Goal: Task Accomplishment & Management: Manage account settings

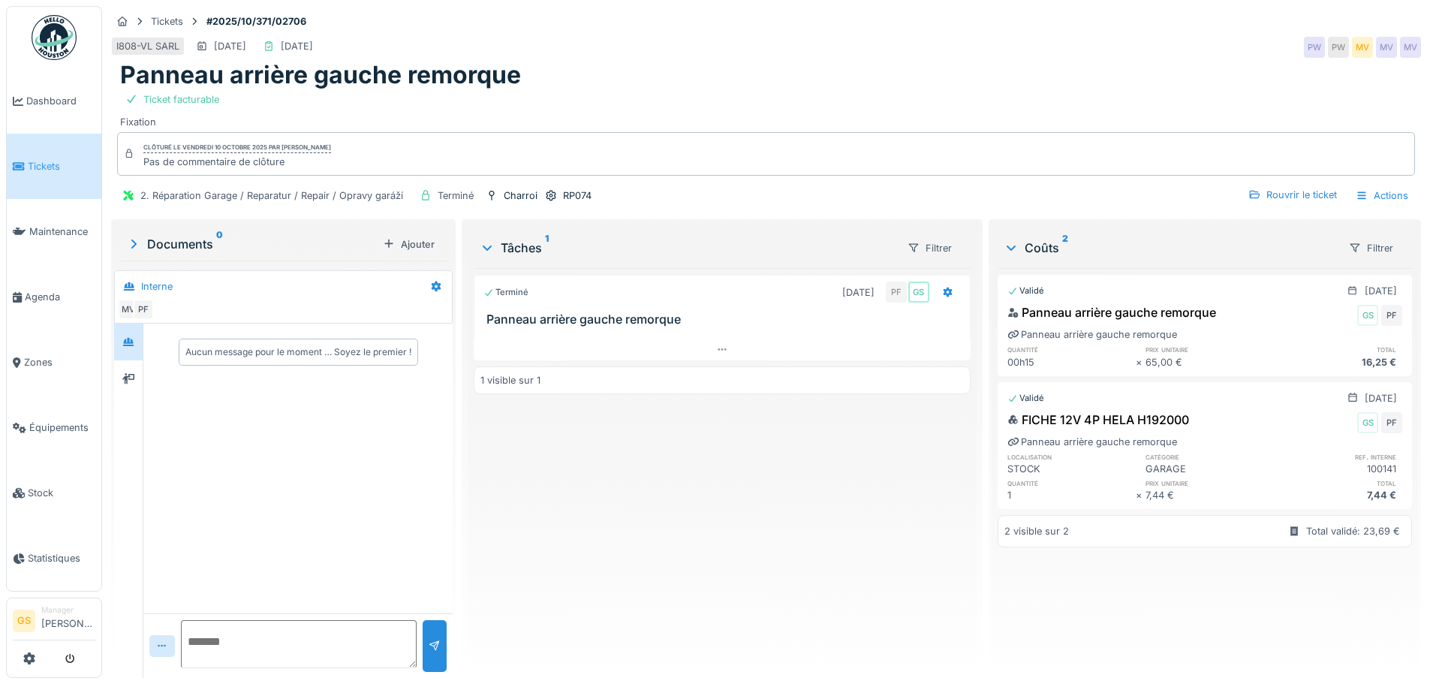
click at [45, 159] on span "Tickets" at bounding box center [62, 166] width 68 height 14
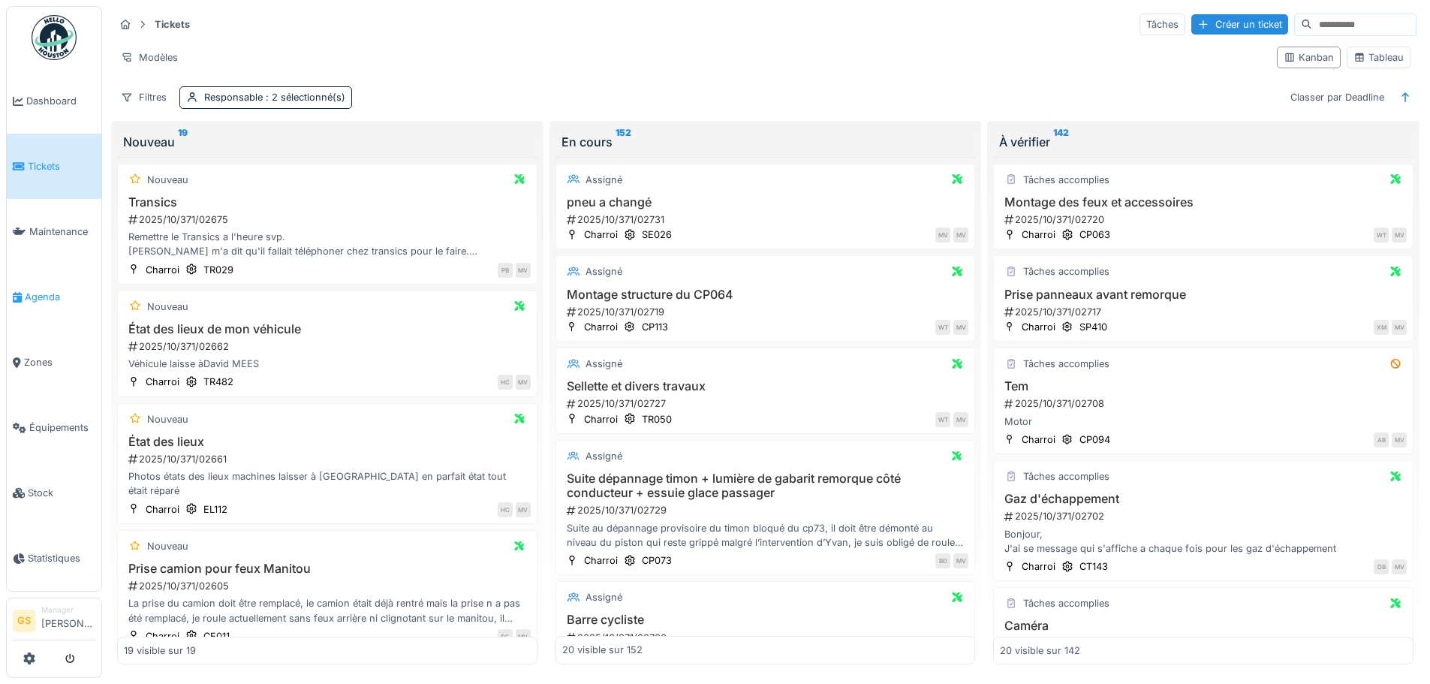
click at [29, 291] on span "Agenda" at bounding box center [60, 297] width 71 height 14
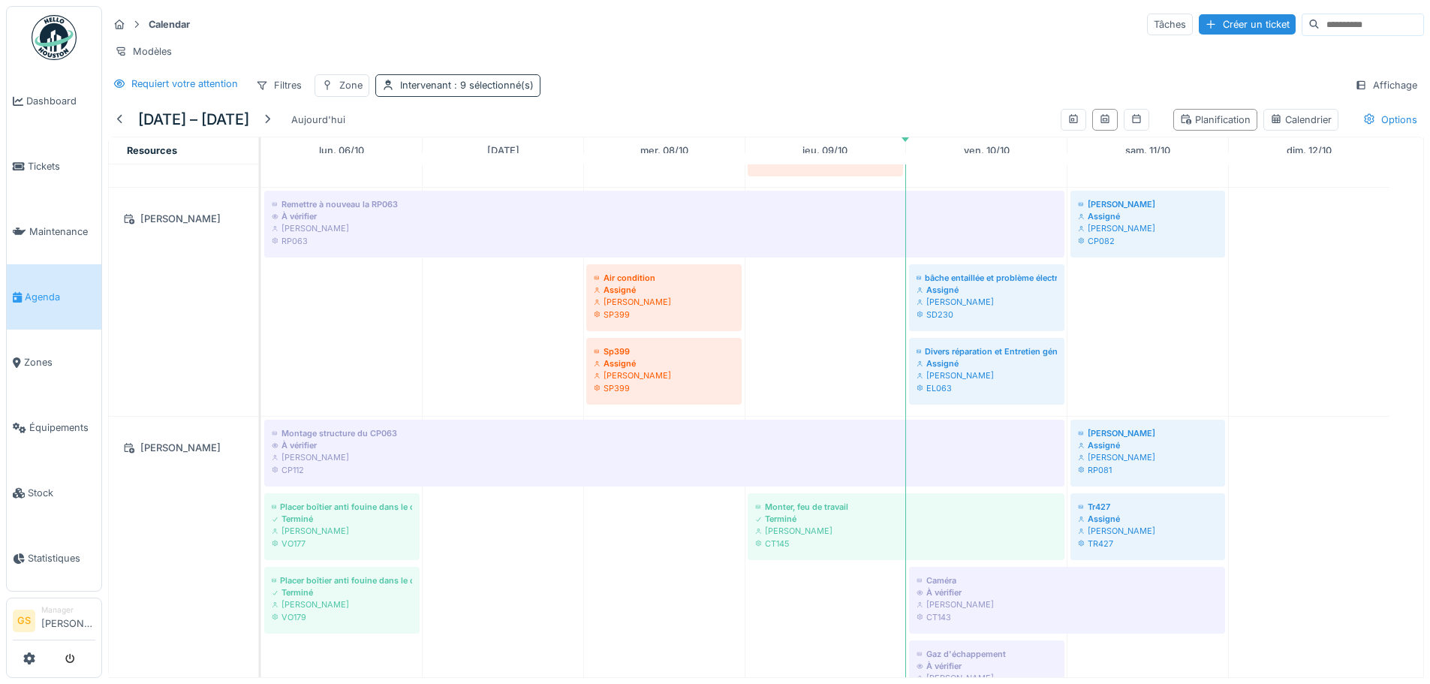
click at [504, 91] on span ": 9 sélectionné(s)" at bounding box center [492, 85] width 83 height 11
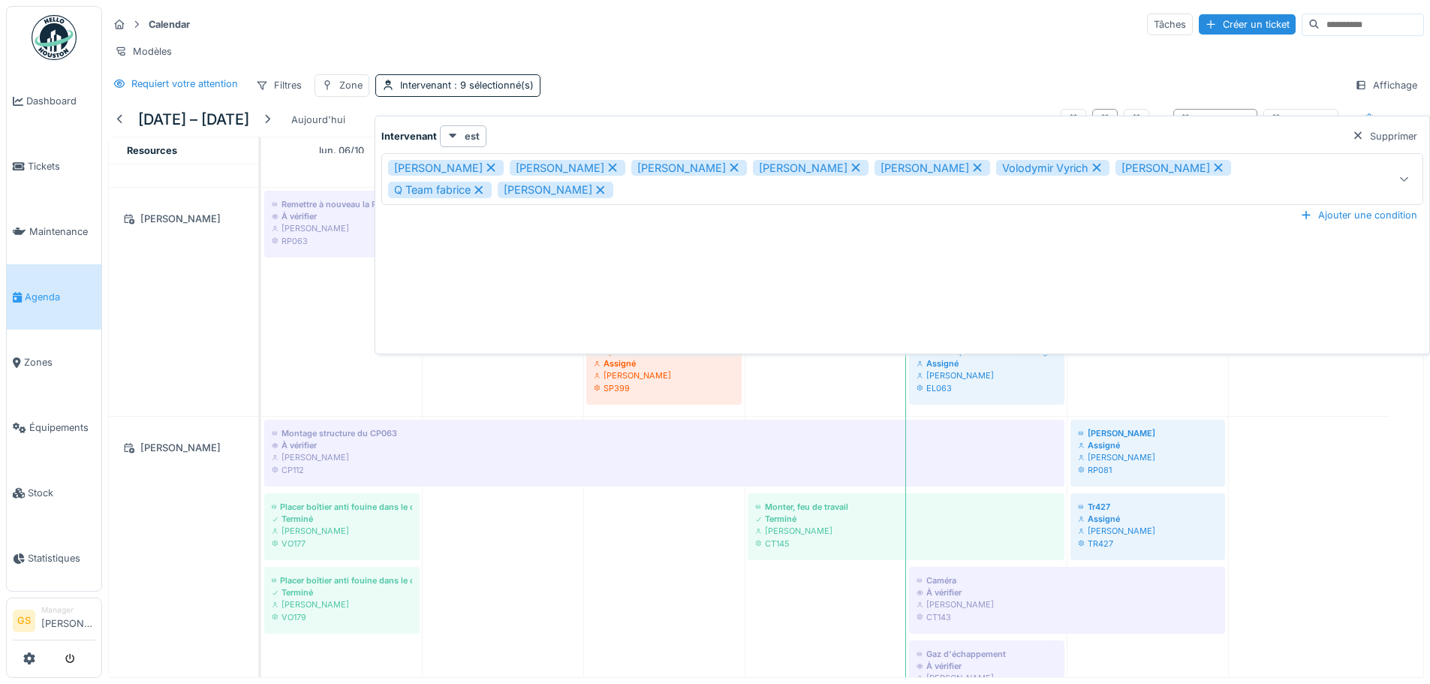
click at [594, 187] on icon at bounding box center [601, 190] width 14 height 11
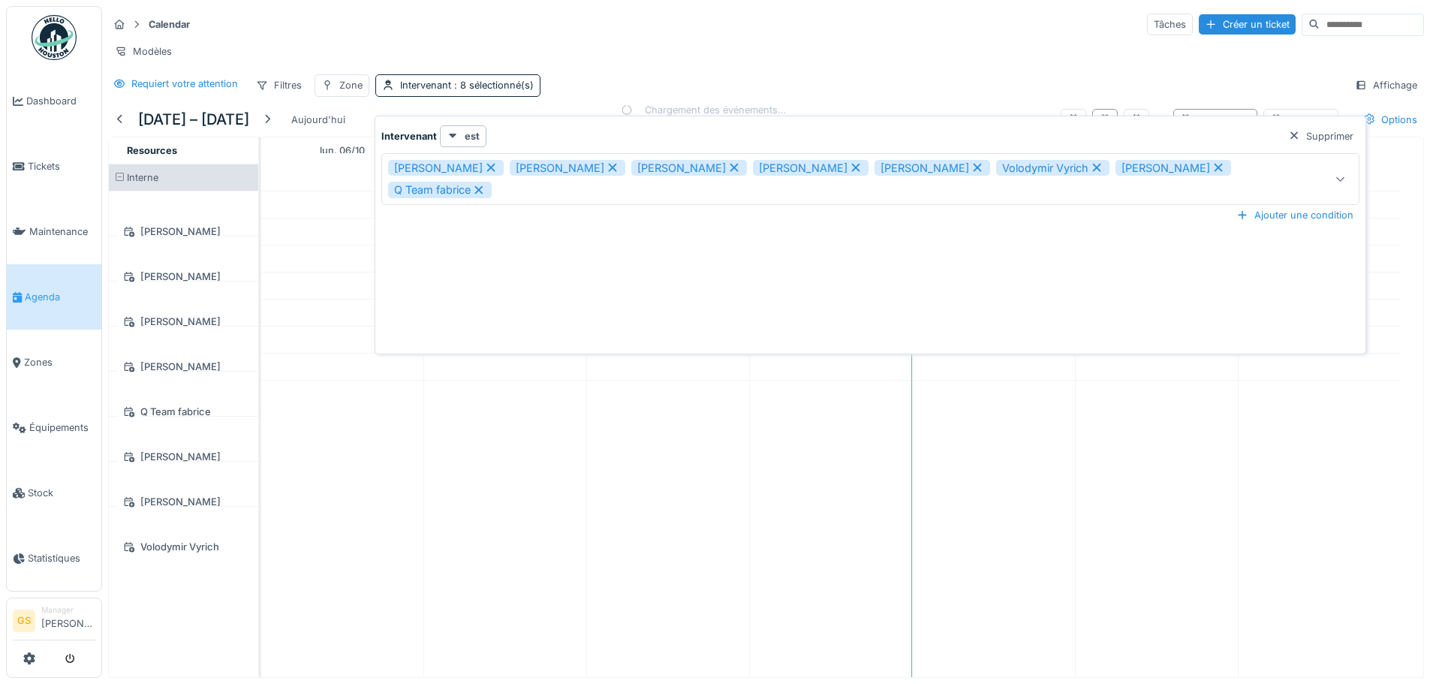
click at [572, 164] on div "Miroslav Kotora" at bounding box center [568, 168] width 116 height 17
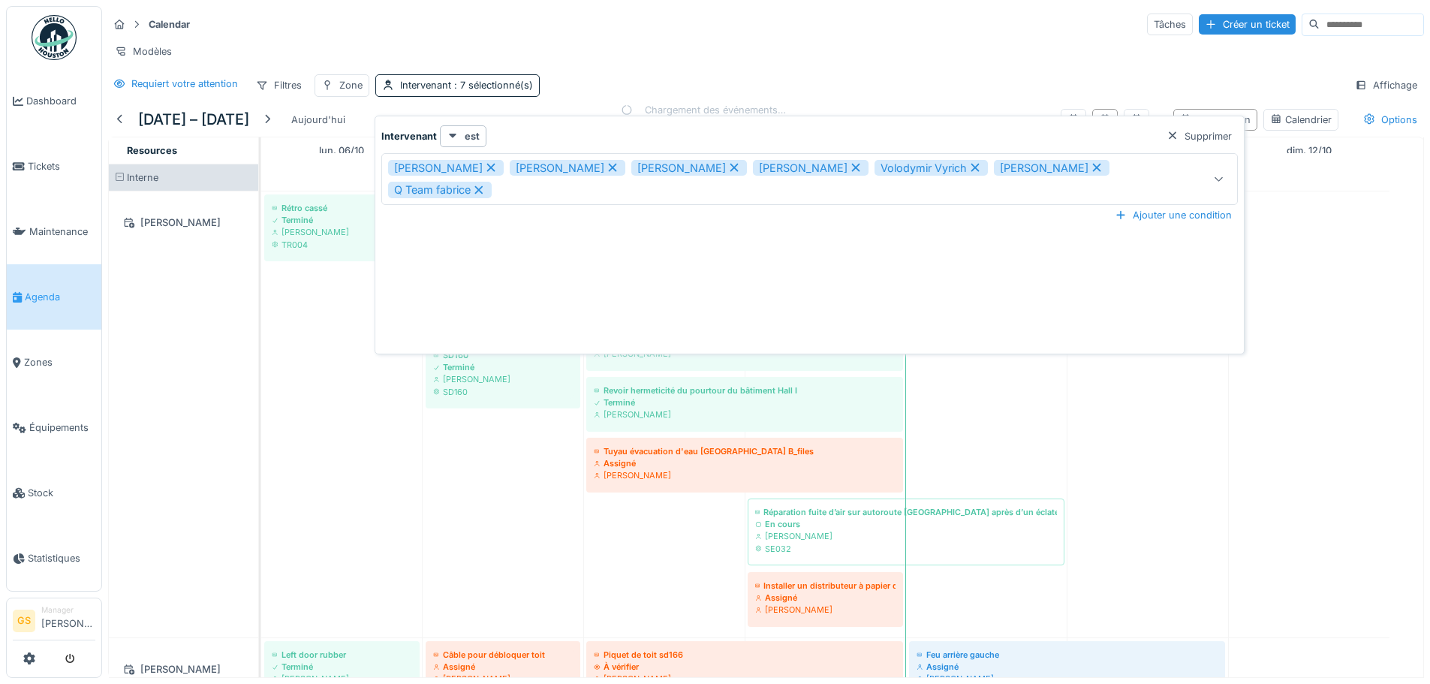
click at [484, 162] on icon at bounding box center [491, 167] width 14 height 11
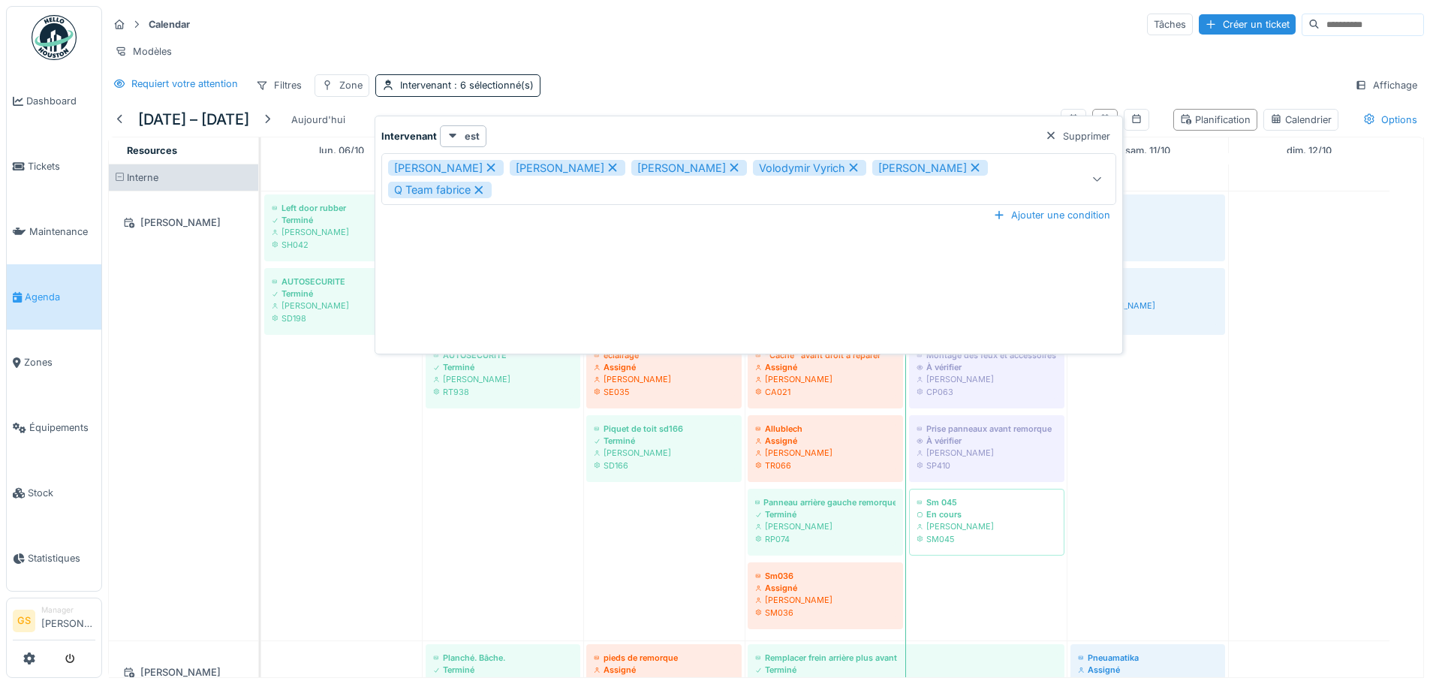
click at [487, 167] on icon at bounding box center [491, 168] width 8 height 8
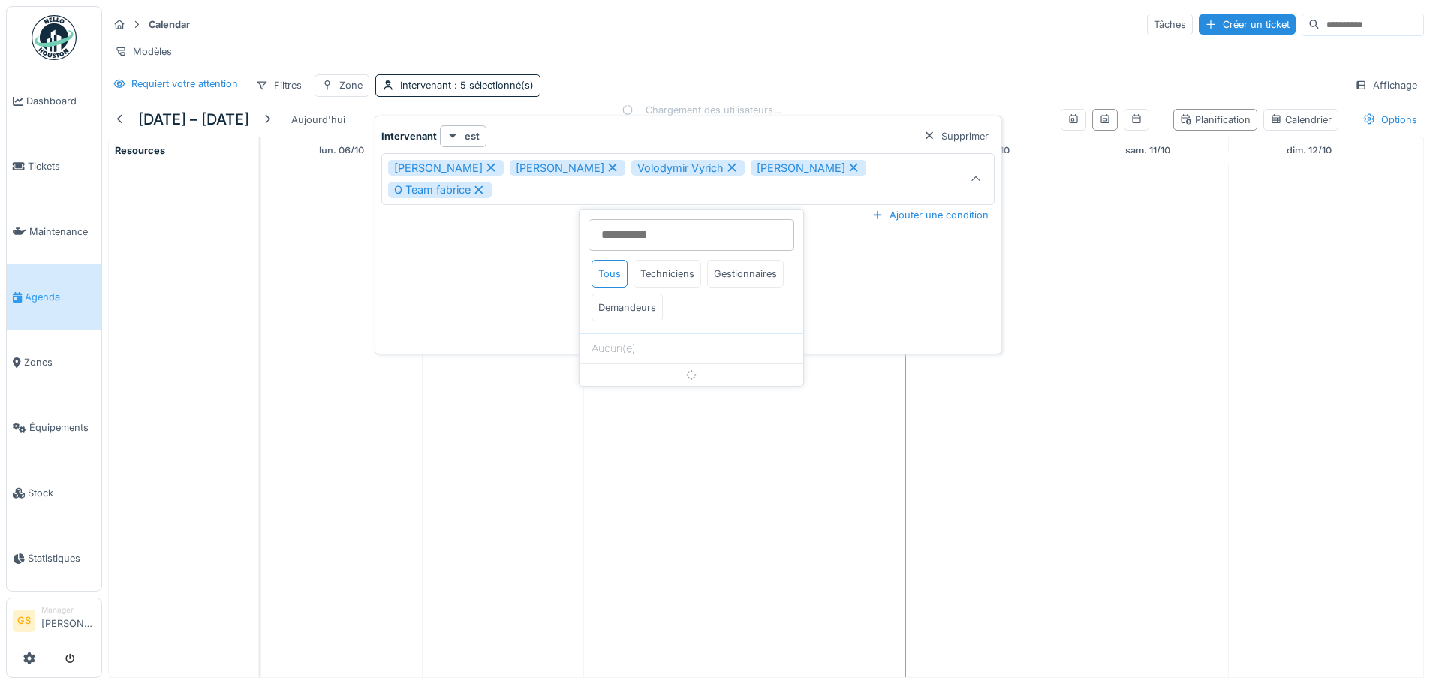
click at [469, 167] on div "Patrick Fridmansky" at bounding box center [446, 168] width 116 height 17
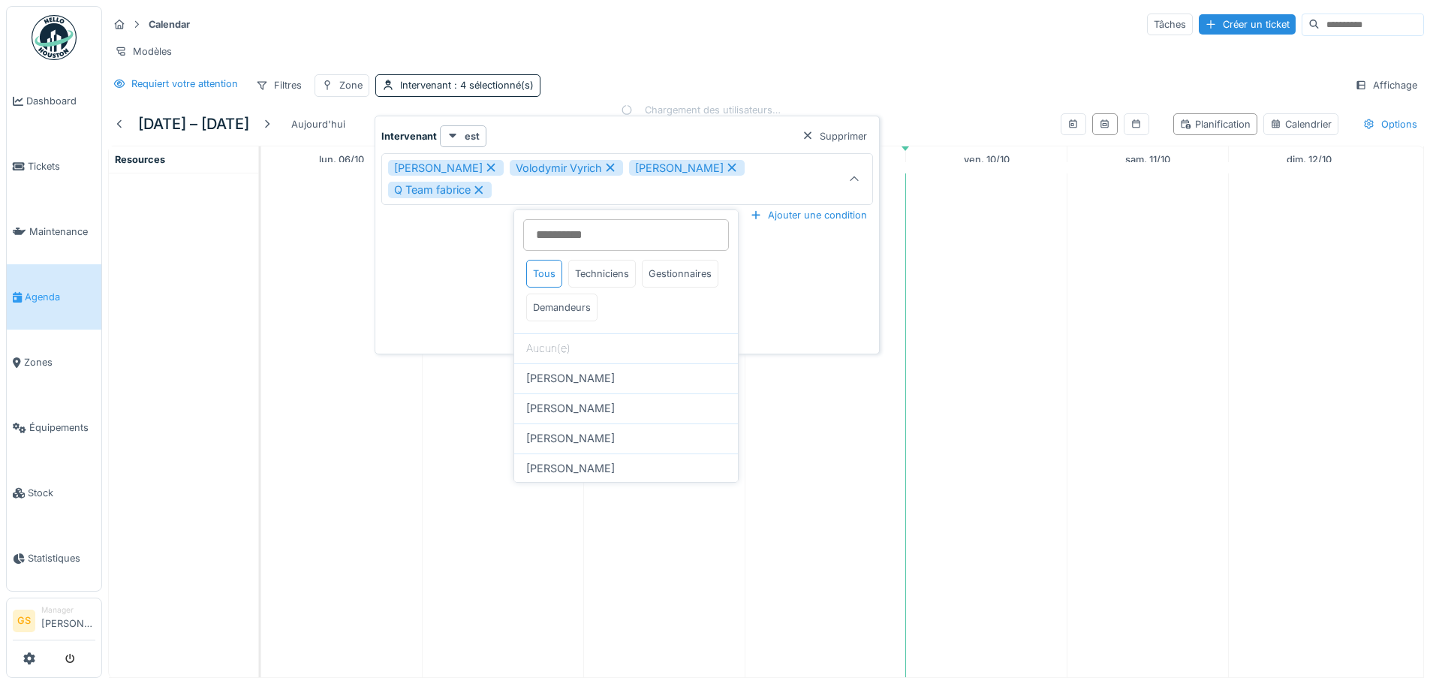
click at [484, 164] on icon at bounding box center [491, 167] width 14 height 11
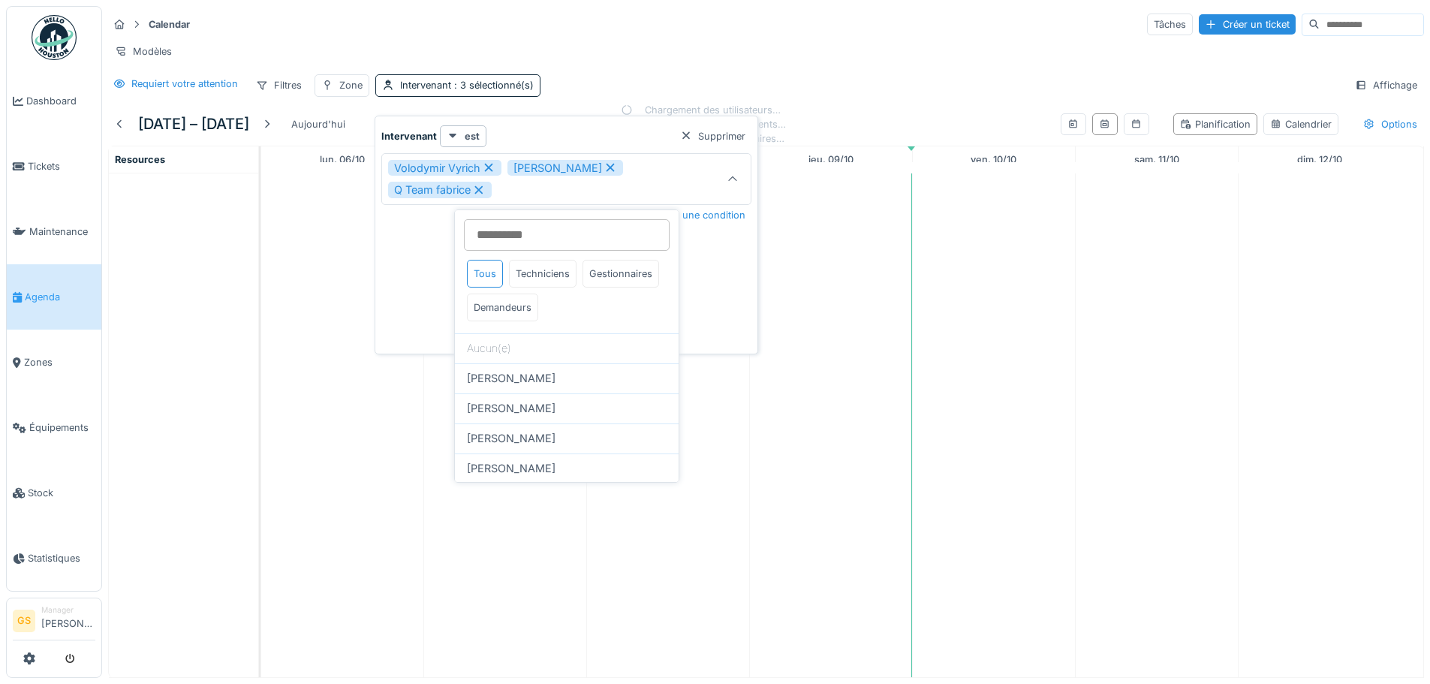
click at [486, 165] on icon at bounding box center [489, 168] width 8 height 8
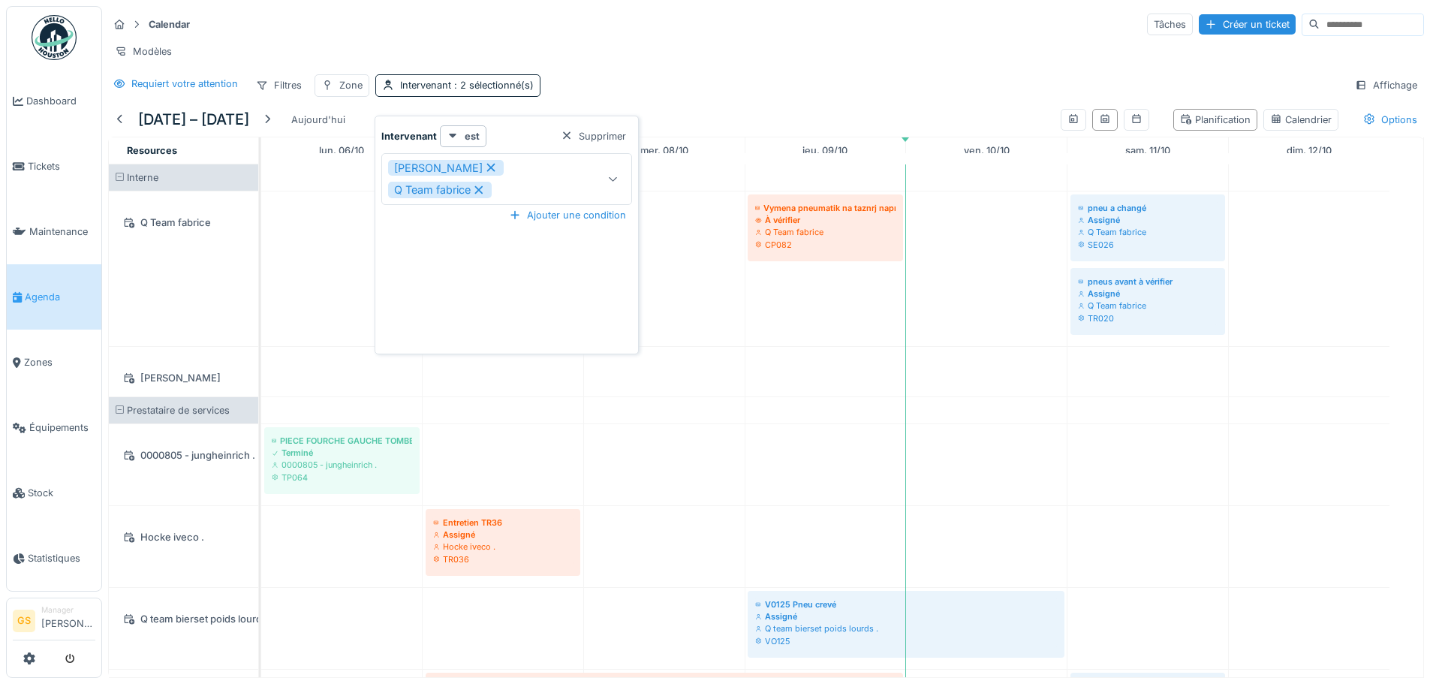
click at [487, 165] on icon at bounding box center [491, 168] width 8 height 8
type input "****"
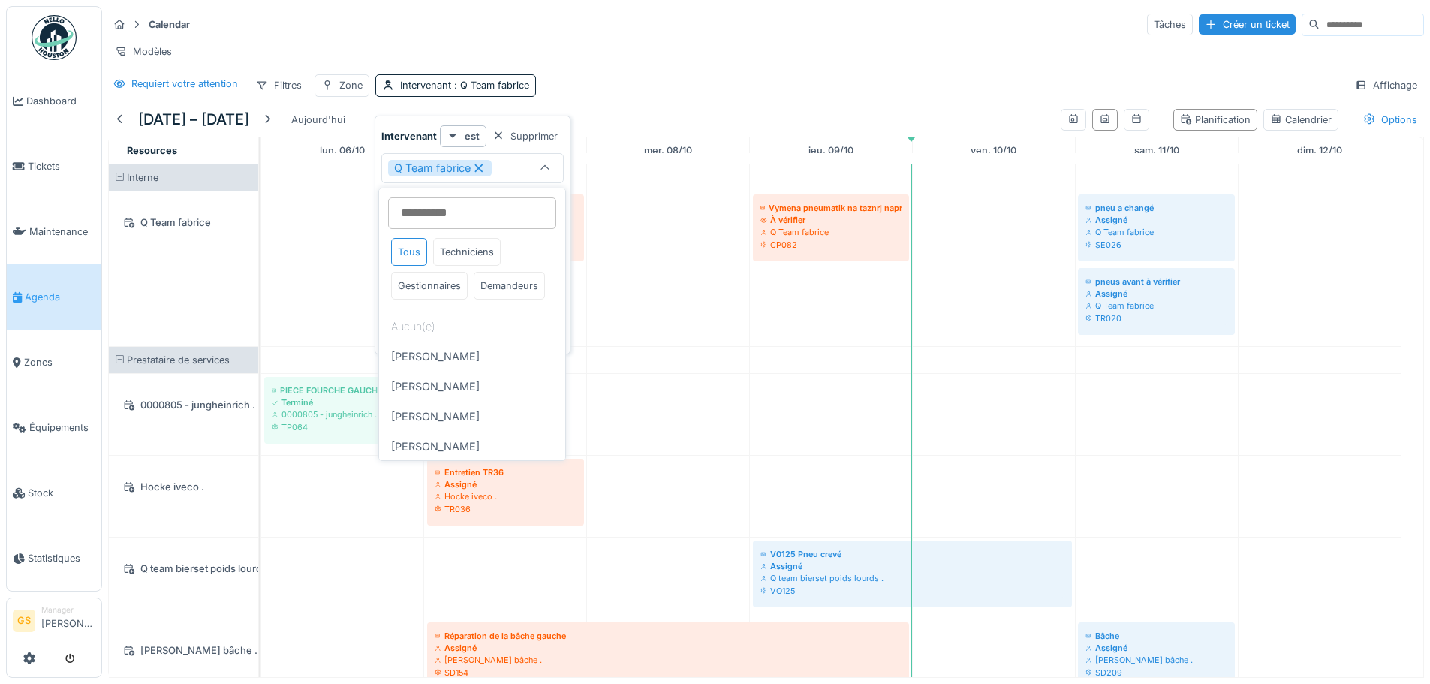
click at [488, 165] on div "Q Team fabrice" at bounding box center [440, 168] width 104 height 17
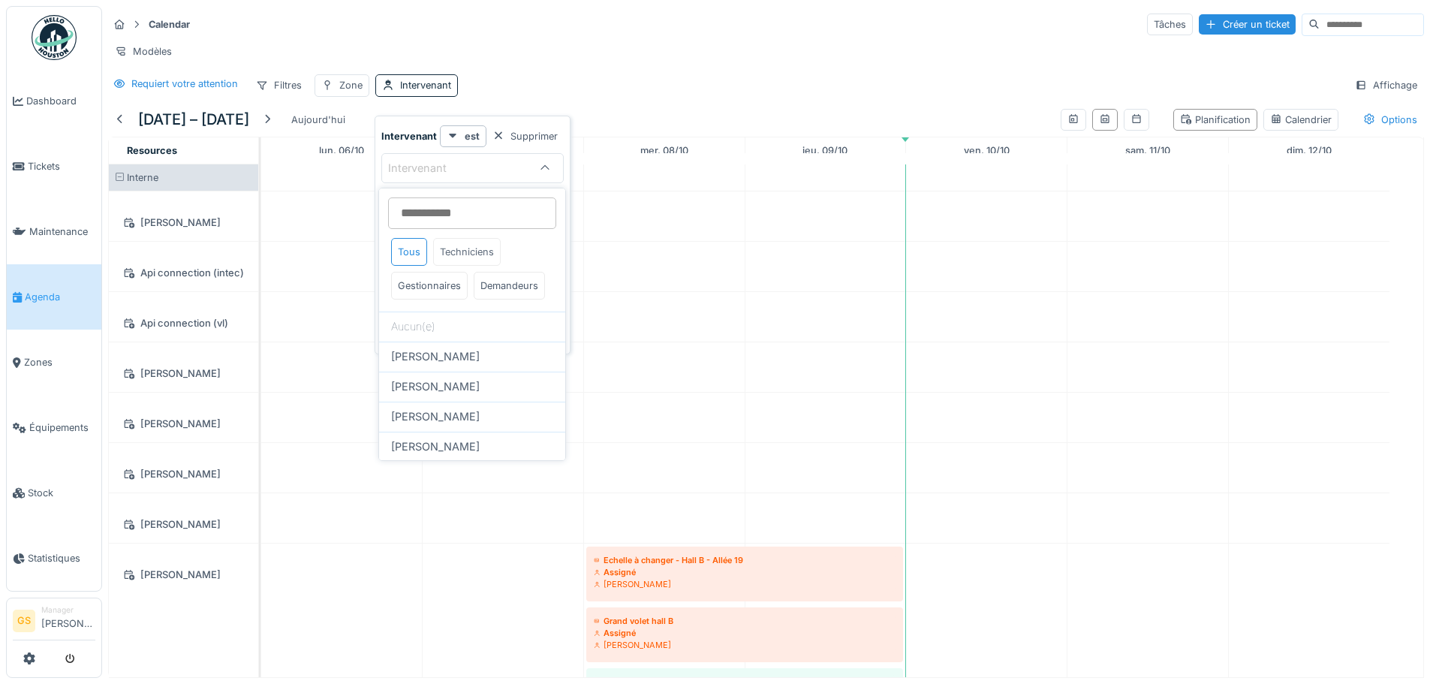
click at [478, 248] on div "Techniciens" at bounding box center [467, 252] width 68 height 28
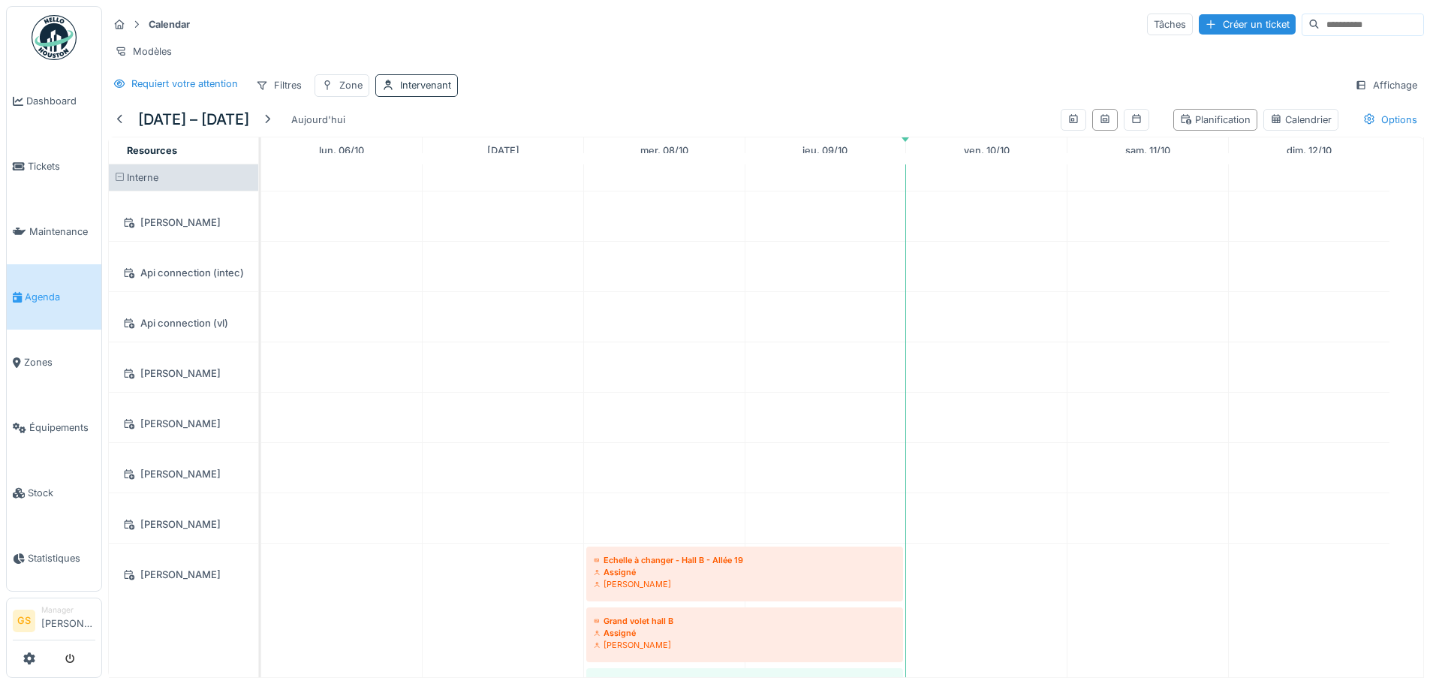
click at [402, 92] on div "Intervenant" at bounding box center [425, 85] width 51 height 14
click at [448, 164] on div "Intervenant" at bounding box center [428, 168] width 80 height 17
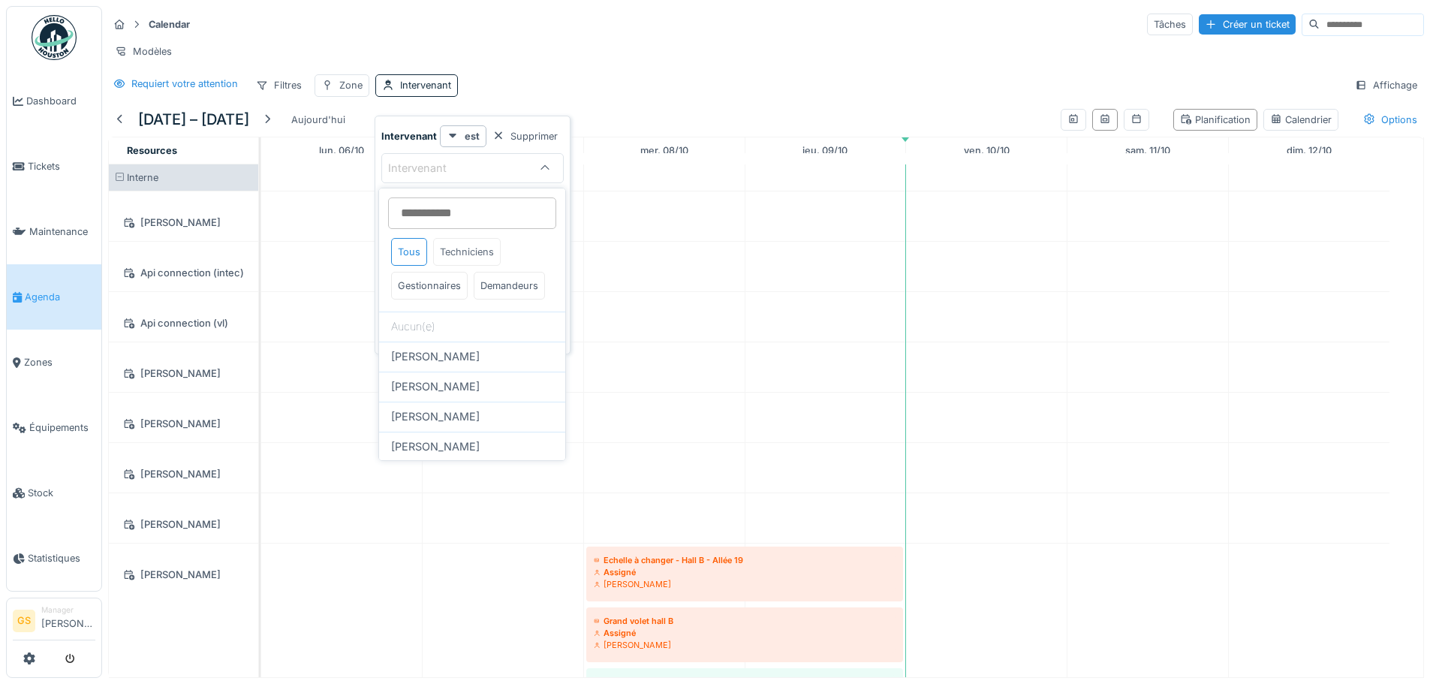
click at [459, 254] on div "Techniciens" at bounding box center [467, 252] width 68 height 28
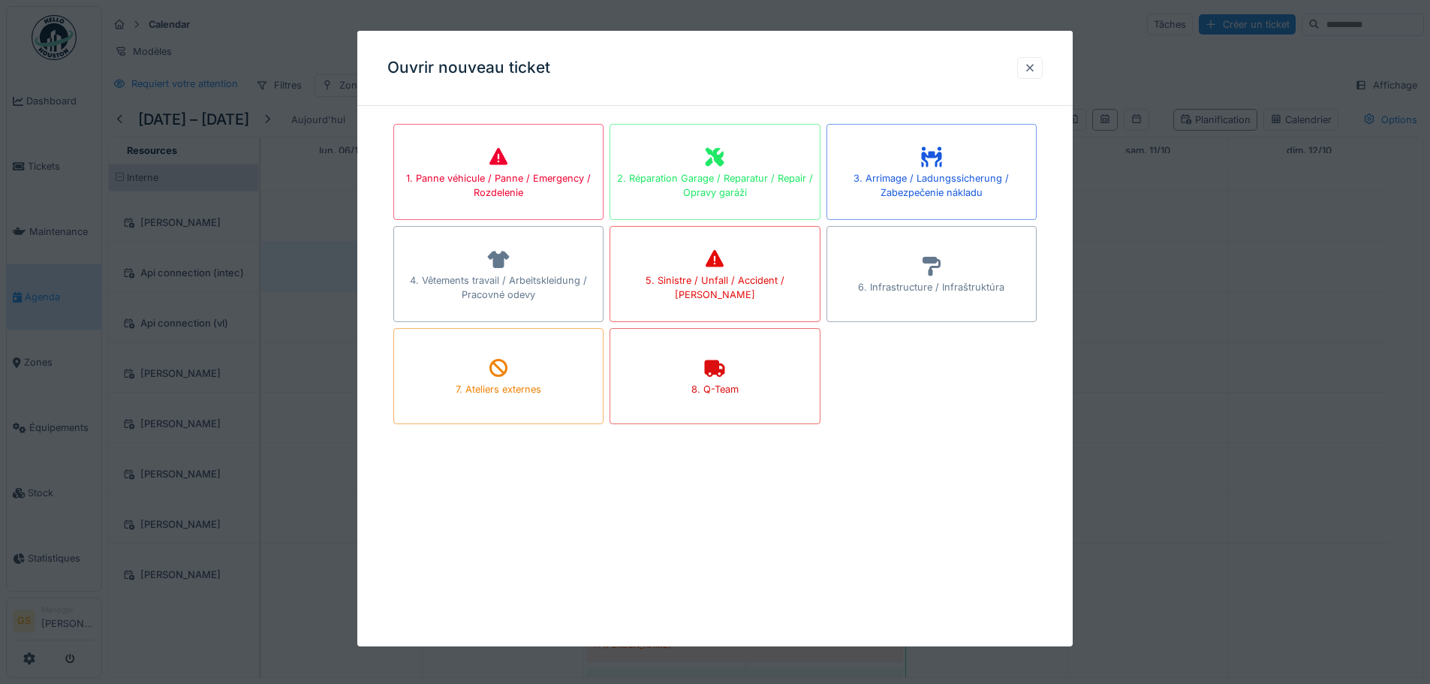
click at [1043, 65] on div at bounding box center [1030, 68] width 26 height 22
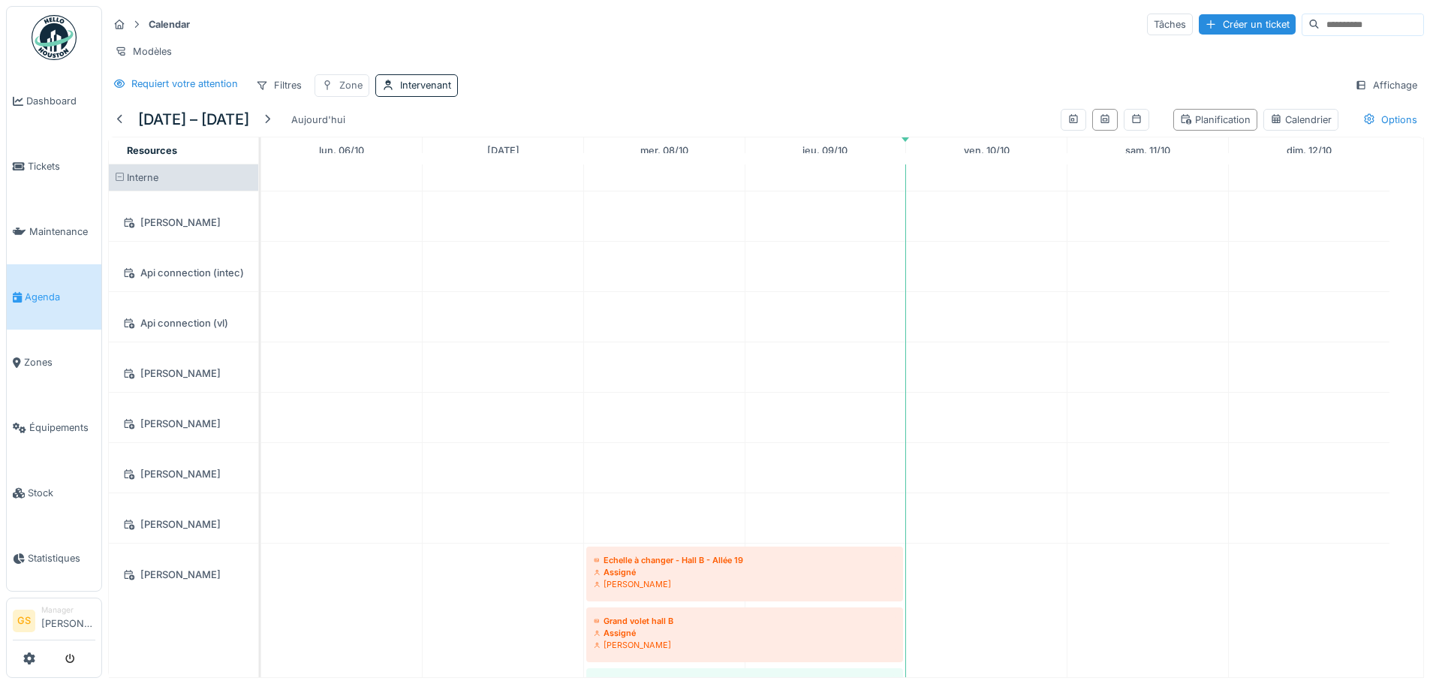
click at [362, 92] on div "Zone" at bounding box center [350, 85] width 23 height 14
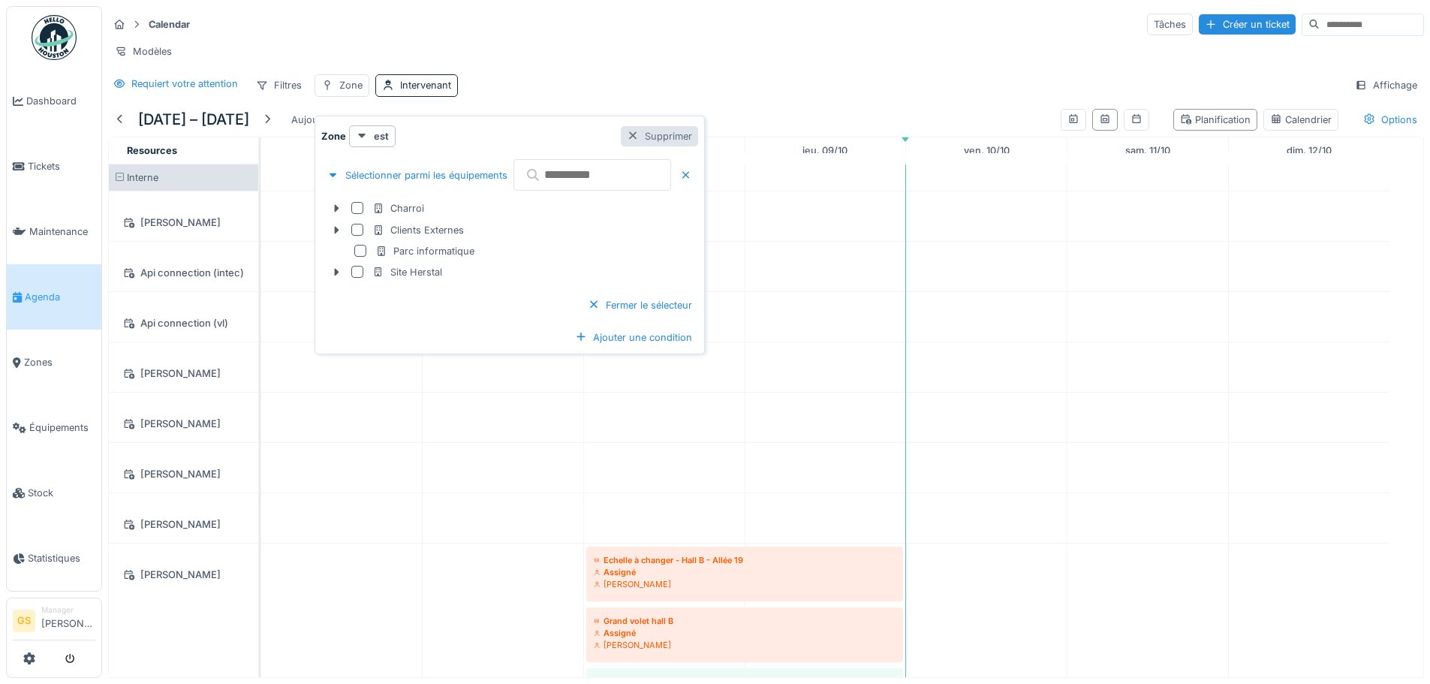
click at [698, 138] on div "Supprimer" at bounding box center [659, 136] width 77 height 20
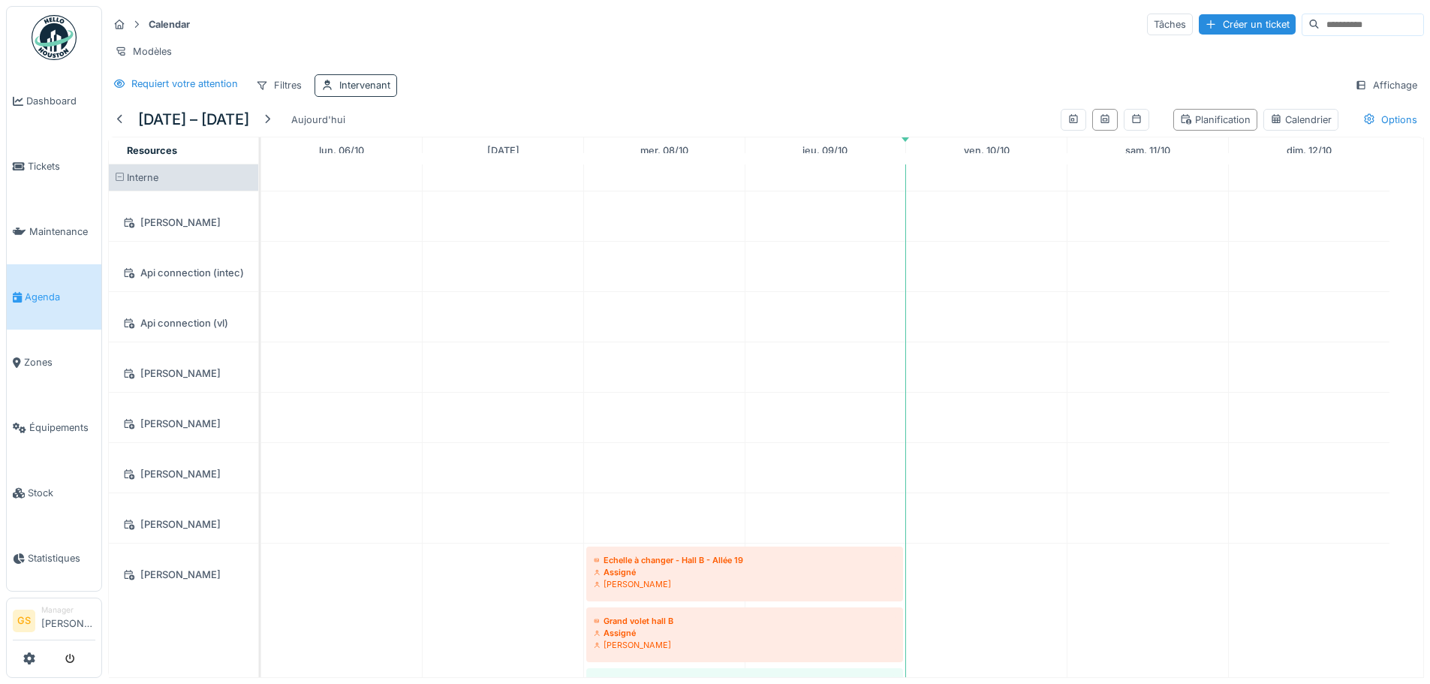
click at [377, 92] on div "Intervenant" at bounding box center [364, 85] width 51 height 14
click at [436, 131] on div at bounding box center [438, 136] width 12 height 14
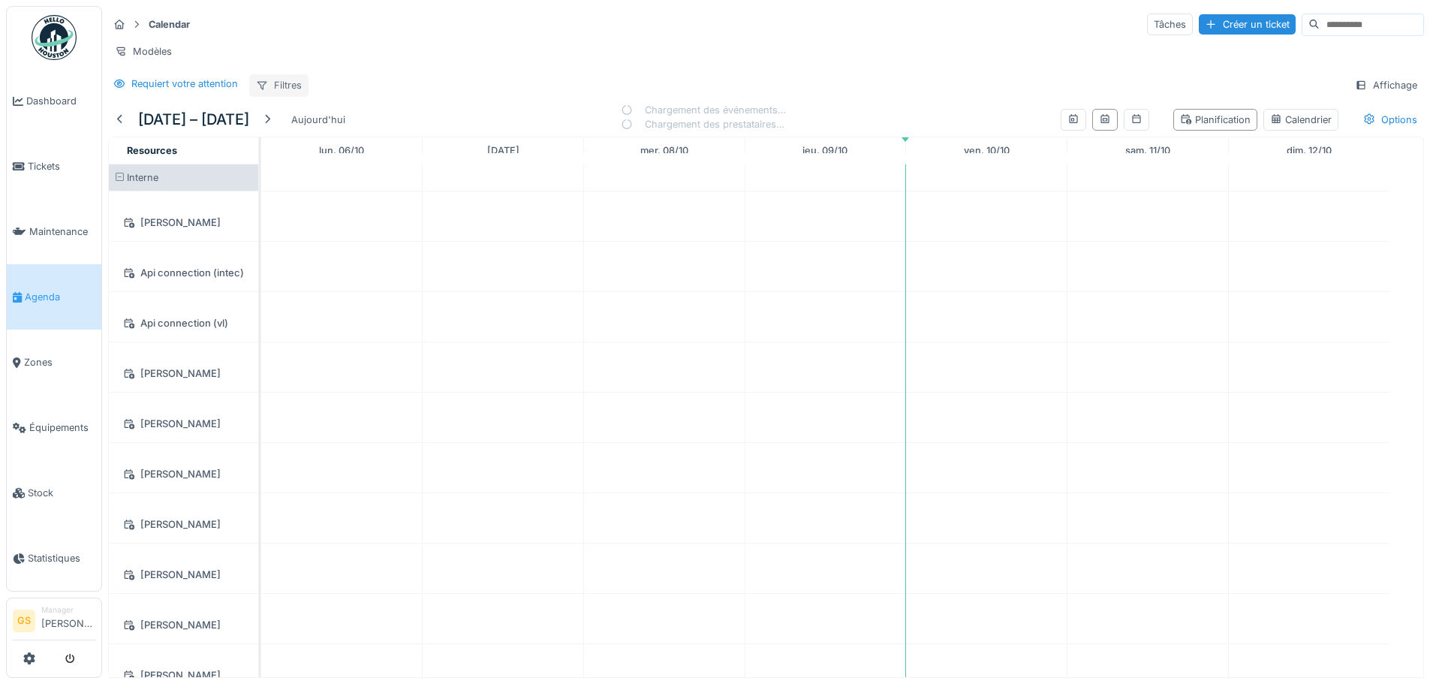
click at [291, 96] on div "Filtres" at bounding box center [278, 85] width 59 height 22
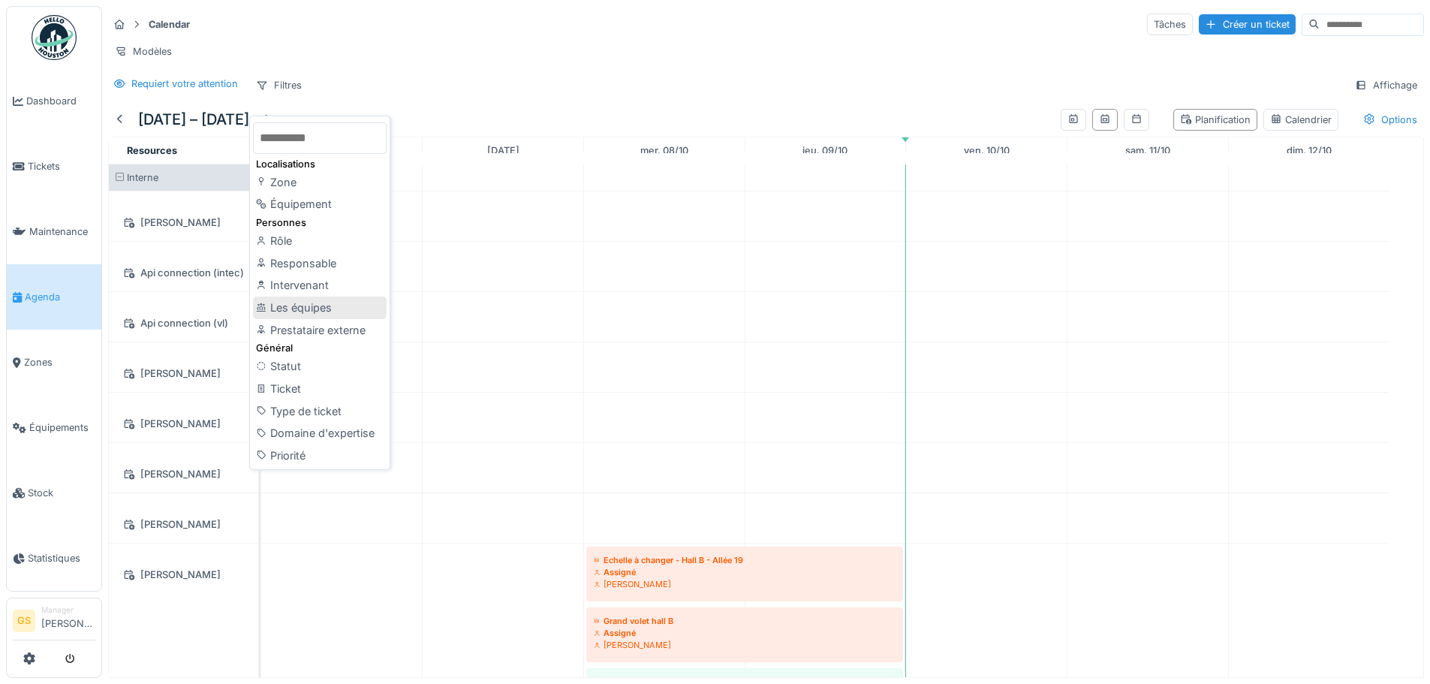
click at [336, 300] on div "Les équipes" at bounding box center [320, 308] width 134 height 23
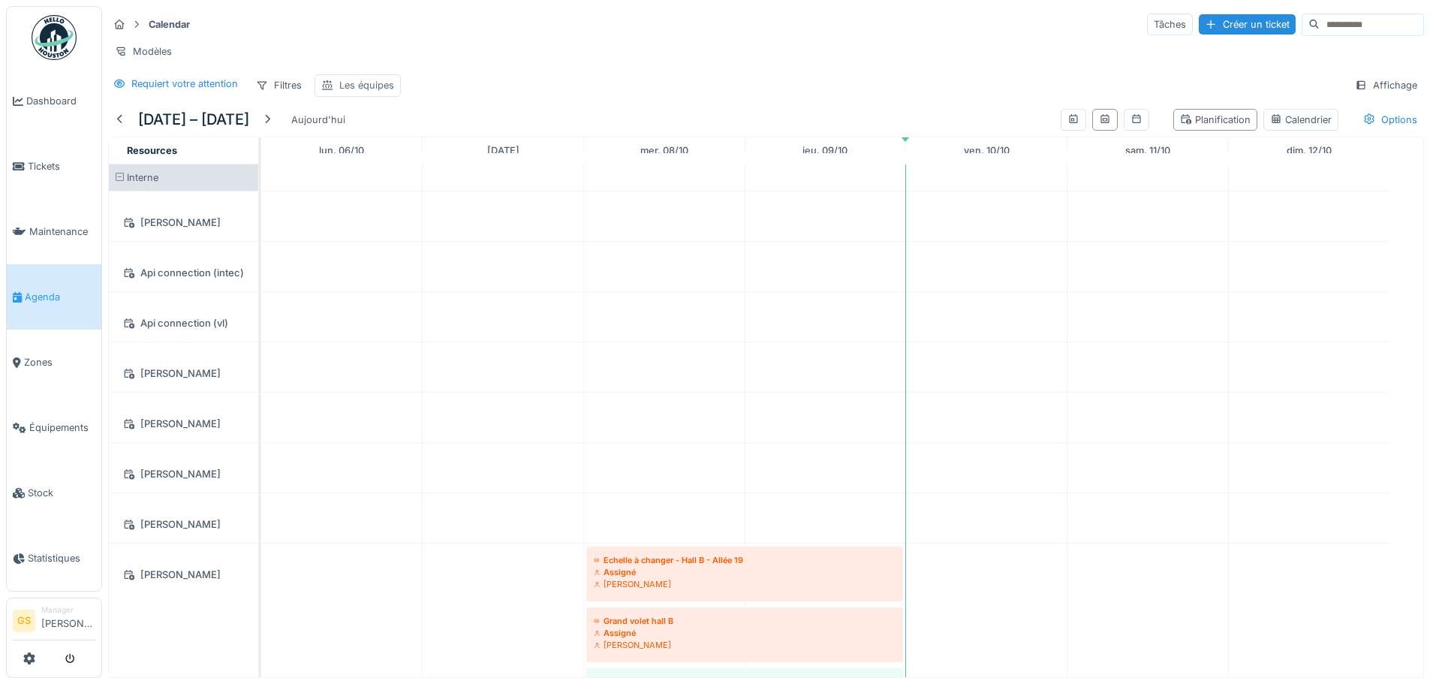
click at [357, 92] on div "Les équipes" at bounding box center [366, 85] width 55 height 14
click at [384, 160] on div "Les équipes" at bounding box center [369, 168] width 83 height 17
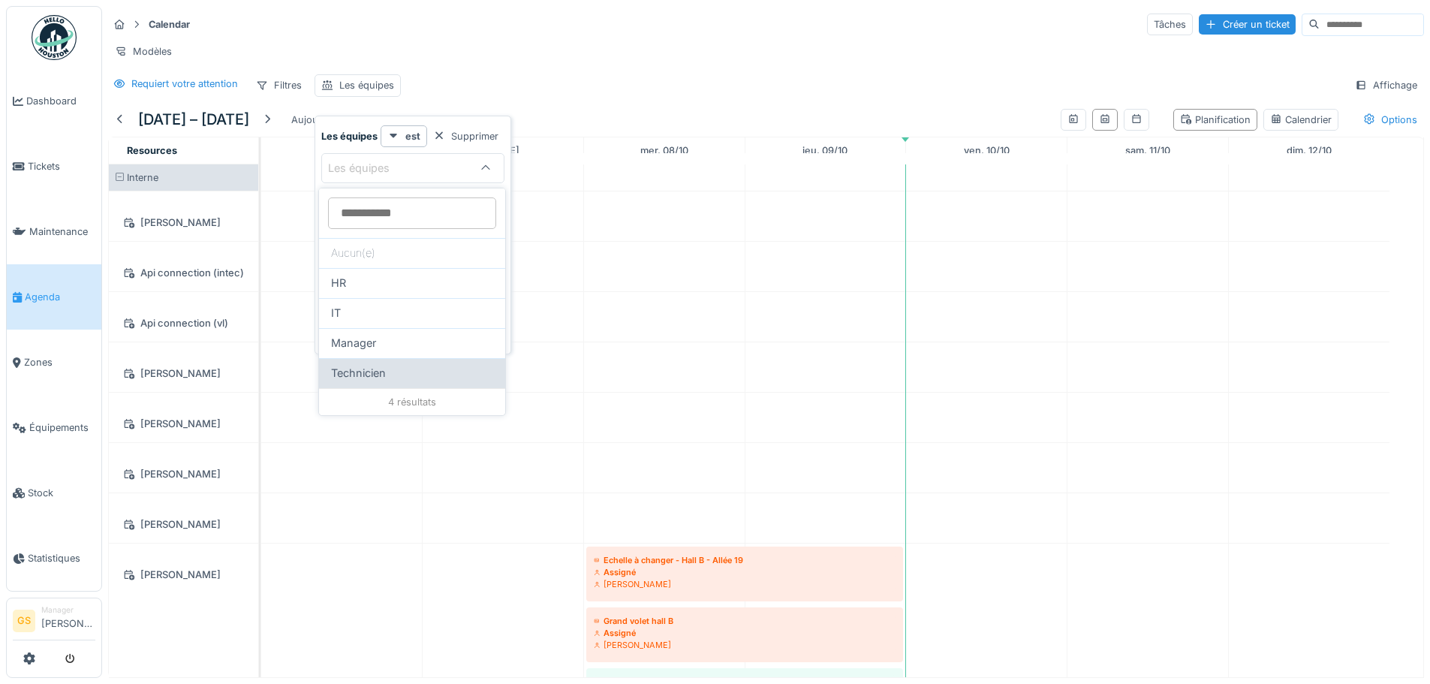
click at [405, 369] on div "Technicien" at bounding box center [412, 373] width 162 height 17
type input "***"
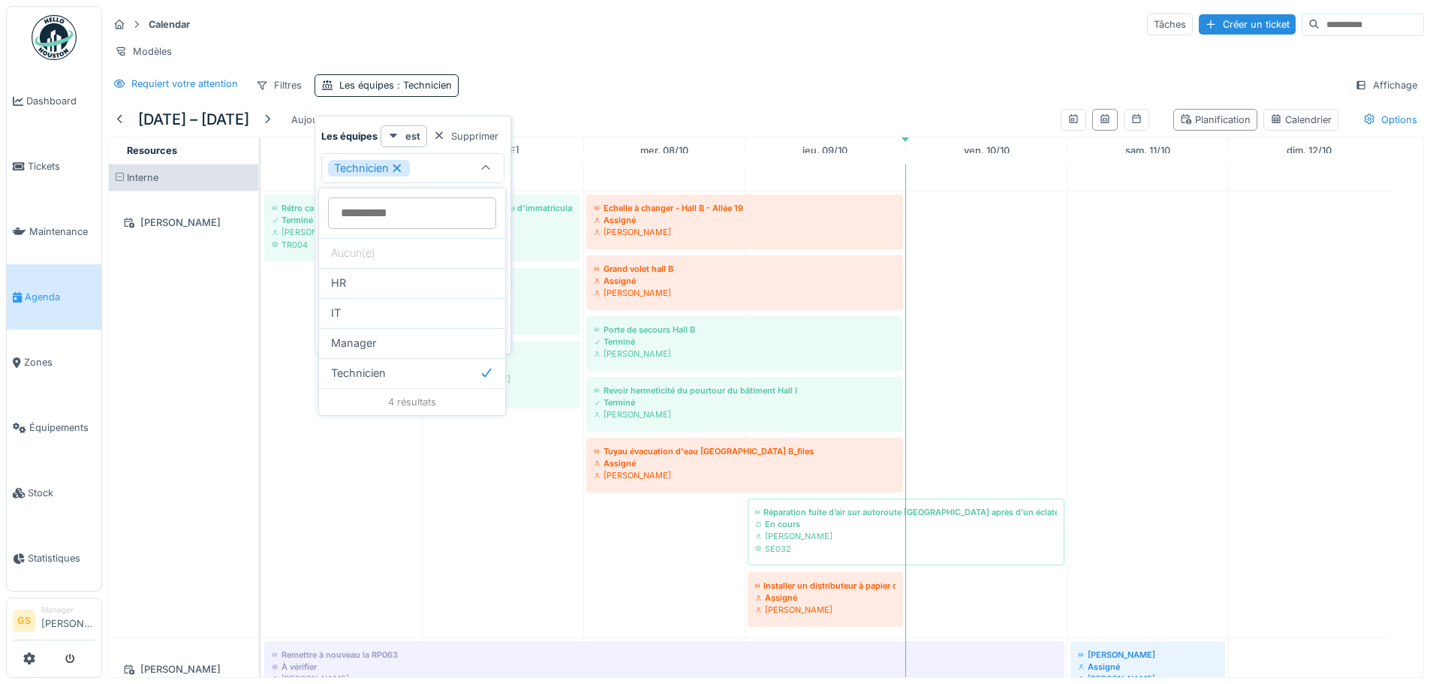
click at [522, 58] on div "Modèles" at bounding box center [766, 52] width 1316 height 22
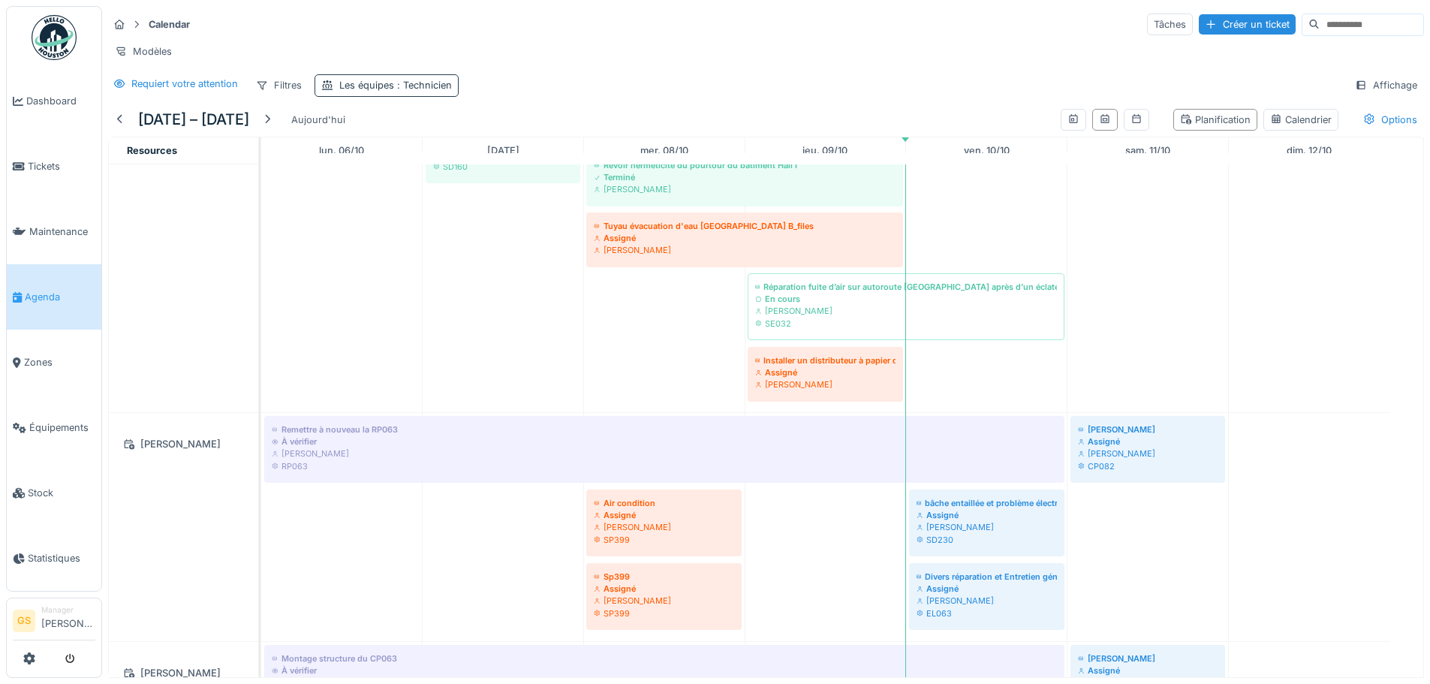
click at [350, 92] on div "Les équipes : Technicien" at bounding box center [395, 85] width 113 height 14
click at [487, 170] on icon at bounding box center [486, 168] width 12 height 10
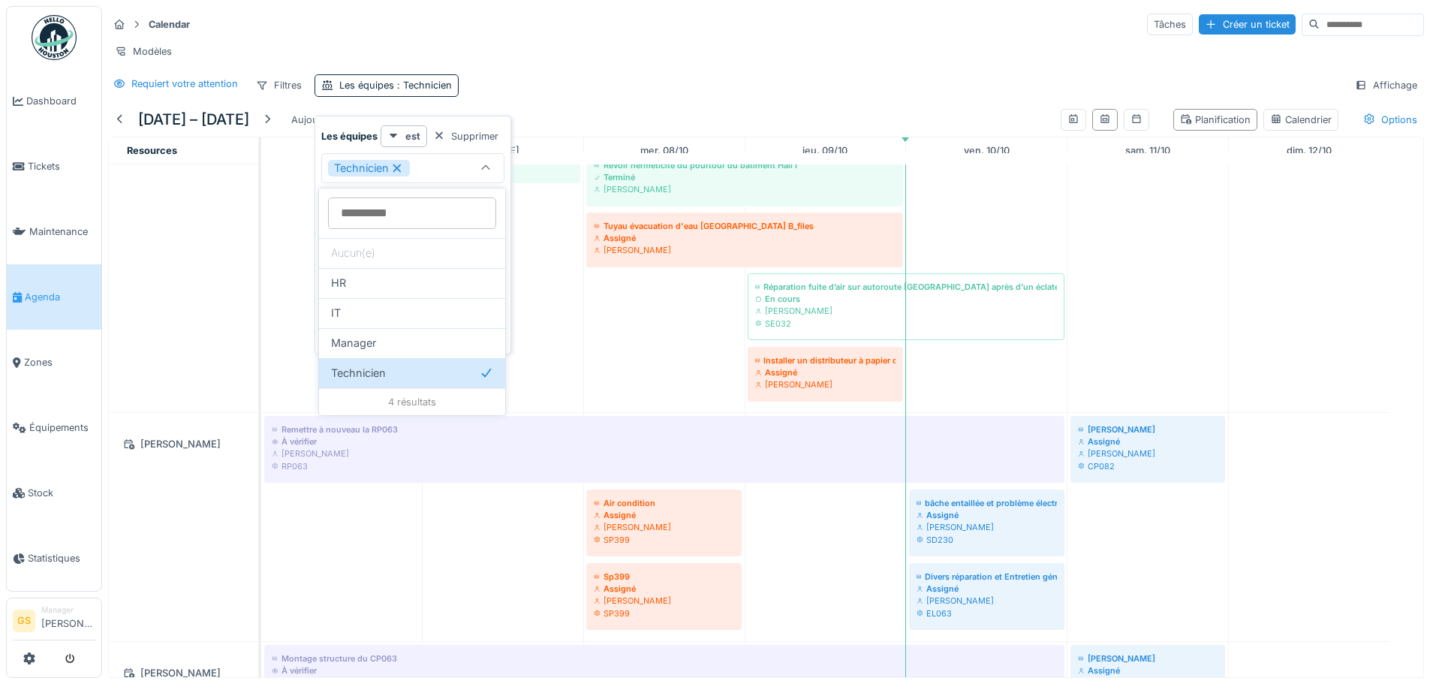
click at [843, 44] on div "Modèles" at bounding box center [766, 52] width 1316 height 22
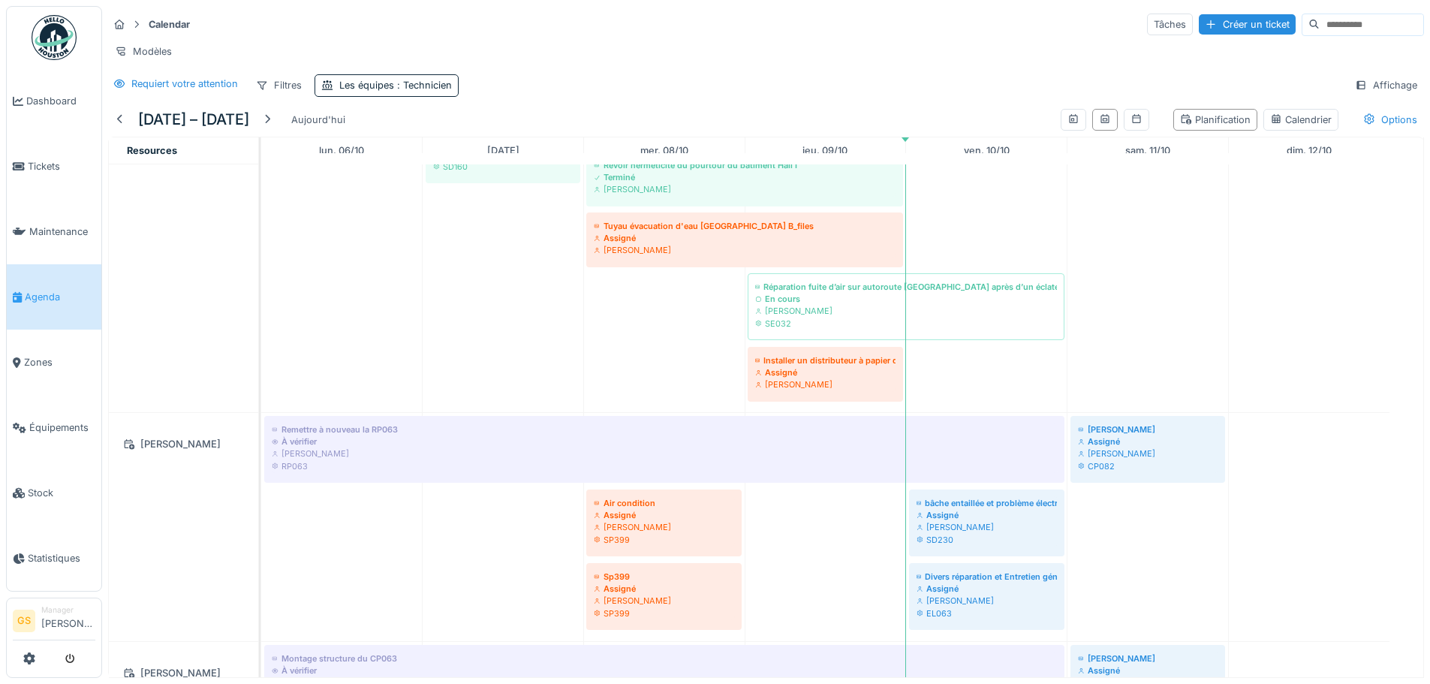
click at [1320, 32] on input at bounding box center [1372, 24] width 104 height 21
click at [1382, 95] on div "Affichage" at bounding box center [1386, 85] width 76 height 22
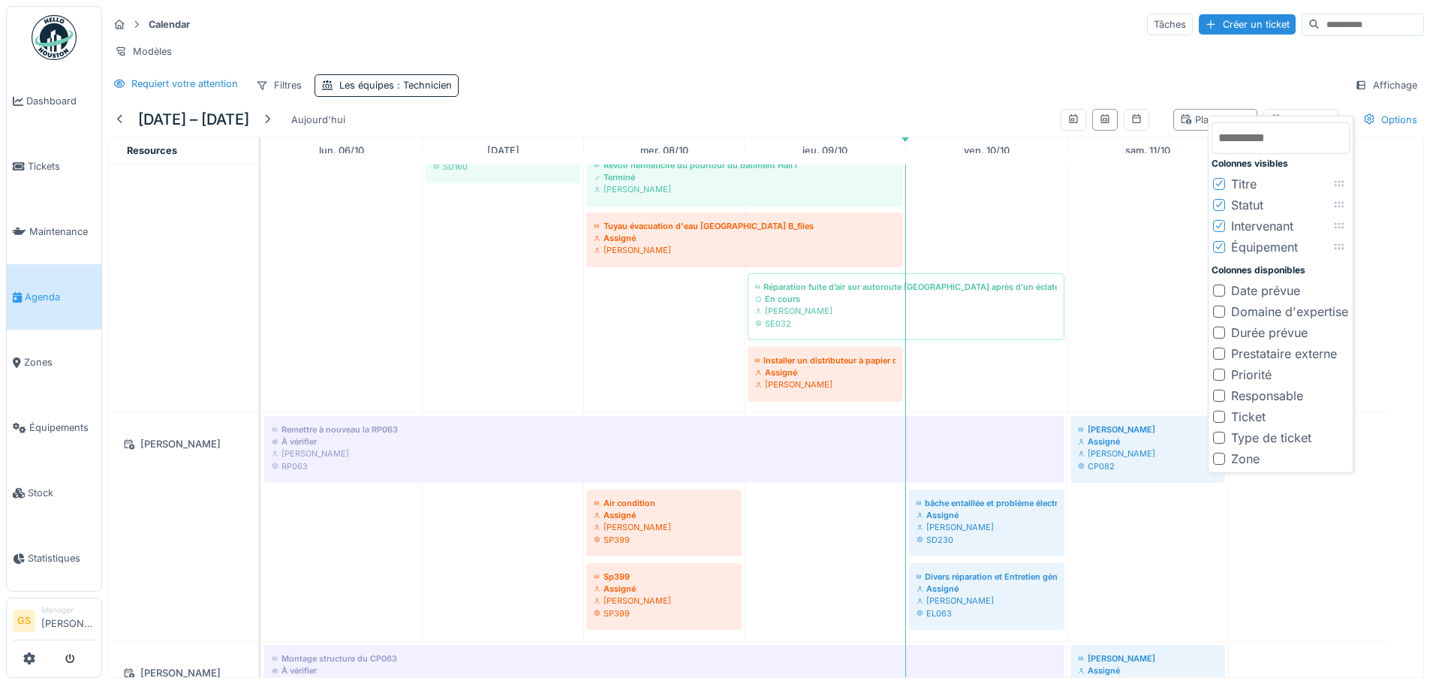
click at [1220, 291] on div at bounding box center [1219, 291] width 12 height 12
click at [1221, 312] on div at bounding box center [1219, 312] width 12 height 12
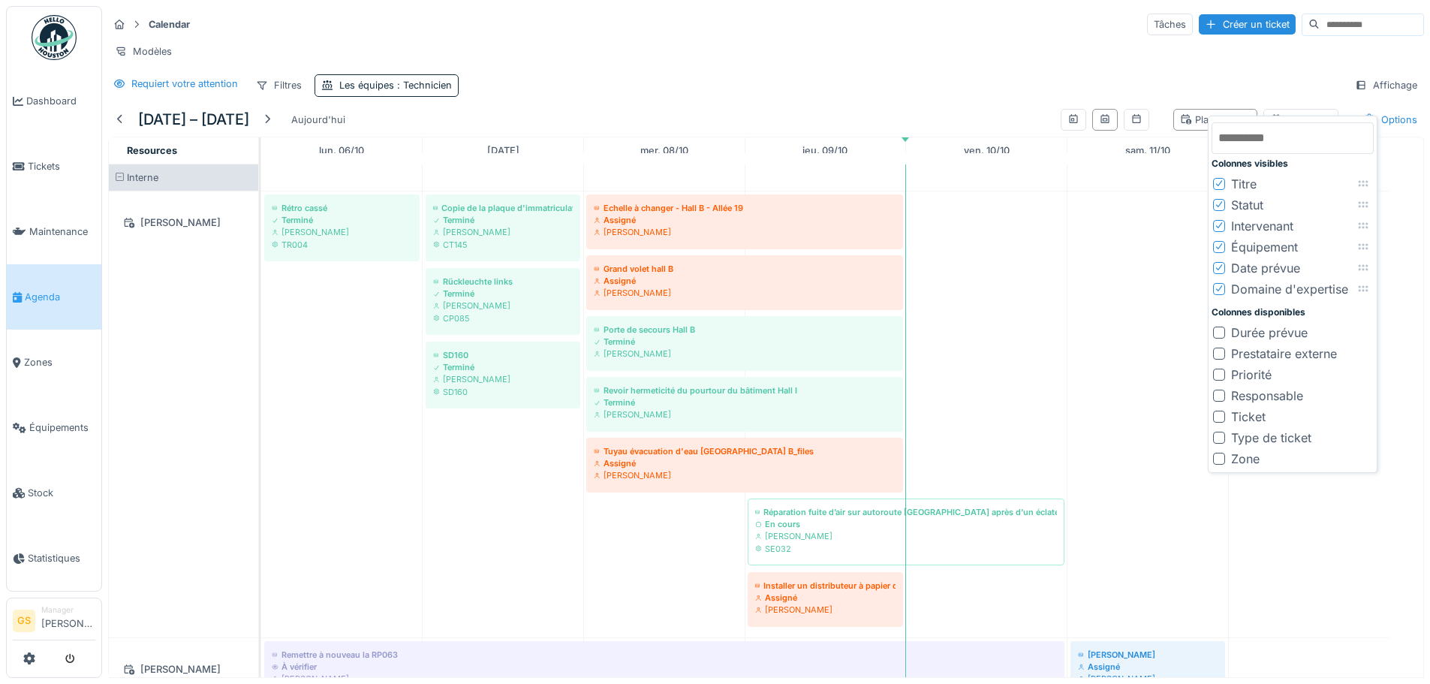
click at [1221, 333] on div at bounding box center [1219, 333] width 12 height 12
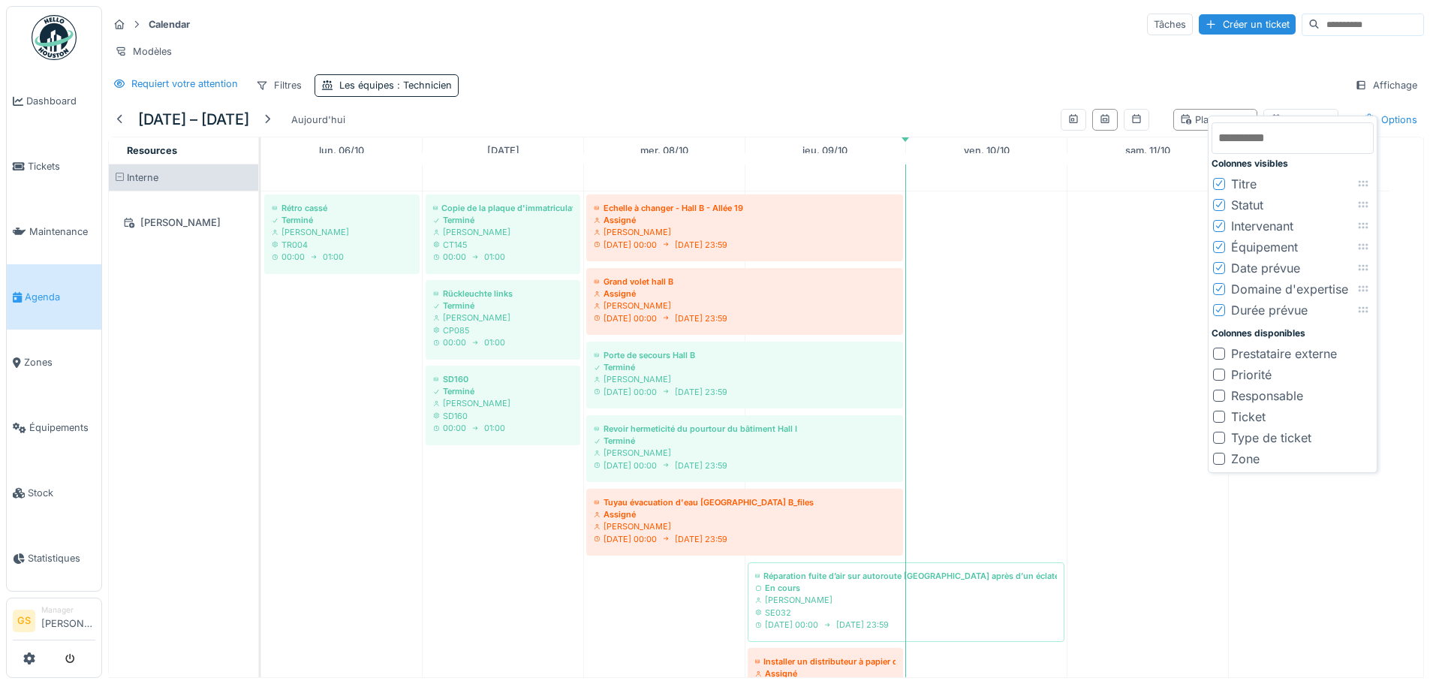
click at [1218, 351] on div at bounding box center [1219, 354] width 12 height 12
click at [913, 56] on div "Modèles" at bounding box center [766, 52] width 1316 height 22
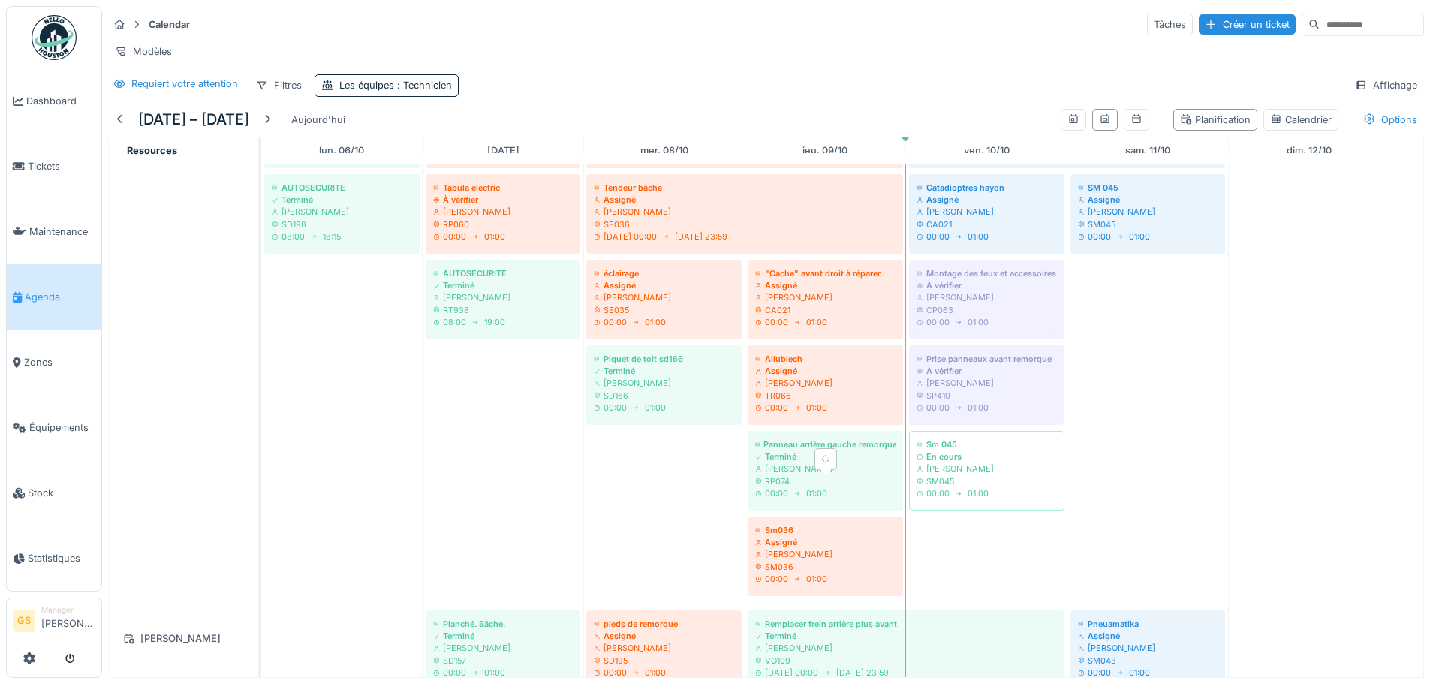
scroll to position [1290, 0]
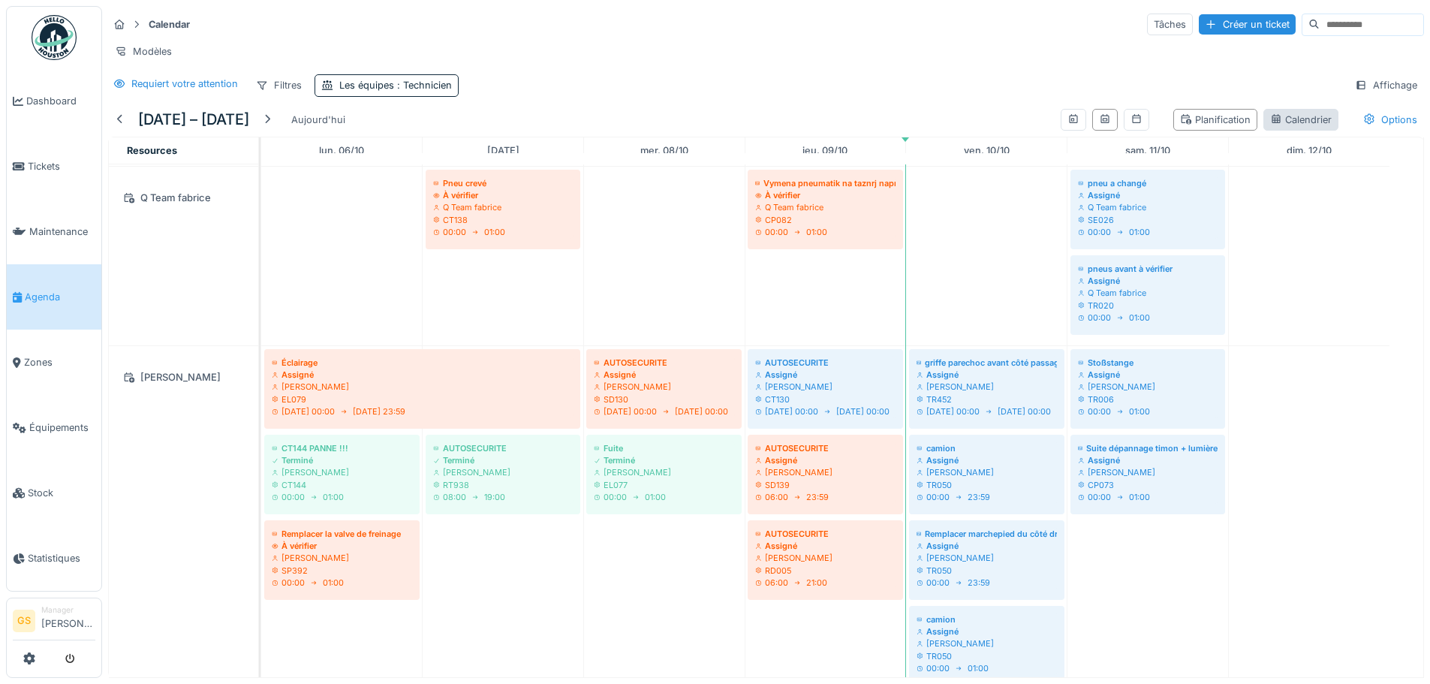
click at [1273, 127] on div "Calendrier" at bounding box center [1301, 120] width 62 height 14
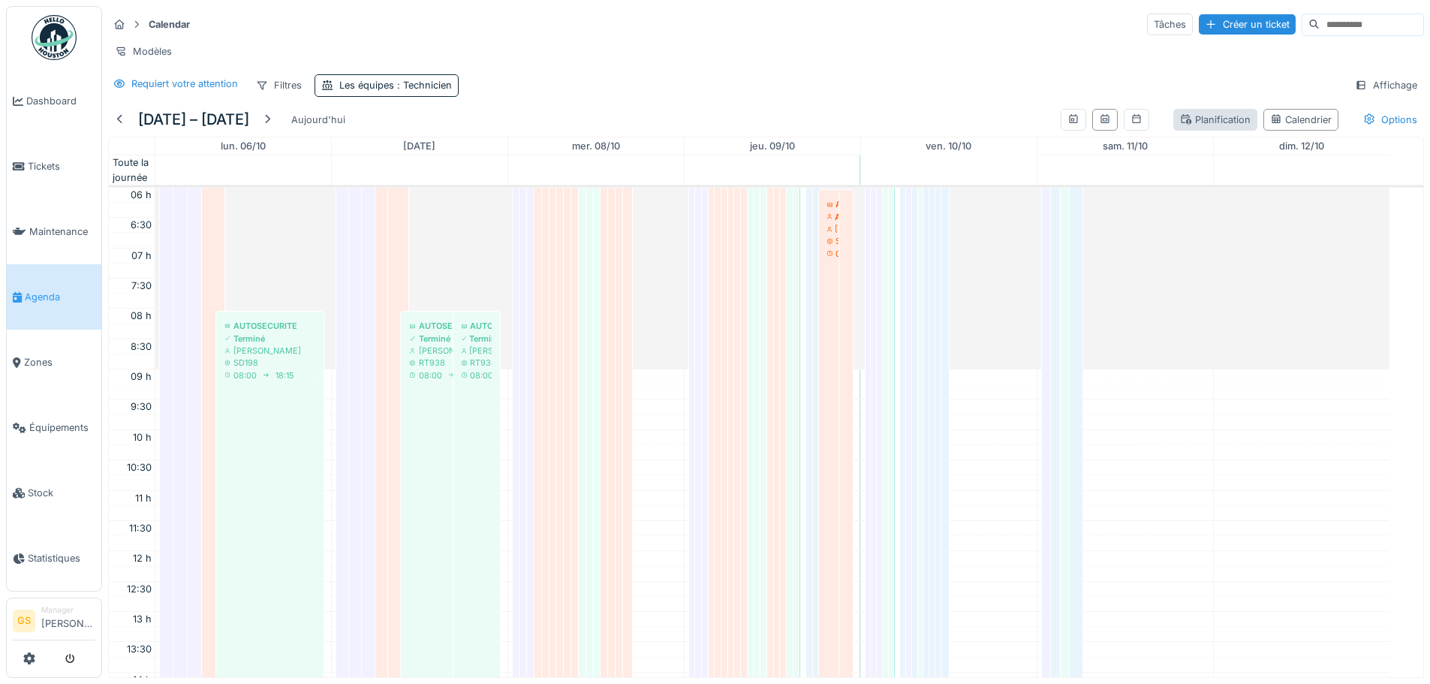
click at [1202, 127] on div "Planification" at bounding box center [1215, 120] width 71 height 14
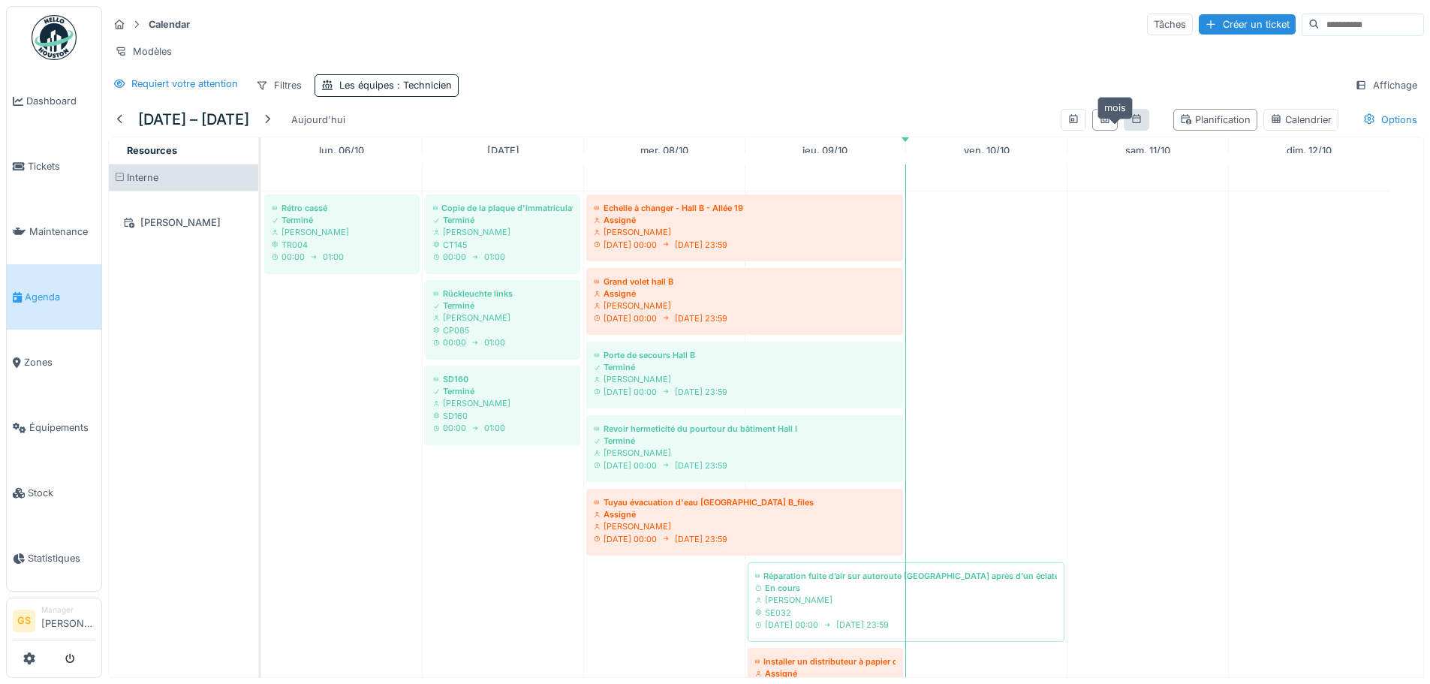
click at [1131, 124] on icon at bounding box center [1137, 119] width 12 height 10
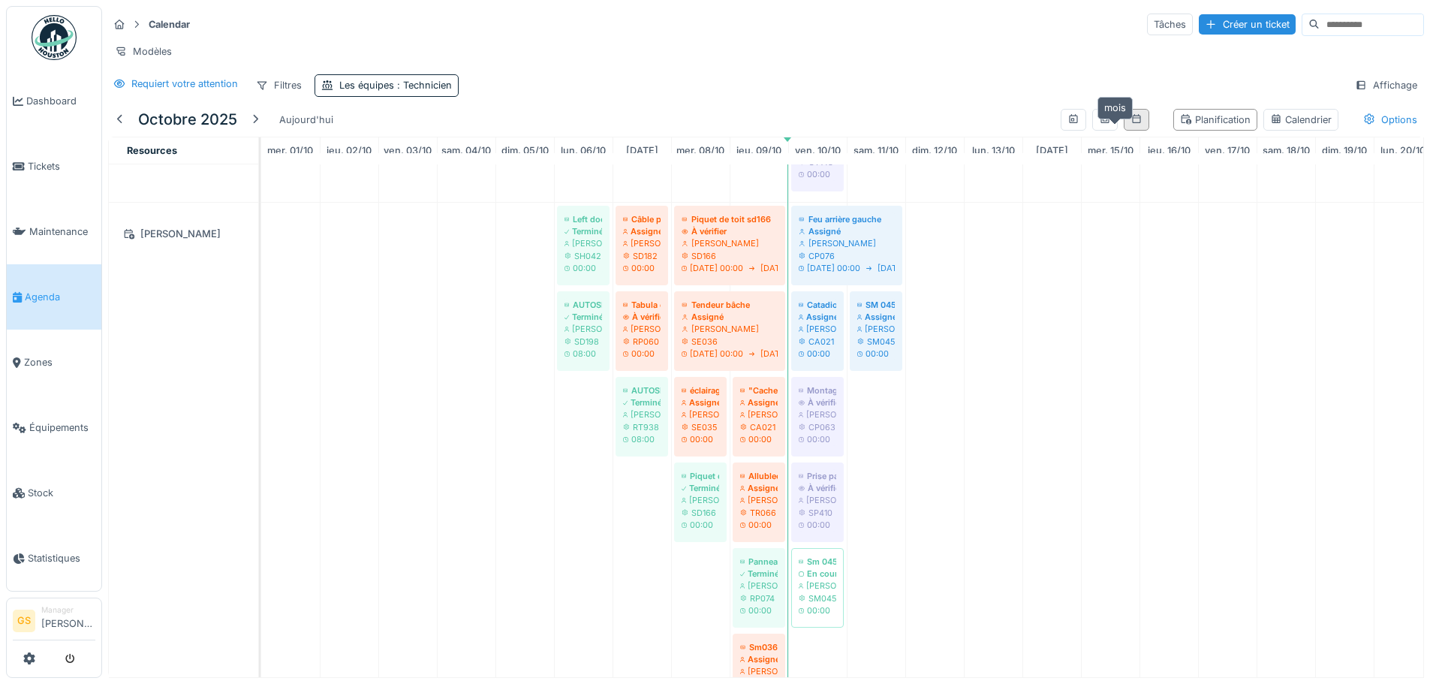
click at [1131, 124] on icon at bounding box center [1137, 119] width 12 height 10
click at [1099, 124] on icon at bounding box center [1105, 119] width 12 height 10
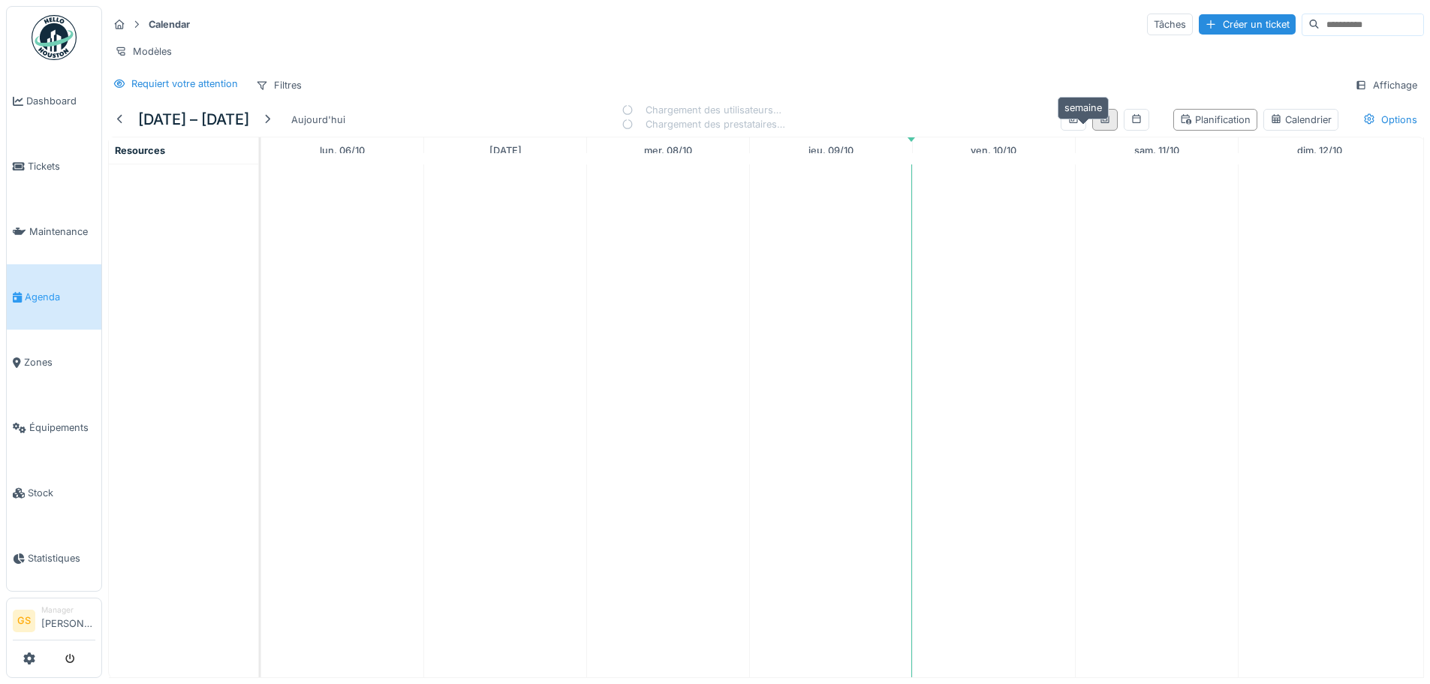
scroll to position [0, 0]
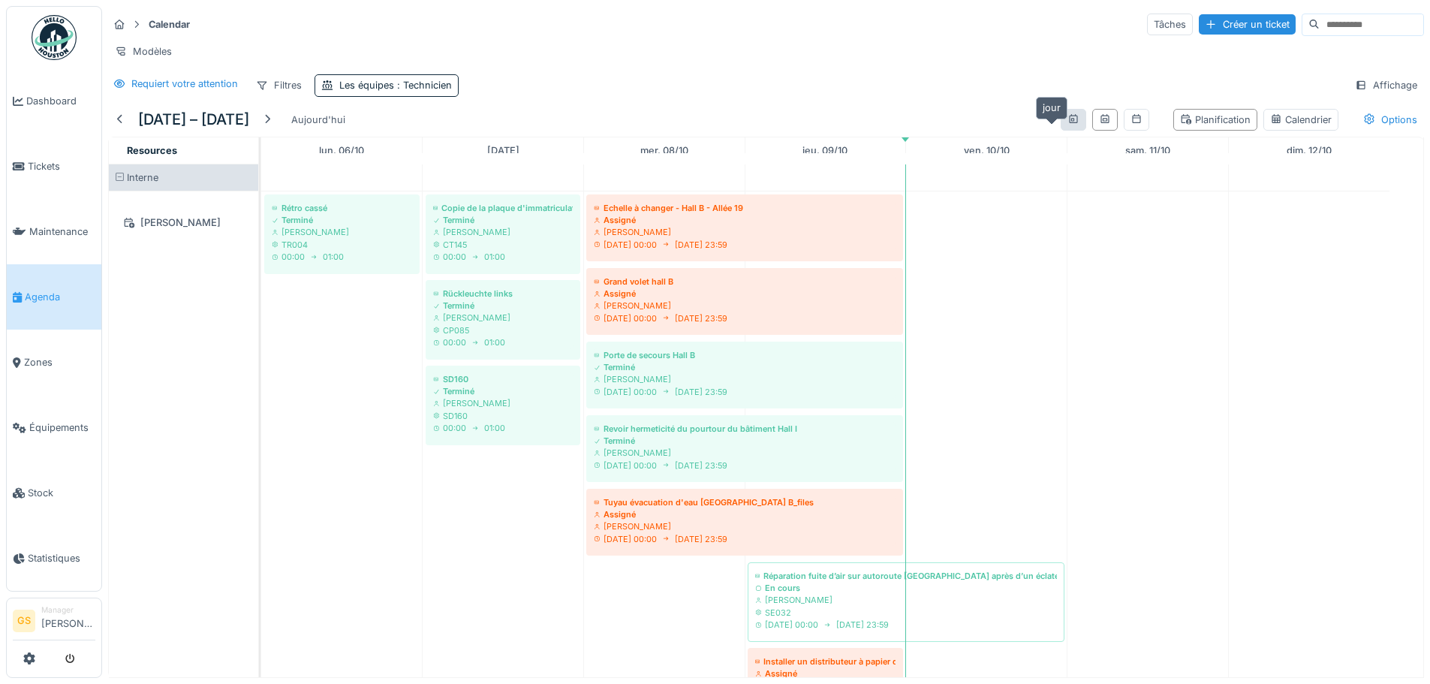
click at [1069, 123] on icon at bounding box center [1073, 118] width 8 height 9
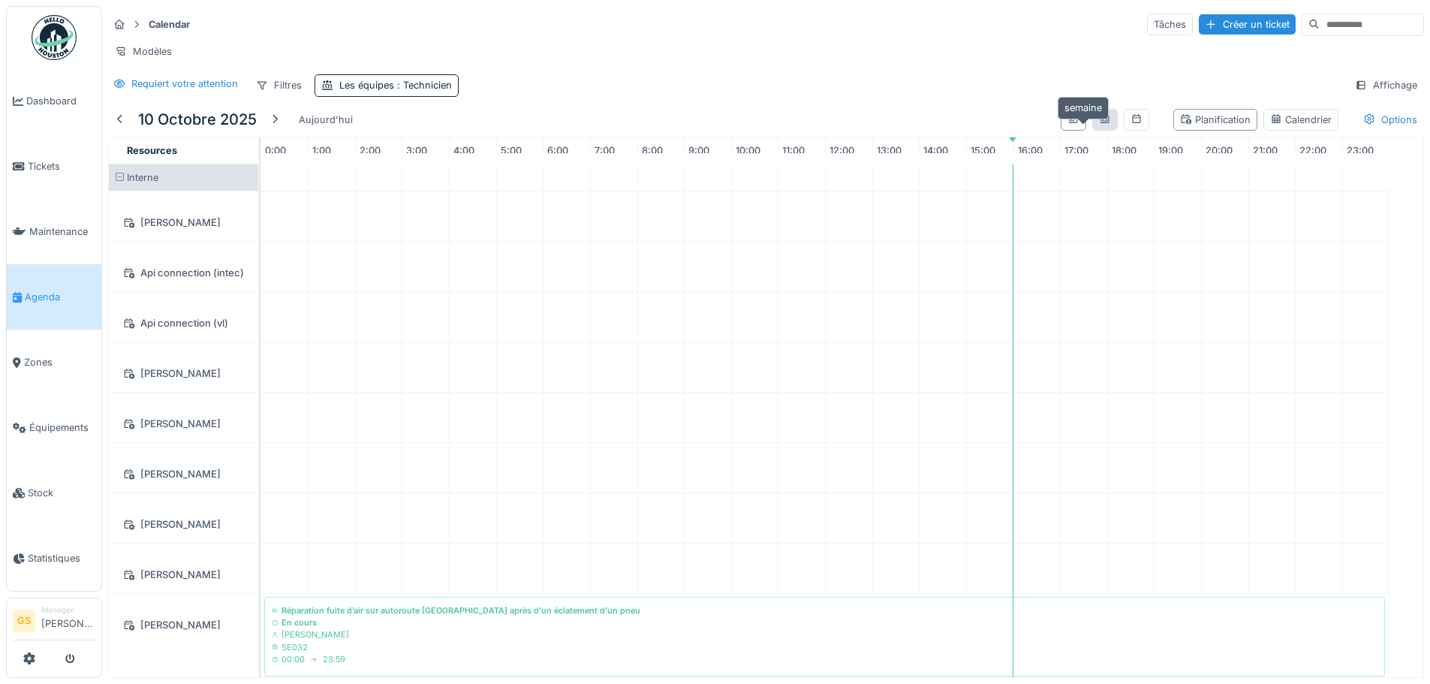
click at [1099, 124] on icon at bounding box center [1105, 119] width 12 height 10
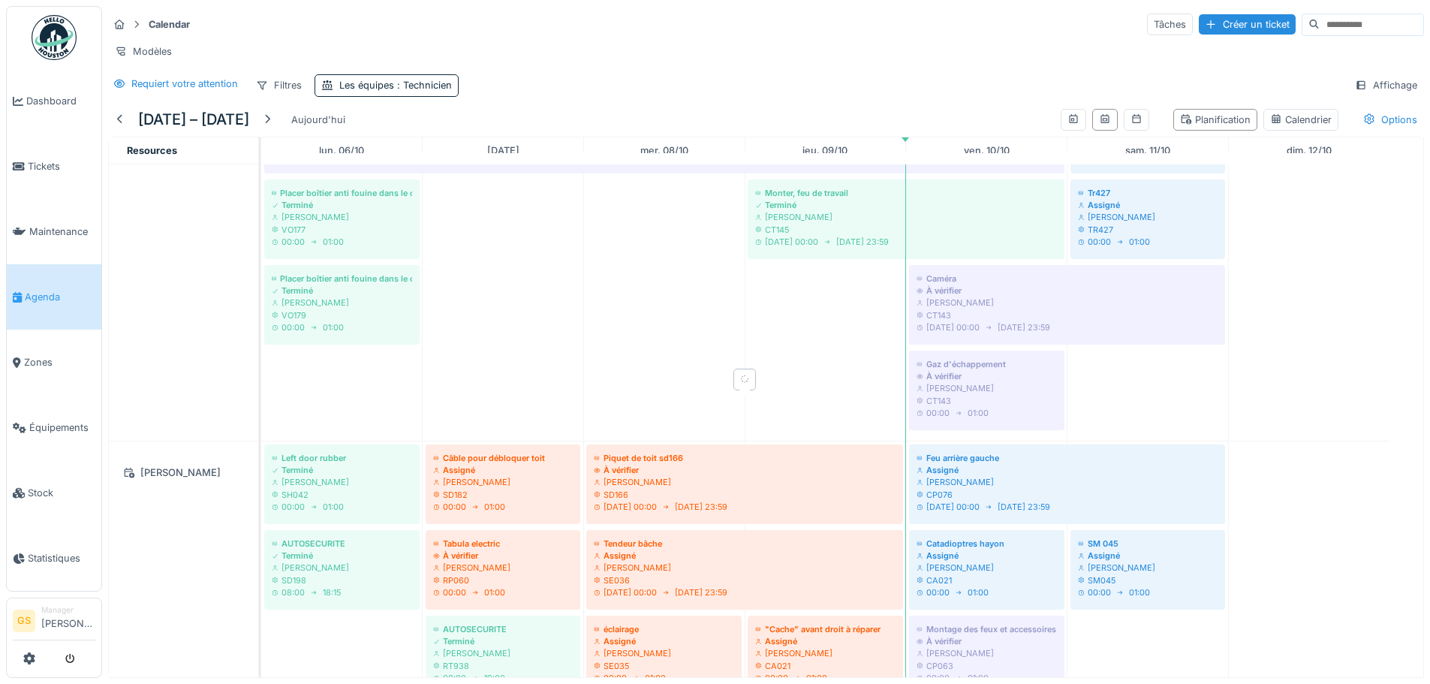
scroll to position [1047, 0]
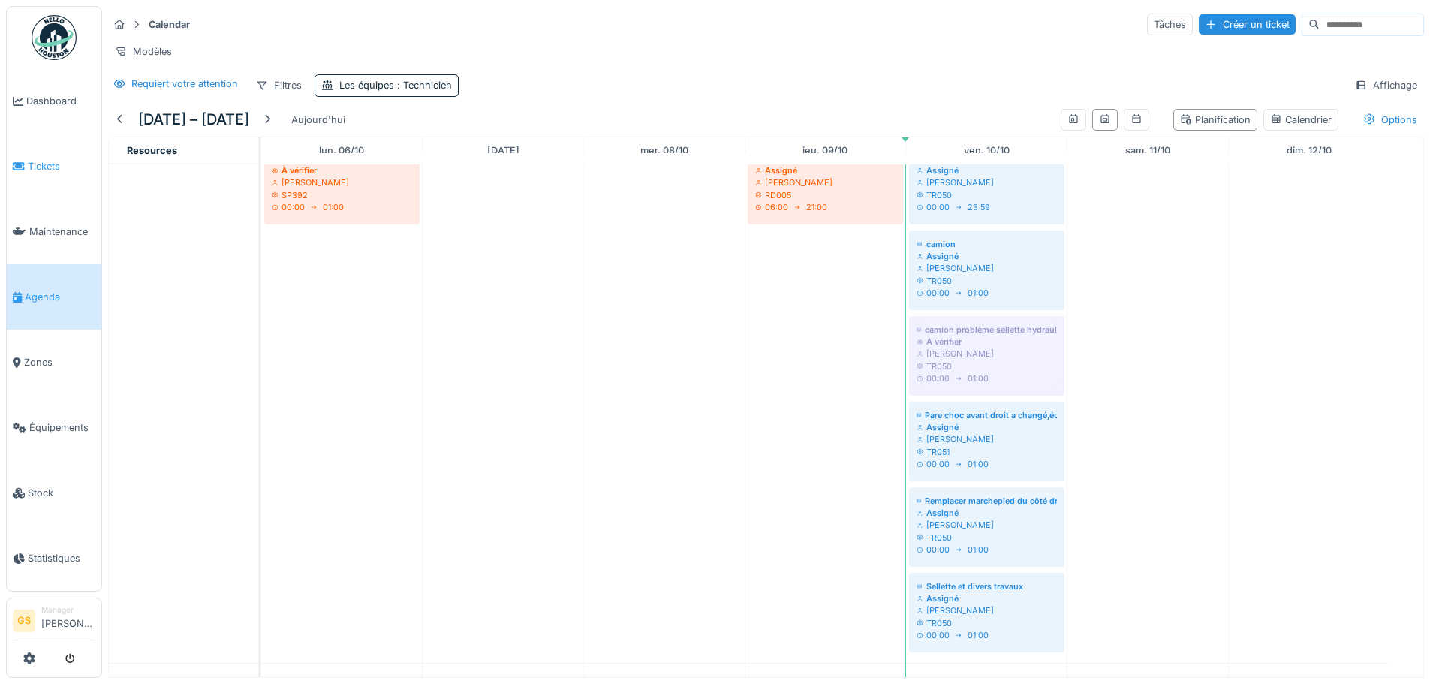
click at [39, 159] on span "Tickets" at bounding box center [62, 166] width 68 height 14
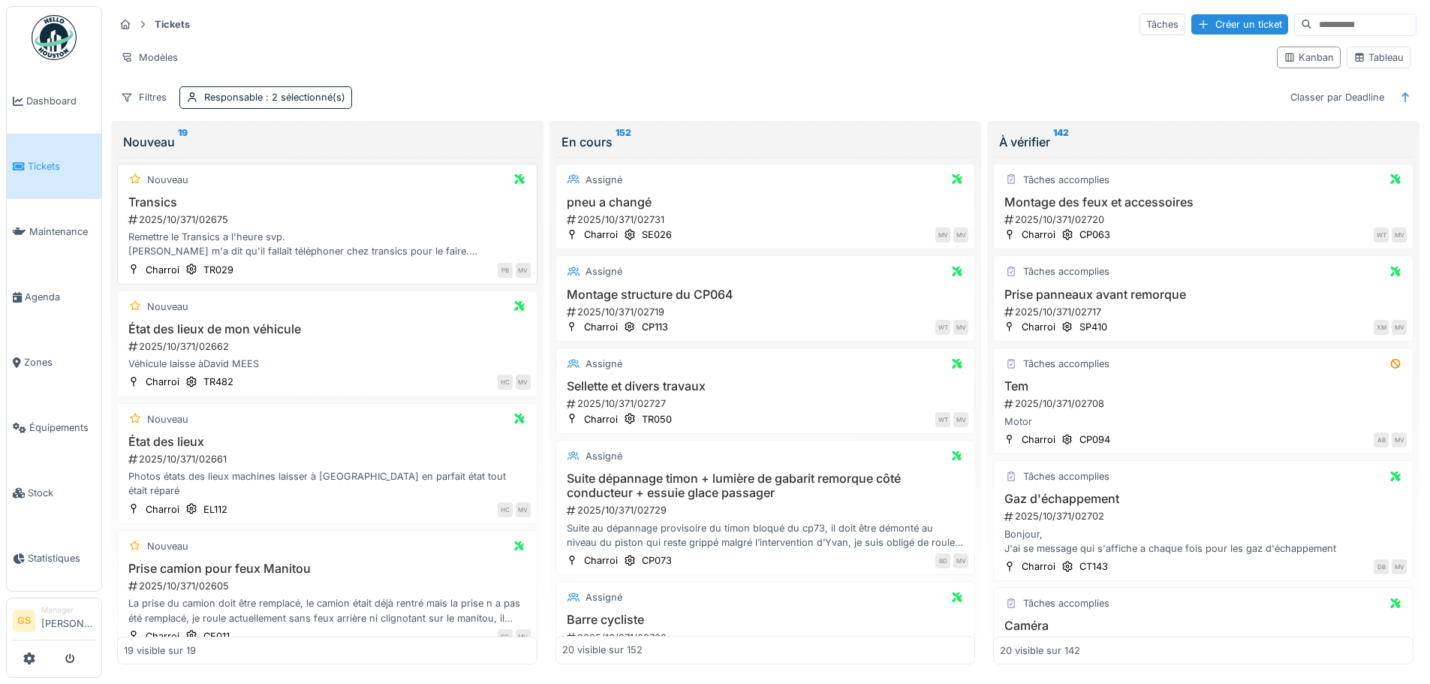
click at [172, 217] on div "2025/10/371/02675" at bounding box center [329, 219] width 404 height 14
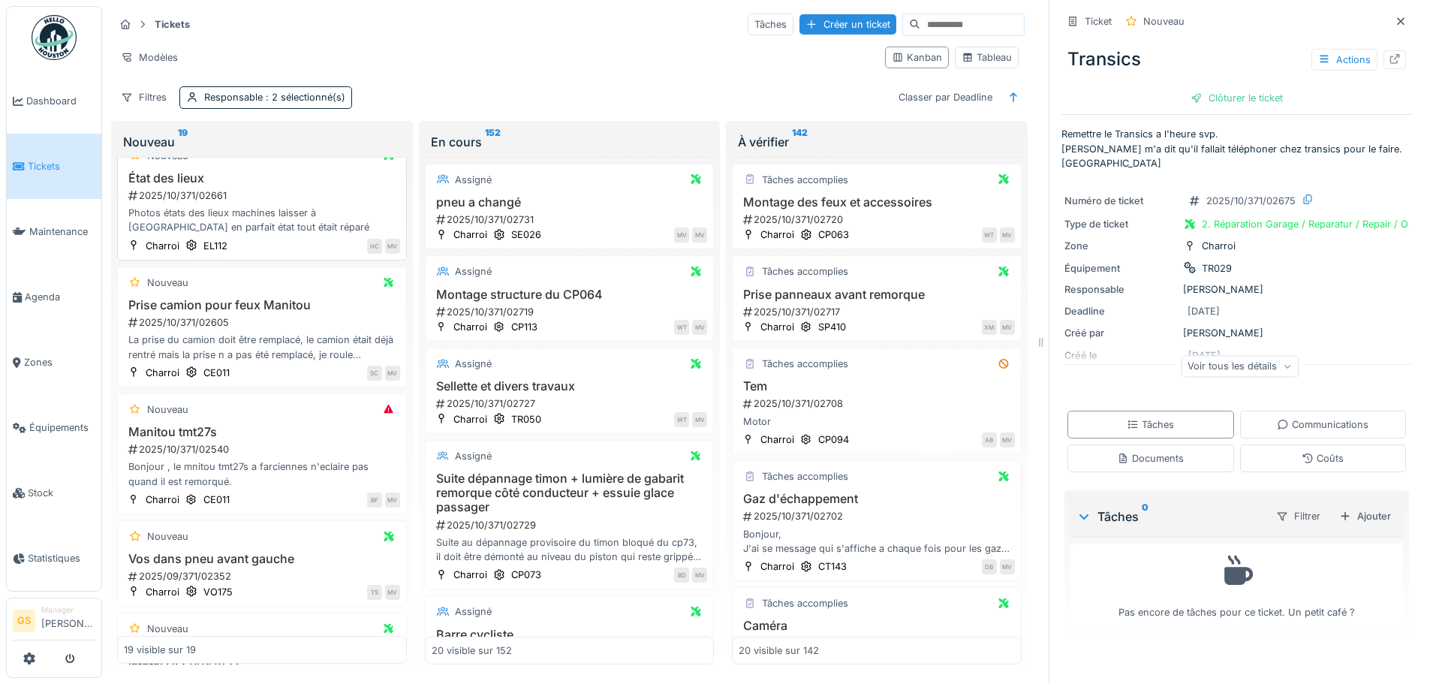
scroll to position [300, 0]
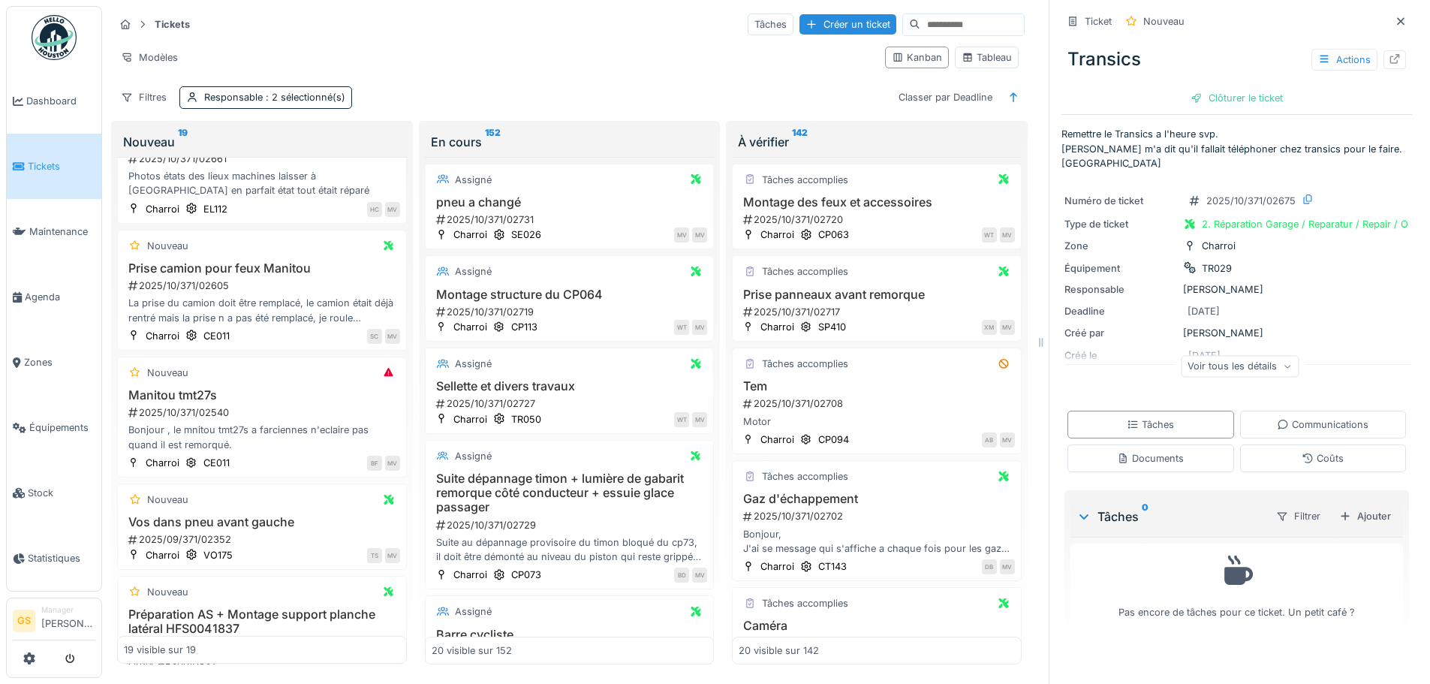
click at [59, 168] on span "Tickets" at bounding box center [62, 166] width 68 height 14
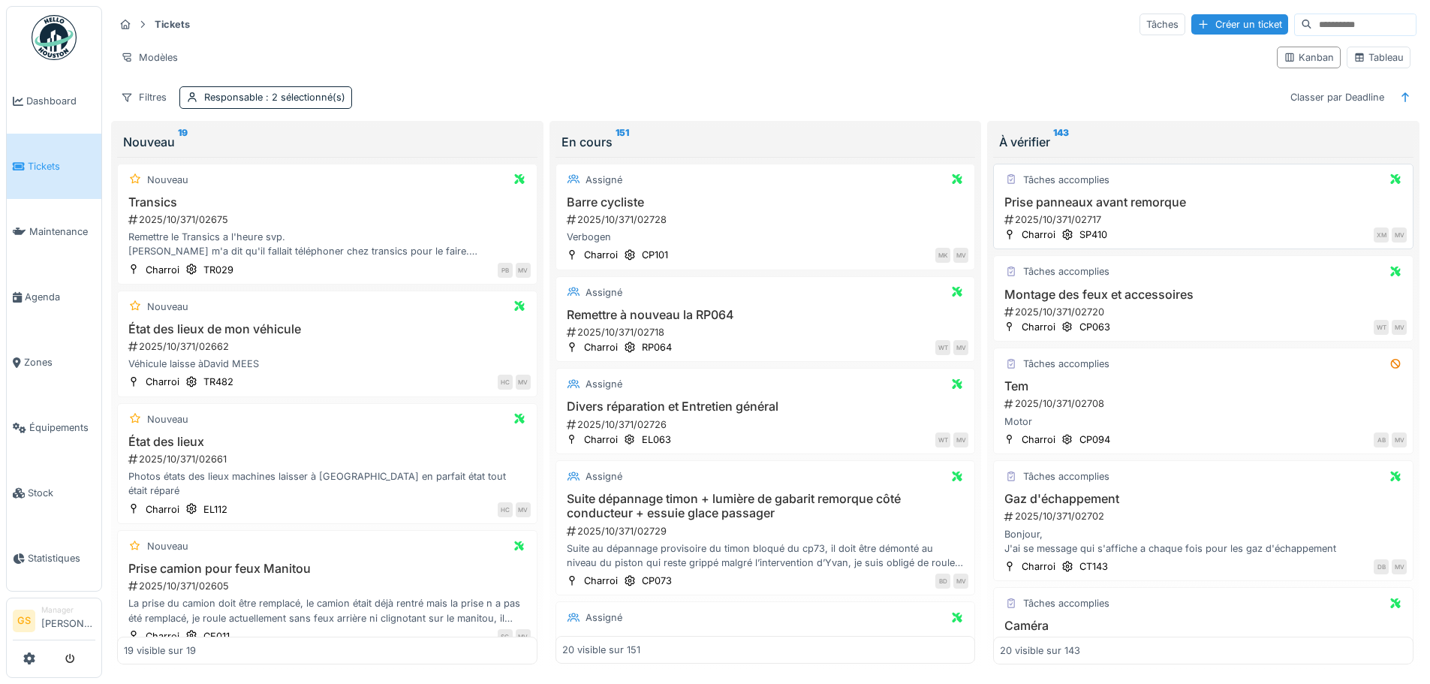
click at [1034, 215] on div "2025/10/371/02717" at bounding box center [1205, 219] width 404 height 14
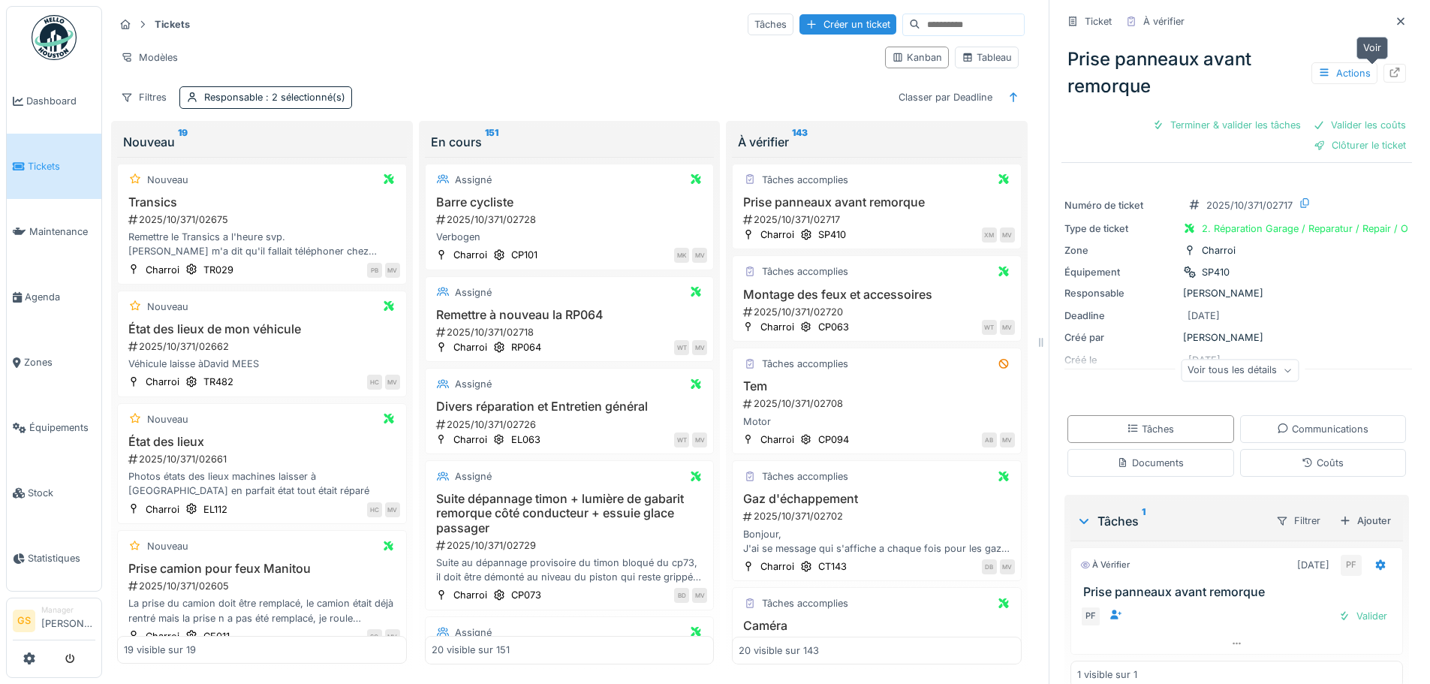
click at [1390, 70] on icon at bounding box center [1395, 73] width 10 height 10
click at [40, 290] on span "Agenda" at bounding box center [60, 297] width 71 height 14
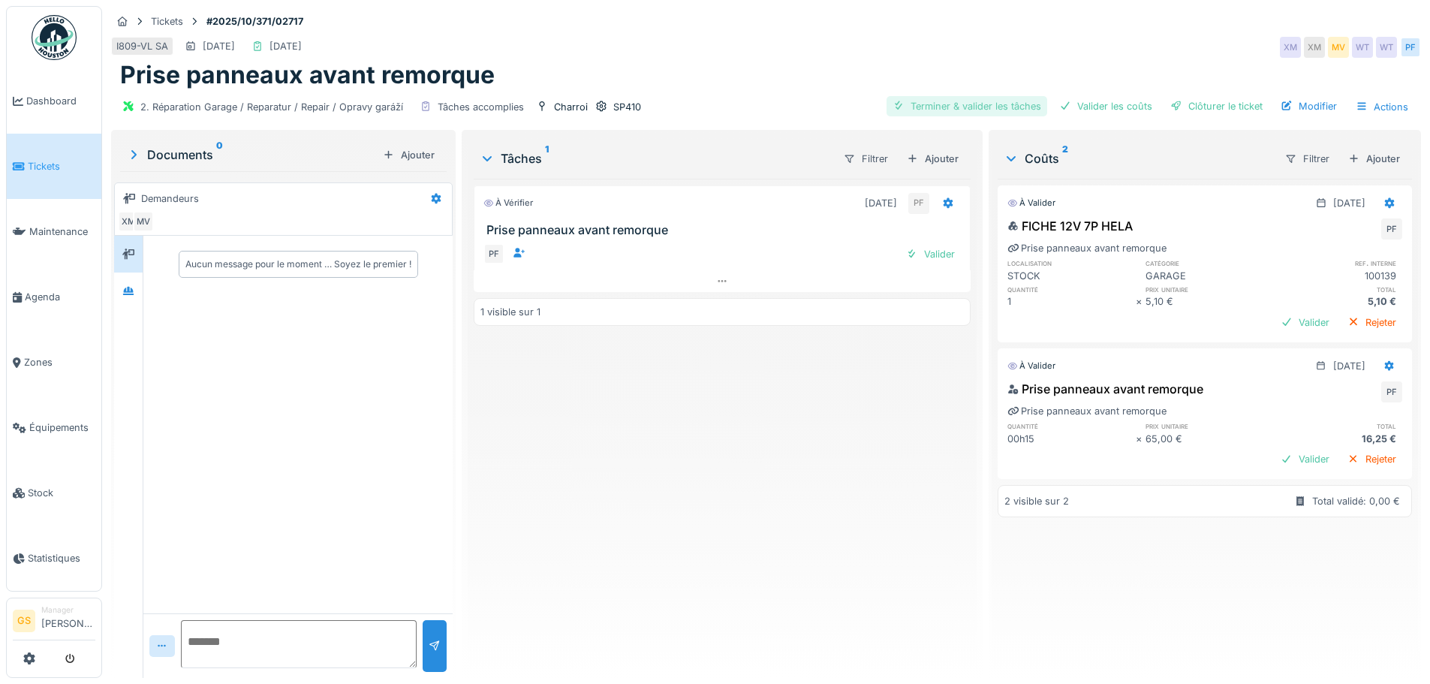
click at [989, 109] on div "Terminer & valider les tâches" at bounding box center [967, 106] width 161 height 20
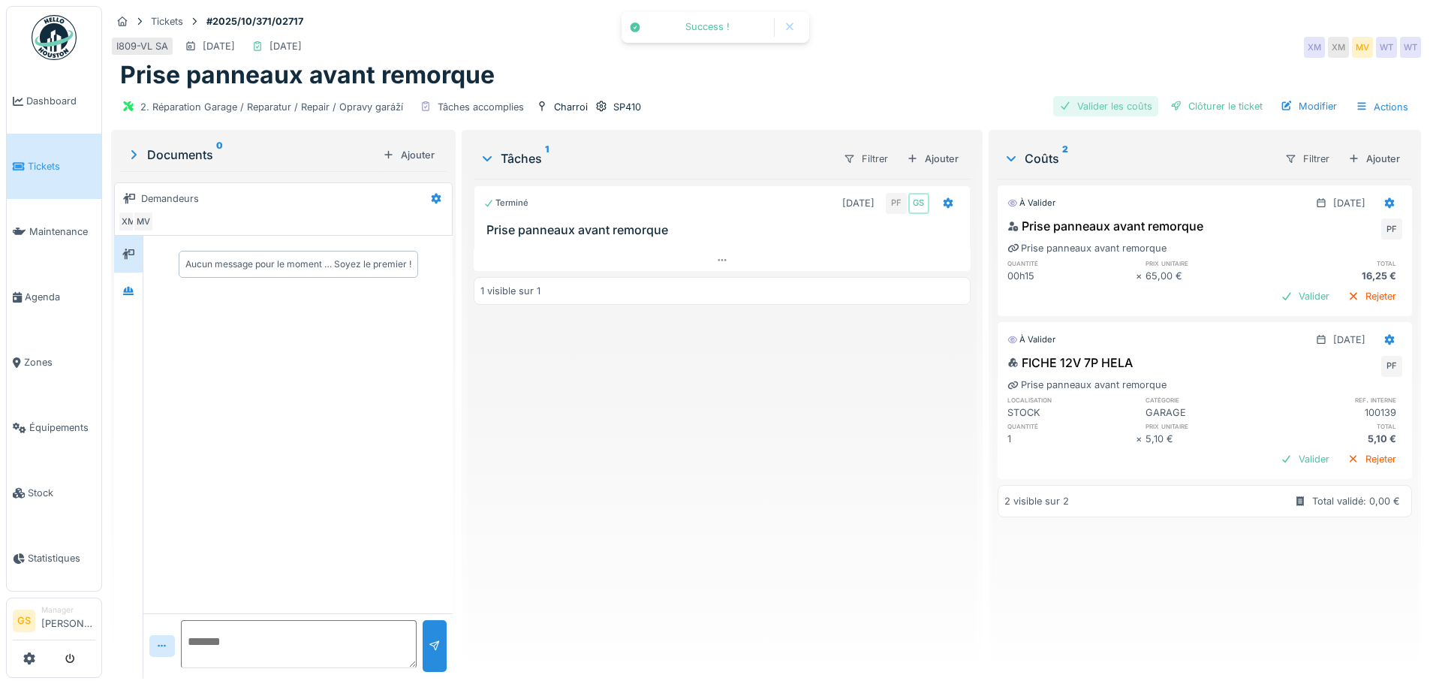
click at [1087, 103] on div "Valider les coûts" at bounding box center [1105, 106] width 105 height 20
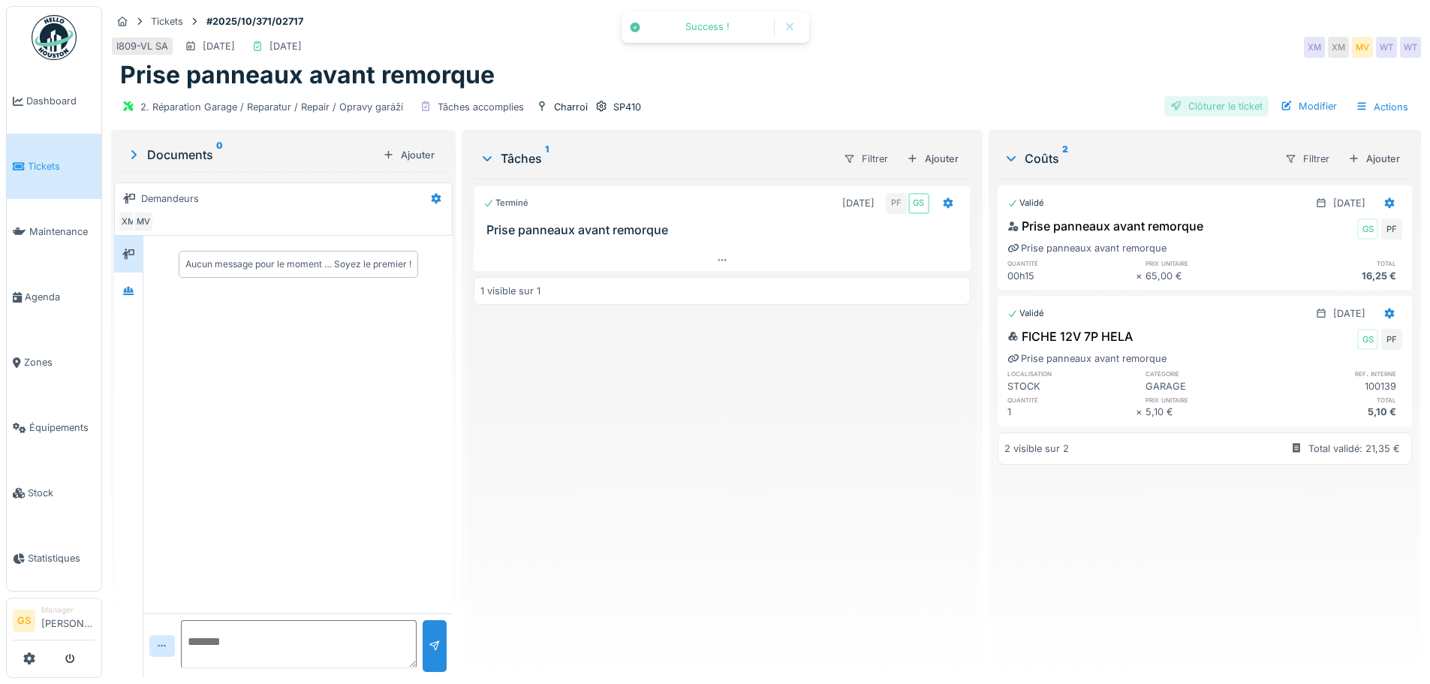
click at [1192, 98] on div "Clôturer le ticket" at bounding box center [1216, 106] width 104 height 20
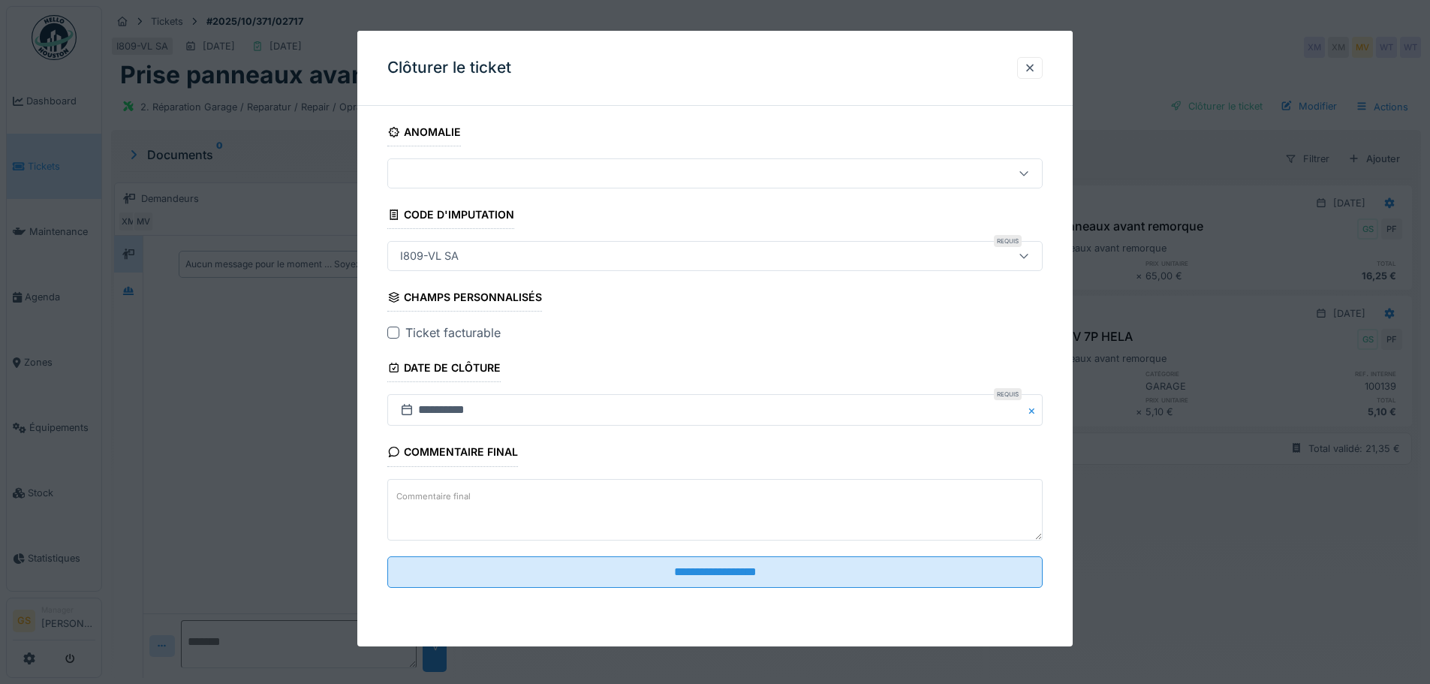
click at [396, 330] on div at bounding box center [393, 333] width 12 height 12
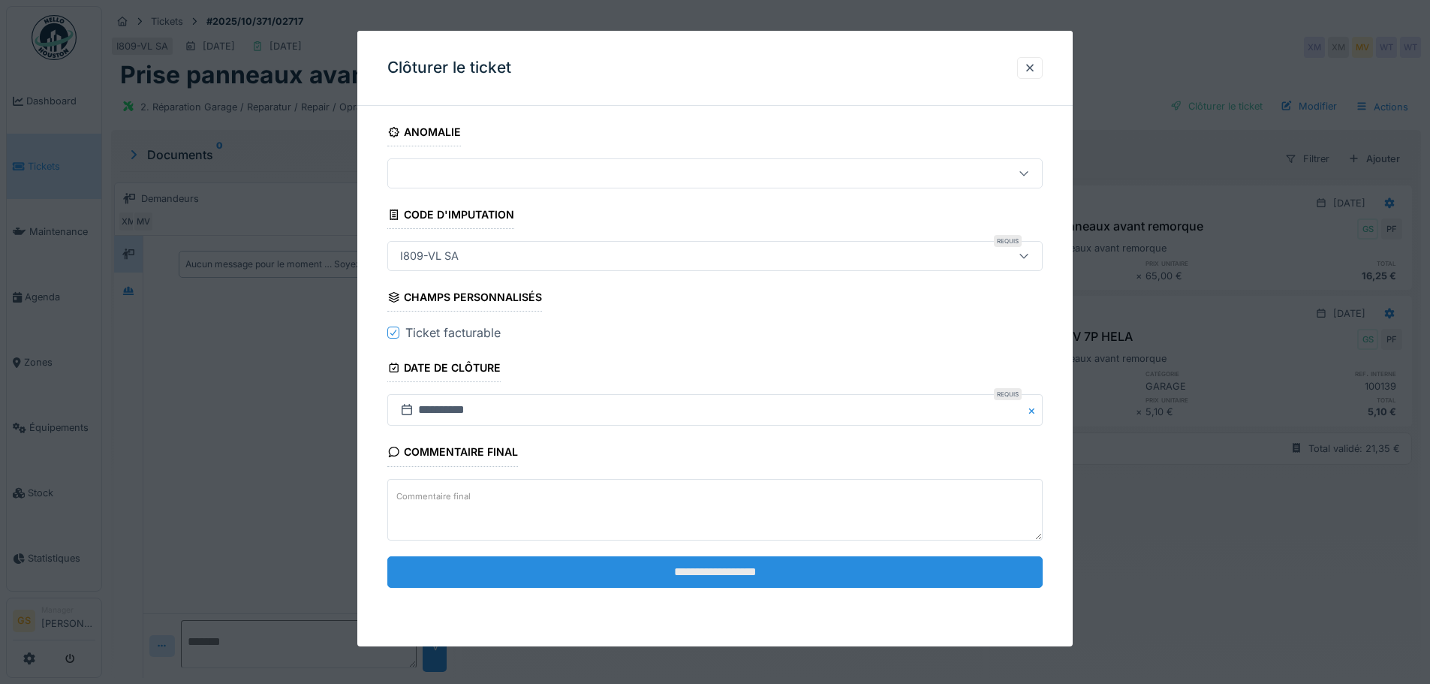
click at [695, 567] on input "**********" at bounding box center [714, 572] width 655 height 32
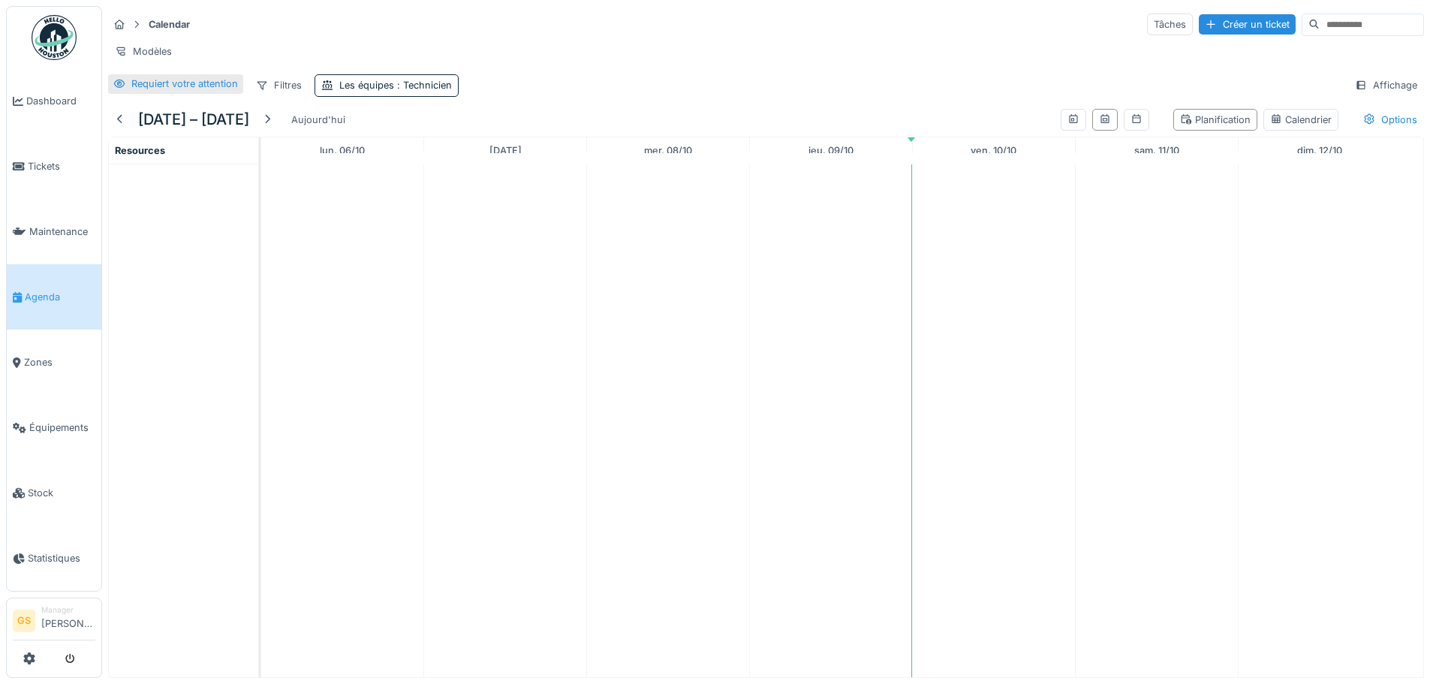
click at [201, 91] on div "Requiert votre attention" at bounding box center [184, 84] width 107 height 14
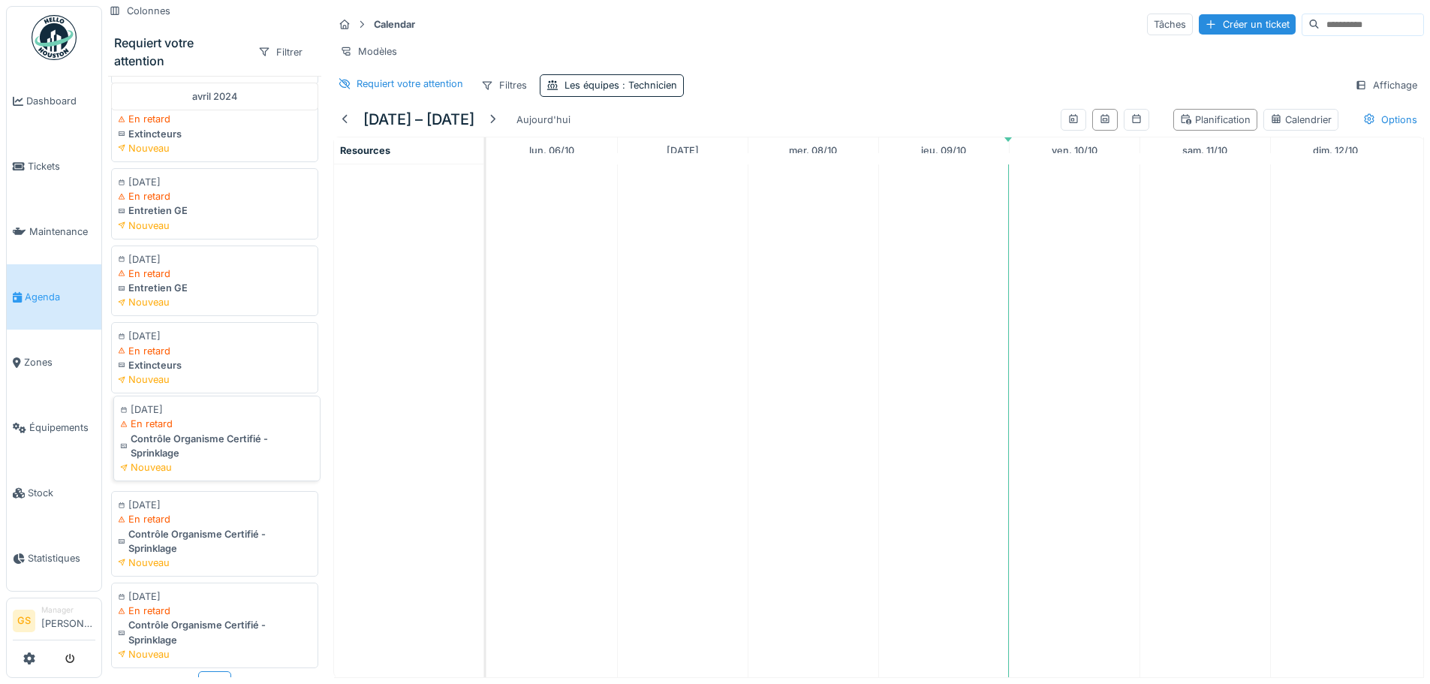
scroll to position [11, 0]
click at [198, 671] on div "Plus" at bounding box center [214, 682] width 33 height 22
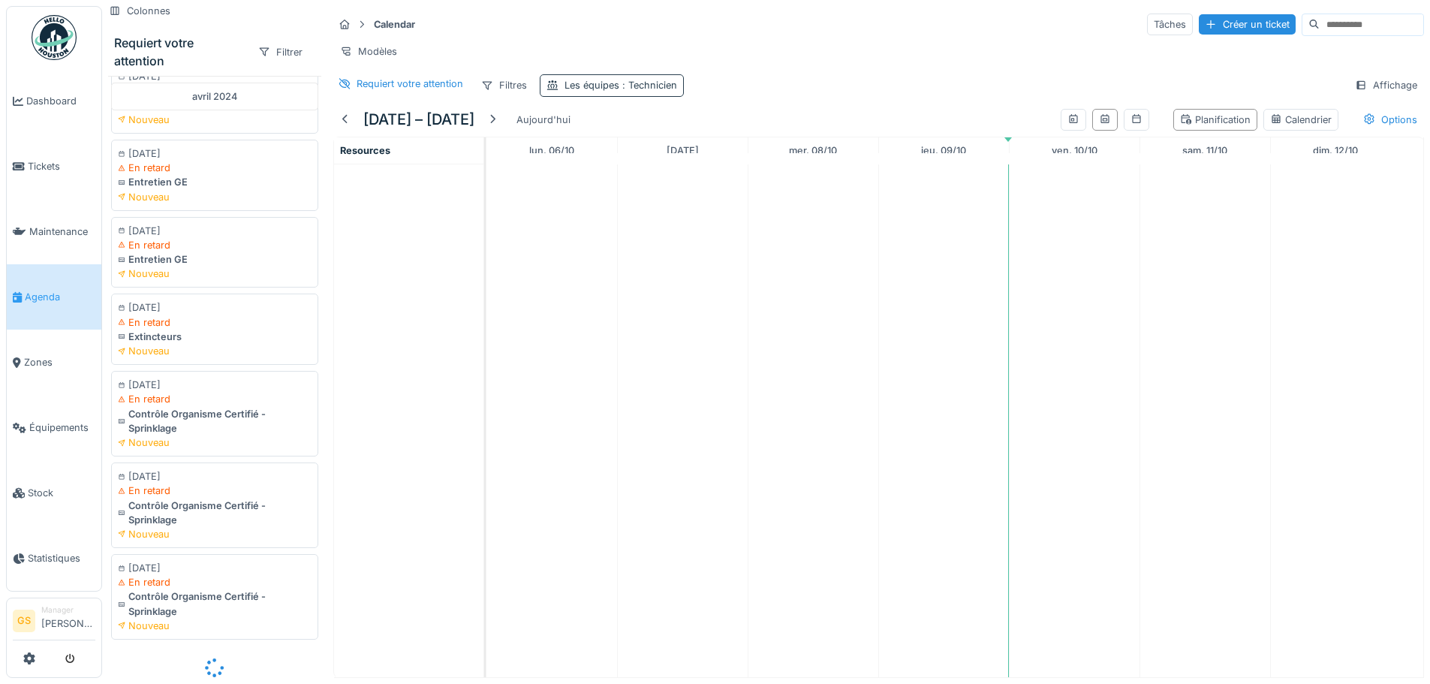
click at [612, 86] on div "Les équipes : Technicien" at bounding box center [621, 85] width 113 height 14
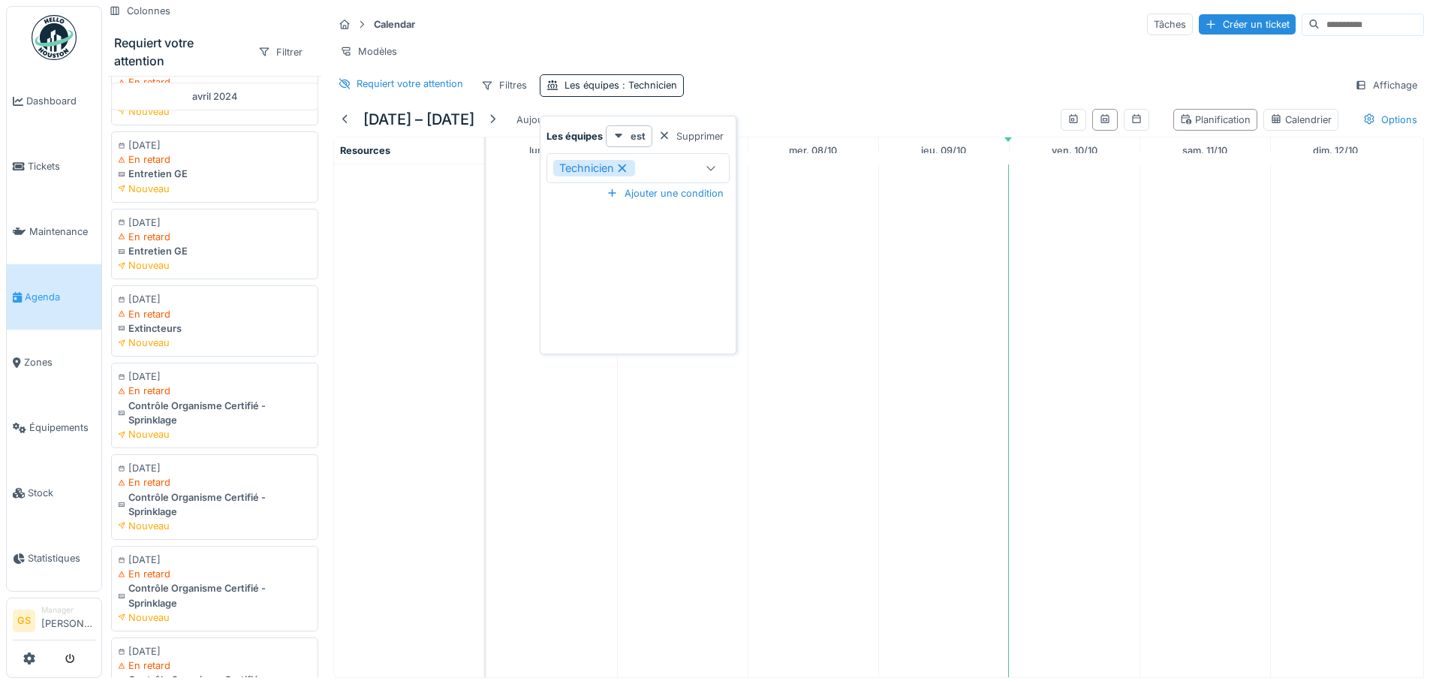
click at [628, 163] on icon at bounding box center [623, 168] width 14 height 11
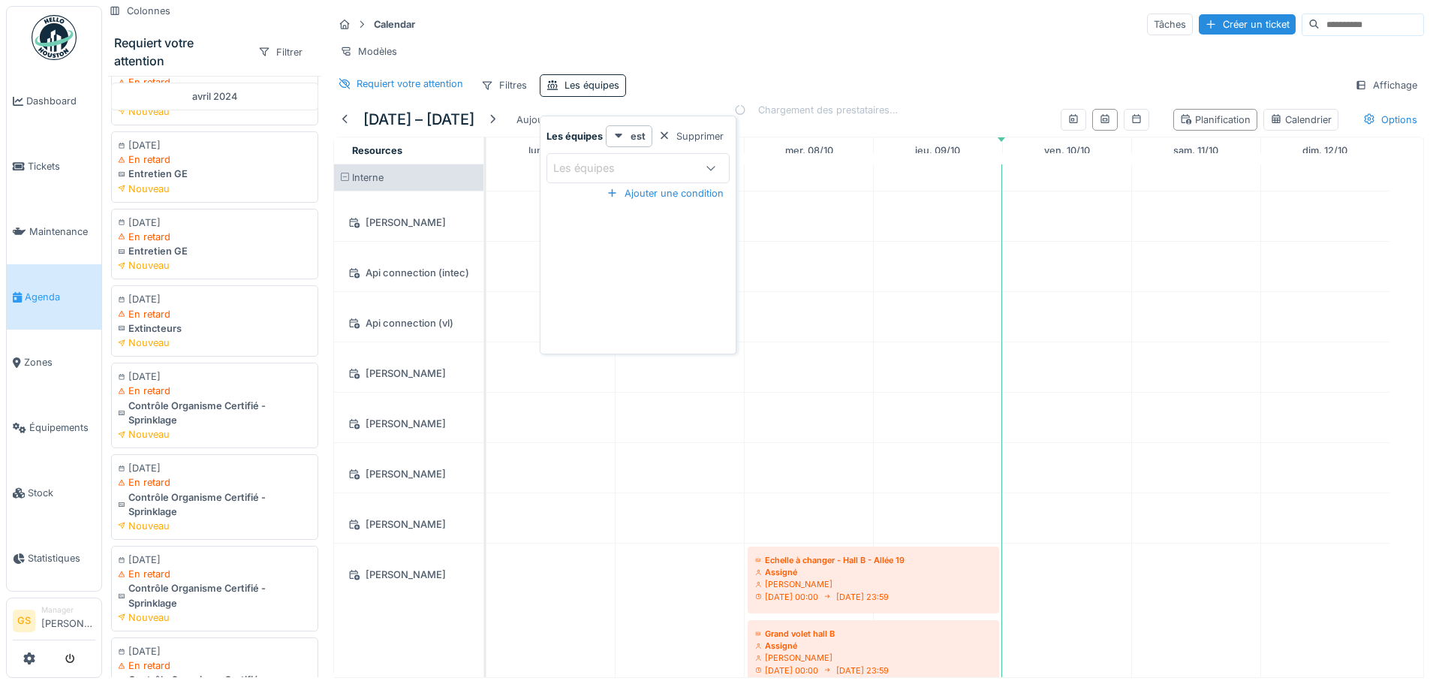
click at [628, 160] on div "Les équipes" at bounding box center [594, 168] width 83 height 17
click at [605, 373] on span "Technicien" at bounding box center [583, 373] width 55 height 17
type input "***"
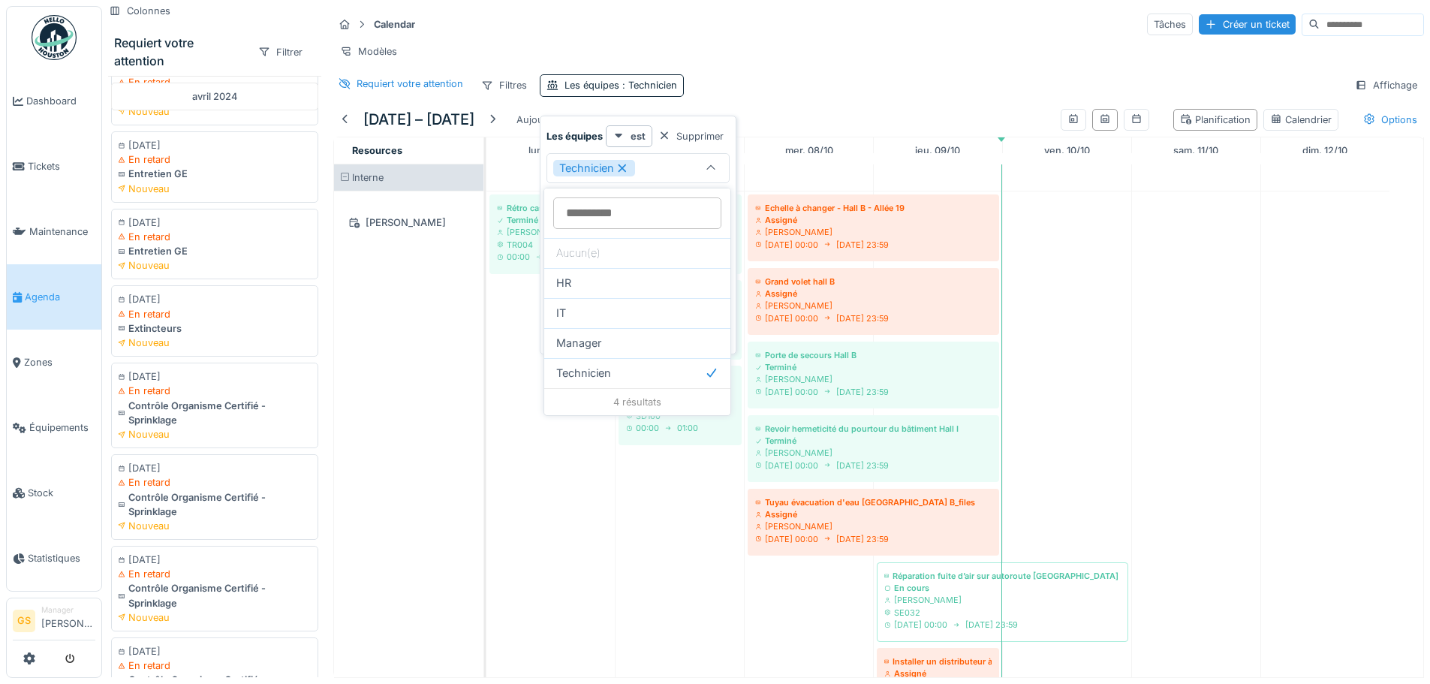
click at [733, 41] on div "Modèles" at bounding box center [878, 52] width 1091 height 22
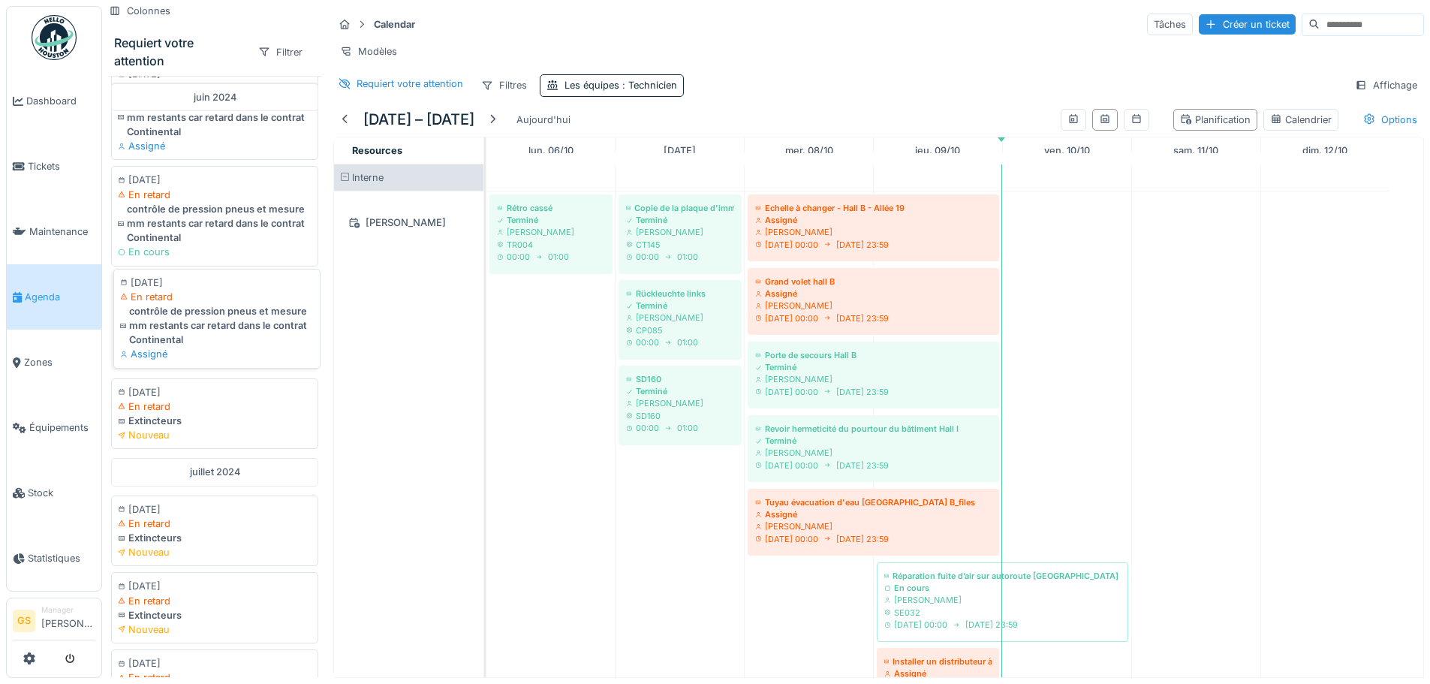
scroll to position [3170, 0]
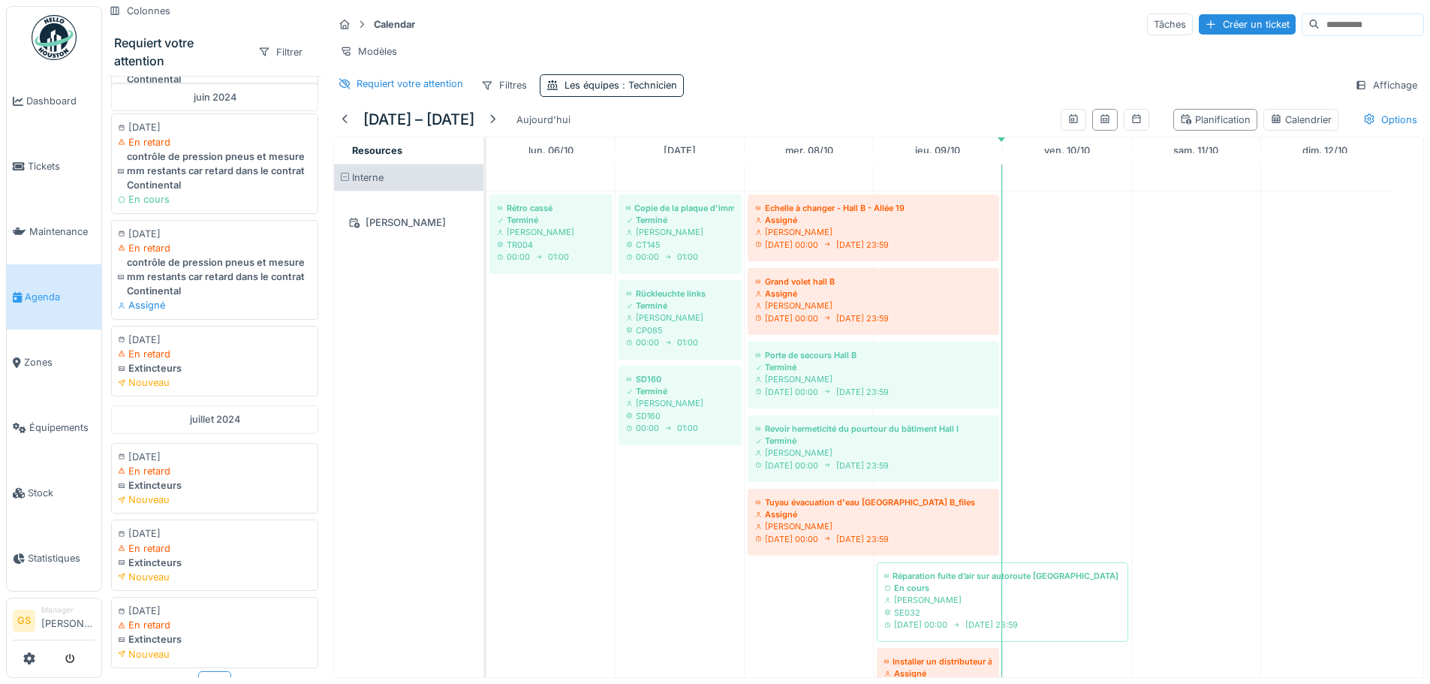
click at [200, 671] on div "Plus" at bounding box center [214, 682] width 33 height 22
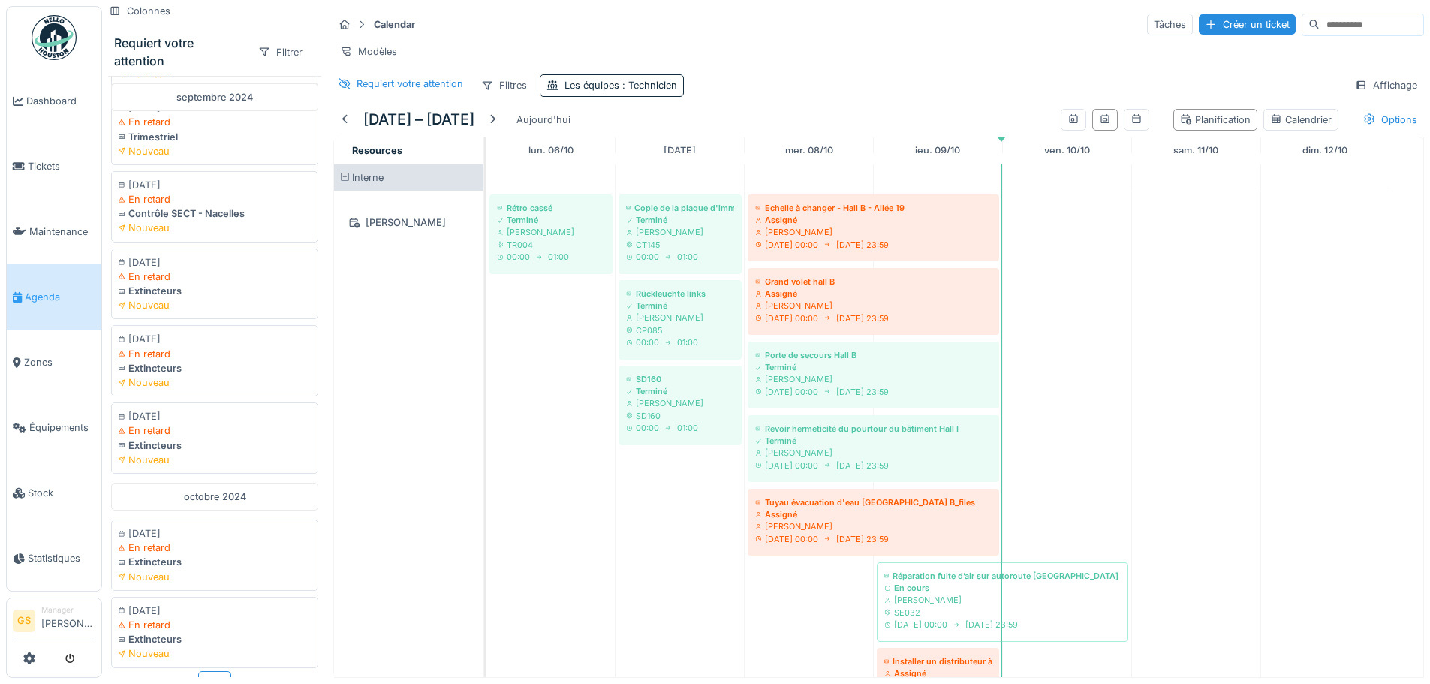
scroll to position [11, 0]
click at [203, 671] on div "Plus" at bounding box center [214, 682] width 33 height 22
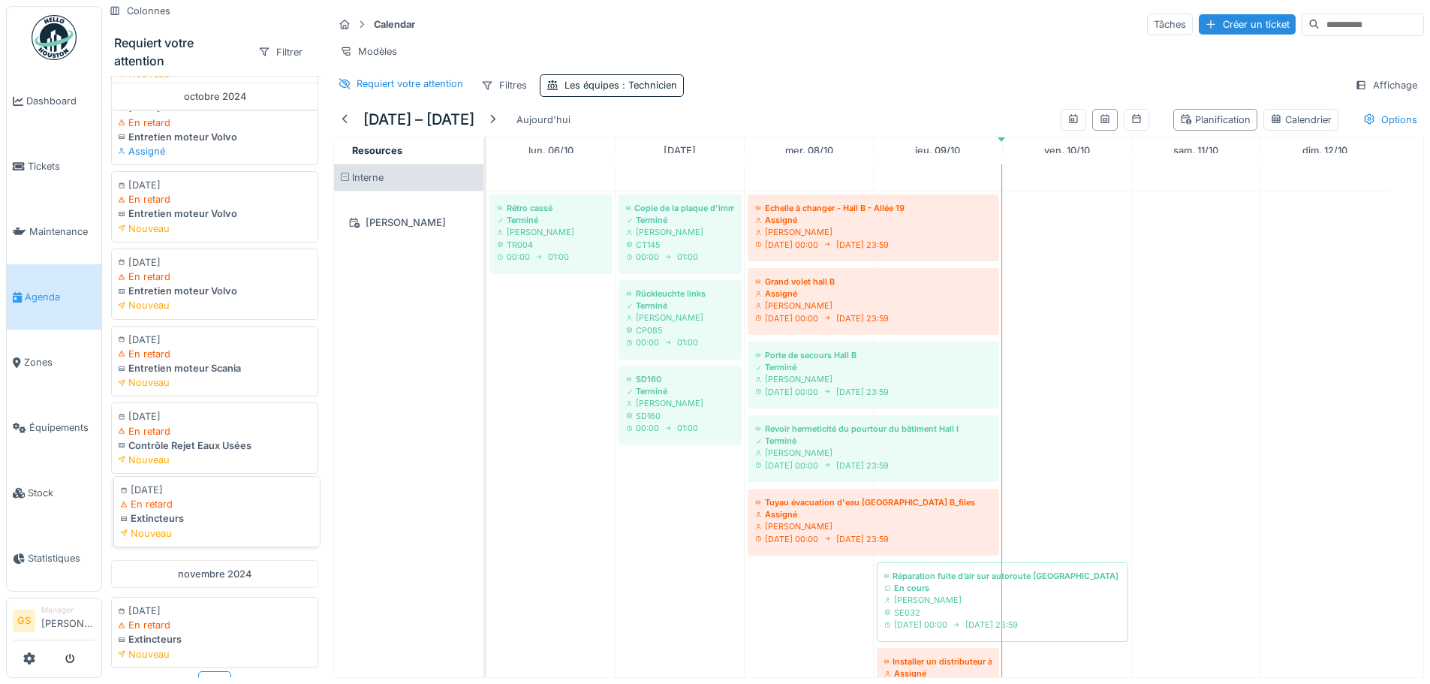
scroll to position [6430, 0]
click at [211, 671] on div "Plus" at bounding box center [214, 682] width 33 height 22
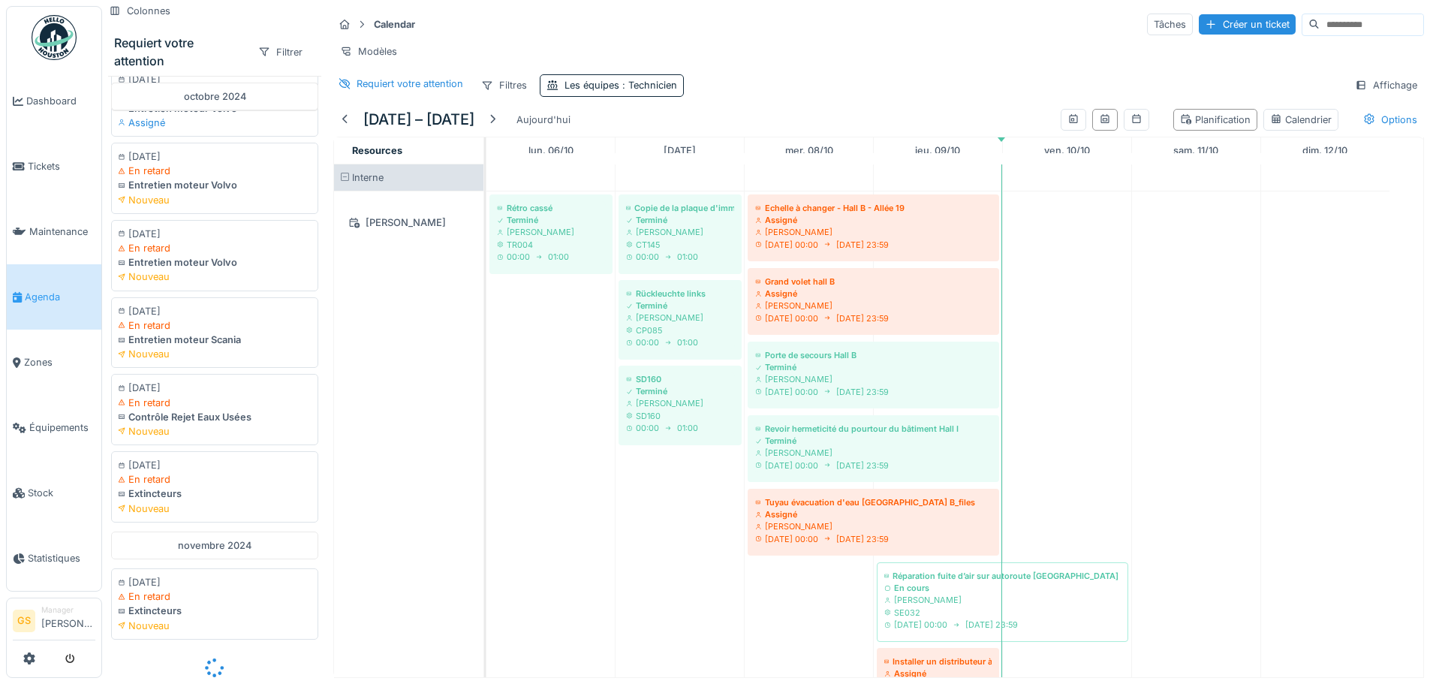
scroll to position [6458, 0]
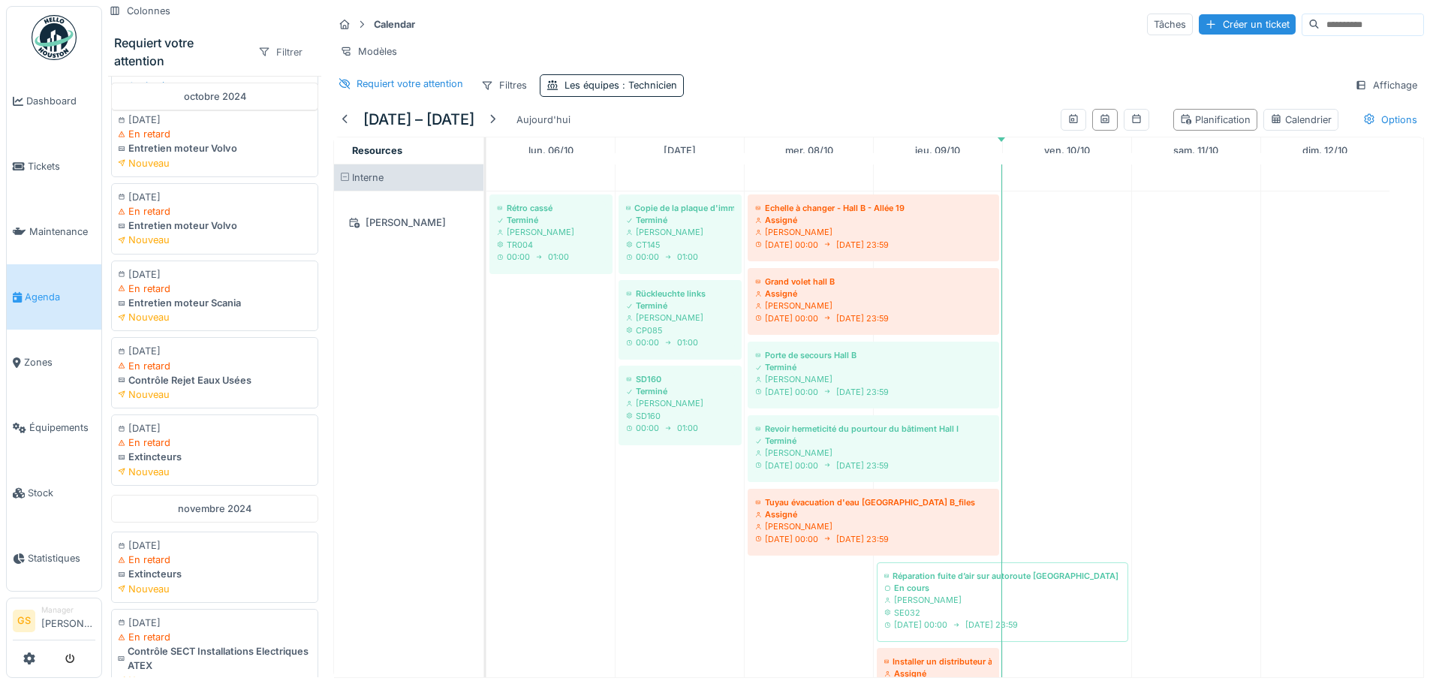
click at [269, 41] on div "Filtrer" at bounding box center [280, 52] width 58 height 22
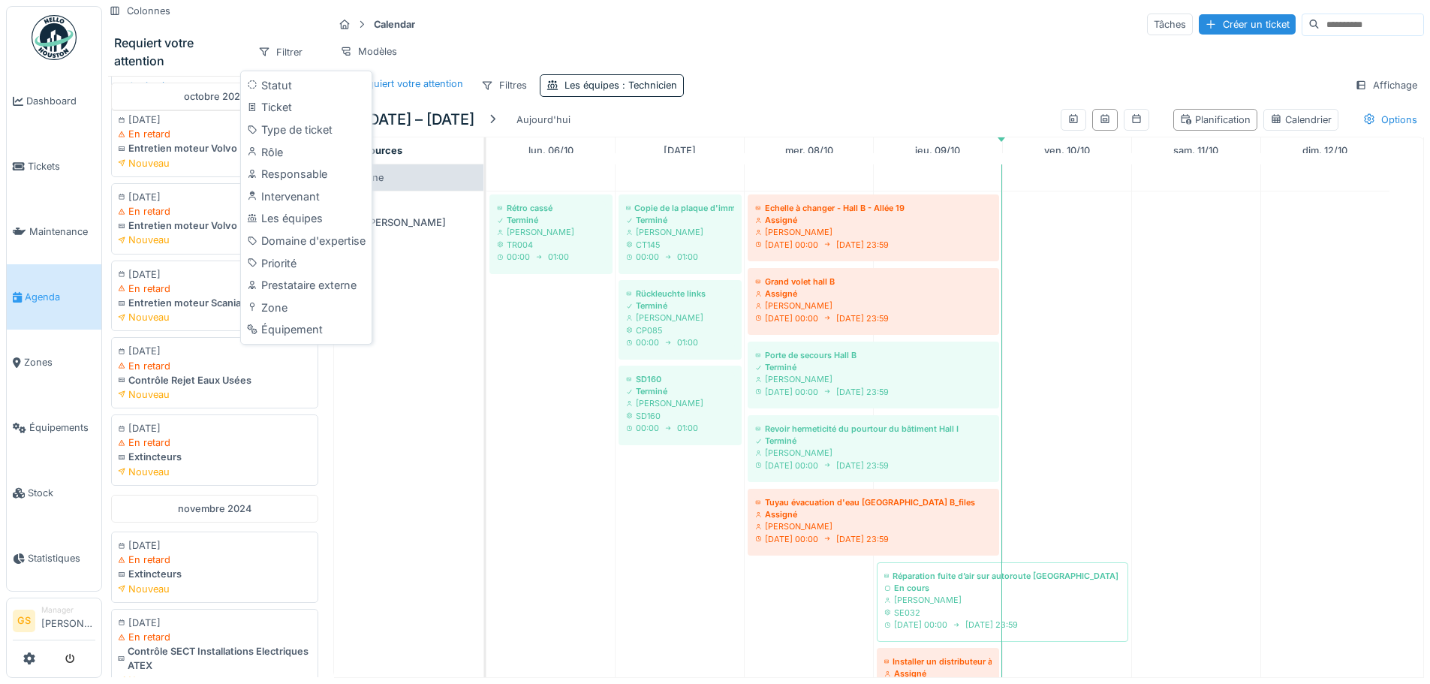
click at [381, 393] on div "[PERSON_NAME]" at bounding box center [408, 458] width 149 height 535
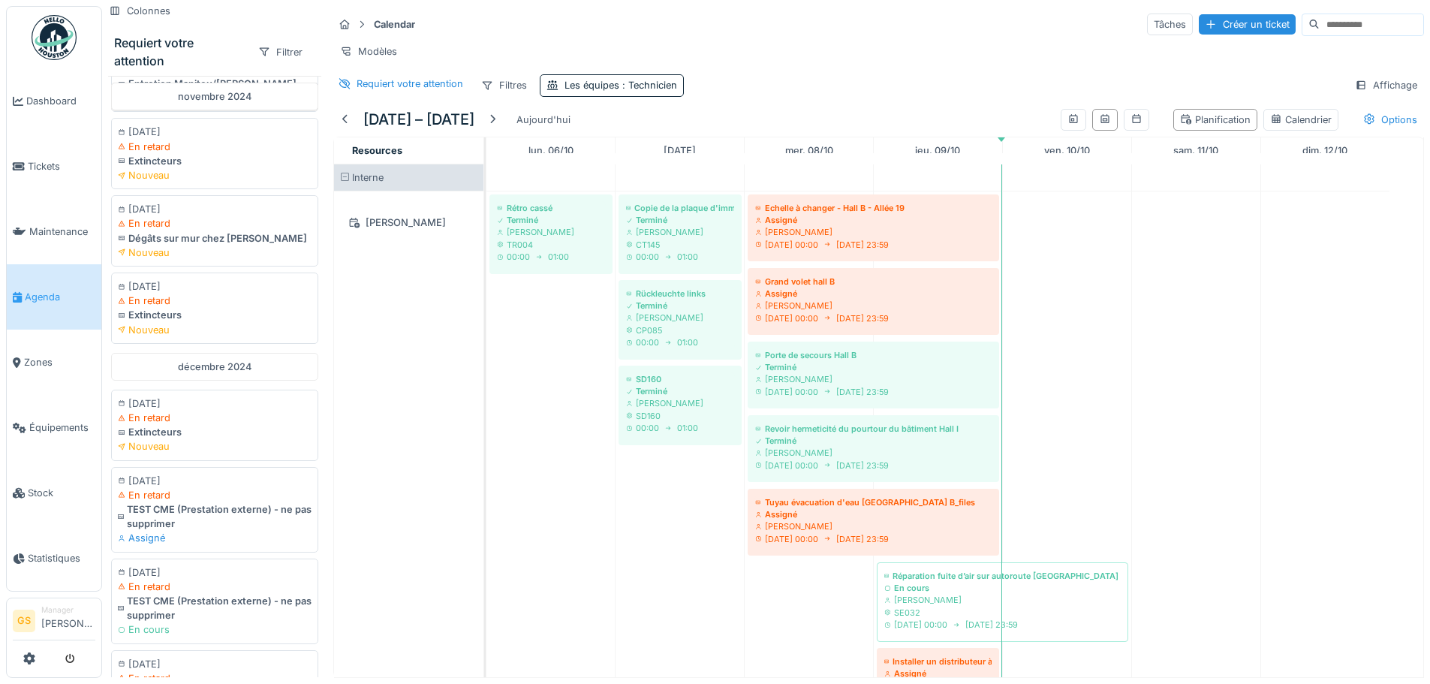
scroll to position [8128, 0]
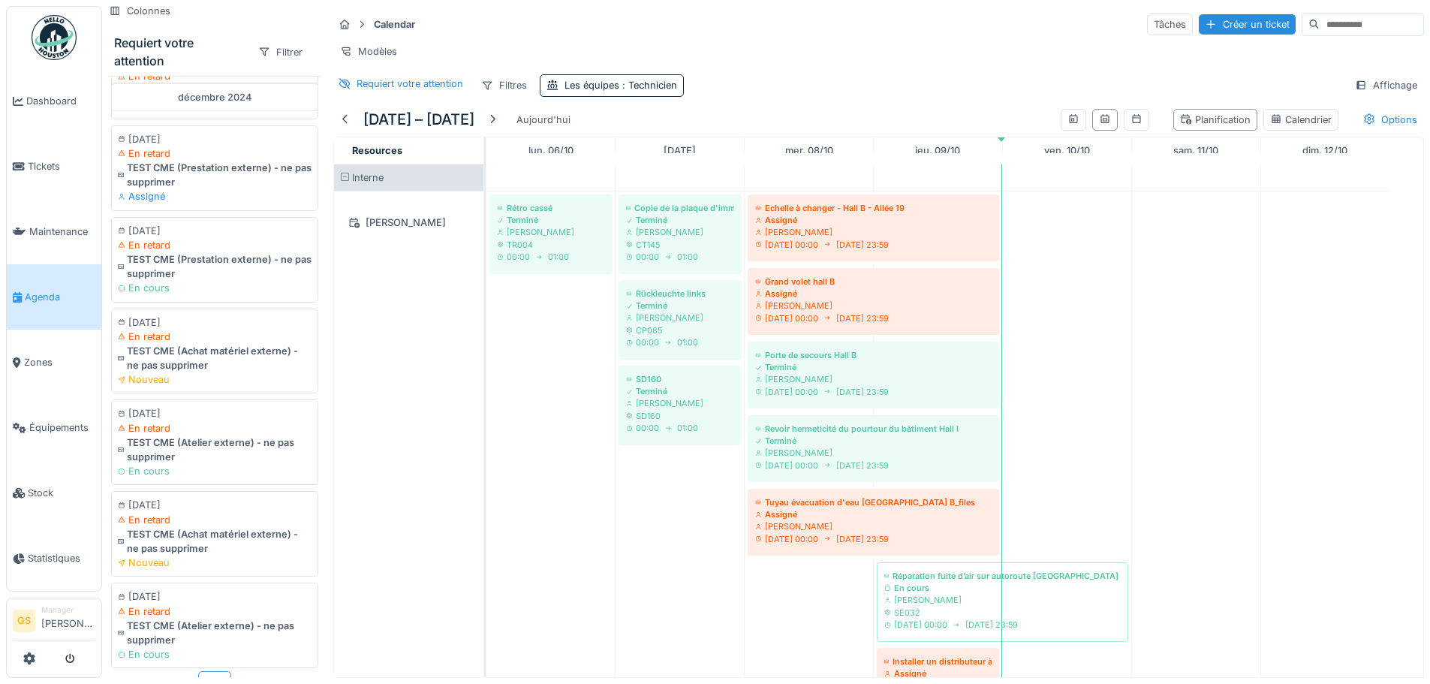
click at [211, 671] on div "Plus" at bounding box center [214, 682] width 33 height 22
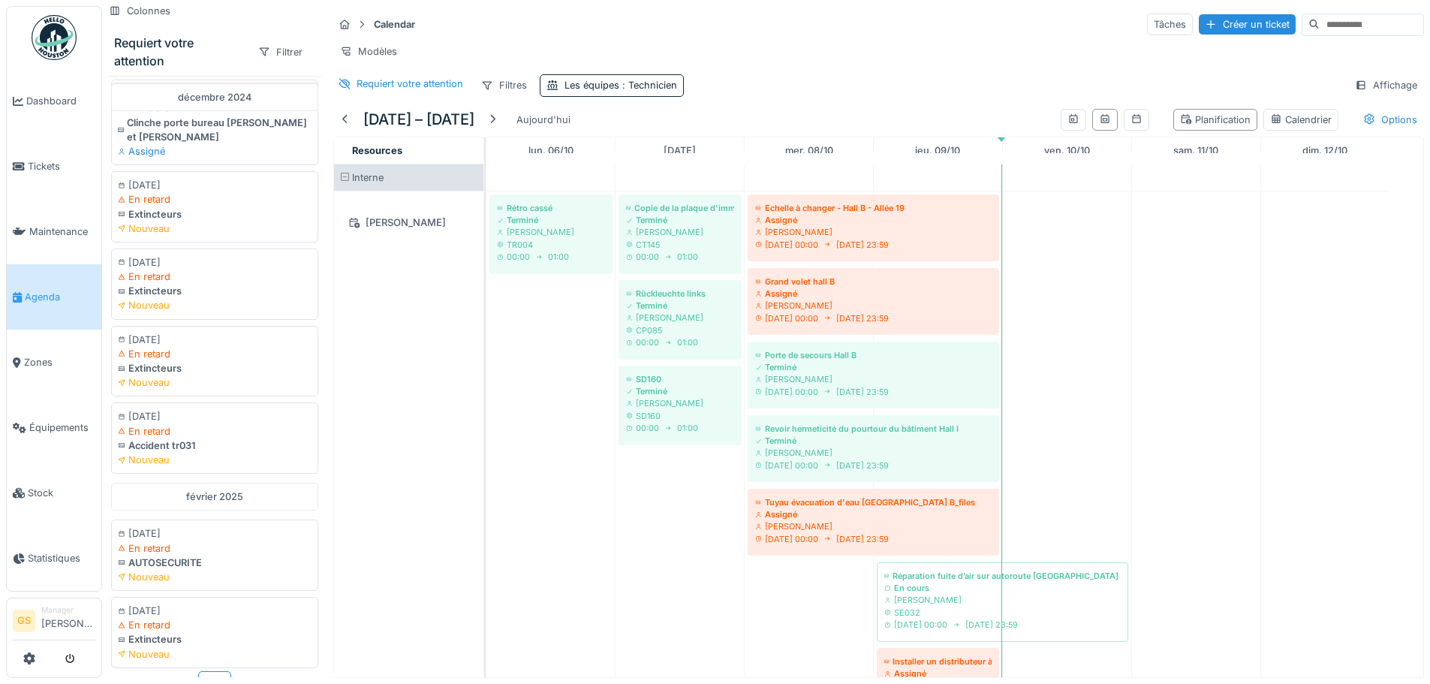
scroll to position [9739, 0]
click at [214, 671] on div "Plus" at bounding box center [214, 682] width 33 height 22
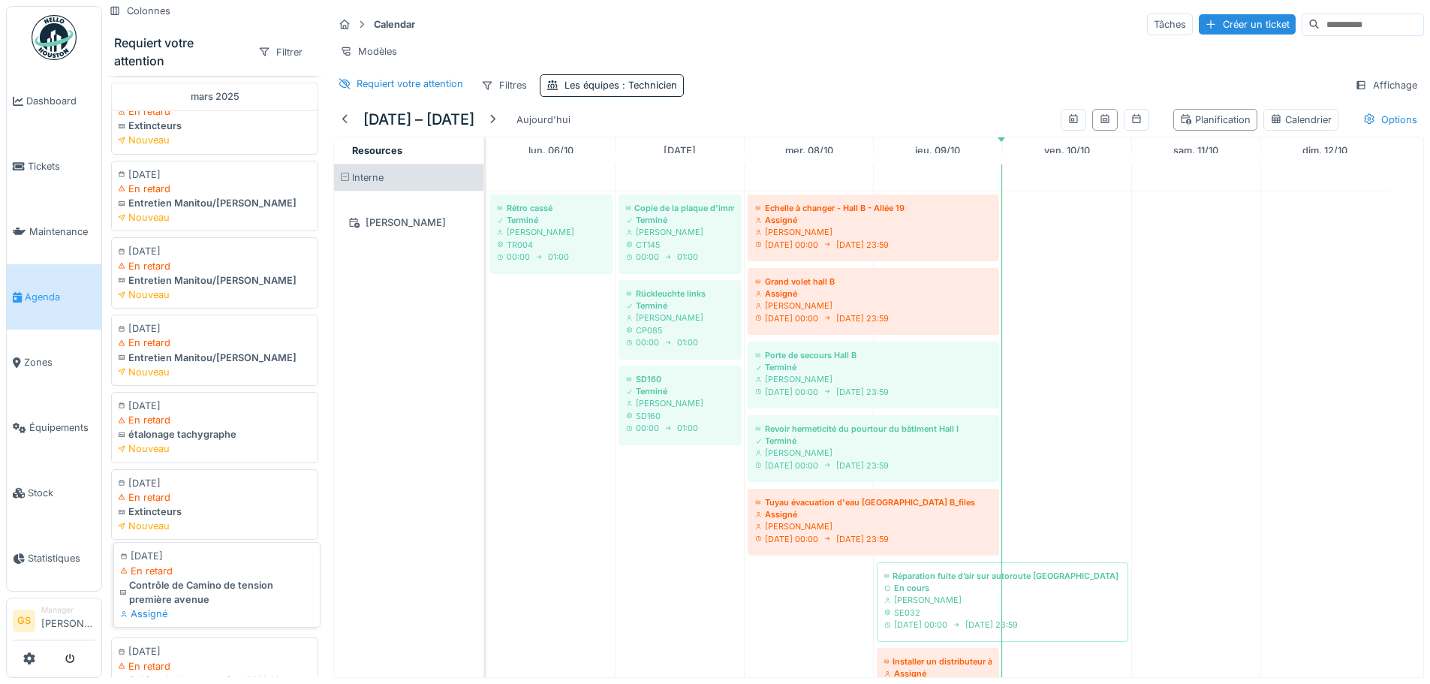
scroll to position [11351, 0]
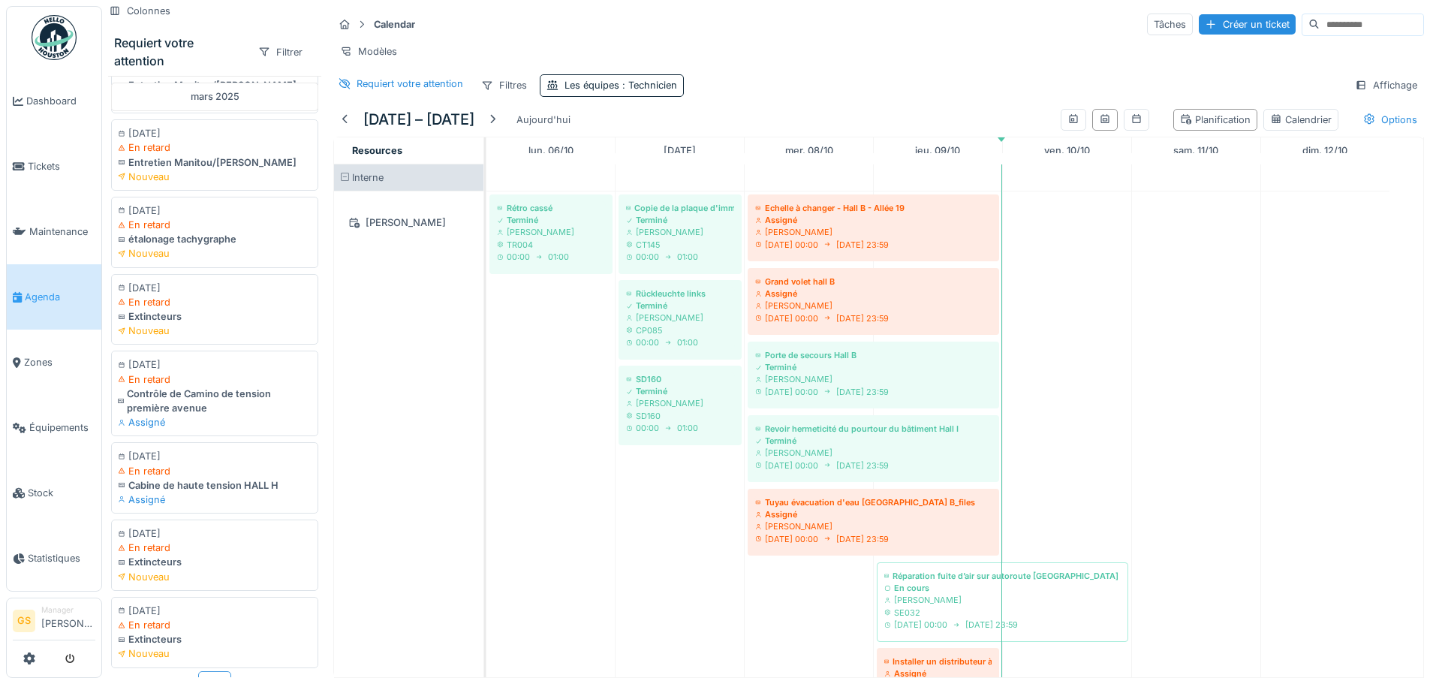
click at [200, 671] on div "Plus" at bounding box center [214, 682] width 33 height 22
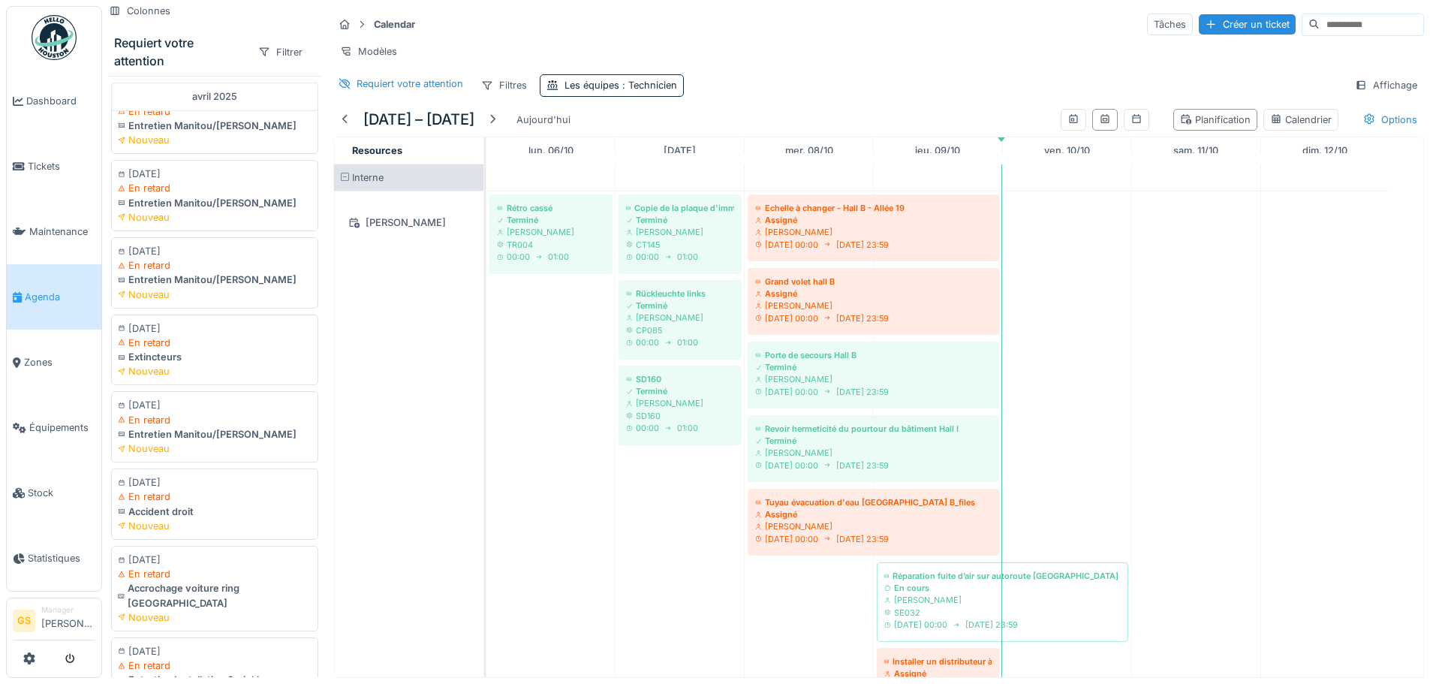
scroll to position [12947, 0]
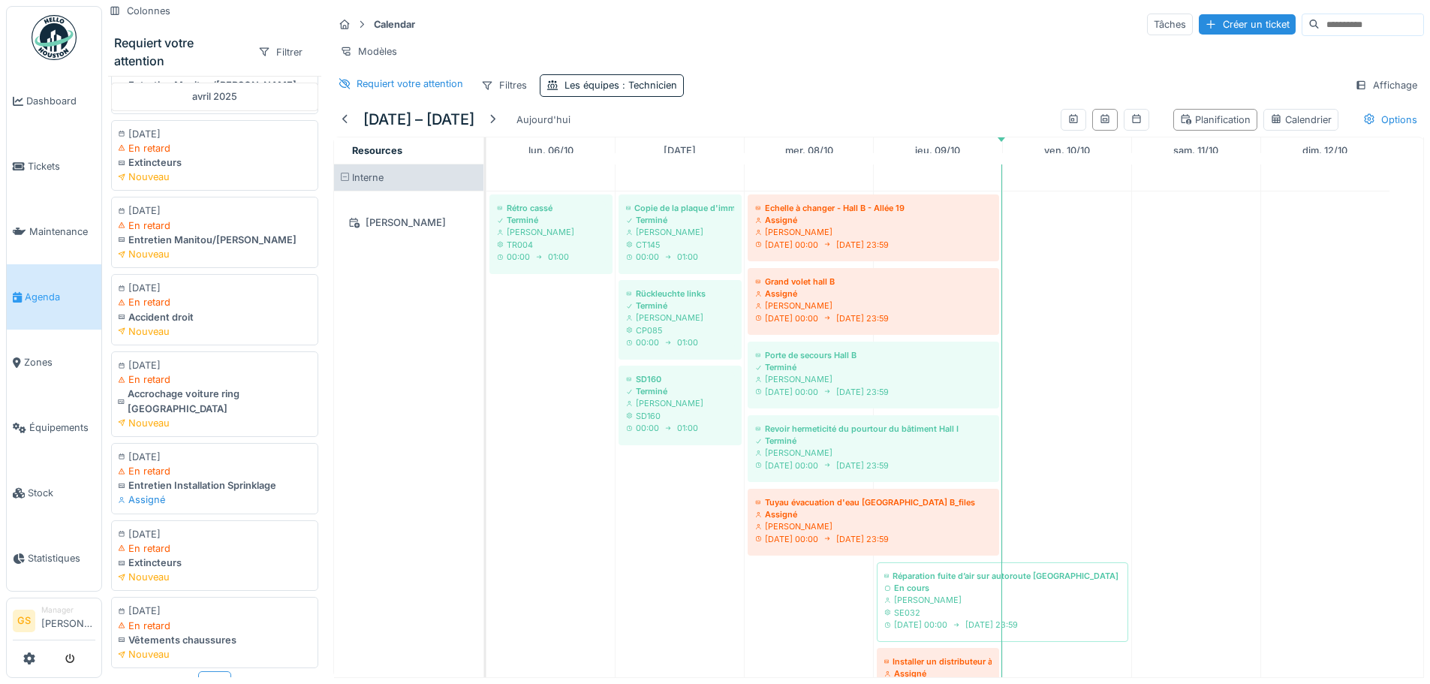
click at [209, 671] on div "Plus" at bounding box center [214, 682] width 33 height 22
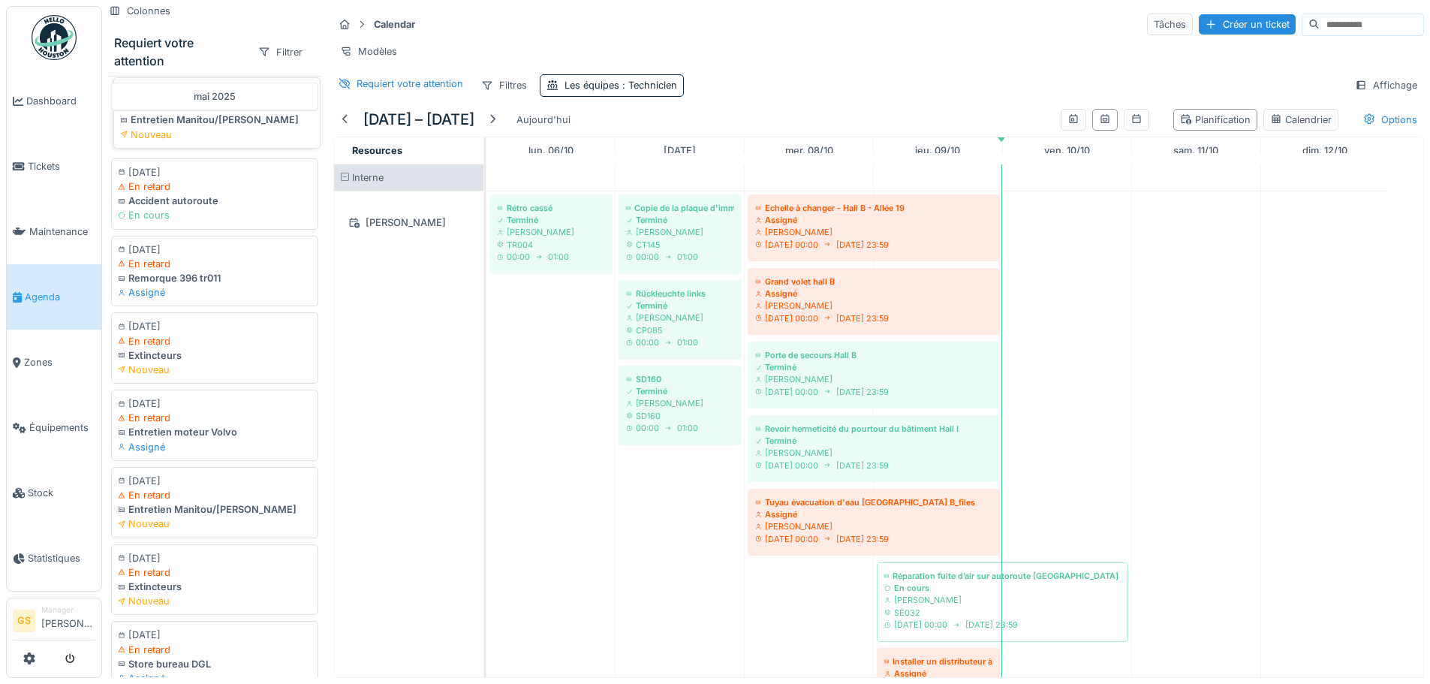
scroll to position [14530, 0]
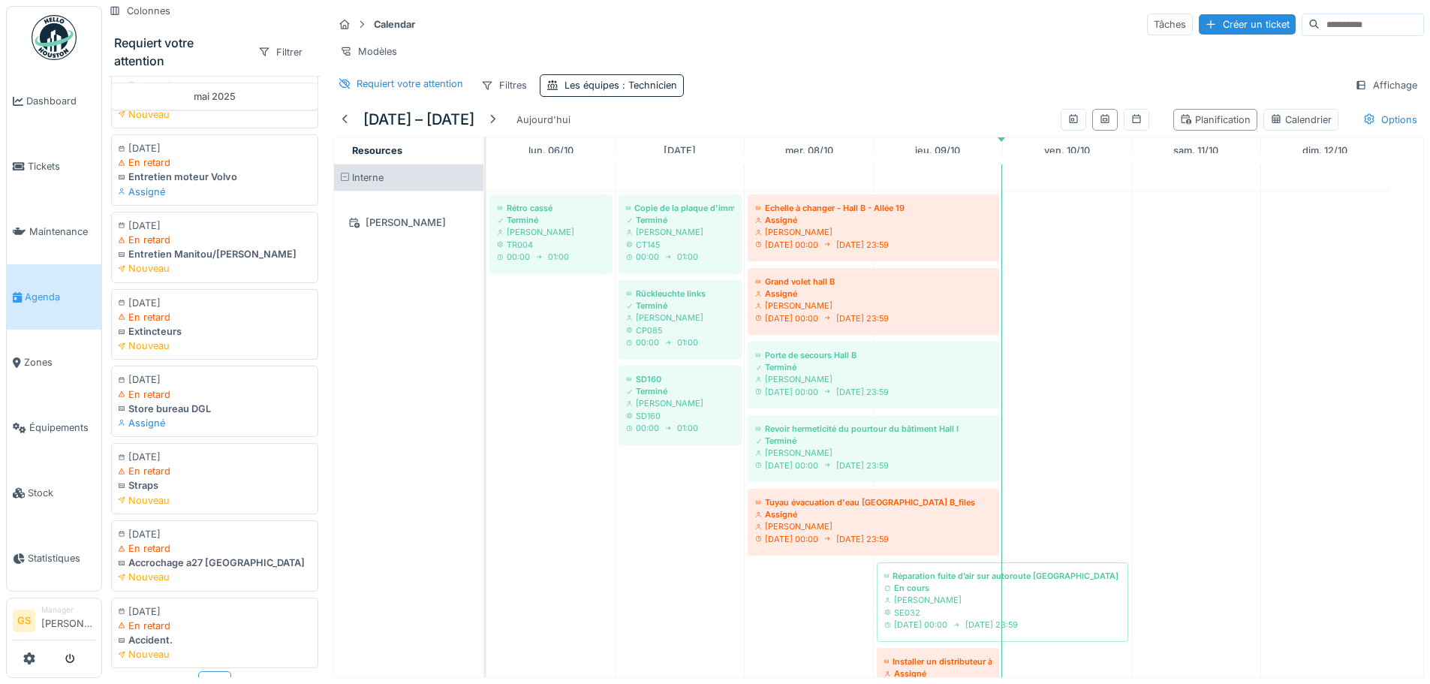
click at [204, 671] on div "Plus" at bounding box center [214, 682] width 33 height 22
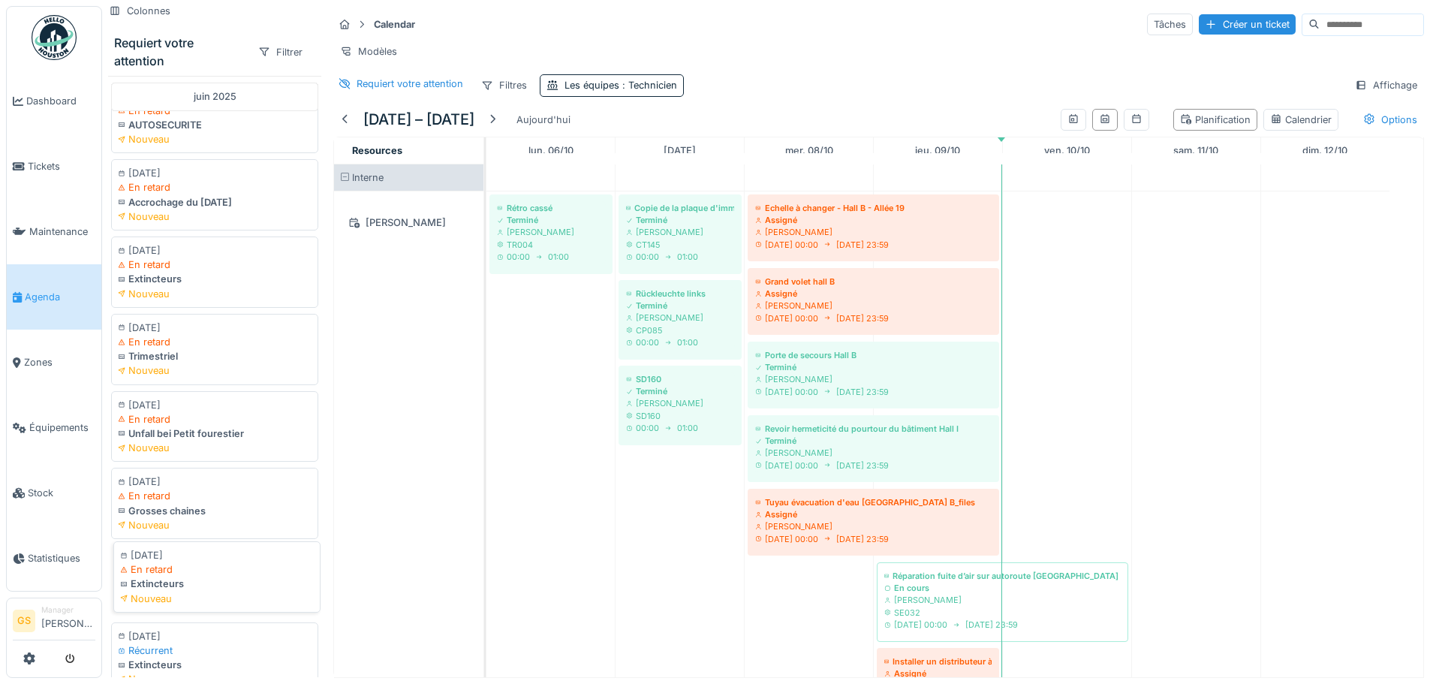
scroll to position [16113, 0]
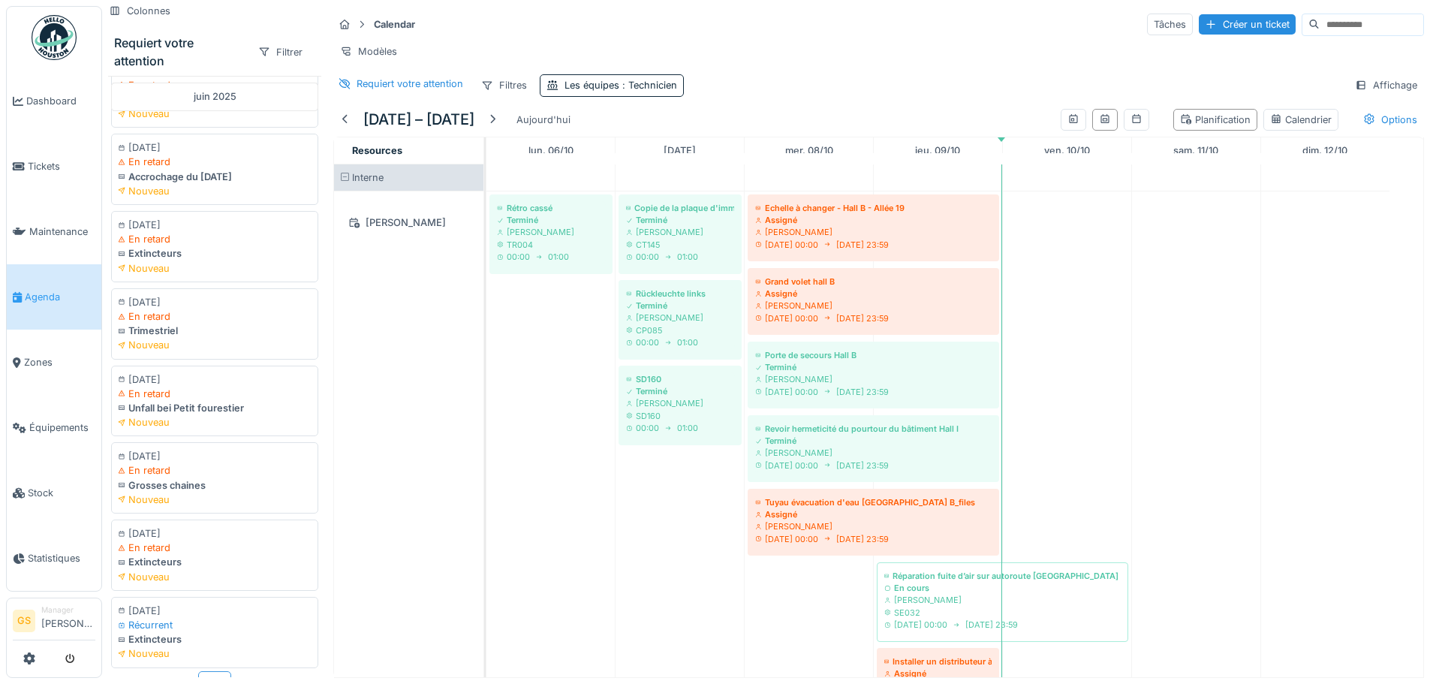
click at [208, 671] on div "Plus" at bounding box center [214, 682] width 33 height 22
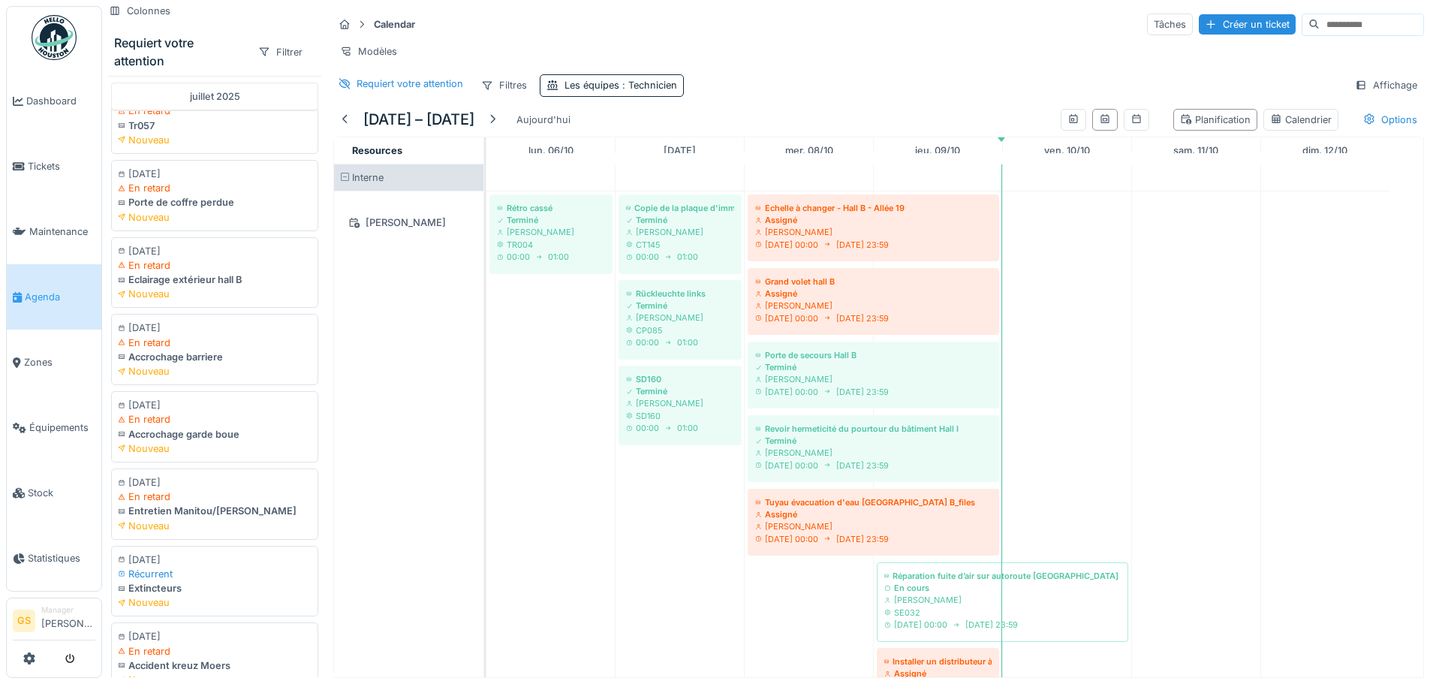
scroll to position [17710, 0]
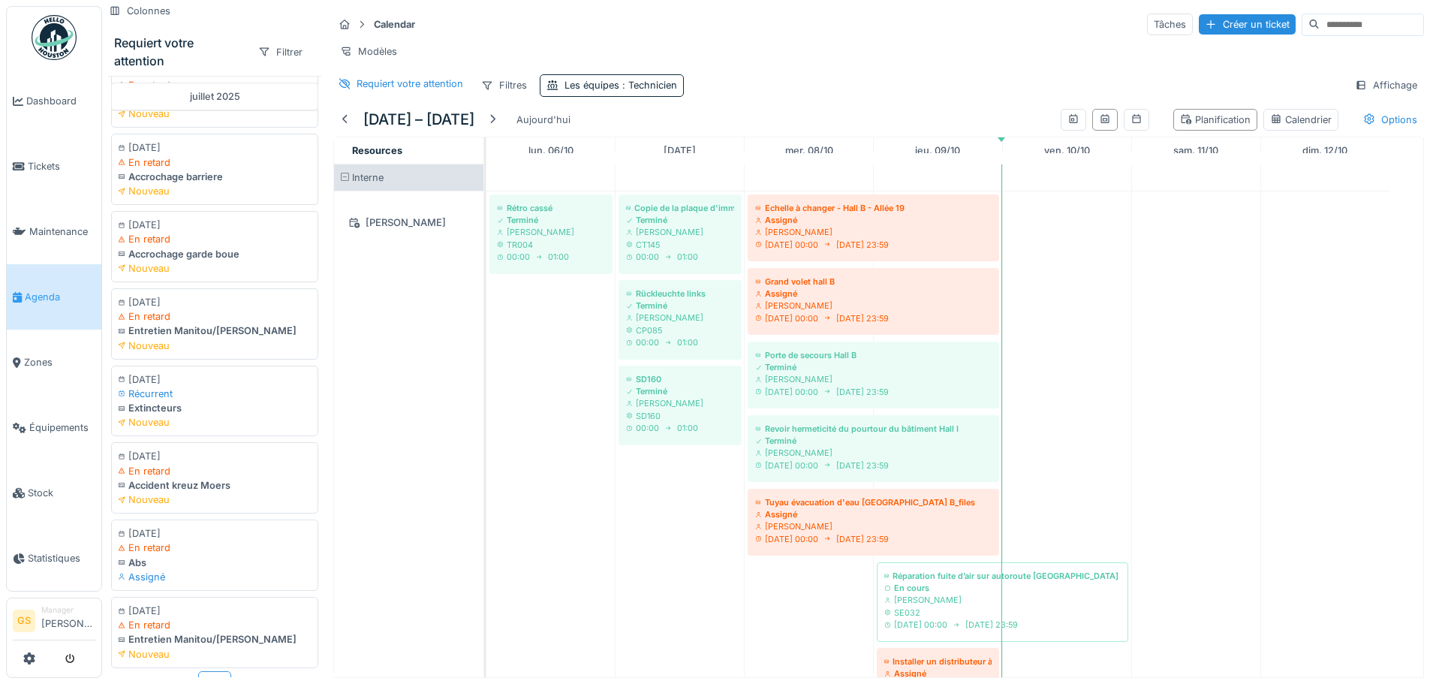
click at [204, 671] on div "Plus" at bounding box center [214, 682] width 33 height 22
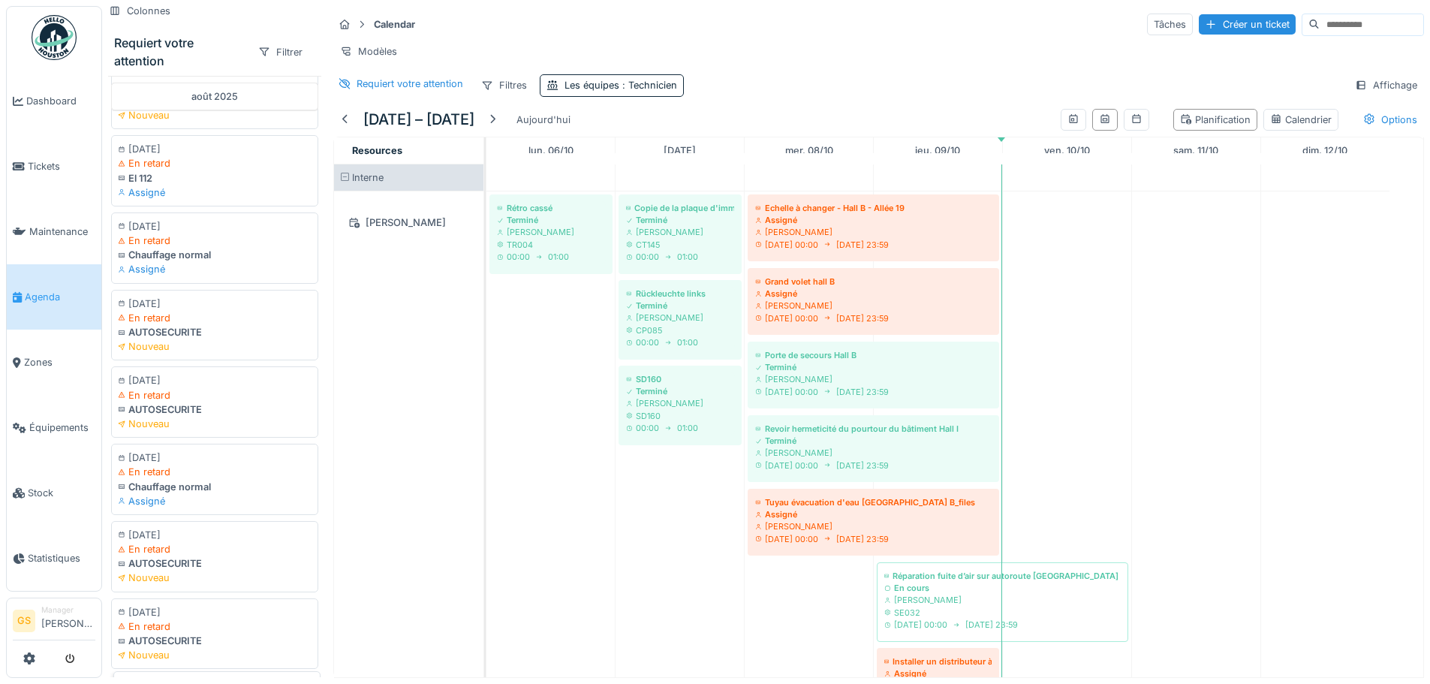
scroll to position [19292, 0]
click at [209, 671] on div "Plus" at bounding box center [214, 682] width 33 height 22
click at [207, 671] on div "Plus" at bounding box center [214, 682] width 33 height 22
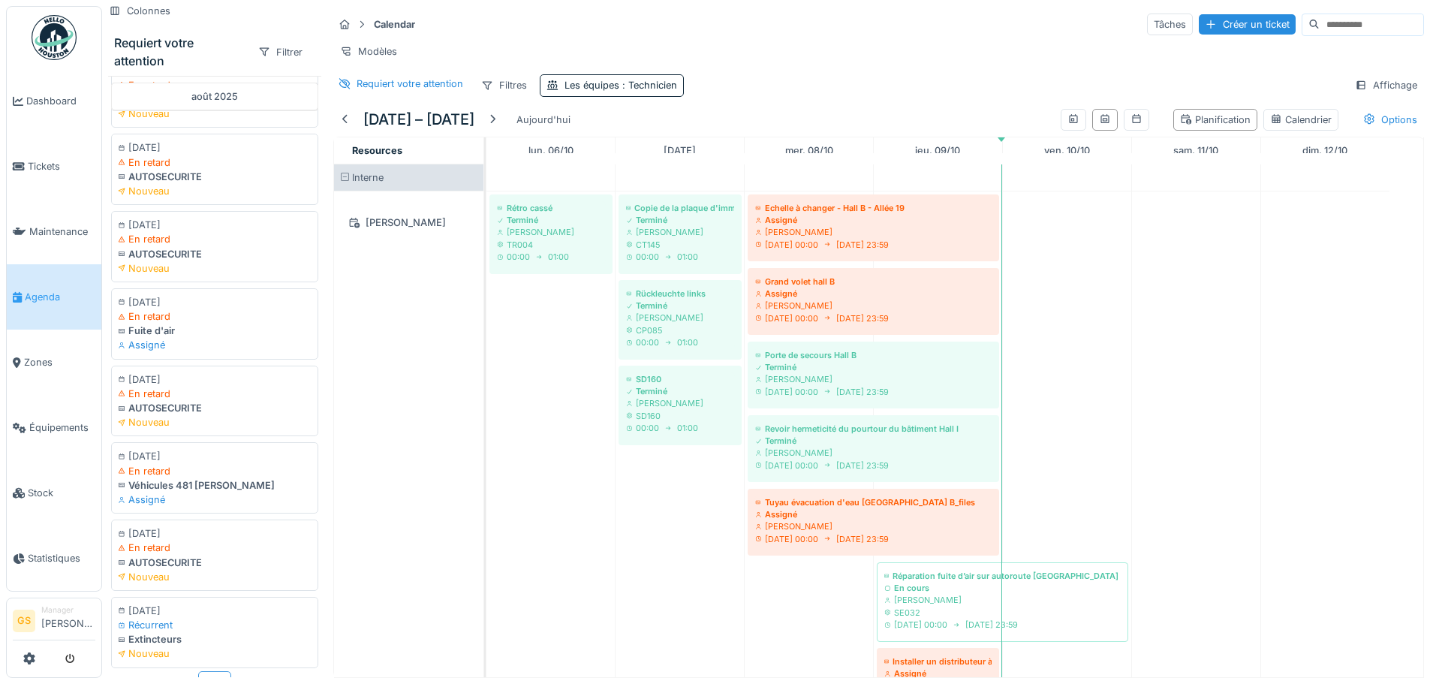
click at [199, 671] on div "Plus" at bounding box center [214, 682] width 33 height 22
click at [205, 671] on div "Plus" at bounding box center [214, 682] width 33 height 22
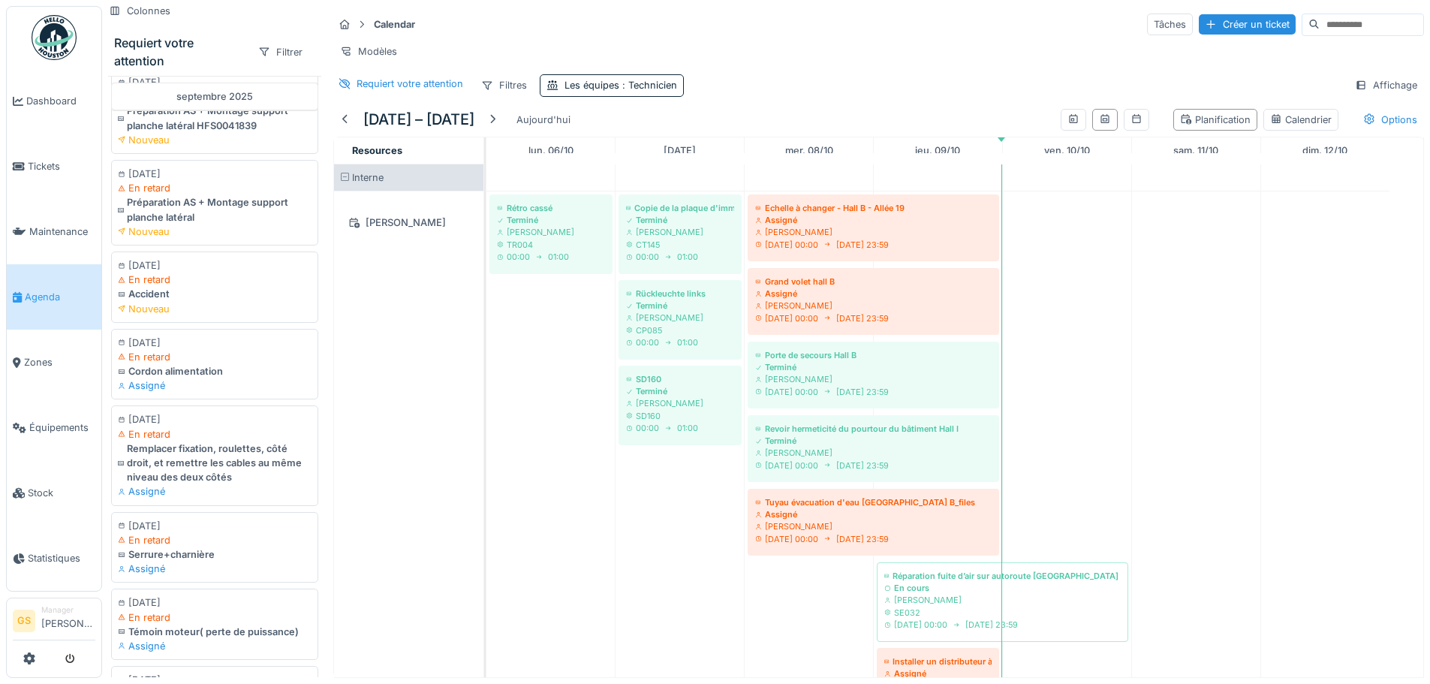
scroll to position [25705, 0]
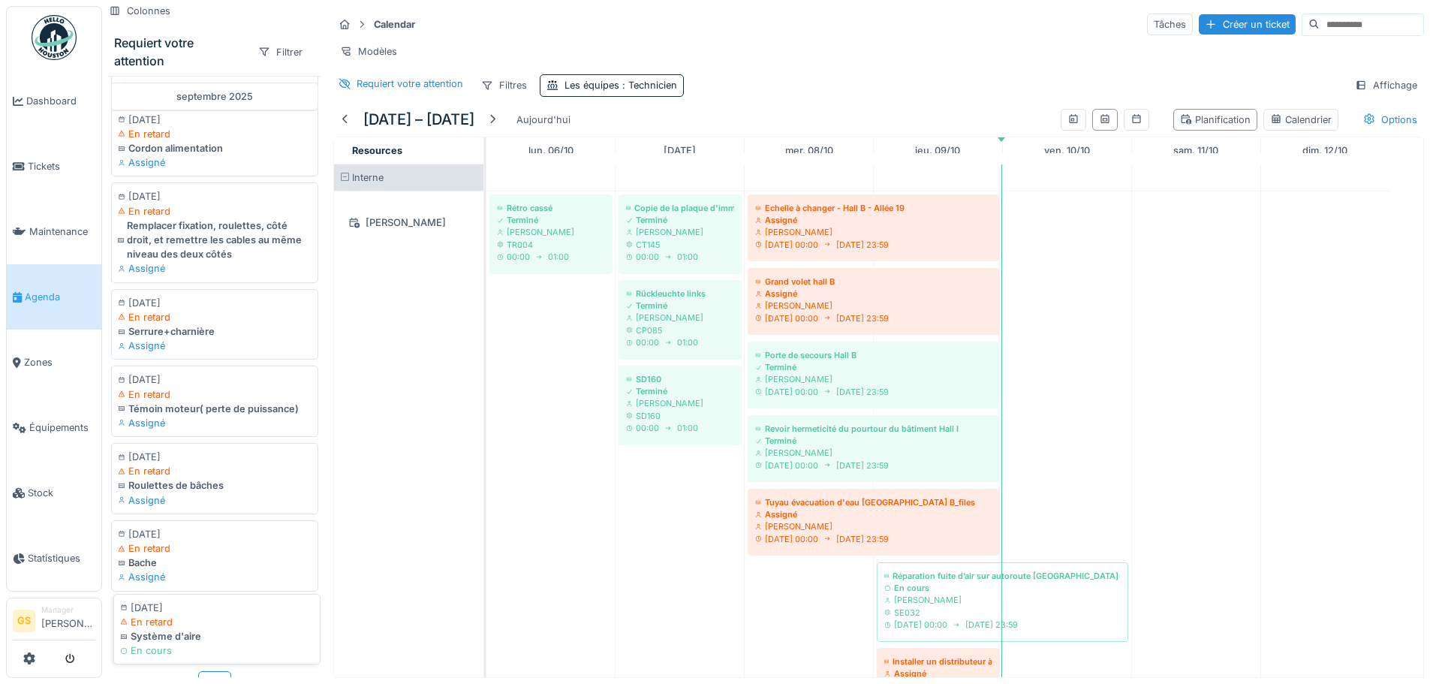
drag, startPoint x: 212, startPoint y: 641, endPoint x: 206, endPoint y: 580, distance: 61.9
click at [212, 671] on div "Plus" at bounding box center [214, 682] width 33 height 22
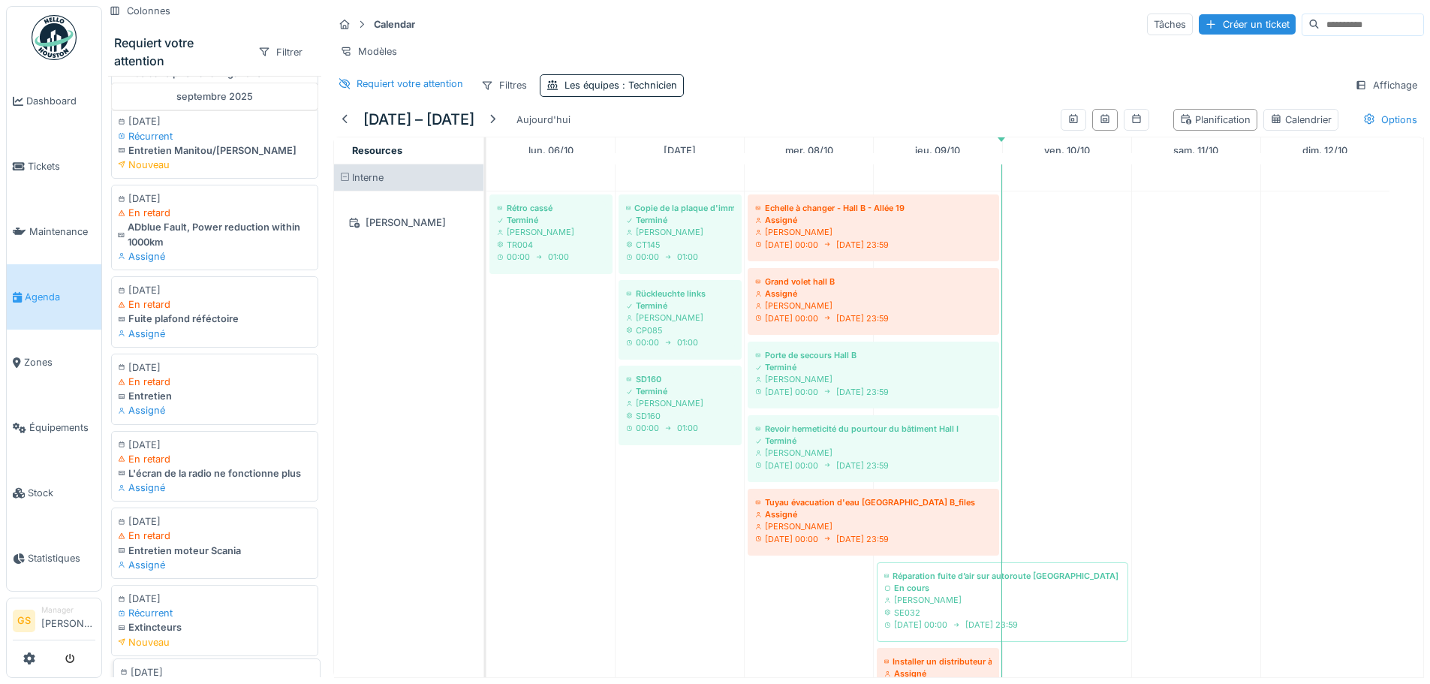
scroll to position [27276, 0]
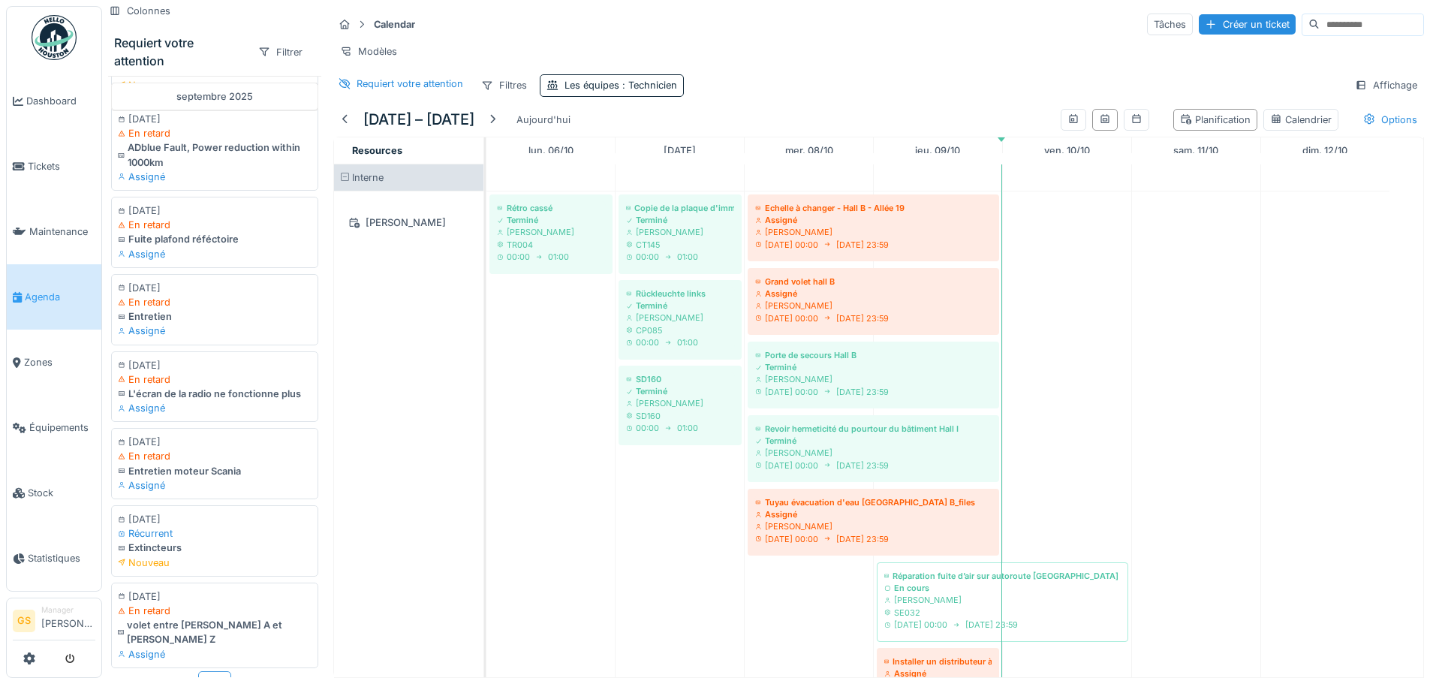
click at [203, 671] on div "Plus" at bounding box center [214, 682] width 33 height 22
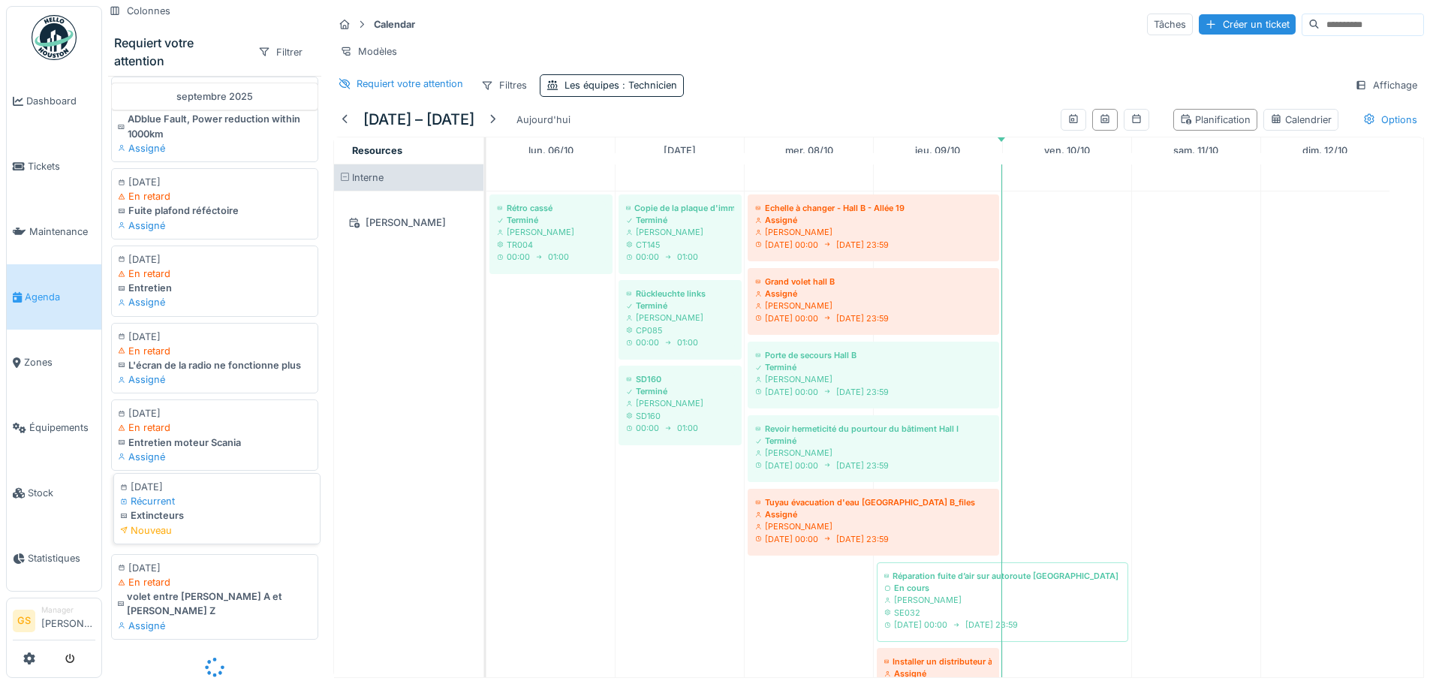
scroll to position [27305, 0]
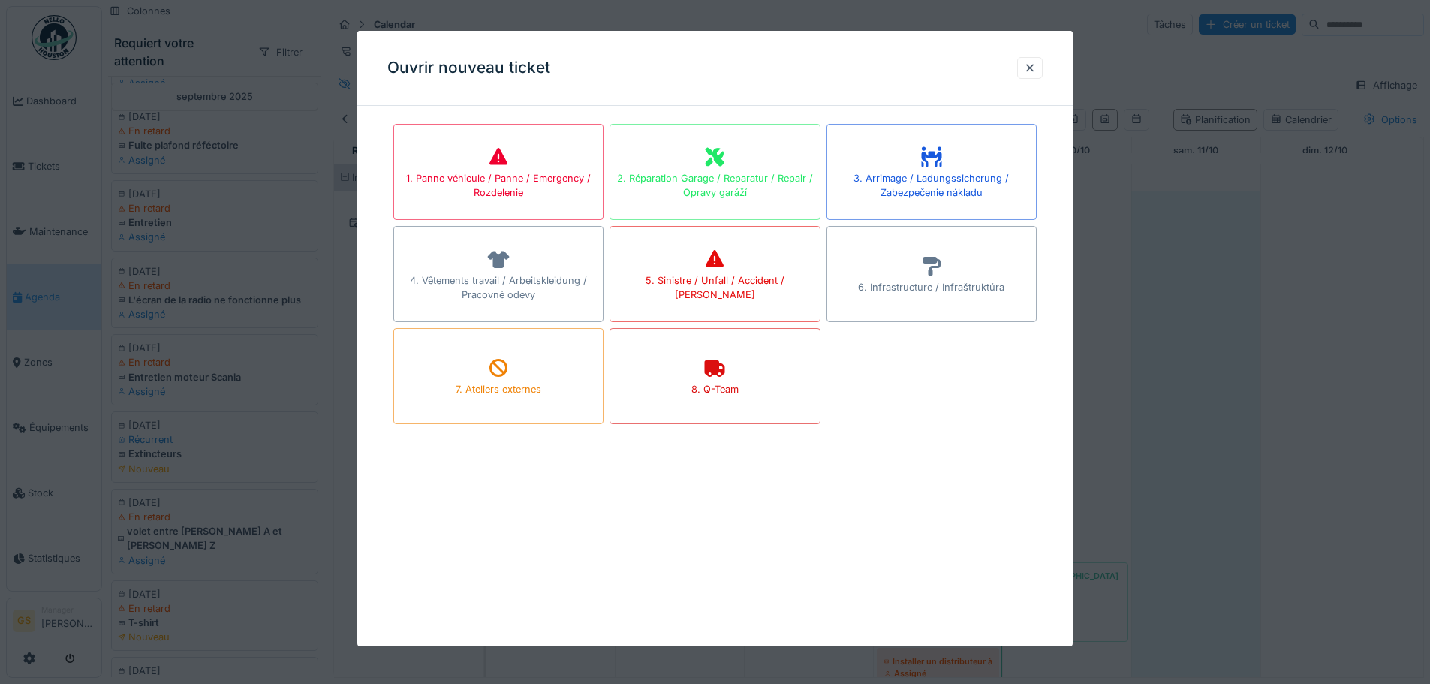
click at [17, 155] on div at bounding box center [715, 342] width 1430 height 684
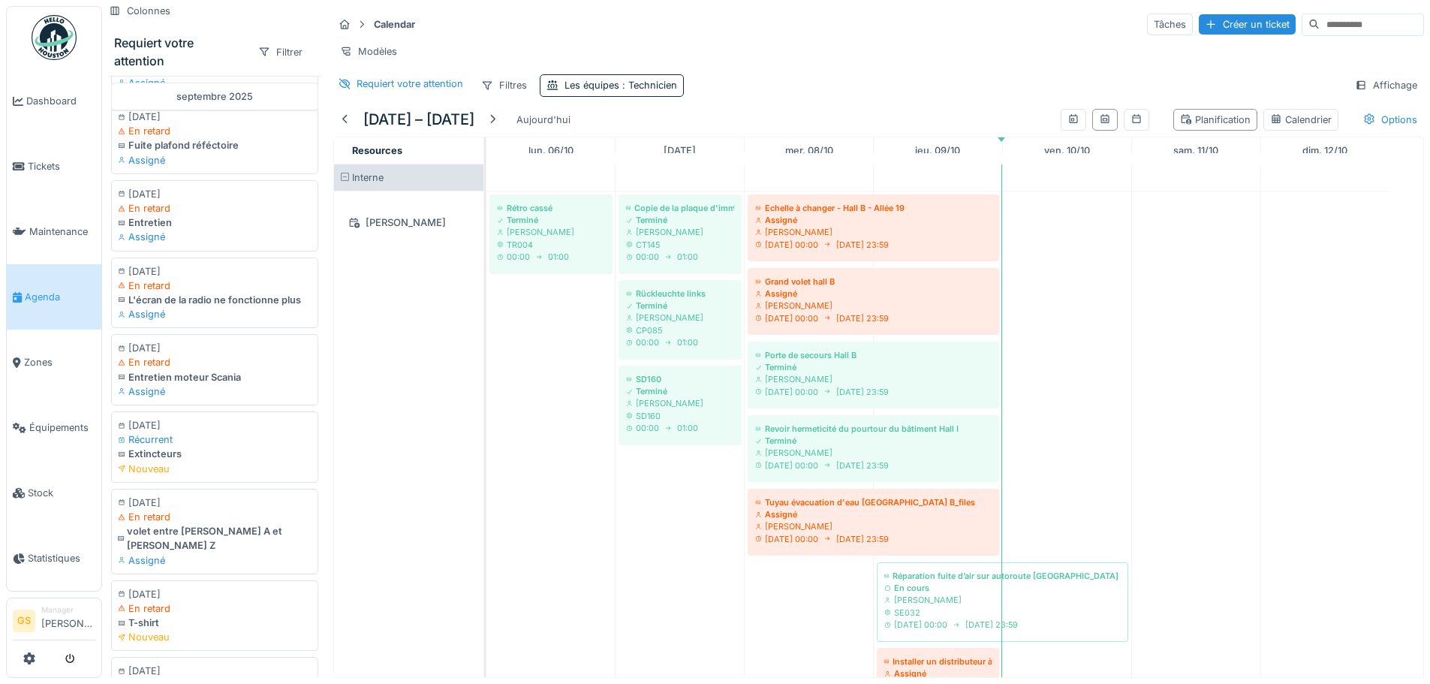
click at [39, 290] on span "Agenda" at bounding box center [60, 297] width 71 height 14
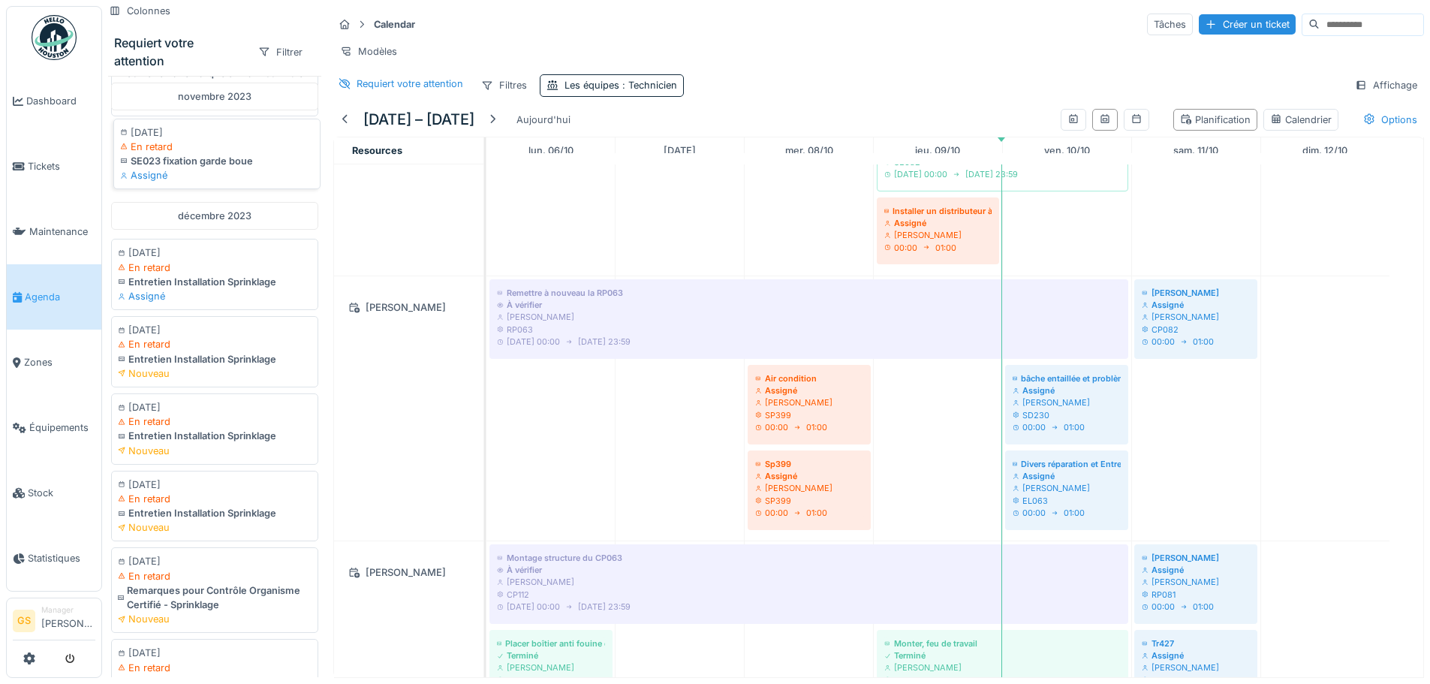
scroll to position [450, 0]
click at [294, 677] on div "Colonnes Requiert votre attention Filtrer janvier 1970 [DATE] En retard Remarqu…" at bounding box center [766, 342] width 1328 height 684
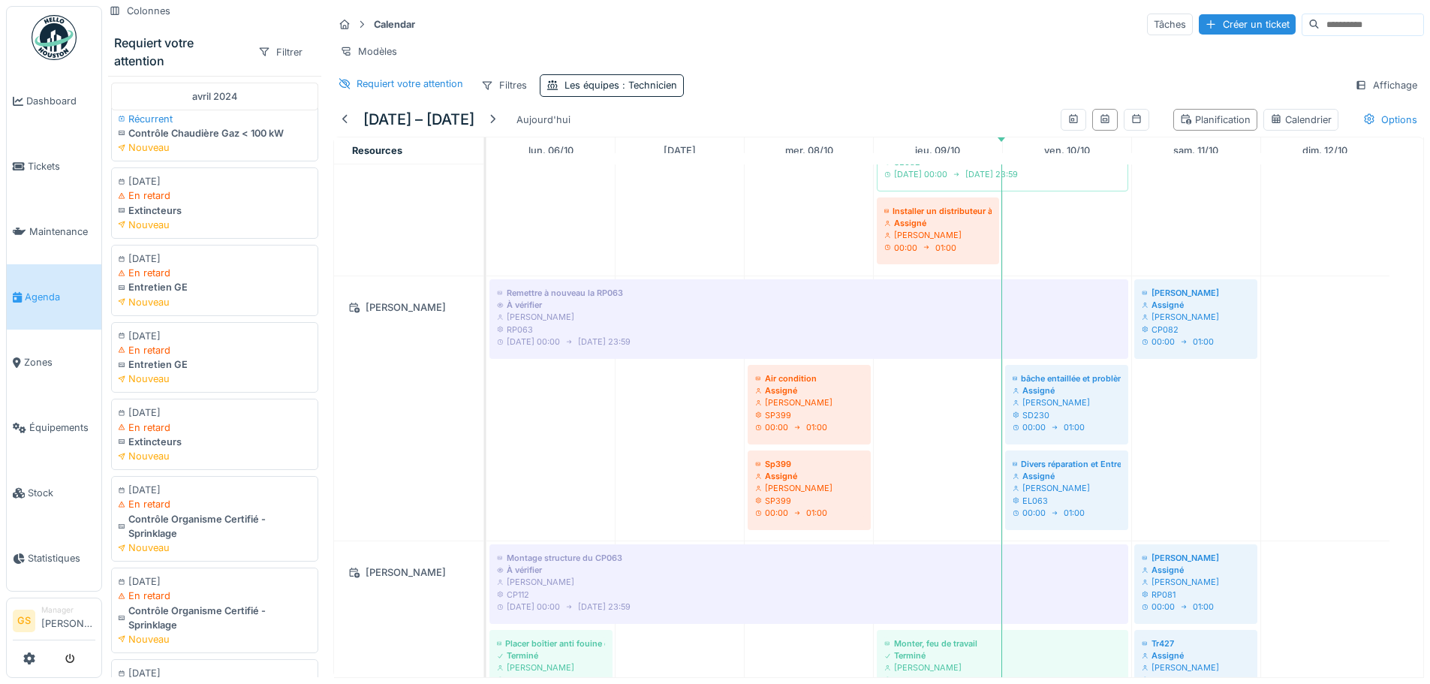
scroll to position [1335, 0]
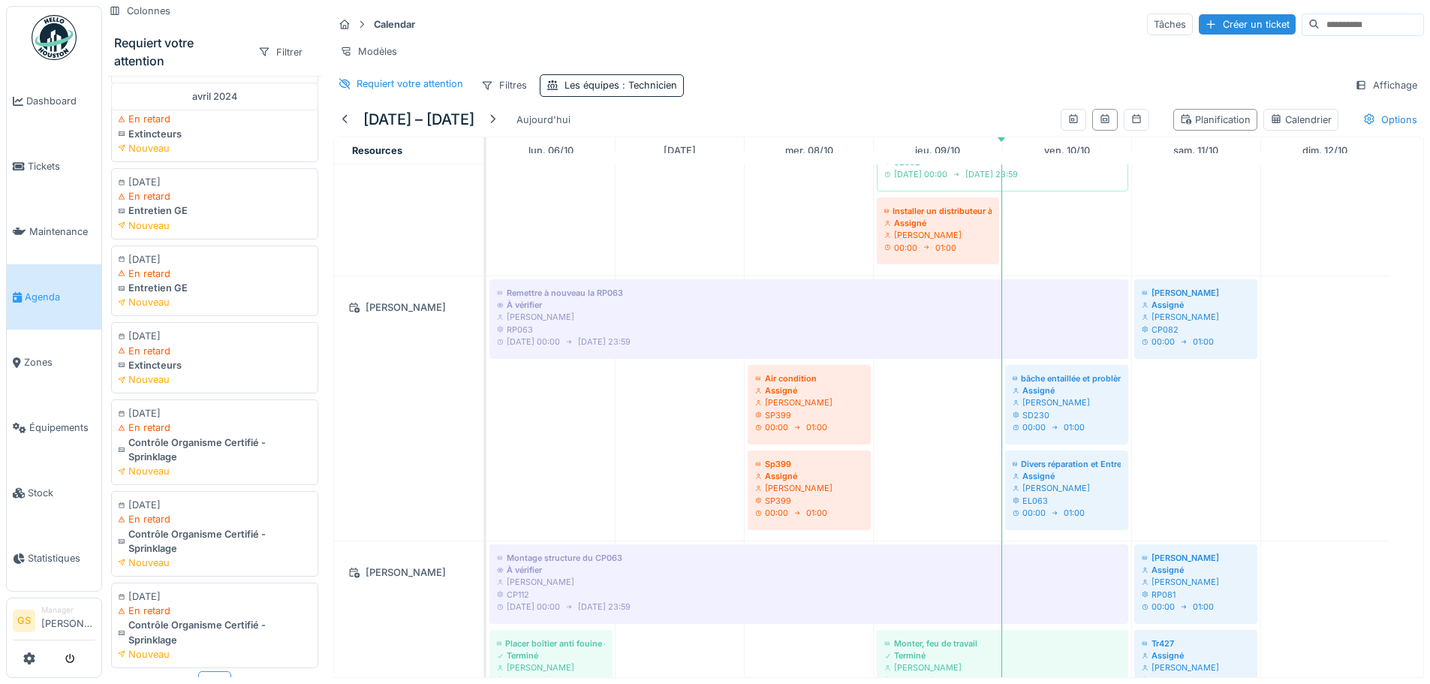
click at [207, 671] on div "Plus" at bounding box center [214, 682] width 33 height 22
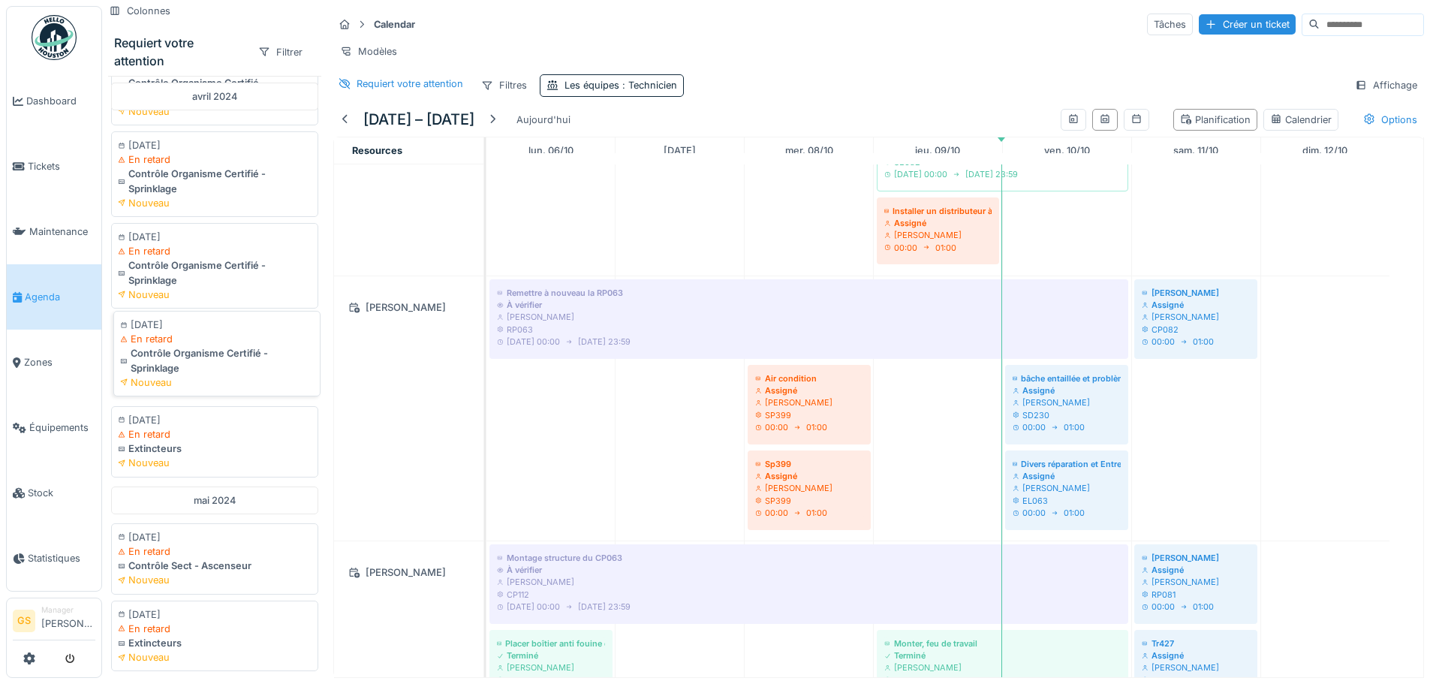
scroll to position [1802, 0]
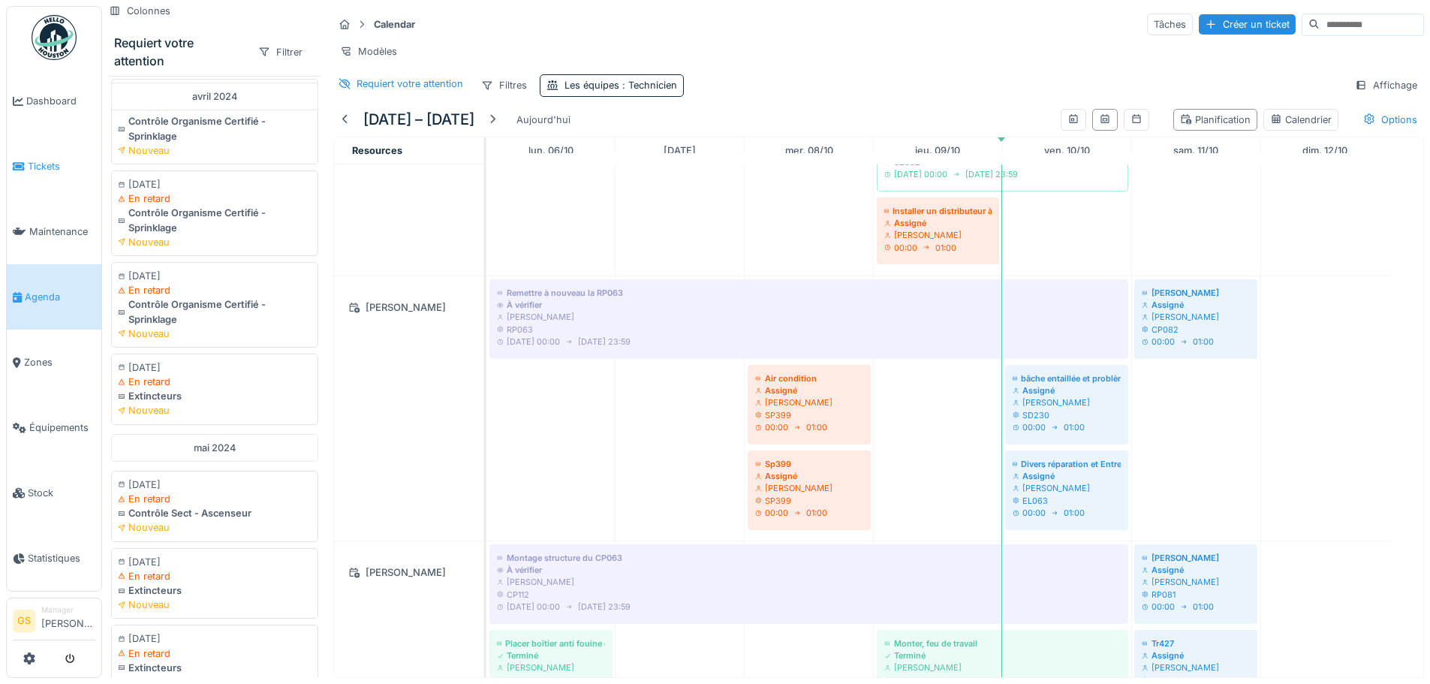
click at [46, 159] on span "Tickets" at bounding box center [62, 166] width 68 height 14
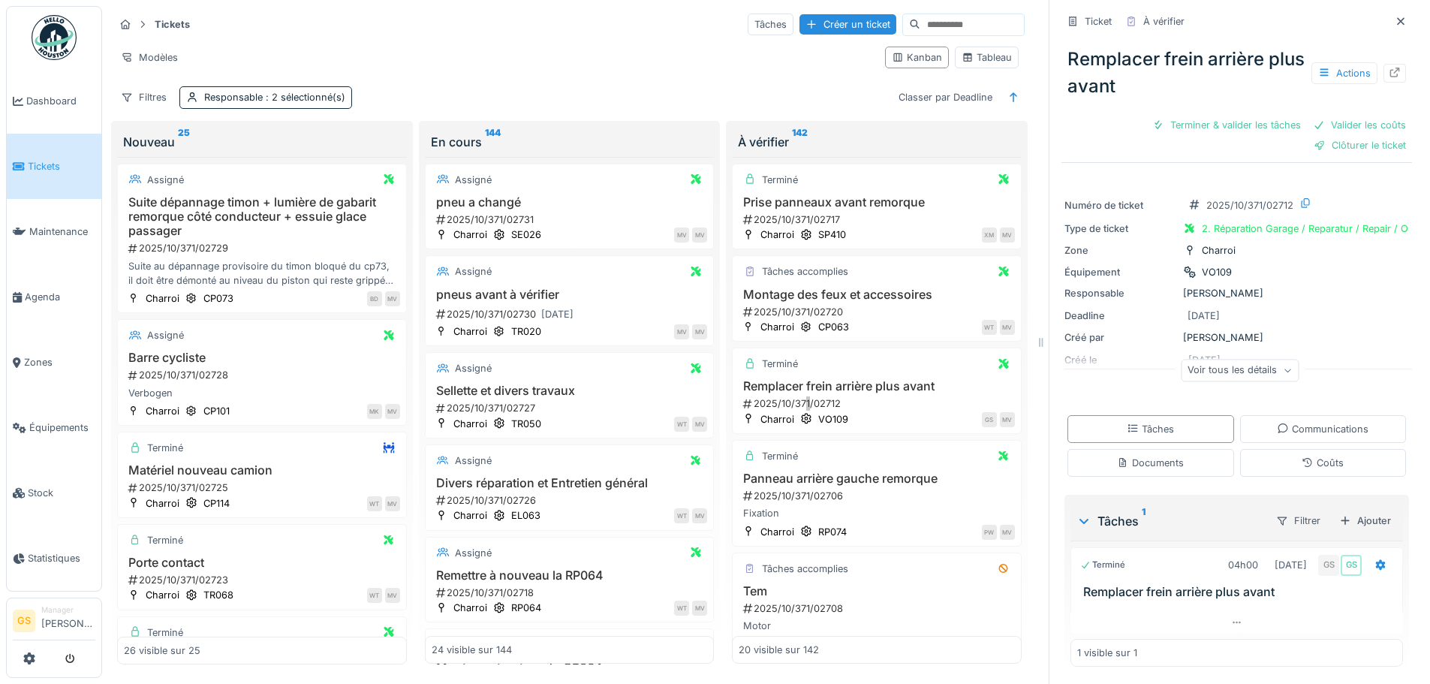
scroll to position [2052, 0]
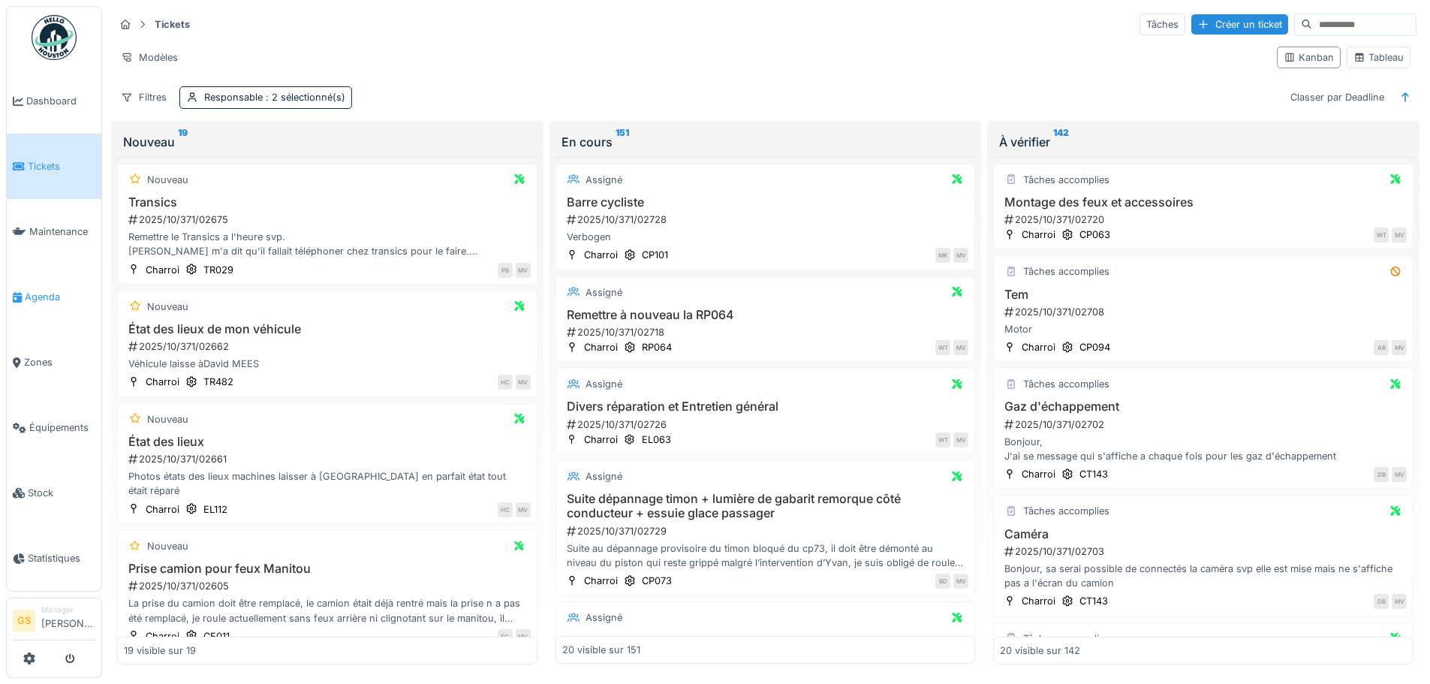
click at [33, 292] on span "Agenda" at bounding box center [60, 297] width 71 height 14
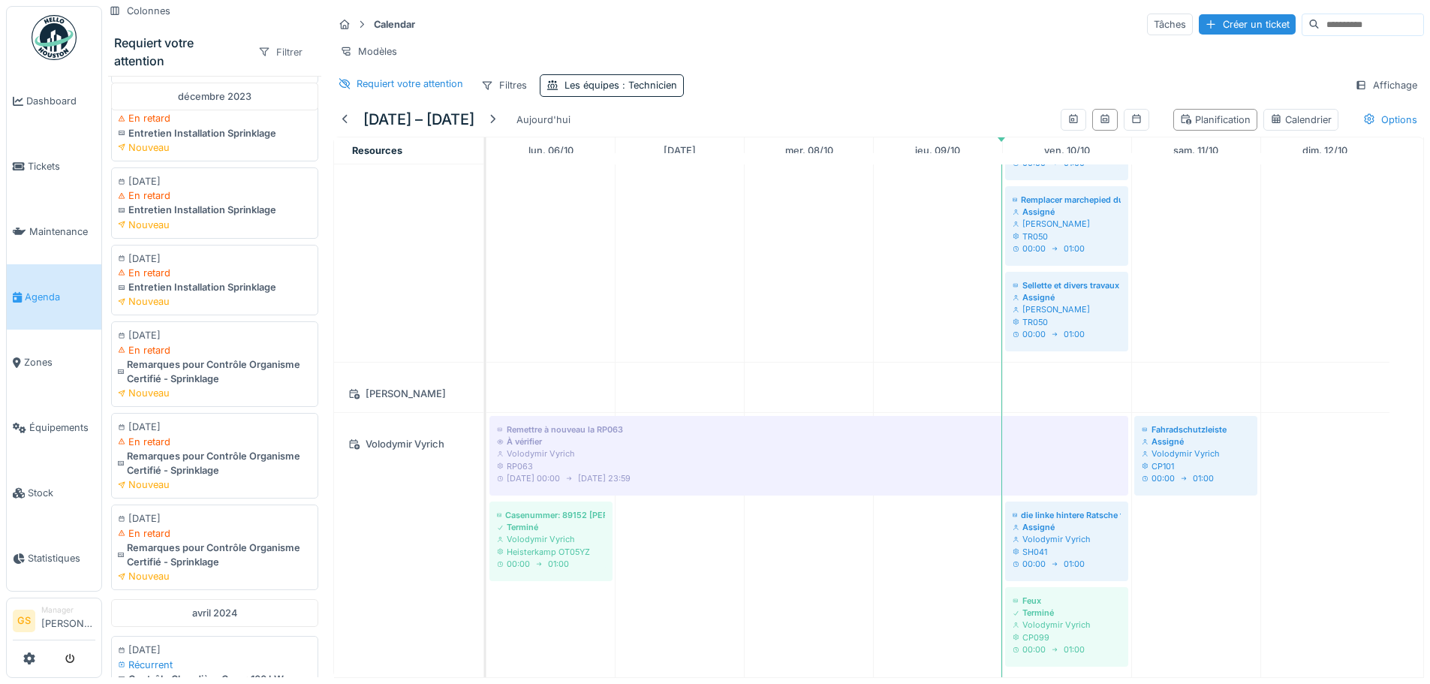
click at [290, 59] on div "Filtrer" at bounding box center [280, 52] width 58 height 22
click at [221, 8] on div "Colonnes Requiert votre attention Filtrer janvier 1970 01/01/1970 En retard Rem…" at bounding box center [214, 338] width 225 height 677
click at [279, 52] on div "Filtrer" at bounding box center [280, 52] width 58 height 22
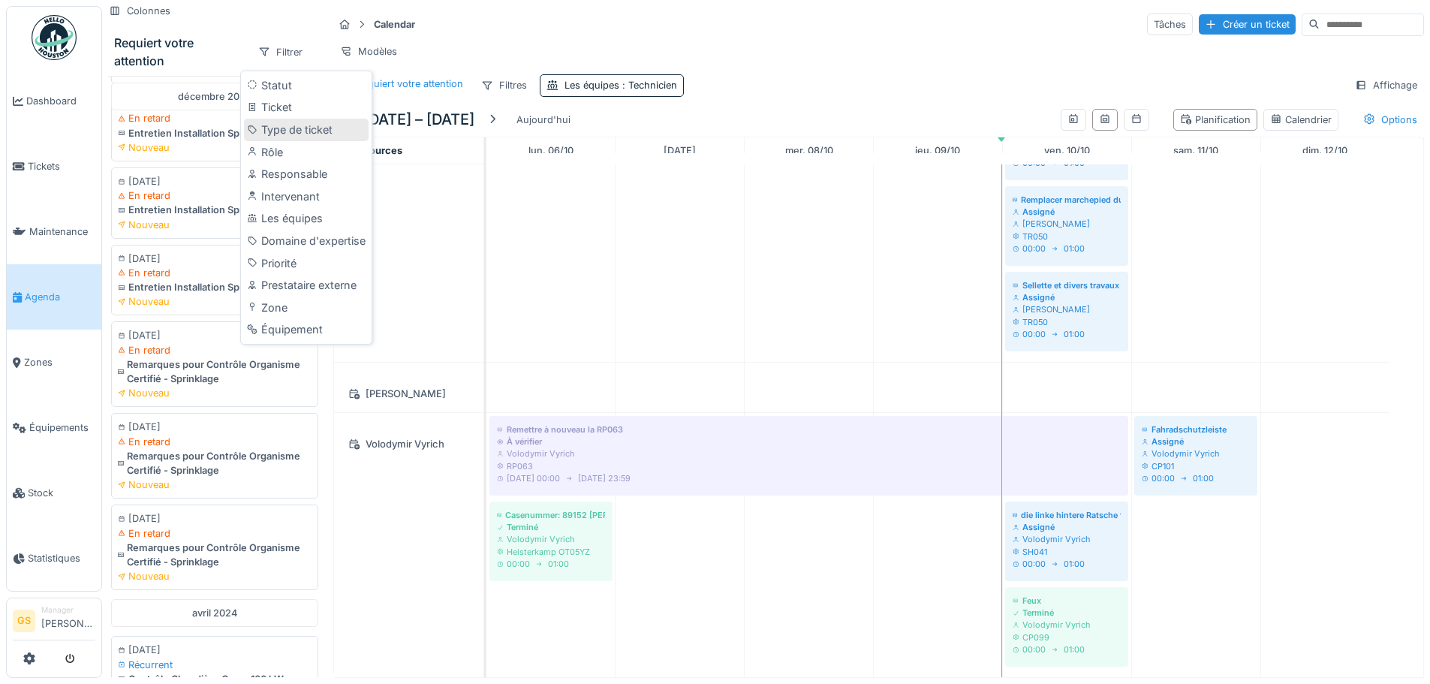
click at [327, 131] on div "Type de ticket" at bounding box center [306, 130] width 125 height 23
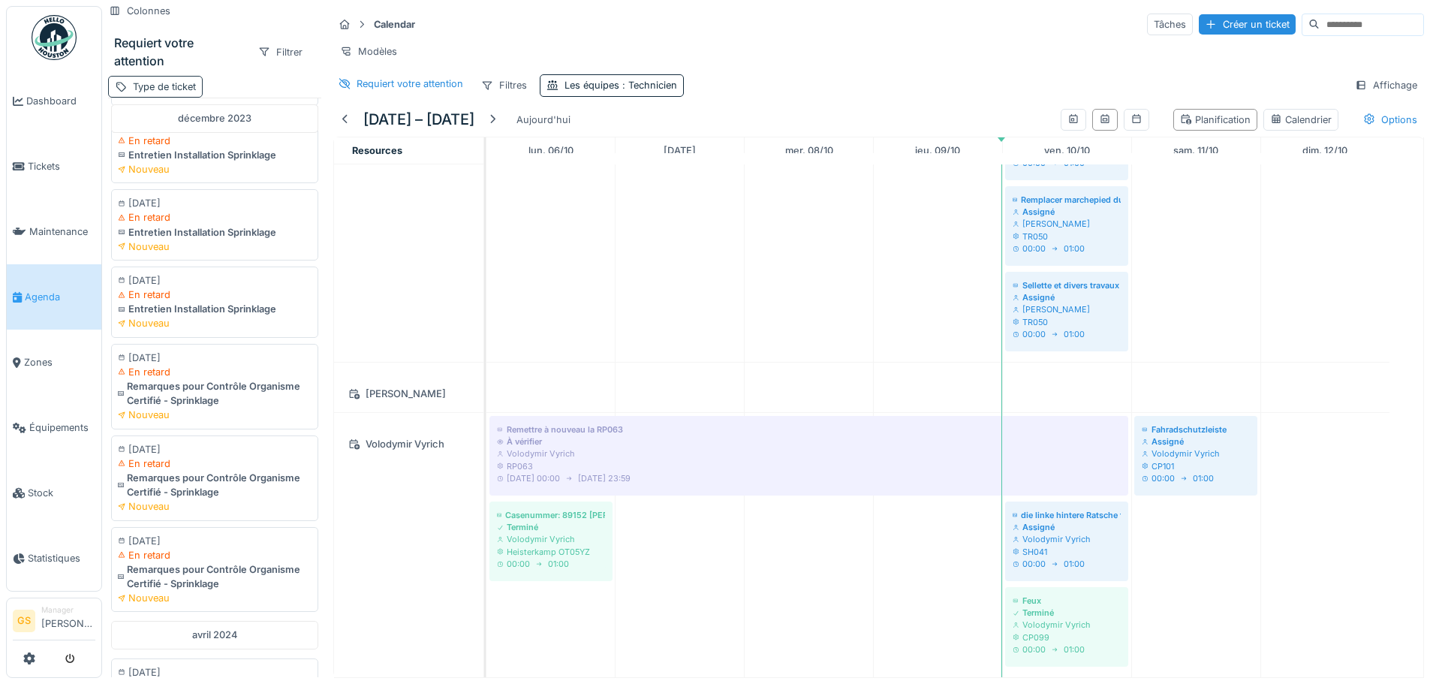
click at [179, 80] on div "Type de ticket" at bounding box center [164, 87] width 63 height 14
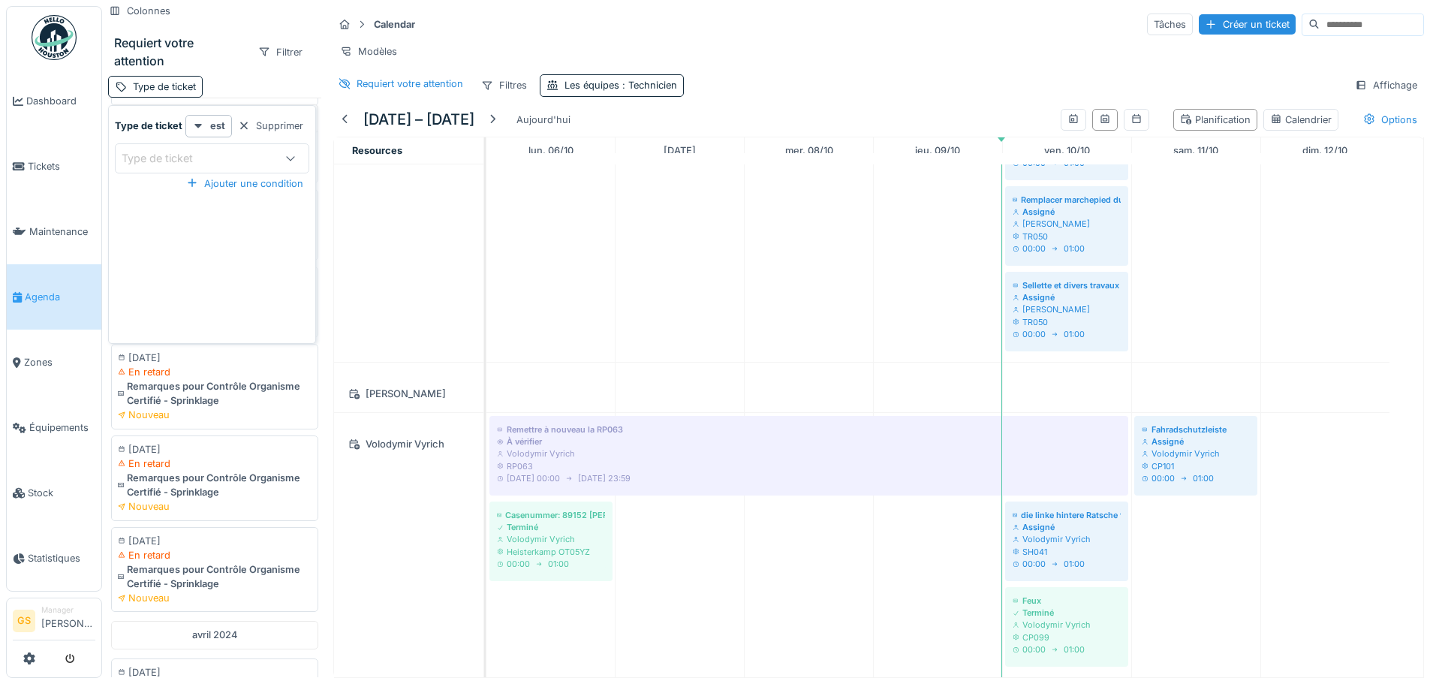
click at [292, 157] on icon at bounding box center [290, 158] width 8 height 5
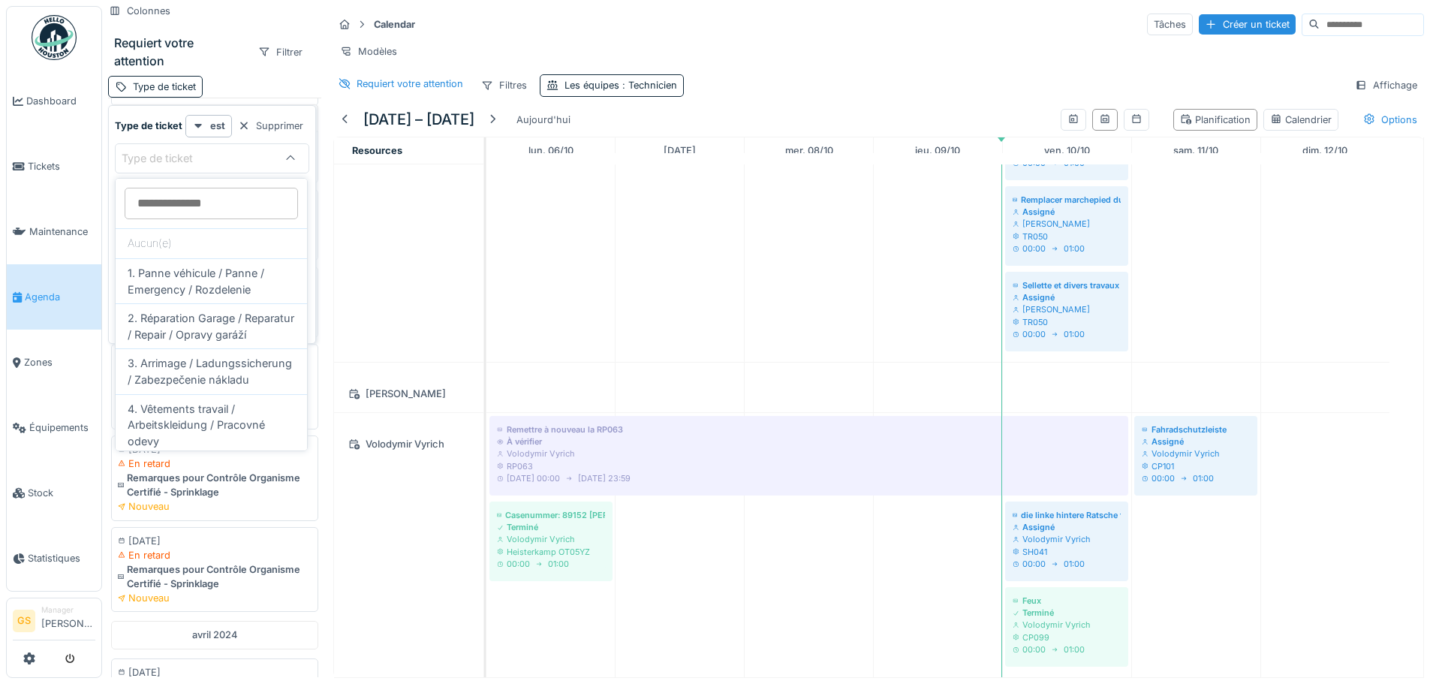
click at [279, 83] on div "Type de ticket" at bounding box center [214, 87] width 213 height 22
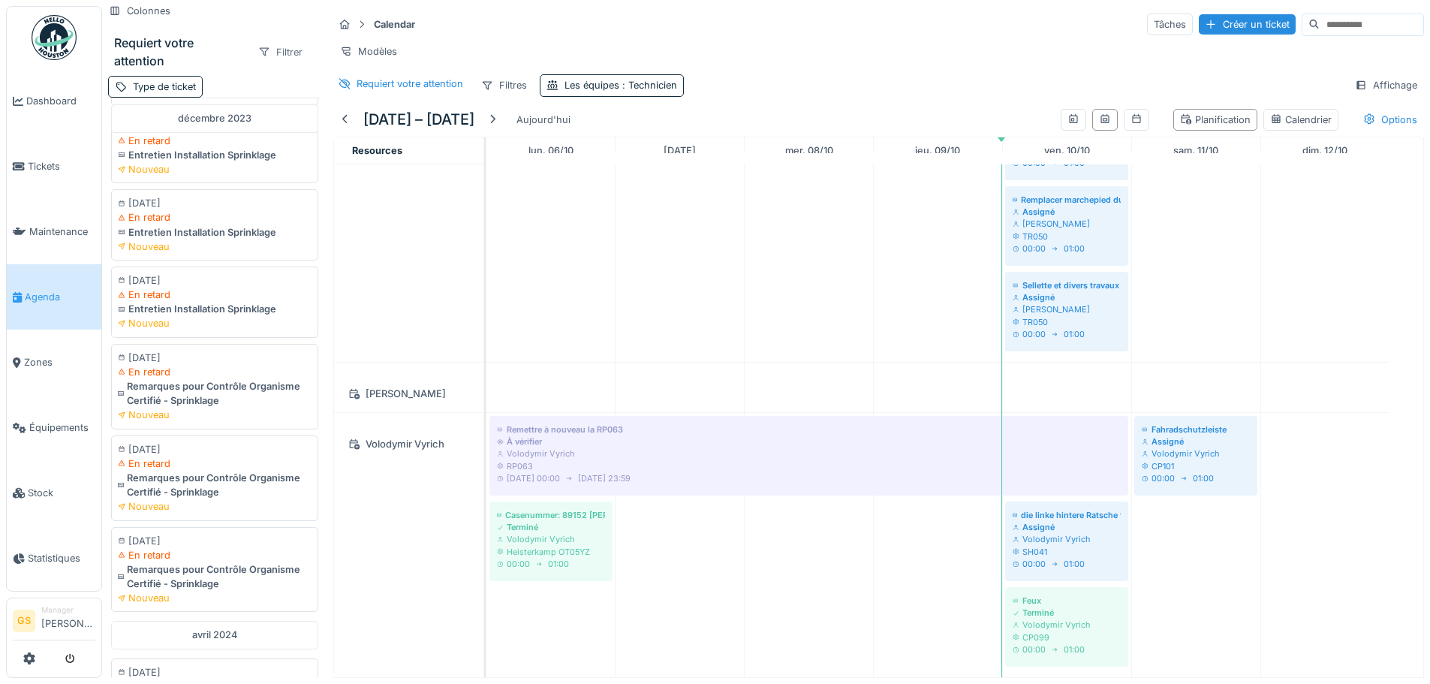
click at [270, 47] on div "Filtrer" at bounding box center [280, 52] width 58 height 22
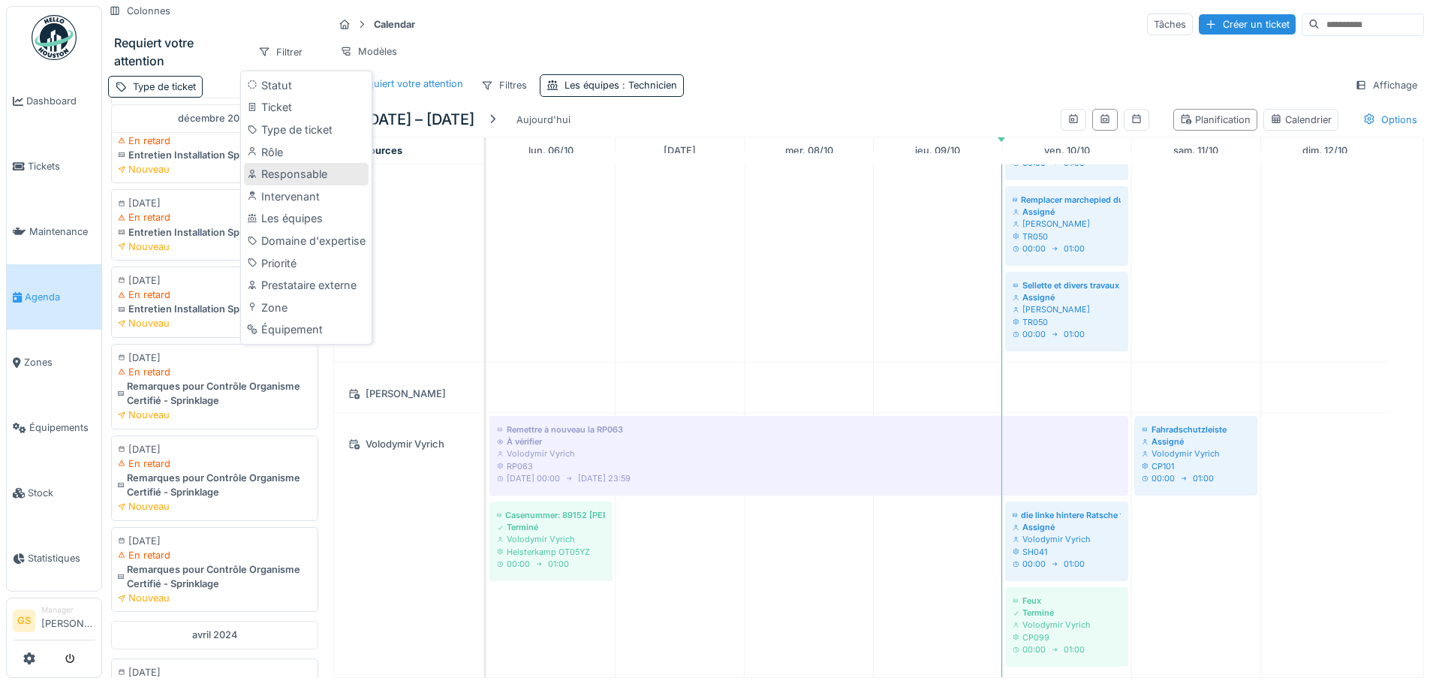
click at [311, 171] on div "Responsable" at bounding box center [306, 174] width 125 height 23
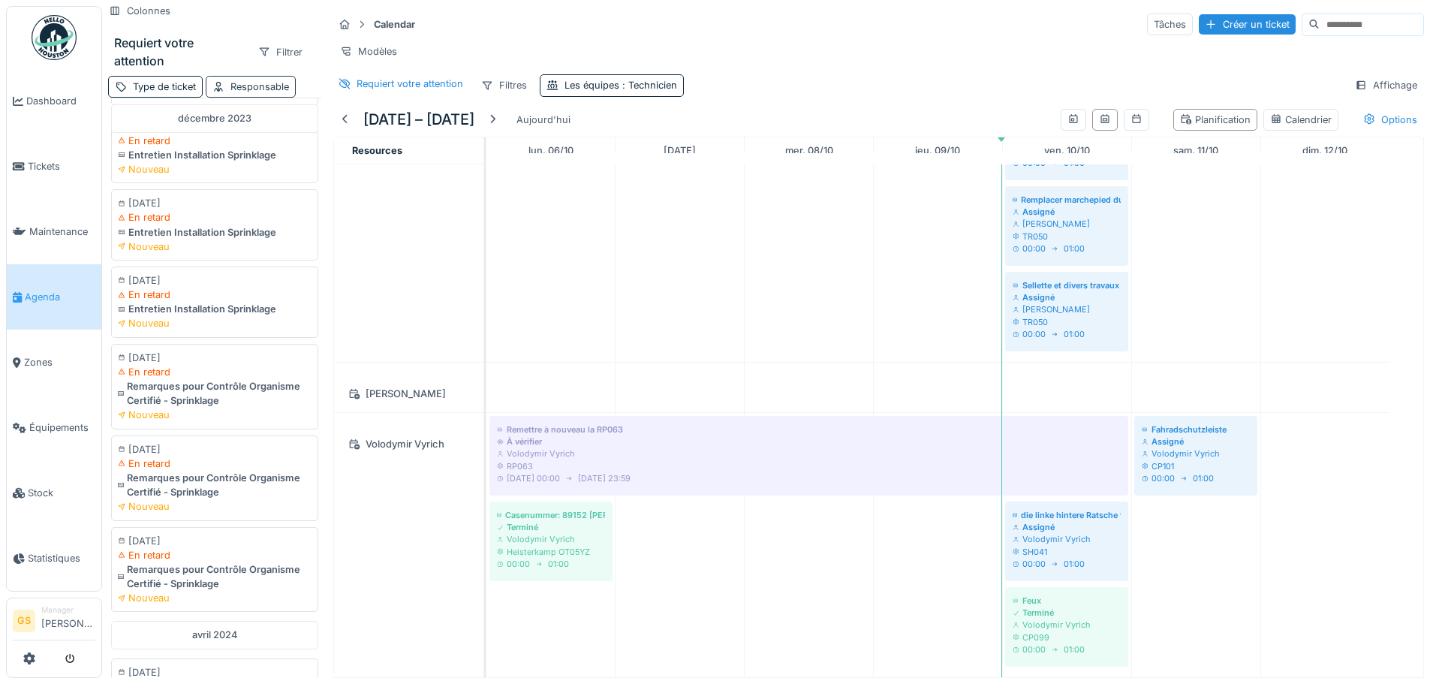
click at [270, 84] on div "Responsable" at bounding box center [259, 87] width 59 height 14
click at [381, 158] on icon at bounding box center [381, 158] width 12 height 10
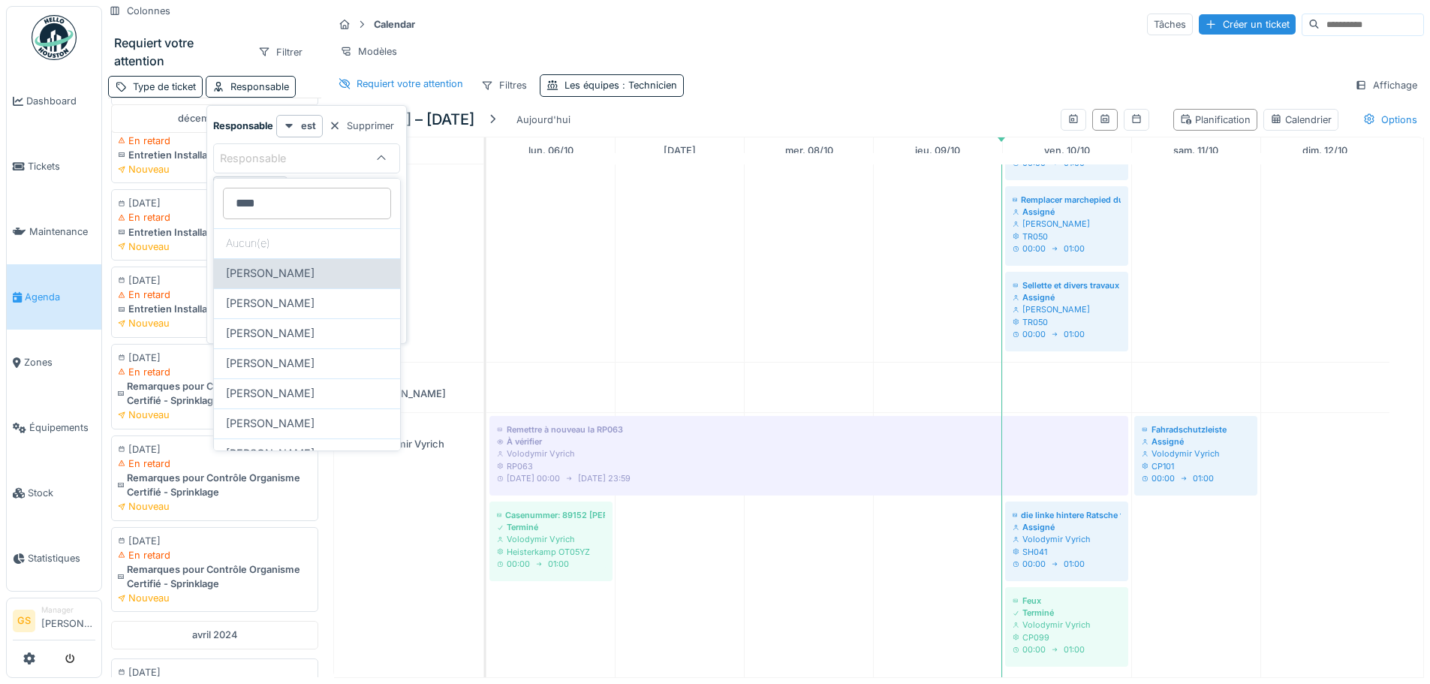
type input "****"
click at [279, 279] on span "[PERSON_NAME]" at bounding box center [270, 273] width 89 height 17
type input "****"
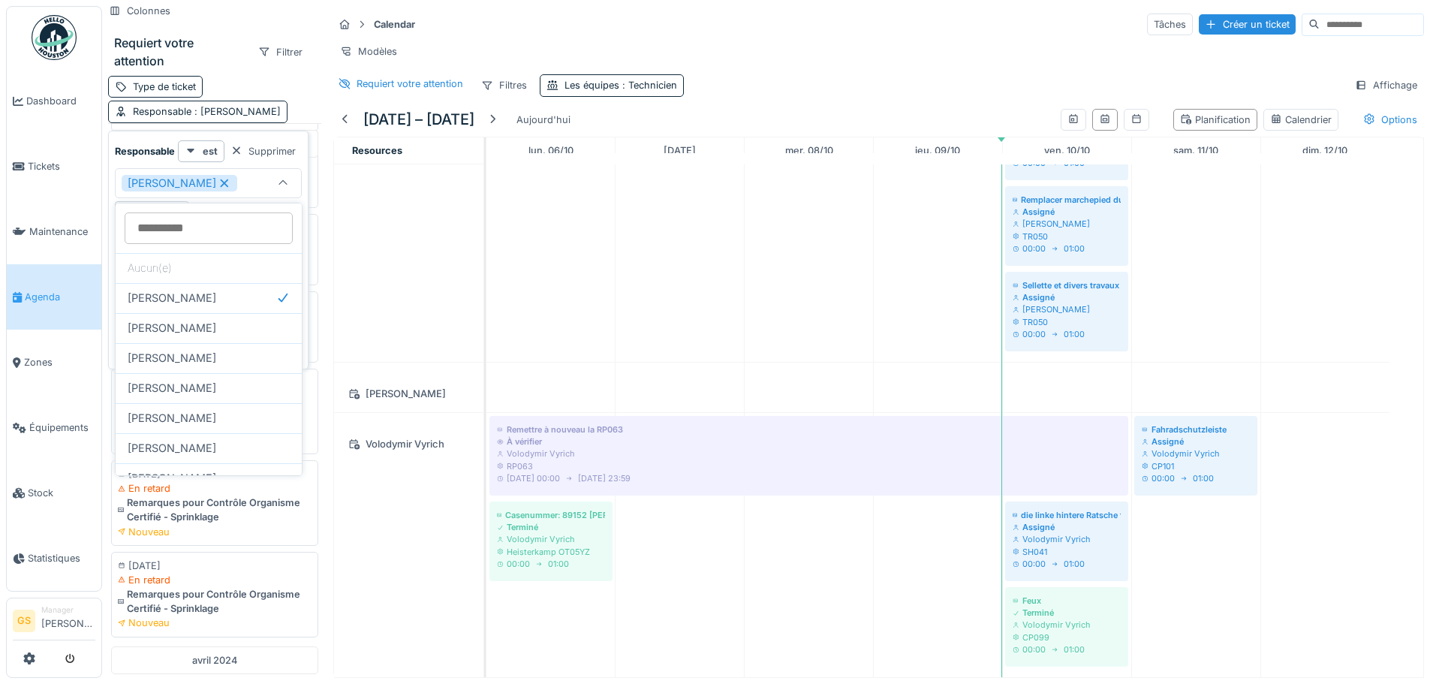
scroll to position [524, 0]
click at [251, 185] on div "[PERSON_NAME]" at bounding box center [194, 183] width 144 height 17
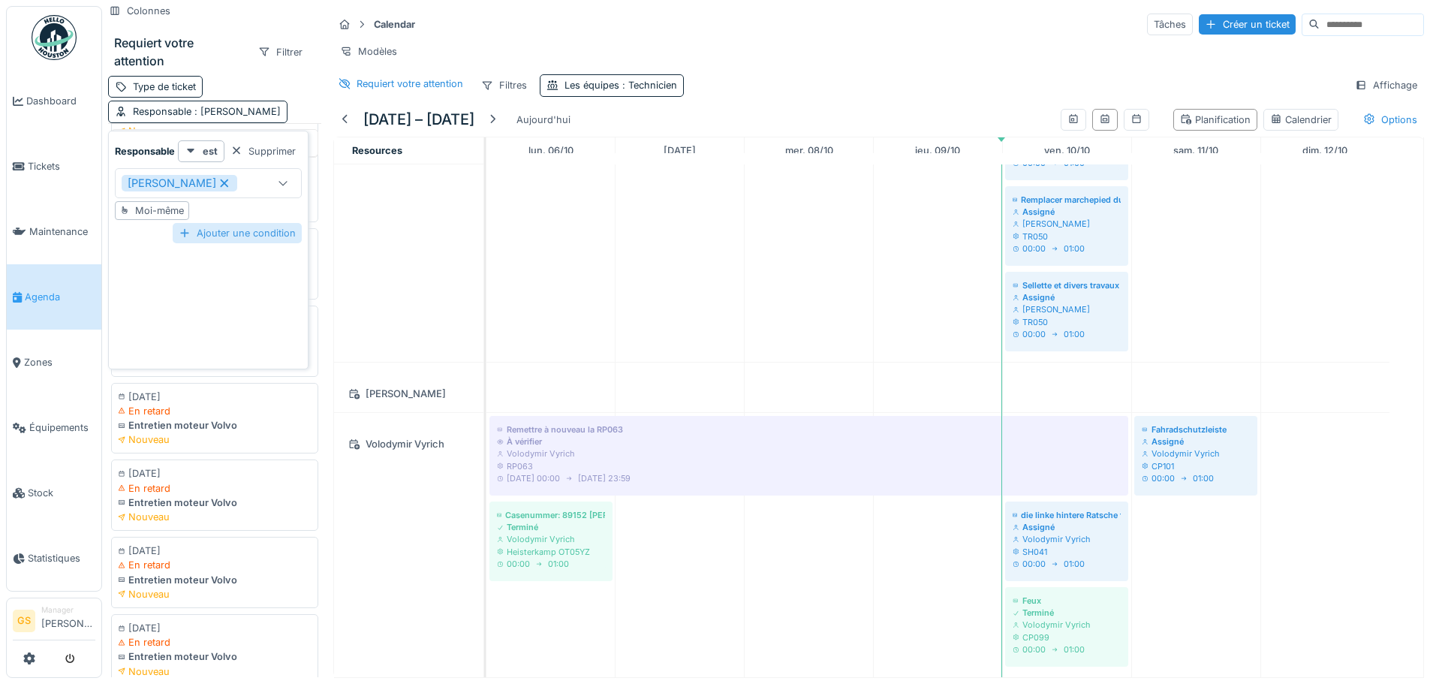
click at [257, 231] on div "Ajouter une condition" at bounding box center [237, 233] width 129 height 20
click at [260, 234] on div "Ajouter une condition" at bounding box center [237, 233] width 129 height 20
click at [248, 181] on div "Marc Vasen" at bounding box center [194, 183] width 144 height 17
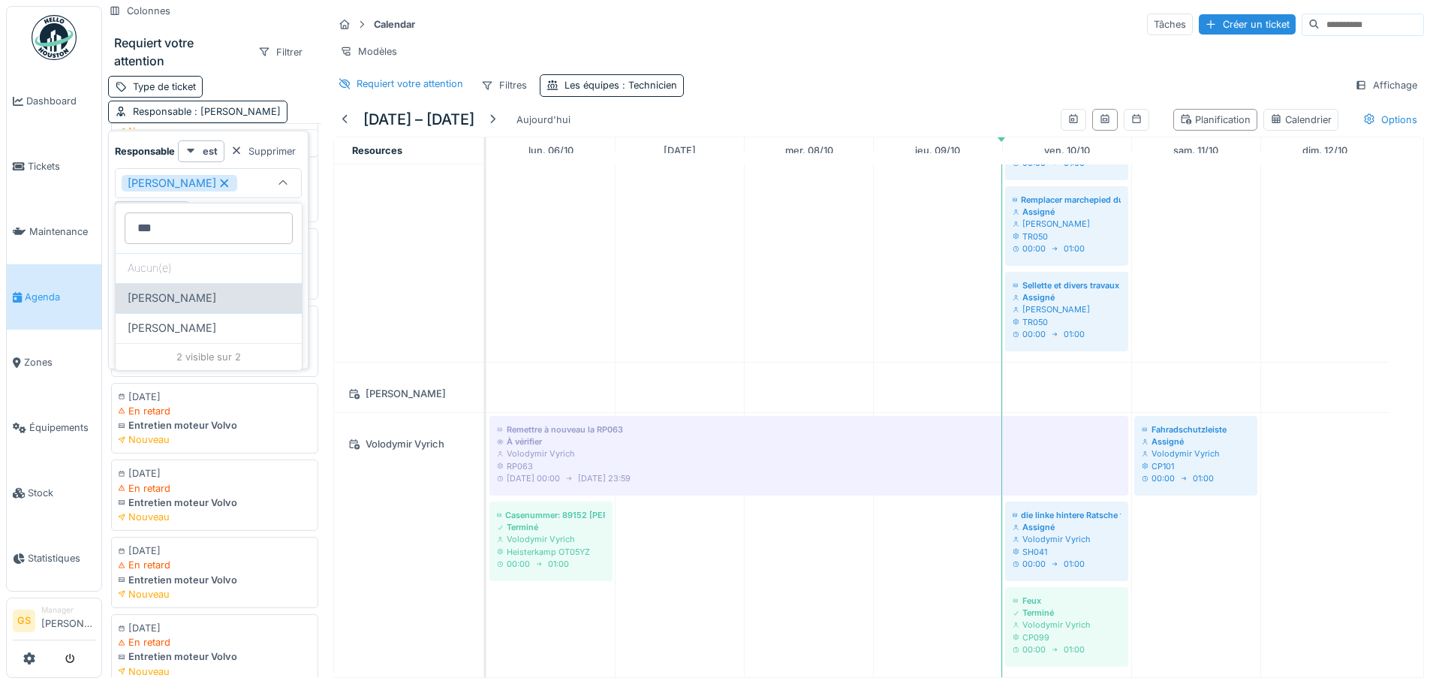
type input "***"
click at [166, 292] on span "[PERSON_NAME]" at bounding box center [172, 298] width 89 height 17
type input "*********"
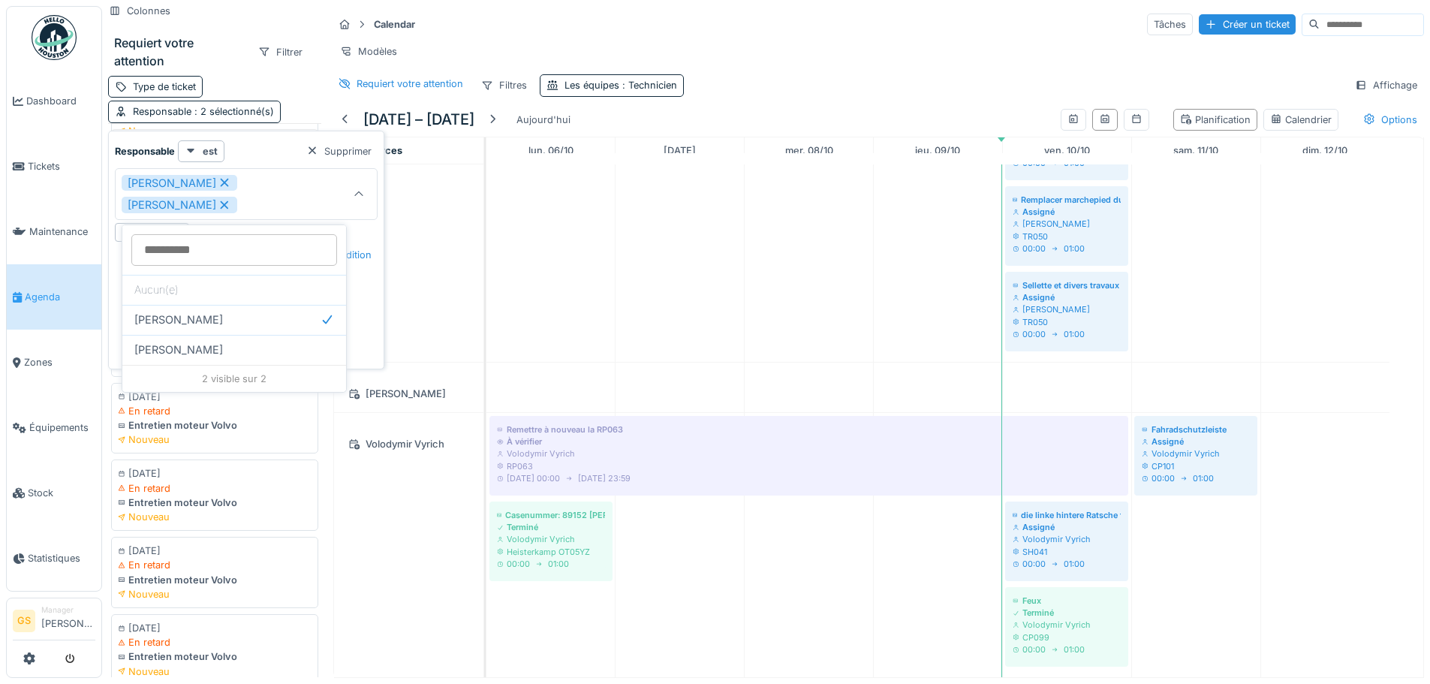
click at [282, 82] on div "Type de ticket Responsable : 2 sélectionné(s)" at bounding box center [214, 99] width 213 height 47
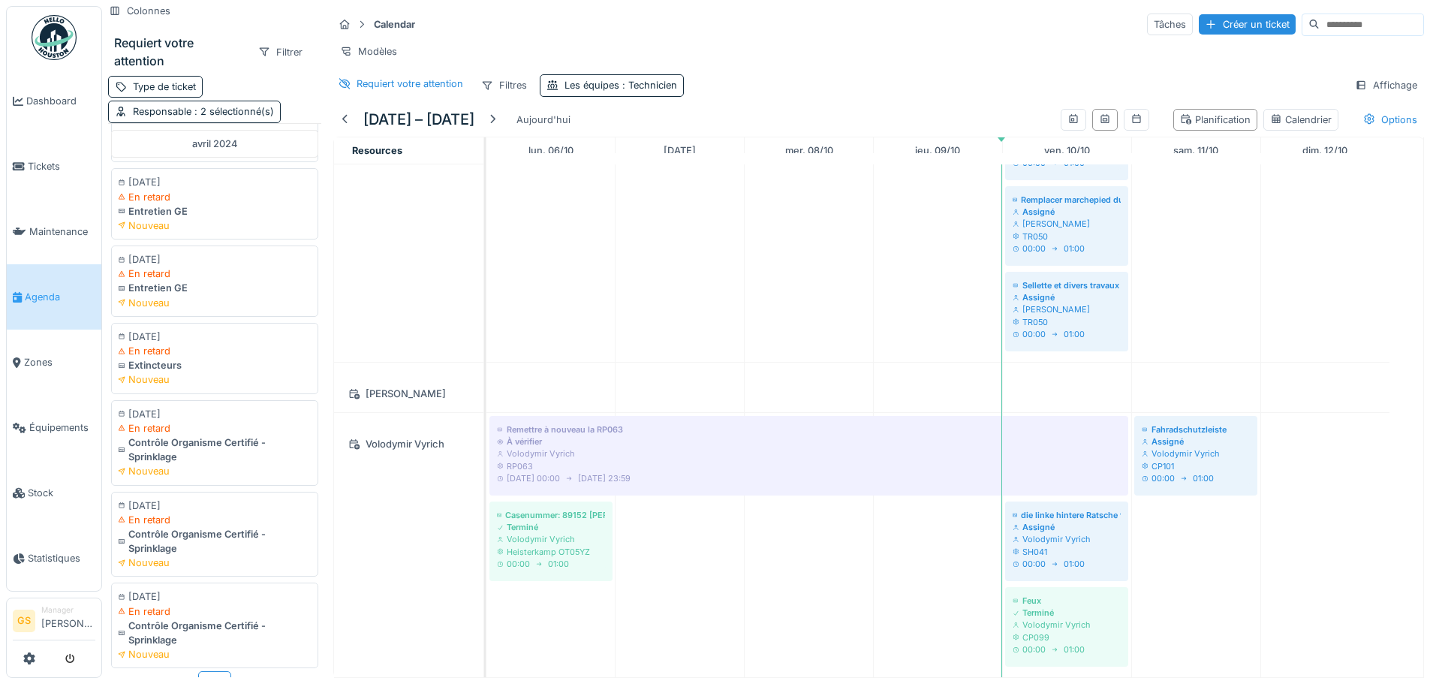
scroll to position [1381, 0]
click at [204, 671] on div "Plus" at bounding box center [214, 682] width 33 height 22
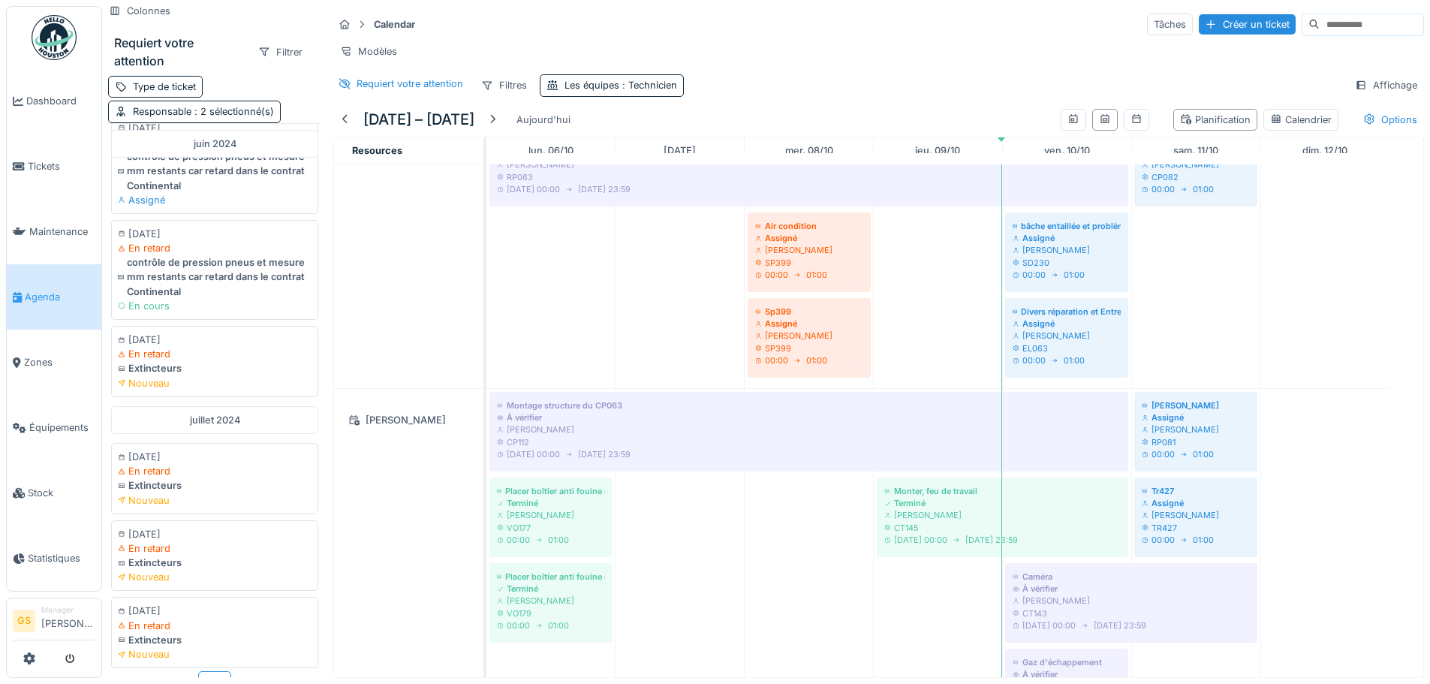
scroll to position [549, 0]
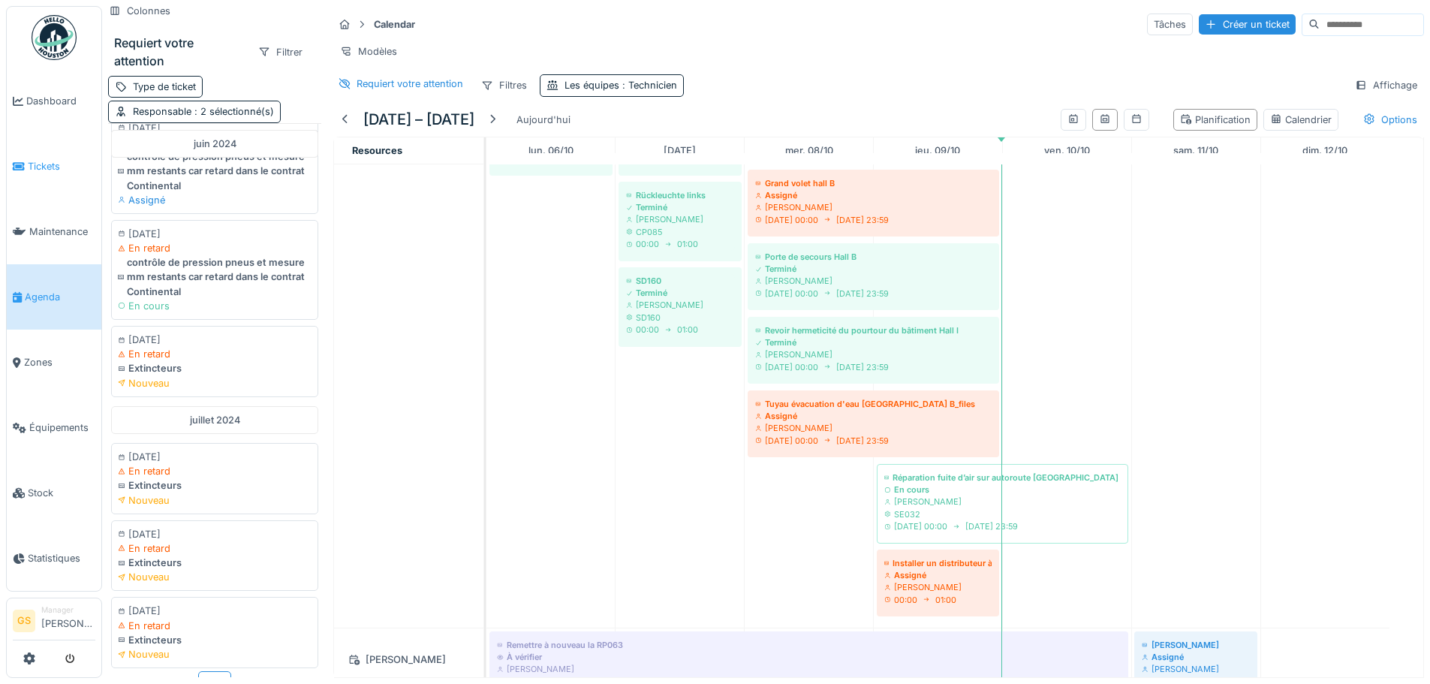
click at [45, 159] on span "Tickets" at bounding box center [62, 166] width 68 height 14
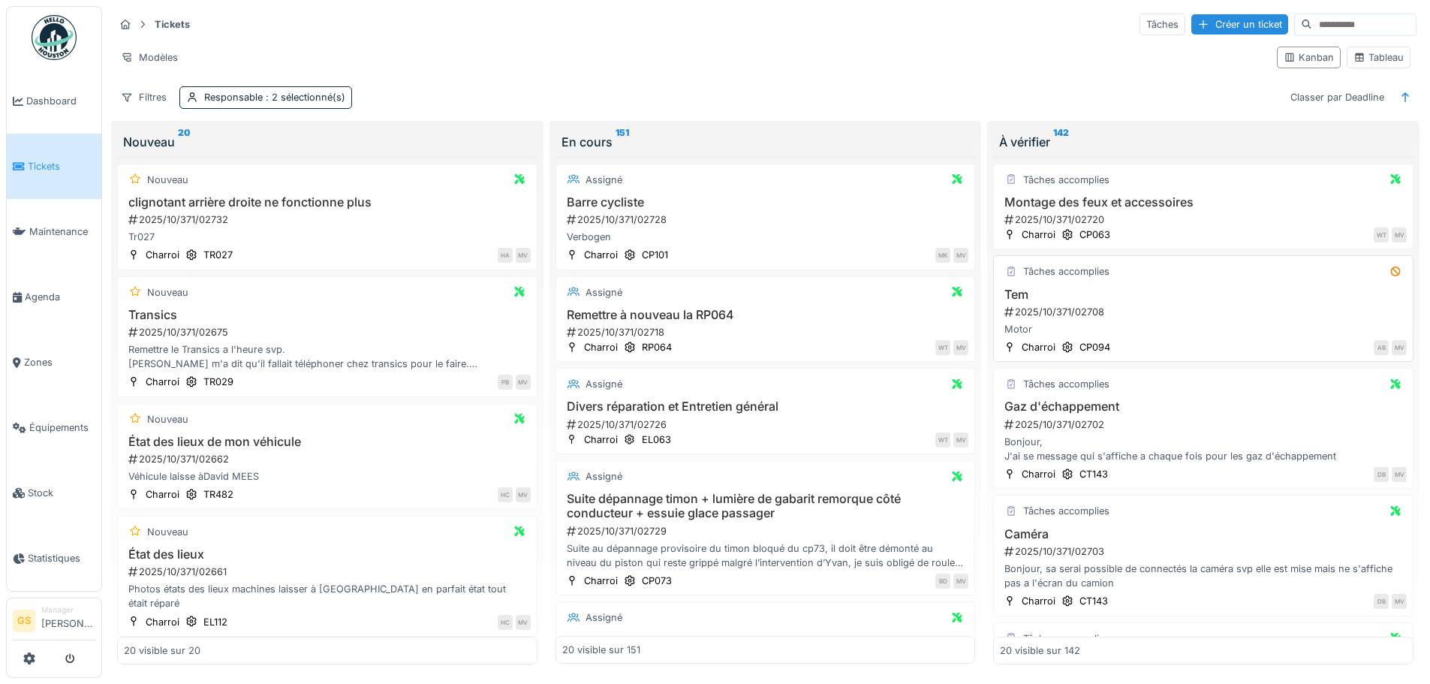
scroll to position [75, 0]
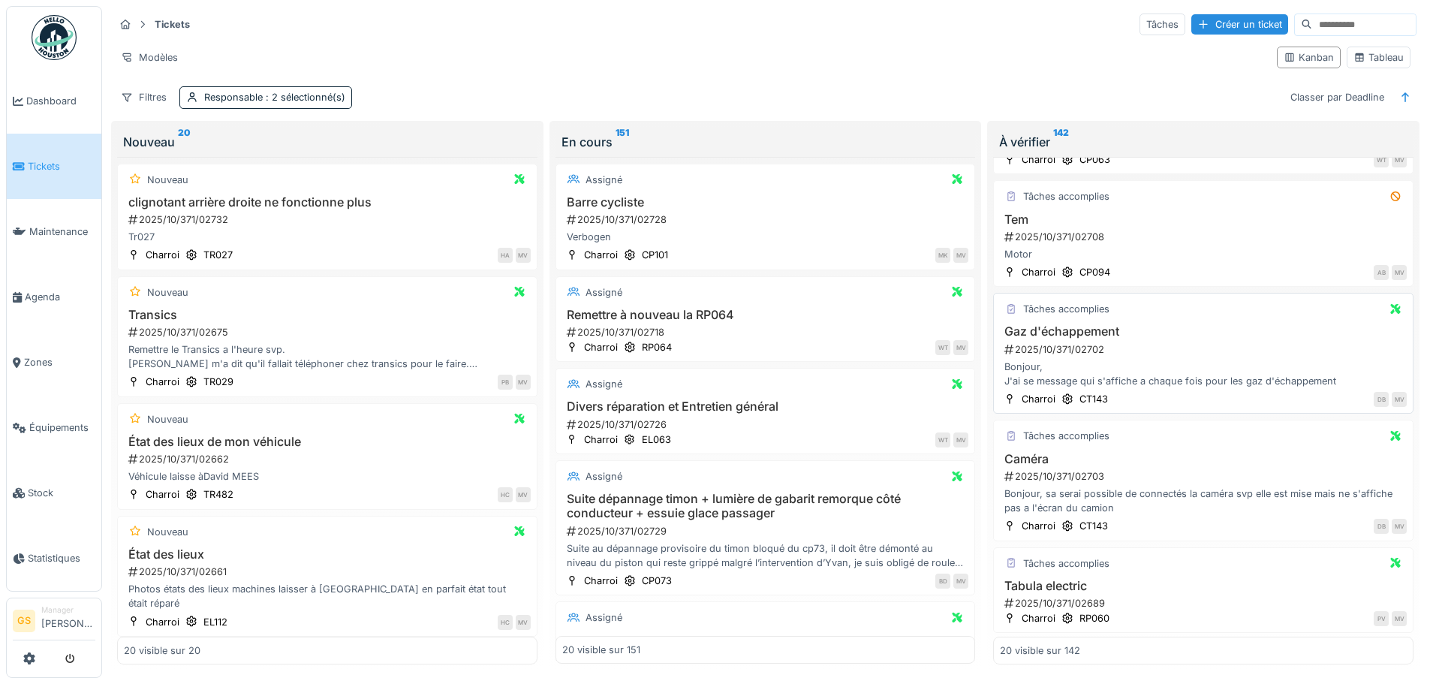
click at [1069, 343] on div "2025/10/371/02702" at bounding box center [1205, 349] width 404 height 14
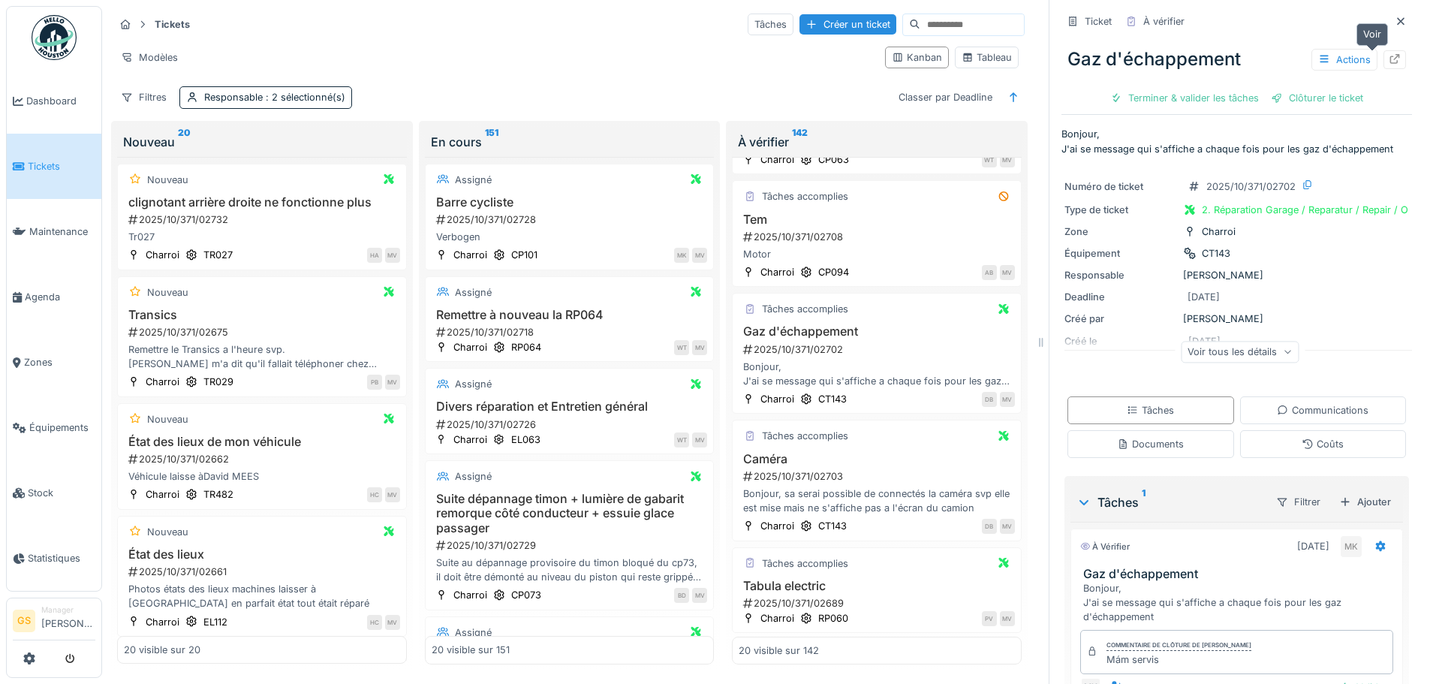
click at [1390, 57] on icon at bounding box center [1395, 59] width 10 height 10
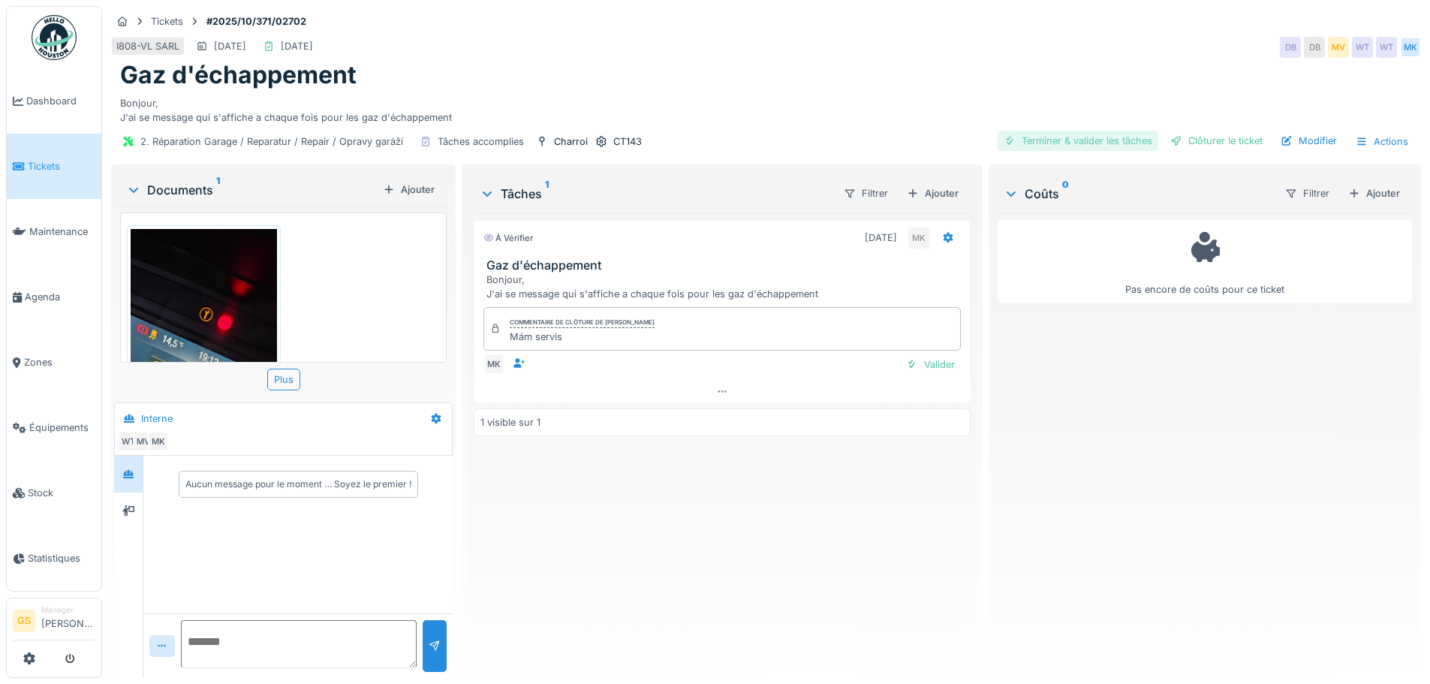
click at [1053, 139] on div "Terminer & valider les tâches" at bounding box center [1078, 141] width 161 height 20
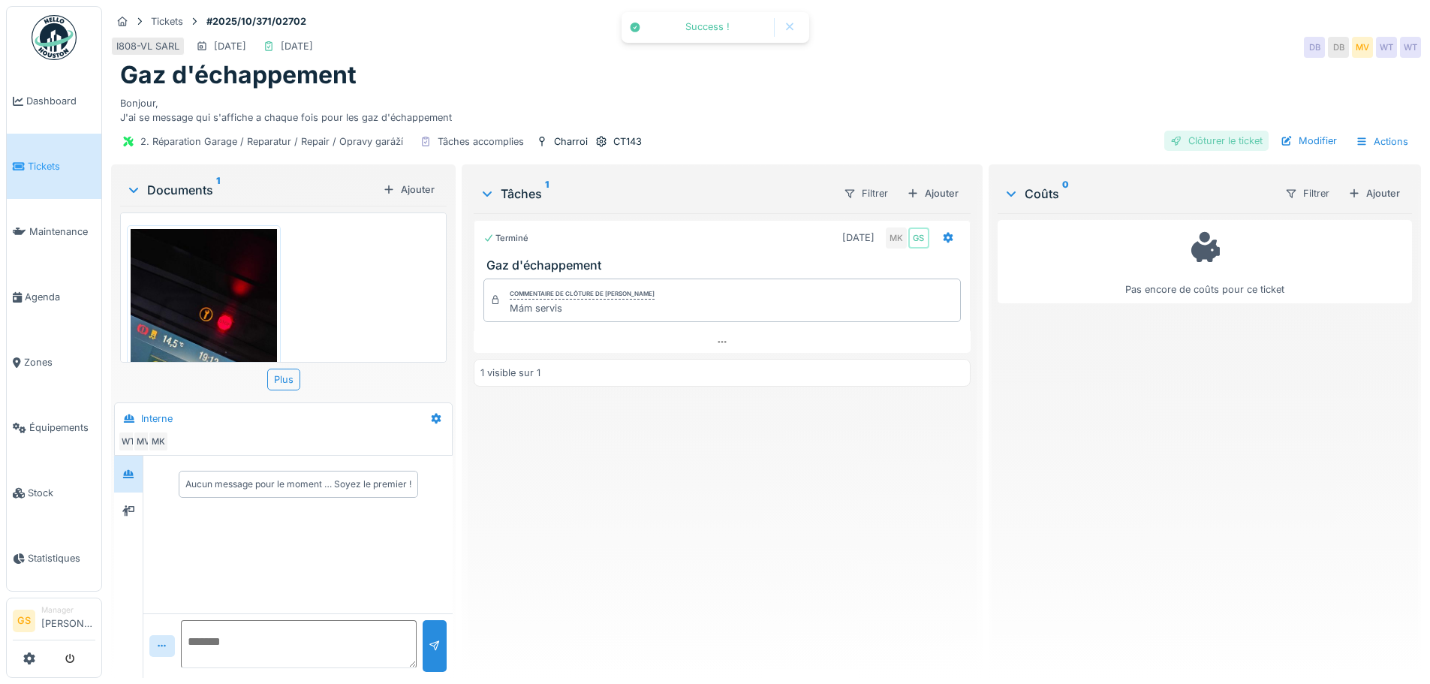
click at [1194, 141] on div "Clôturer le ticket" at bounding box center [1216, 141] width 104 height 20
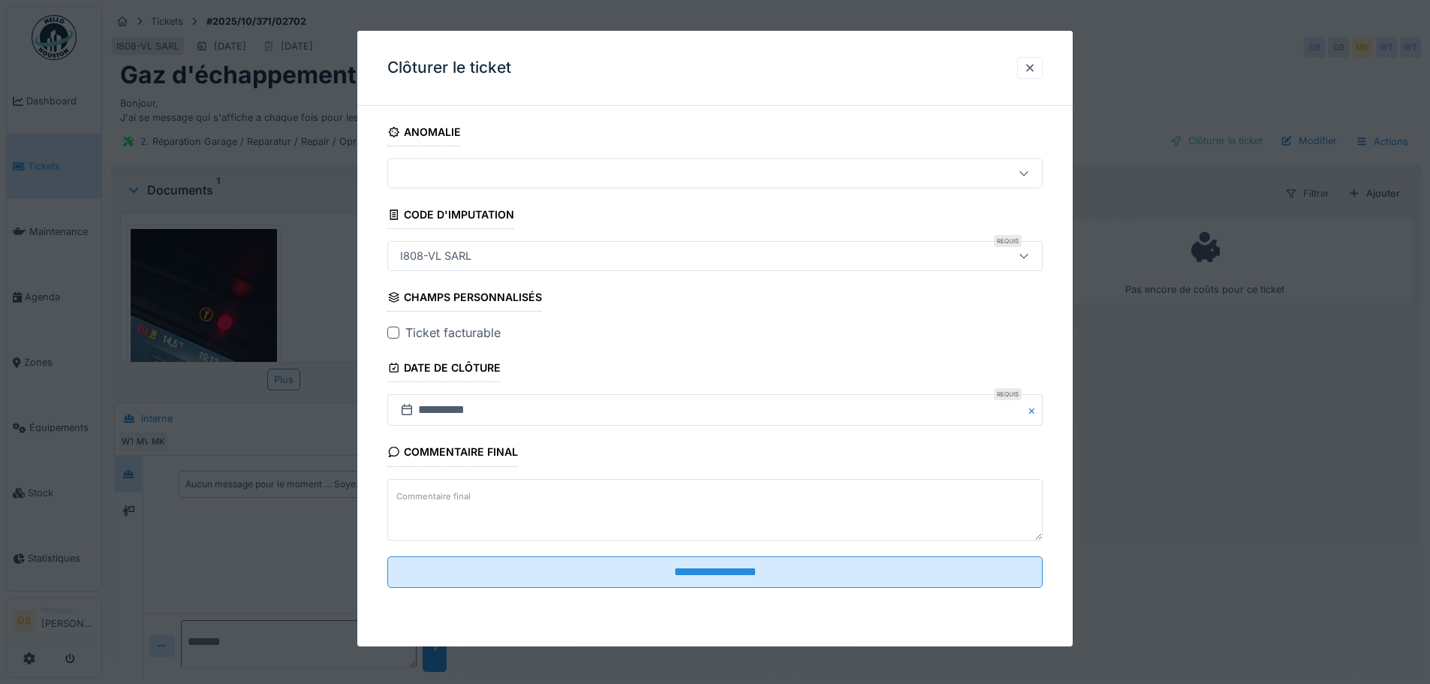
click at [393, 327] on div at bounding box center [393, 333] width 12 height 12
click at [1036, 64] on div at bounding box center [1030, 68] width 12 height 14
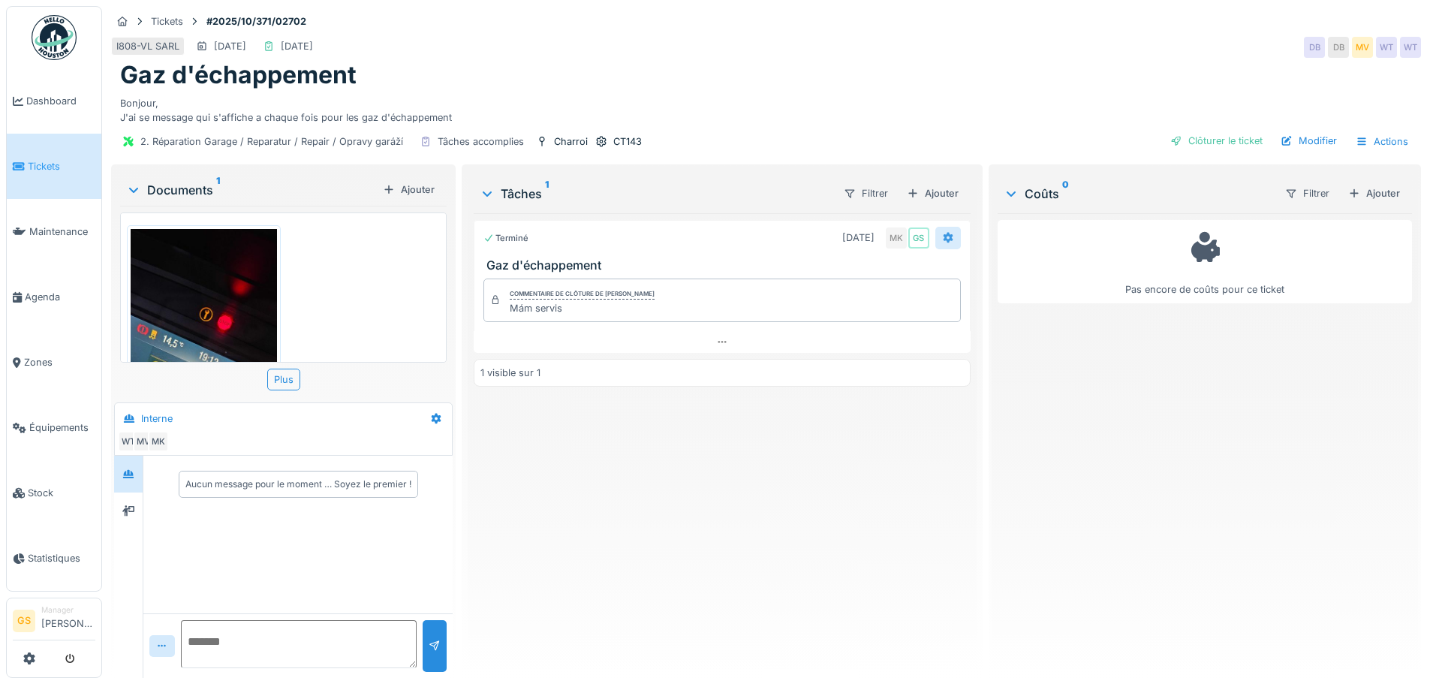
click at [943, 235] on icon at bounding box center [948, 238] width 10 height 11
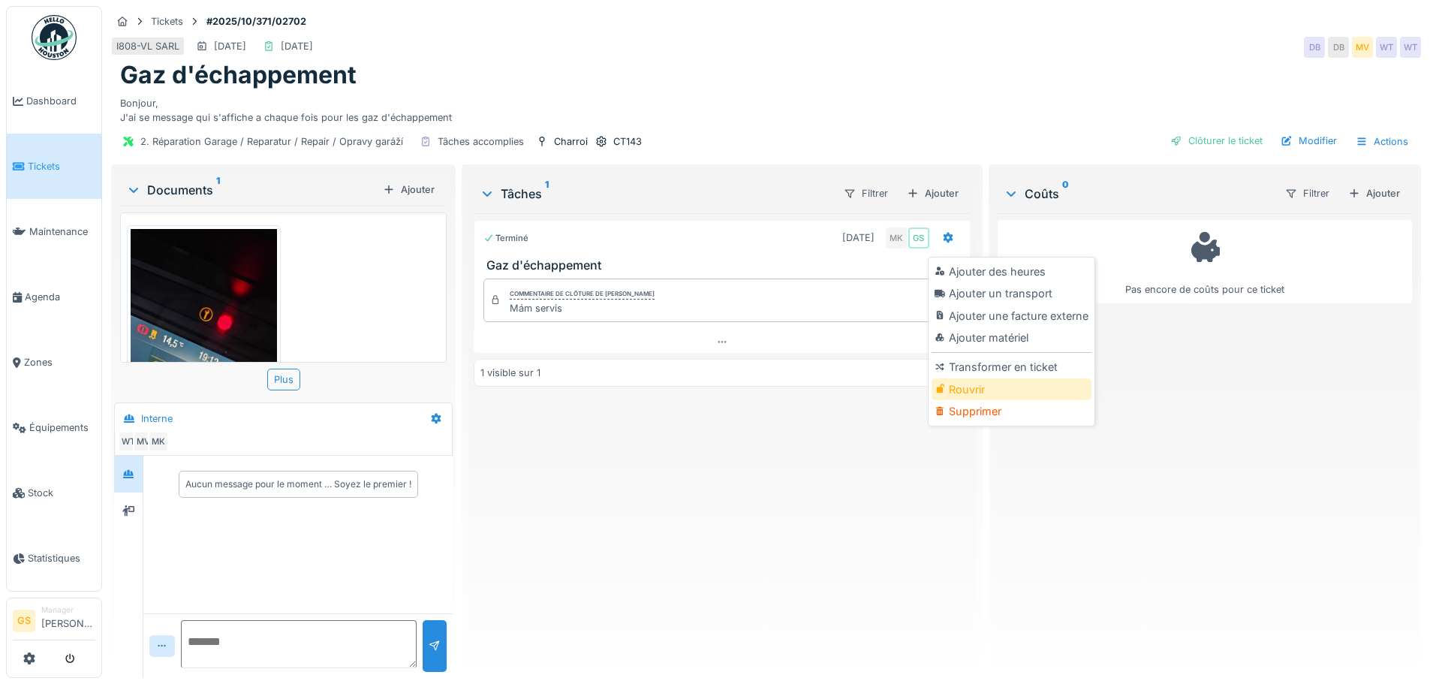
click at [958, 387] on div "Rouvrir" at bounding box center [1012, 389] width 160 height 23
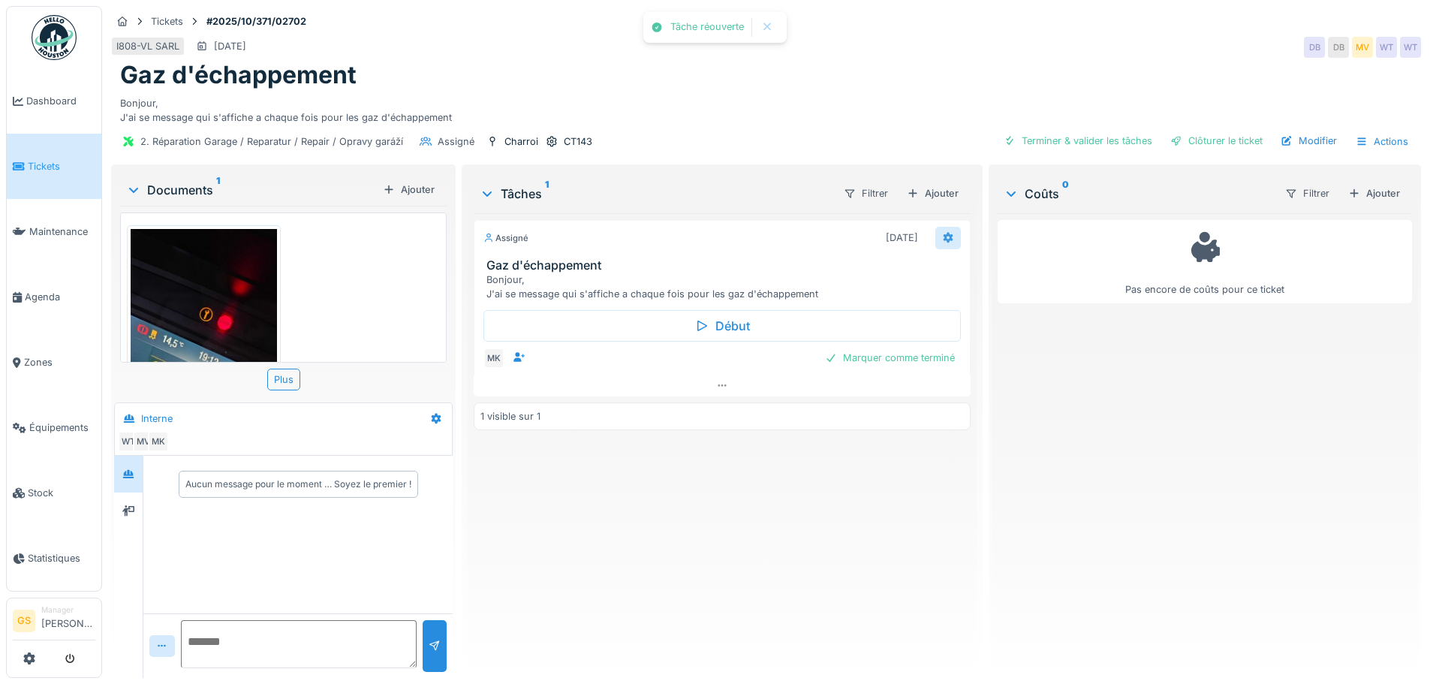
click at [942, 232] on div at bounding box center [948, 237] width 12 height 14
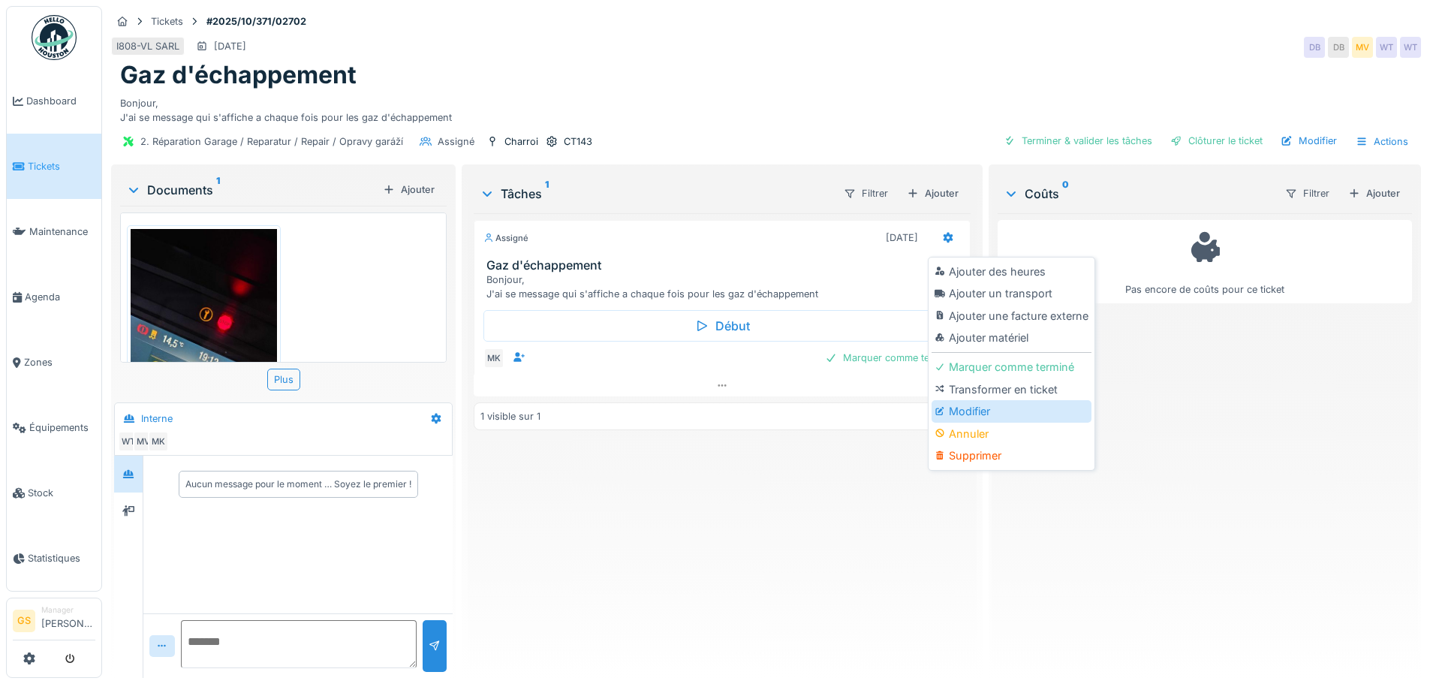
click at [947, 410] on div at bounding box center [942, 411] width 14 height 13
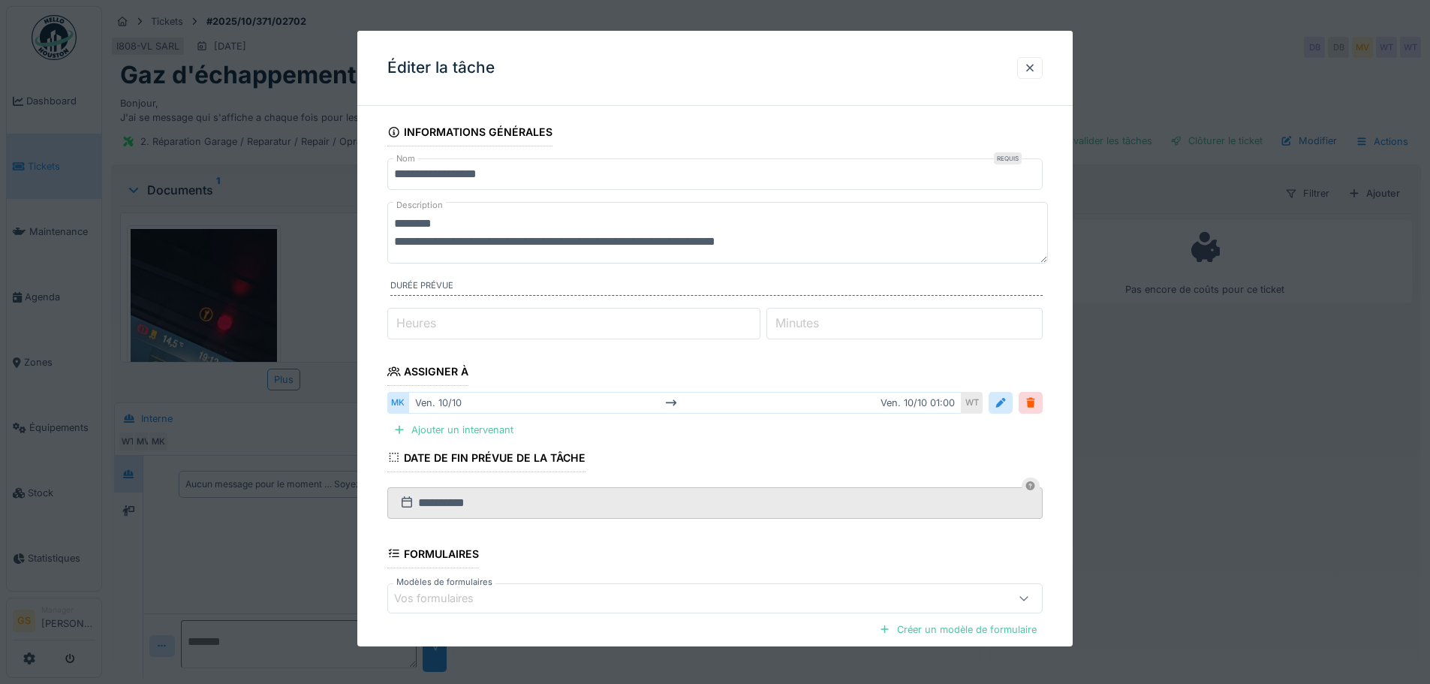
click at [398, 321] on label "Heures" at bounding box center [416, 323] width 46 height 18
click at [398, 321] on input "*" at bounding box center [573, 324] width 373 height 32
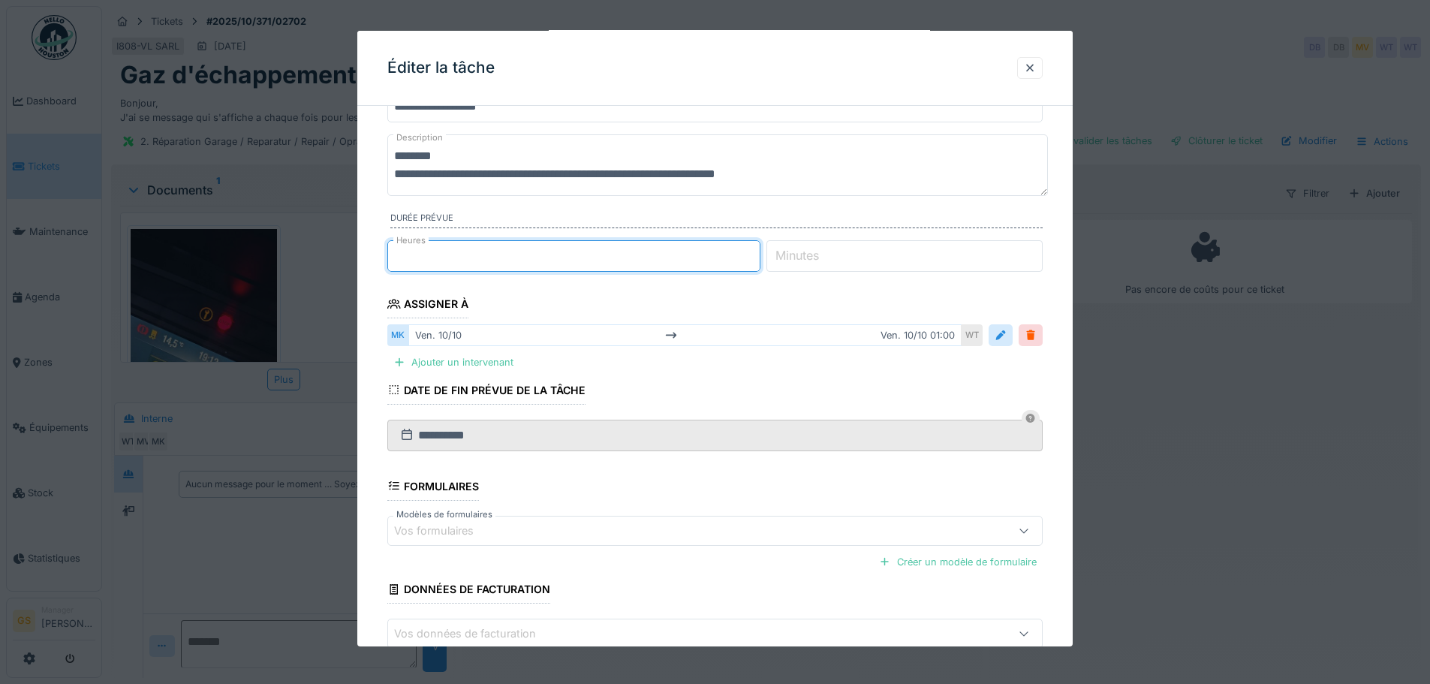
scroll to position [155, 0]
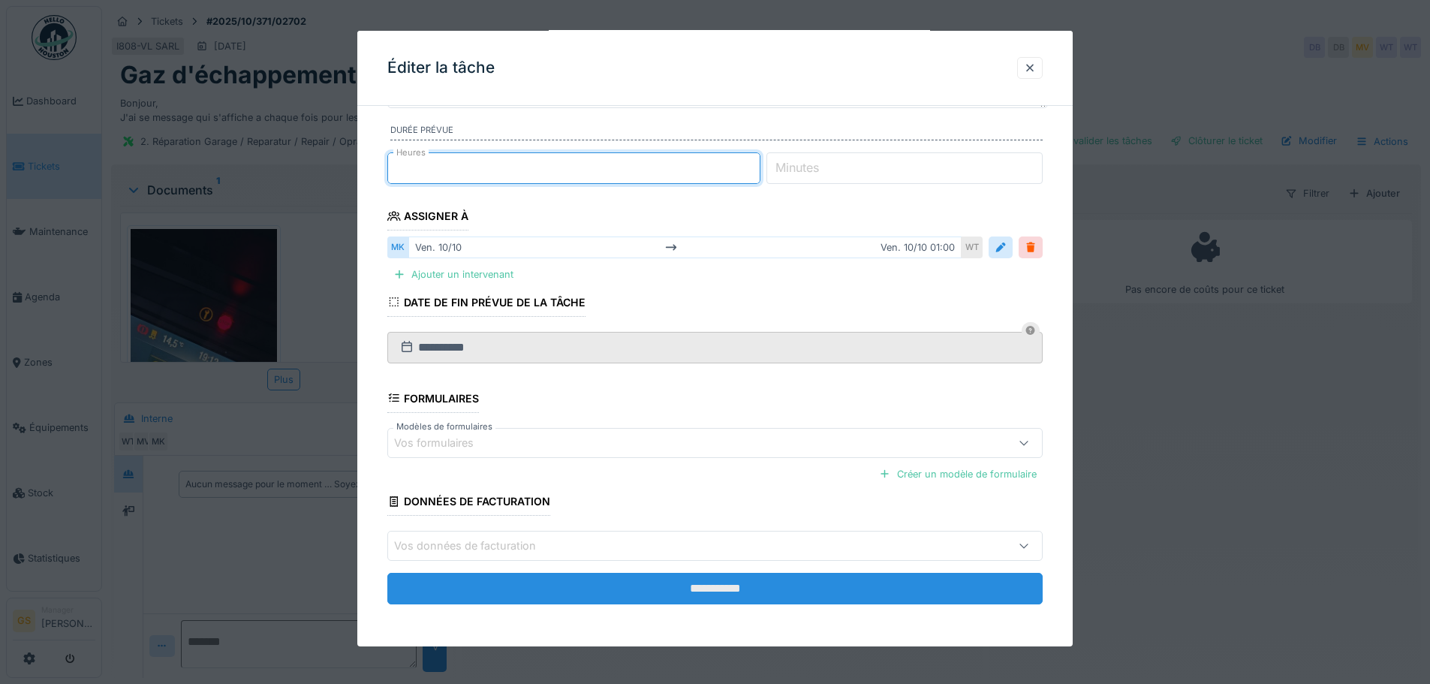
type input "*"
click at [649, 590] on input "**********" at bounding box center [714, 589] width 655 height 32
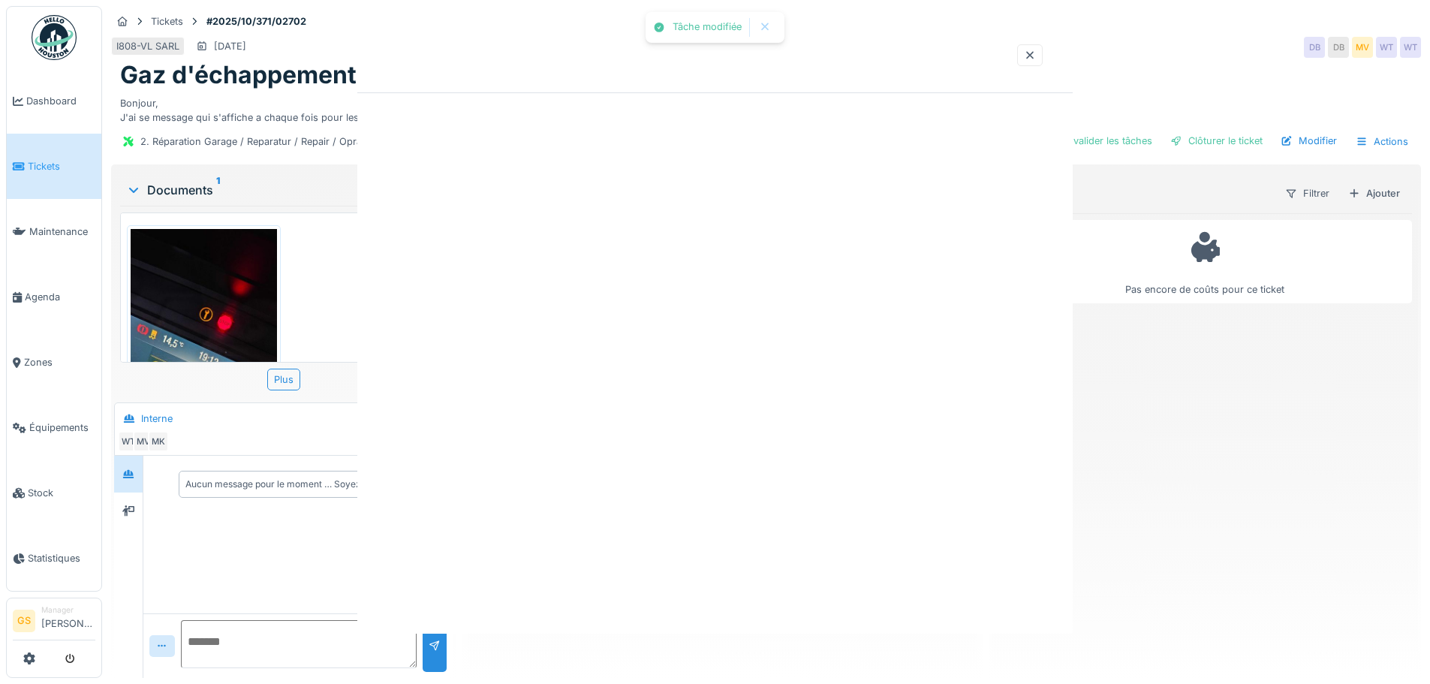
scroll to position [0, 0]
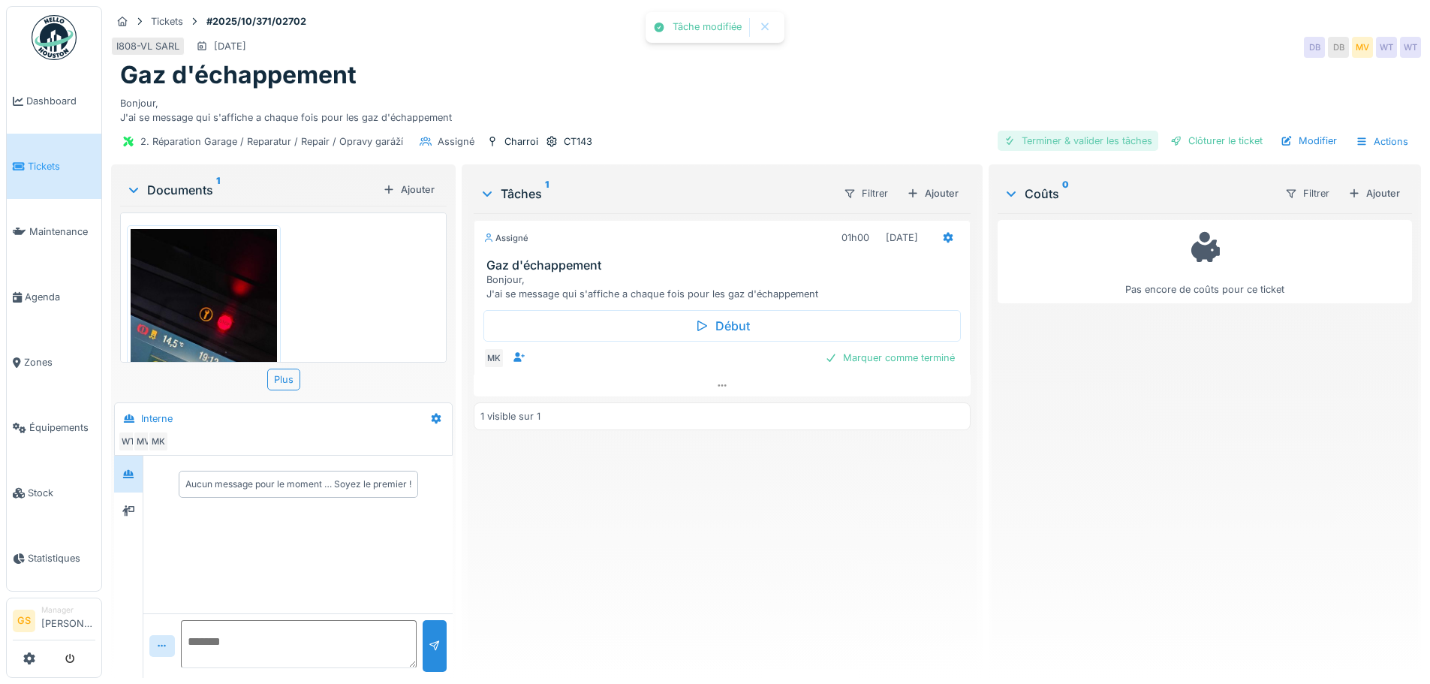
drag, startPoint x: 1050, startPoint y: 131, endPoint x: 1047, endPoint y: 143, distance: 11.7
click at [1047, 143] on div "Terminer & valider les tâches" at bounding box center [1078, 141] width 161 height 20
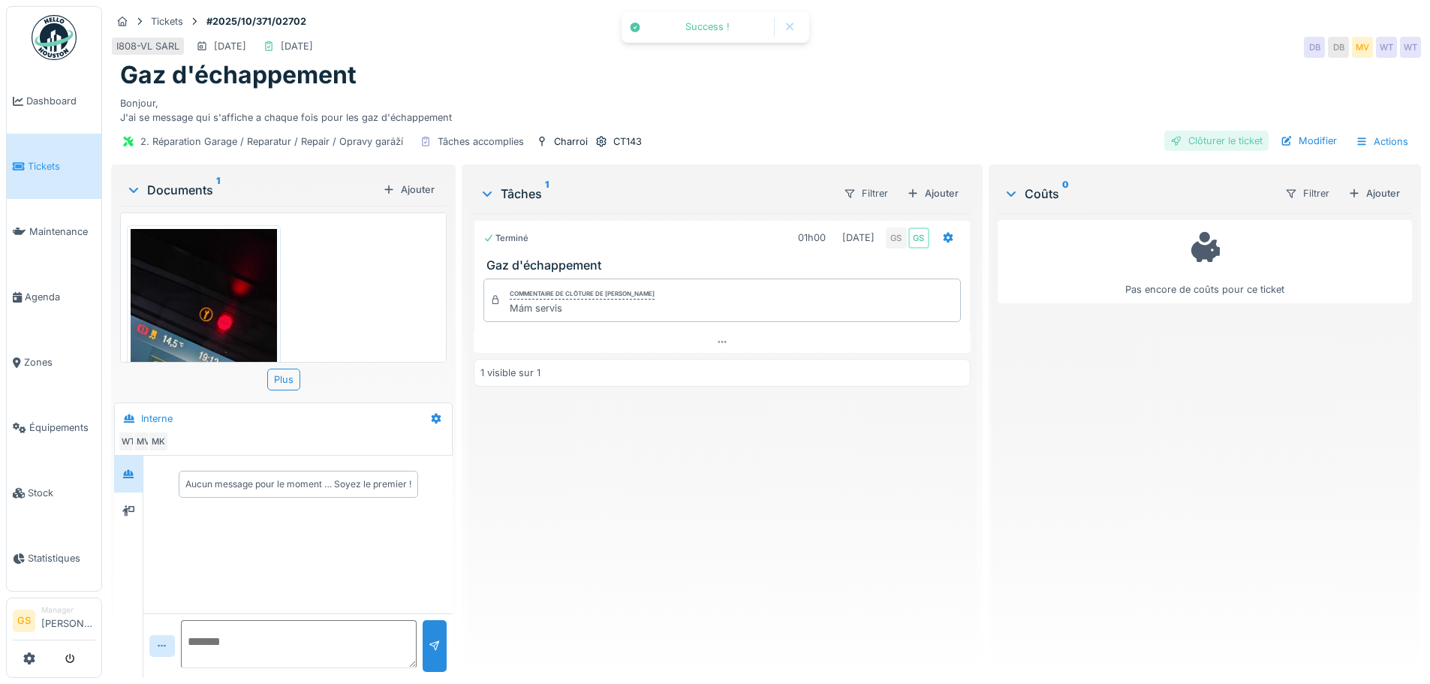
click at [1170, 142] on div at bounding box center [1176, 141] width 12 height 14
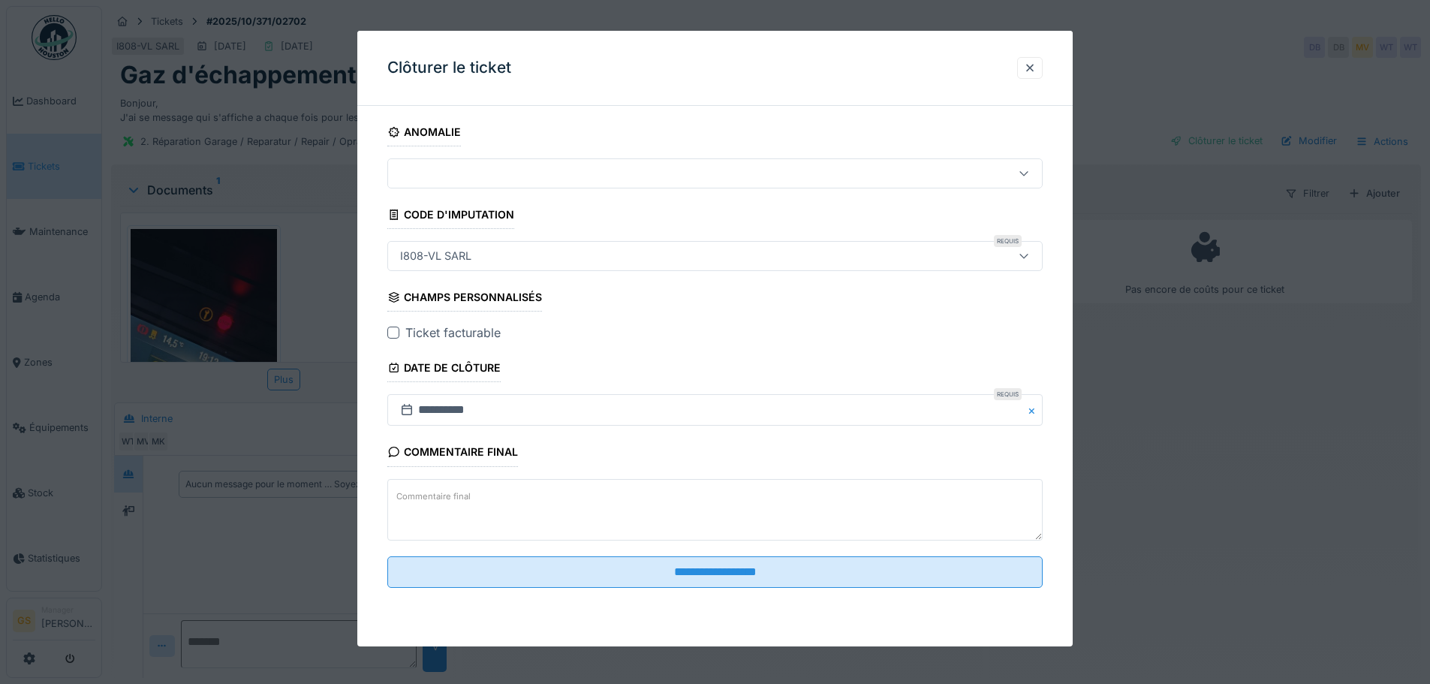
click at [396, 336] on div at bounding box center [393, 333] width 12 height 12
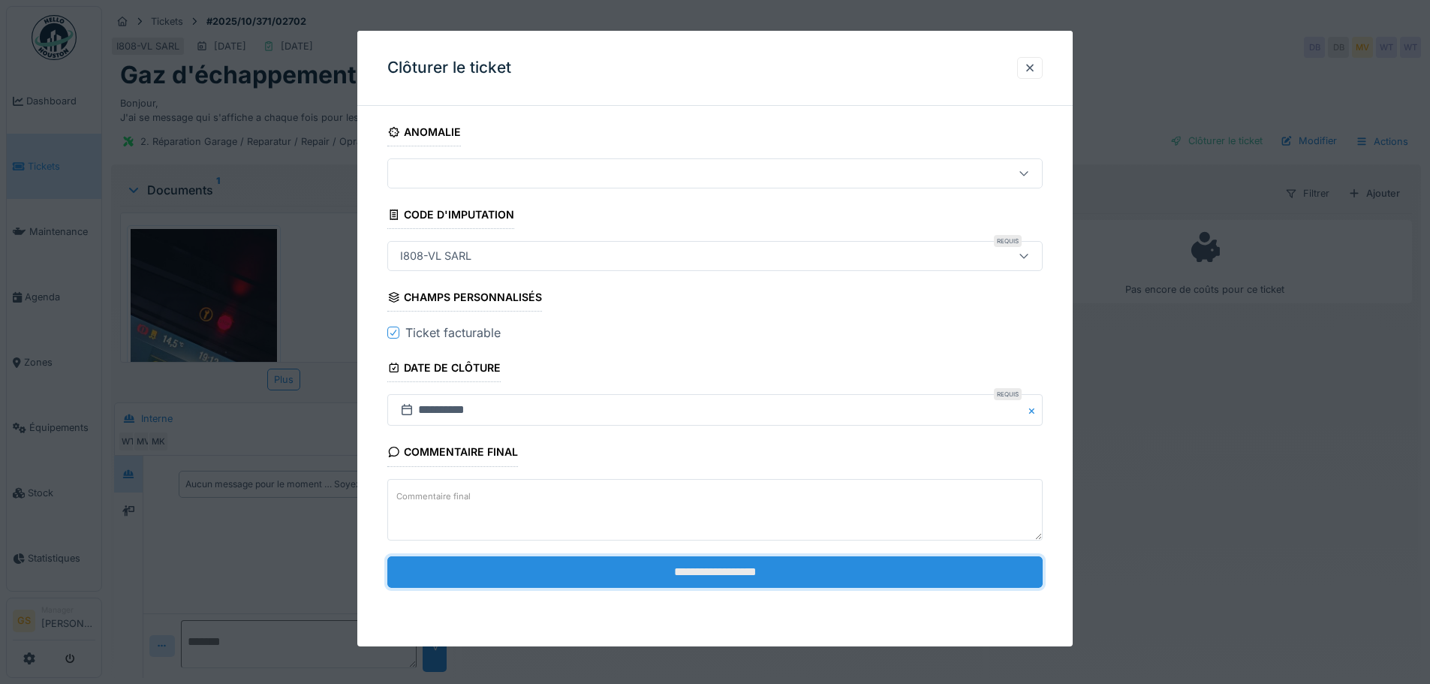
click at [664, 574] on input "**********" at bounding box center [714, 572] width 655 height 32
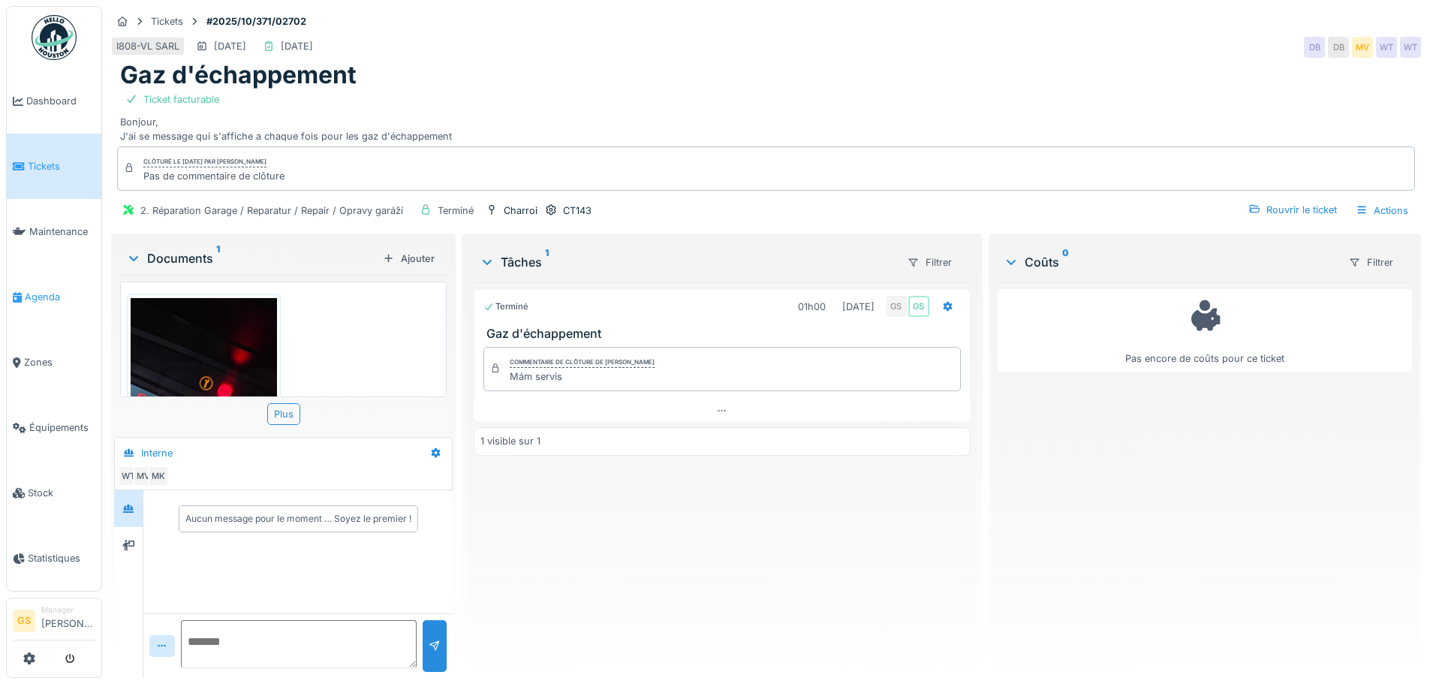
click at [44, 290] on span "Agenda" at bounding box center [60, 297] width 71 height 14
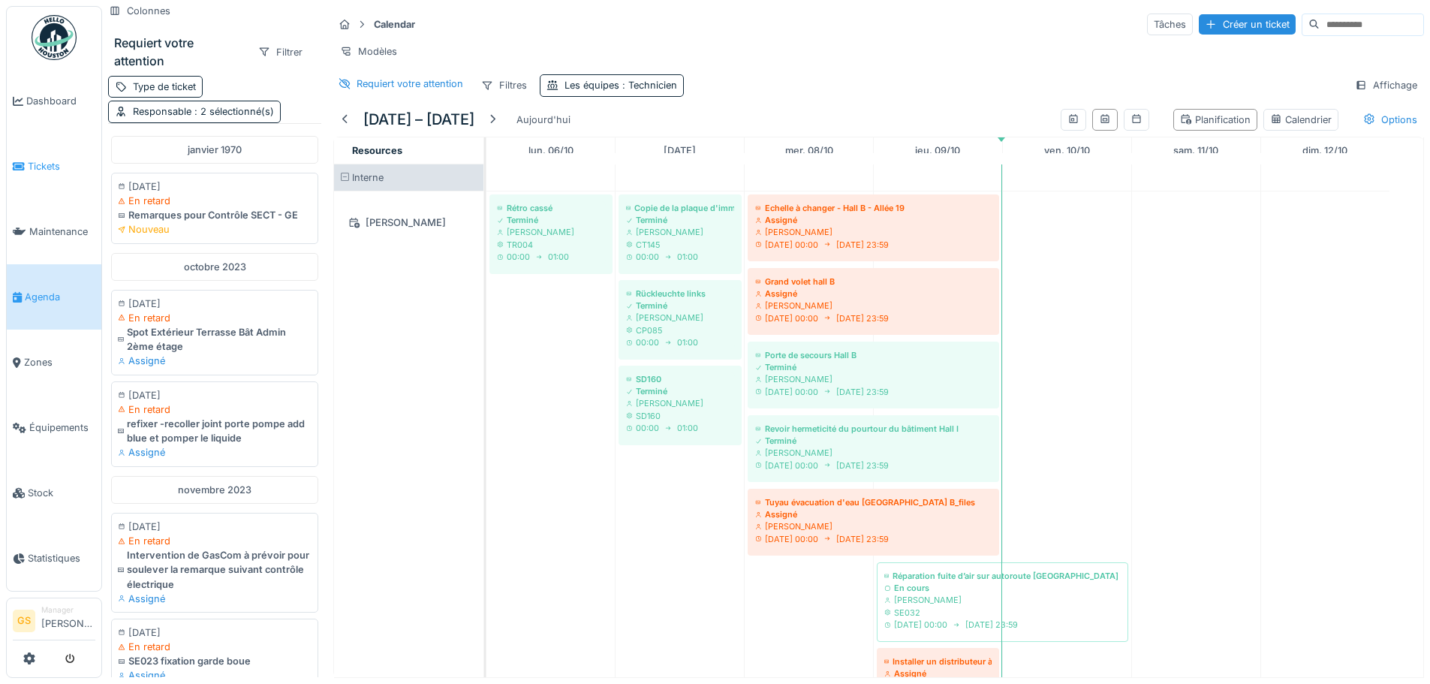
click at [35, 164] on span "Tickets" at bounding box center [62, 166] width 68 height 14
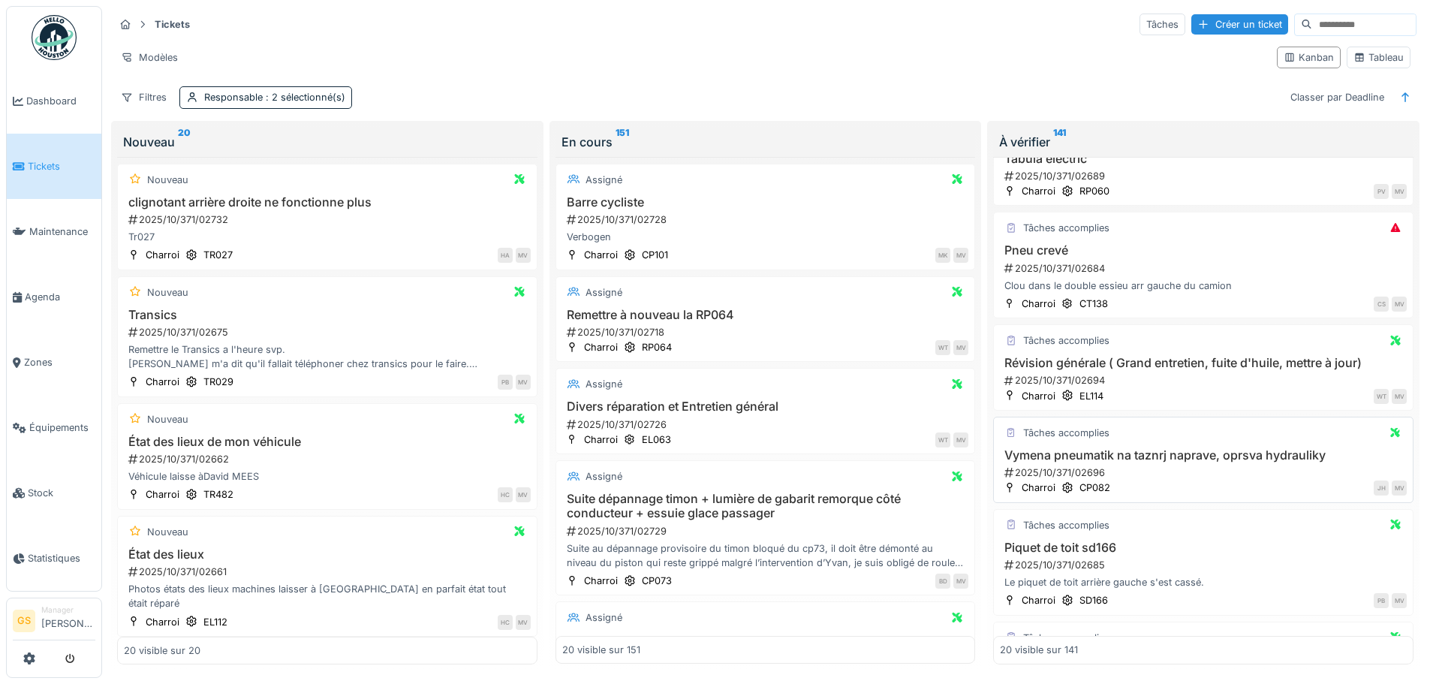
scroll to position [450, 0]
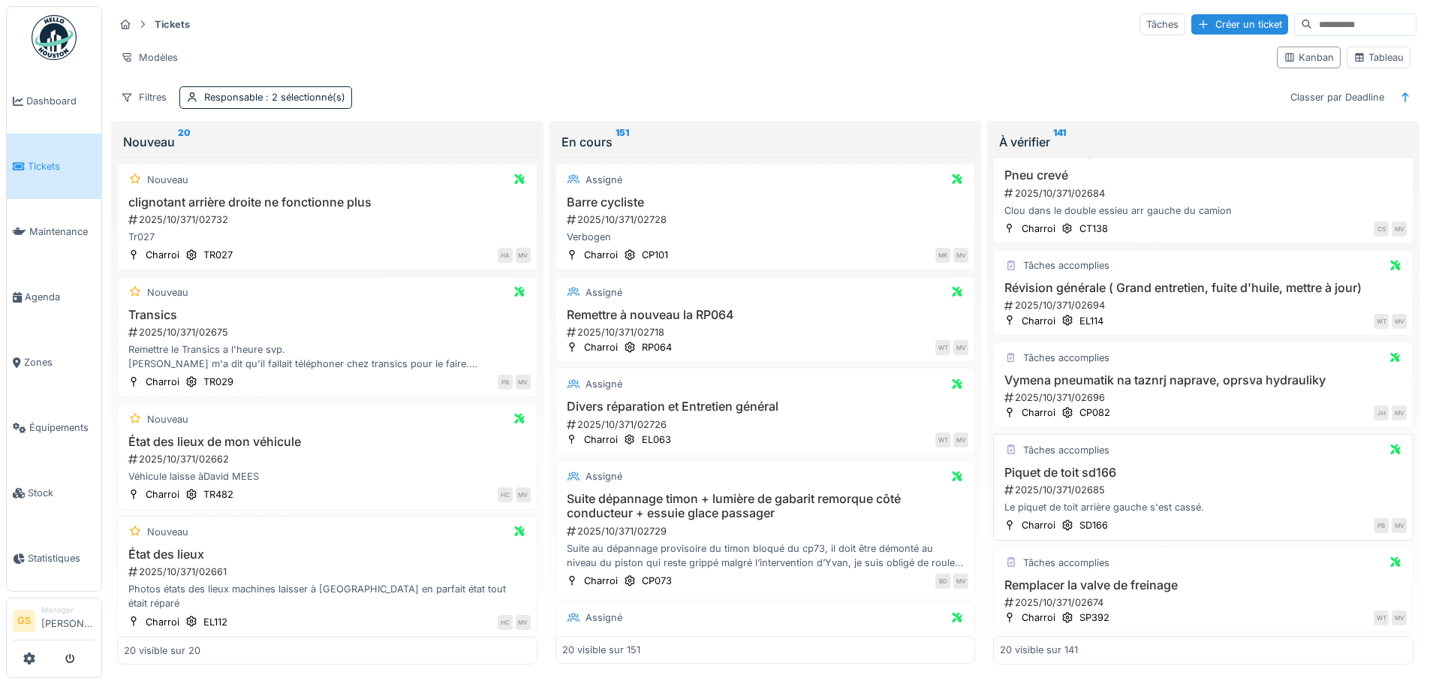
click at [1050, 491] on div "2025/10/371/02685" at bounding box center [1205, 490] width 404 height 14
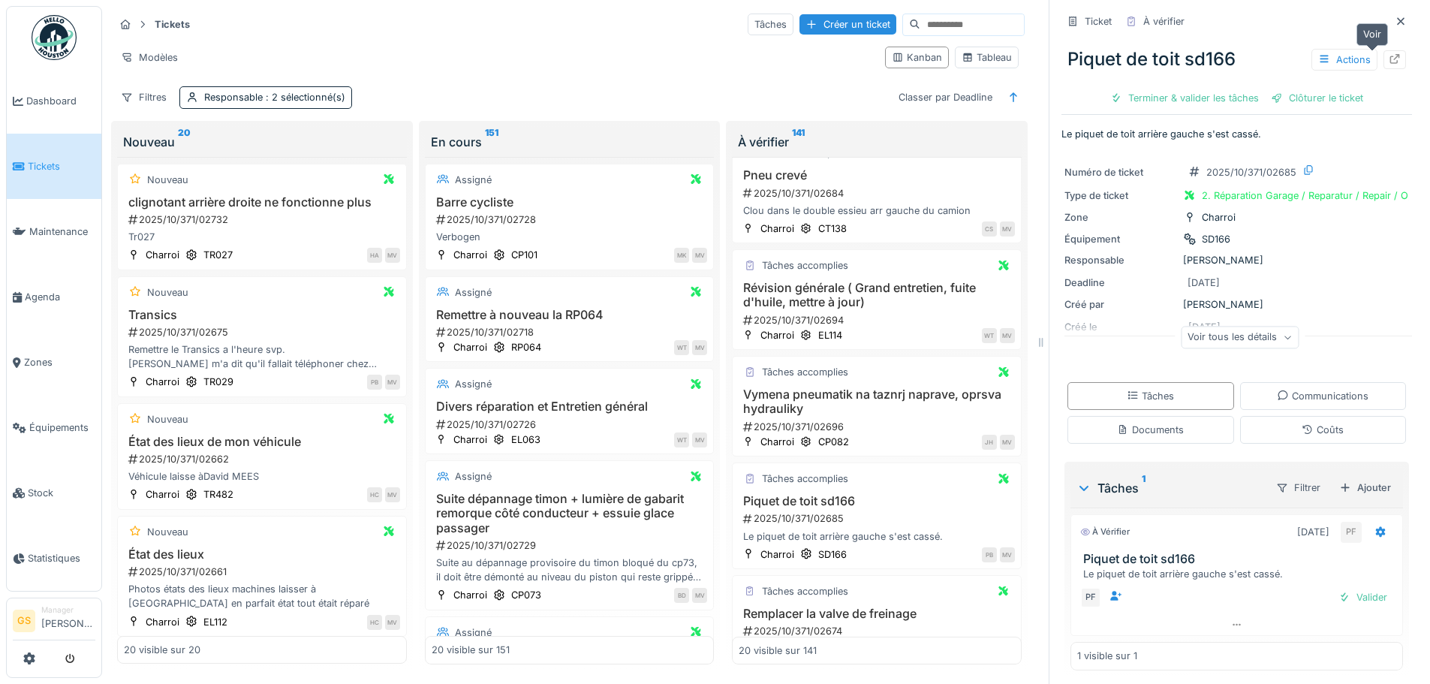
click at [1390, 56] on icon at bounding box center [1395, 59] width 10 height 10
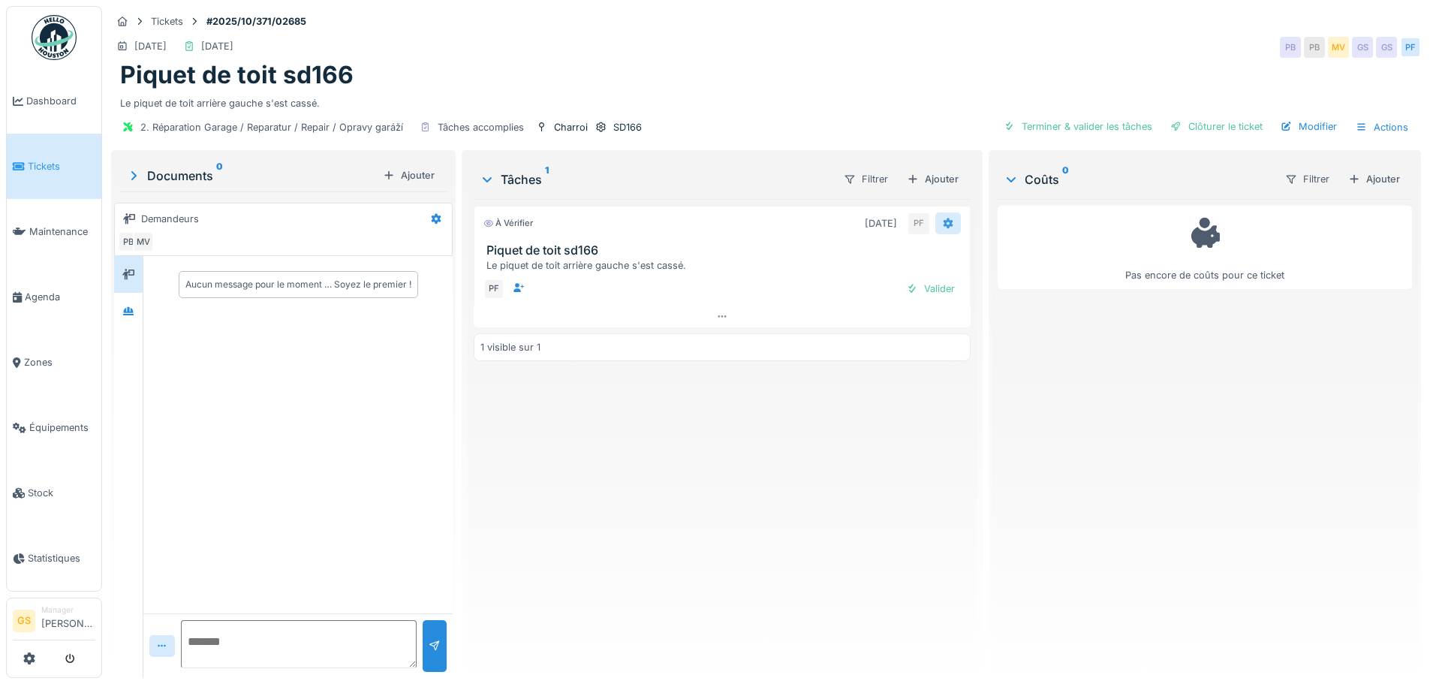
click at [943, 221] on icon at bounding box center [948, 223] width 10 height 11
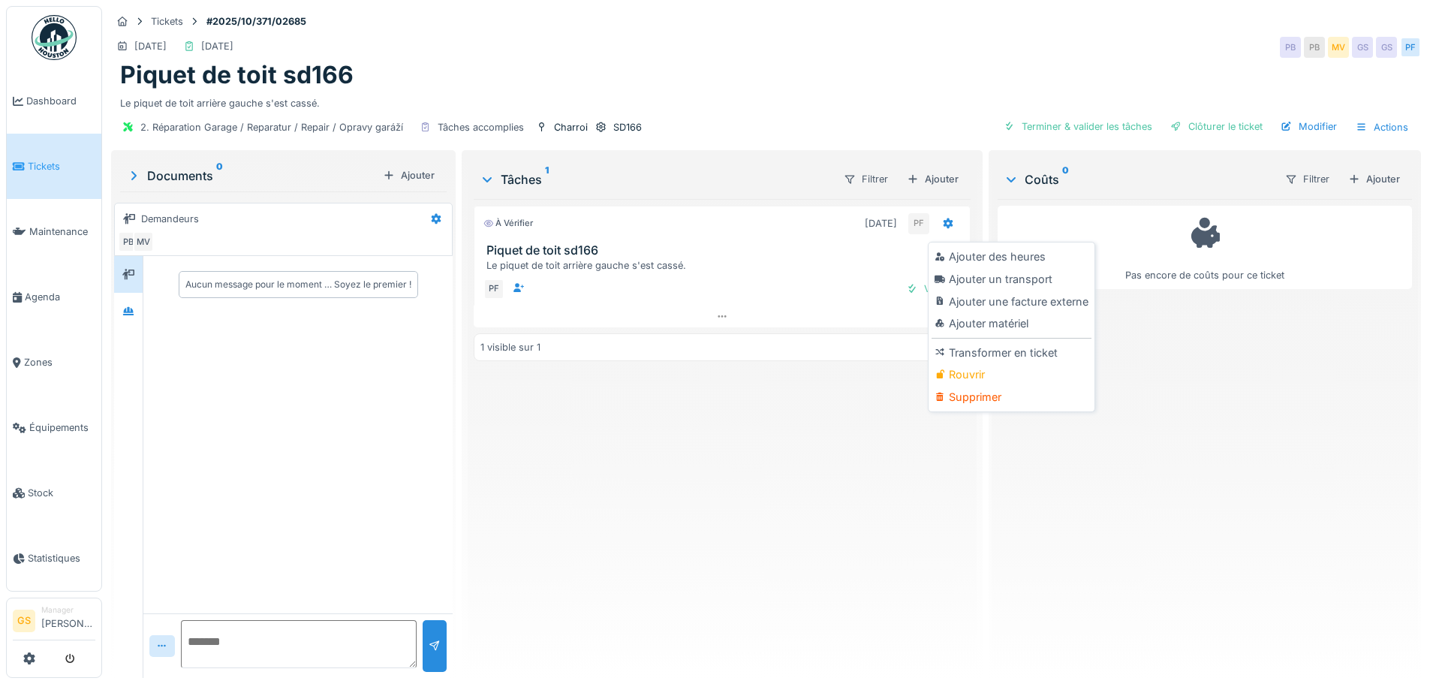
click at [968, 368] on div "Rouvrir" at bounding box center [1012, 374] width 160 height 23
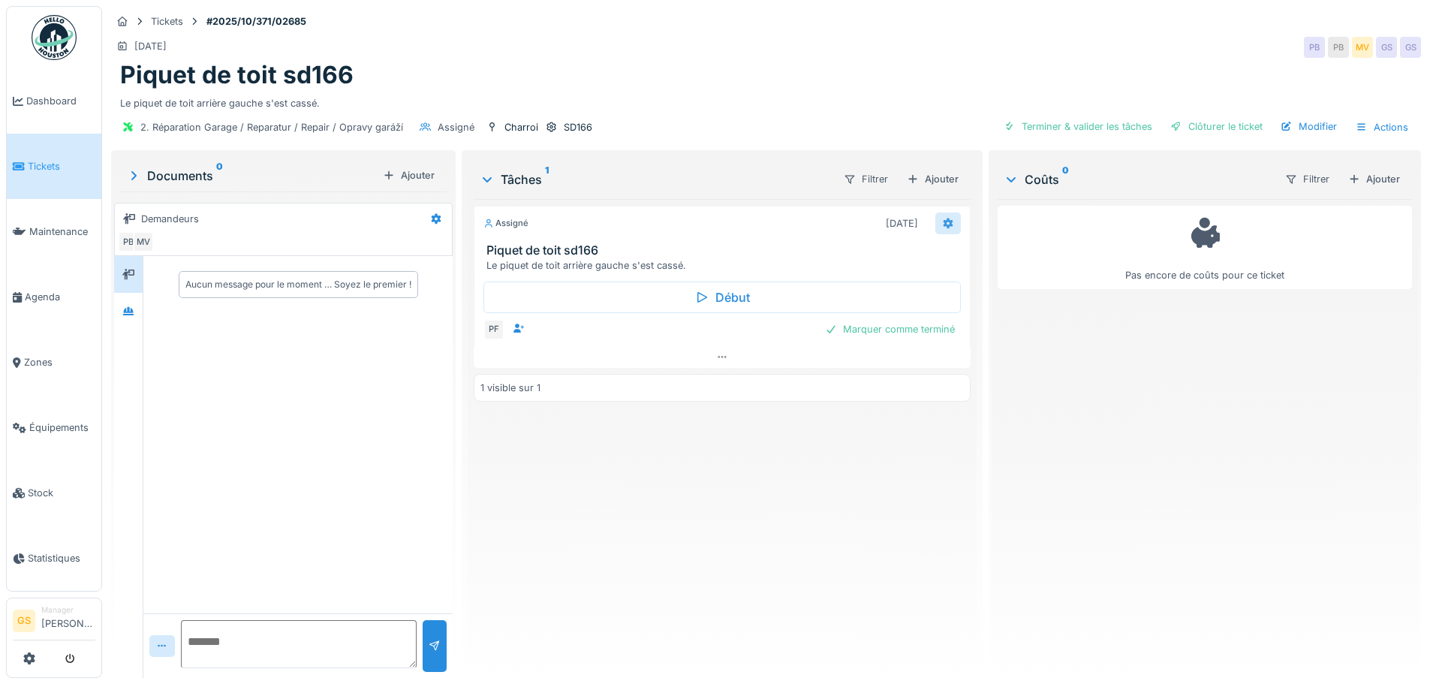
click at [942, 222] on icon at bounding box center [948, 223] width 12 height 10
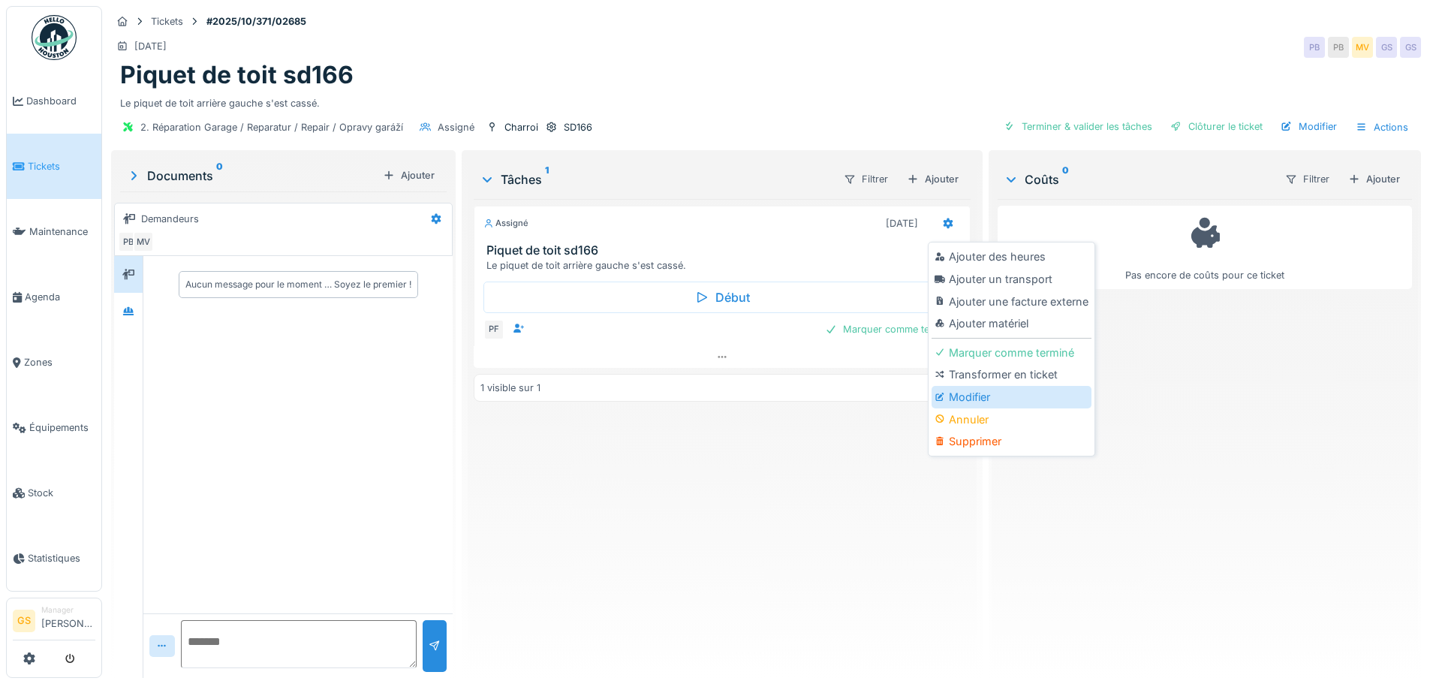
click at [962, 396] on div "Modifier" at bounding box center [1012, 397] width 160 height 23
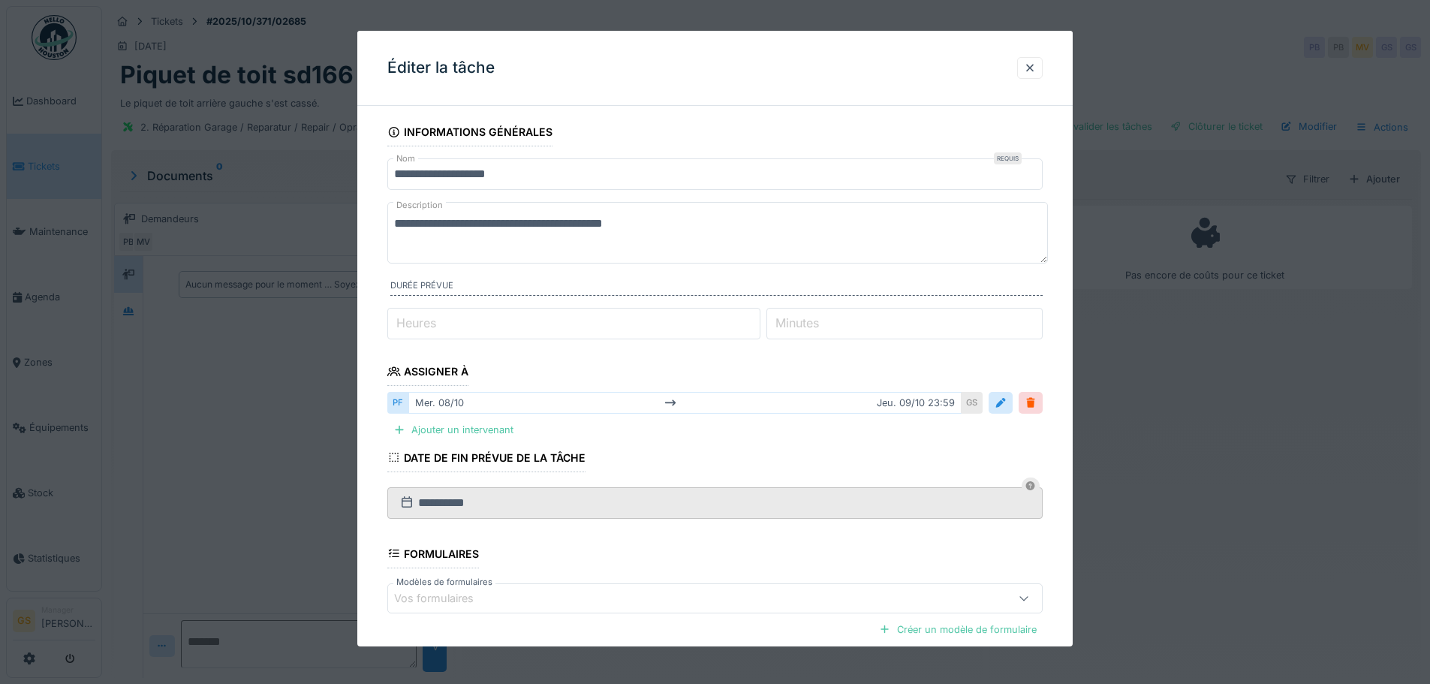
click at [412, 320] on label "Heures" at bounding box center [416, 323] width 46 height 18
click at [412, 320] on input "*" at bounding box center [573, 324] width 373 height 32
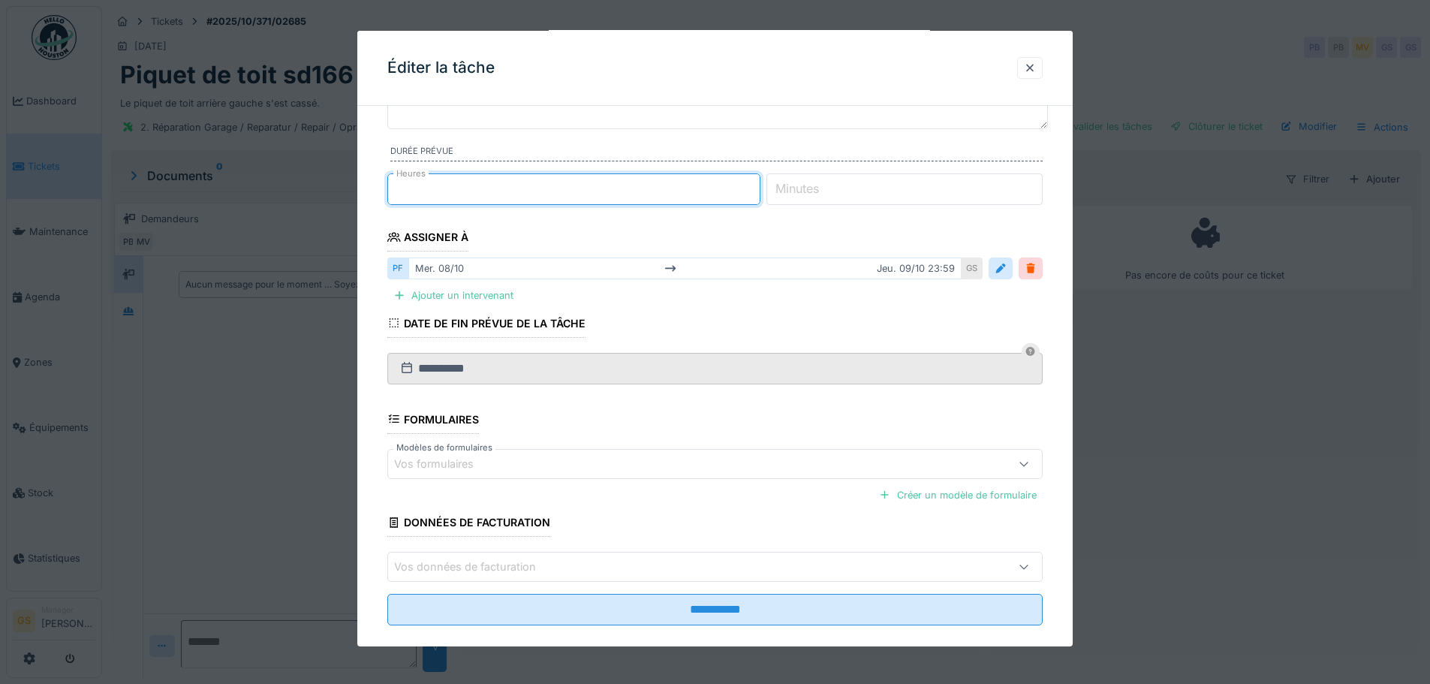
scroll to position [155, 0]
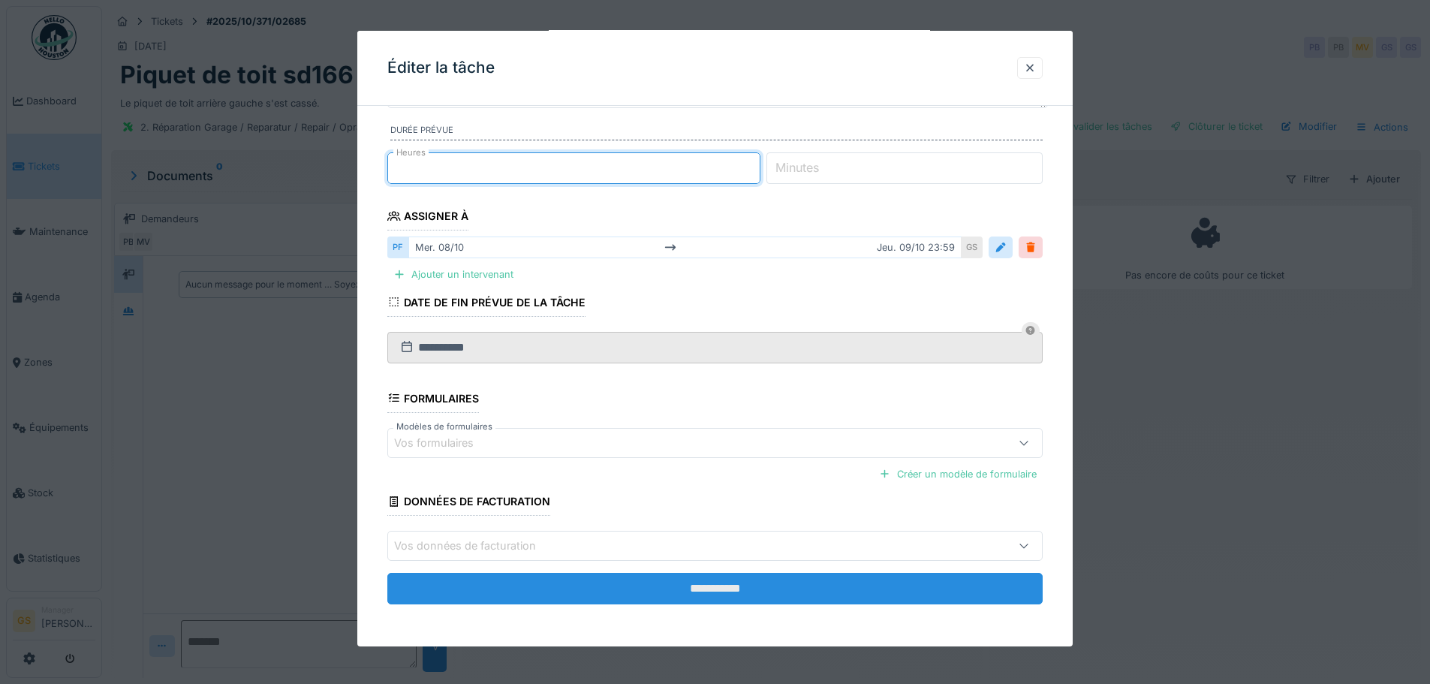
type input "*"
click at [679, 588] on input "**********" at bounding box center [714, 589] width 655 height 32
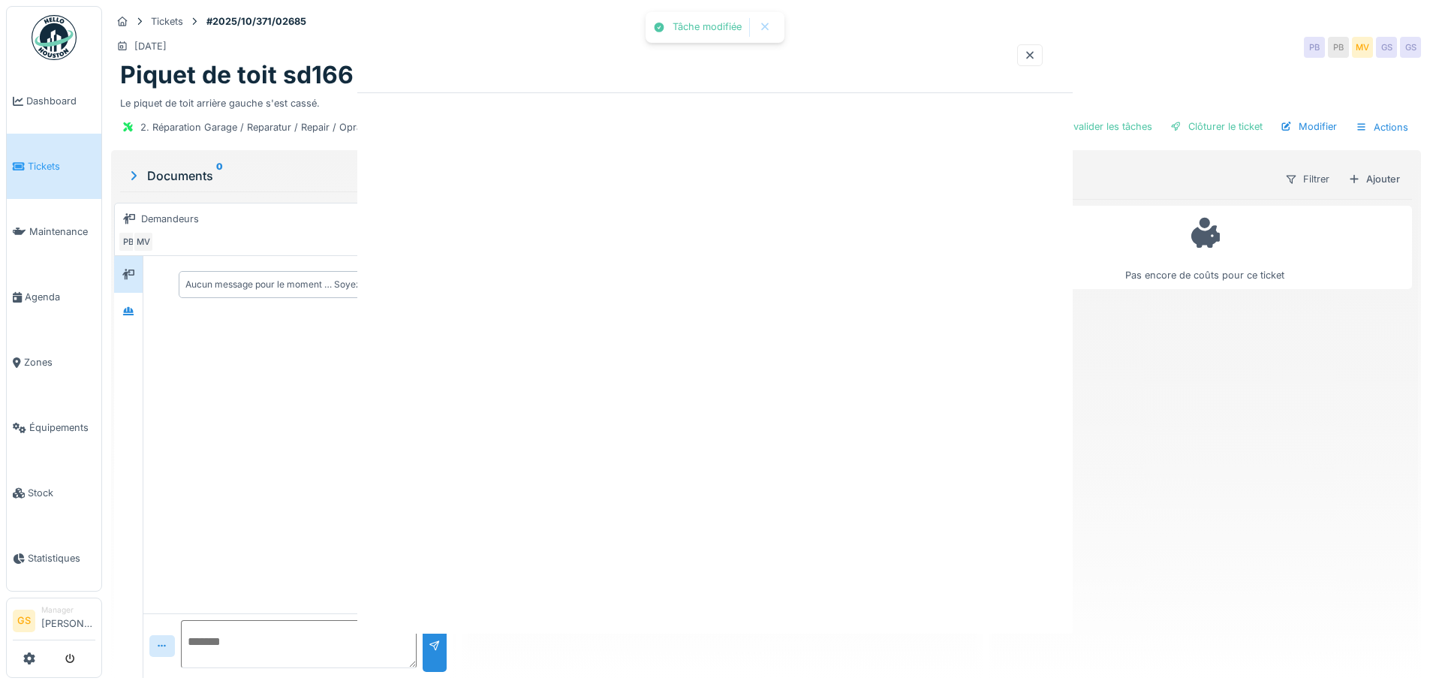
scroll to position [0, 0]
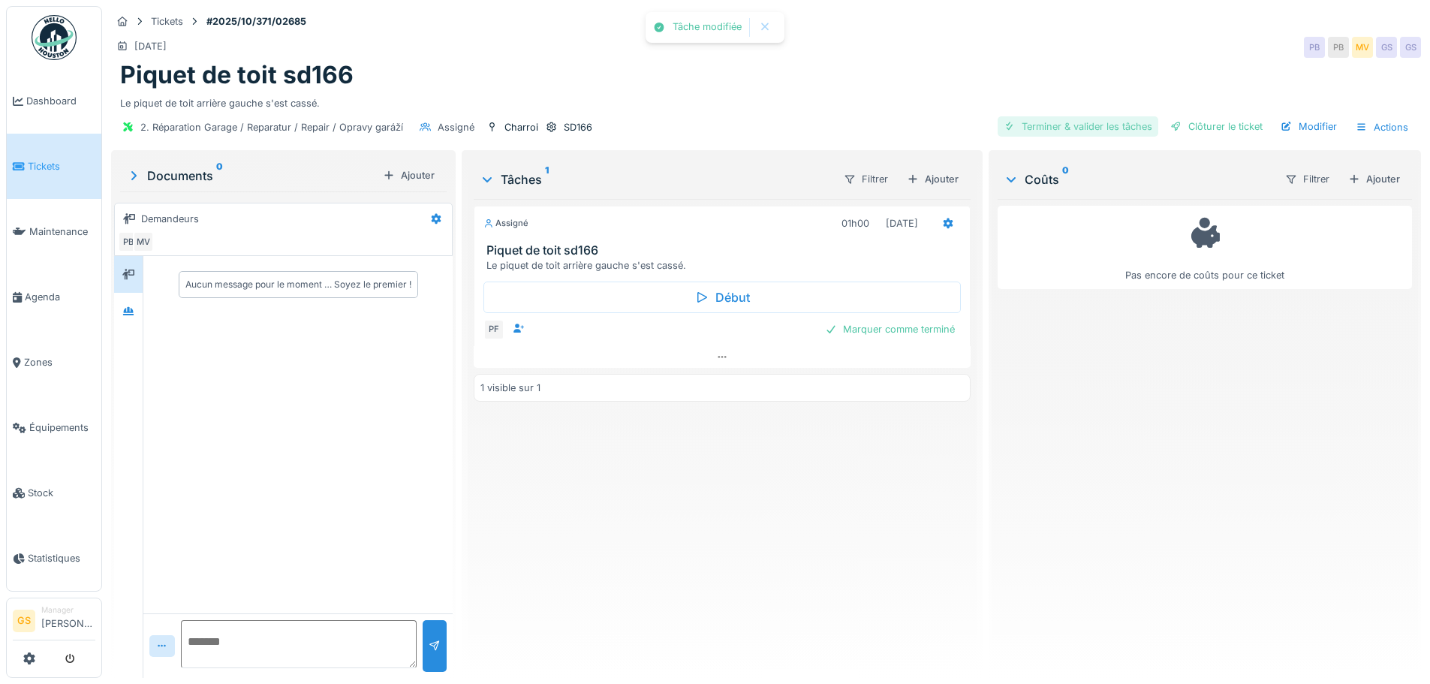
click at [1038, 119] on div "Terminer & valider les tâches" at bounding box center [1078, 126] width 161 height 20
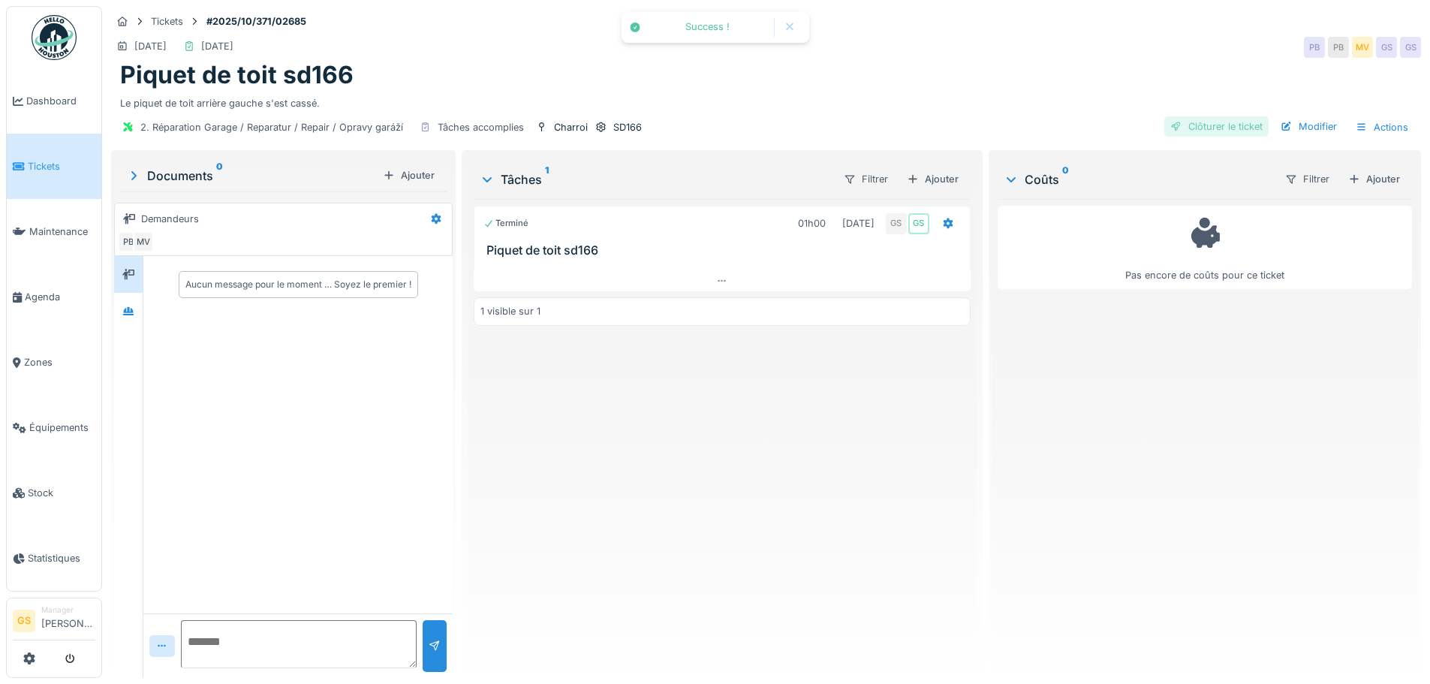
click at [1195, 128] on div "Clôturer le ticket" at bounding box center [1216, 126] width 104 height 20
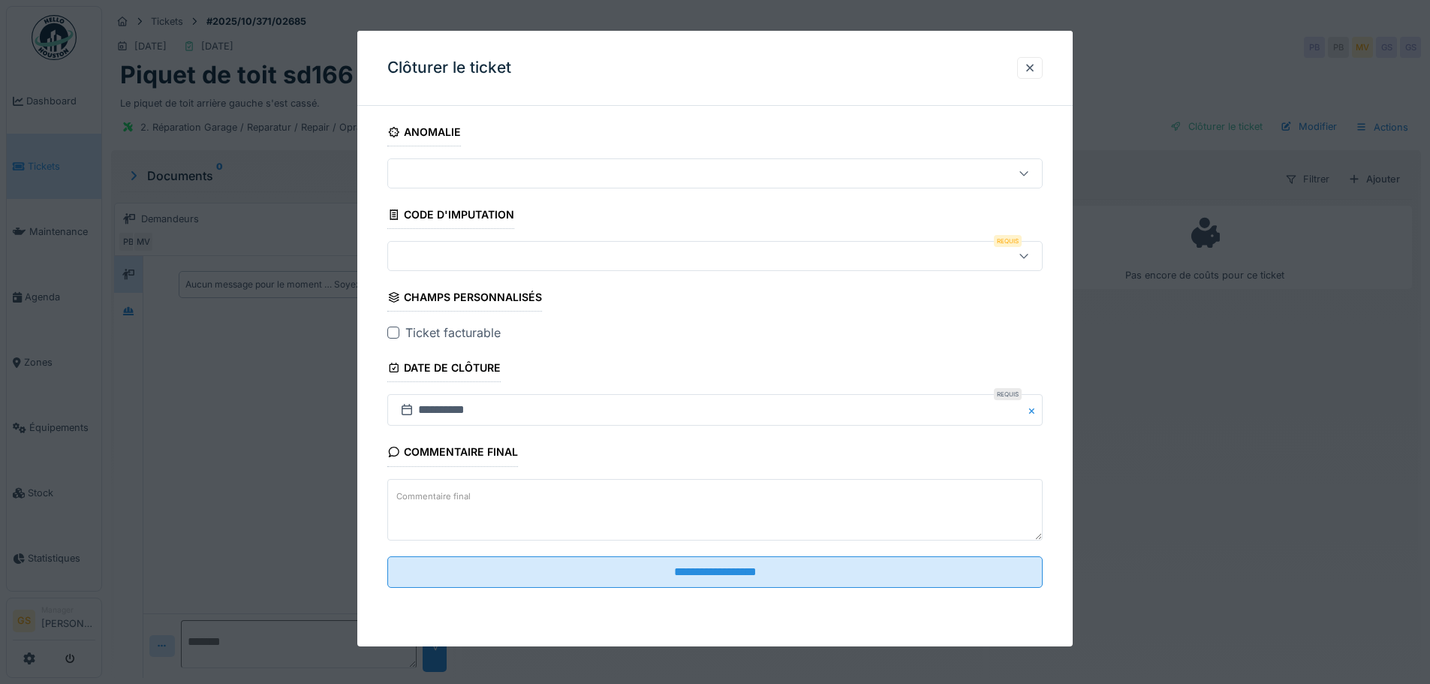
click at [411, 247] on div at bounding box center [714, 256] width 655 height 30
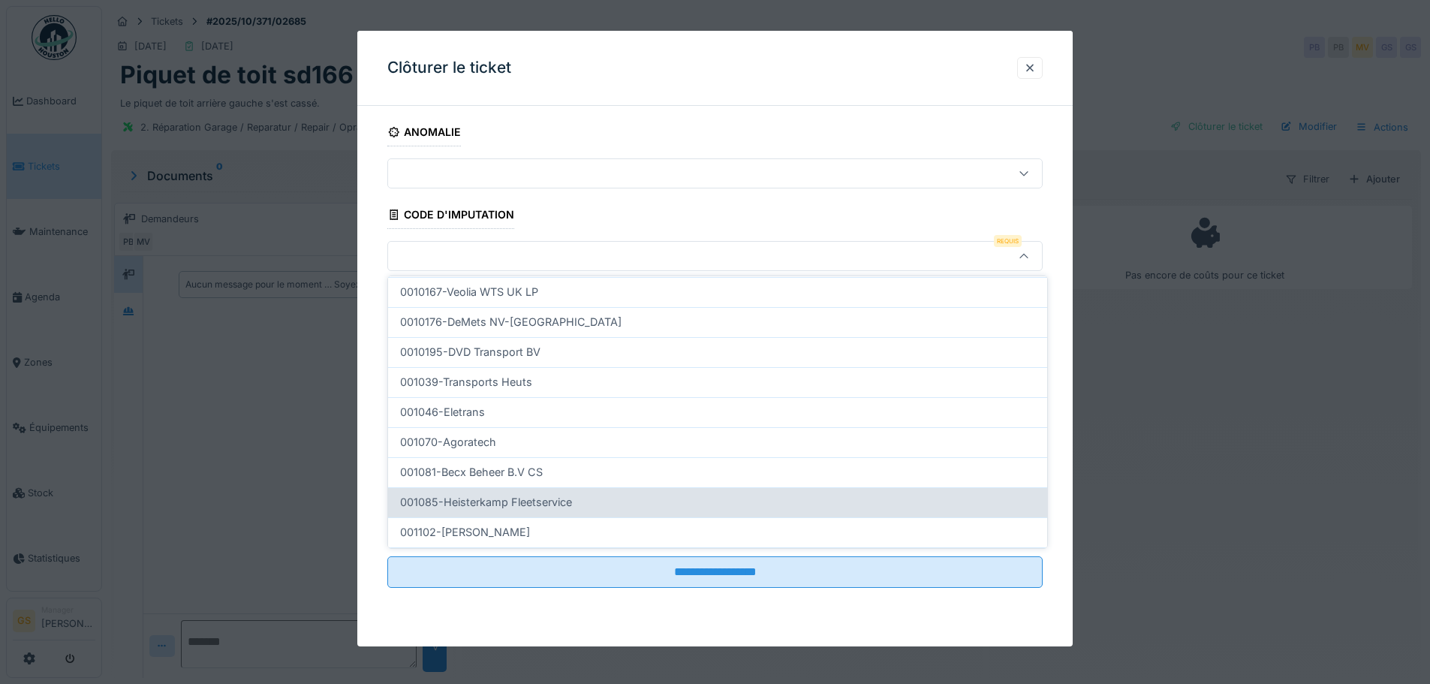
scroll to position [483, 0]
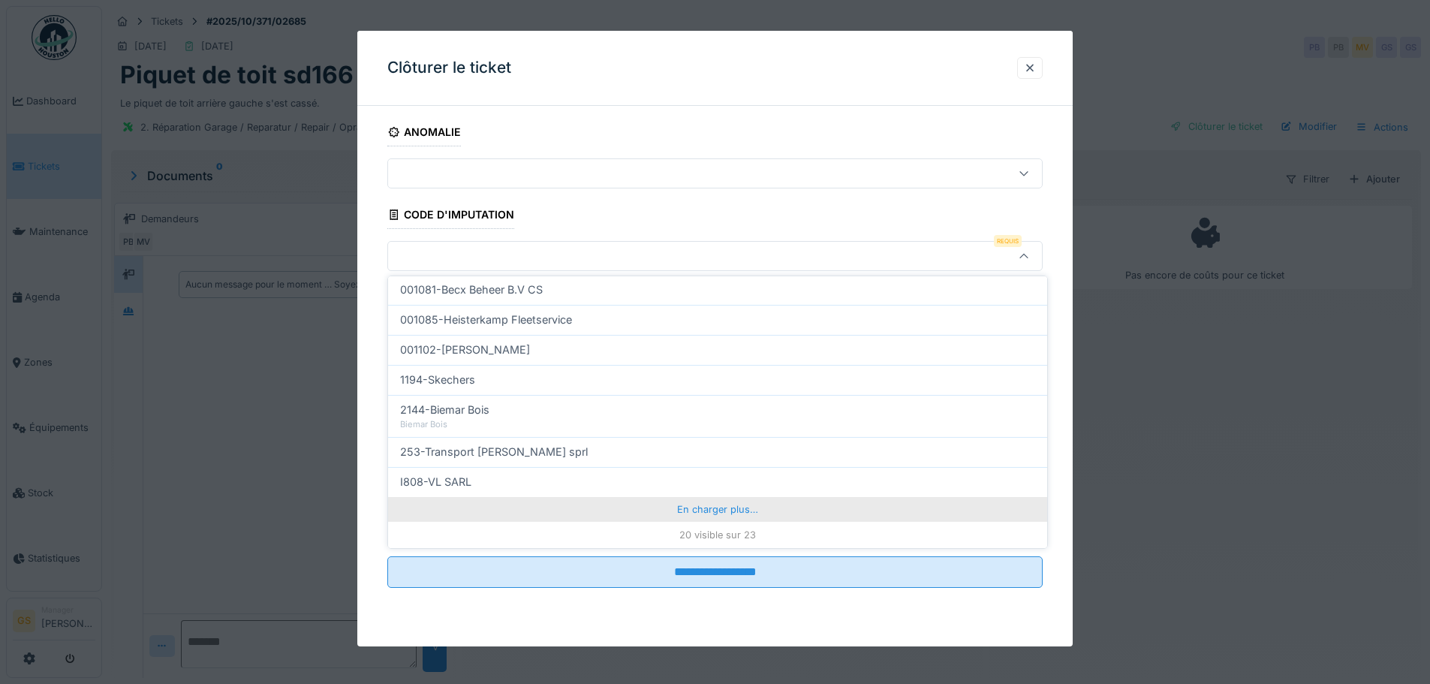
click at [700, 509] on div "En charger plus…" at bounding box center [717, 509] width 659 height 24
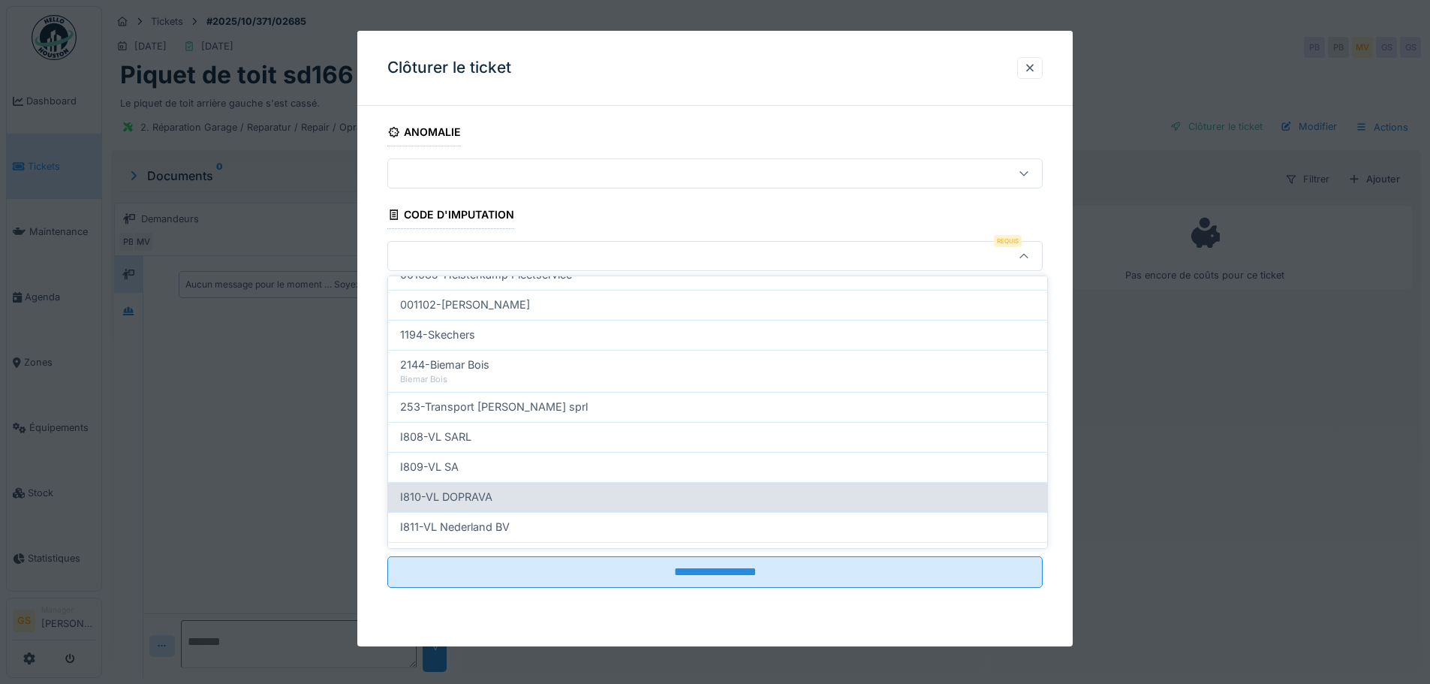
scroll to position [549, 0]
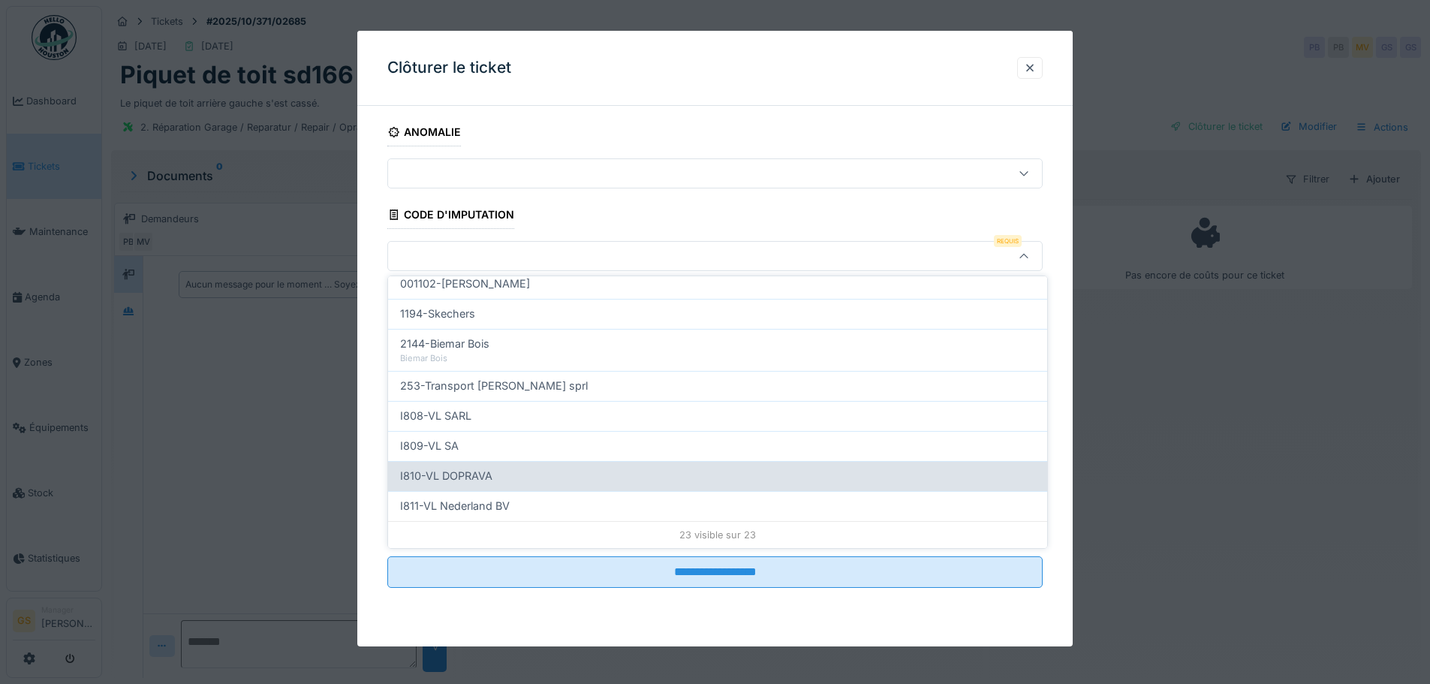
click at [450, 475] on span "I810-VL DOPRAVA" at bounding box center [446, 476] width 92 height 17
type input "***"
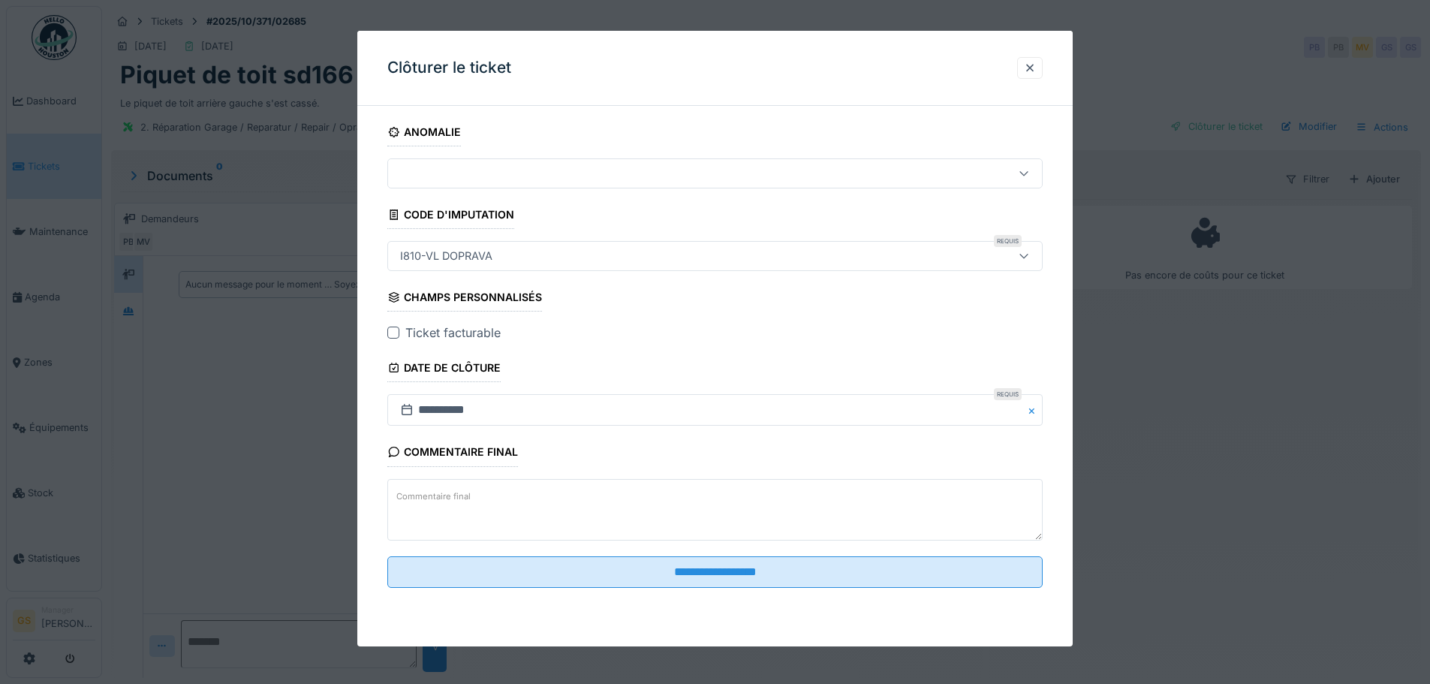
click at [391, 327] on div at bounding box center [393, 333] width 12 height 12
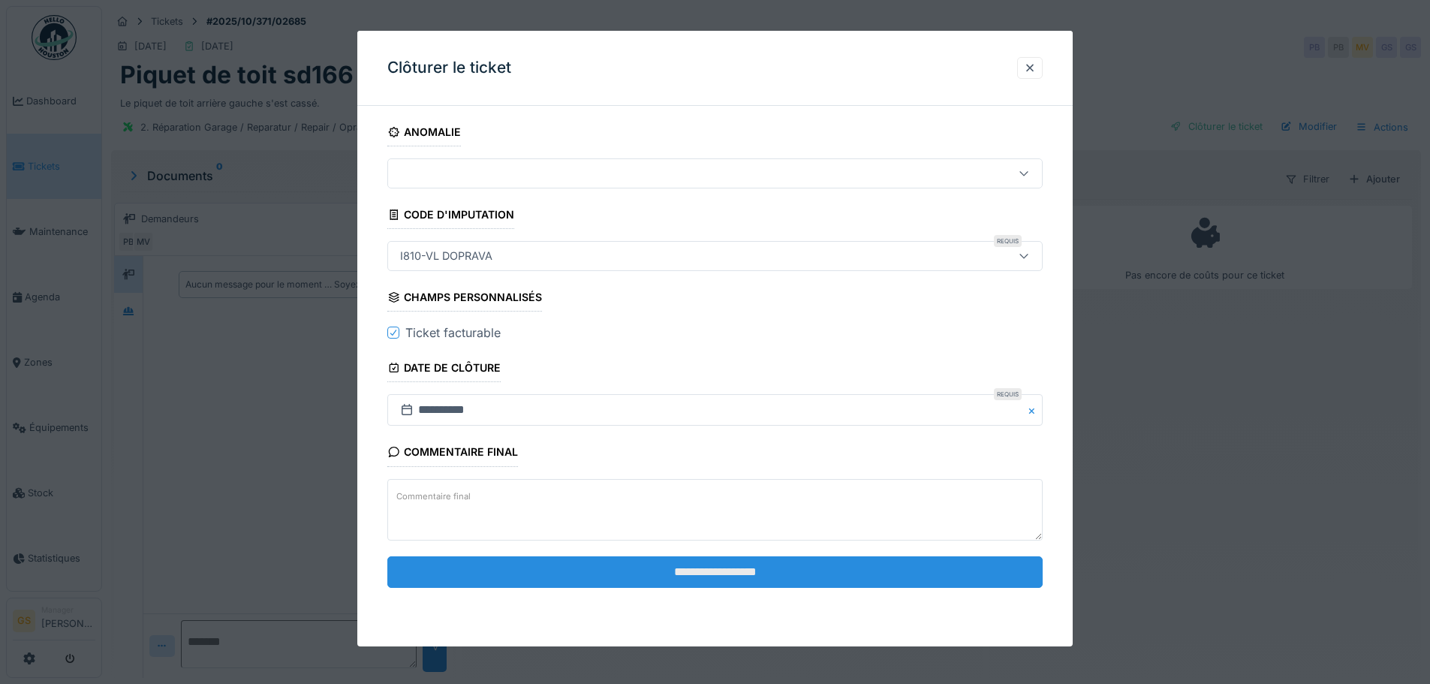
click at [654, 576] on input "**********" at bounding box center [714, 572] width 655 height 32
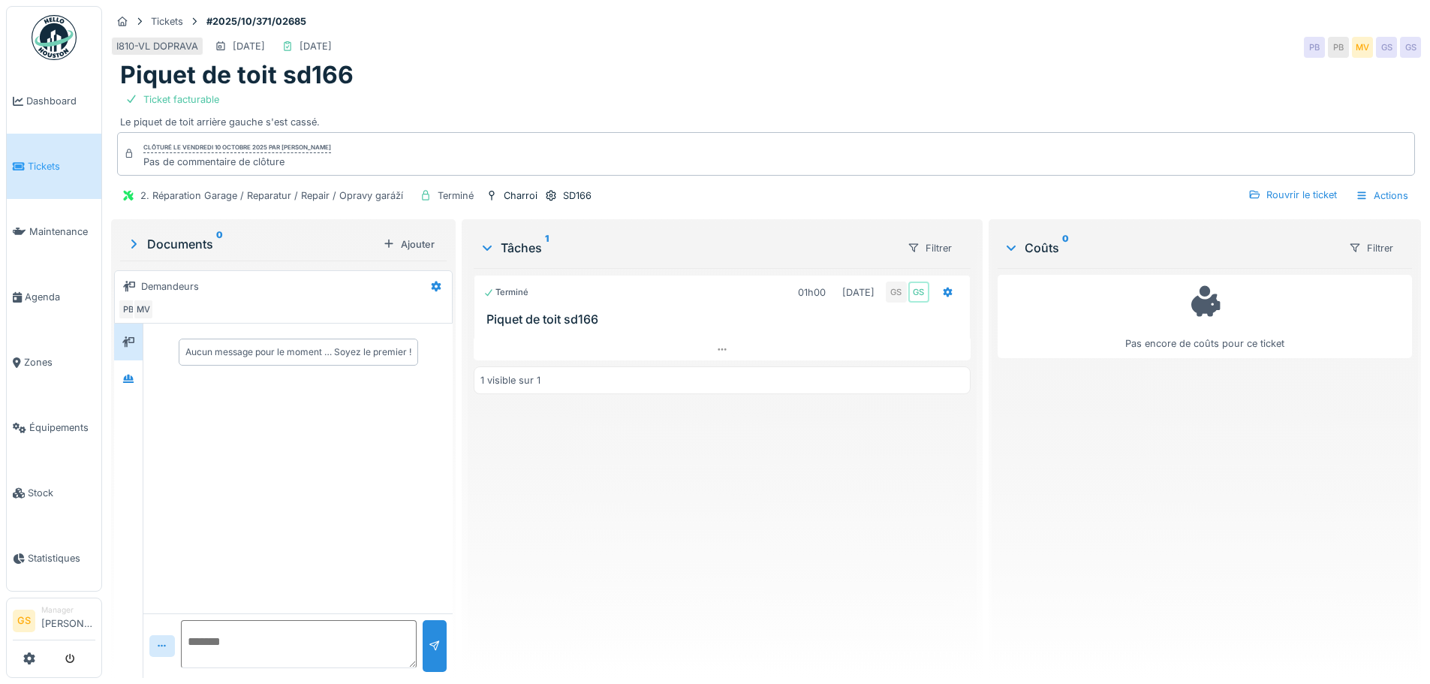
click at [31, 162] on span "Tickets" at bounding box center [62, 166] width 68 height 14
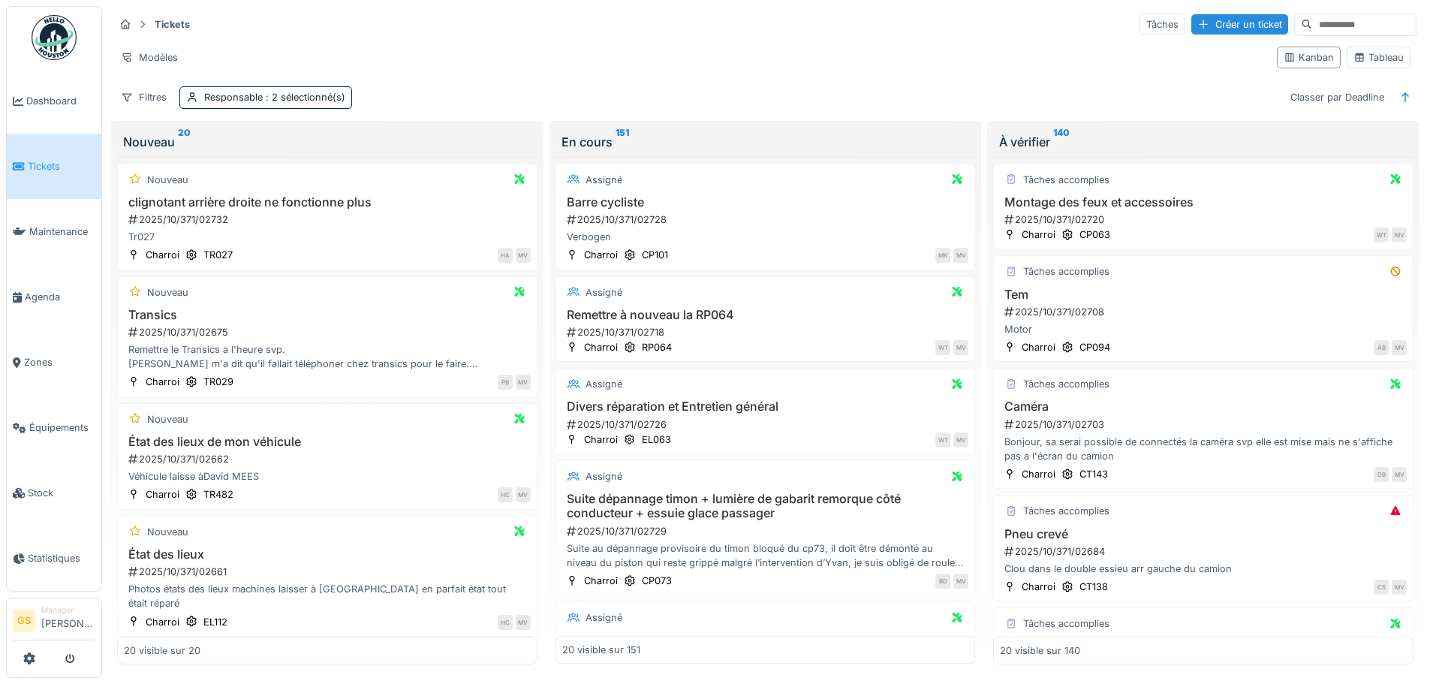
click at [36, 161] on span "Tickets" at bounding box center [62, 166] width 68 height 14
click at [1037, 421] on div "2025/10/371/02703" at bounding box center [1205, 424] width 404 height 14
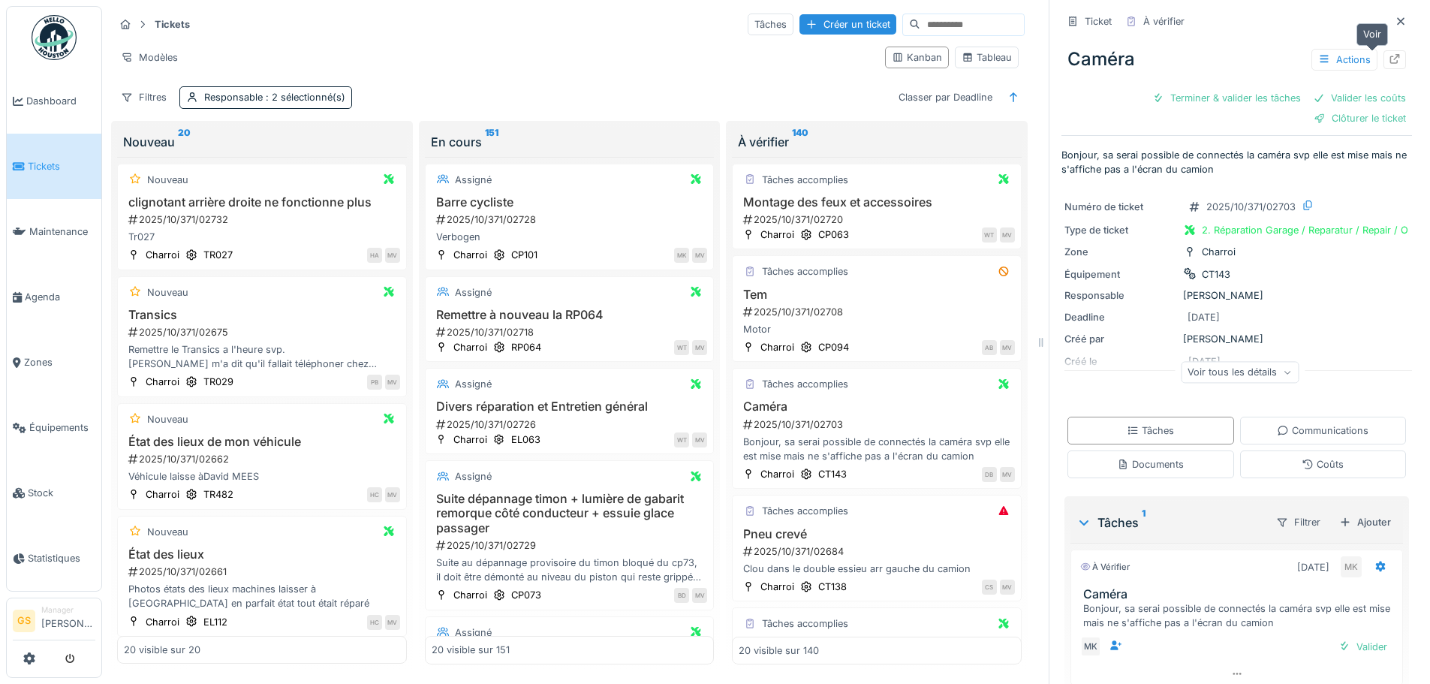
click at [1390, 58] on icon at bounding box center [1395, 59] width 10 height 10
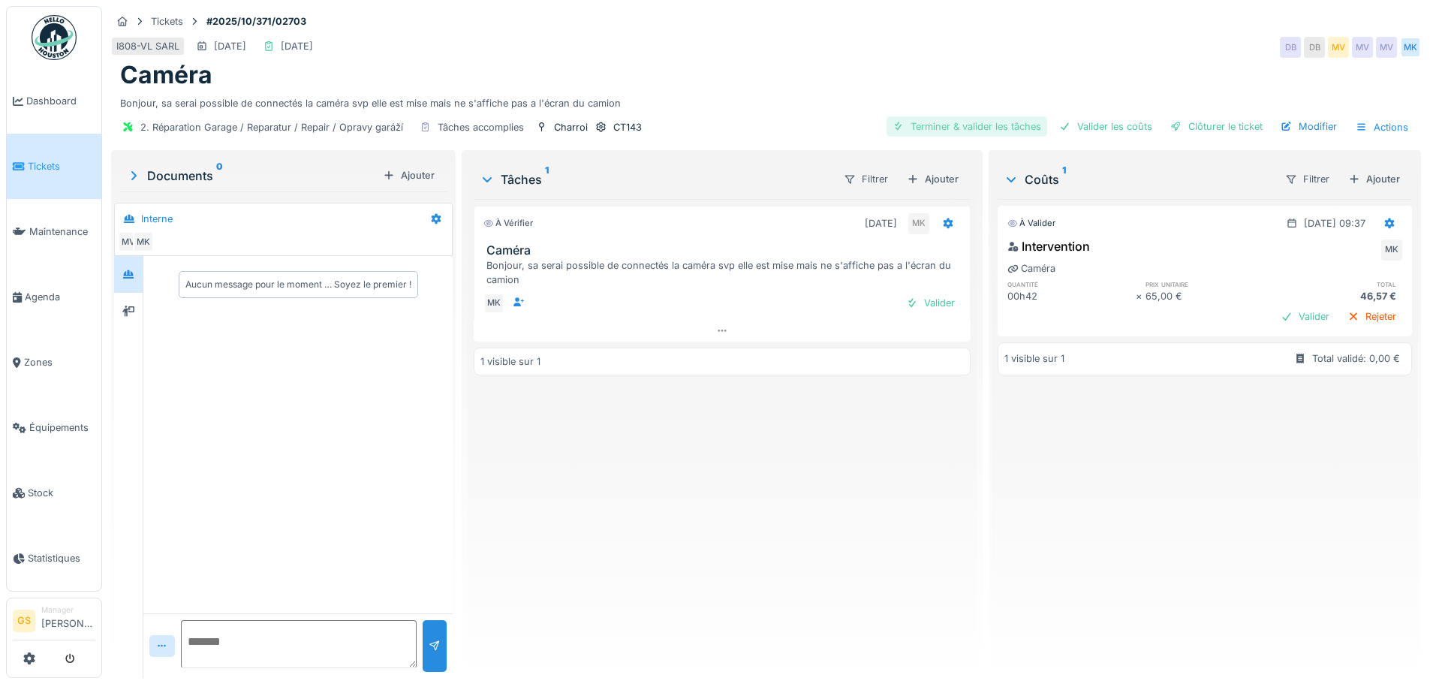
click at [1003, 125] on div "Terminer & valider les tâches" at bounding box center [967, 126] width 161 height 20
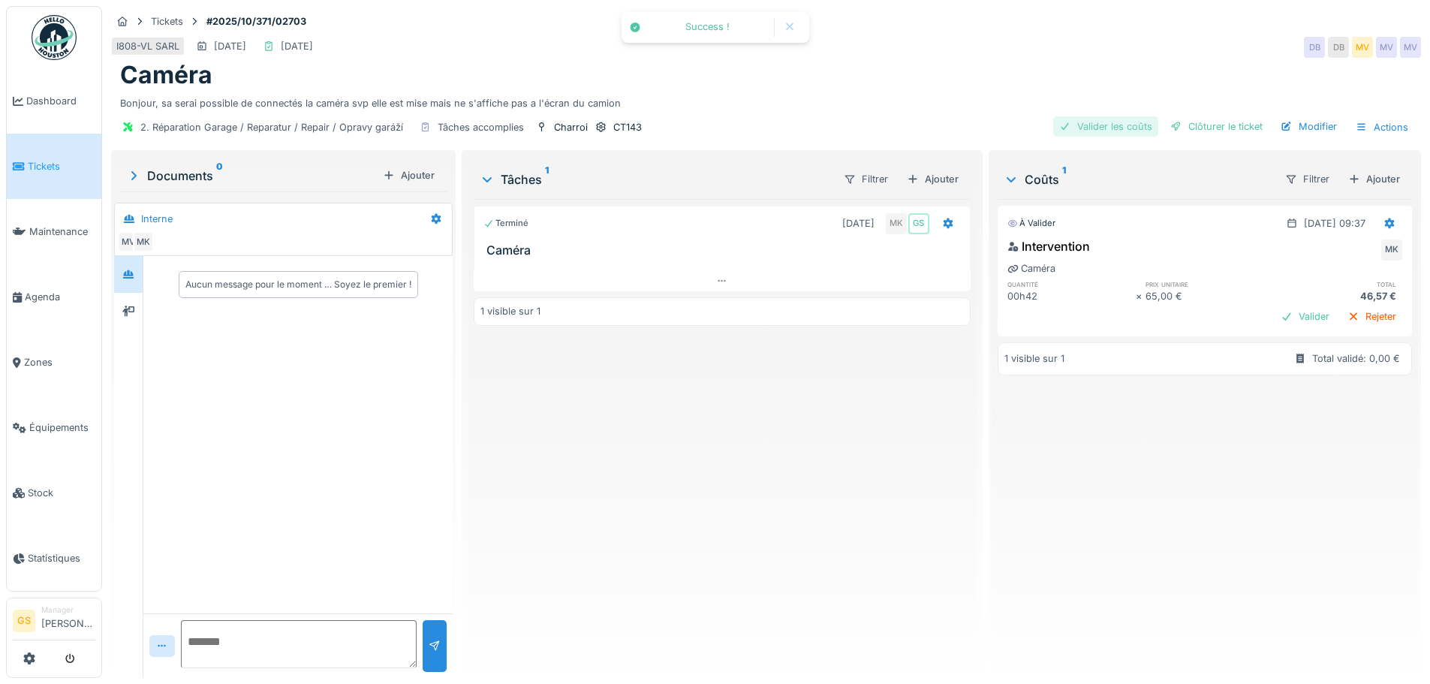
click at [1085, 125] on div "Valider les coûts" at bounding box center [1105, 126] width 105 height 20
click at [1208, 125] on div "Clôturer le ticket" at bounding box center [1216, 126] width 104 height 20
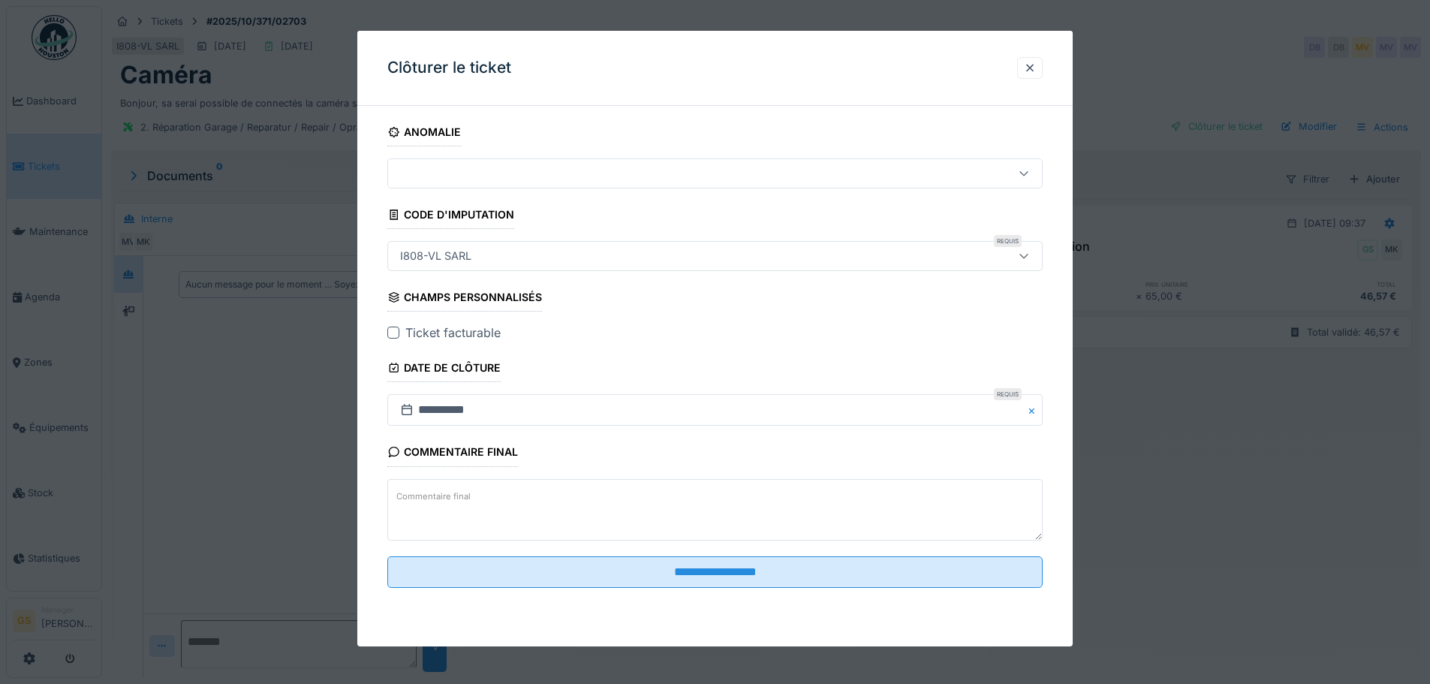
click at [396, 333] on div at bounding box center [393, 333] width 12 height 12
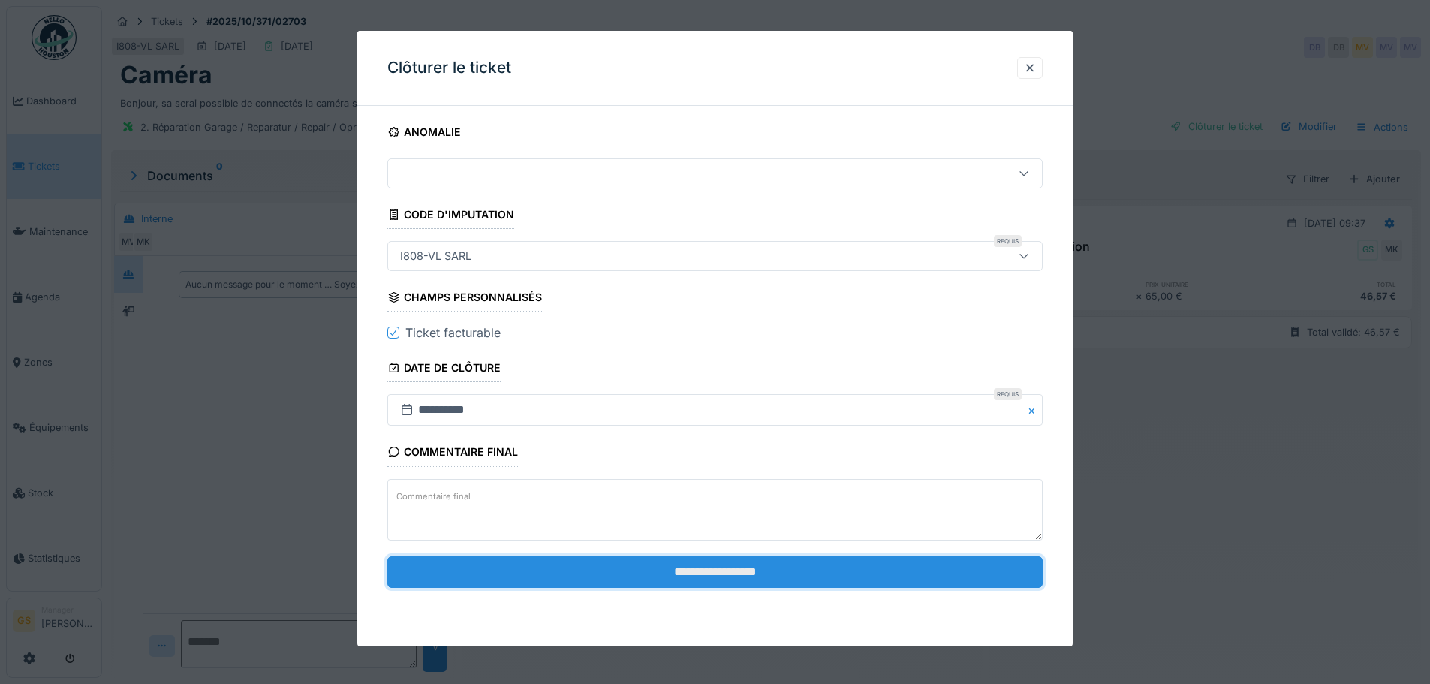
click at [719, 578] on input "**********" at bounding box center [714, 572] width 655 height 32
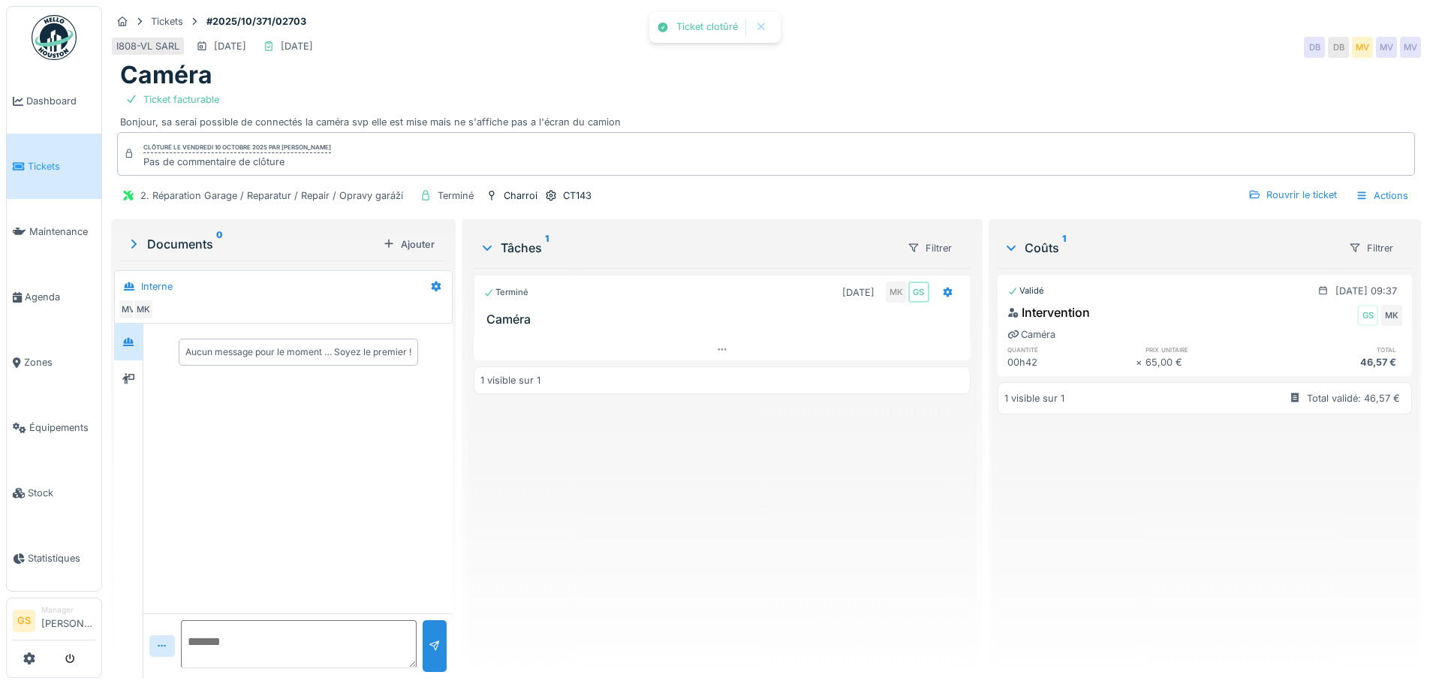
click at [44, 176] on link "Tickets" at bounding box center [54, 166] width 95 height 65
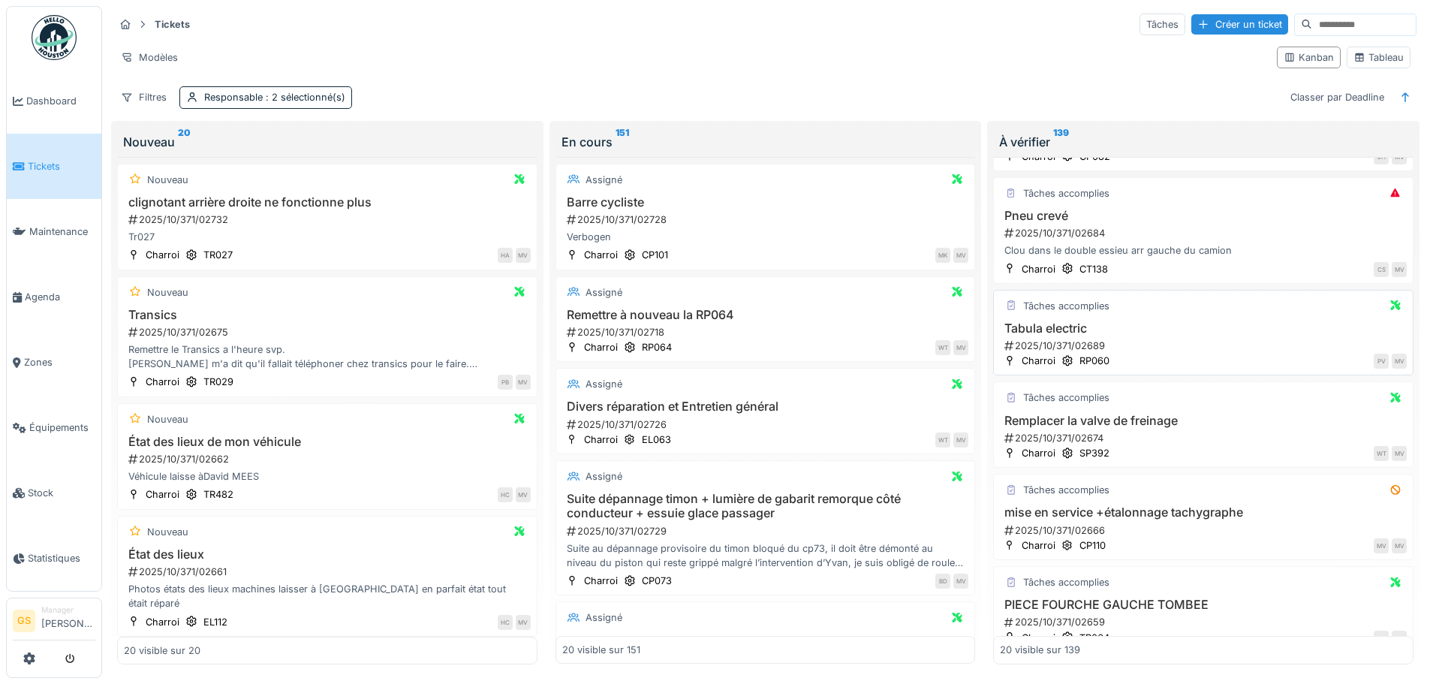
scroll to position [450, 0]
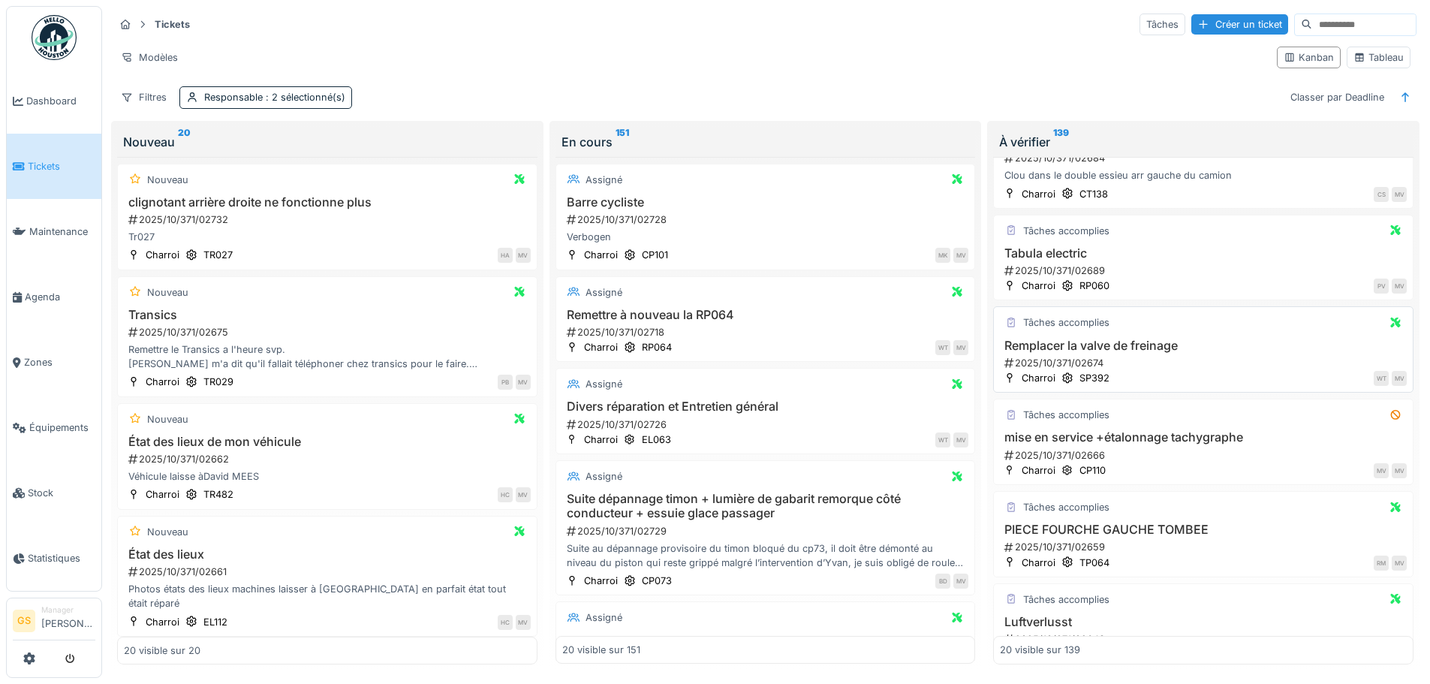
click at [1068, 360] on div "2025/10/371/02674" at bounding box center [1205, 363] width 404 height 14
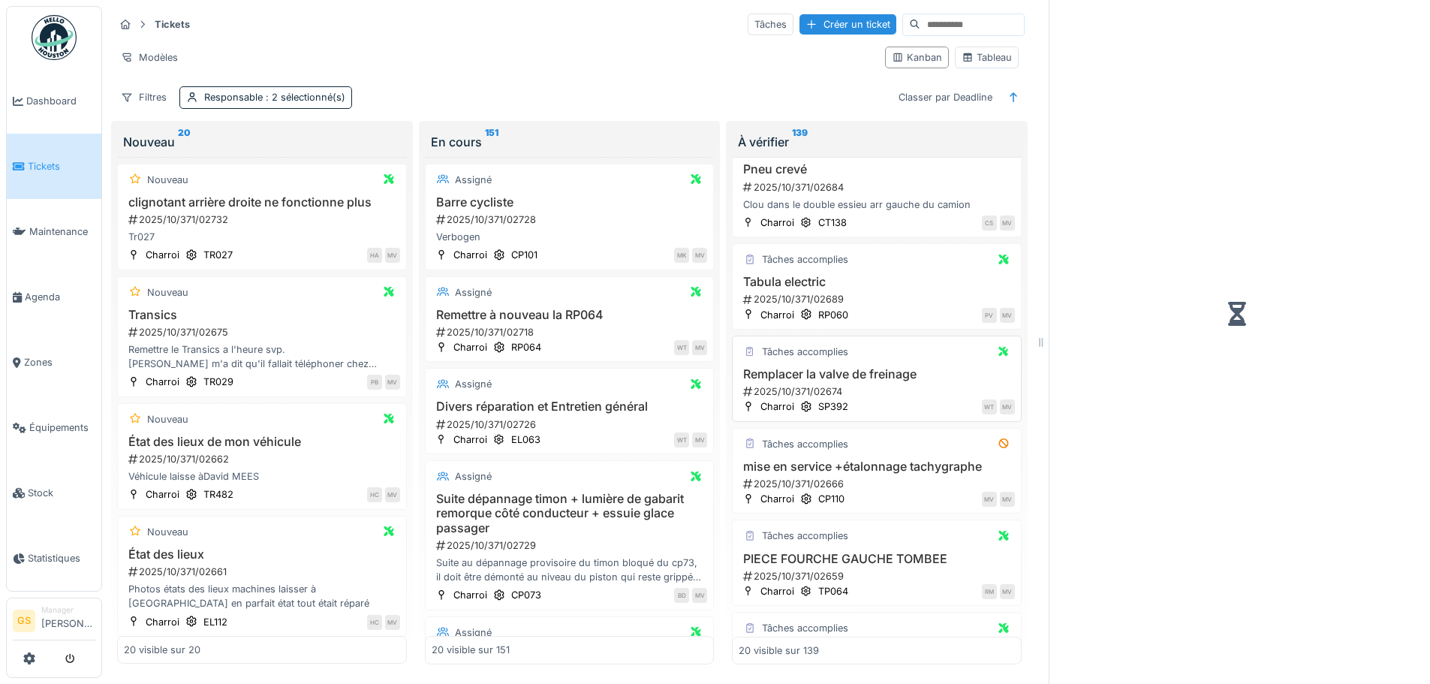
scroll to position [479, 0]
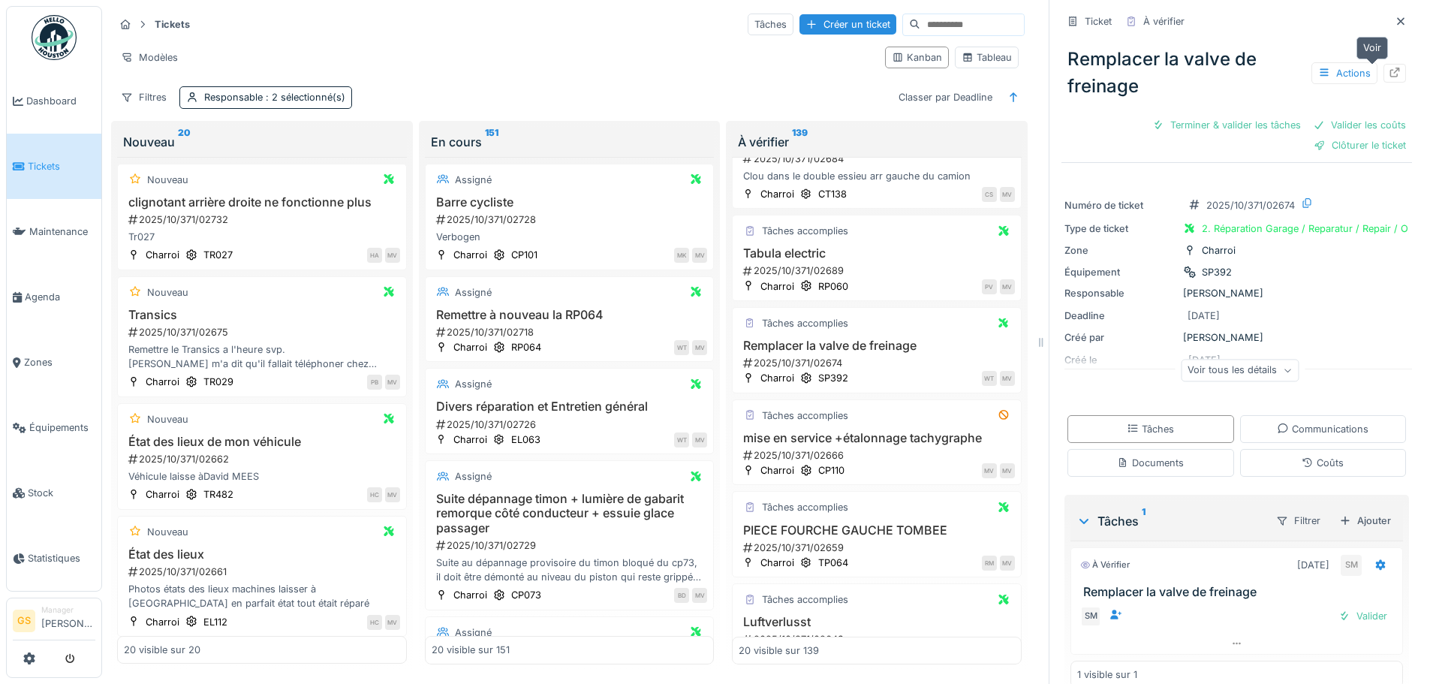
click at [1390, 71] on icon at bounding box center [1395, 73] width 10 height 10
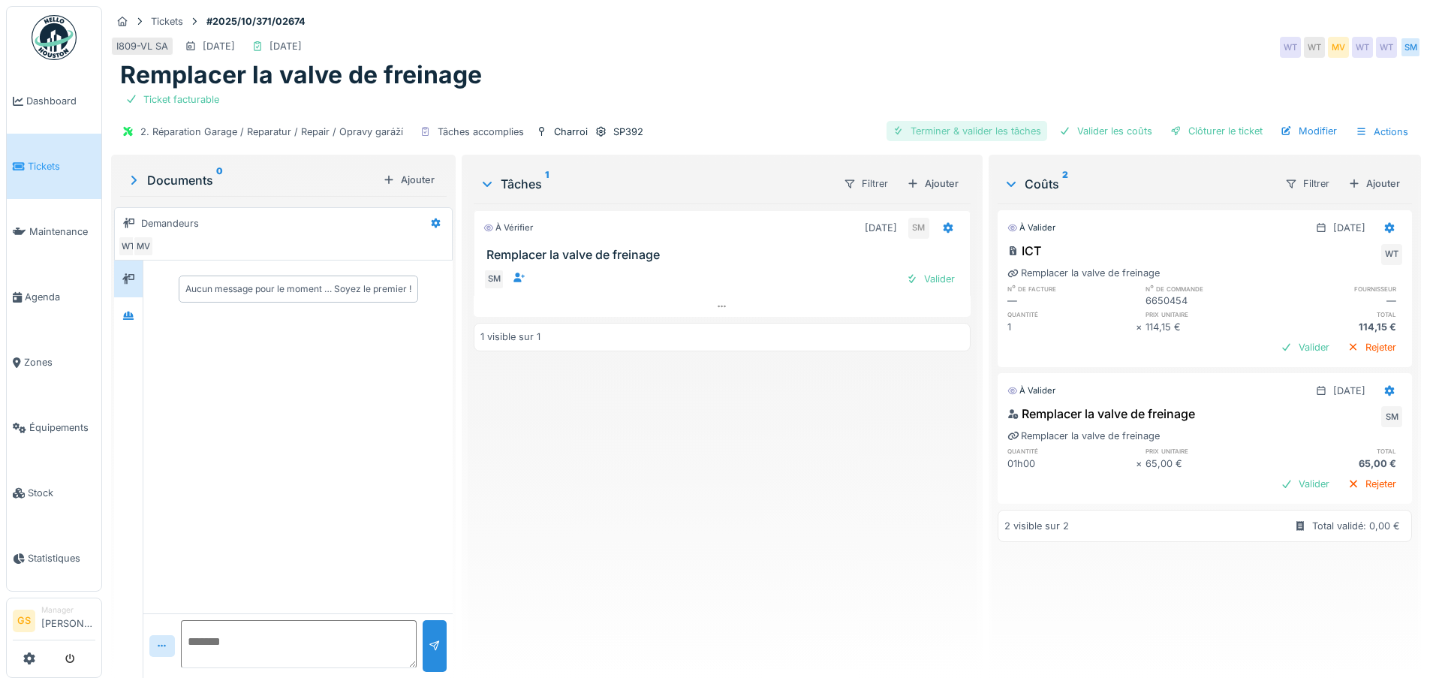
click at [997, 124] on div "Terminer & valider les tâches" at bounding box center [967, 131] width 161 height 20
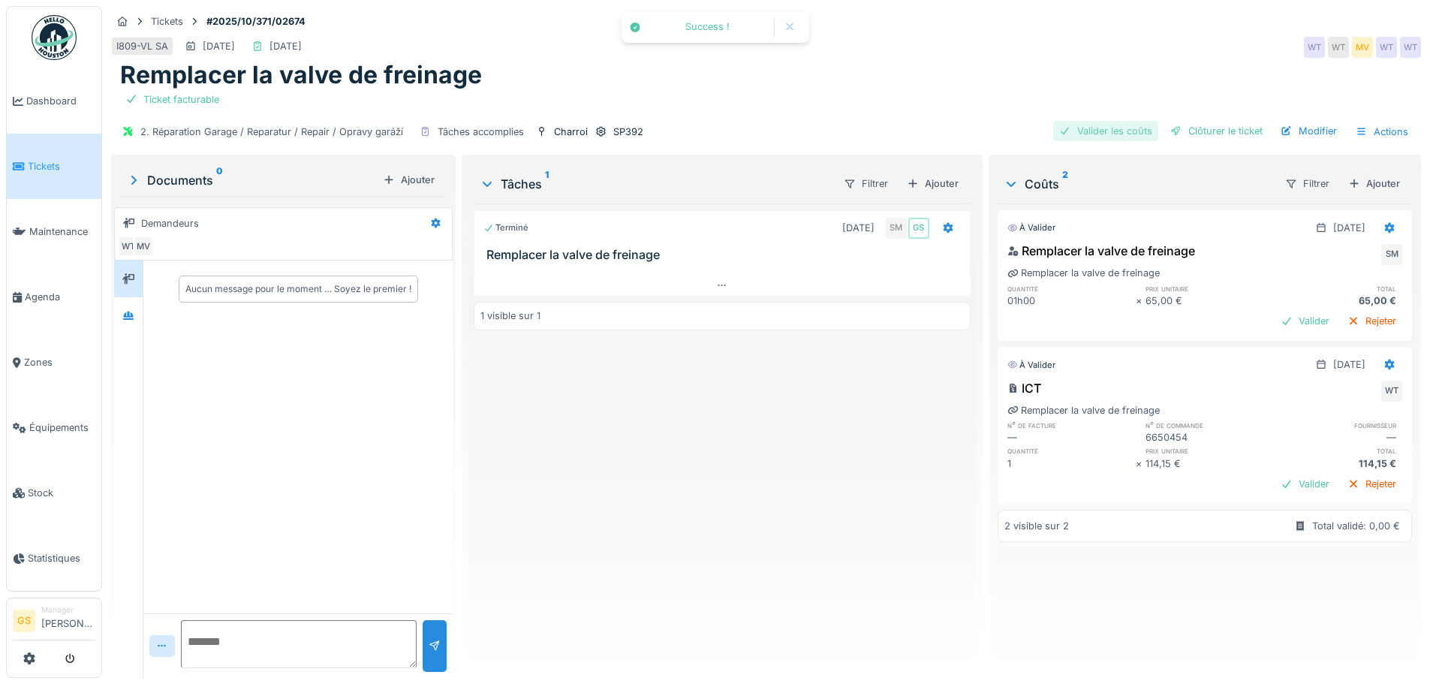
click at [1092, 125] on div "Valider les coûts" at bounding box center [1105, 131] width 105 height 20
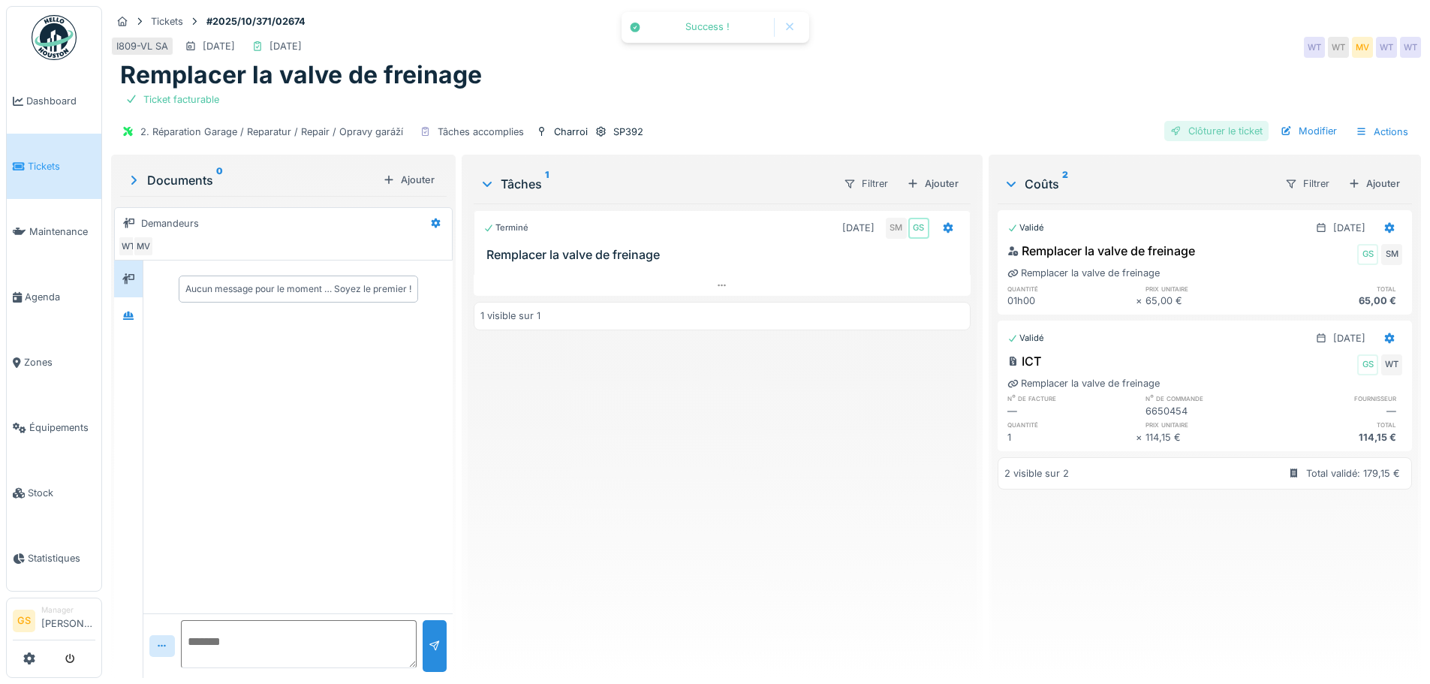
click at [1191, 131] on div "Clôturer le ticket" at bounding box center [1216, 131] width 104 height 20
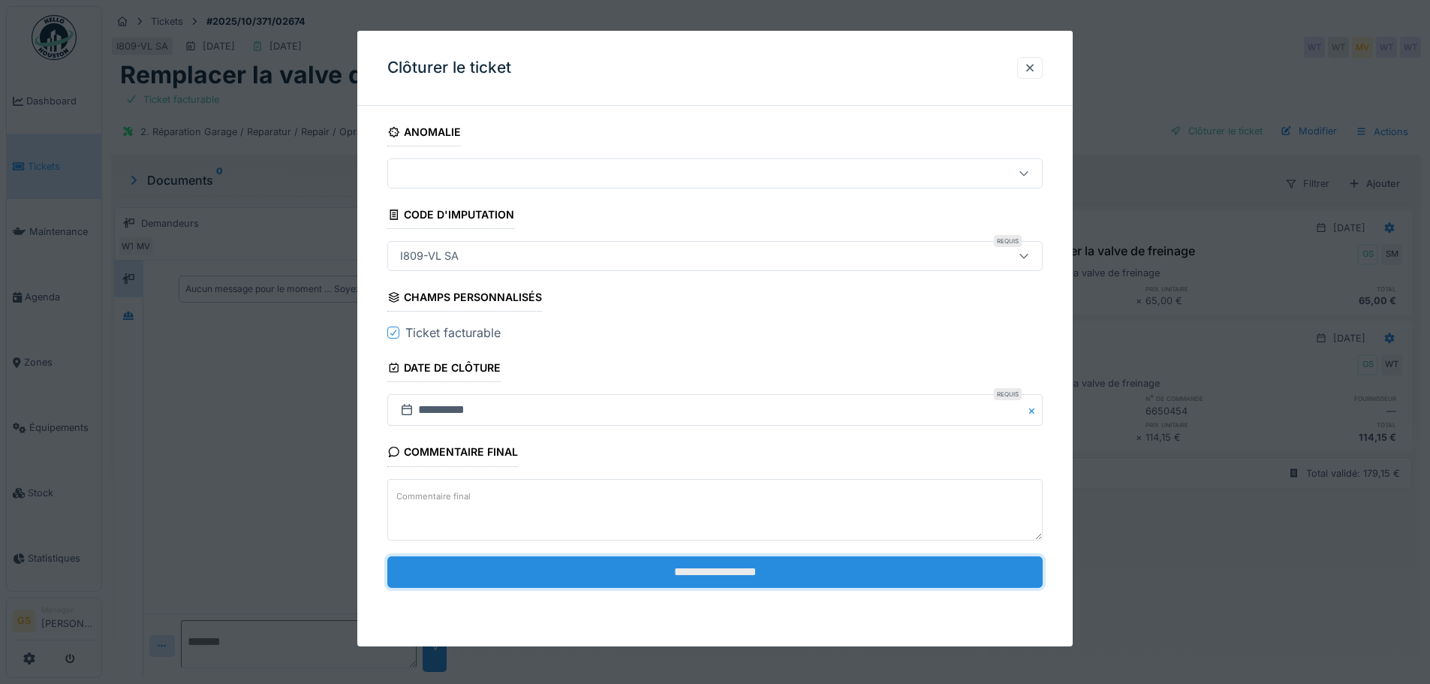
click at [649, 567] on input "**********" at bounding box center [714, 572] width 655 height 32
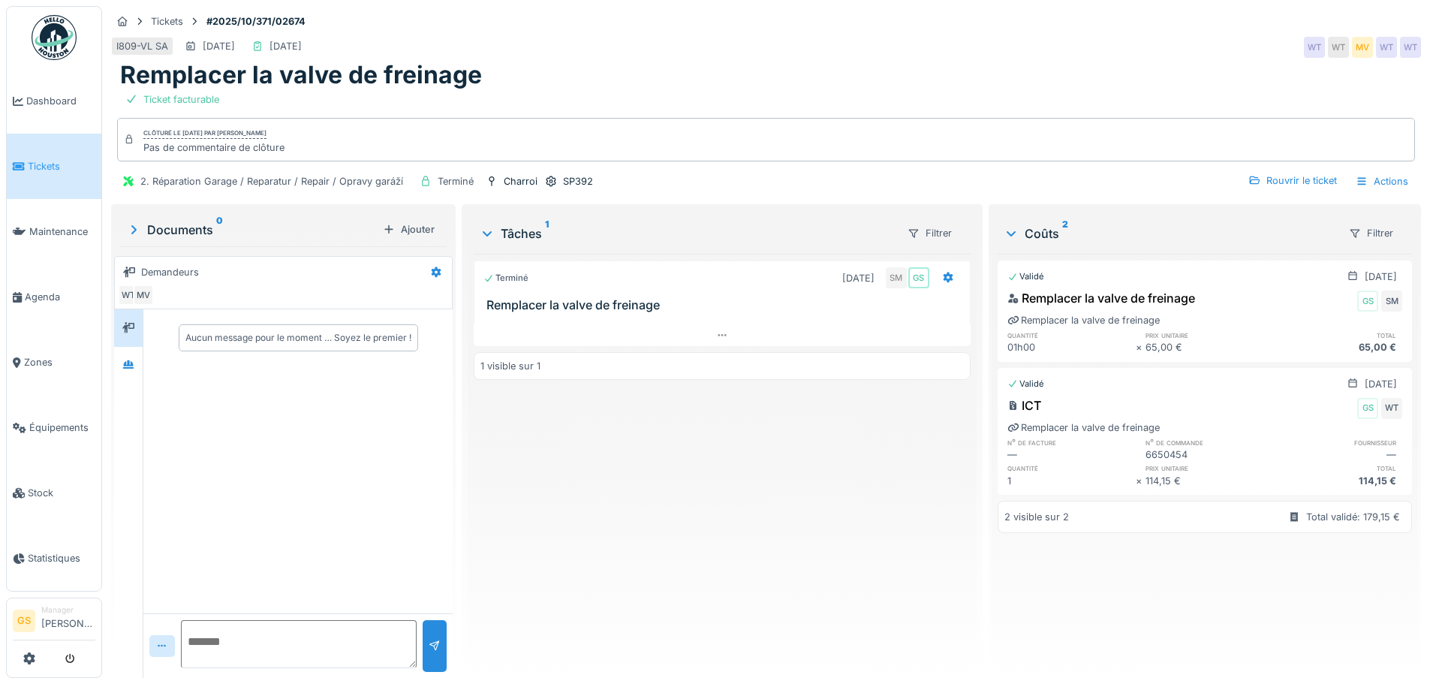
click at [30, 159] on span "Tickets" at bounding box center [62, 166] width 68 height 14
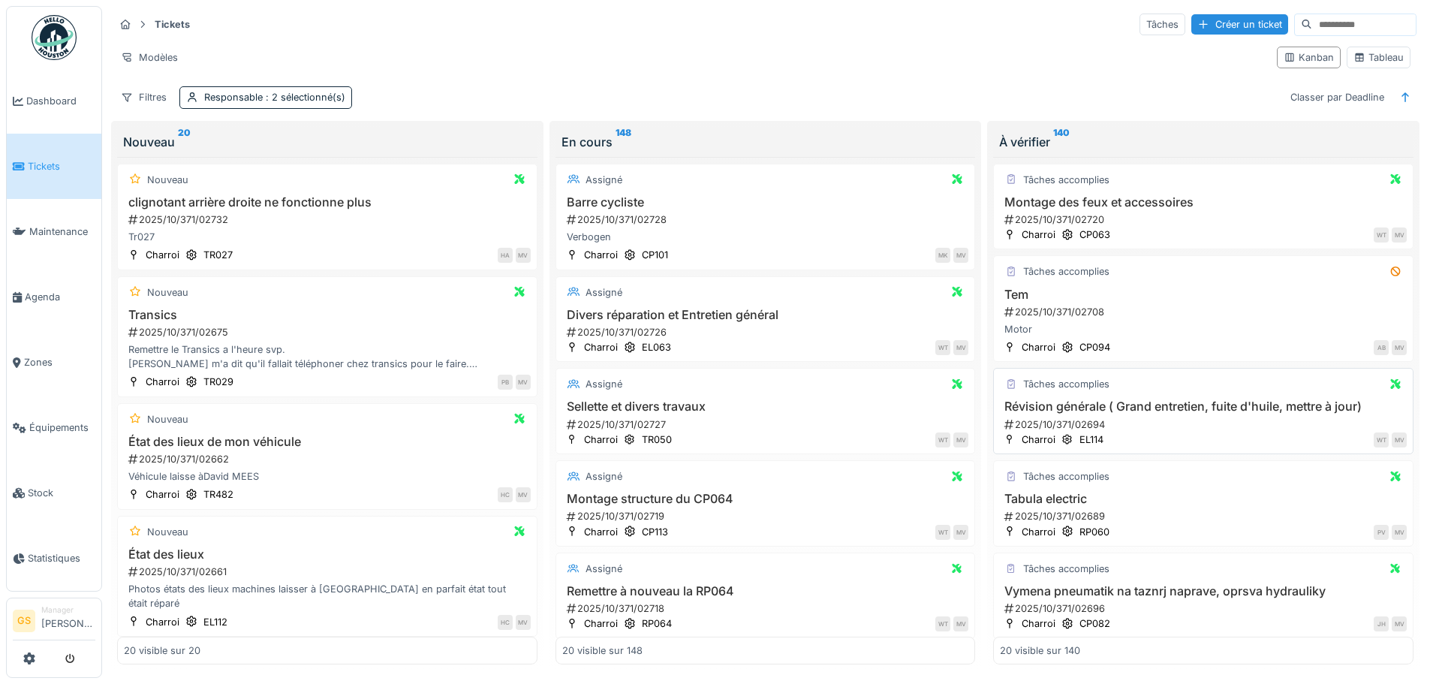
click at [1065, 423] on div "2025/10/371/02694" at bounding box center [1205, 424] width 404 height 14
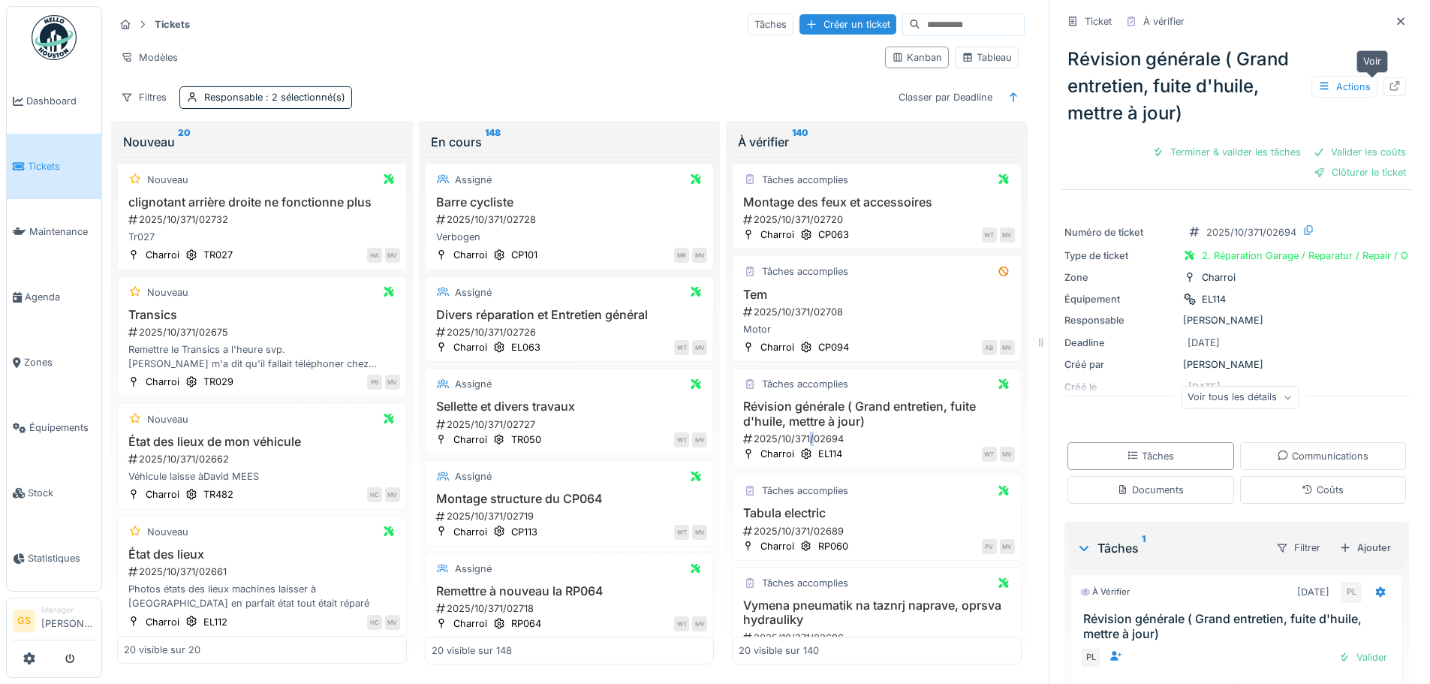
click at [1389, 86] on icon at bounding box center [1395, 86] width 12 height 10
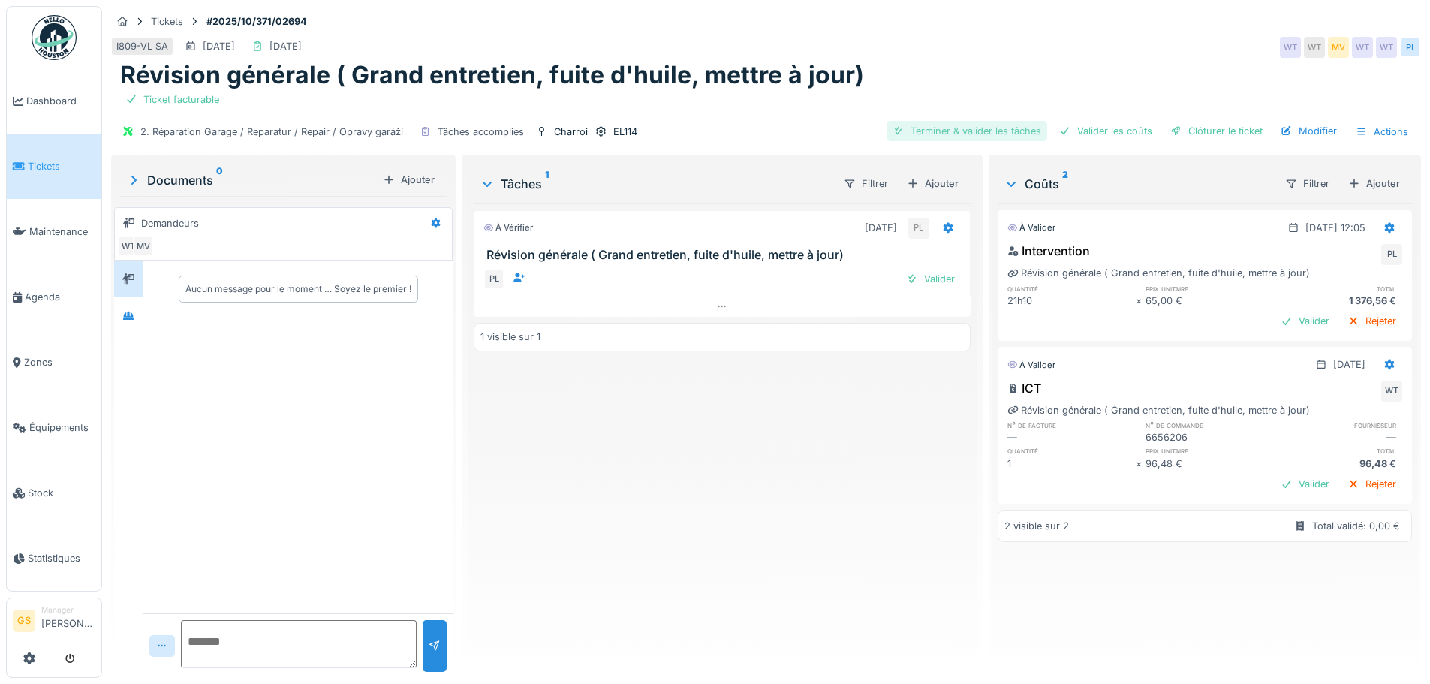
click at [953, 129] on div "Terminer & valider les tâches" at bounding box center [967, 131] width 161 height 20
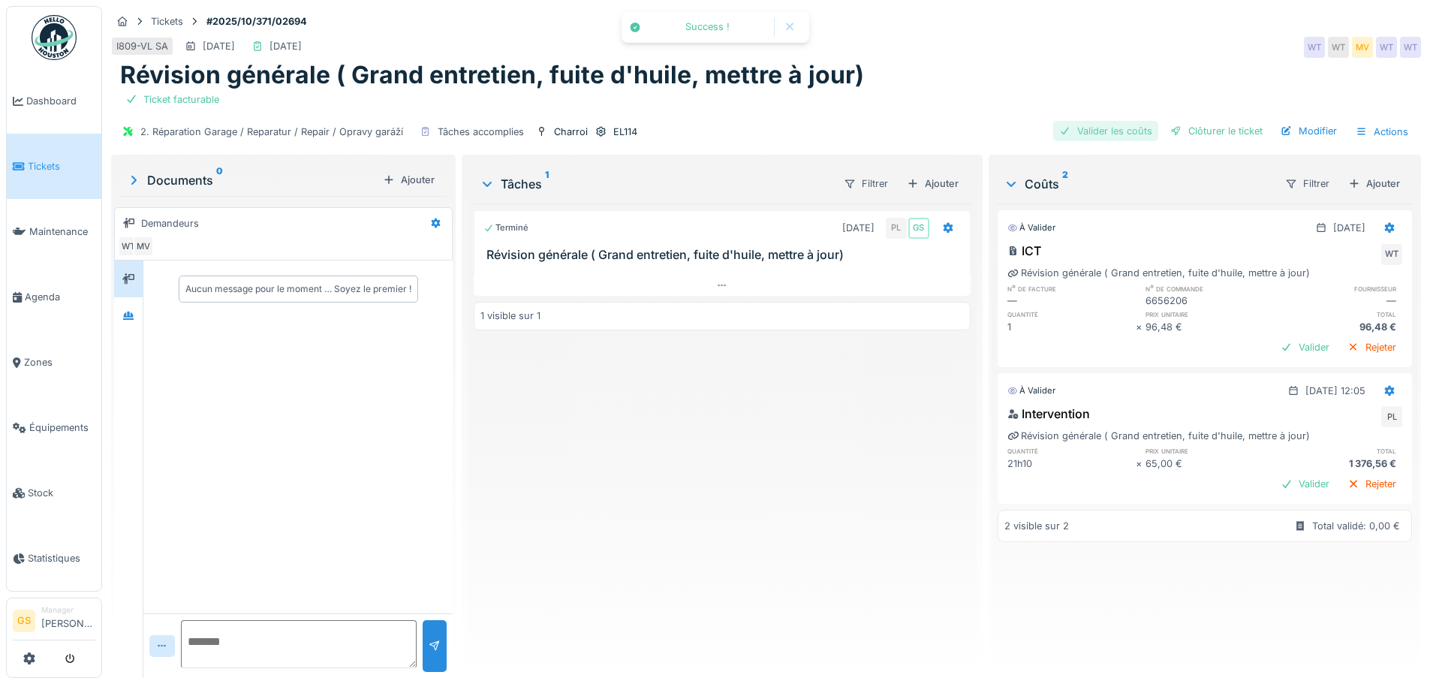
click at [1113, 126] on div "Valider les coûts" at bounding box center [1105, 131] width 105 height 20
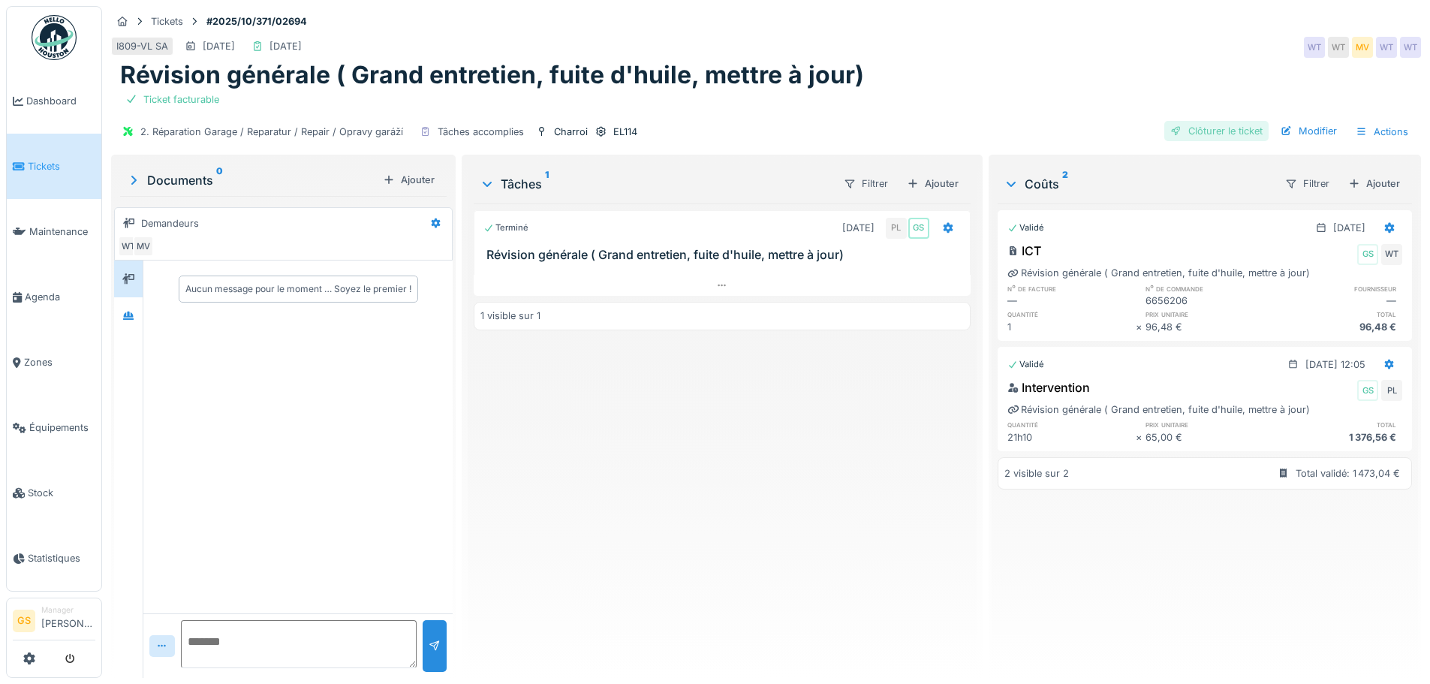
click at [1209, 125] on div "Clôturer le ticket" at bounding box center [1216, 131] width 104 height 20
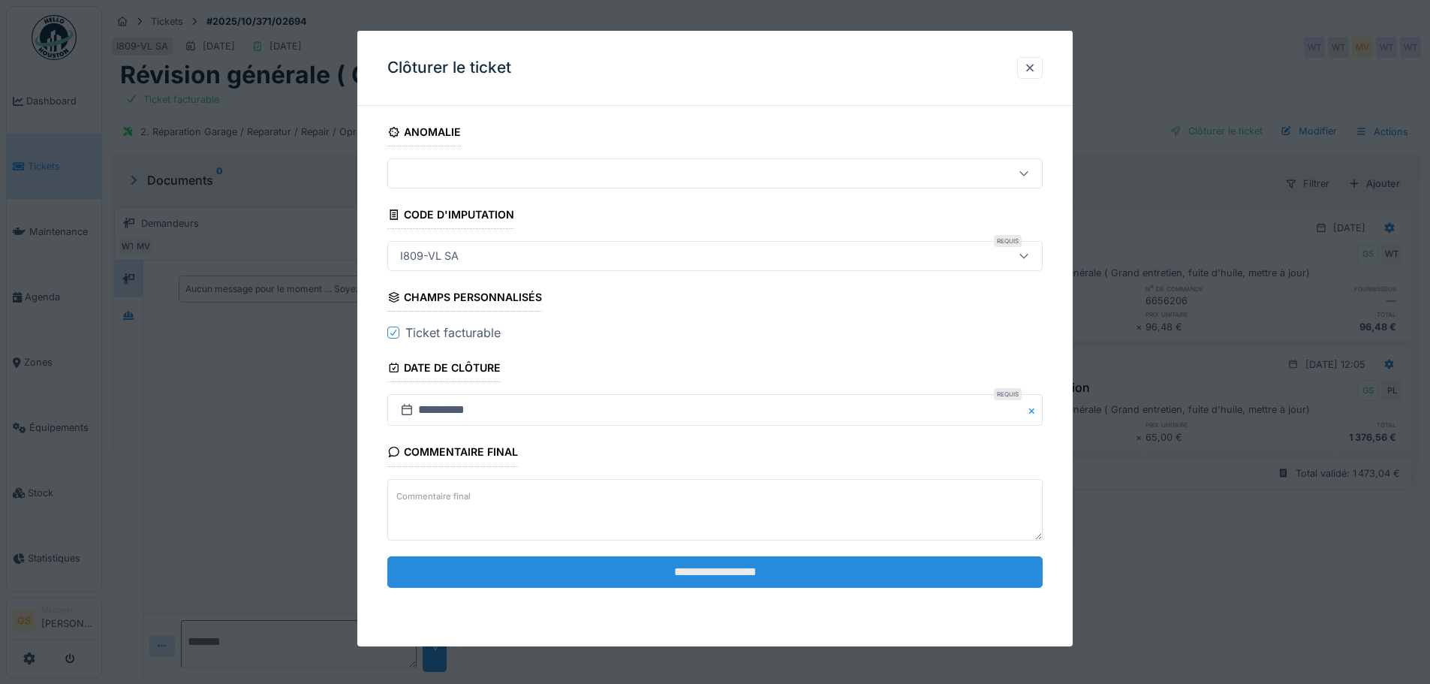
click at [563, 574] on input "**********" at bounding box center [714, 572] width 655 height 32
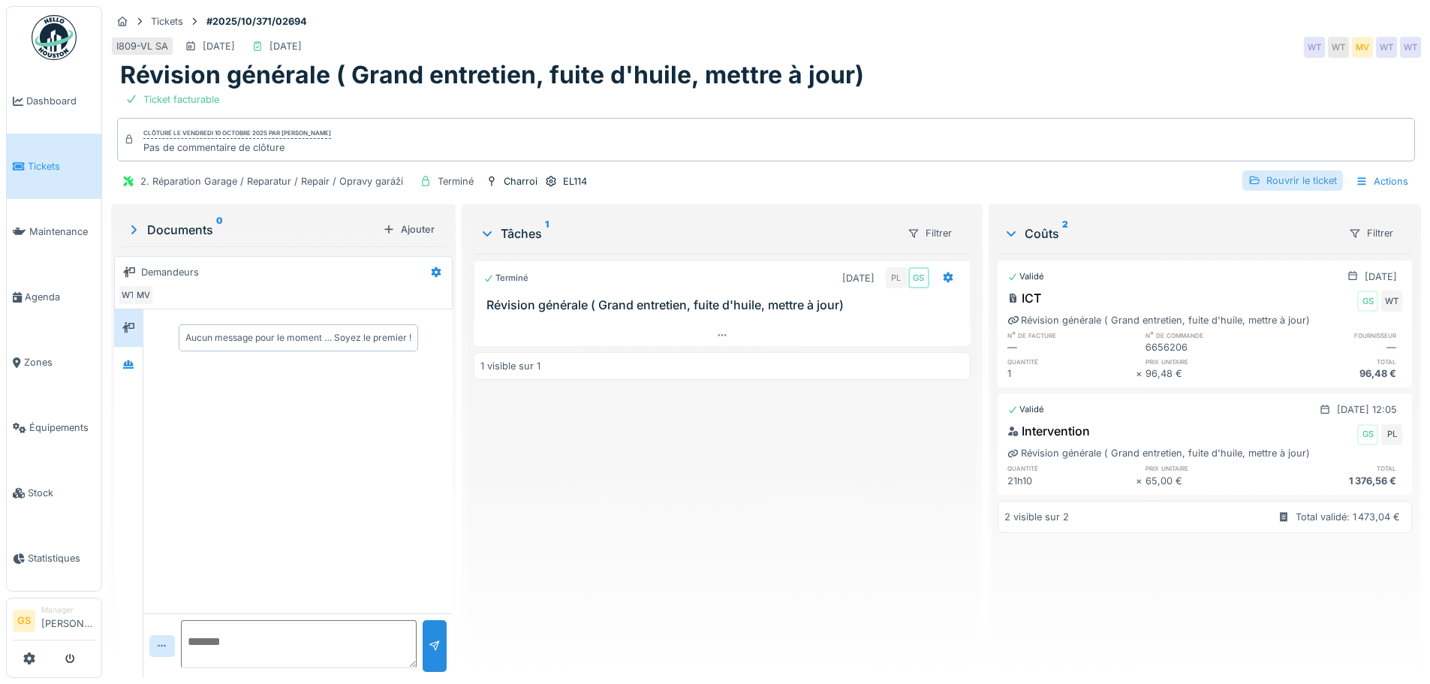
click at [1272, 175] on div "Rouvrir le ticket" at bounding box center [1292, 180] width 101 height 20
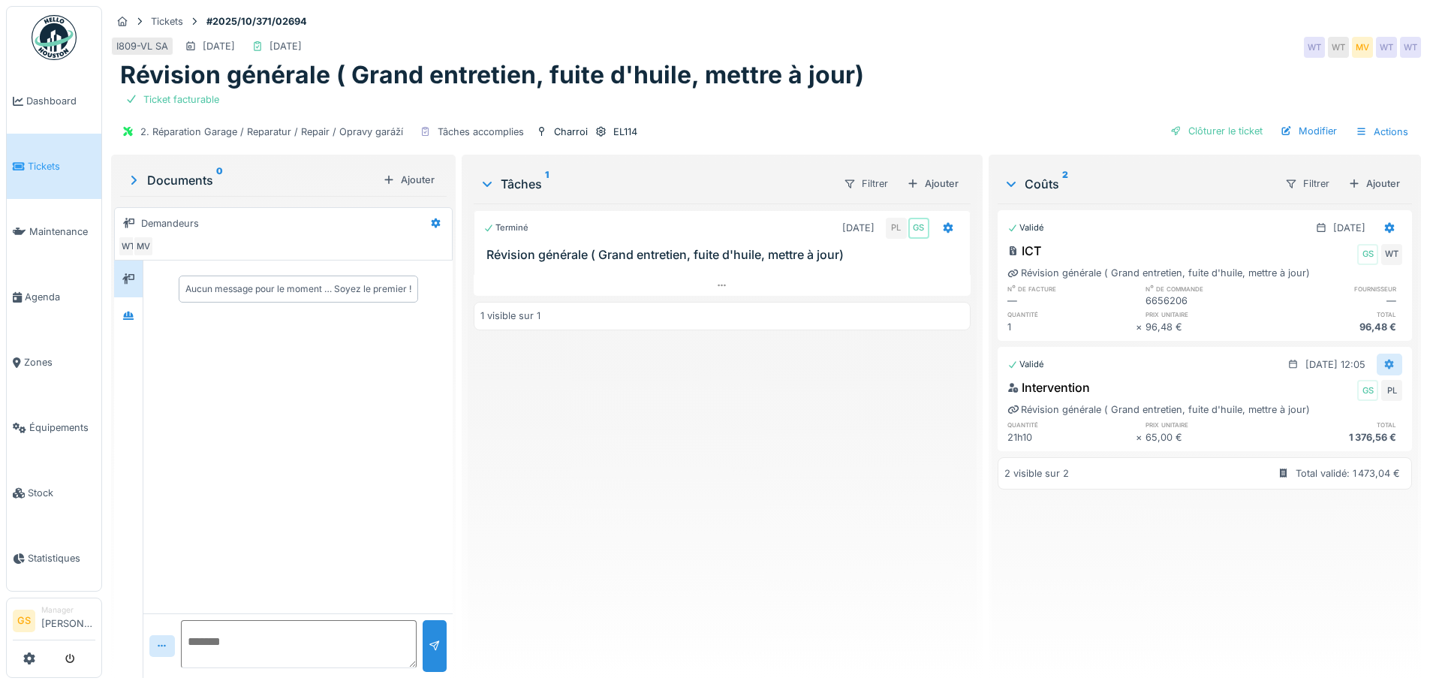
click at [1385, 362] on icon at bounding box center [1390, 364] width 10 height 11
click at [1337, 421] on div "Modifier" at bounding box center [1316, 420] width 73 height 23
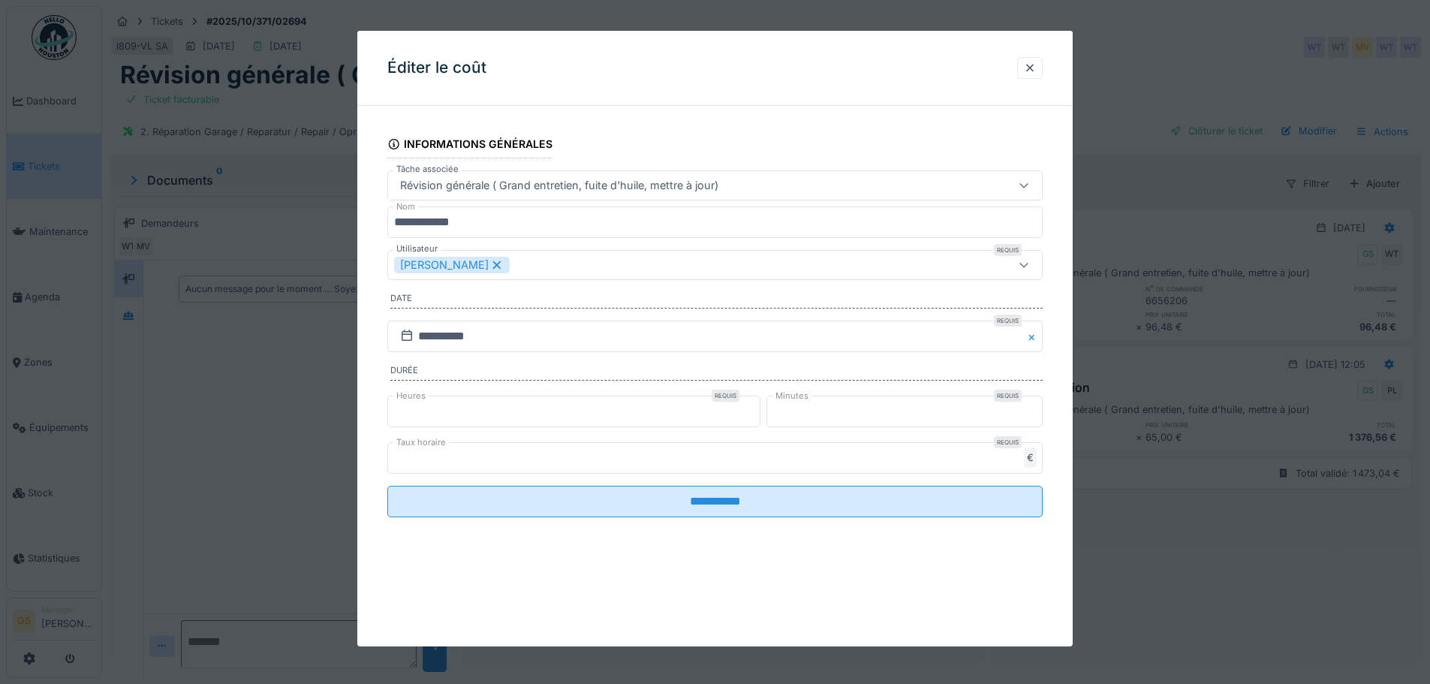
click at [432, 413] on input "**" at bounding box center [573, 412] width 373 height 32
type input "*"
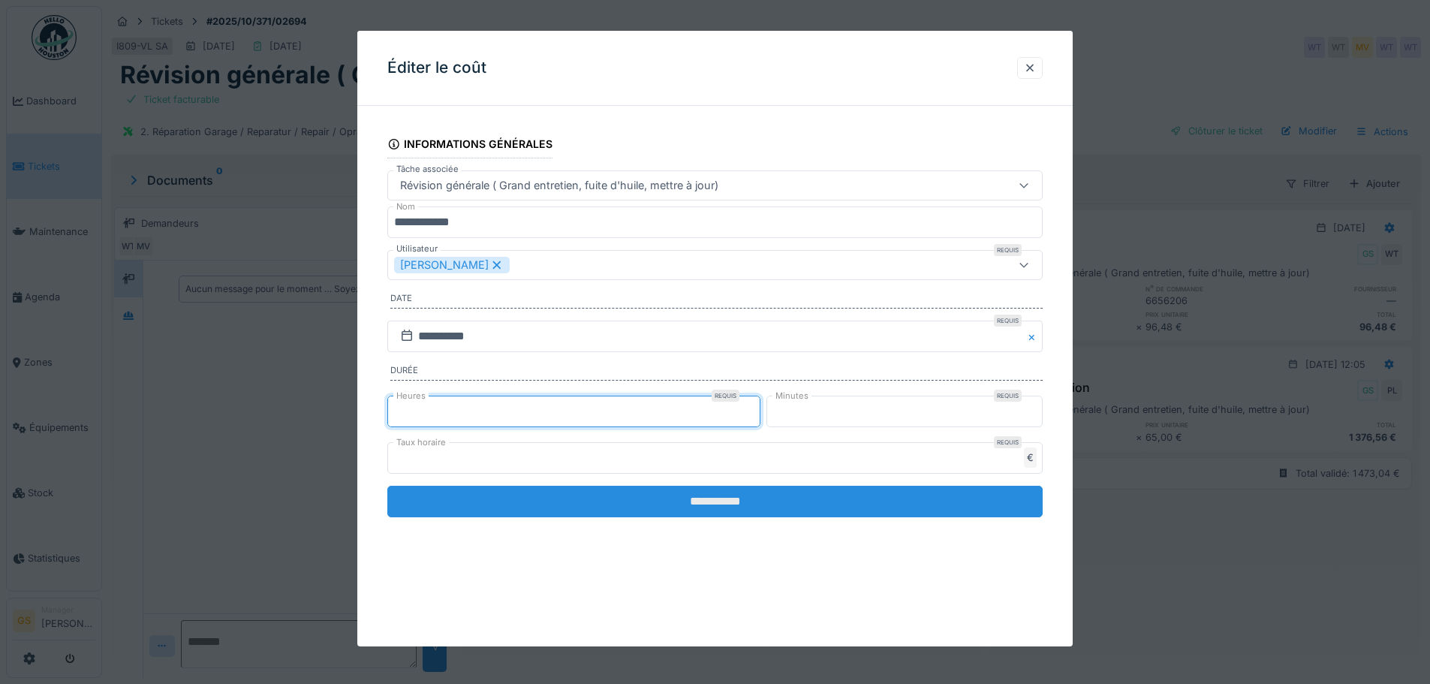
type input "**"
click at [721, 507] on input "**********" at bounding box center [714, 502] width 655 height 32
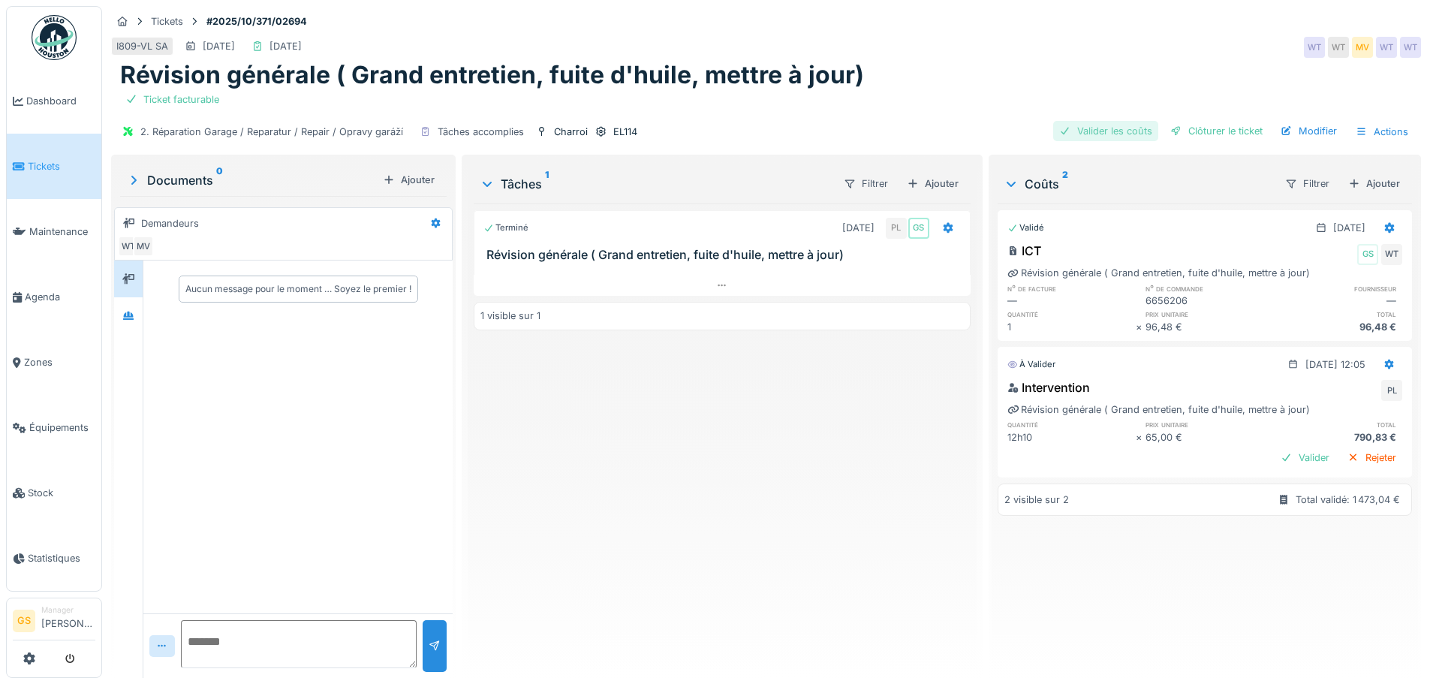
click at [1129, 130] on div "Valider les coûts" at bounding box center [1105, 131] width 105 height 20
click at [1179, 127] on div "Clôturer le ticket" at bounding box center [1216, 131] width 104 height 20
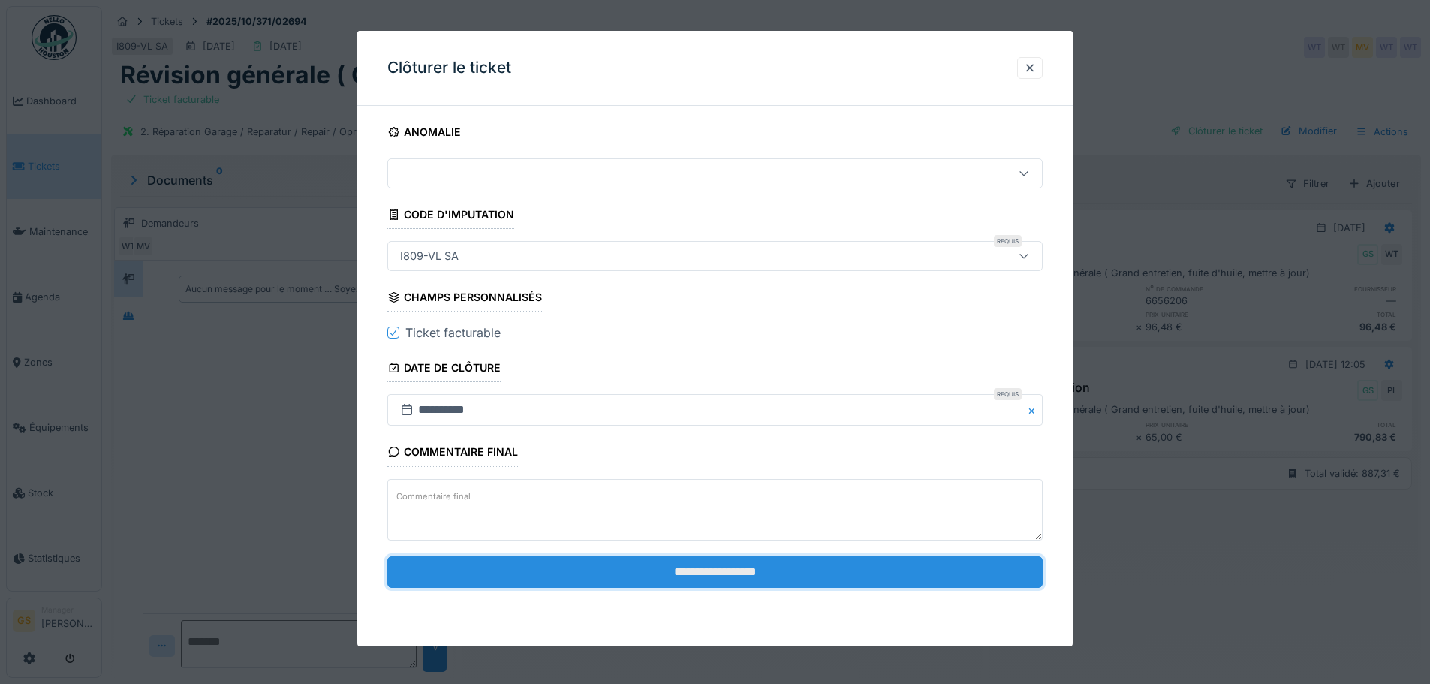
click at [649, 568] on input "**********" at bounding box center [714, 572] width 655 height 32
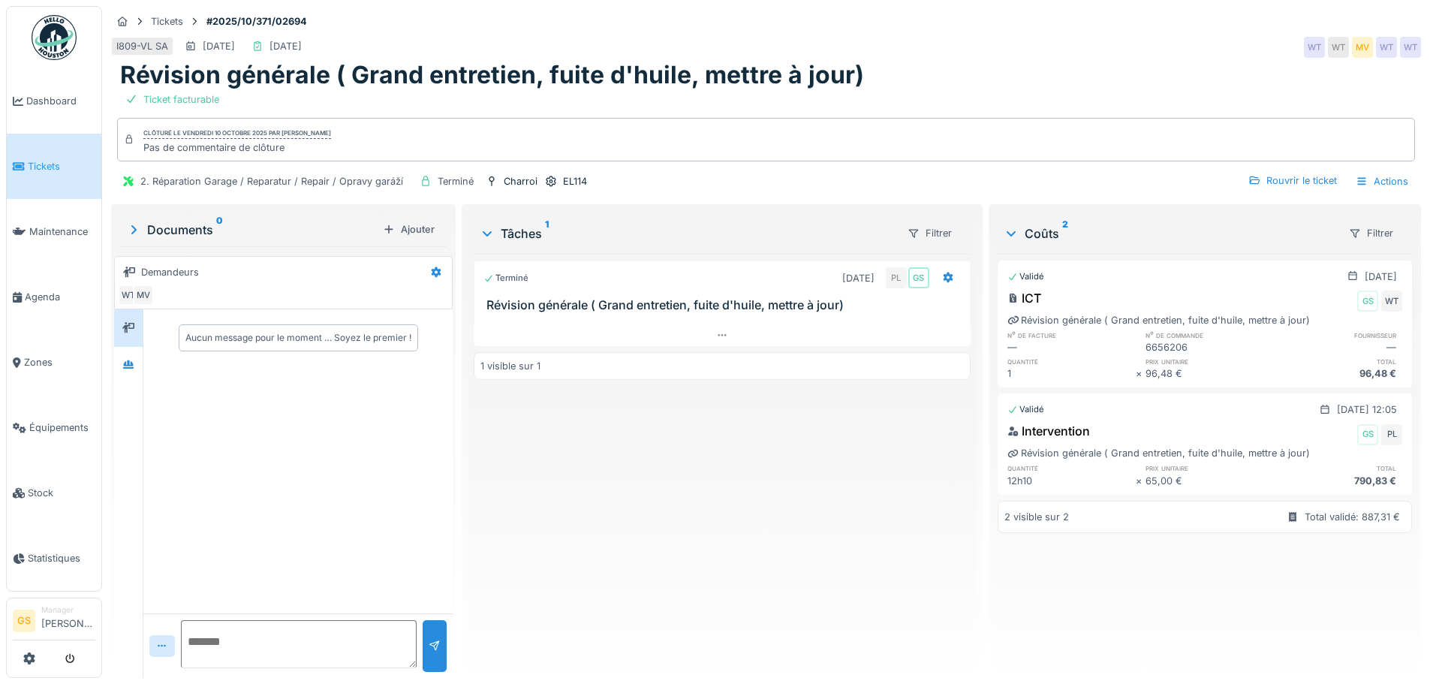
click at [32, 154] on link "Tickets" at bounding box center [54, 166] width 95 height 65
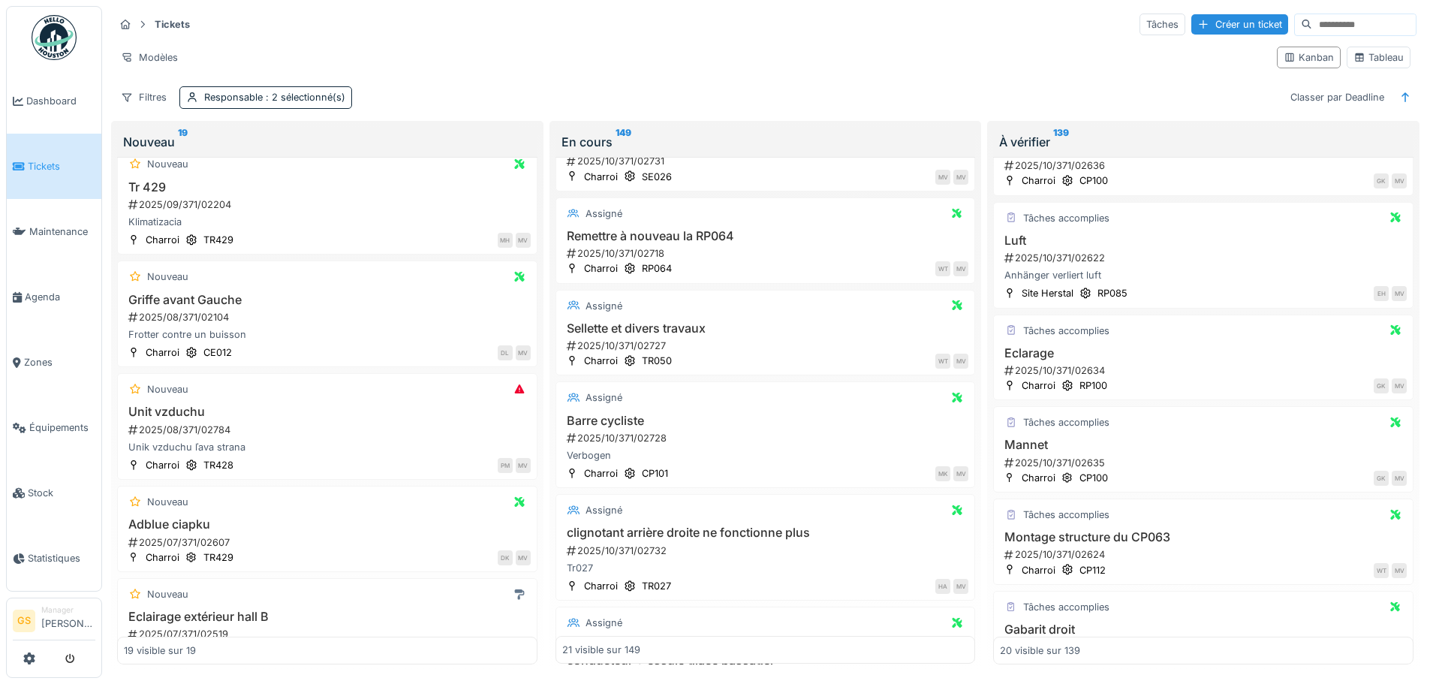
scroll to position [1051, 0]
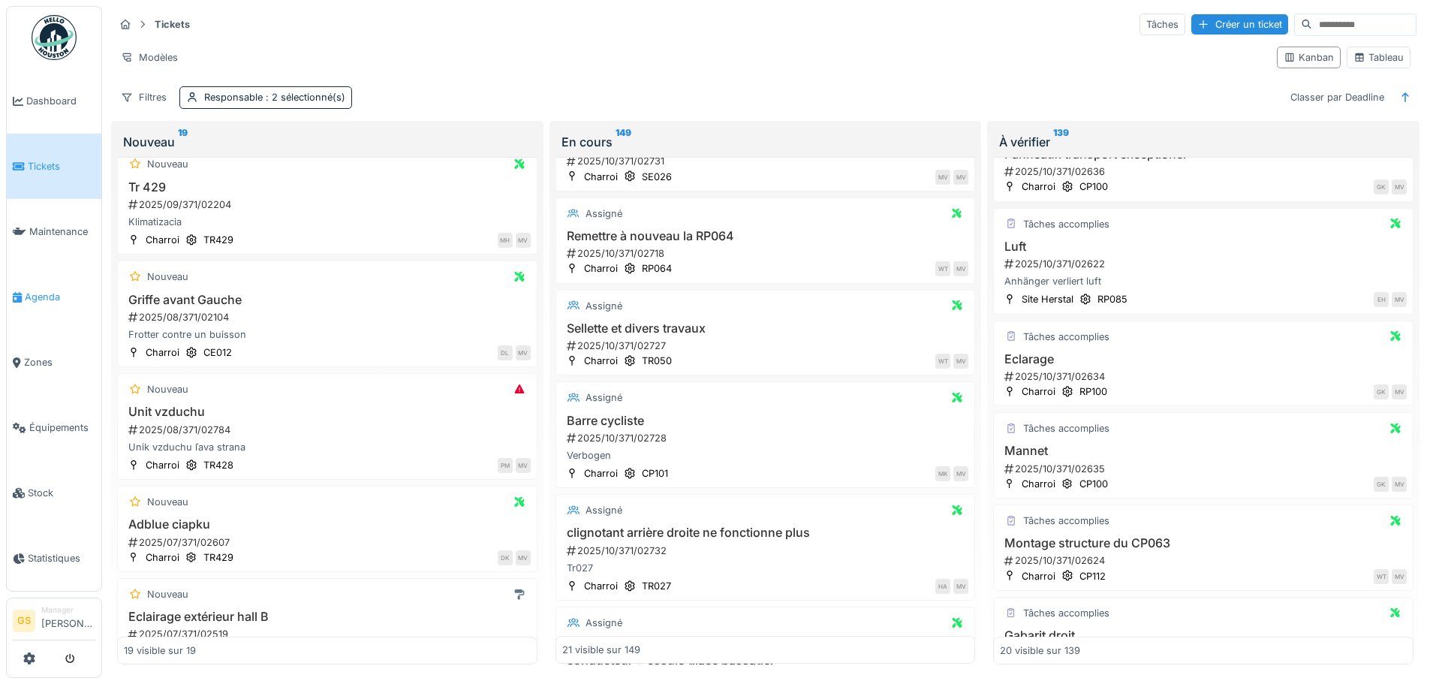
click at [34, 290] on span "Agenda" at bounding box center [60, 297] width 71 height 14
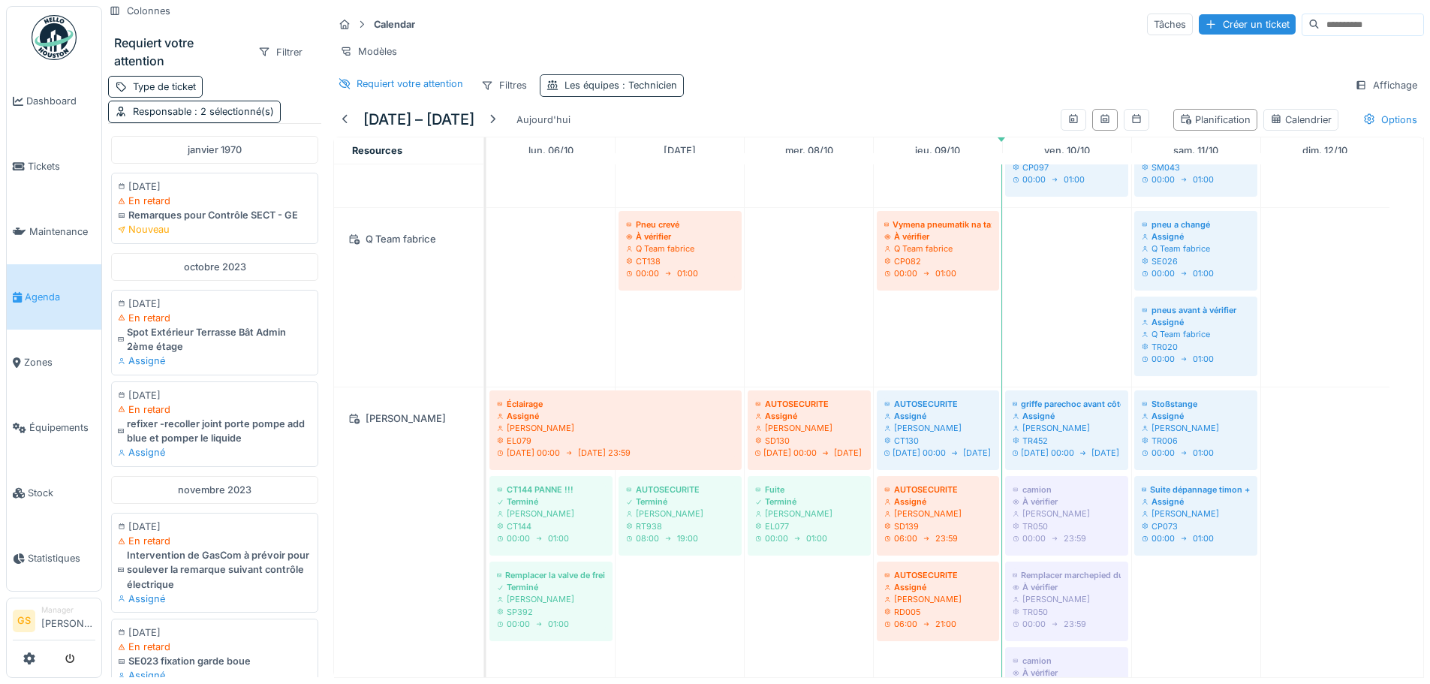
click at [640, 92] on div "Les équipes : Technicien" at bounding box center [621, 85] width 113 height 14
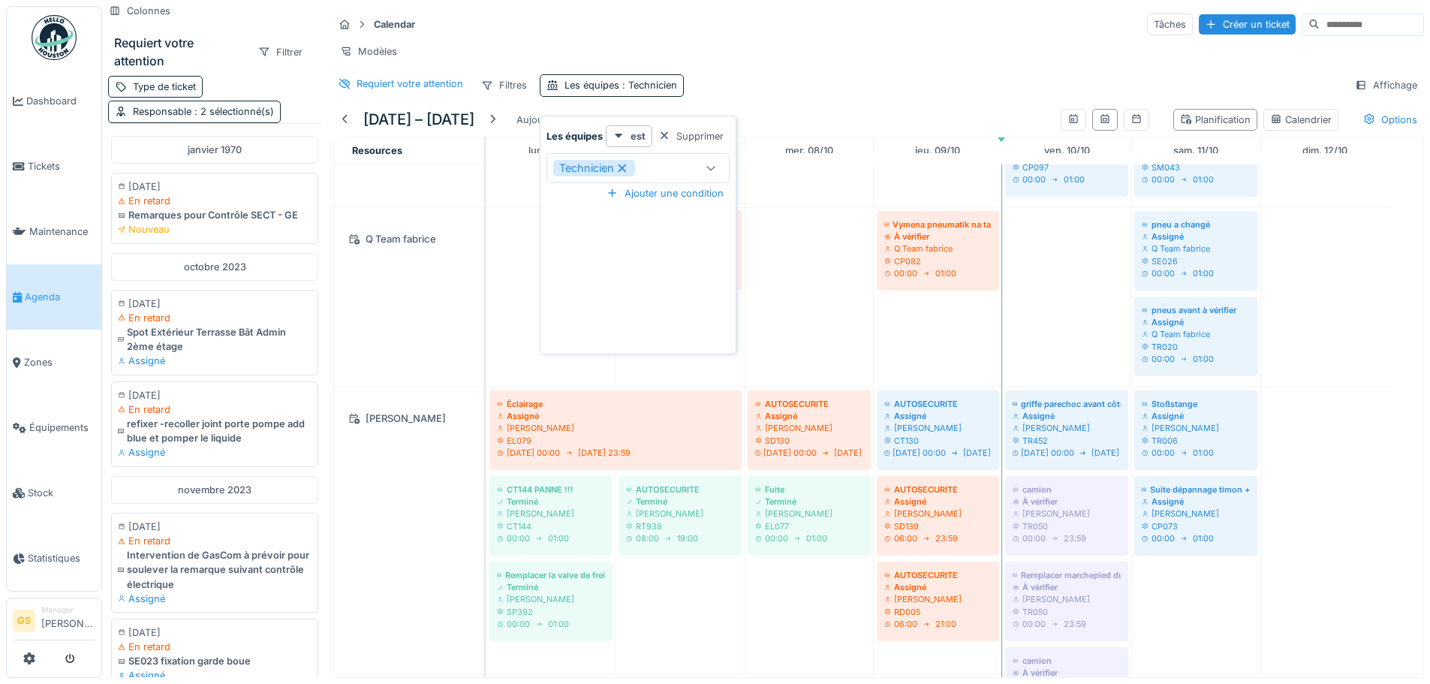
click at [657, 160] on div "Technicien" at bounding box center [623, 168] width 140 height 17
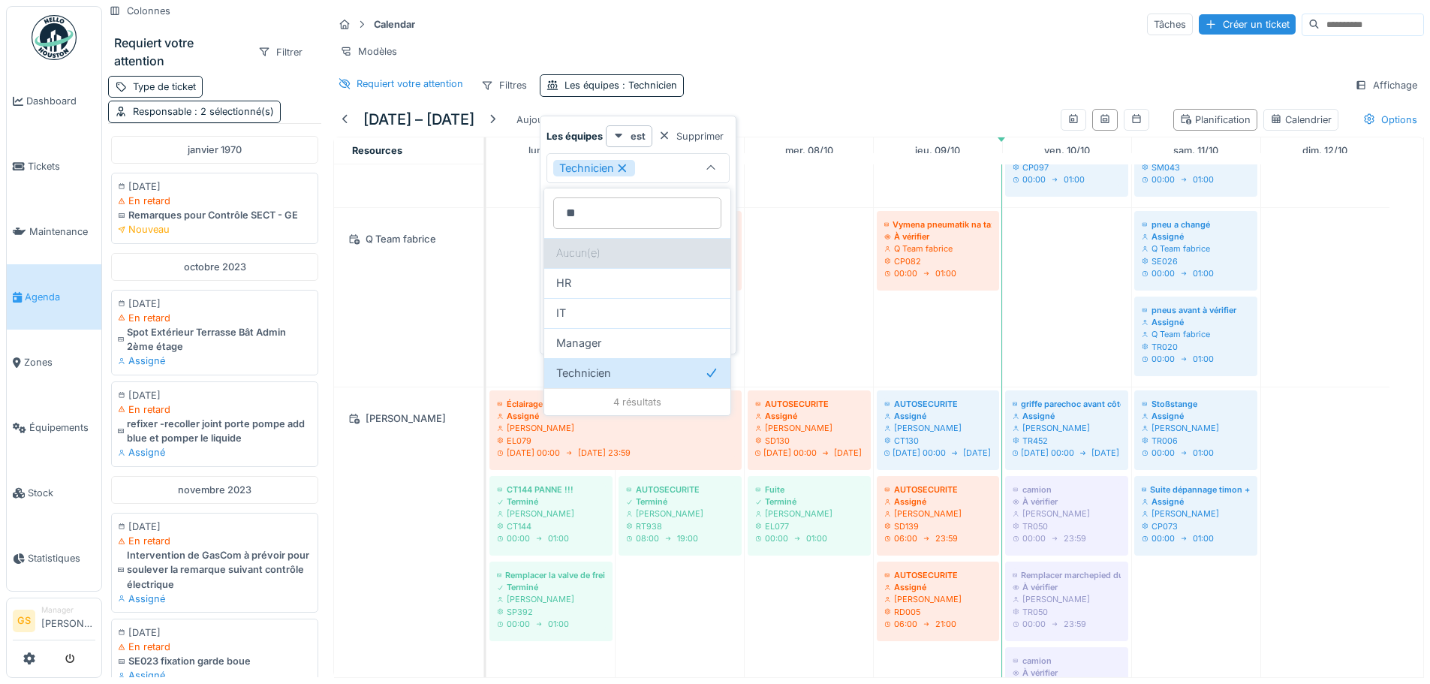
type équipes_QyMzA "*"
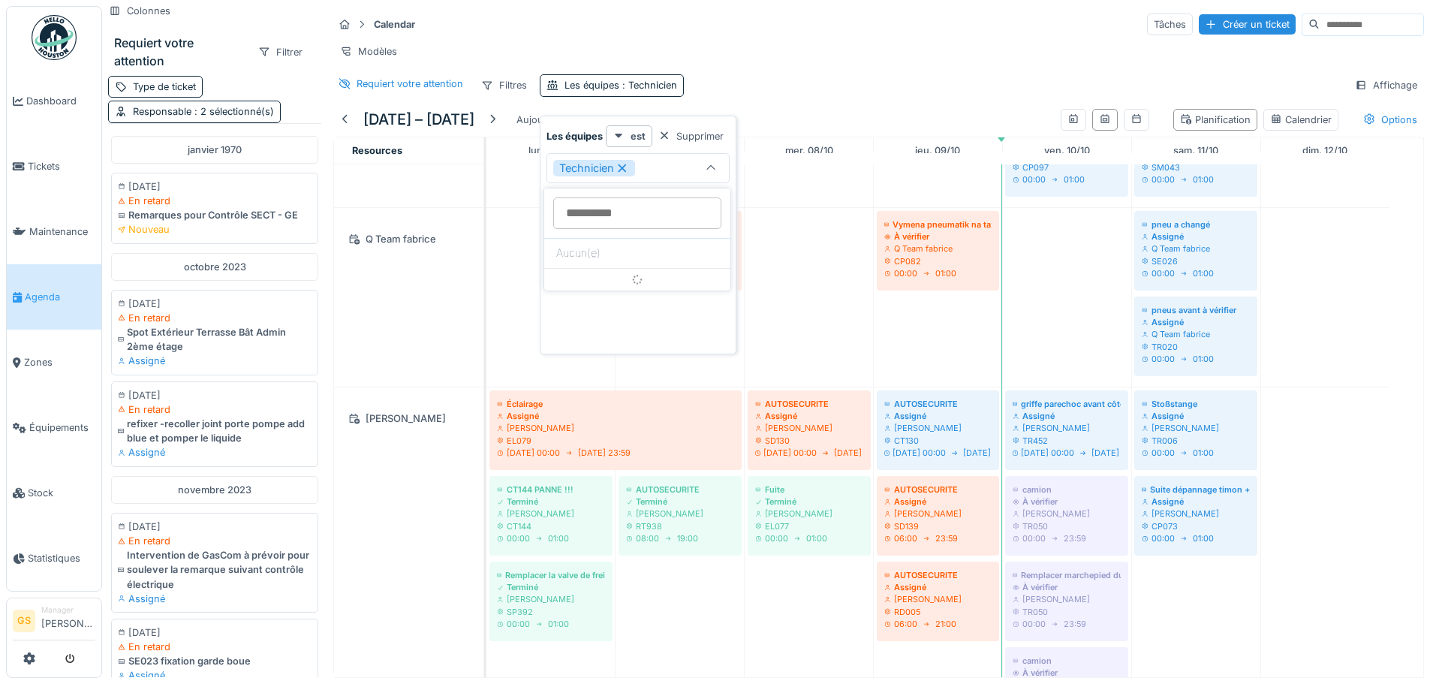
click at [919, 87] on div "Requiert votre attention Filtres Les équipes : Technicien Affichage" at bounding box center [878, 85] width 1091 height 22
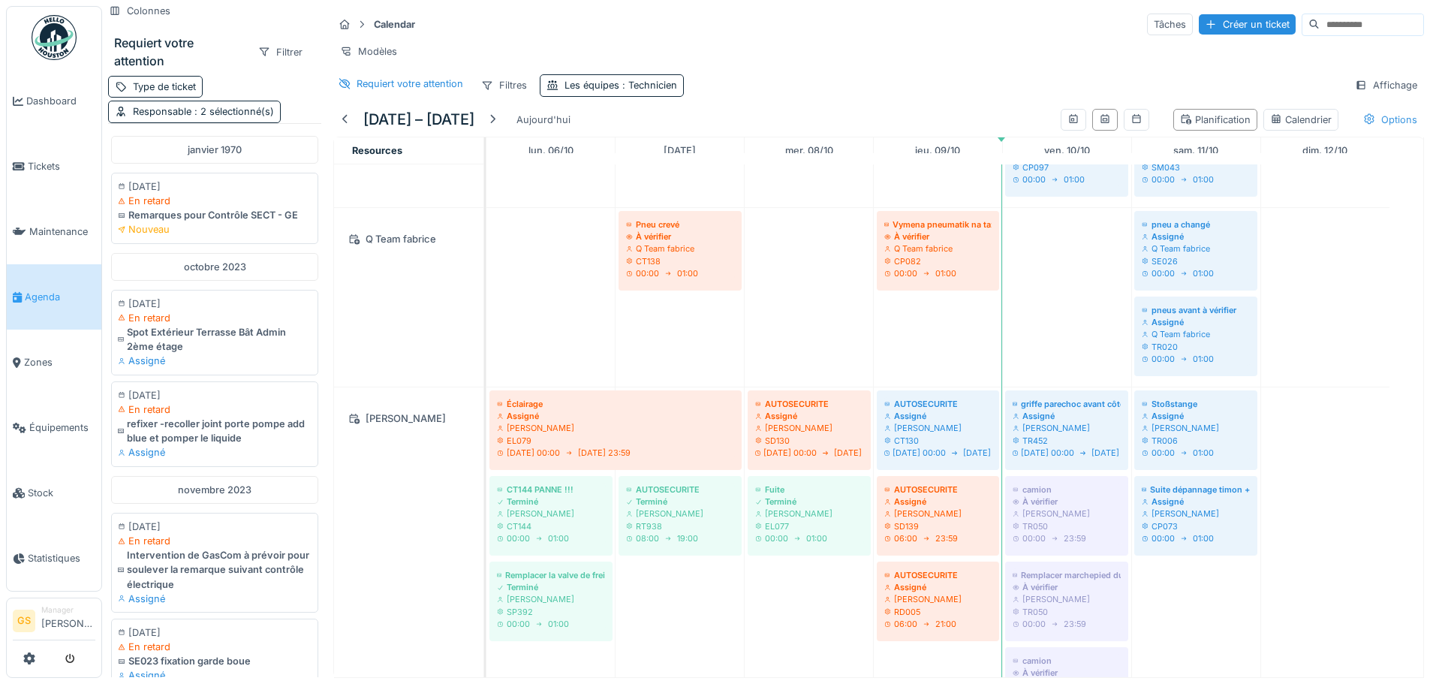
click at [1363, 118] on div "Options" at bounding box center [1391, 120] width 68 height 22
click at [1376, 86] on div "Affichage" at bounding box center [1386, 85] width 76 height 22
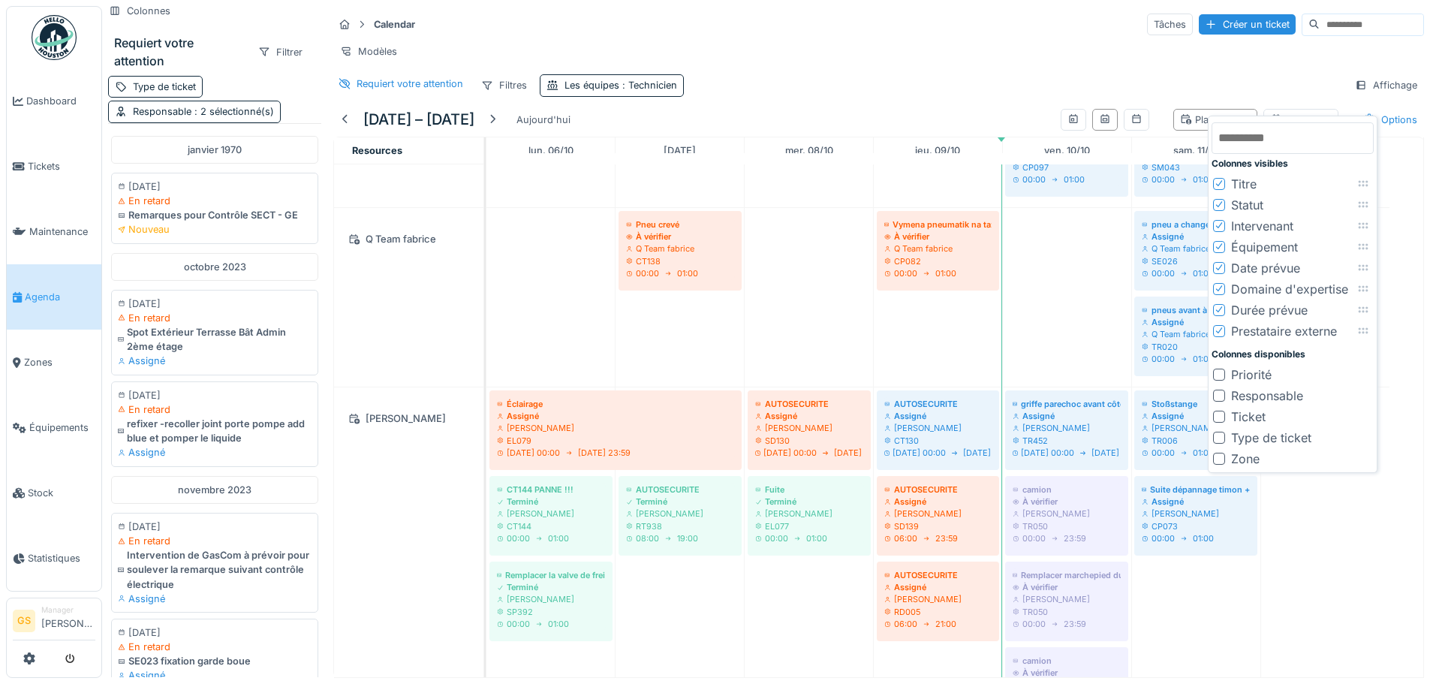
click at [884, 101] on div "Calendar Tâches Créer un ticket Modèles Requiert votre attention Filtres Les éq…" at bounding box center [878, 54] width 1103 height 97
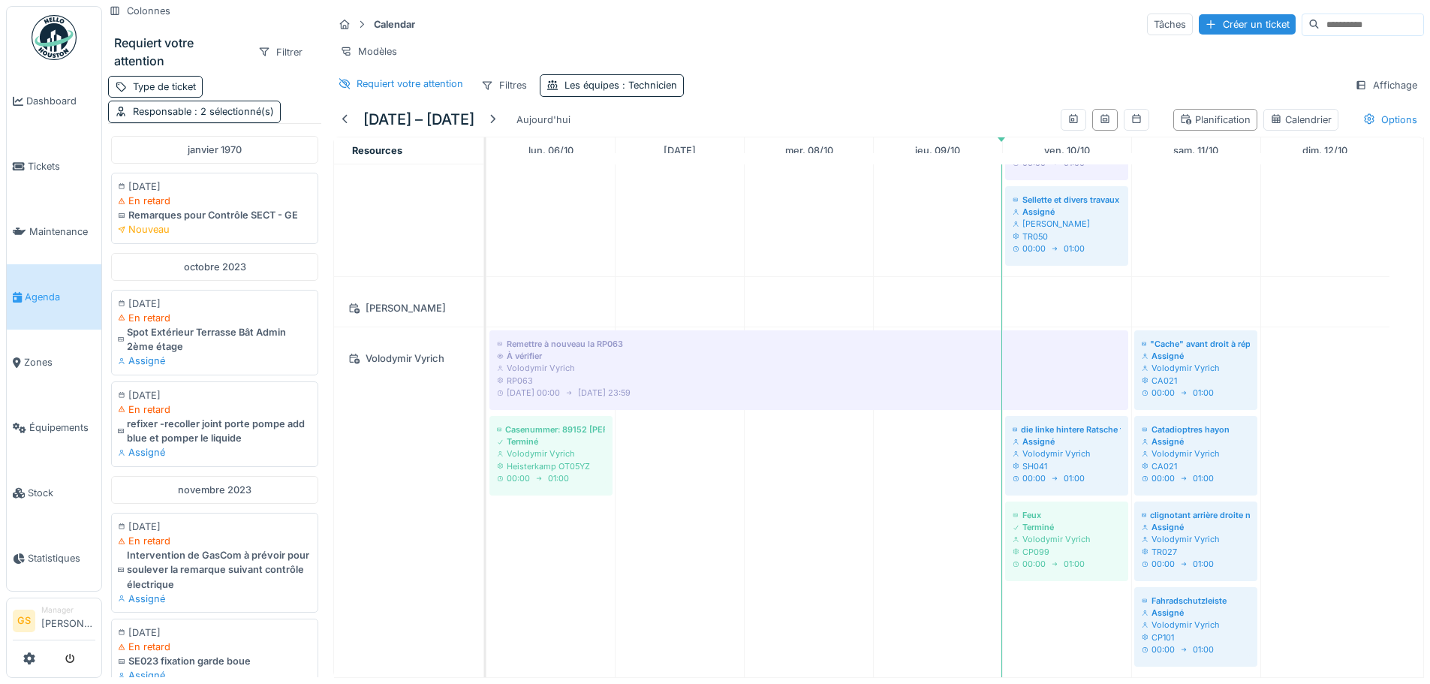
scroll to position [2576, 0]
click at [608, 76] on div "Les équipes : Technicien" at bounding box center [612, 85] width 144 height 22
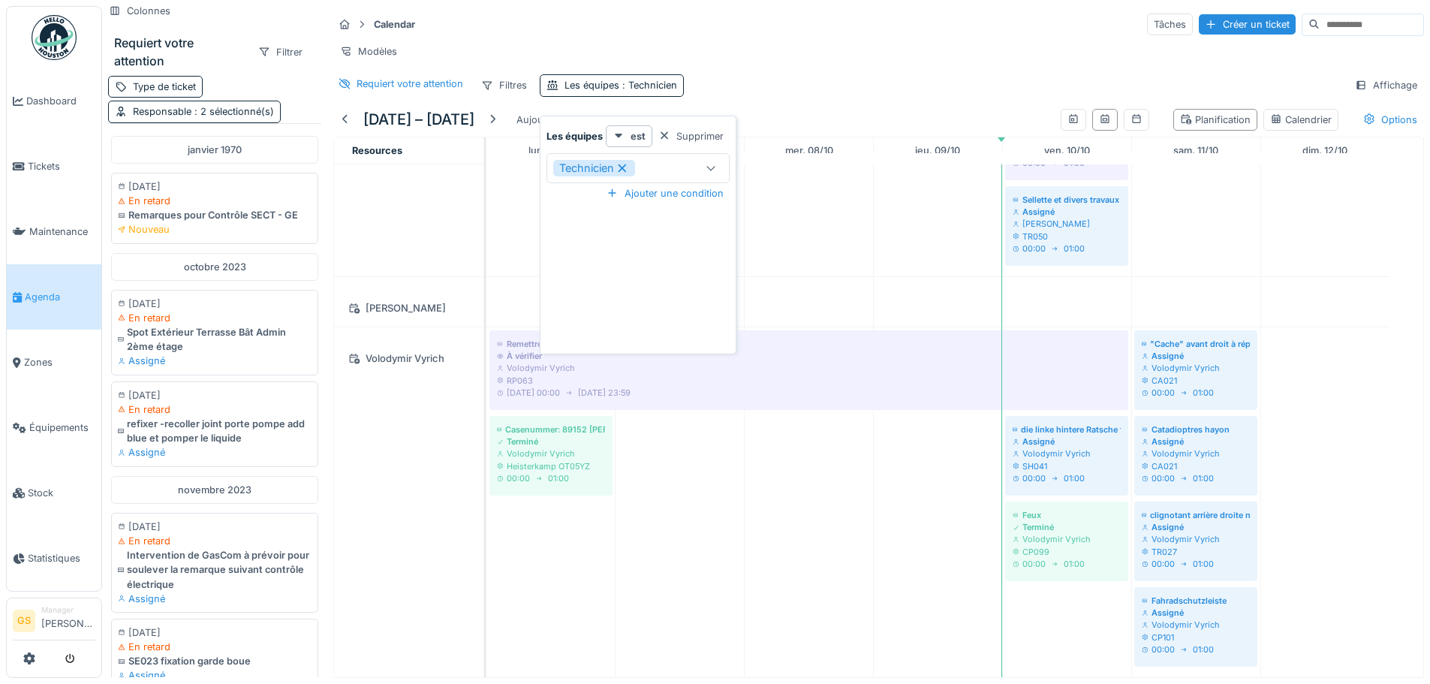
click at [622, 153] on div "Technicien" at bounding box center [638, 168] width 183 height 30
click at [625, 164] on icon at bounding box center [623, 168] width 14 height 11
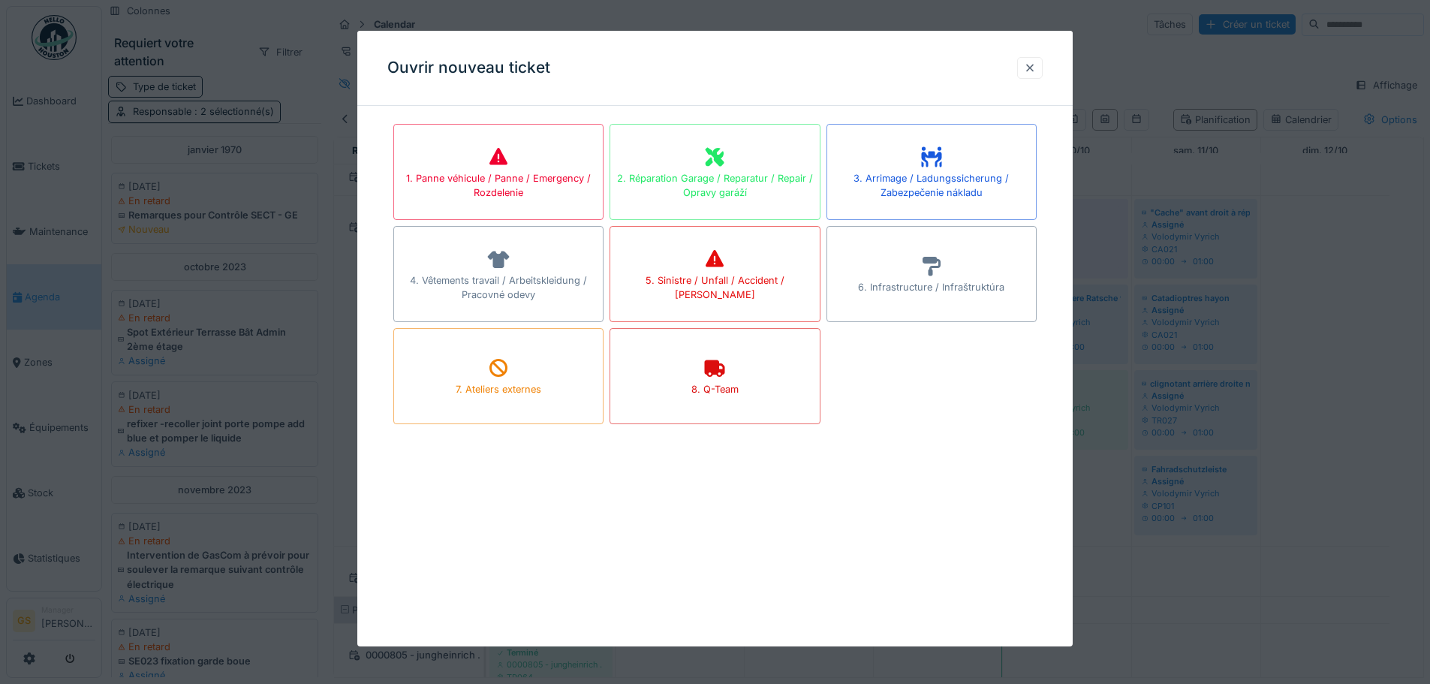
click at [1036, 63] on div at bounding box center [1030, 68] width 12 height 14
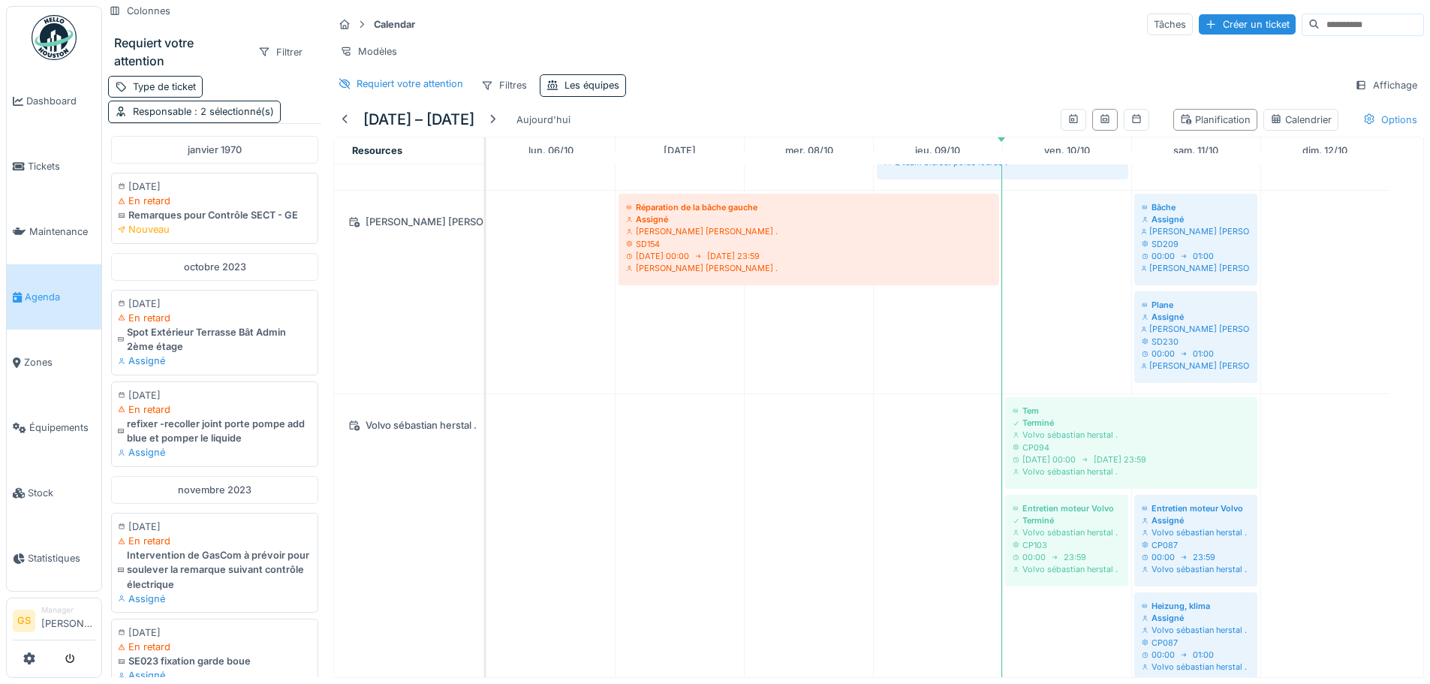
click at [1364, 119] on icon at bounding box center [1369, 119] width 10 height 11
click at [1367, 80] on div "Affichage" at bounding box center [1386, 85] width 76 height 22
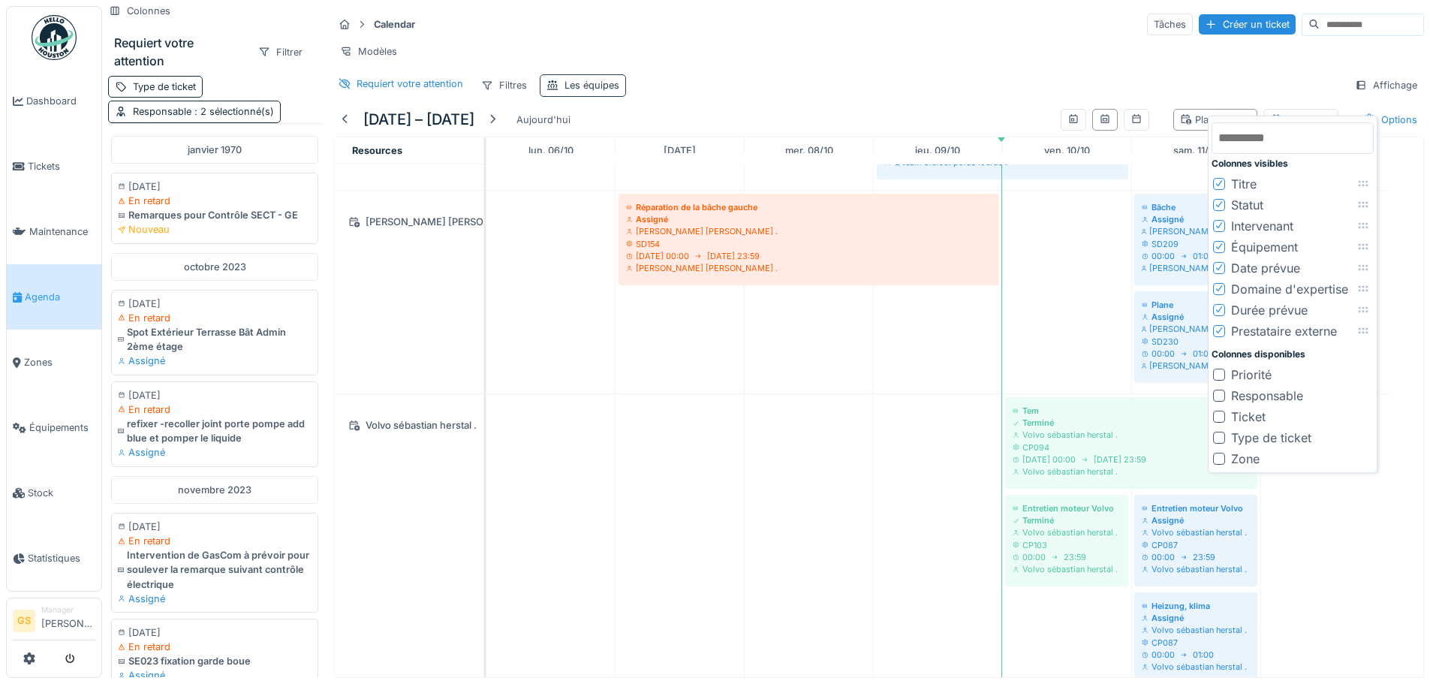
click at [580, 86] on div "Les équipes" at bounding box center [592, 85] width 55 height 14
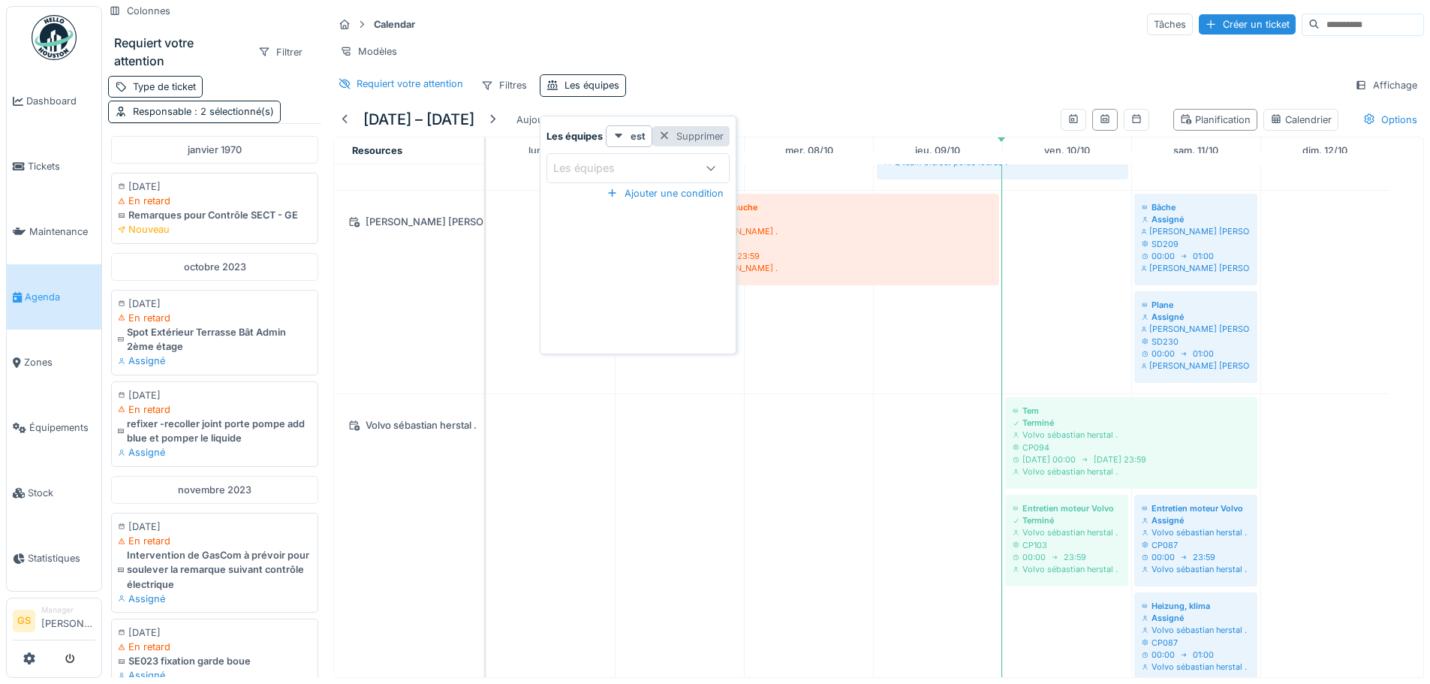
click at [663, 129] on div at bounding box center [664, 136] width 12 height 14
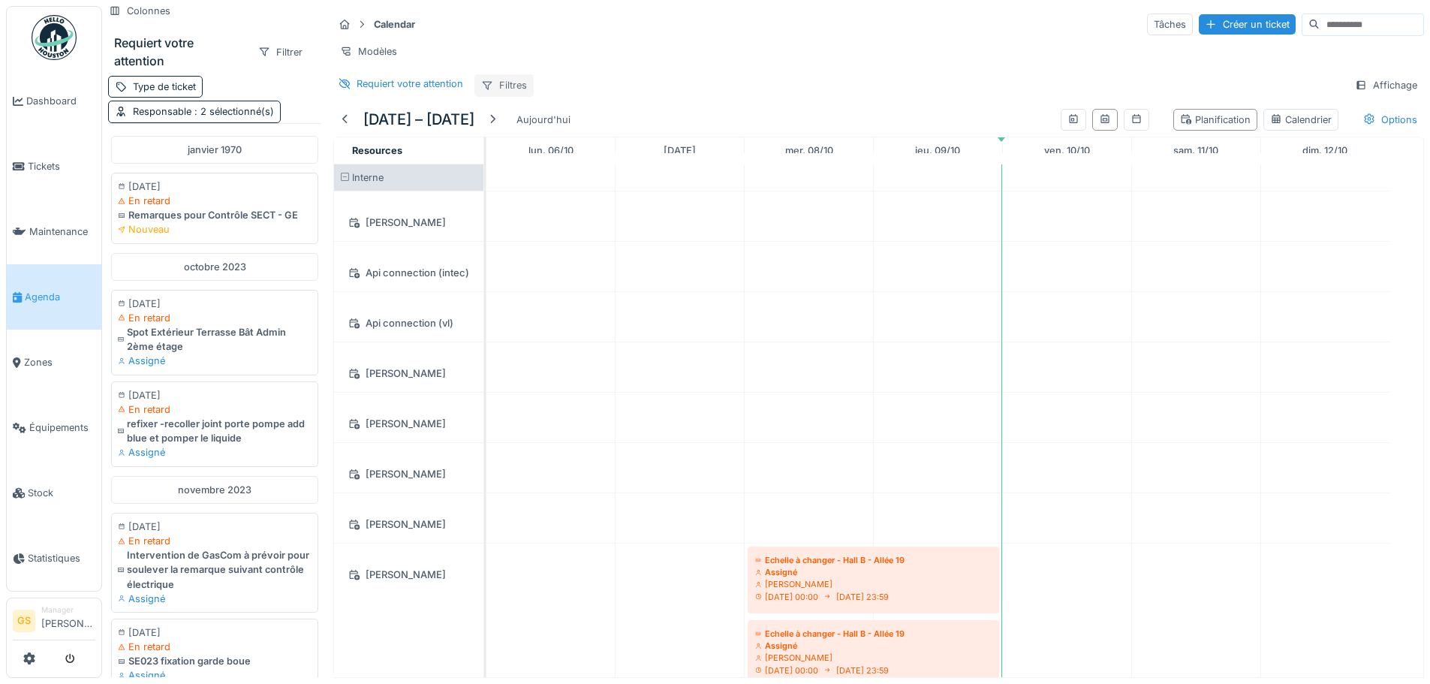
click at [500, 83] on div "Filtres" at bounding box center [503, 85] width 59 height 22
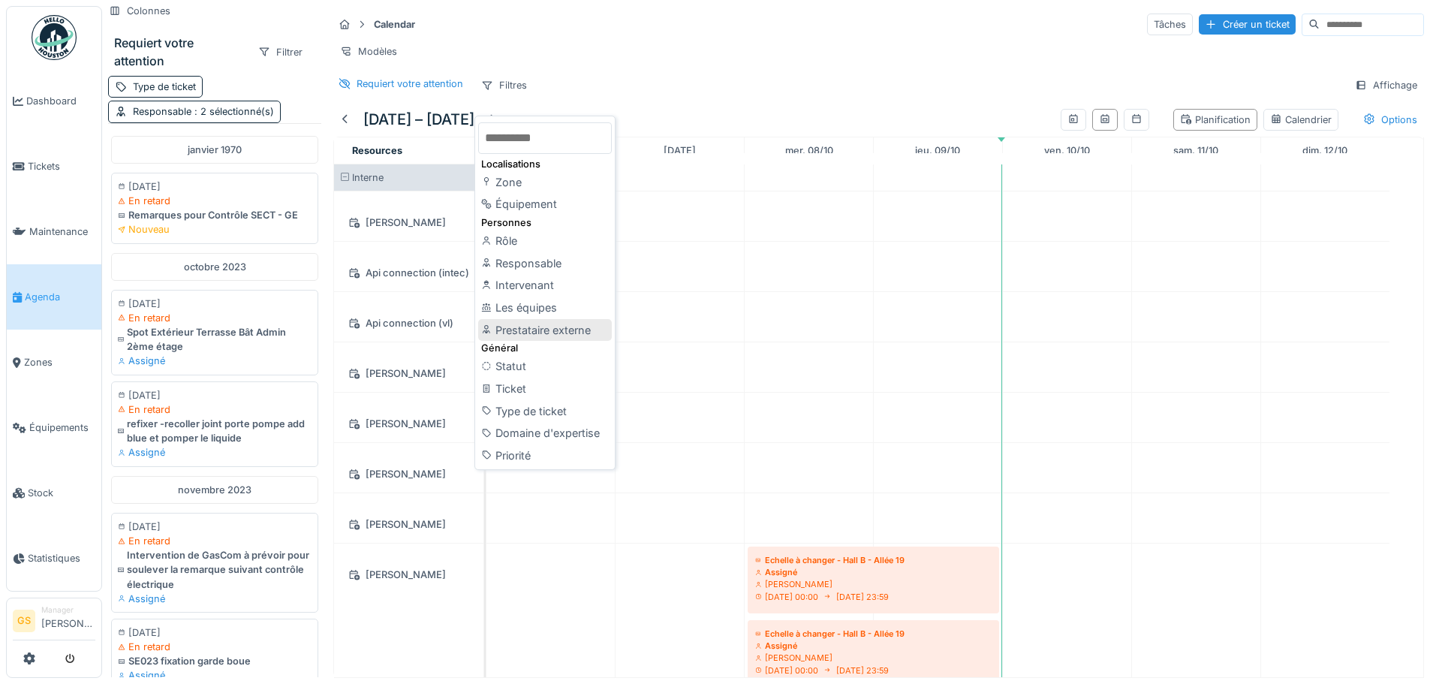
click at [537, 319] on div "Prestataire externe" at bounding box center [545, 330] width 134 height 23
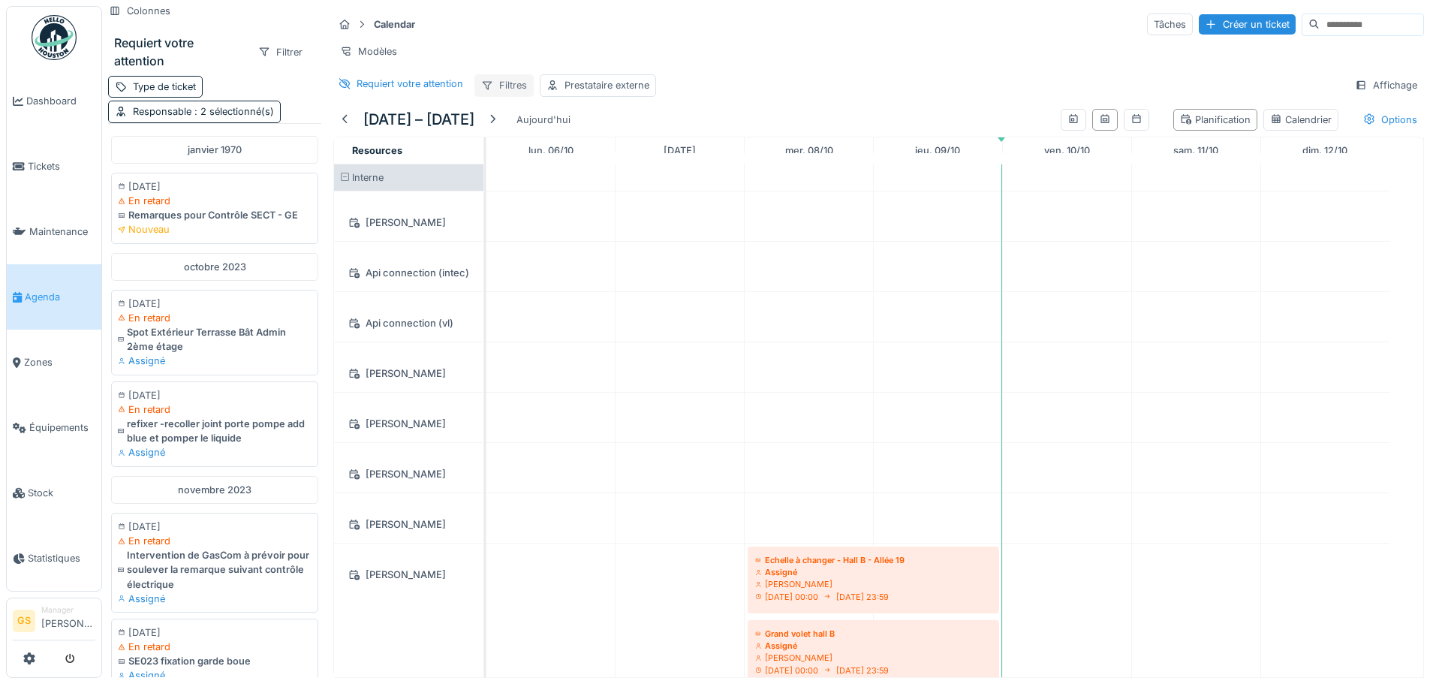
click at [518, 88] on div "Filtres" at bounding box center [503, 85] width 59 height 22
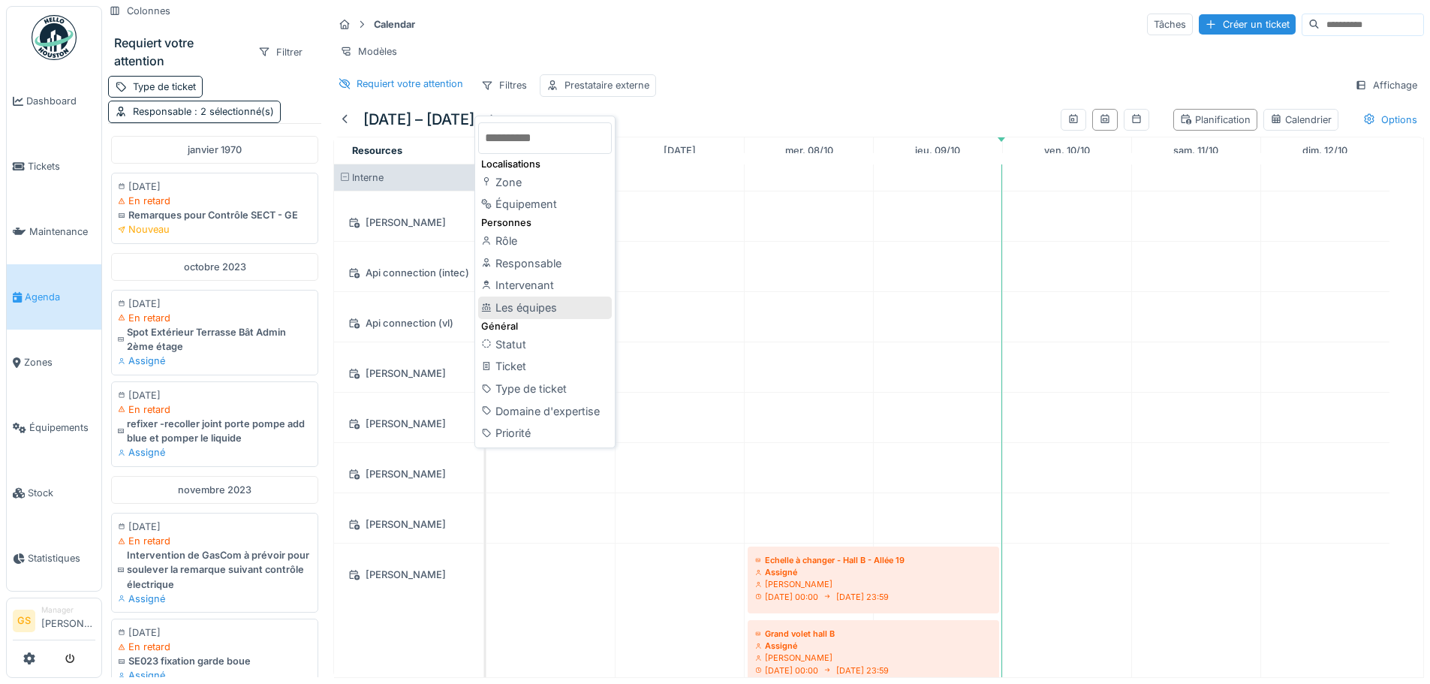
click at [552, 300] on div "Les équipes" at bounding box center [545, 308] width 134 height 23
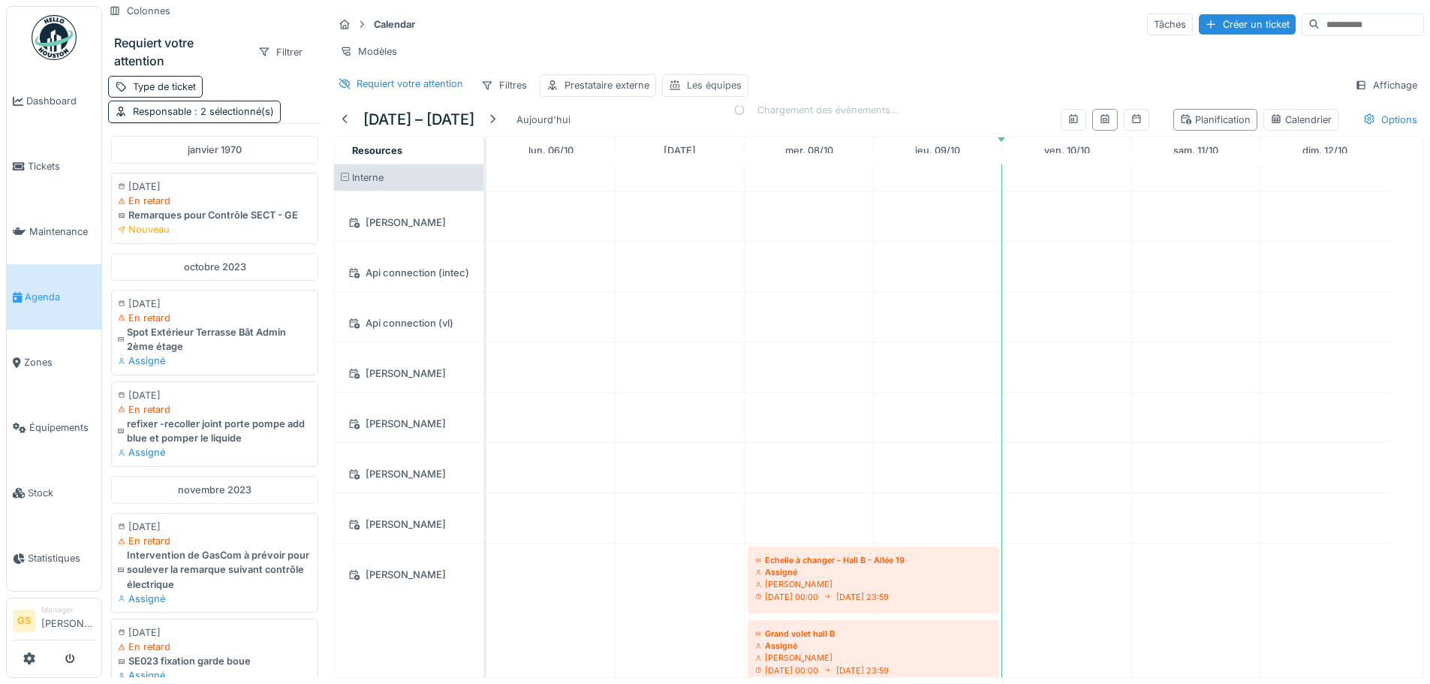
click at [697, 85] on div "Les équipes" at bounding box center [714, 85] width 55 height 14
click at [721, 160] on div "Les équipes" at bounding box center [717, 168] width 83 height 17
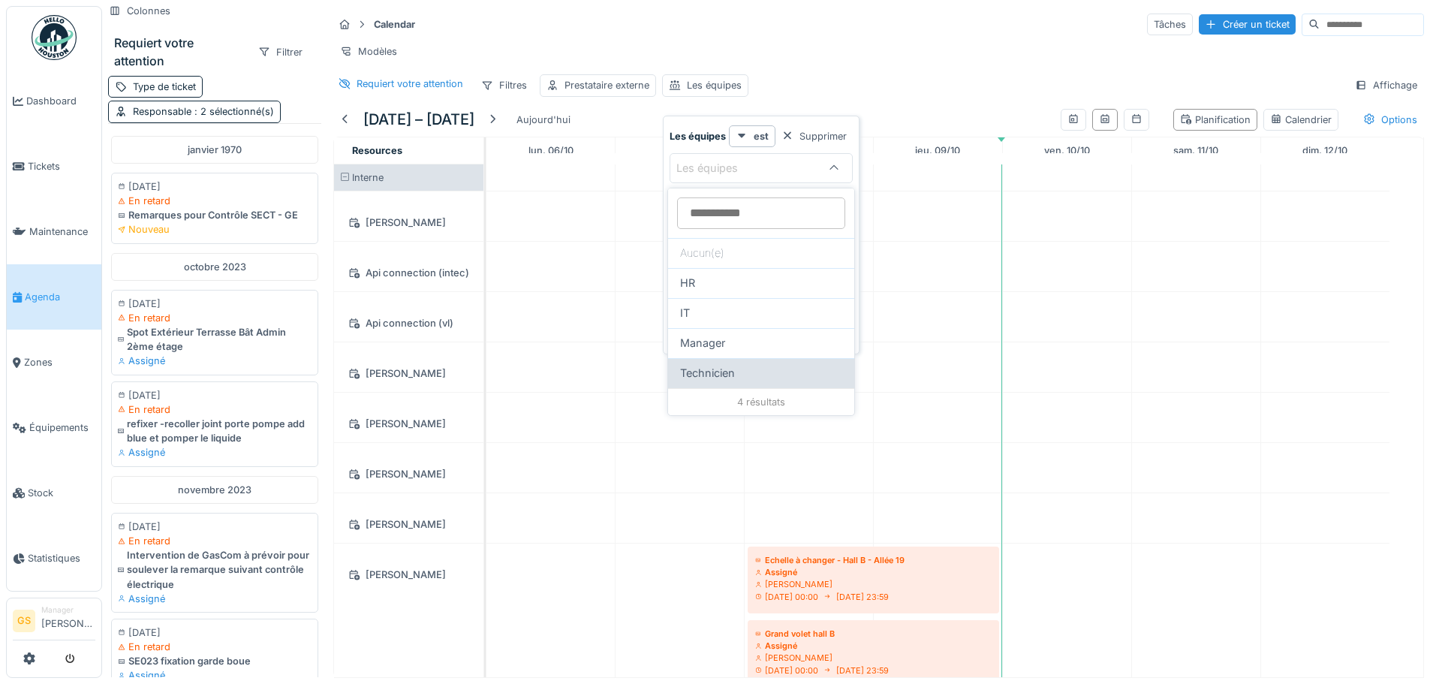
click at [722, 369] on span "Technicien" at bounding box center [707, 373] width 55 height 17
type input "***"
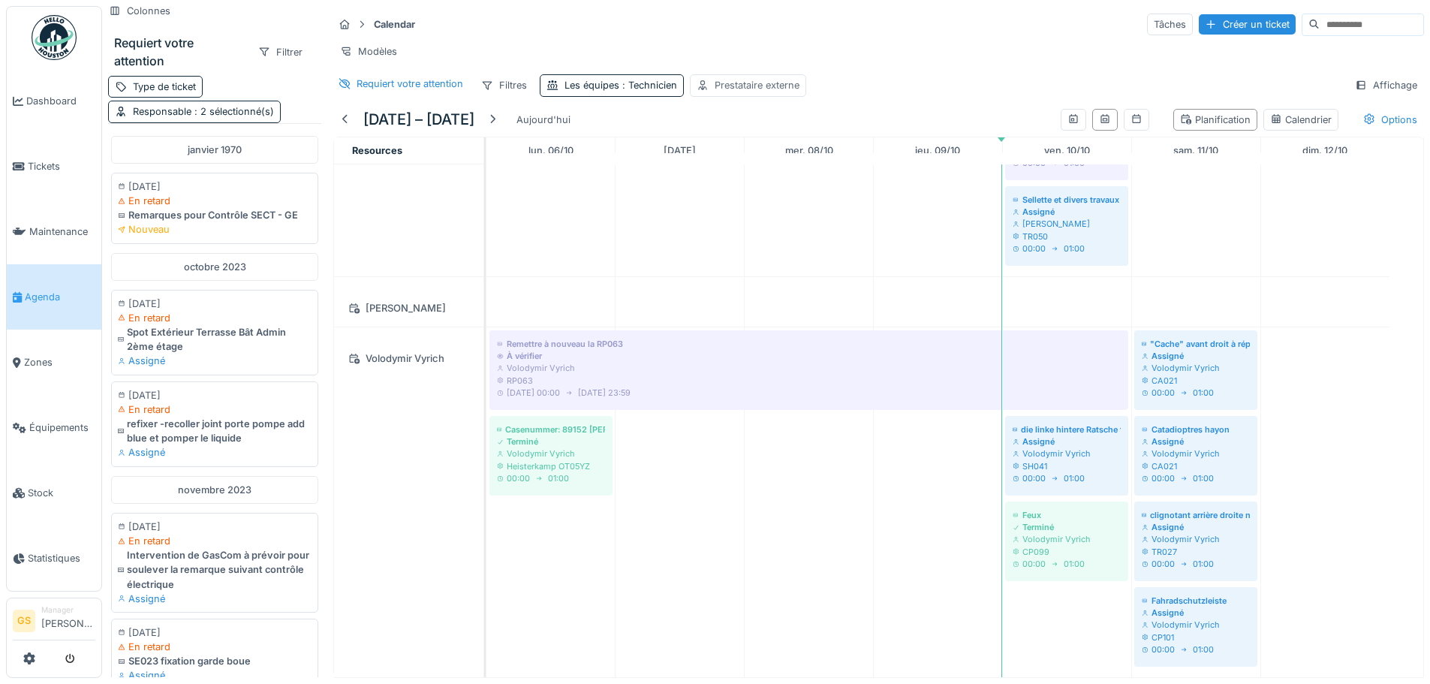
click at [719, 92] on div "Prestataire externe" at bounding box center [757, 85] width 85 height 14
click at [721, 160] on div "Prestataire externe" at bounding box center [761, 168] width 116 height 17
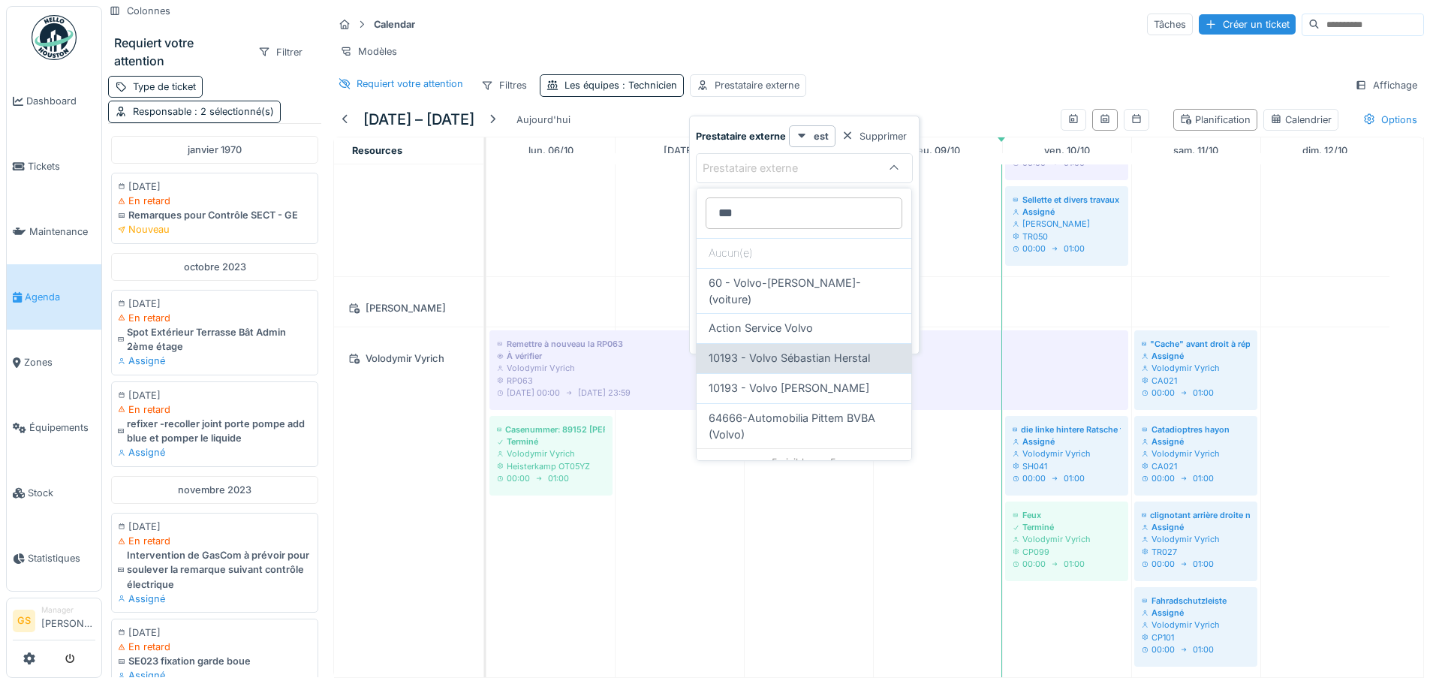
type externe_k3MTI "***"
click at [821, 350] on span "10193 - Volvo Sébastian Herstal" at bounding box center [789, 358] width 161 height 17
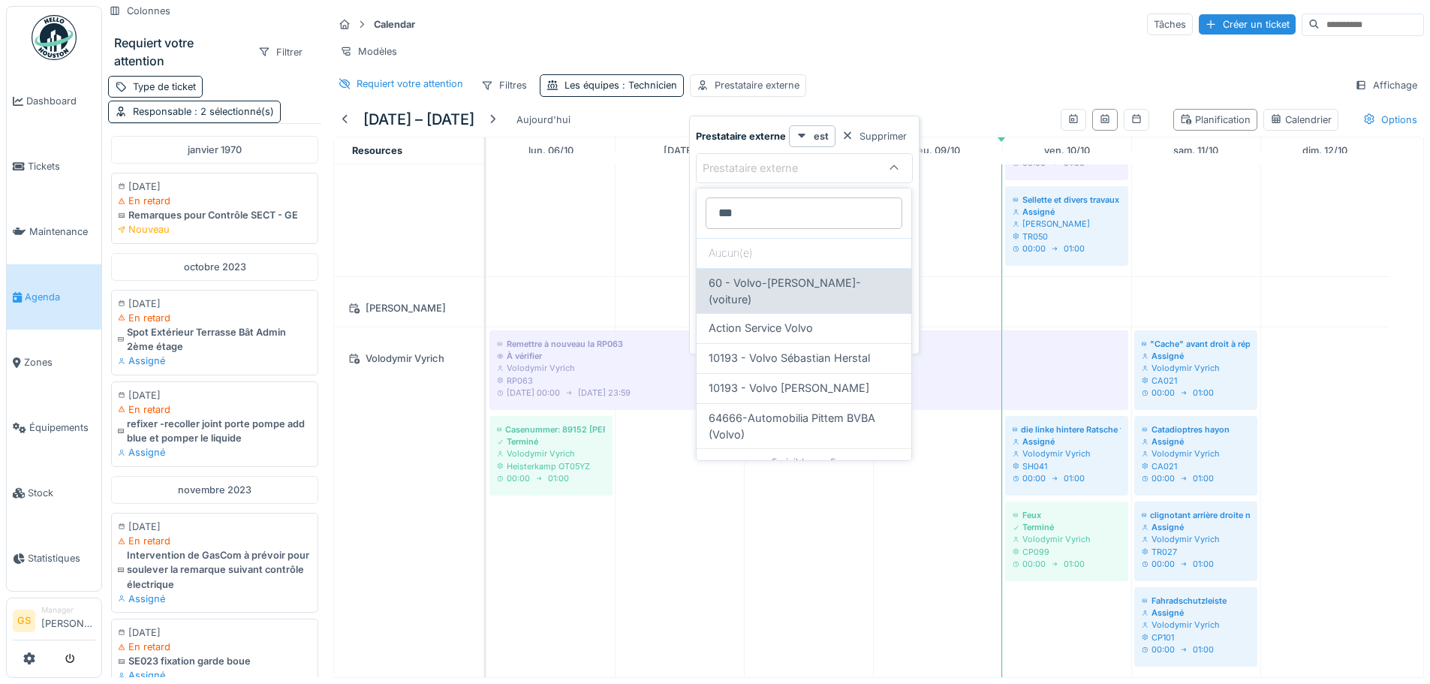
type input "*****"
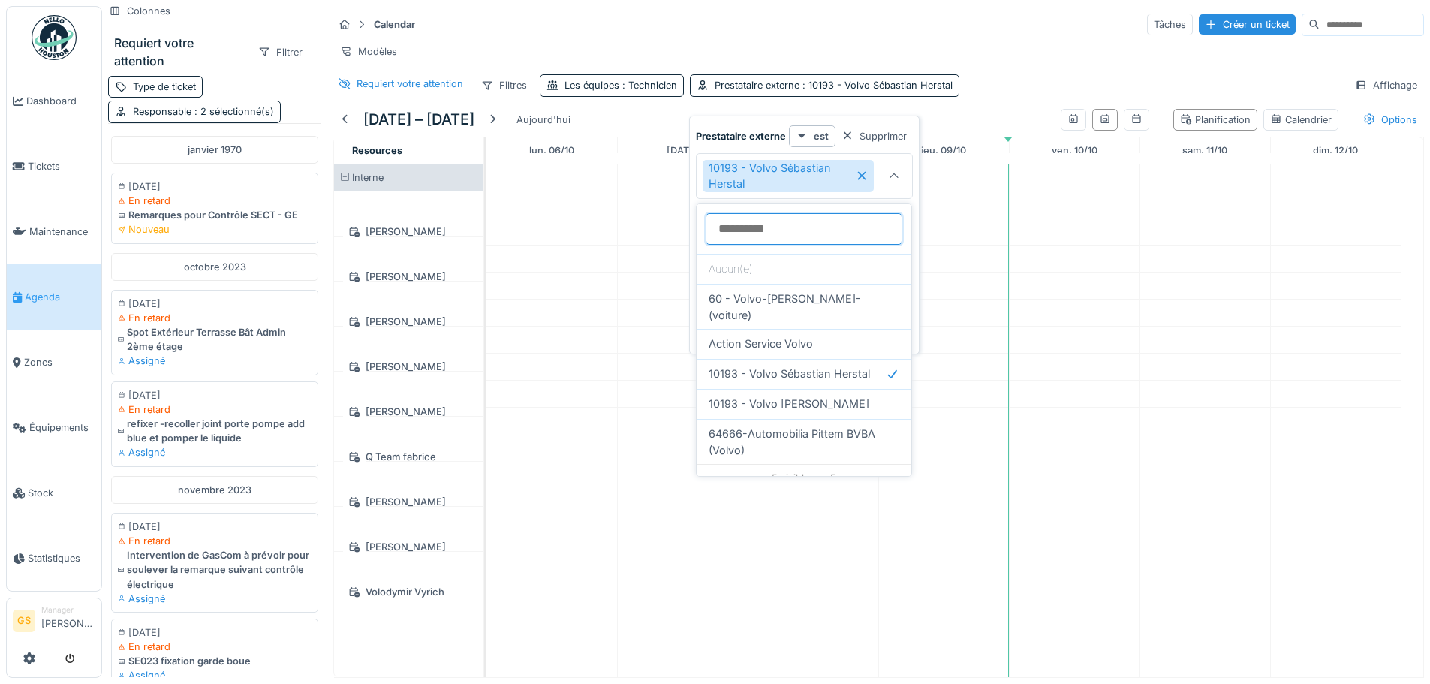
click at [814, 227] on externe_k3MTI at bounding box center [804, 229] width 197 height 32
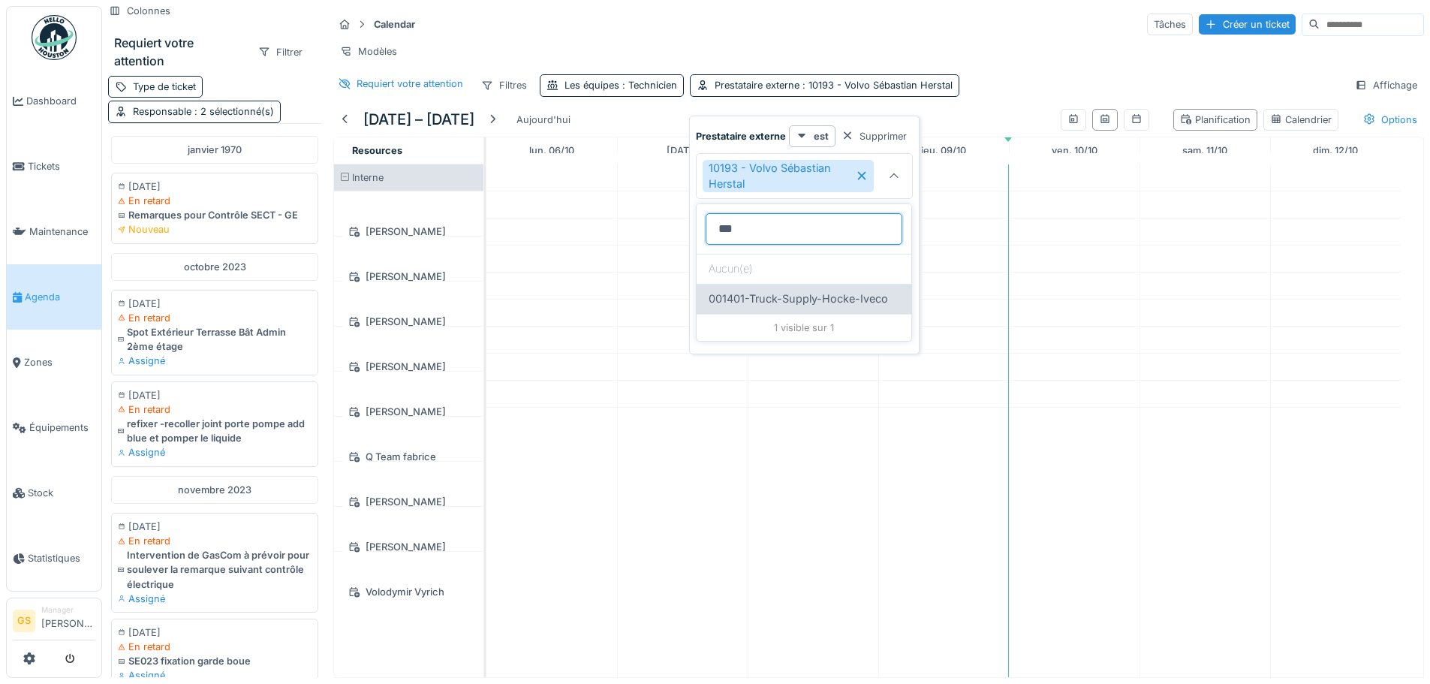
type externe_k3MTI "***"
click at [820, 300] on span "001401-Truck-Supply-Hocke-Iveco" at bounding box center [798, 299] width 179 height 17
type input "**********"
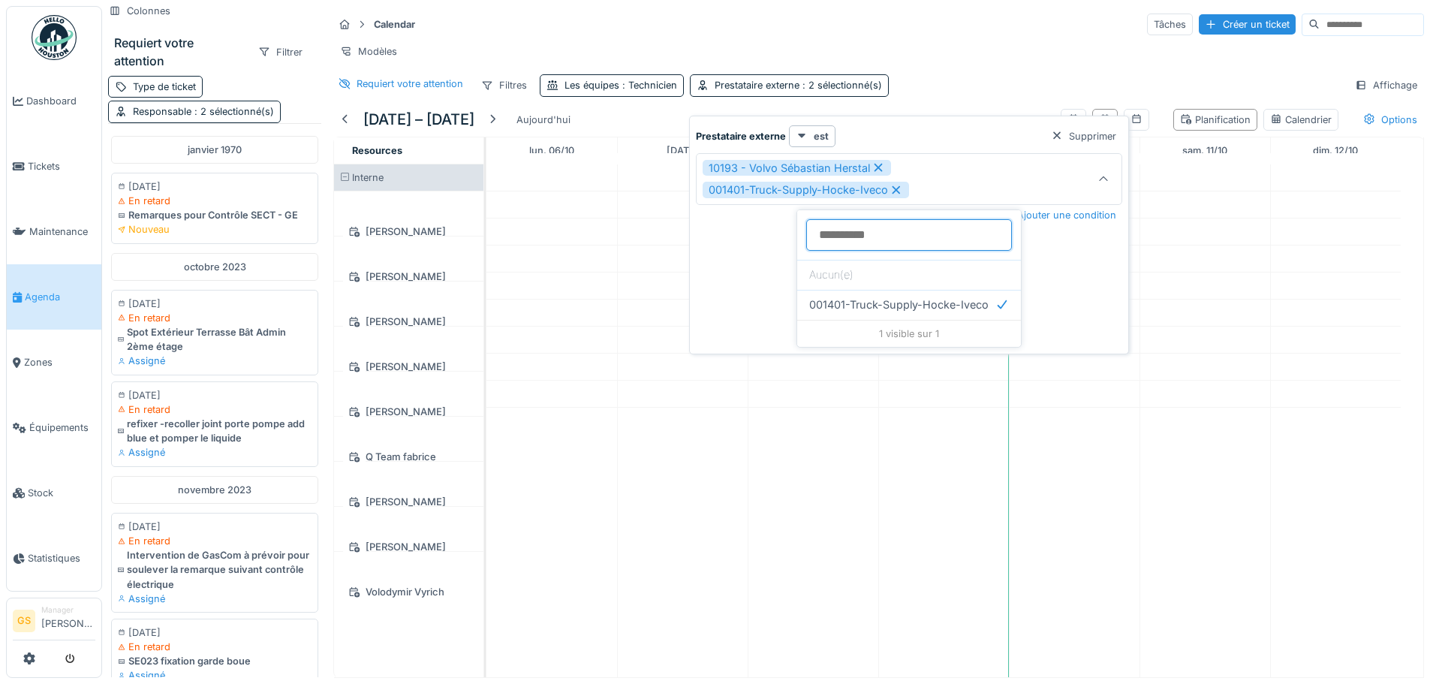
click at [860, 236] on externe_k3MTI at bounding box center [909, 235] width 206 height 32
type externe_k3MTI "****"
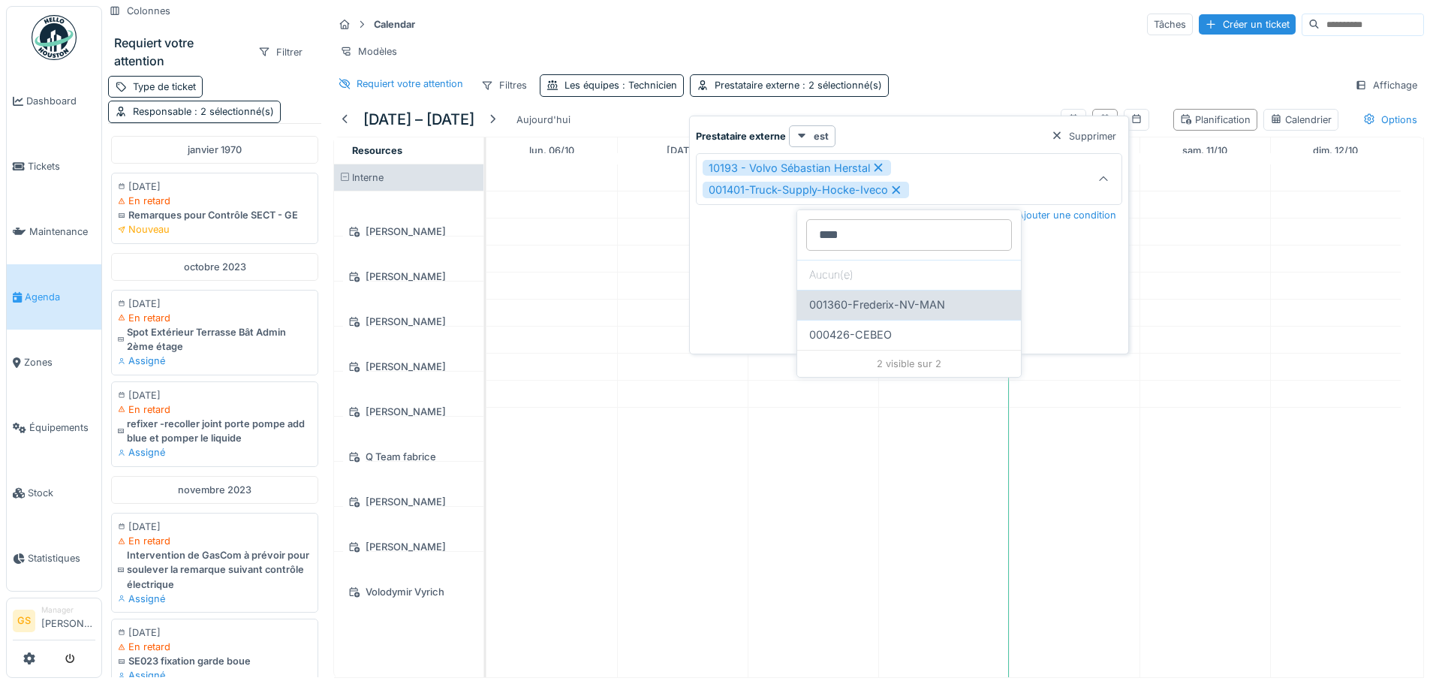
click at [871, 305] on span "001360-Frederix-NV-MAN" at bounding box center [877, 305] width 136 height 17
type input "**********"
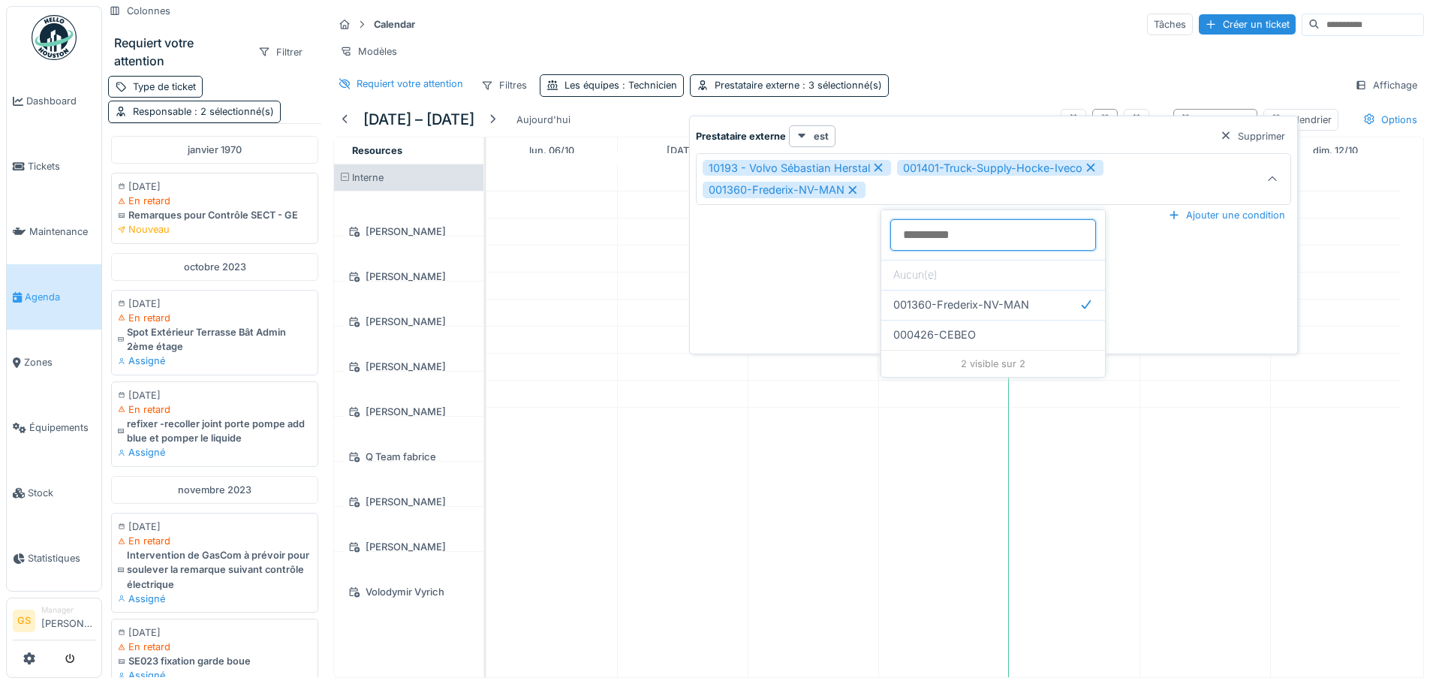
click at [926, 239] on externe_k3MTI at bounding box center [993, 235] width 206 height 32
type externe_k3MTI "*"
type externe_k3MTI "****"
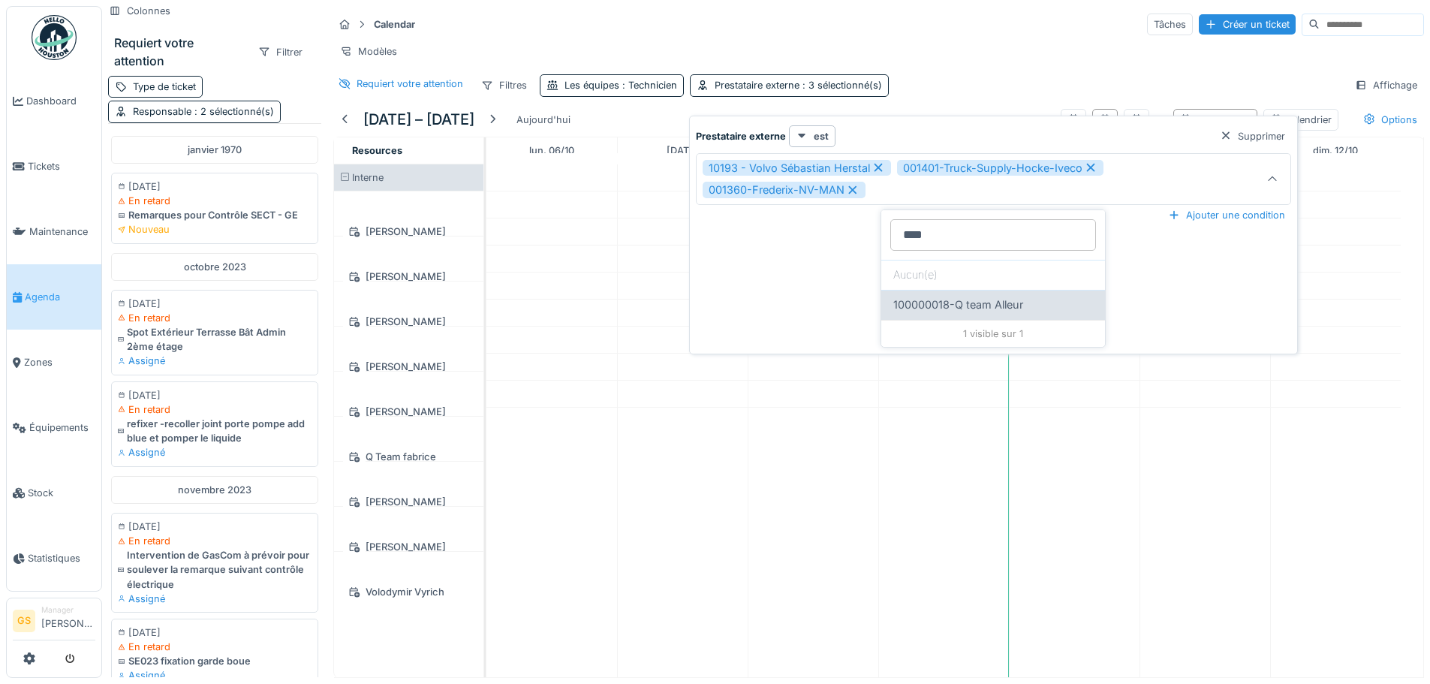
click at [968, 297] on span "100000018-Q team Alleur" at bounding box center [958, 305] width 130 height 17
type input "**********"
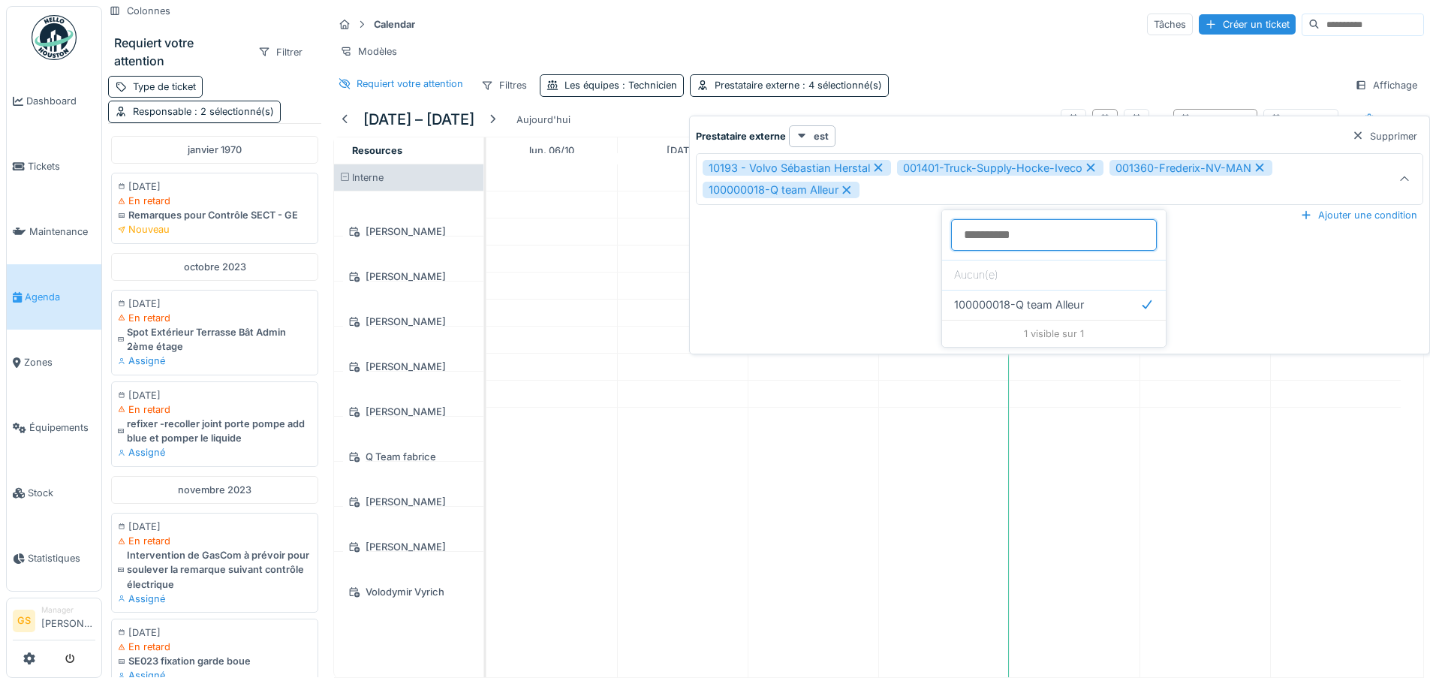
click at [1007, 230] on externe_k3MTI at bounding box center [1054, 235] width 206 height 32
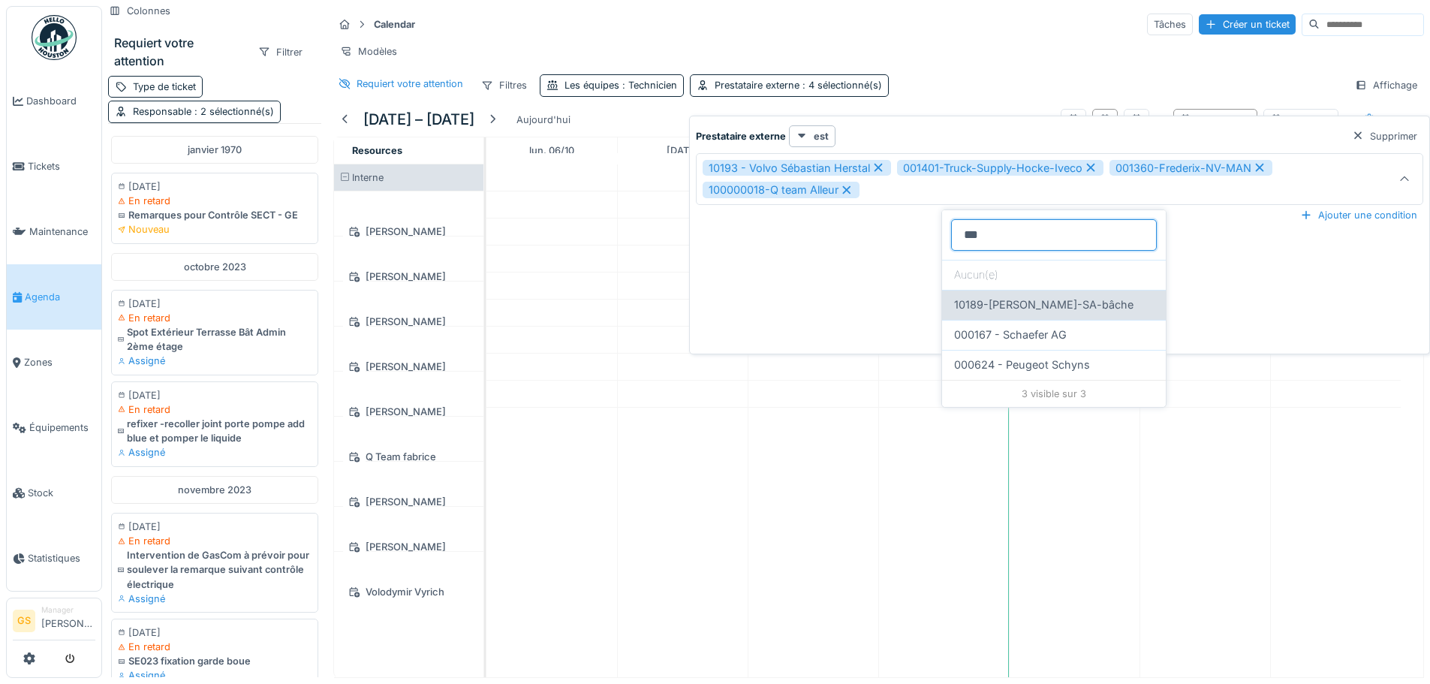
type externe_k3MTI "***"
click at [1037, 306] on span "10189-Schreiber-SA-bâche" at bounding box center [1043, 305] width 179 height 17
type input "**********"
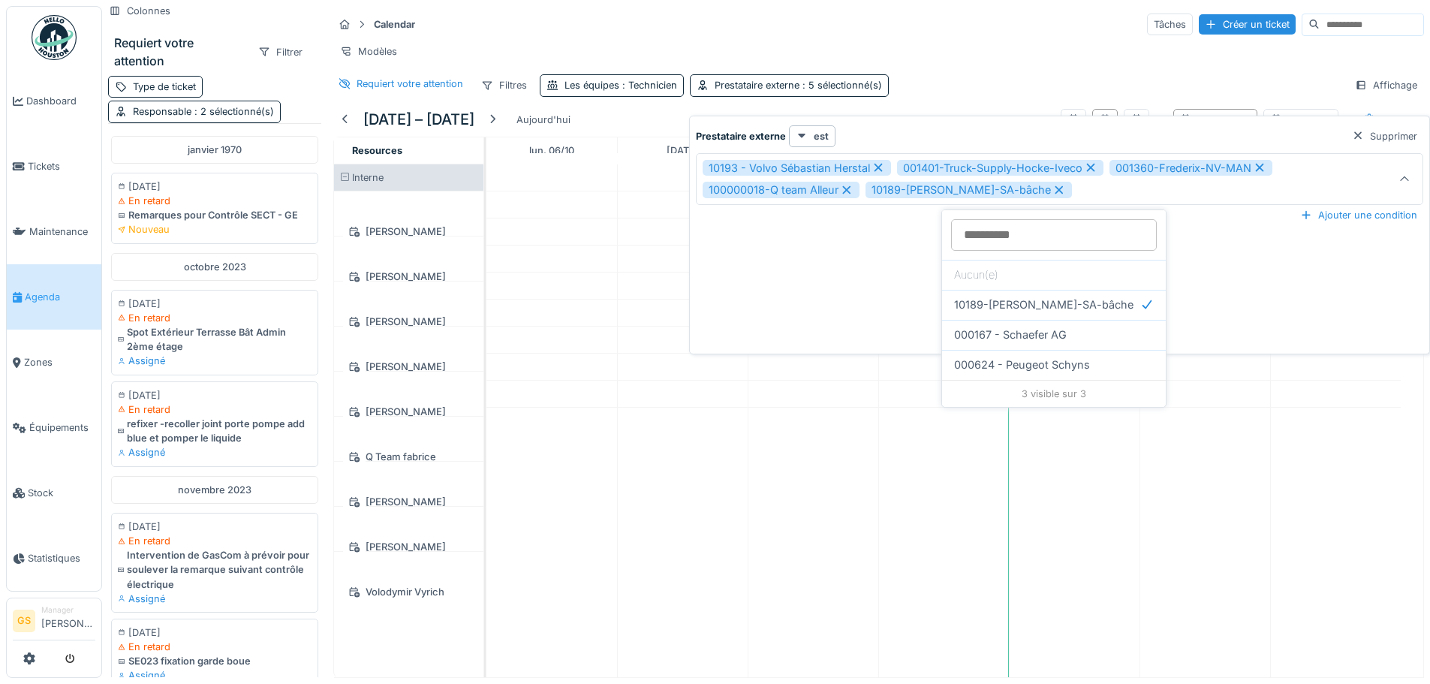
click at [676, 339] on td at bounding box center [682, 420] width 131 height 513
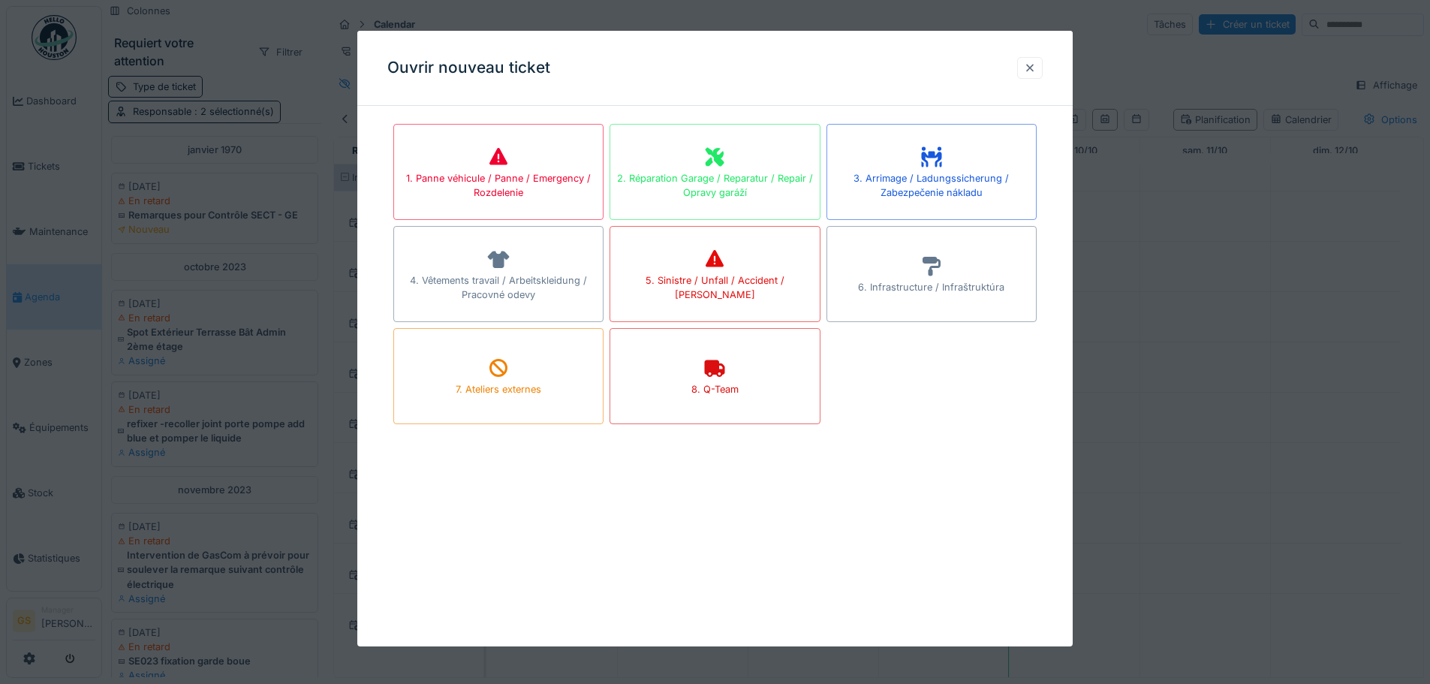
click at [1034, 71] on div at bounding box center [1030, 68] width 12 height 14
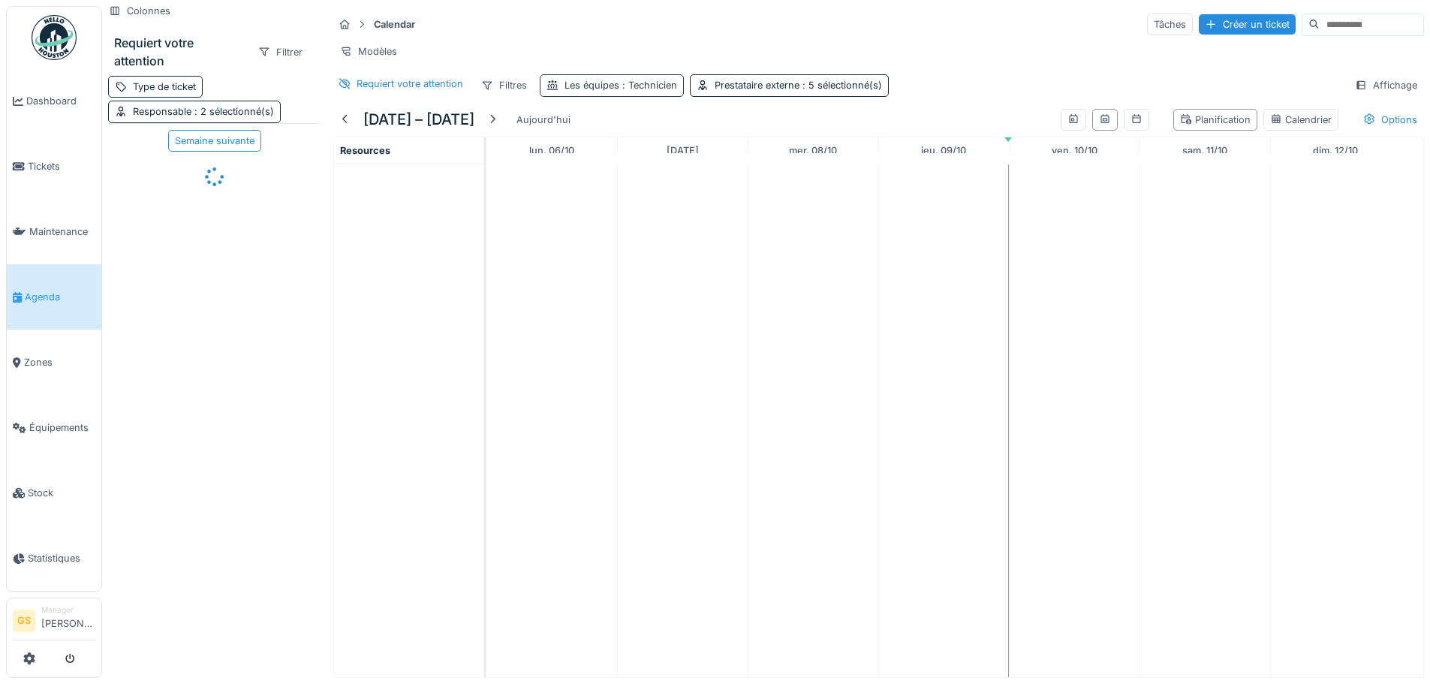
click at [641, 91] on span ": Technicien" at bounding box center [648, 85] width 58 height 11
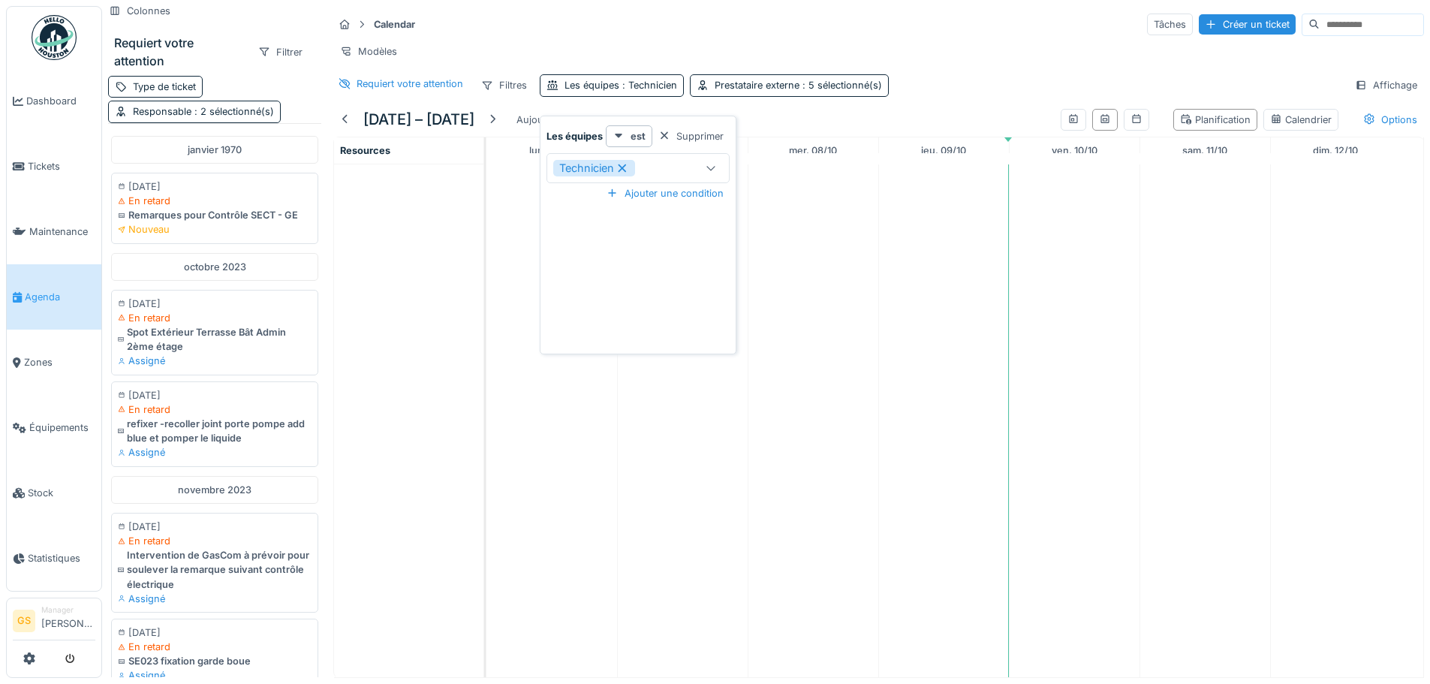
click at [633, 169] on div "Technicien" at bounding box center [594, 168] width 82 height 17
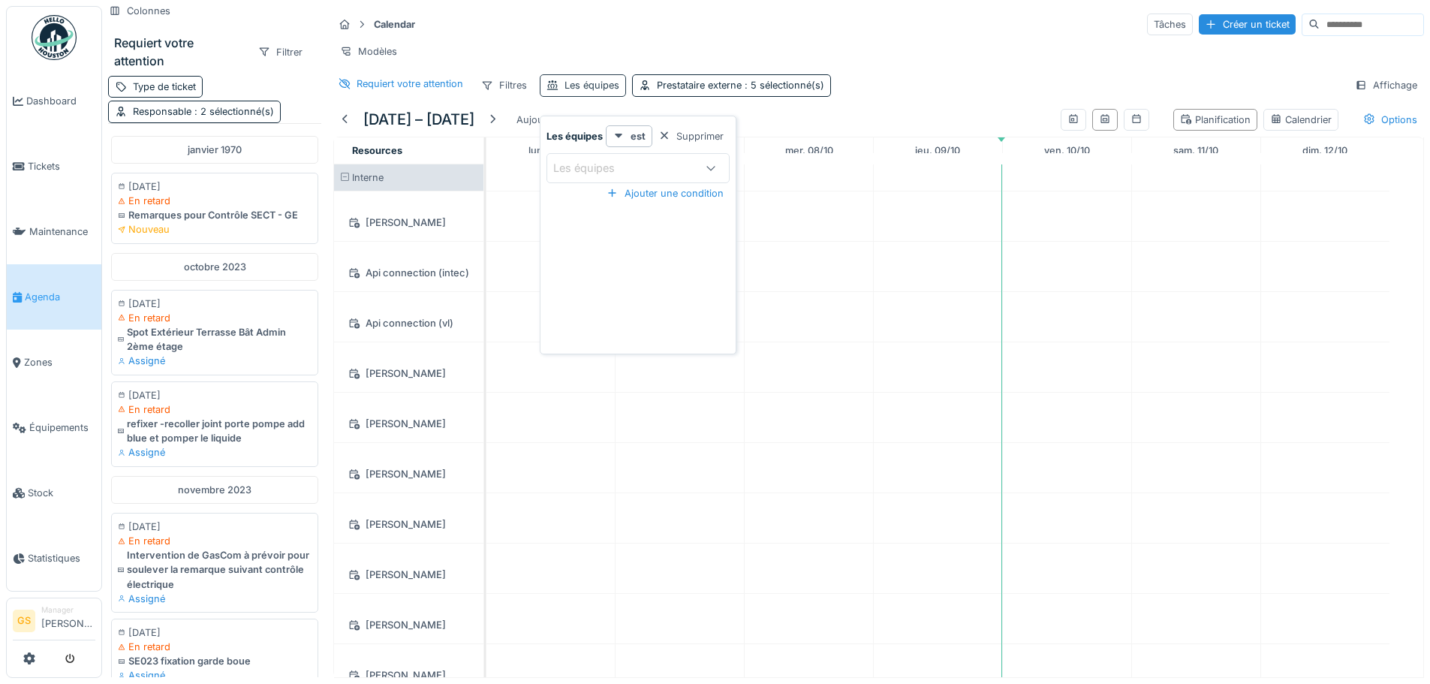
click at [596, 92] on div "Les équipes" at bounding box center [592, 85] width 55 height 14
click at [585, 92] on div "Les équipes" at bounding box center [592, 85] width 55 height 14
click at [616, 169] on div "Les équipes" at bounding box center [594, 168] width 83 height 17
click at [615, 375] on div "Technicien" at bounding box center [637, 373] width 162 height 17
type input "***"
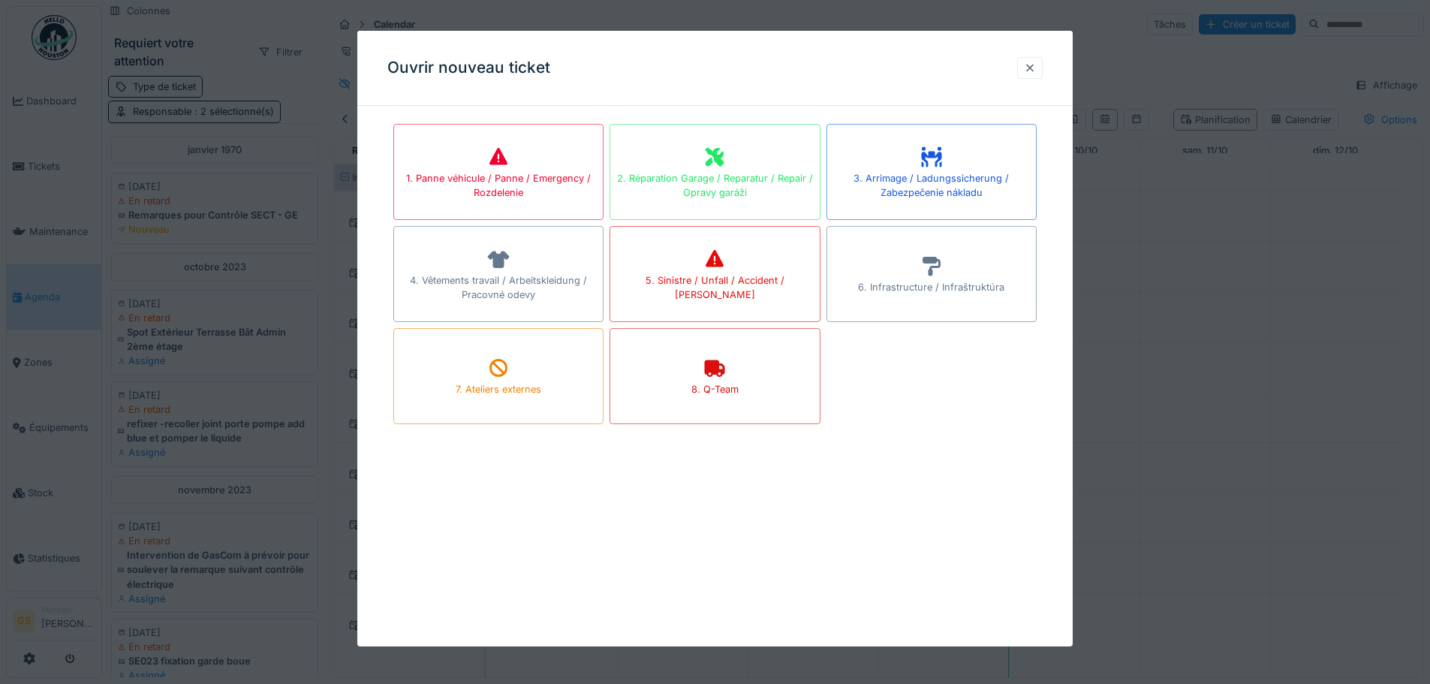
click at [1027, 64] on div at bounding box center [1030, 68] width 26 height 22
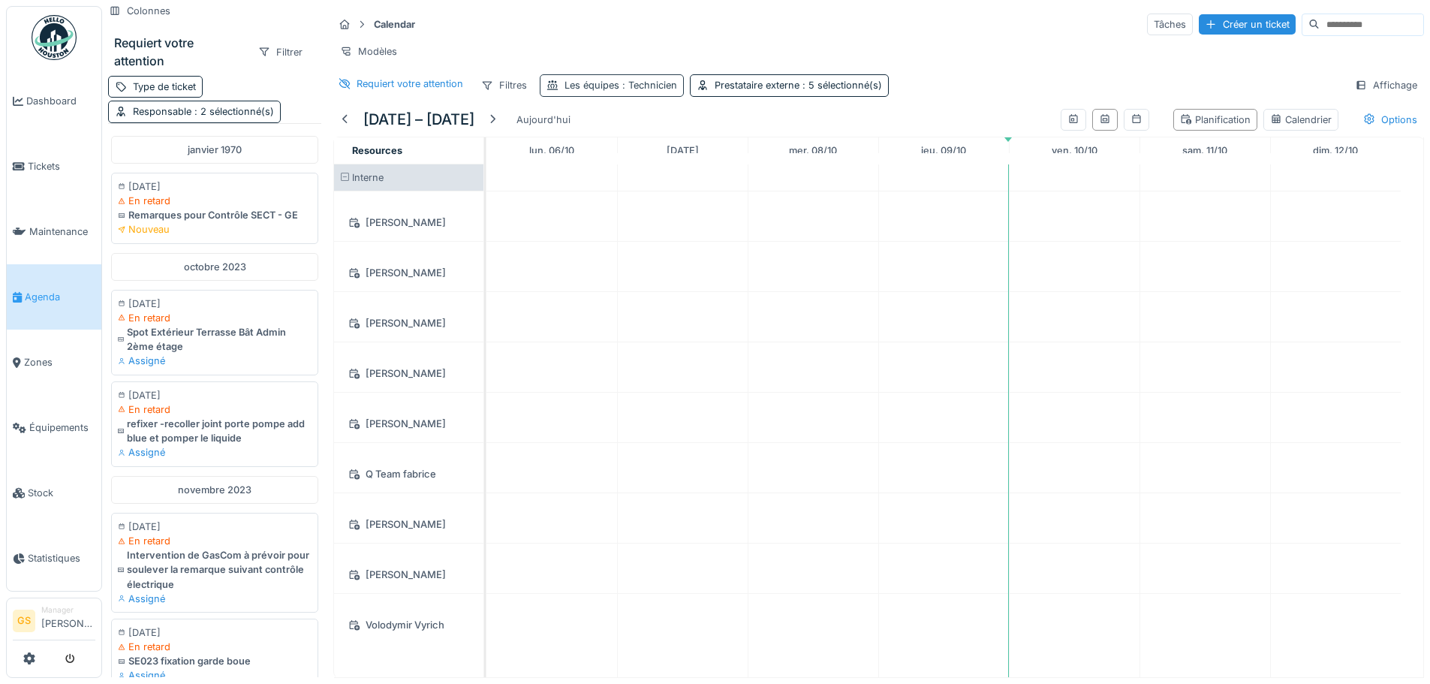
click at [605, 96] on div "Les équipes : Technicien" at bounding box center [612, 85] width 144 height 22
click at [625, 167] on icon at bounding box center [623, 168] width 14 height 11
click at [601, 45] on div "Modèles" at bounding box center [878, 52] width 1091 height 22
click at [578, 92] on div "Les équipes" at bounding box center [592, 85] width 55 height 14
click at [607, 172] on div "Les équipes" at bounding box center [594, 168] width 83 height 17
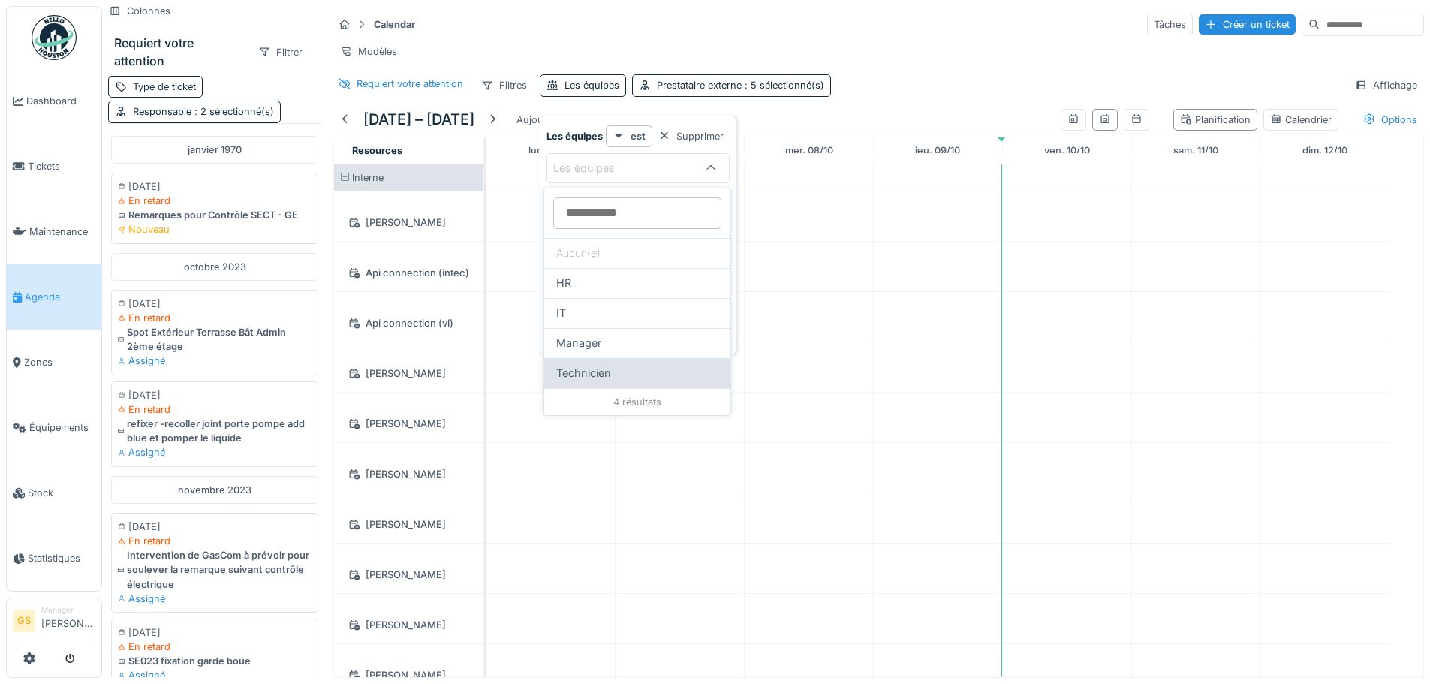
click at [619, 365] on div "Technicien" at bounding box center [637, 373] width 162 height 17
type input "***"
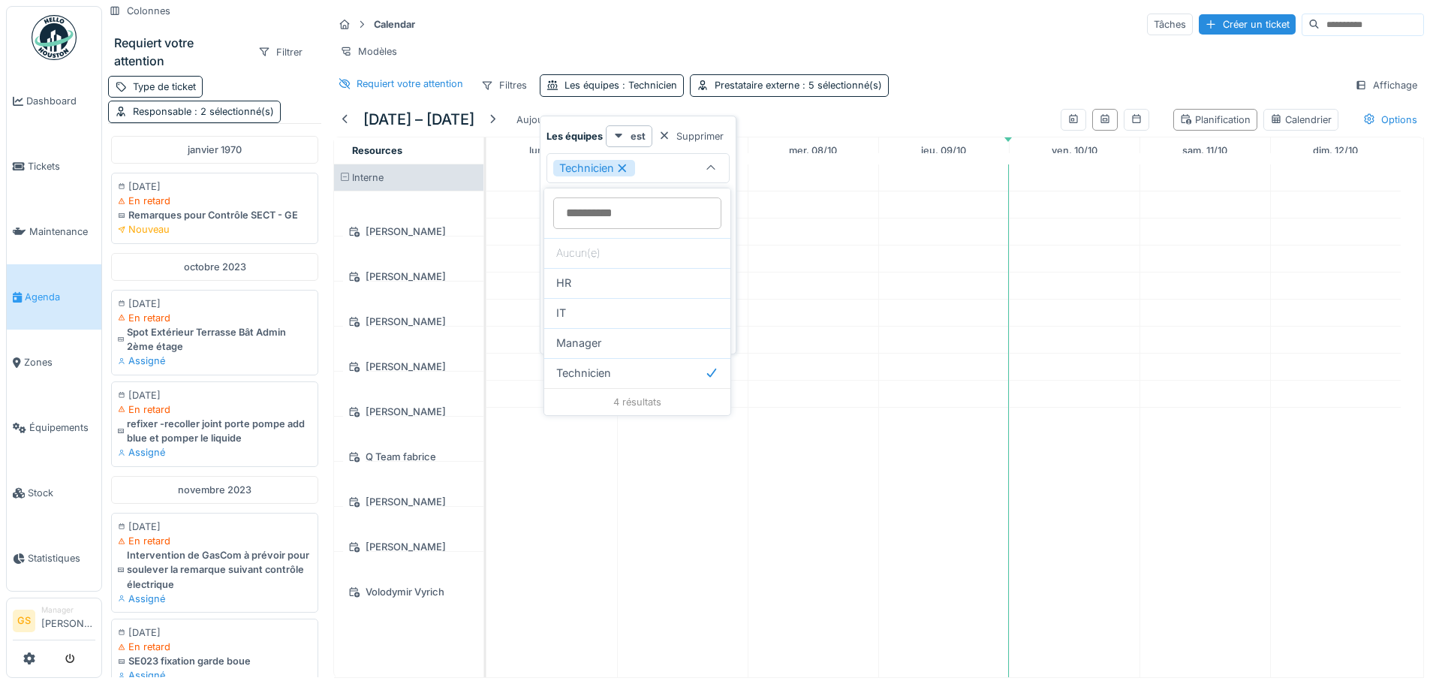
click at [863, 305] on td at bounding box center [813, 420] width 131 height 513
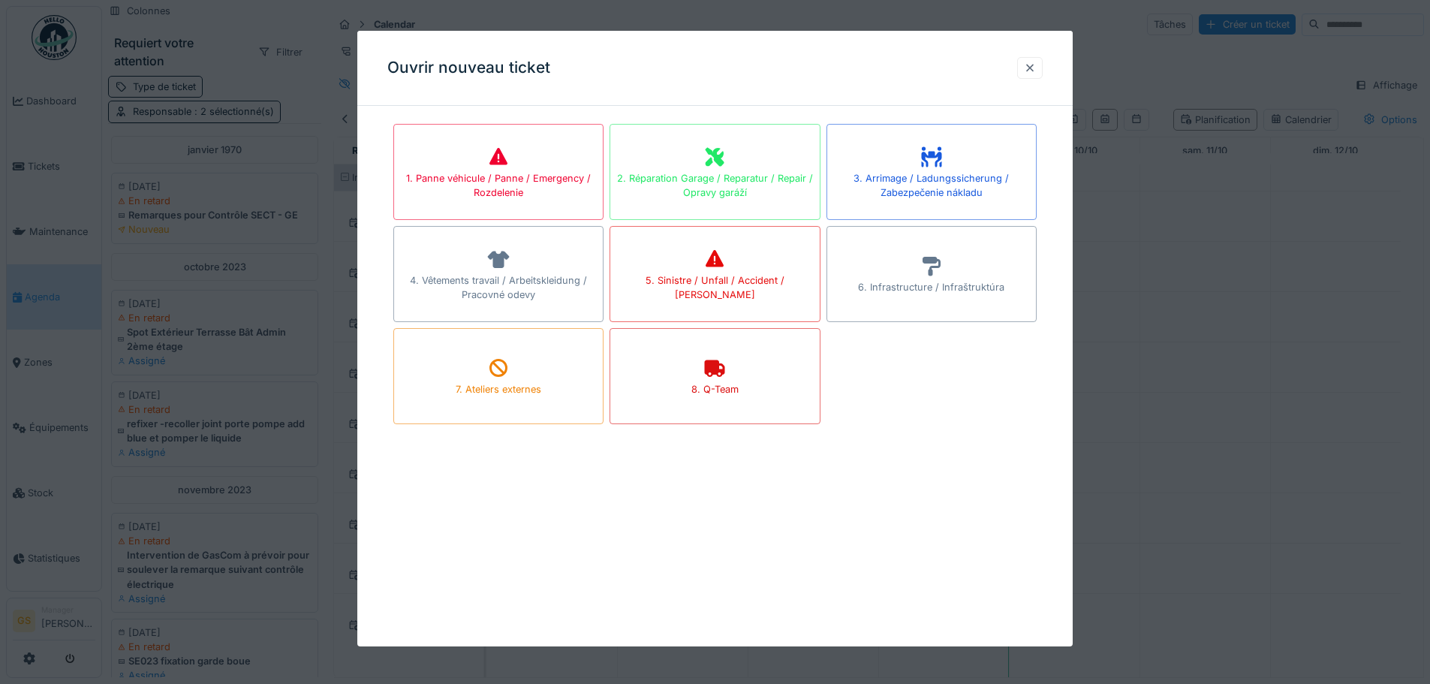
click at [1031, 61] on div at bounding box center [1030, 68] width 12 height 14
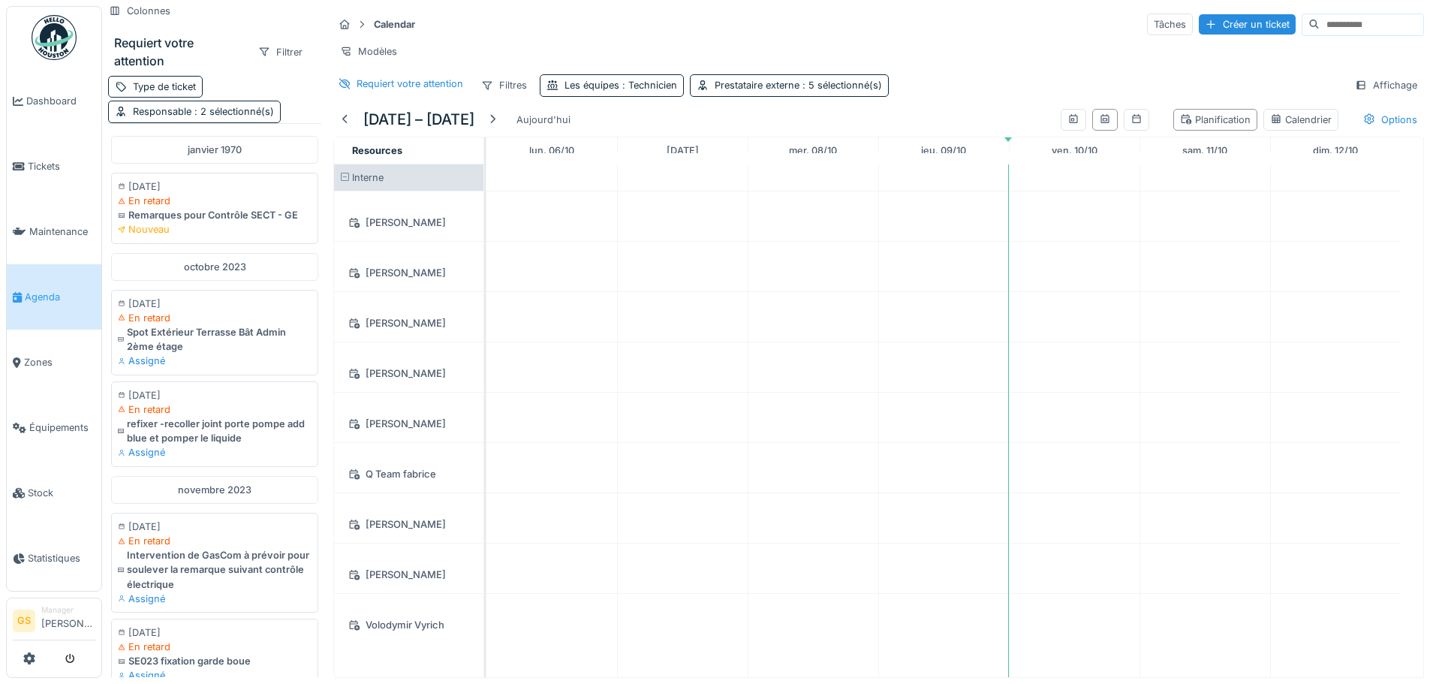
scroll to position [11, 0]
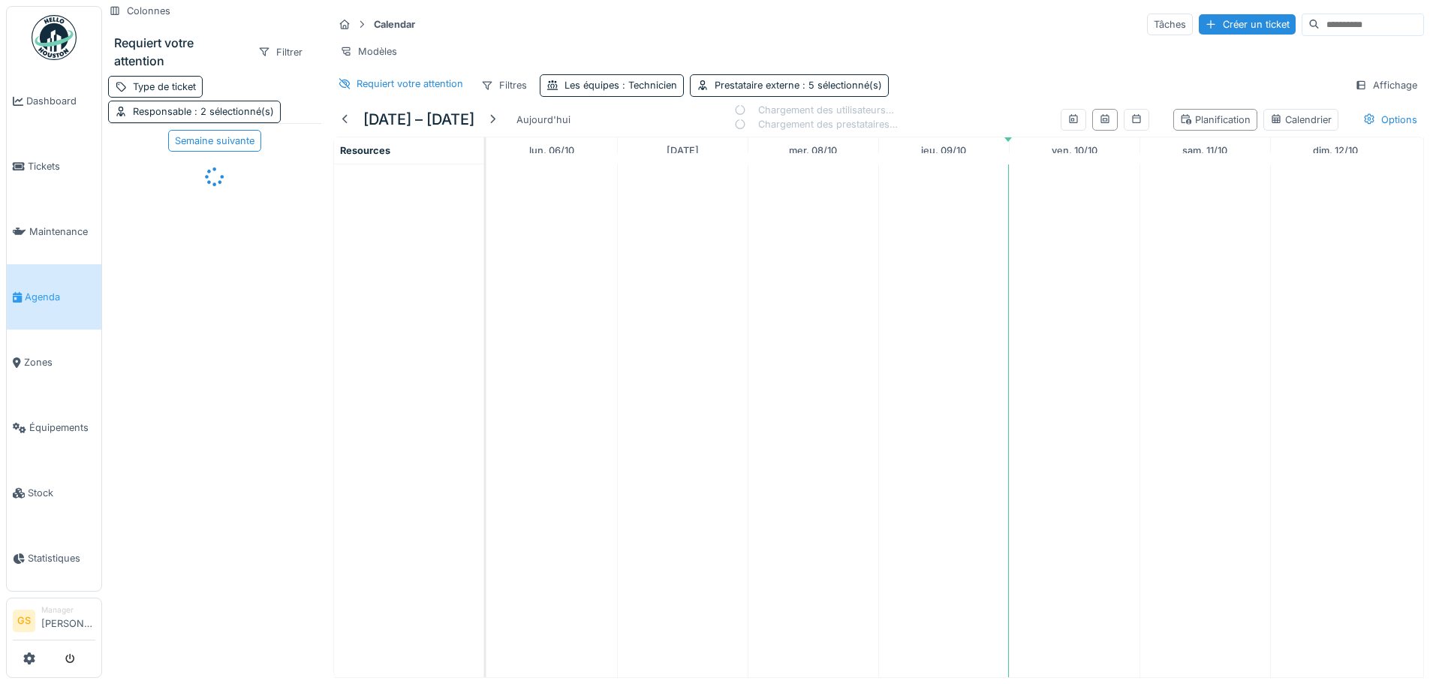
scroll to position [11, 0]
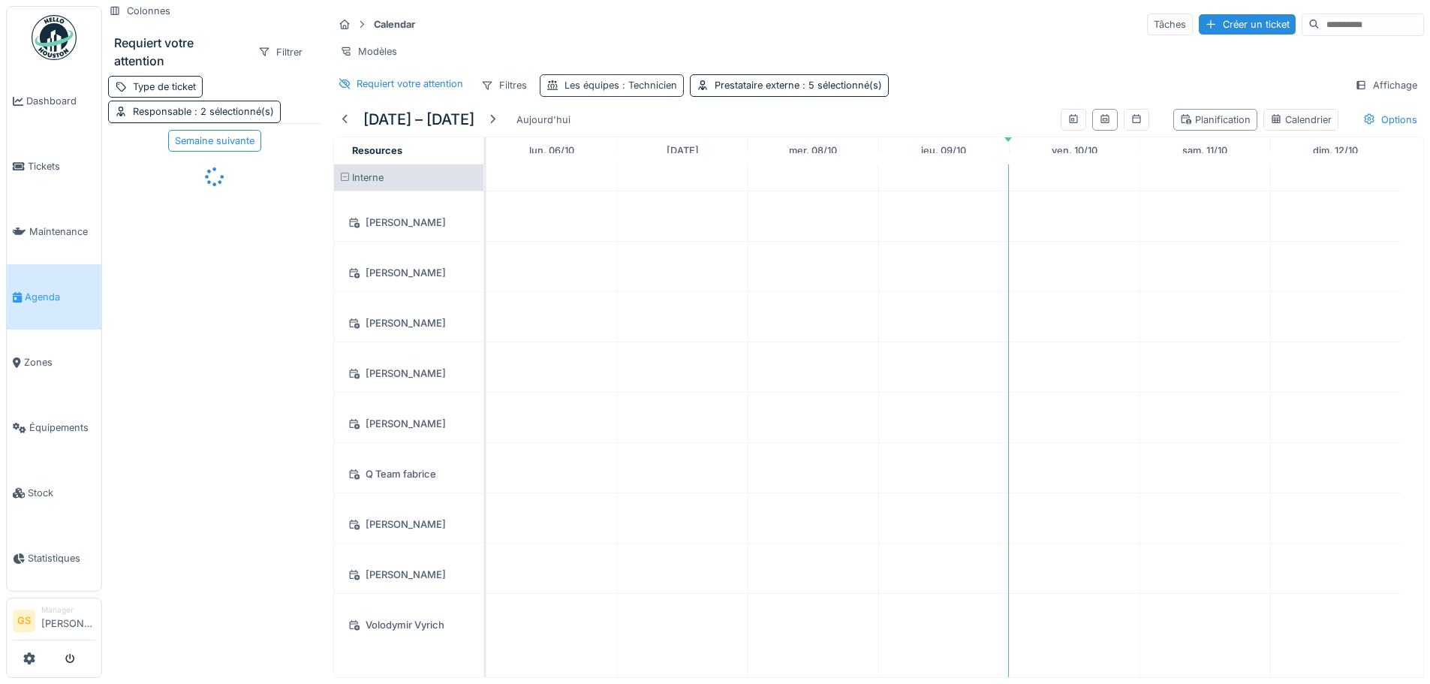
click at [649, 80] on span ": Technicien" at bounding box center [648, 85] width 58 height 11
click at [622, 164] on icon at bounding box center [622, 168] width 8 height 8
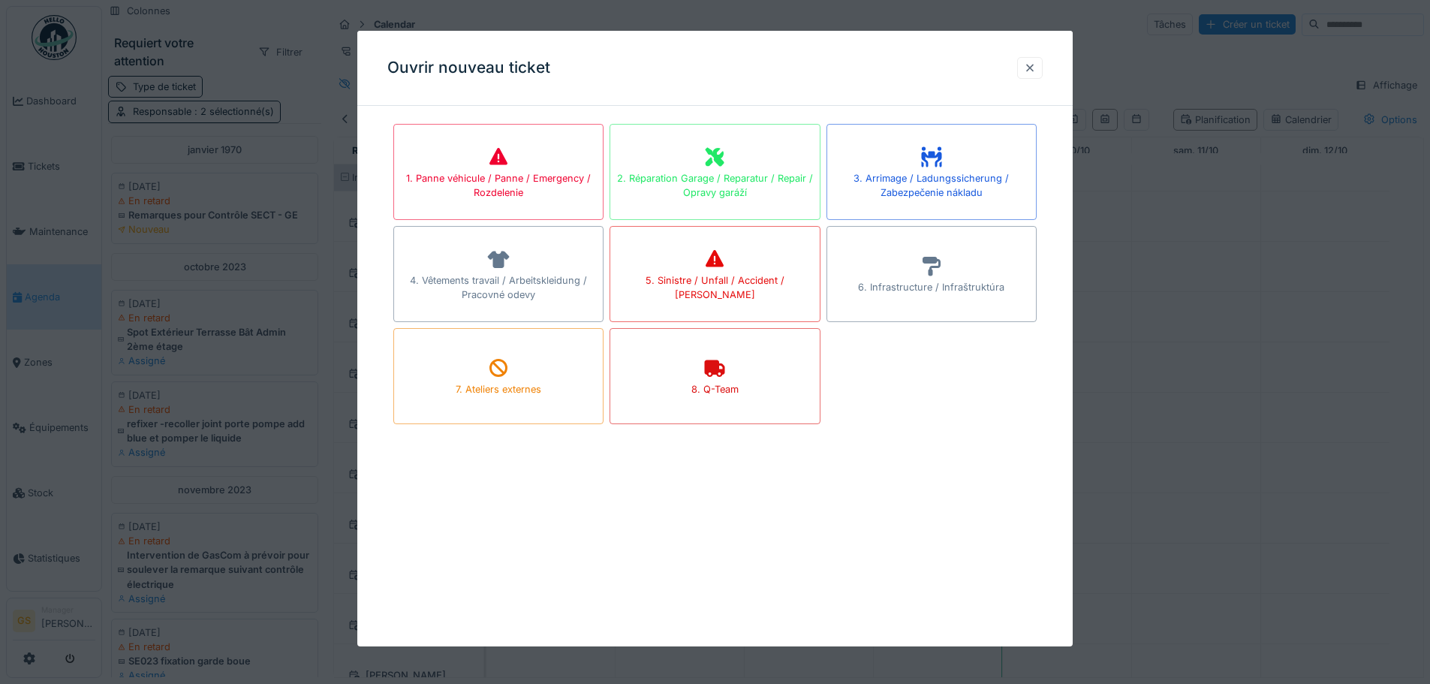
click at [1036, 63] on div at bounding box center [1030, 68] width 12 height 14
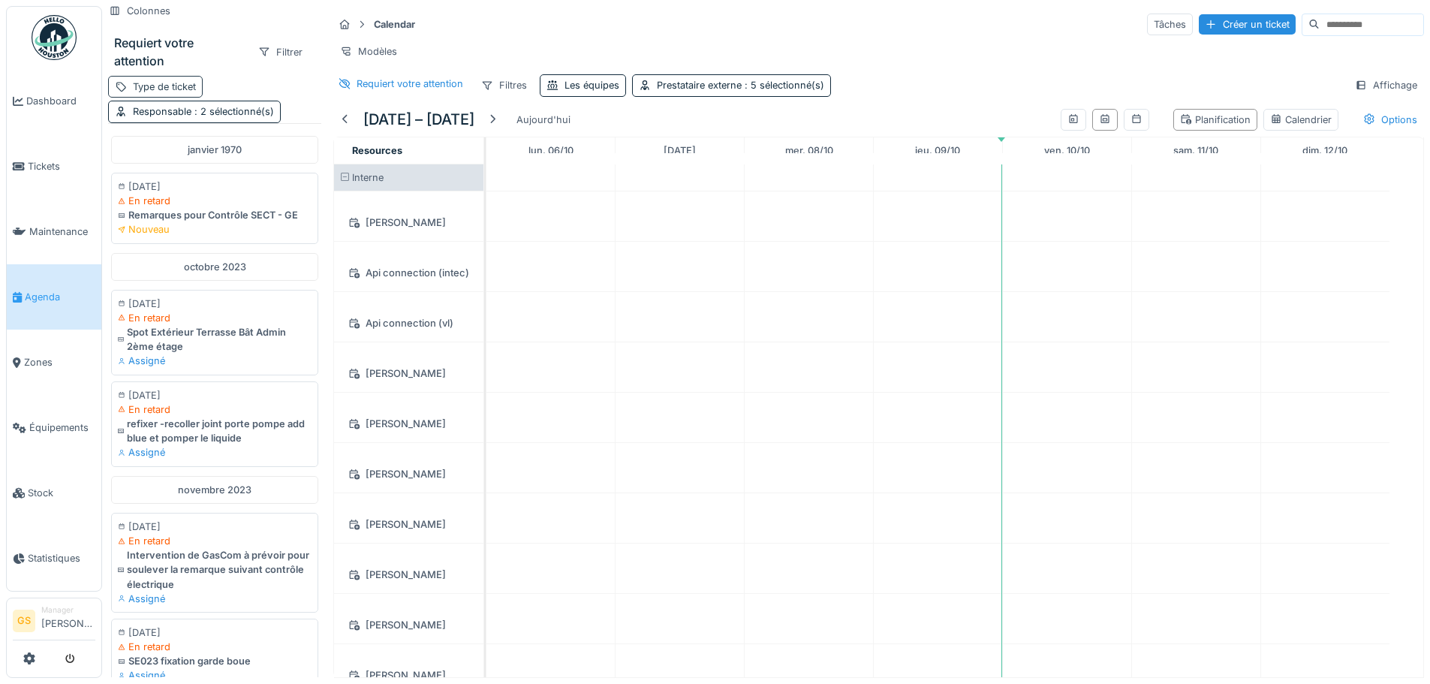
click at [187, 80] on div "Type de ticket" at bounding box center [164, 87] width 63 height 14
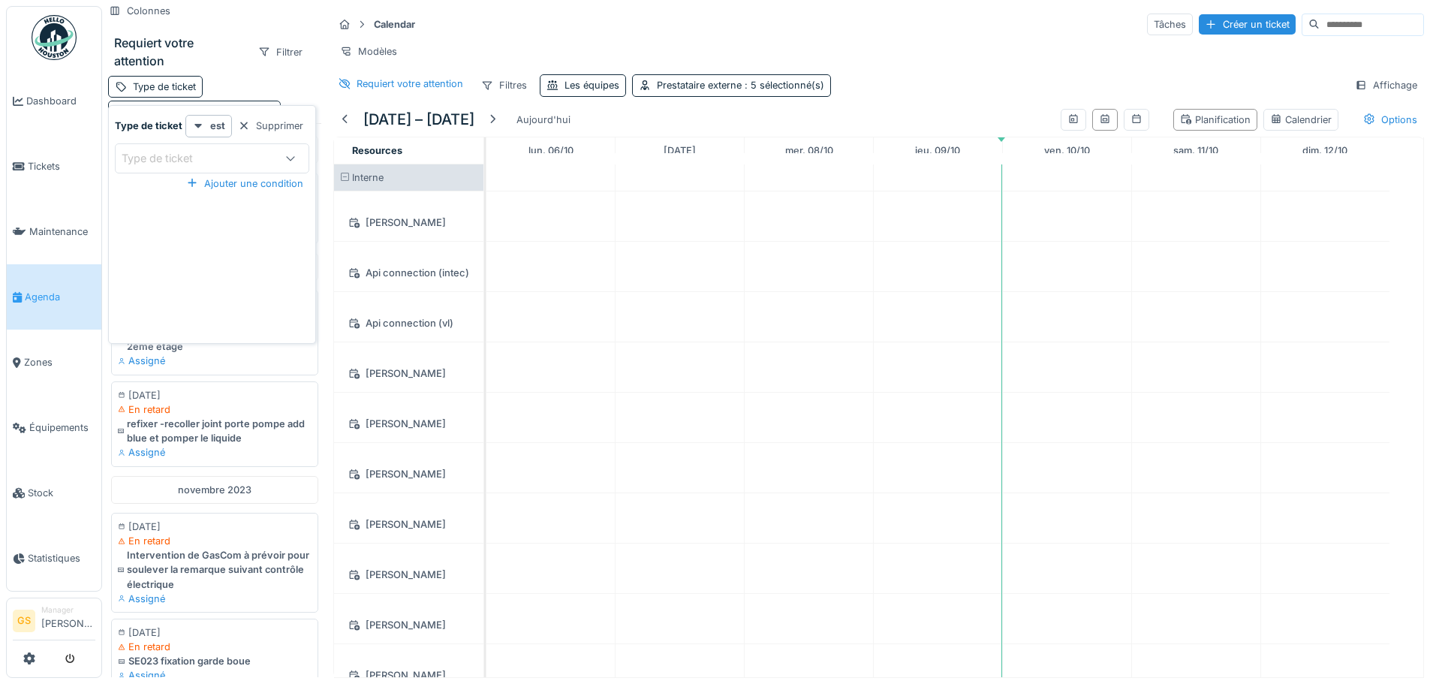
click at [234, 62] on div "Requiert votre attention Filtrer" at bounding box center [214, 52] width 213 height 48
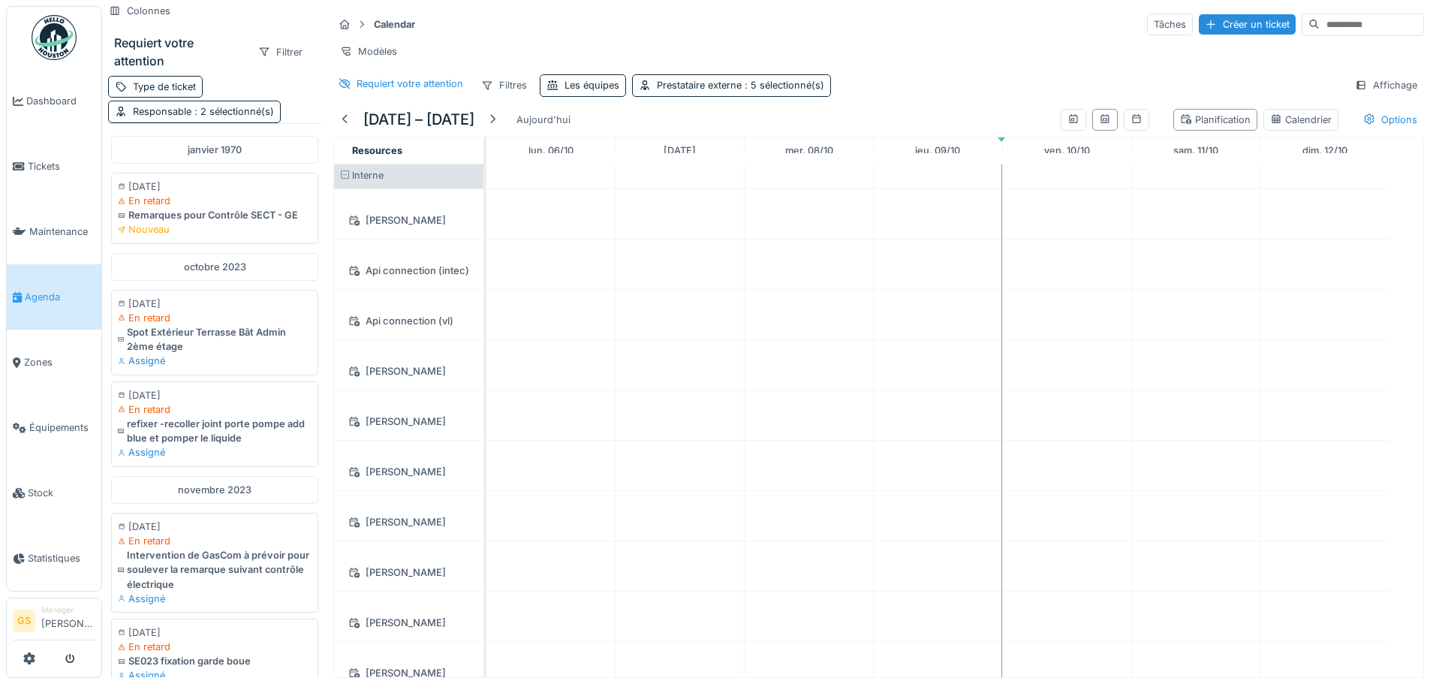
scroll to position [0, 0]
click at [645, 90] on div at bounding box center [645, 85] width 12 height 14
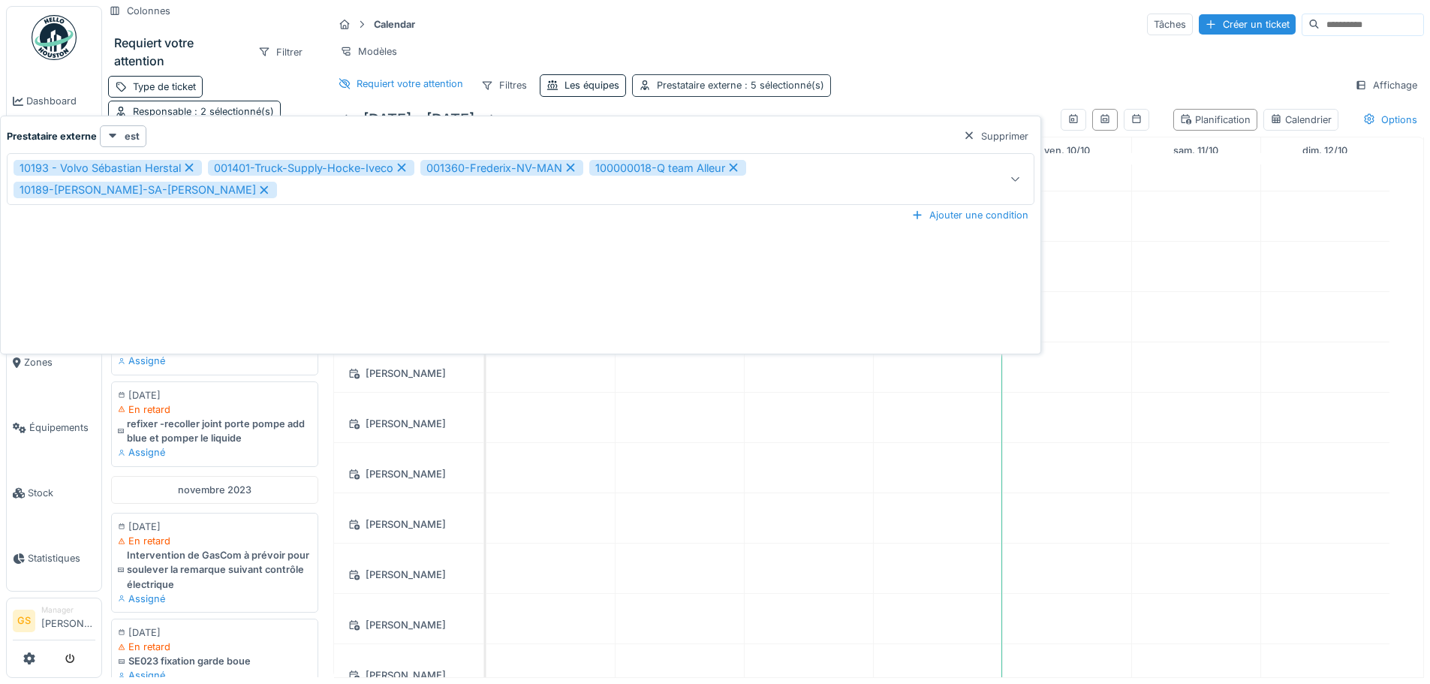
click at [645, 90] on div at bounding box center [645, 85] width 12 height 14
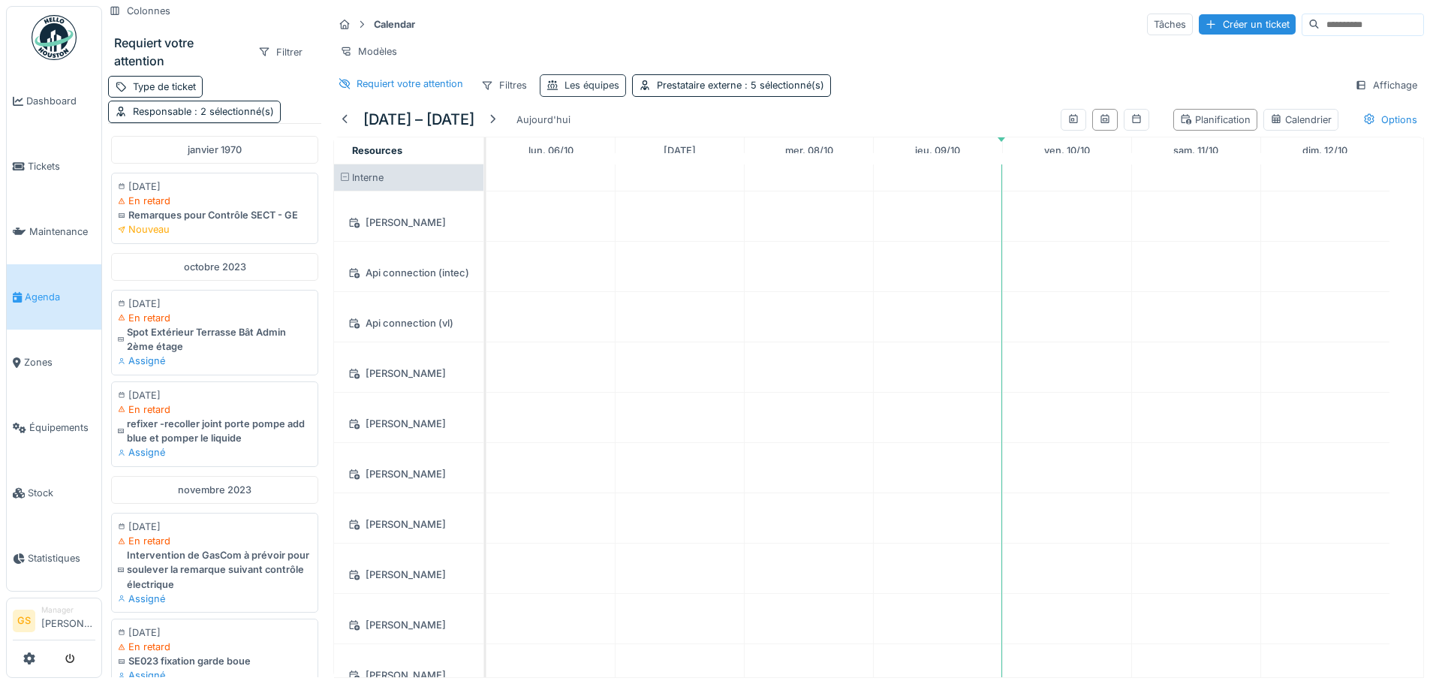
click at [582, 95] on div "Les équipes" at bounding box center [583, 85] width 86 height 22
click at [616, 160] on div "Les équipes" at bounding box center [594, 168] width 83 height 17
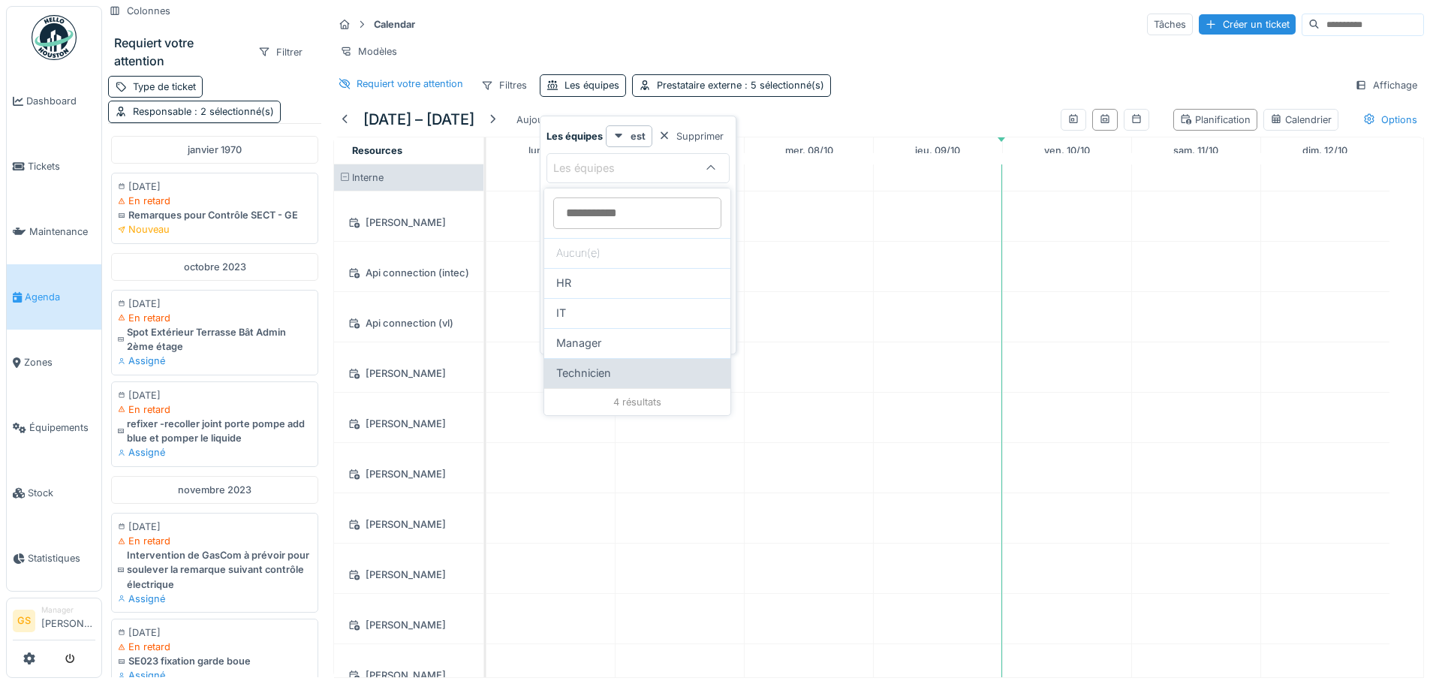
click at [613, 365] on div "Technicien" at bounding box center [637, 373] width 162 height 17
type input "***"
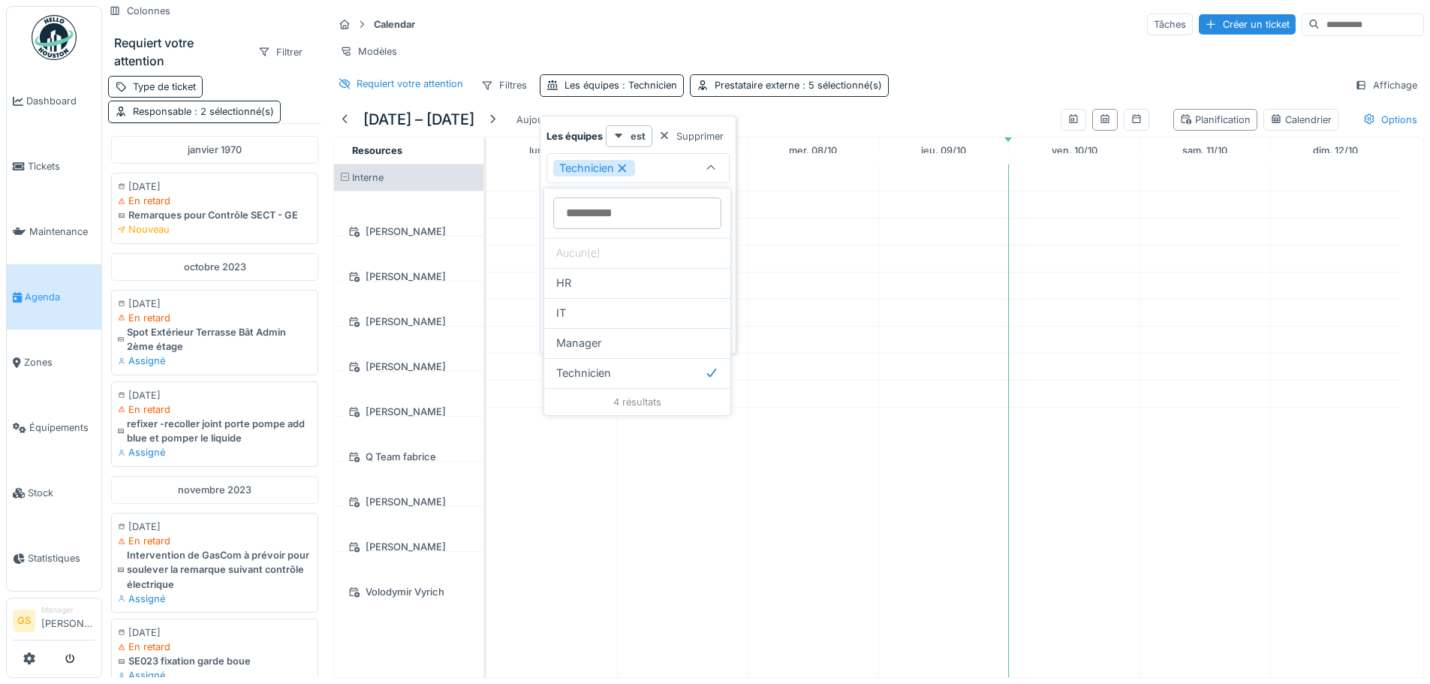
click at [510, 302] on td at bounding box center [551, 420] width 131 height 513
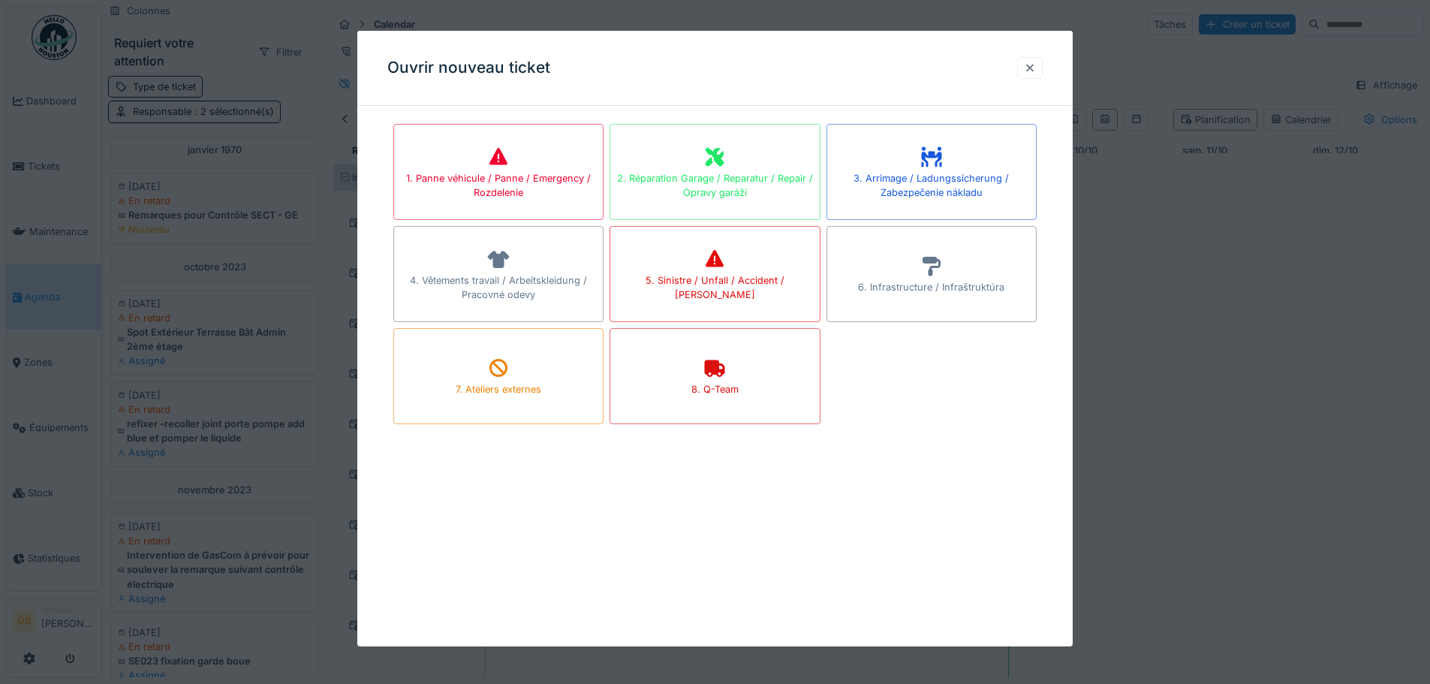
click at [1032, 68] on div at bounding box center [1030, 68] width 12 height 14
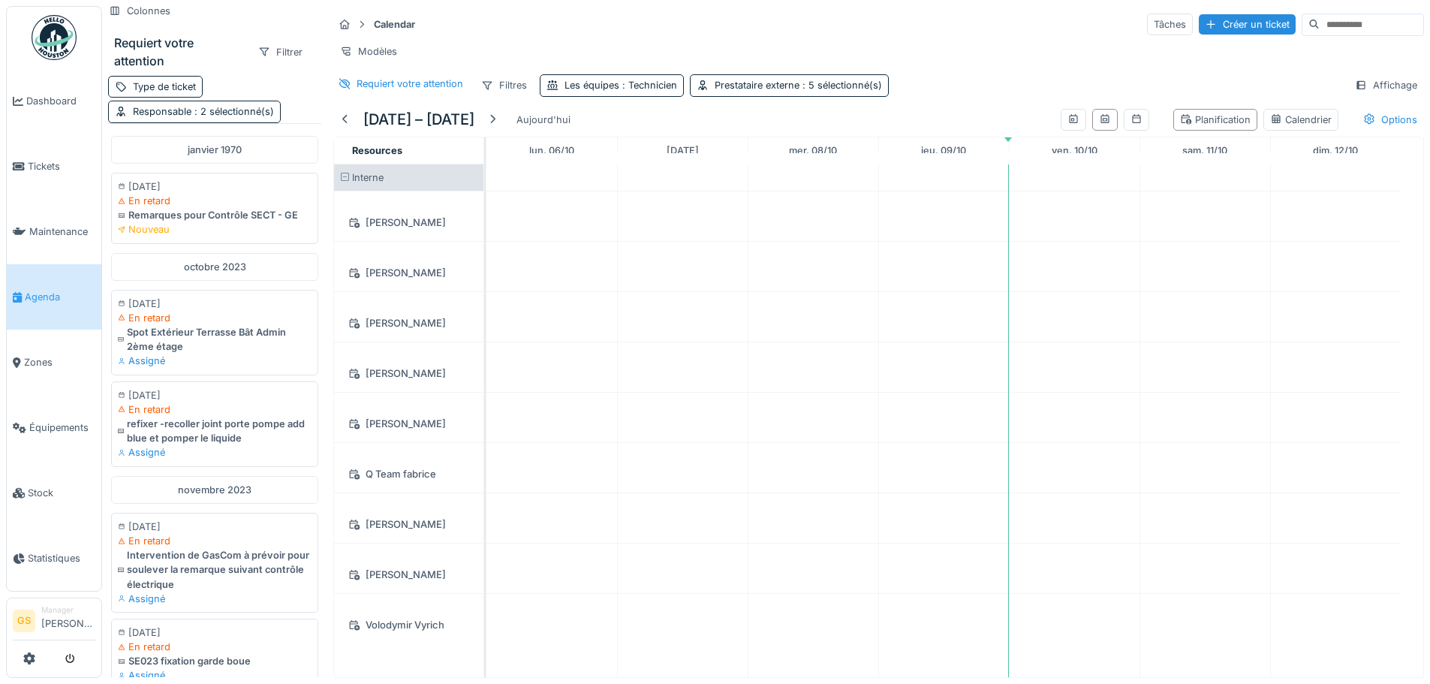
click at [437, 275] on div "[PERSON_NAME]" at bounding box center [408, 272] width 131 height 19
click at [677, 96] on div "Les équipes : Technicien" at bounding box center [612, 85] width 144 height 22
click at [503, 96] on div "Filtres" at bounding box center [503, 85] width 59 height 22
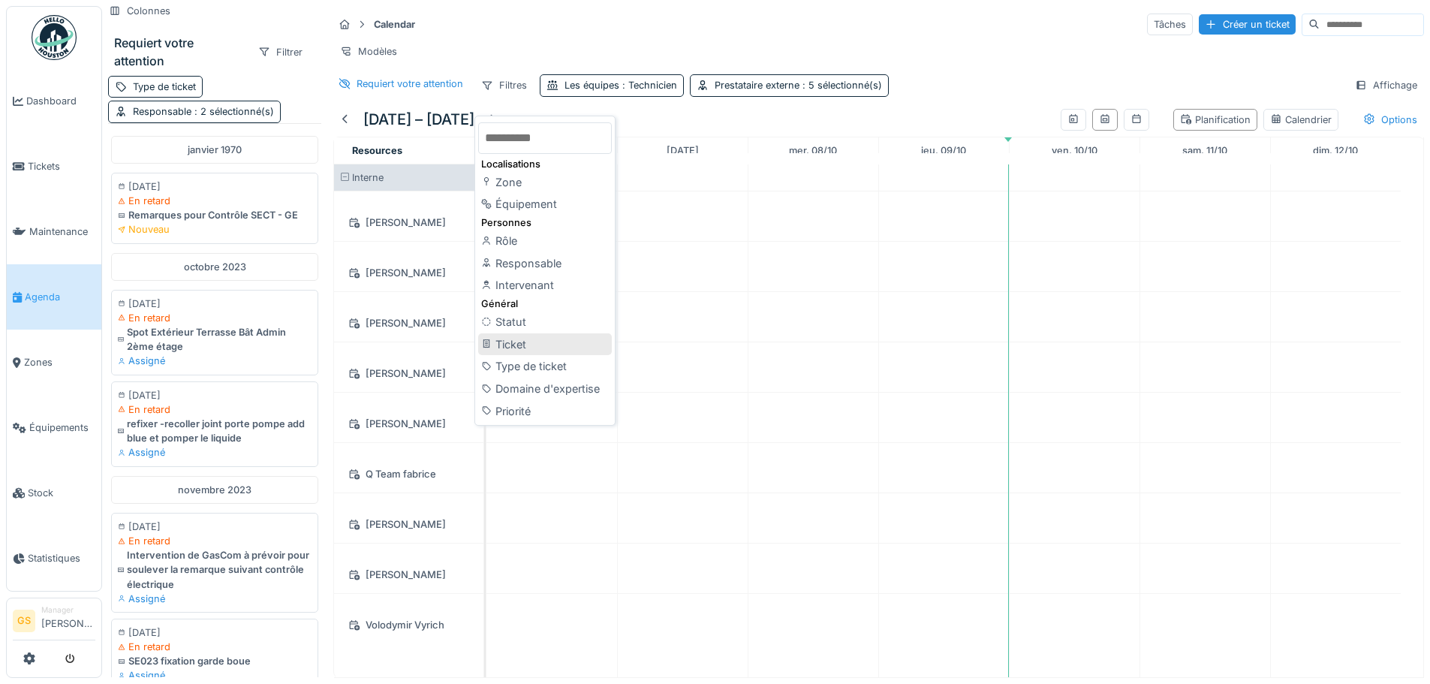
click at [549, 351] on div "Ticket" at bounding box center [545, 344] width 134 height 23
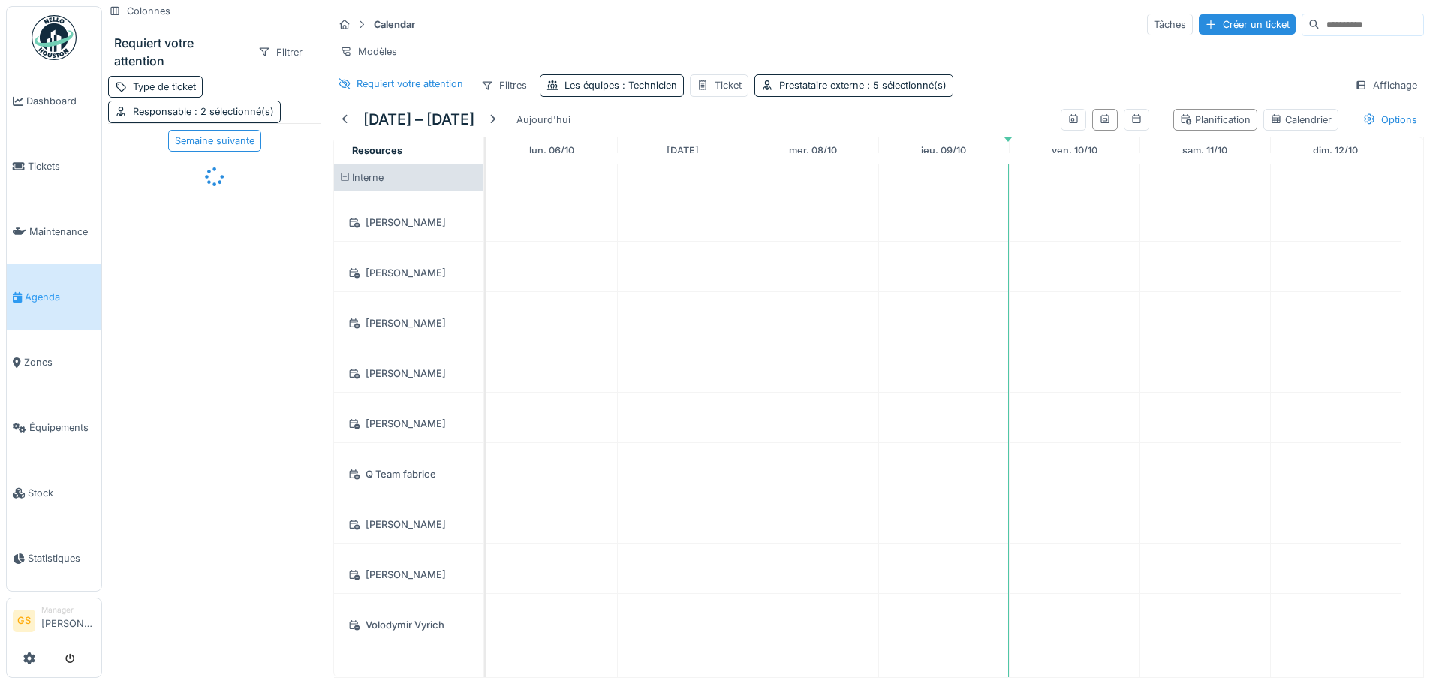
scroll to position [11, 0]
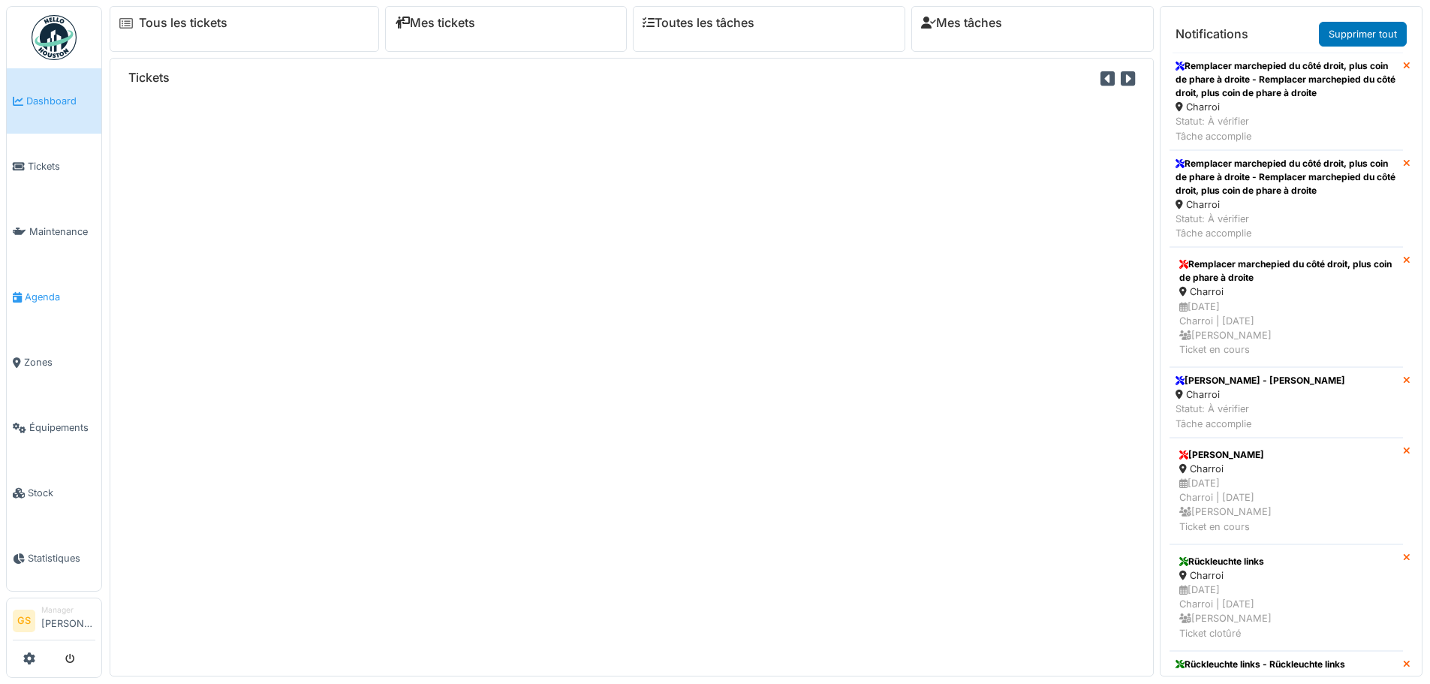
click at [52, 293] on span "Agenda" at bounding box center [60, 297] width 71 height 14
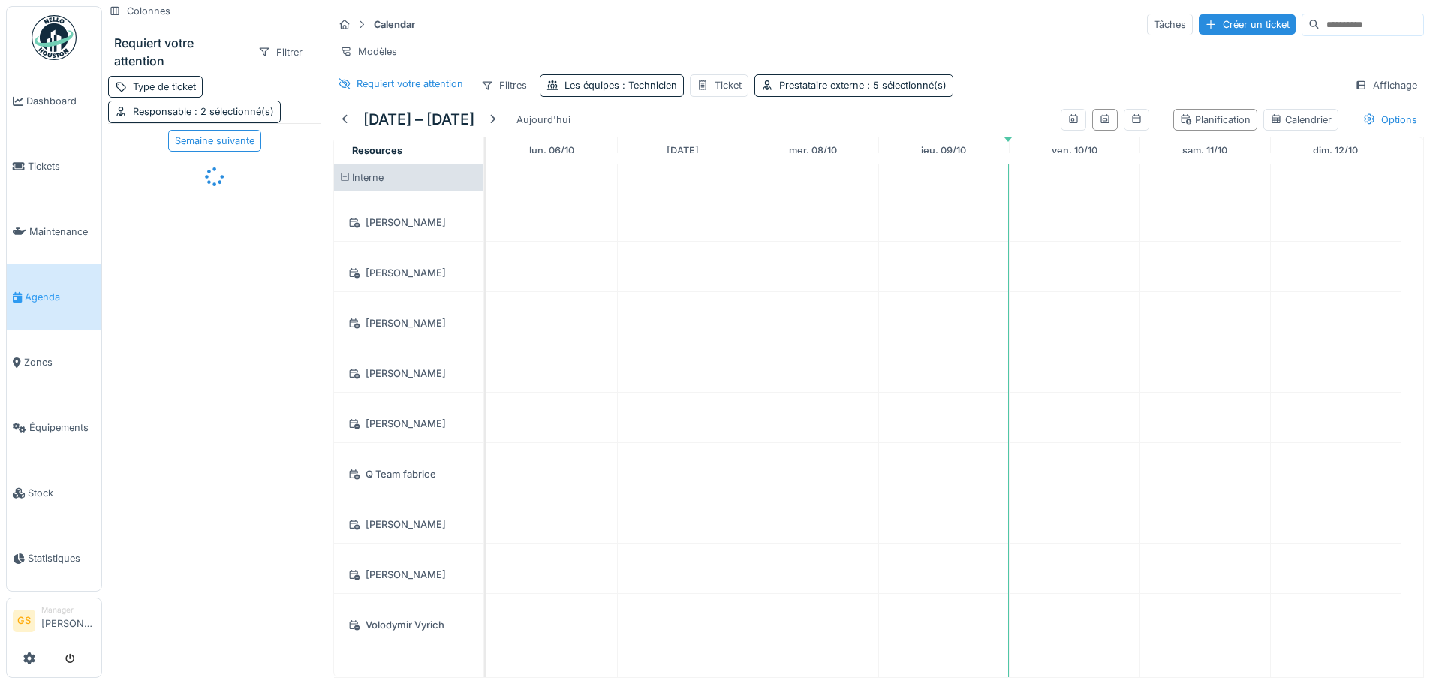
scroll to position [11, 0]
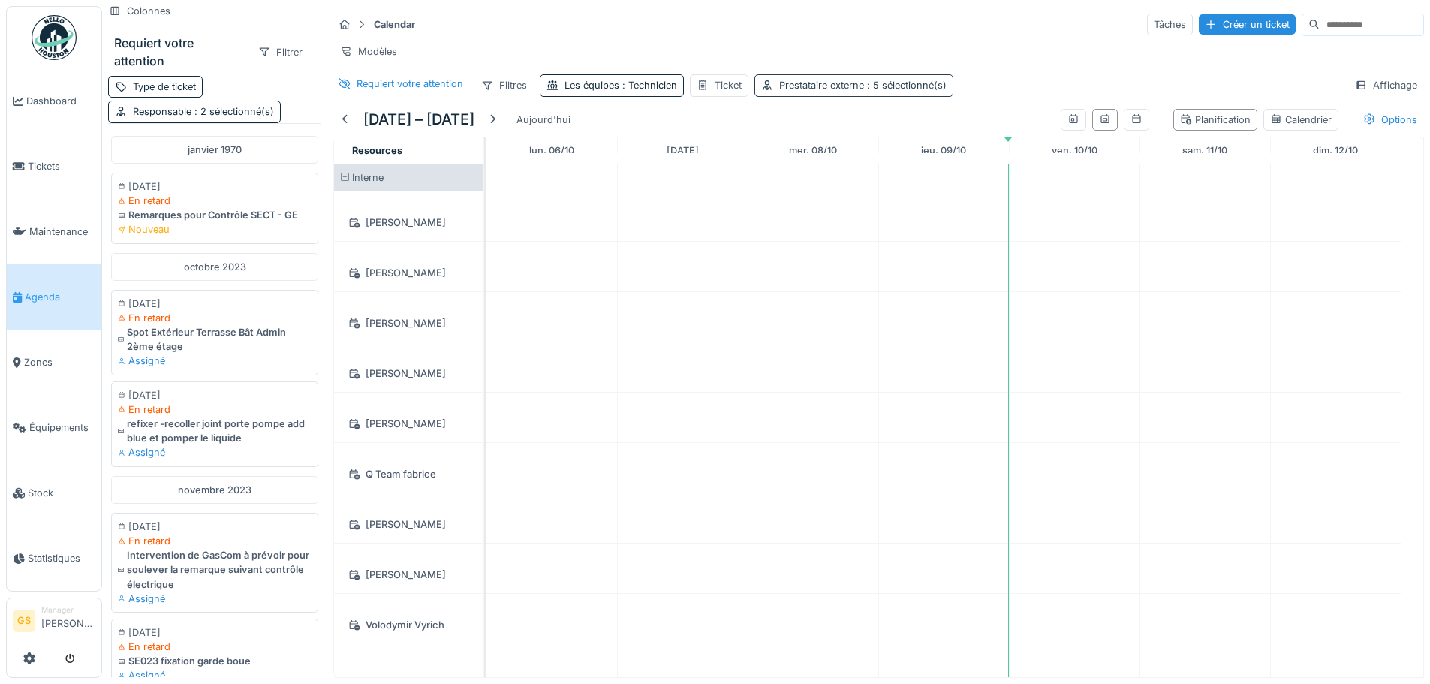
click at [902, 89] on span ": 5 sélectionné(s)" at bounding box center [905, 85] width 83 height 11
click at [661, 92] on div "Les équipes : Technicien" at bounding box center [621, 85] width 113 height 14
click at [631, 161] on div "Technicien" at bounding box center [594, 168] width 82 height 17
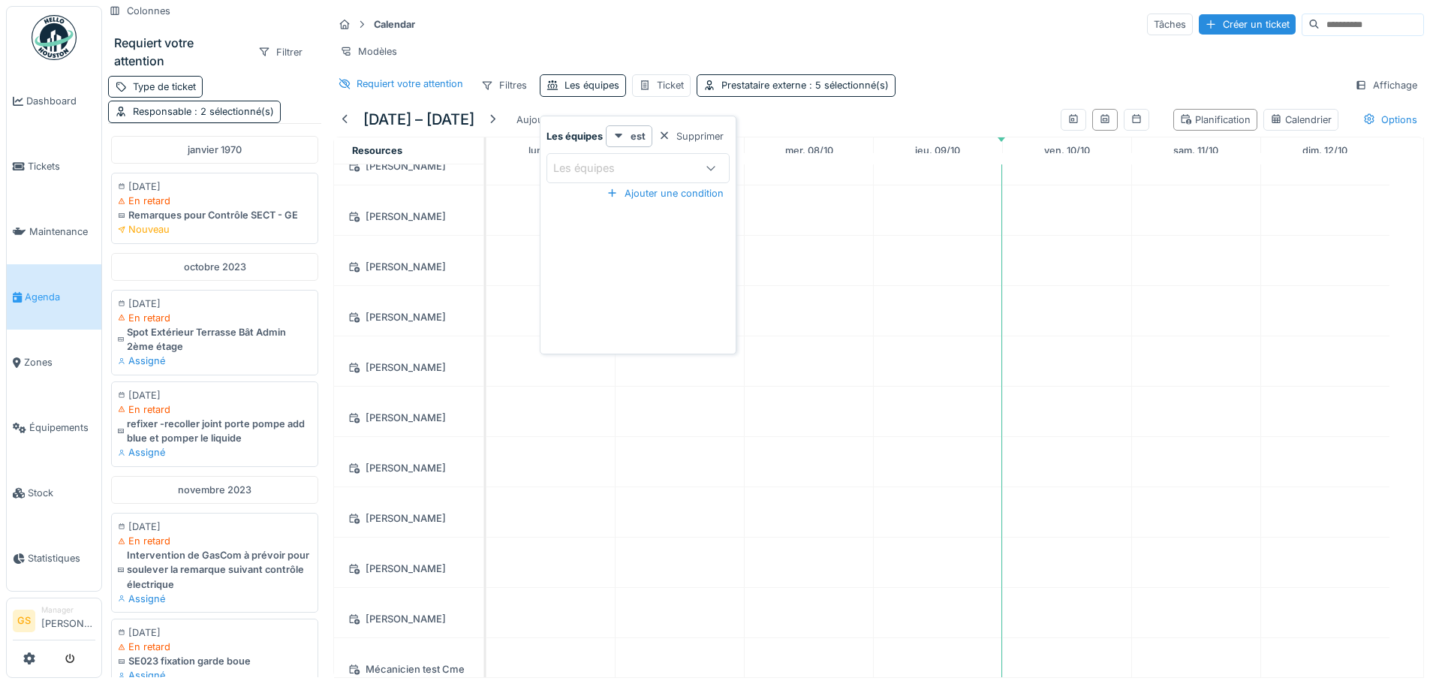
scroll to position [174, 0]
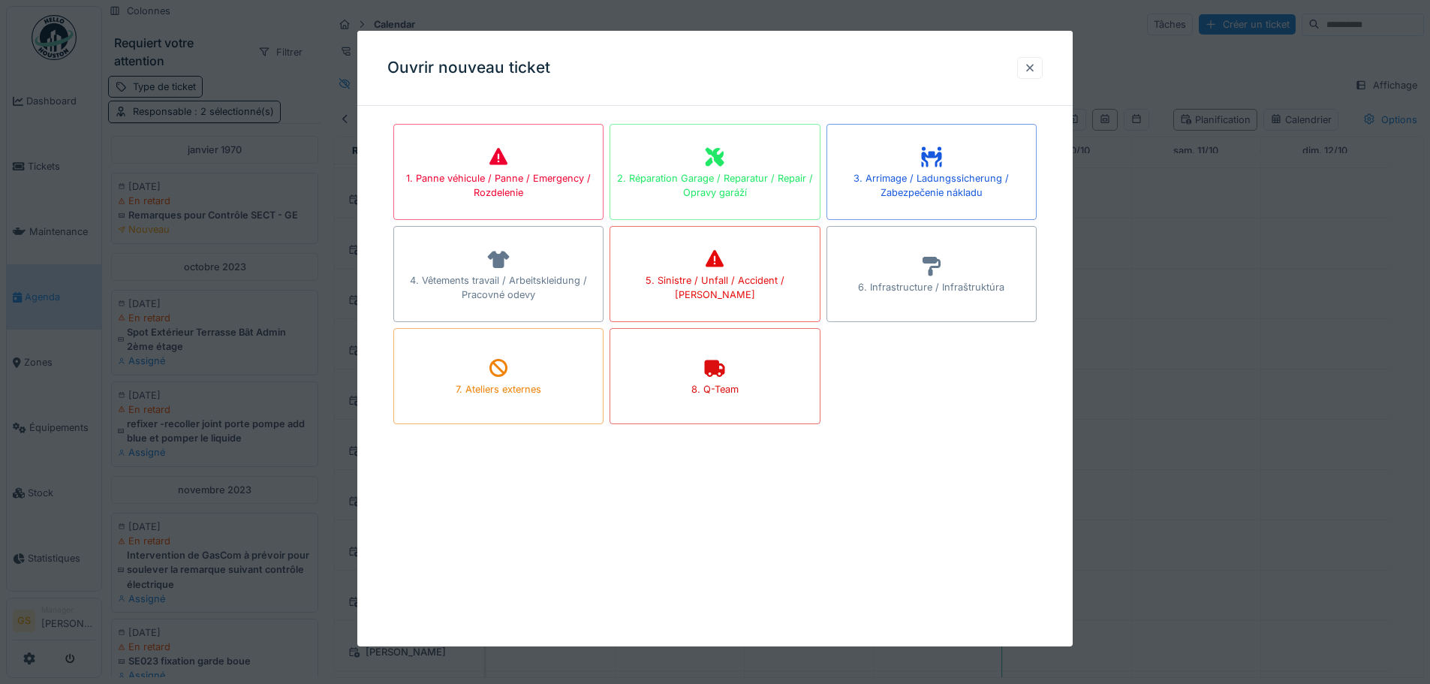
click at [1023, 62] on div at bounding box center [1030, 68] width 26 height 22
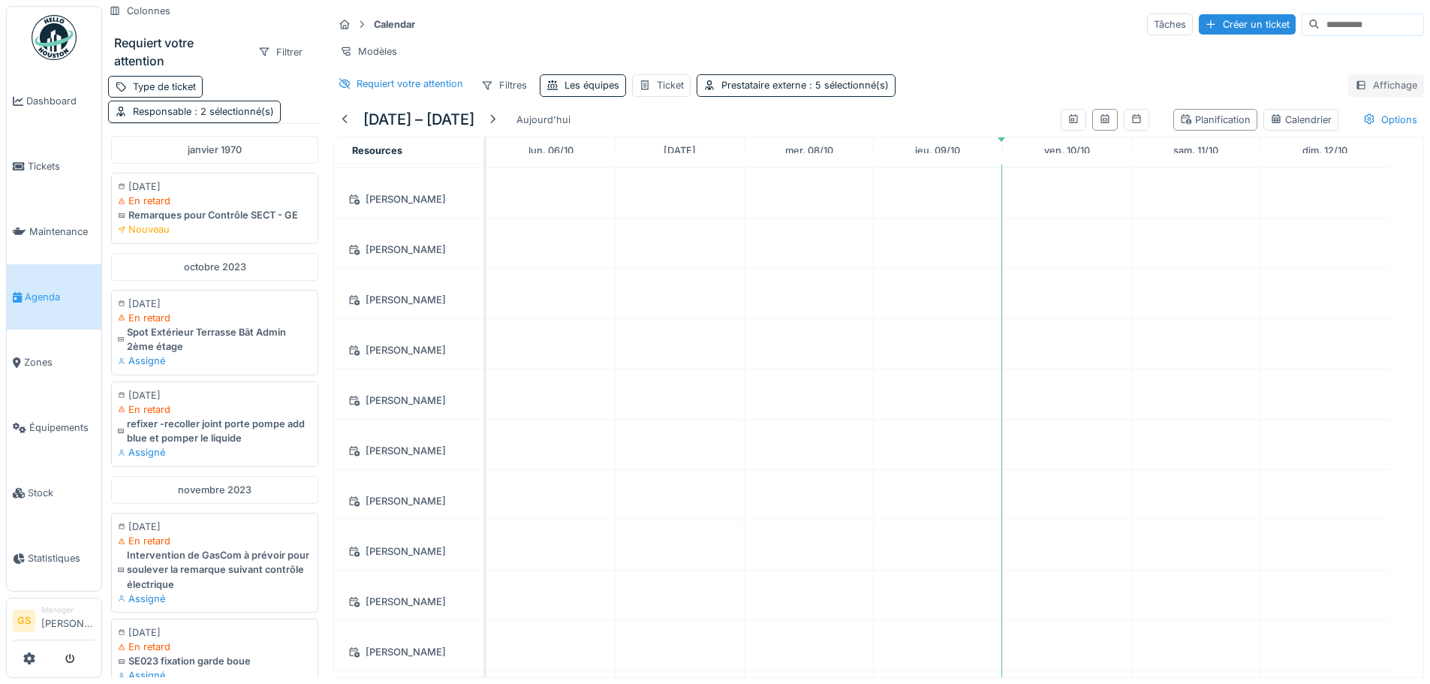
click at [1367, 89] on div "Affichage" at bounding box center [1386, 85] width 76 height 22
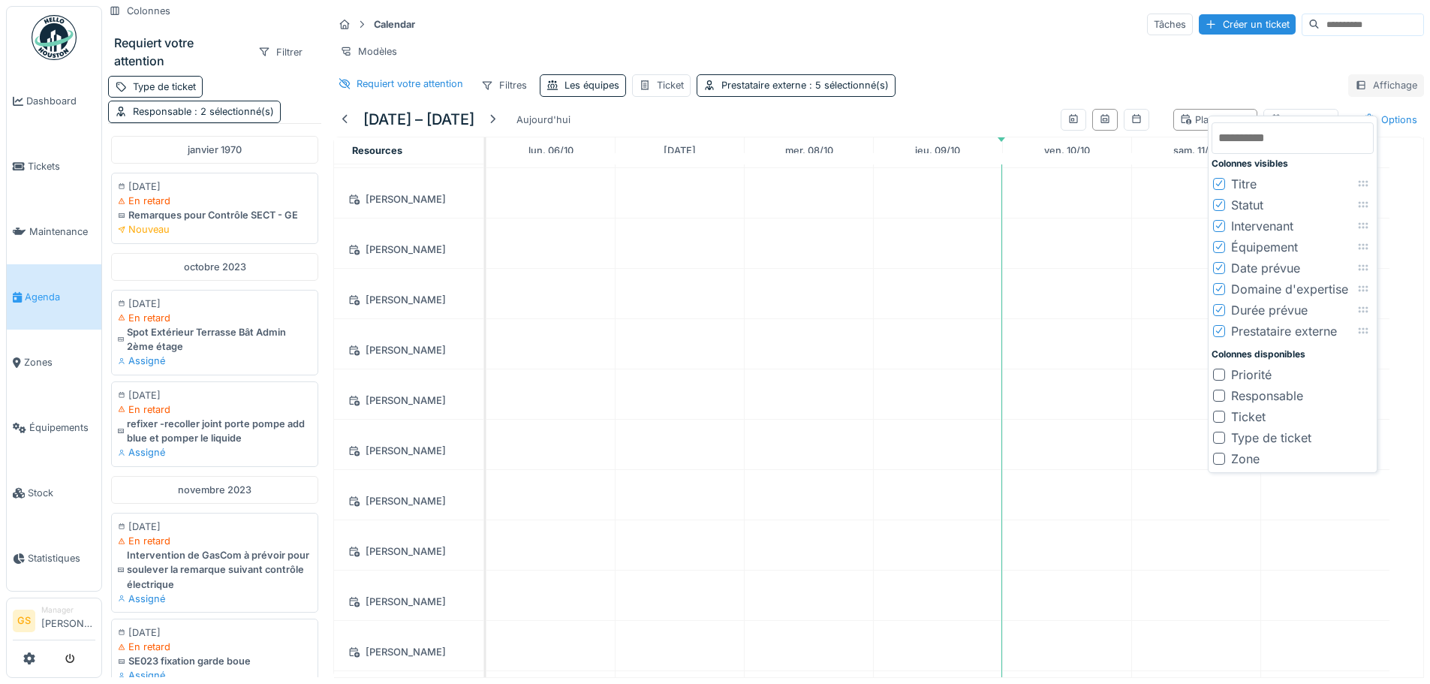
click at [1367, 89] on div "Affichage" at bounding box center [1386, 85] width 76 height 22
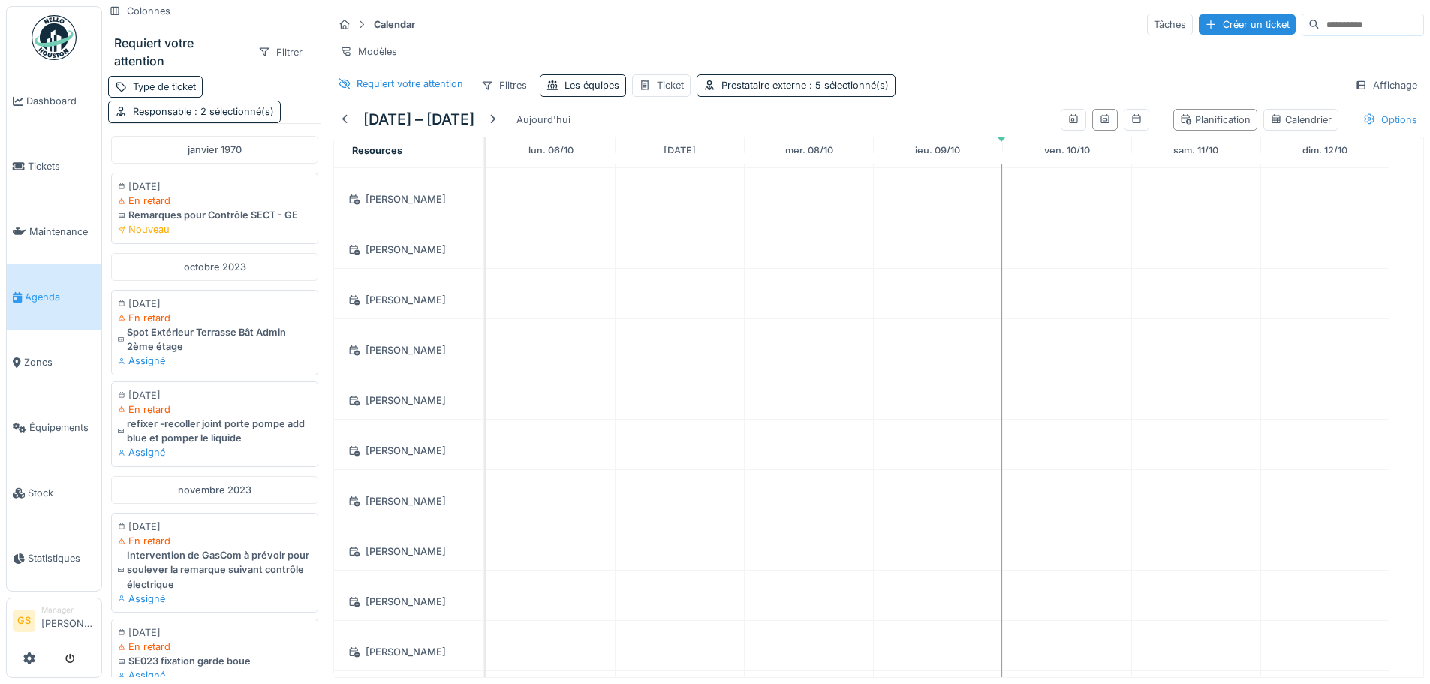
click at [1372, 110] on div "Options" at bounding box center [1391, 120] width 68 height 22
click at [1072, 92] on div "Requiert votre attention Filtres Les équipes Ticket Prestataire externe : 5 sél…" at bounding box center [878, 85] width 1091 height 22
click at [172, 80] on div "Type de ticket" at bounding box center [164, 87] width 63 height 14
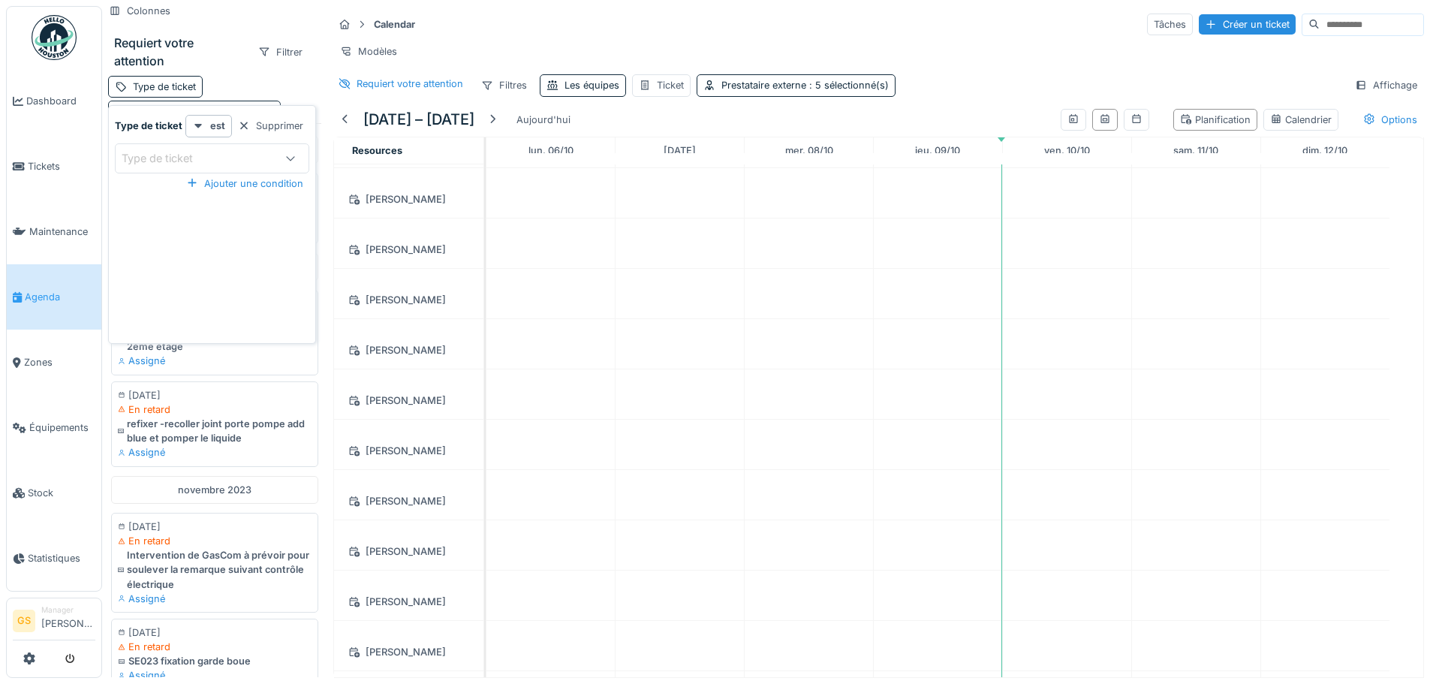
click at [258, 150] on div "Type de ticket" at bounding box center [197, 158] width 151 height 17
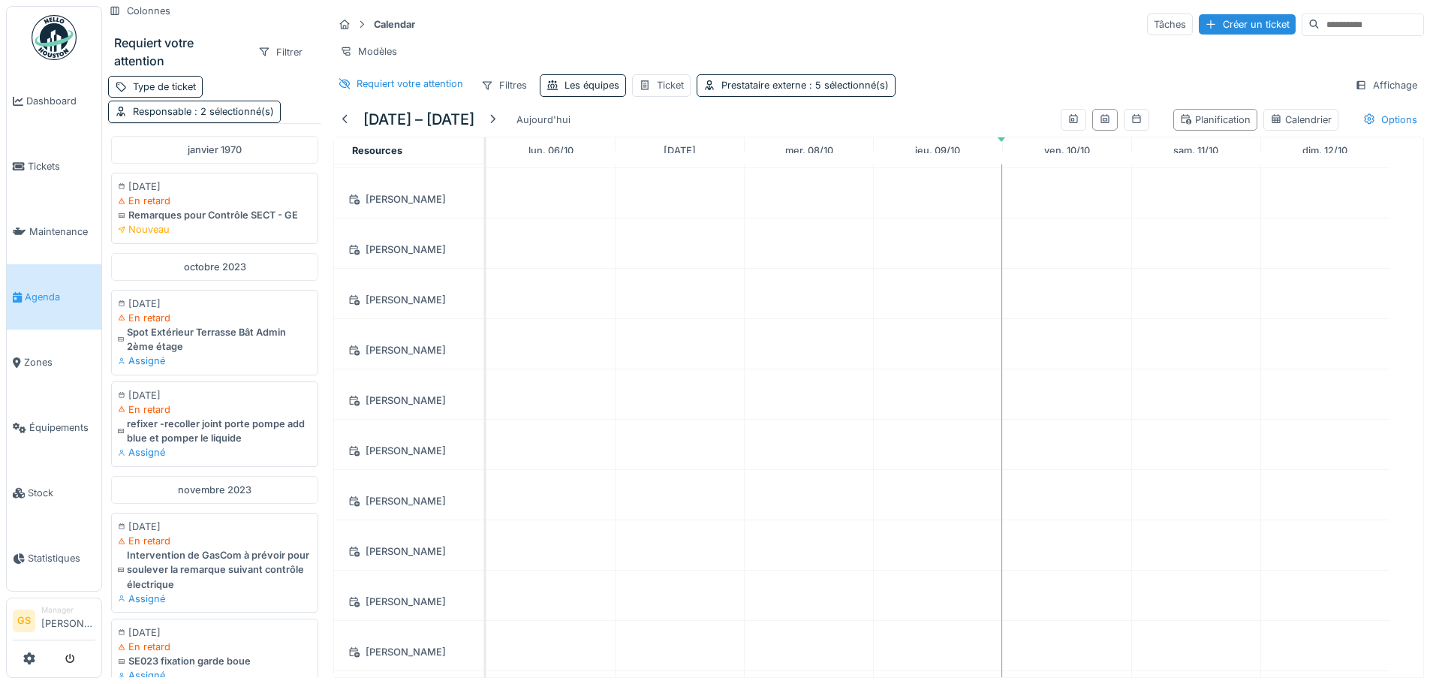
click at [267, 81] on div "Type de ticket Responsable : 2 sélectionné(s)" at bounding box center [214, 99] width 213 height 47
click at [426, 89] on div "Requiert votre attention" at bounding box center [410, 84] width 107 height 14
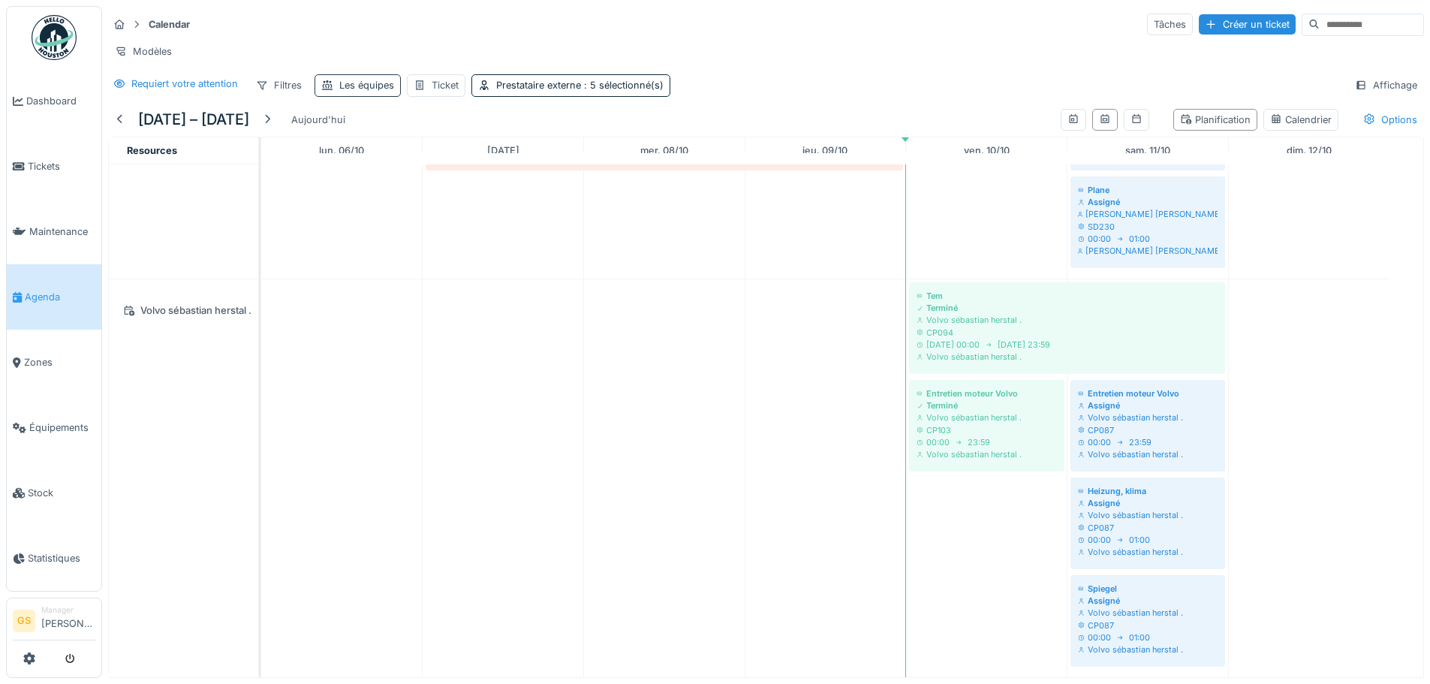
click at [370, 92] on div "Les équipes" at bounding box center [366, 85] width 55 height 14
click at [391, 167] on div "Les équipes" at bounding box center [369, 168] width 83 height 17
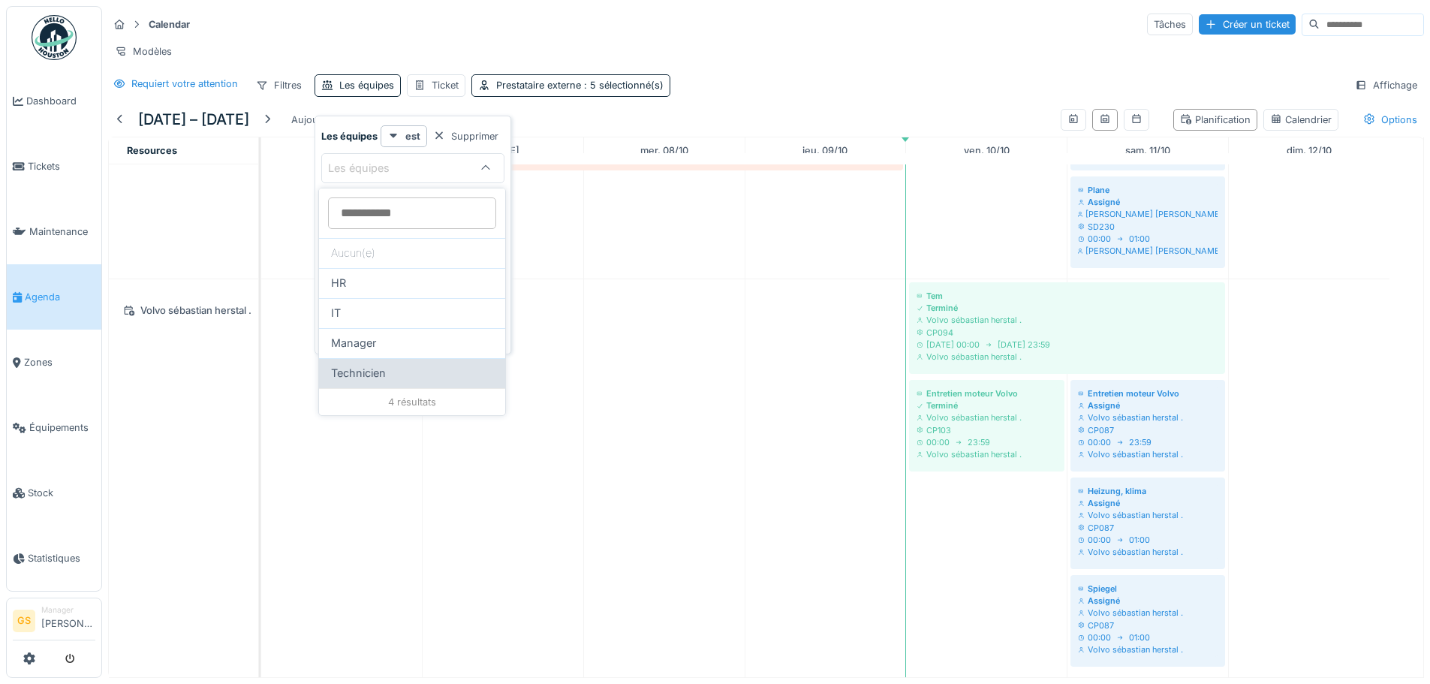
click at [379, 362] on div "Technicien" at bounding box center [412, 373] width 186 height 30
type input "***"
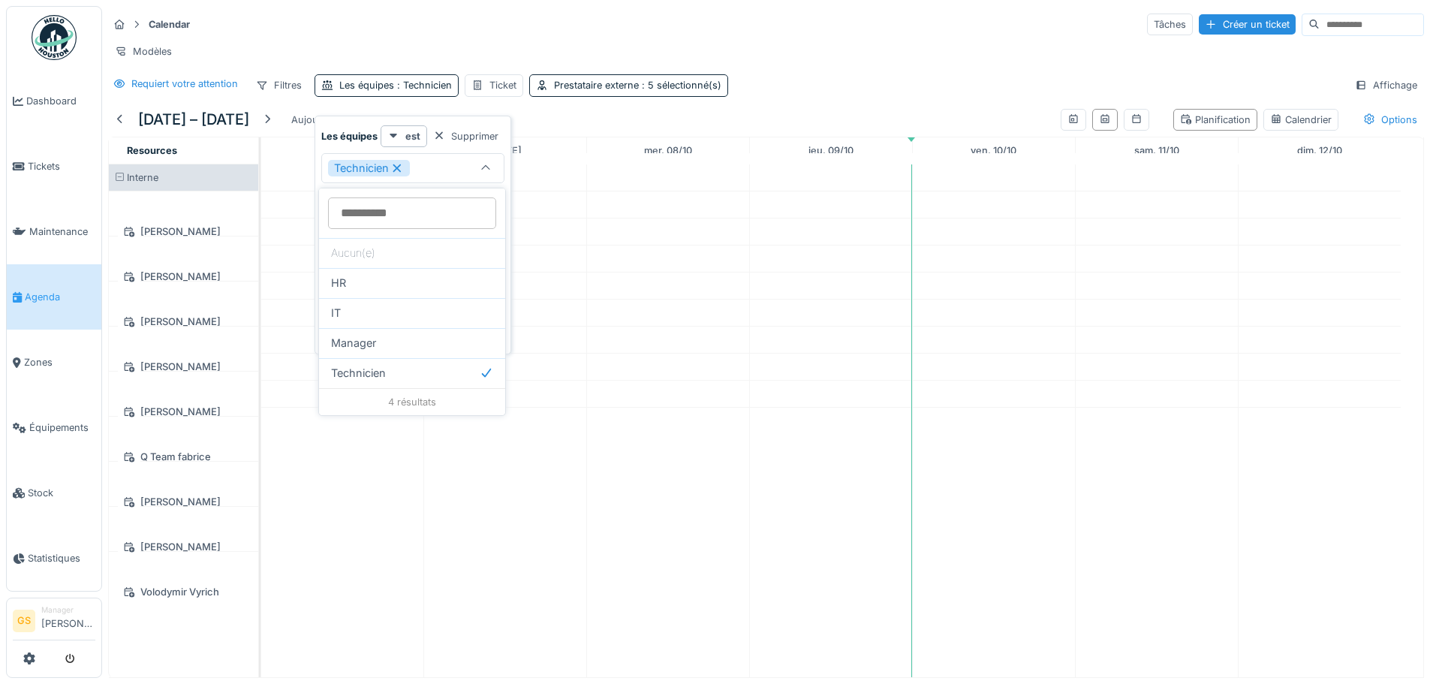
click at [765, 32] on div "Calendar Tâches Créer un ticket" at bounding box center [766, 24] width 1316 height 25
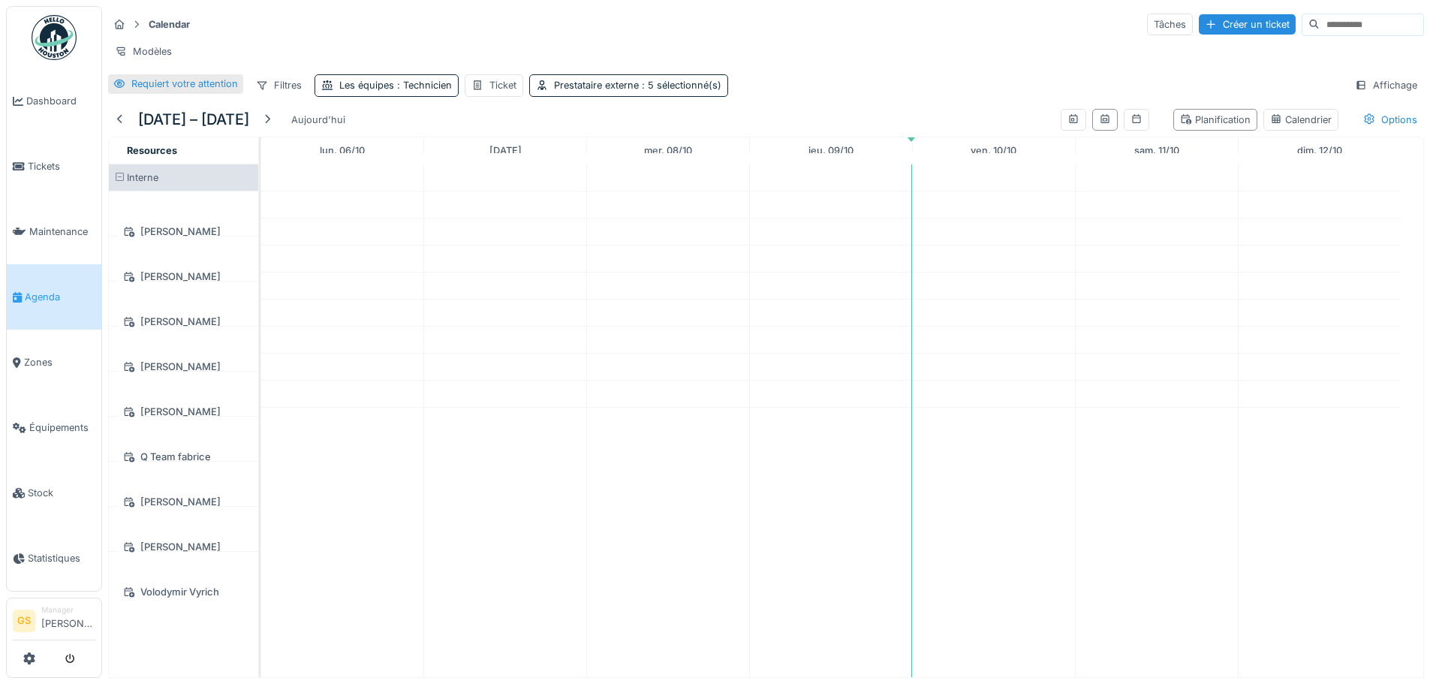
click at [202, 91] on div "Requiert votre attention" at bounding box center [184, 84] width 107 height 14
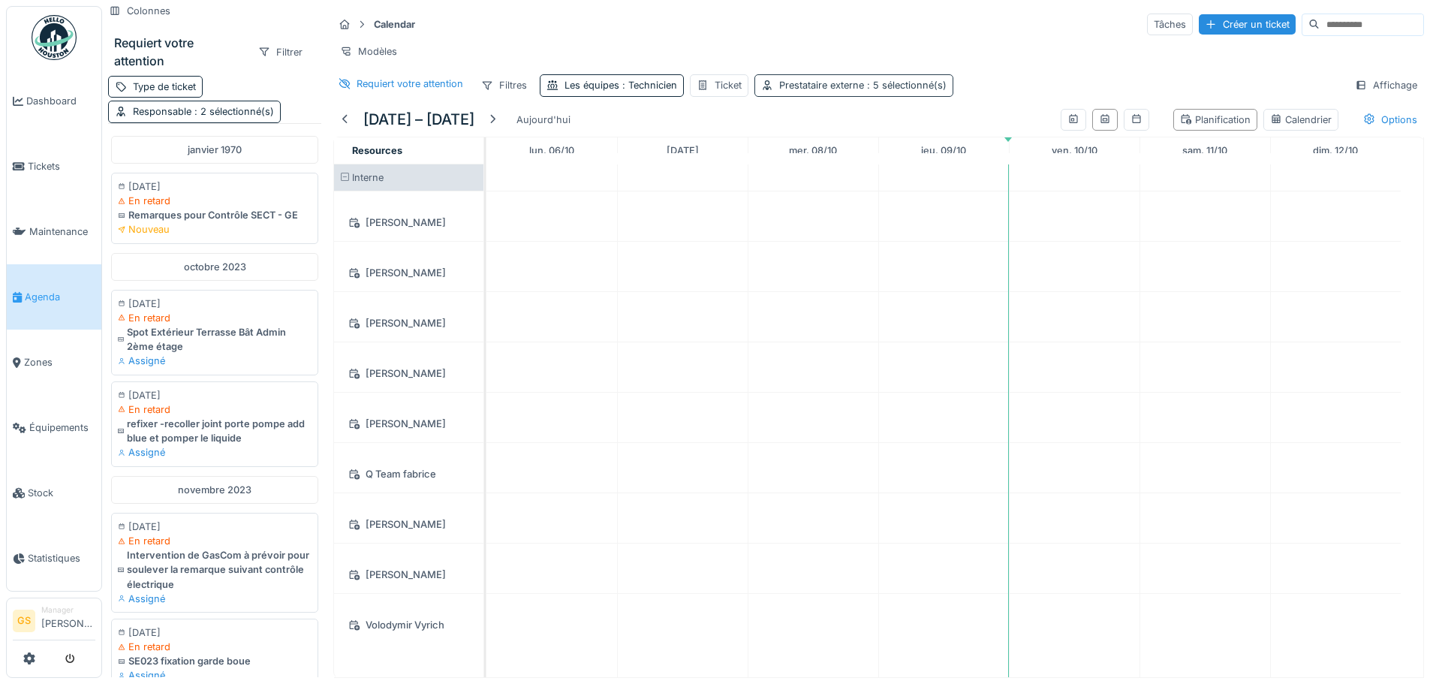
click at [823, 92] on div "Prestataire externe : 5 sélectionné(s)" at bounding box center [862, 85] width 167 height 14
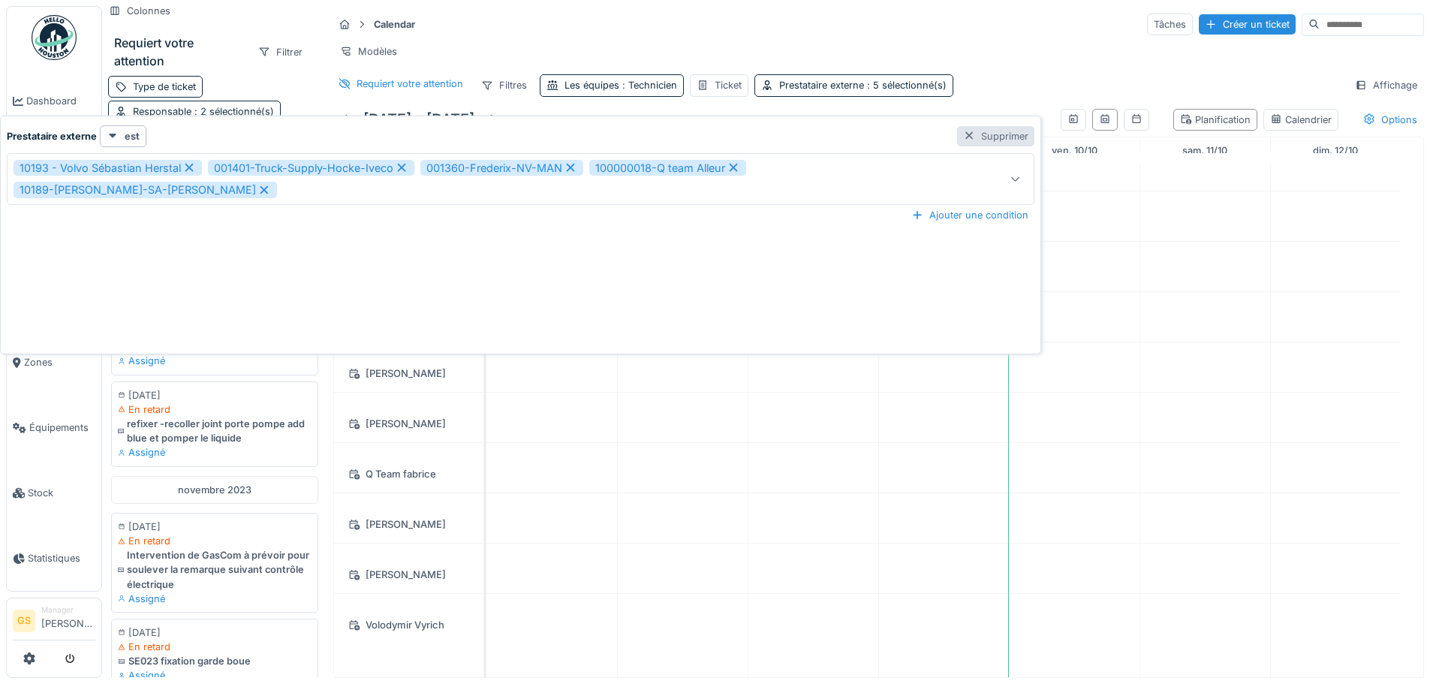
click at [957, 128] on div "Supprimer" at bounding box center [995, 136] width 77 height 20
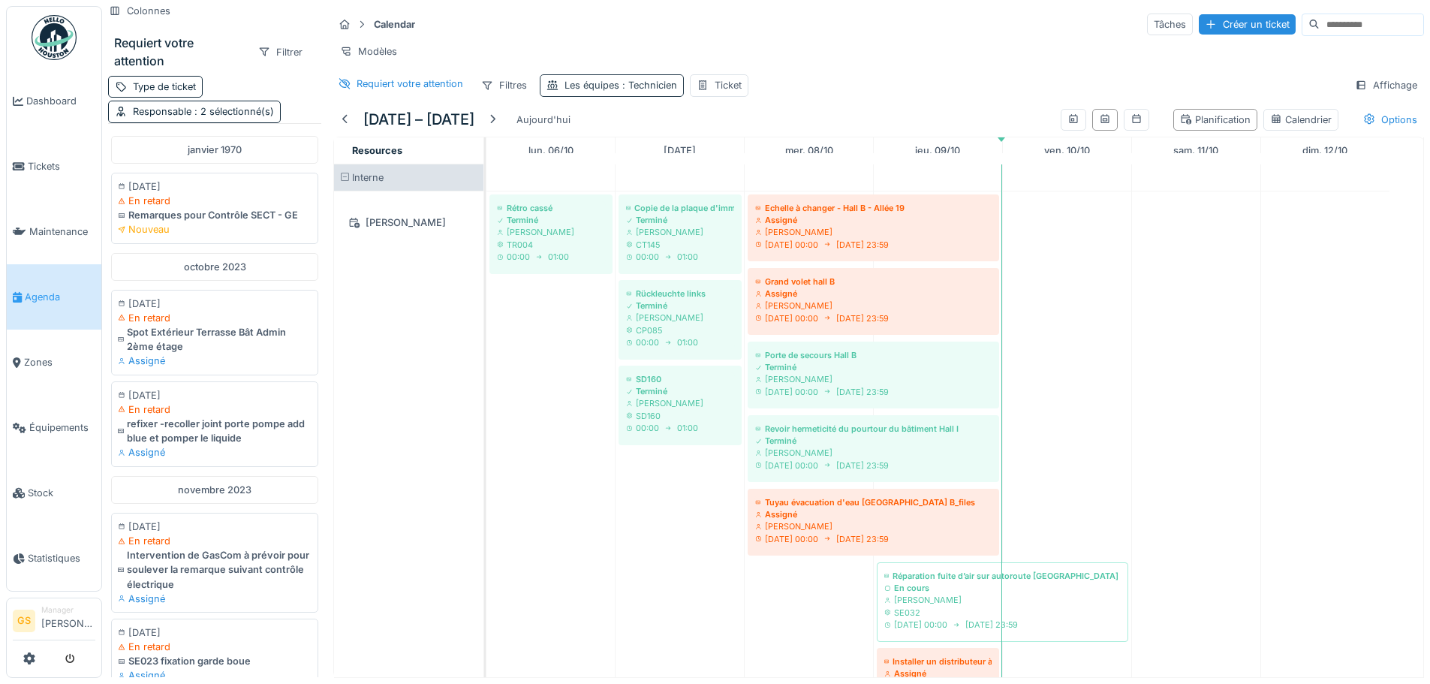
click at [597, 92] on div "Les équipes : Technicien" at bounding box center [621, 85] width 113 height 14
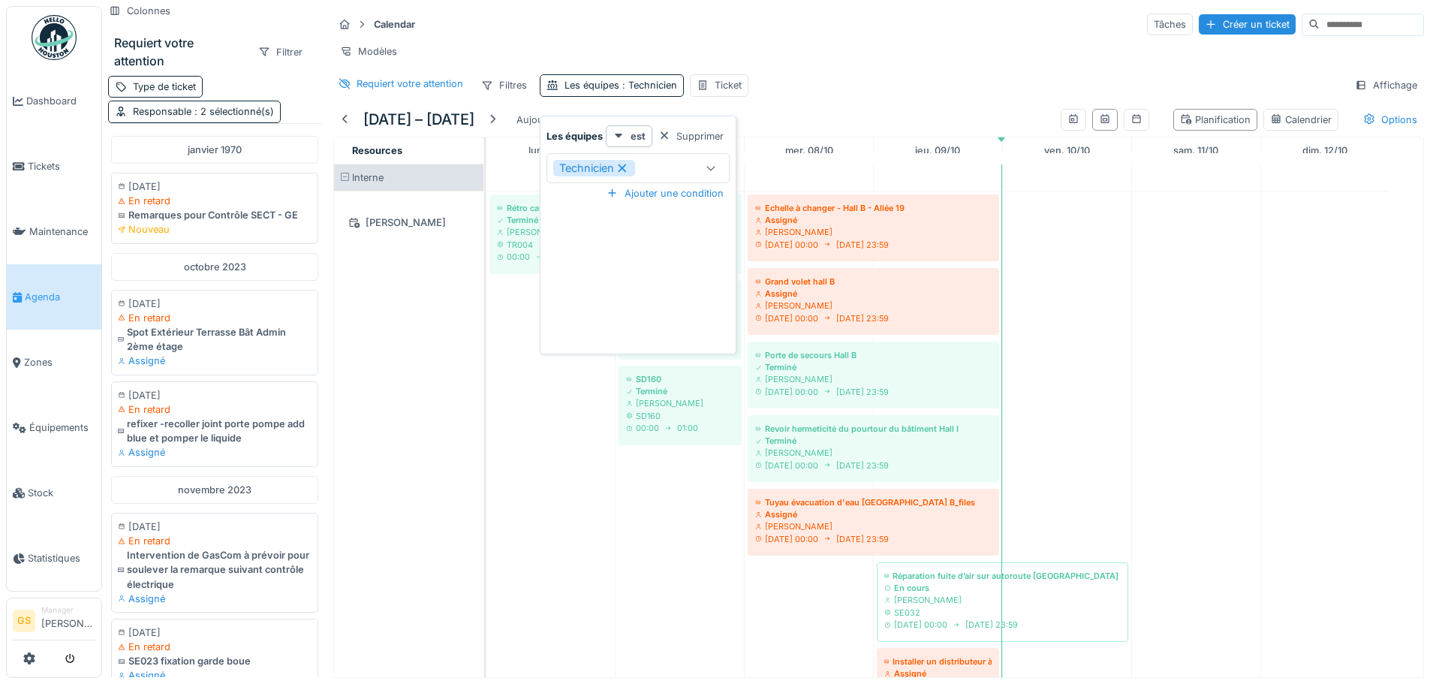
click at [668, 179] on div "Technicien" at bounding box center [638, 168] width 183 height 30
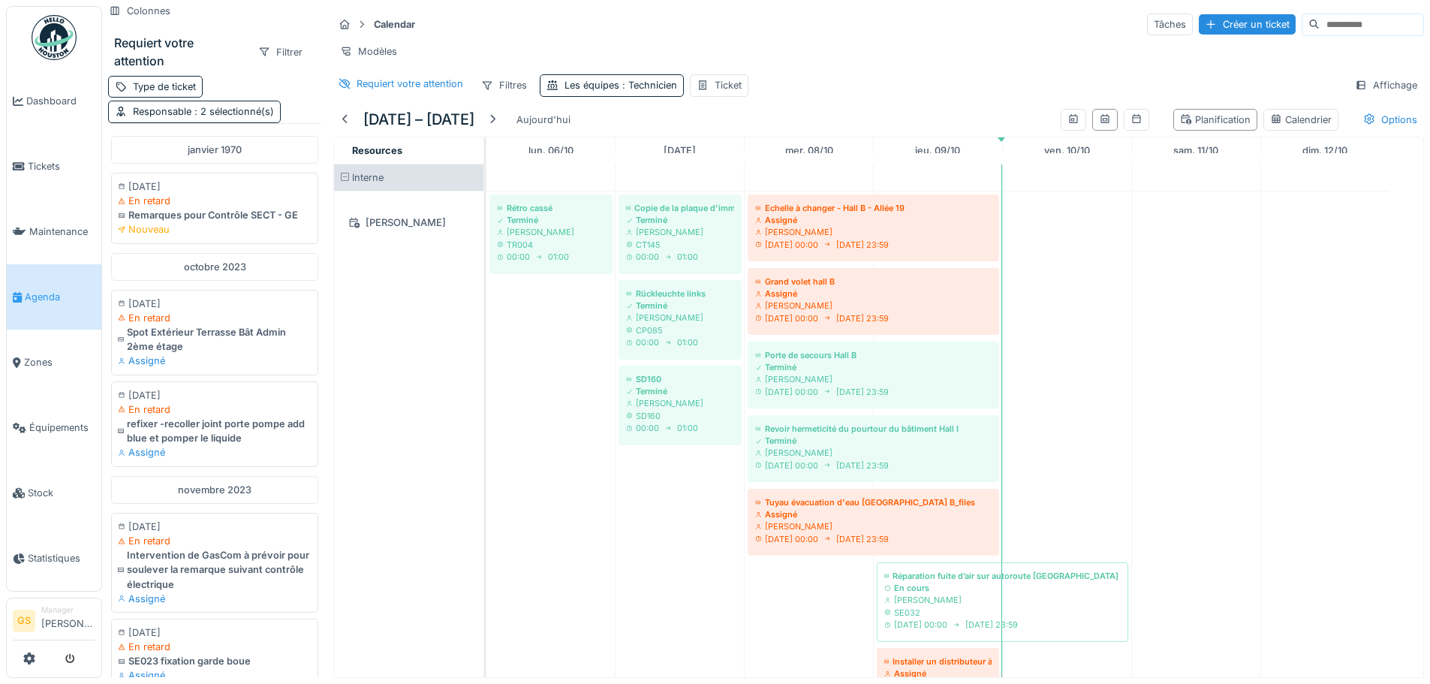
click at [730, 41] on div "Modèles" at bounding box center [878, 52] width 1091 height 22
click at [646, 84] on span ": Technicien" at bounding box center [648, 85] width 58 height 11
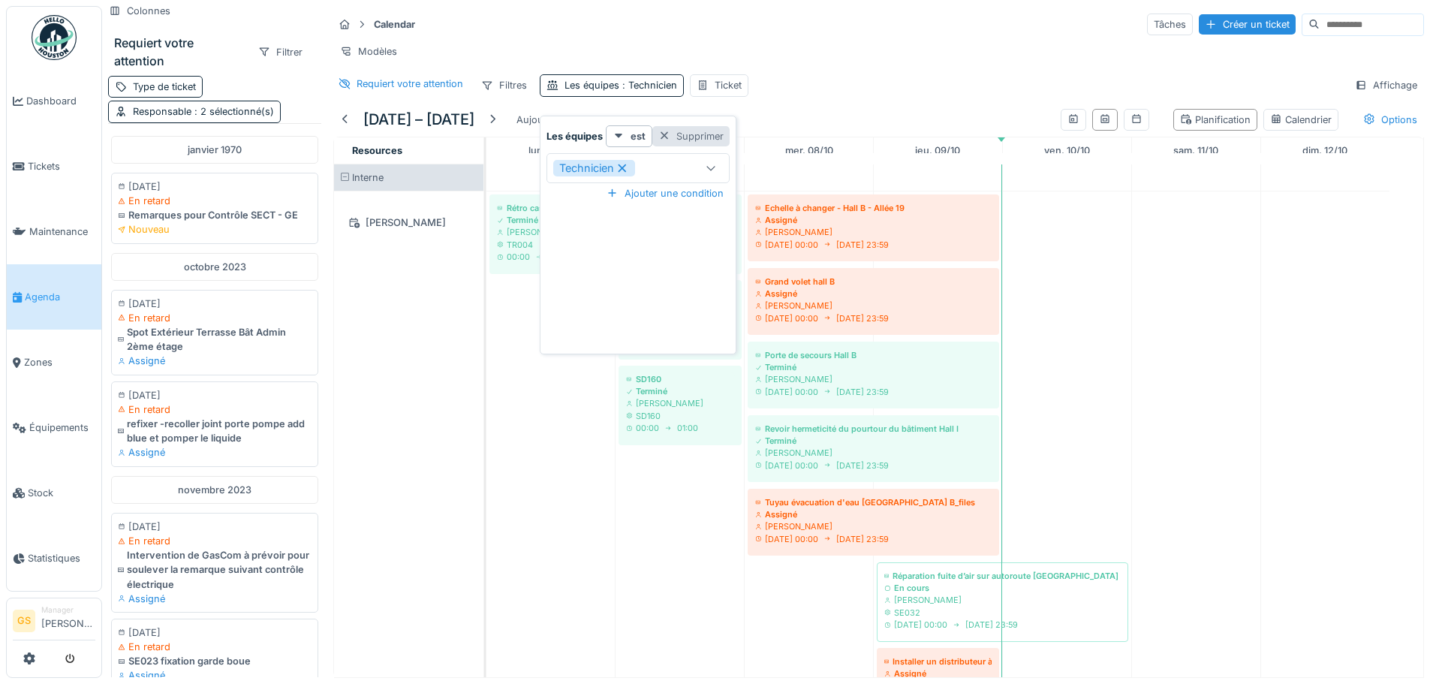
click at [657, 127] on div "Supprimer" at bounding box center [690, 136] width 77 height 20
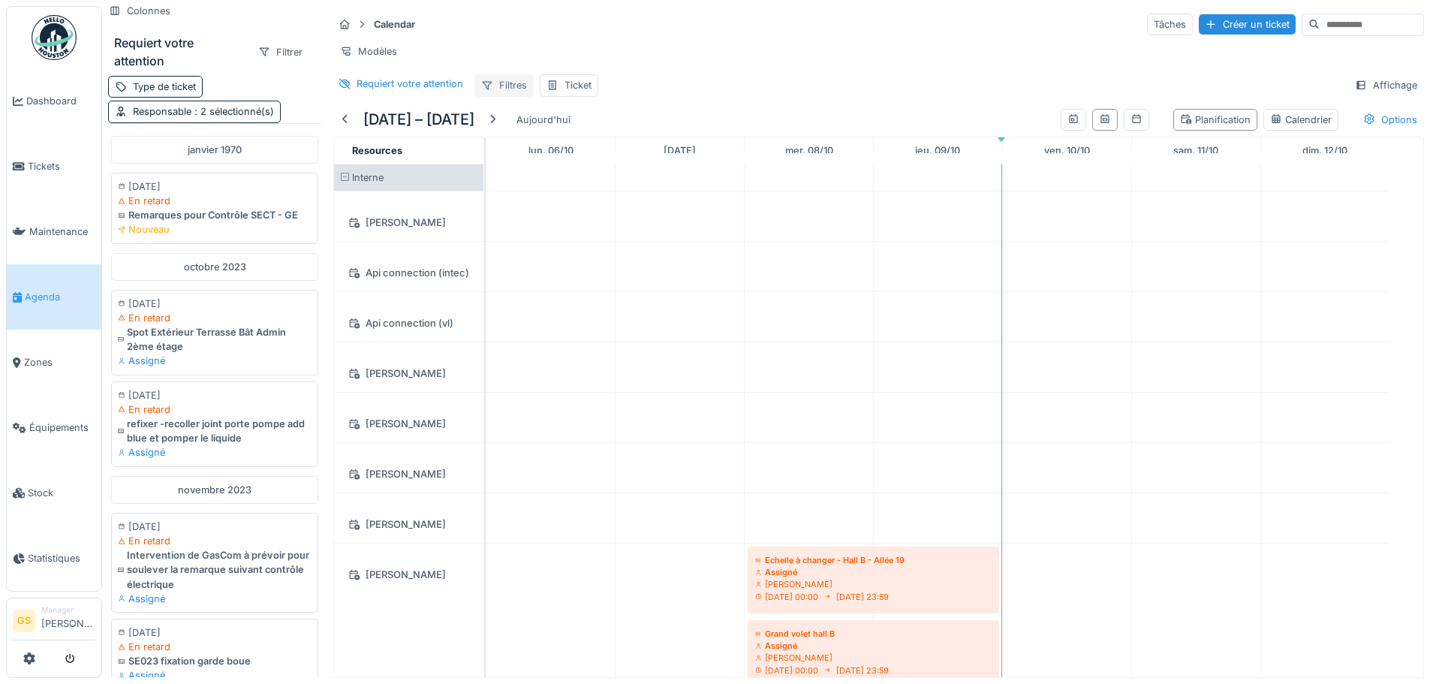
click at [520, 92] on div "Filtres" at bounding box center [503, 85] width 59 height 22
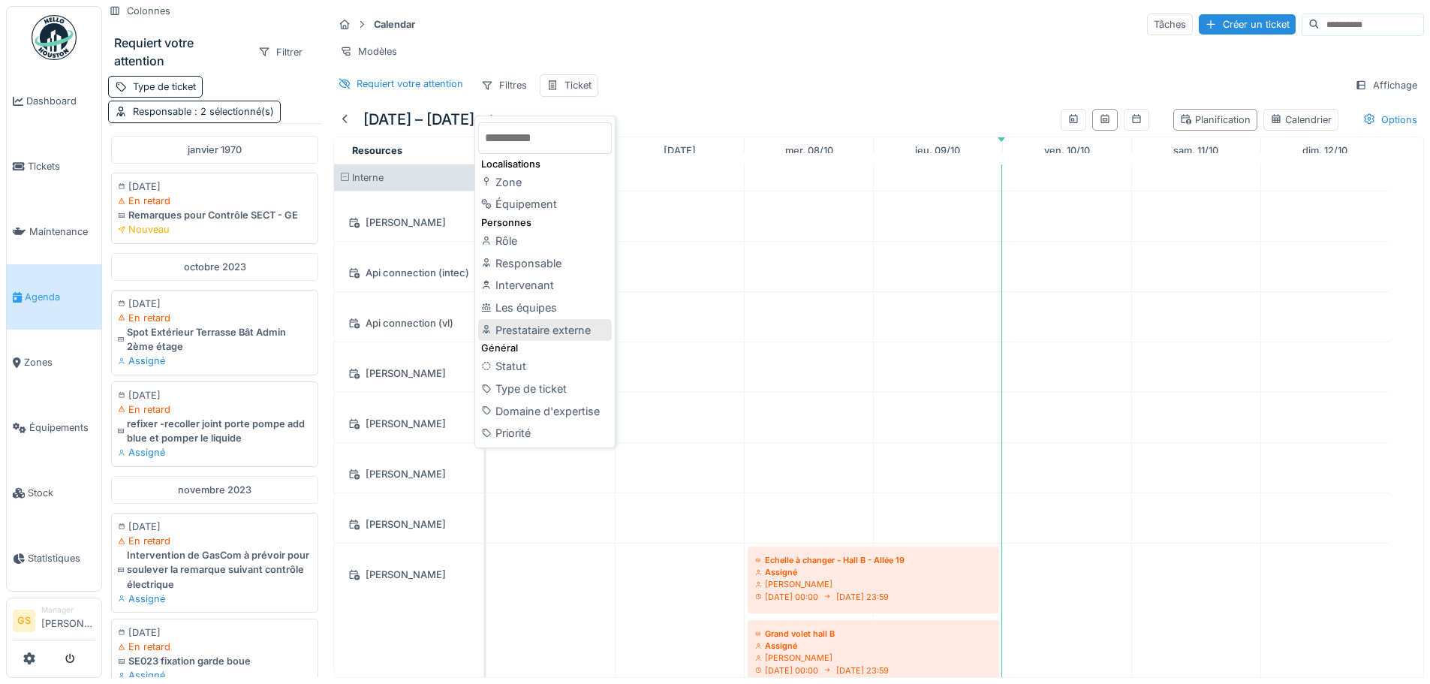
click at [564, 325] on div "Prestataire externe" at bounding box center [545, 330] width 134 height 23
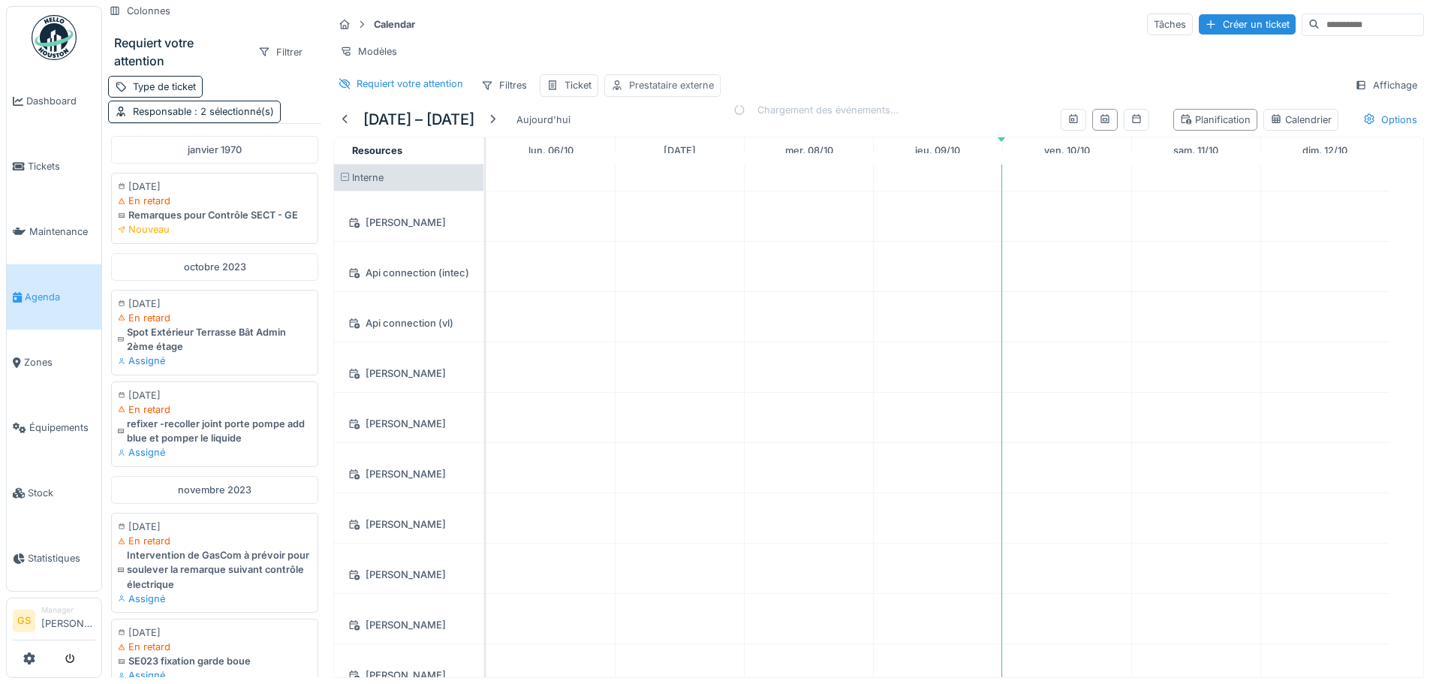
click at [691, 89] on div "Prestataire externe" at bounding box center [671, 85] width 85 height 14
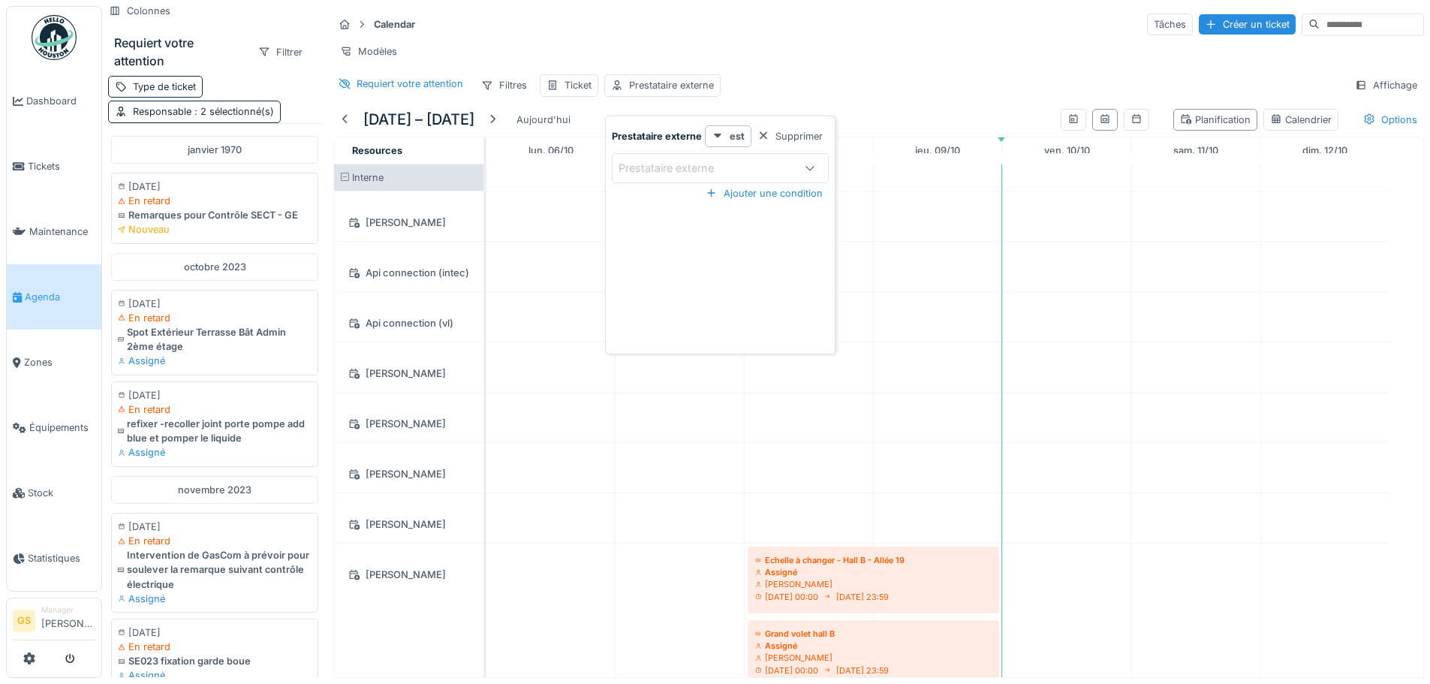
click at [781, 47] on div "Modèles" at bounding box center [878, 52] width 1091 height 22
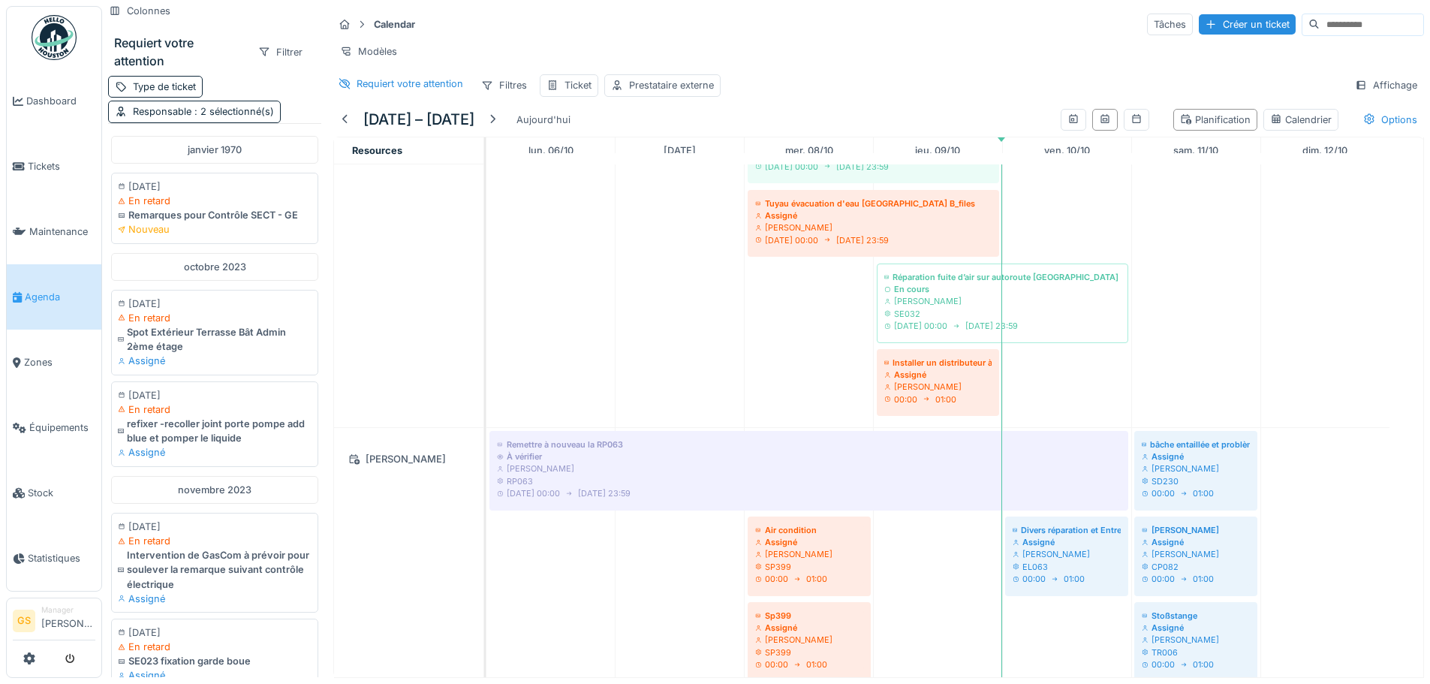
scroll to position [653, 0]
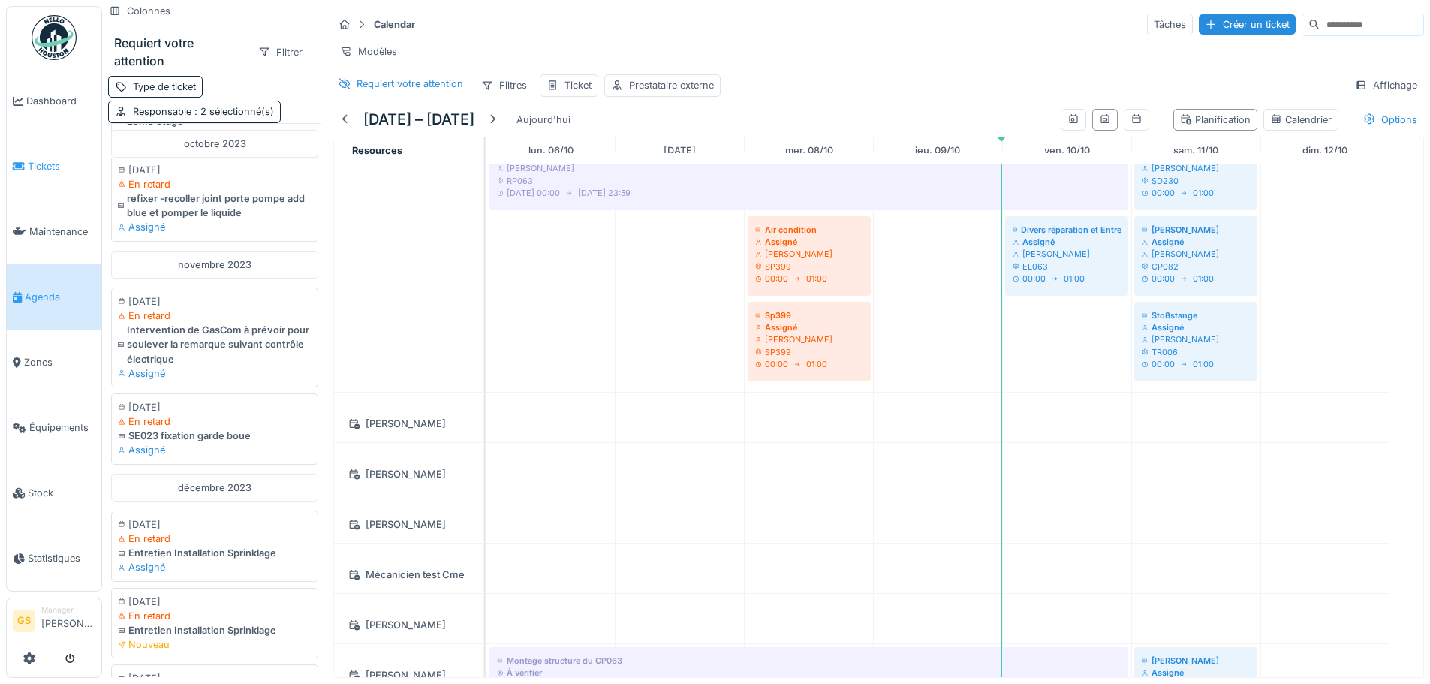
click at [40, 164] on span "Tickets" at bounding box center [62, 166] width 68 height 14
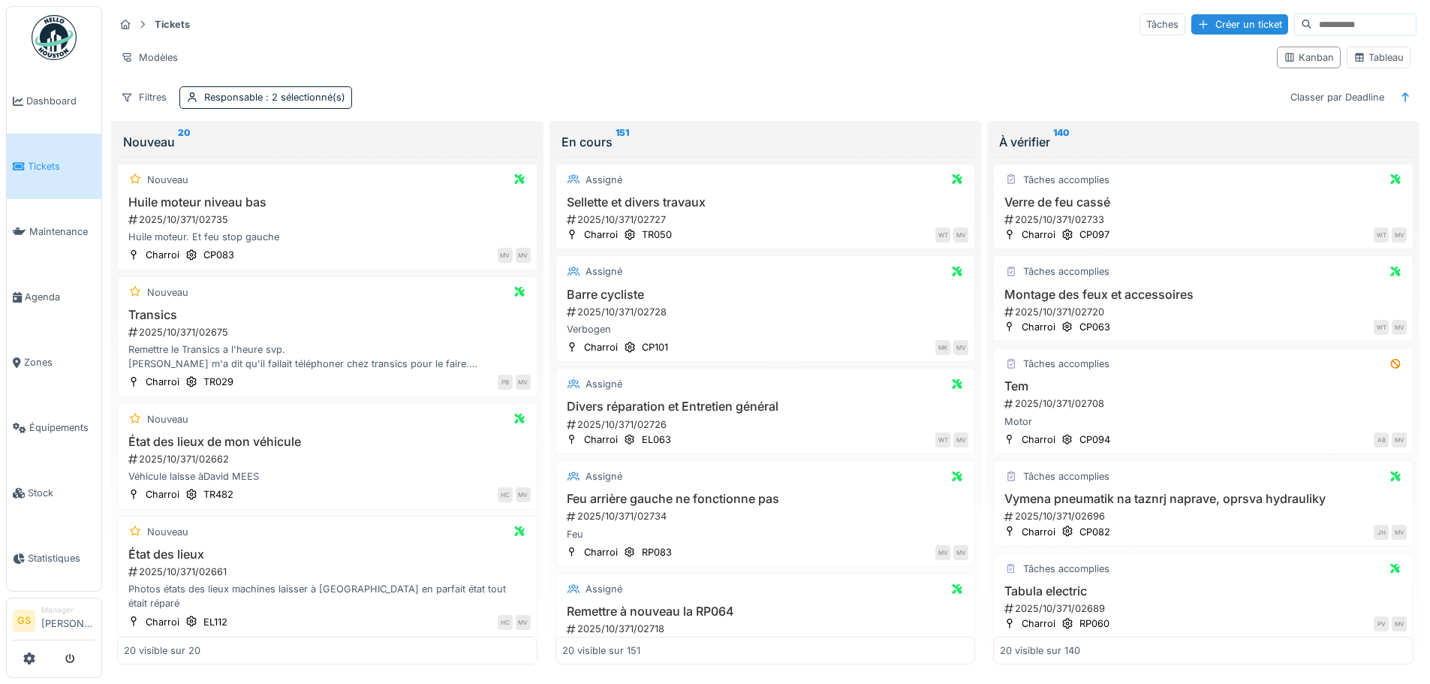
click at [55, 167] on span "Tickets" at bounding box center [62, 166] width 68 height 14
click at [197, 218] on div "2025/10/371/02735" at bounding box center [329, 219] width 404 height 14
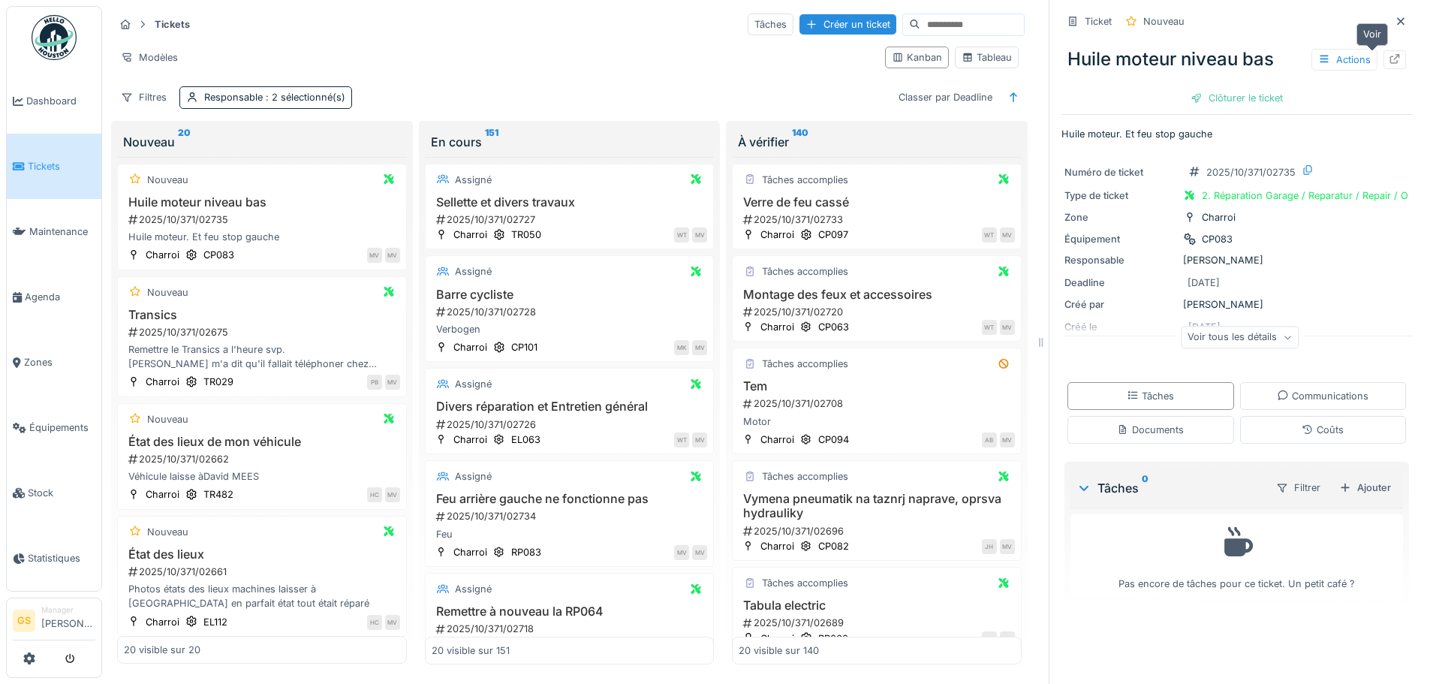
click at [1389, 59] on icon at bounding box center [1395, 59] width 12 height 10
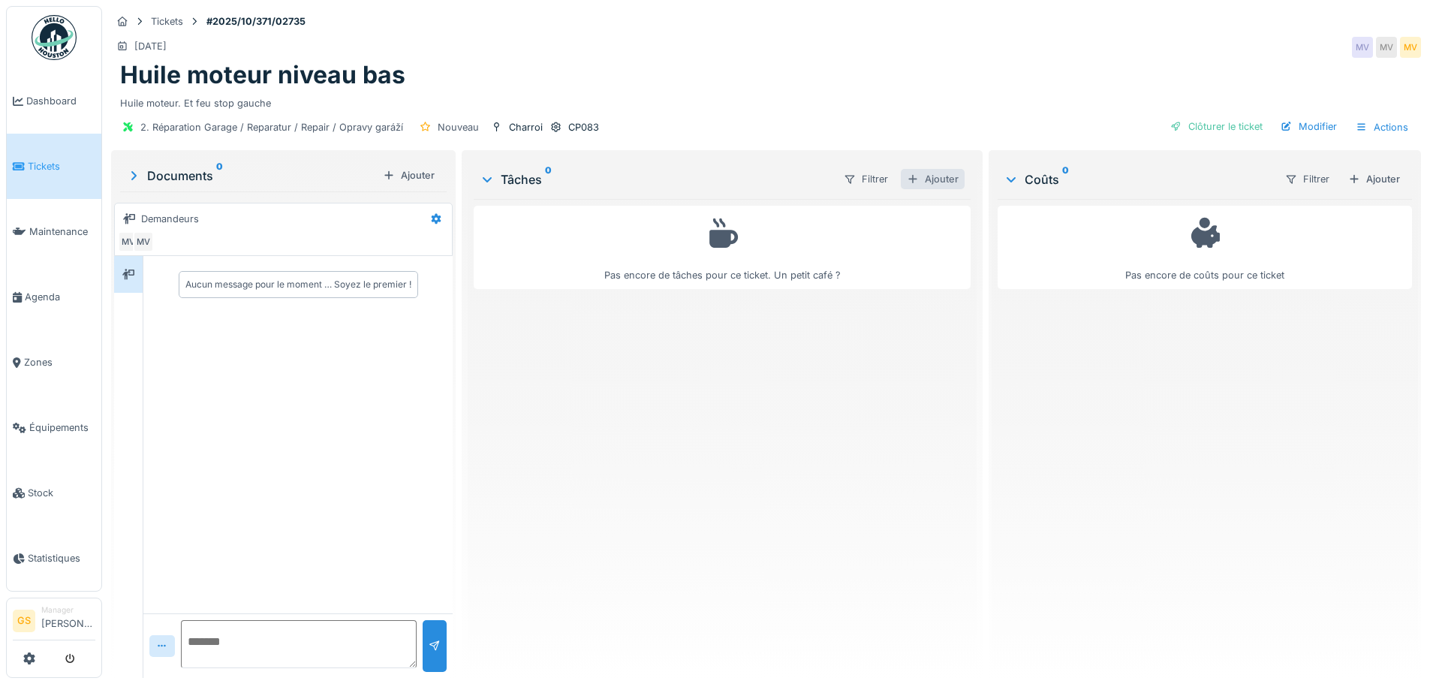
click at [907, 181] on div at bounding box center [913, 179] width 12 height 14
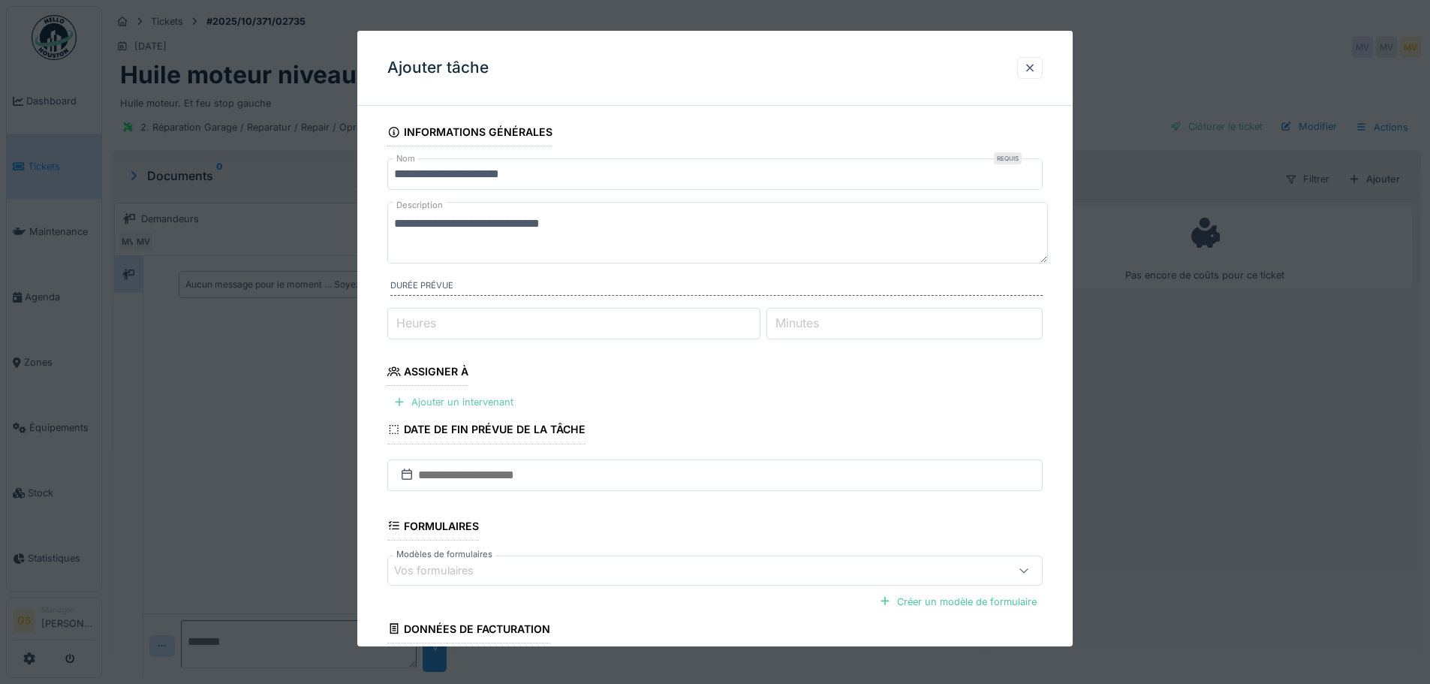
click at [458, 398] on div "Ajouter un intervenant" at bounding box center [453, 402] width 132 height 20
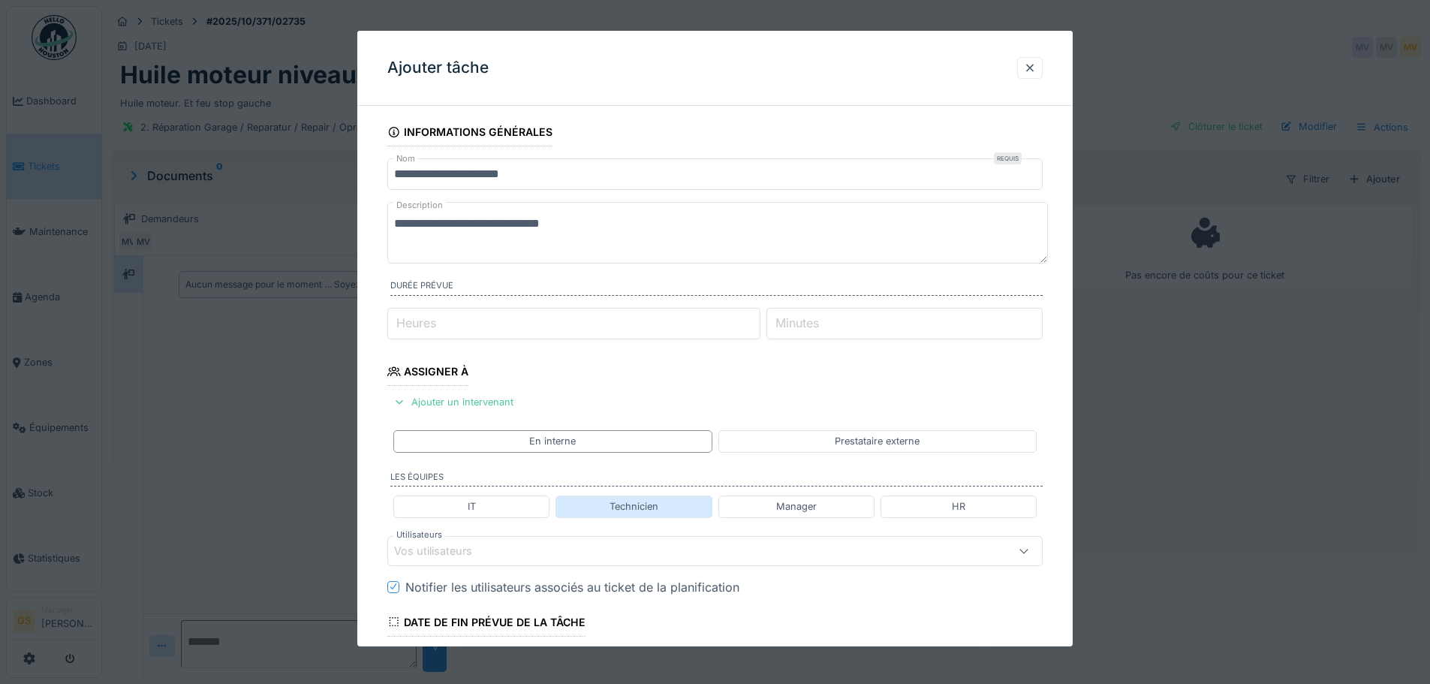
click at [637, 508] on div "Technicien" at bounding box center [634, 506] width 49 height 14
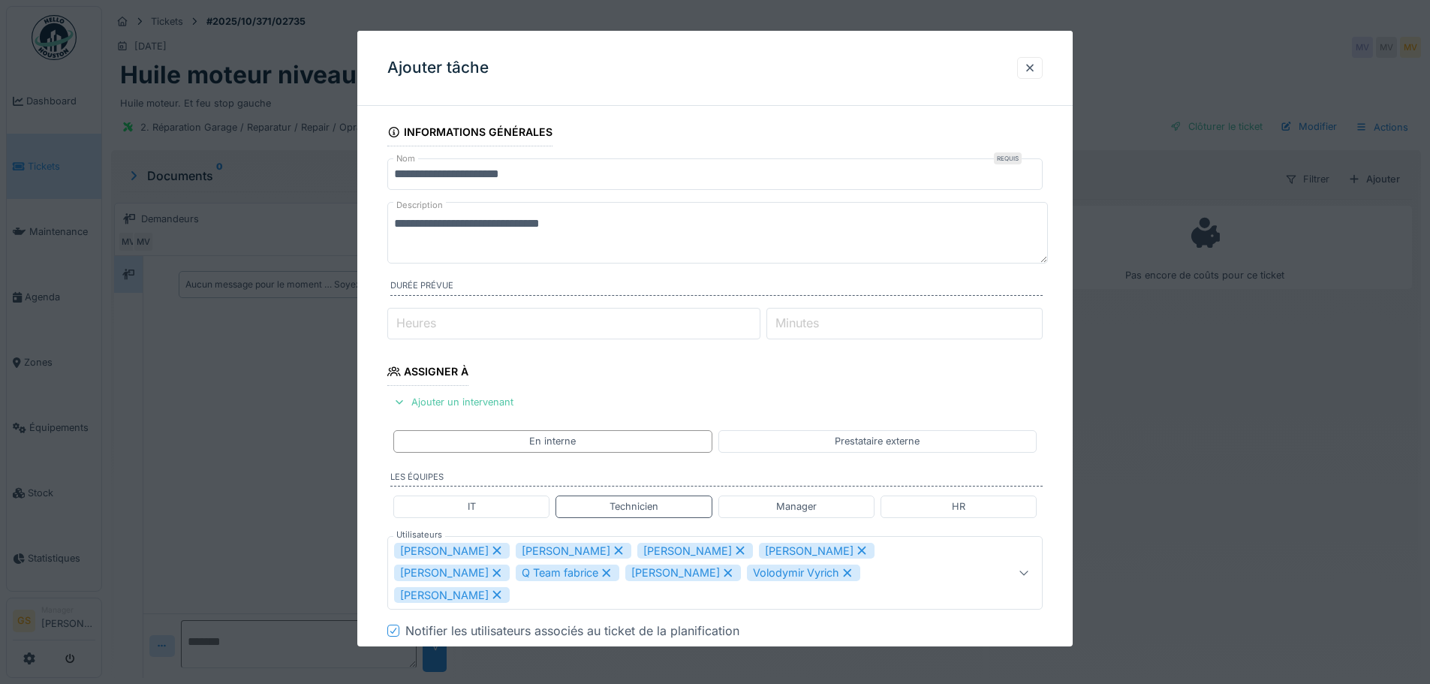
click at [493, 553] on icon at bounding box center [497, 551] width 8 height 8
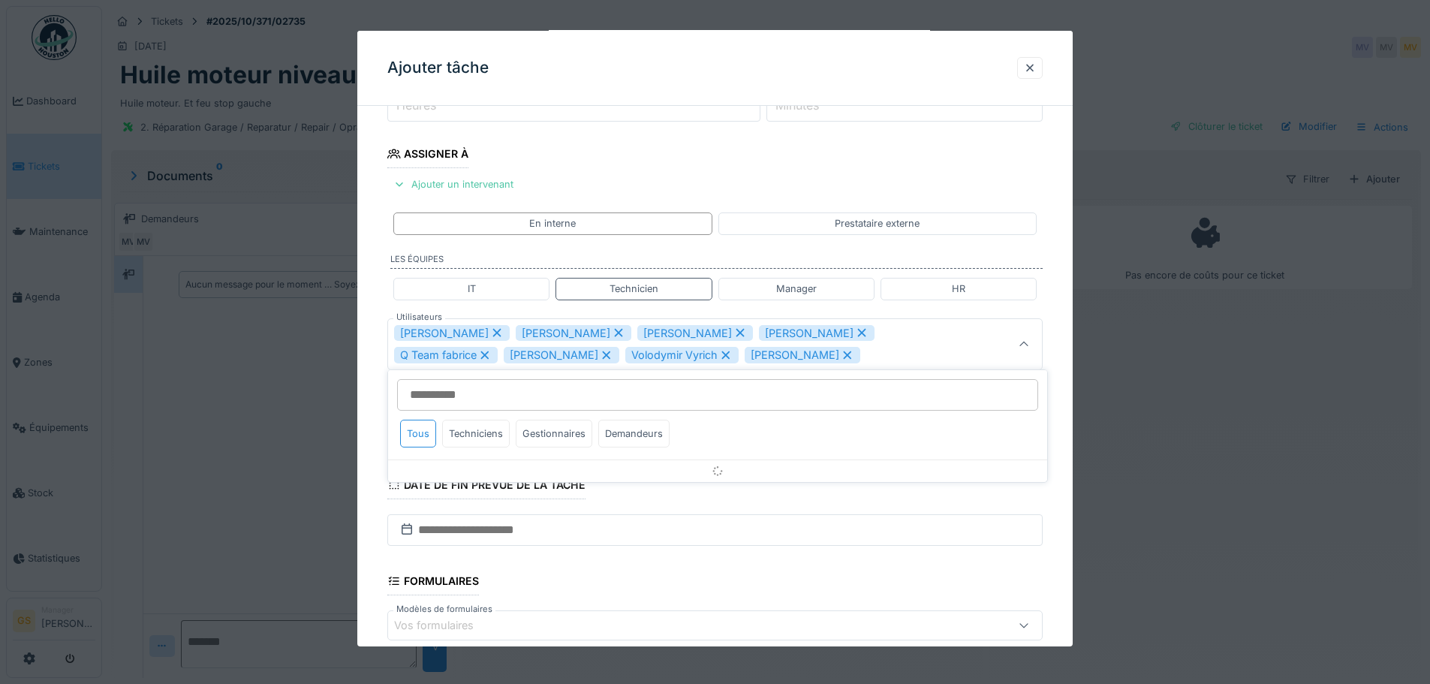
scroll to position [223, 0]
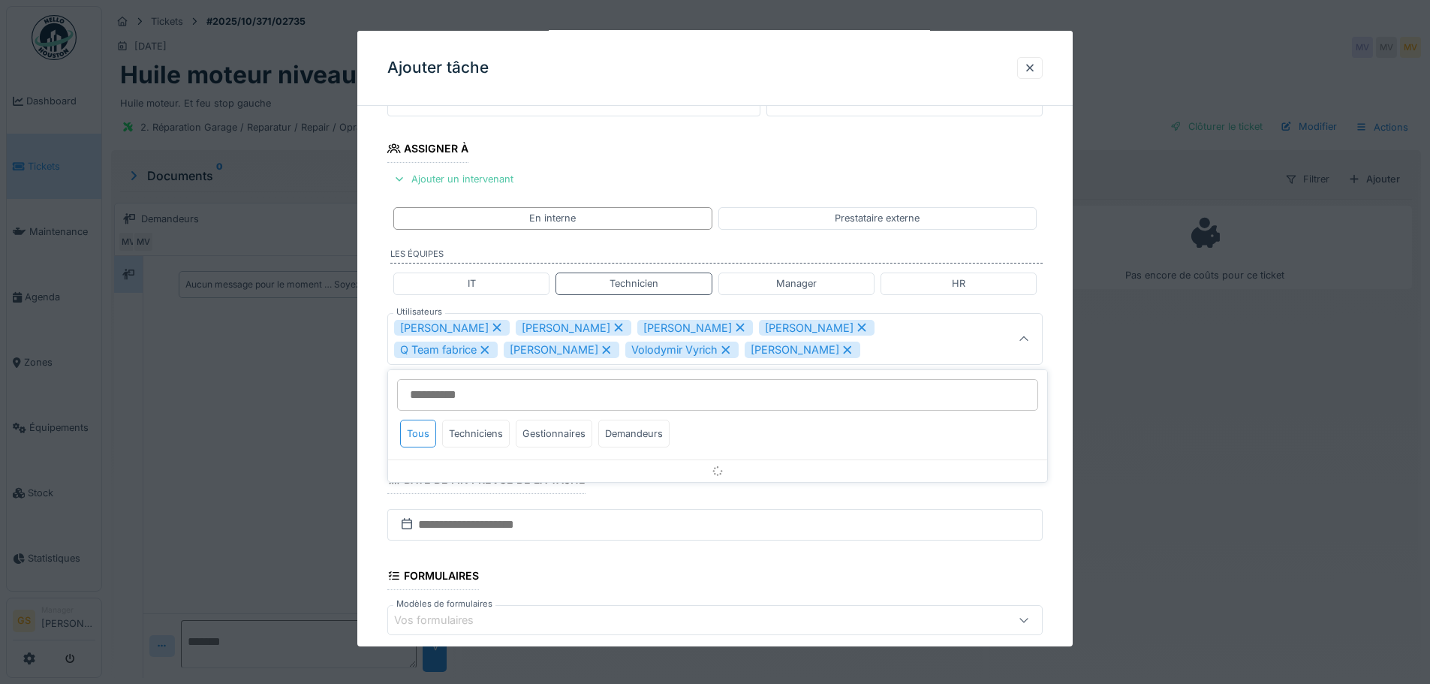
click at [490, 326] on icon at bounding box center [497, 327] width 14 height 11
click at [493, 327] on icon at bounding box center [497, 328] width 8 height 8
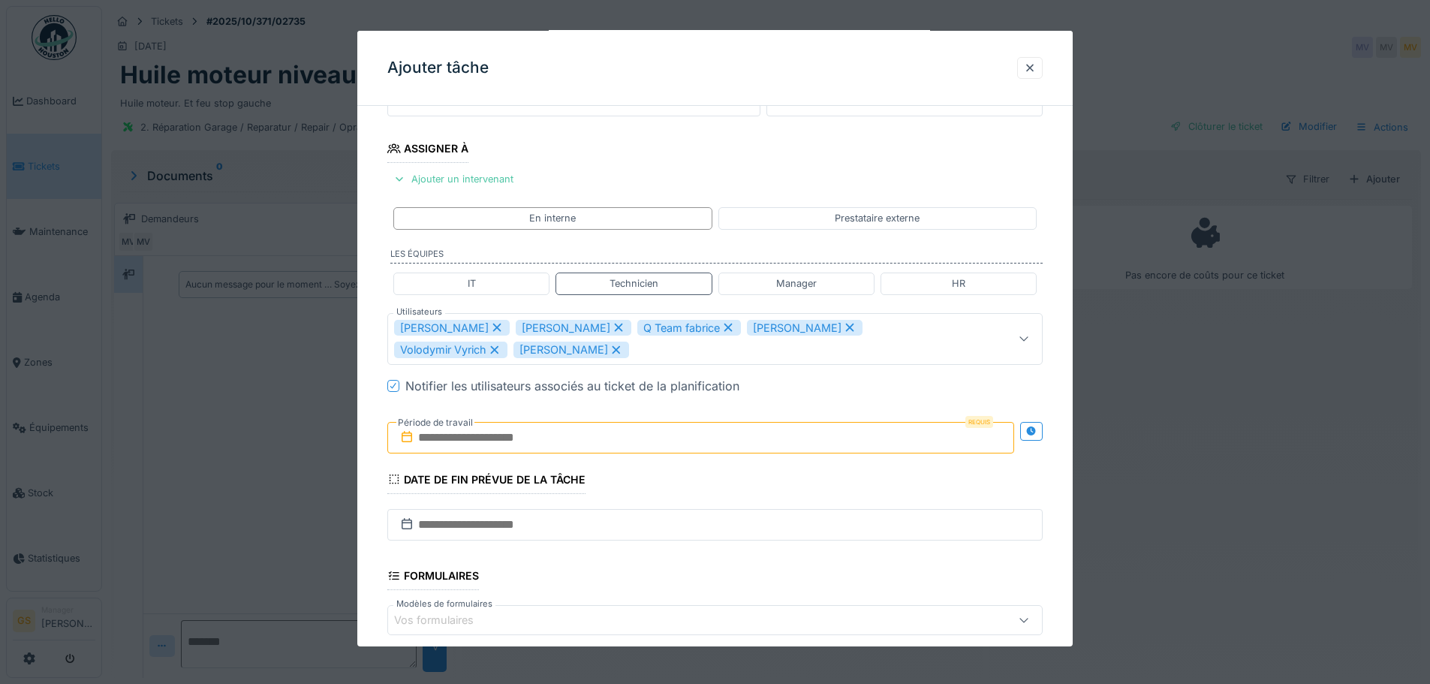
click at [495, 326] on icon at bounding box center [497, 327] width 14 height 11
click at [490, 326] on icon at bounding box center [497, 327] width 14 height 11
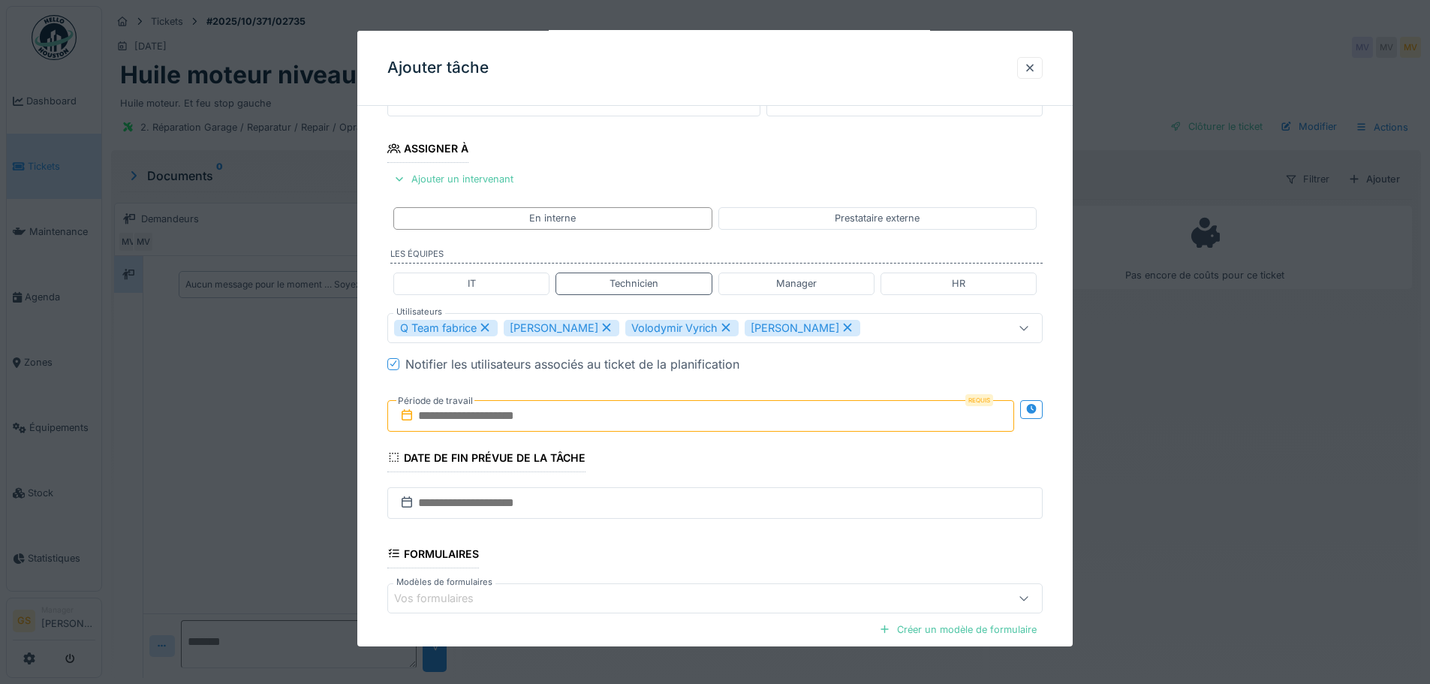
click at [483, 325] on icon at bounding box center [485, 328] width 8 height 8
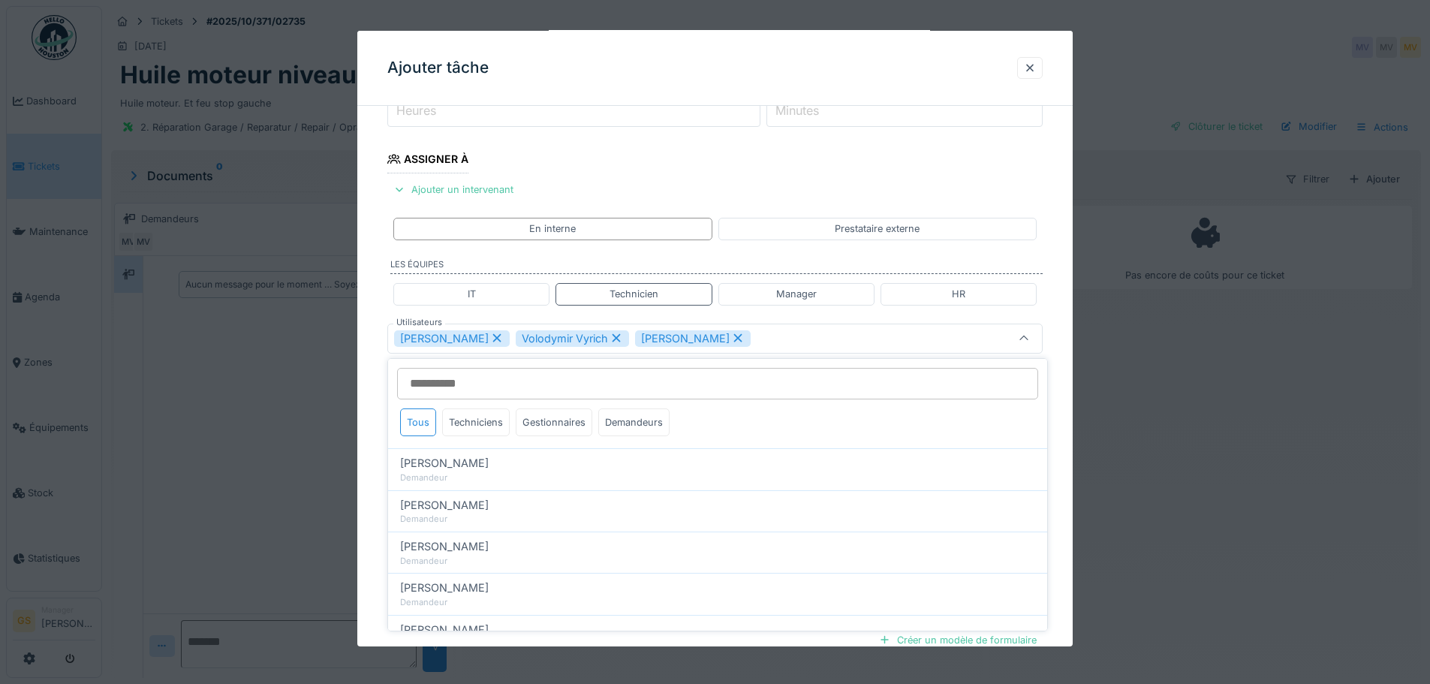
click at [610, 336] on icon at bounding box center [617, 338] width 14 height 11
click at [615, 337] on icon at bounding box center [619, 338] width 8 height 8
type input "*****"
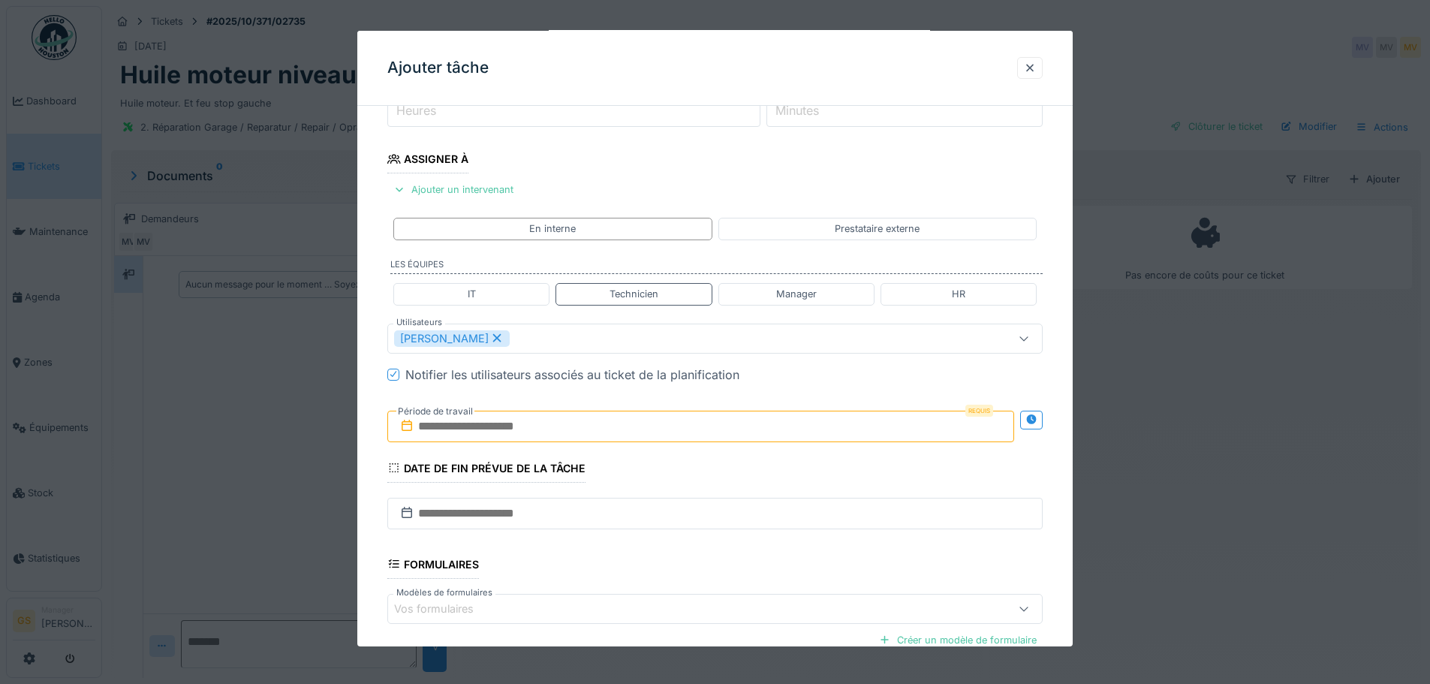
click at [577, 429] on input "text" at bounding box center [700, 427] width 627 height 32
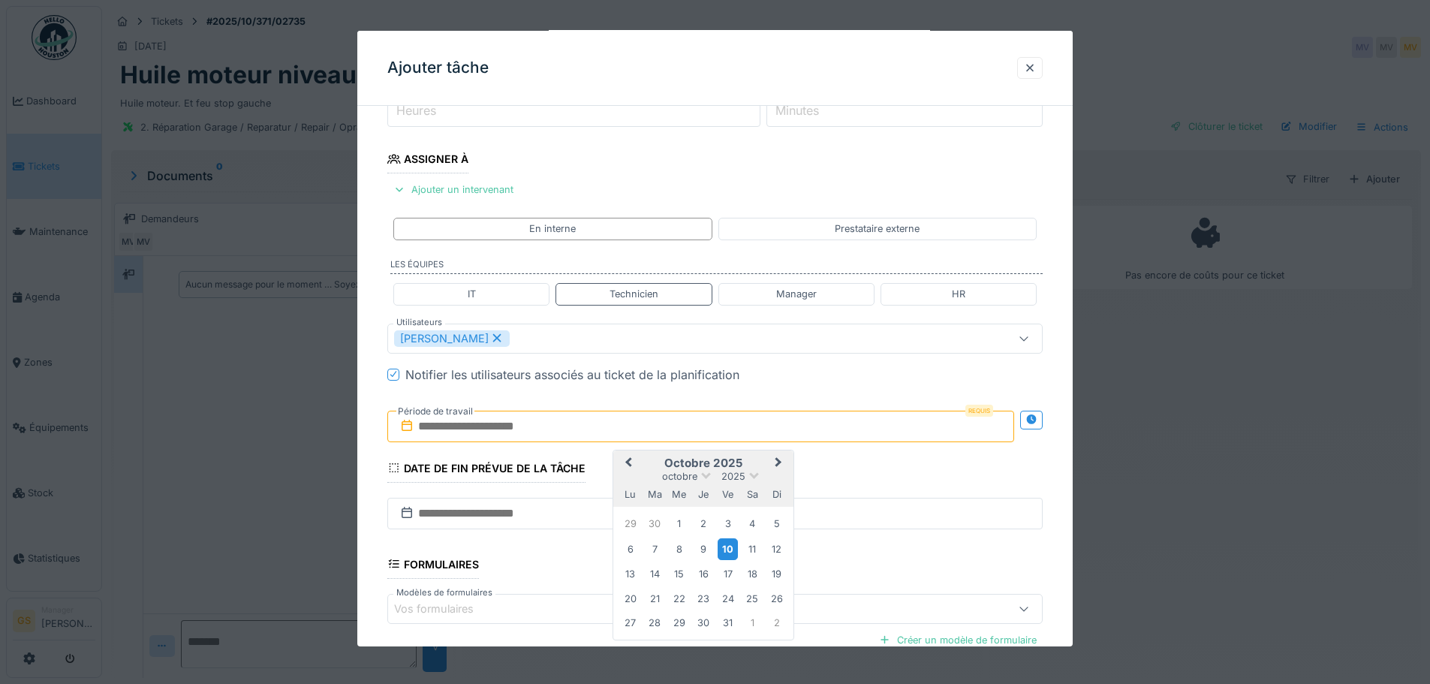
click at [726, 547] on div "10" at bounding box center [728, 549] width 20 height 22
click at [749, 547] on div "11" at bounding box center [752, 549] width 20 height 20
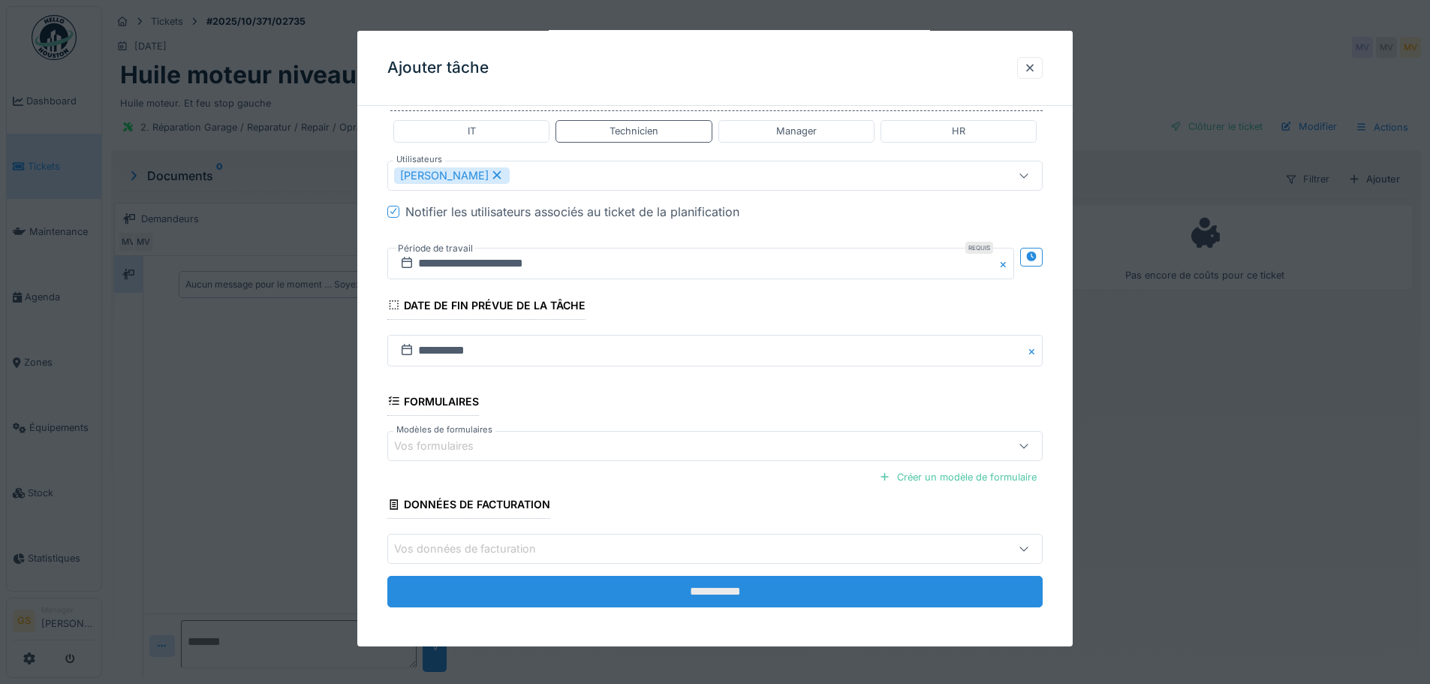
scroll to position [378, 0]
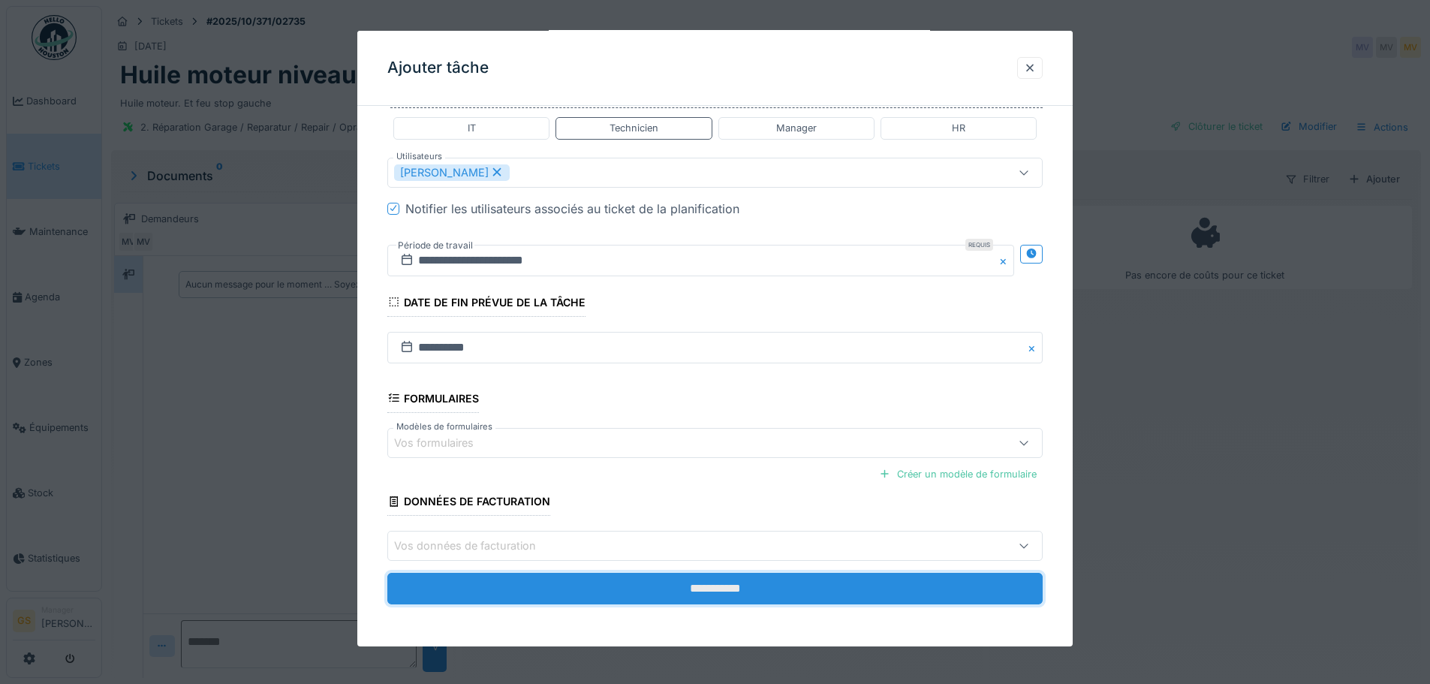
click at [675, 585] on input "**********" at bounding box center [714, 589] width 655 height 32
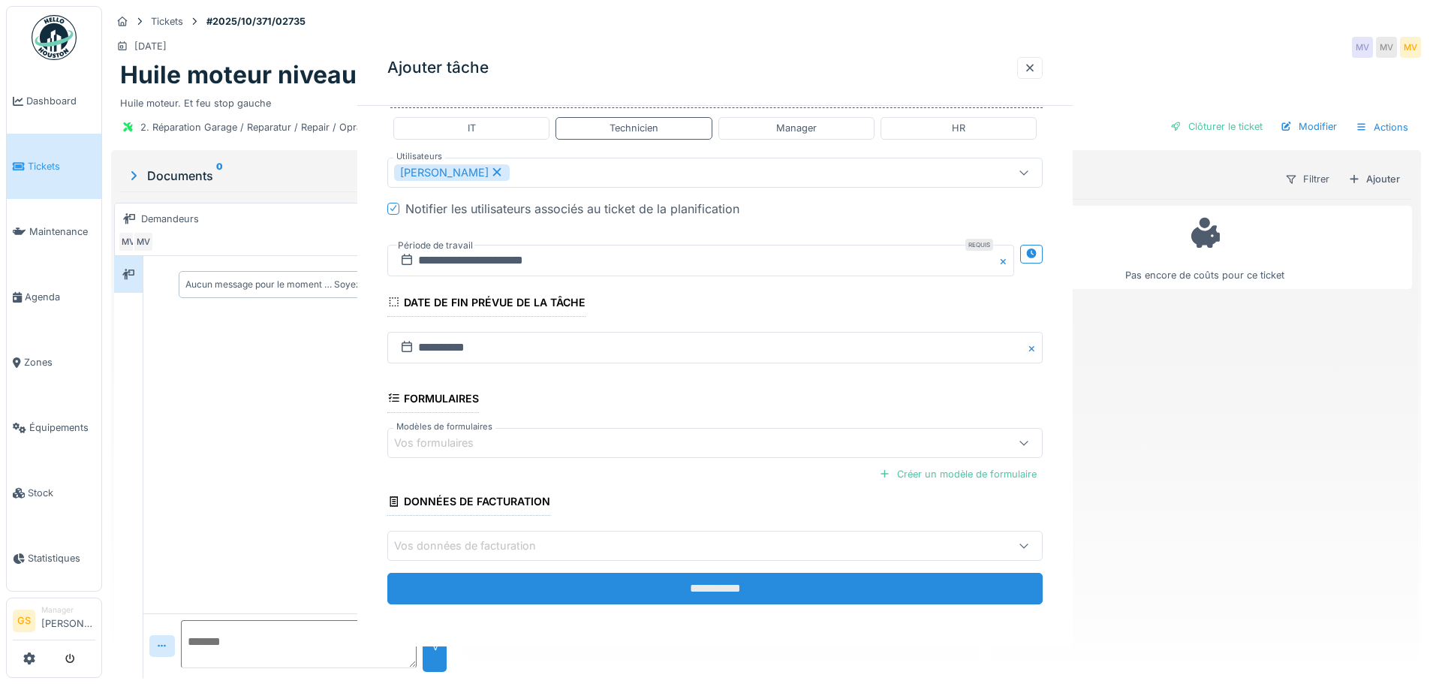
scroll to position [0, 0]
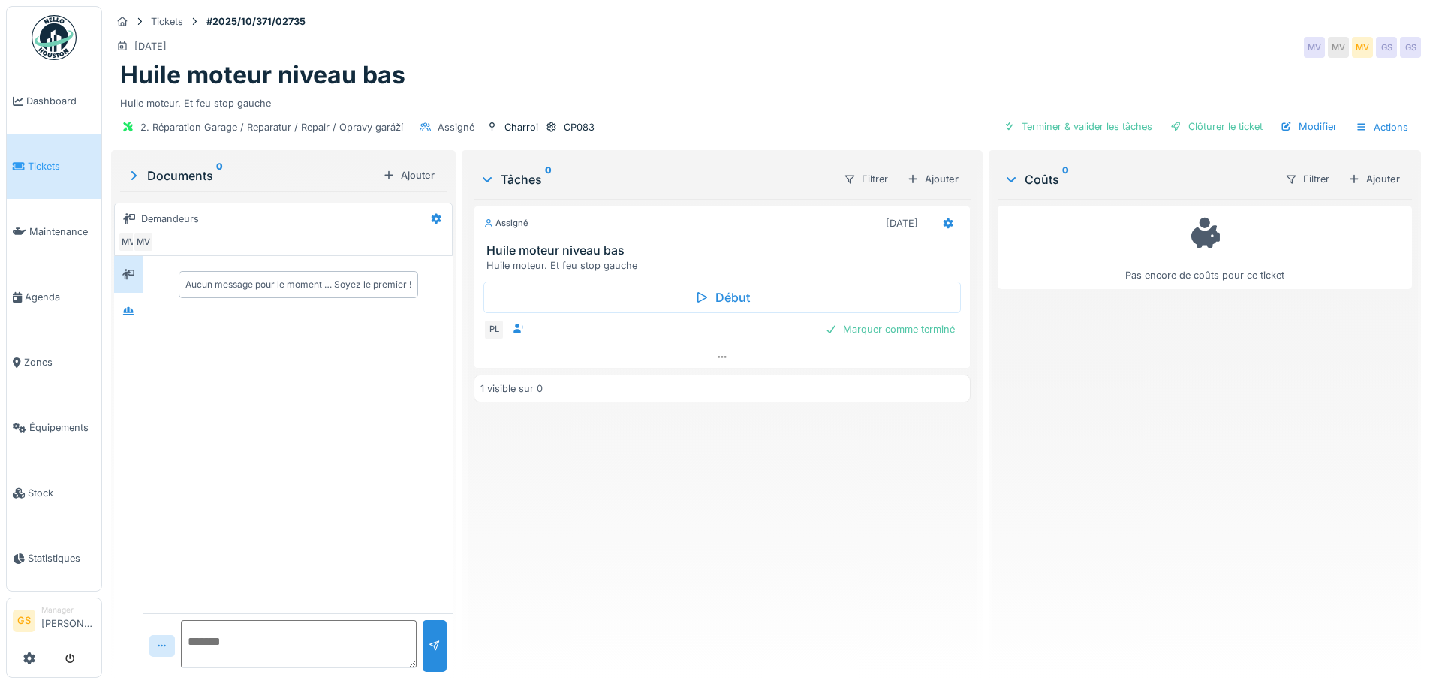
click at [47, 167] on span "Tickets" at bounding box center [62, 166] width 68 height 14
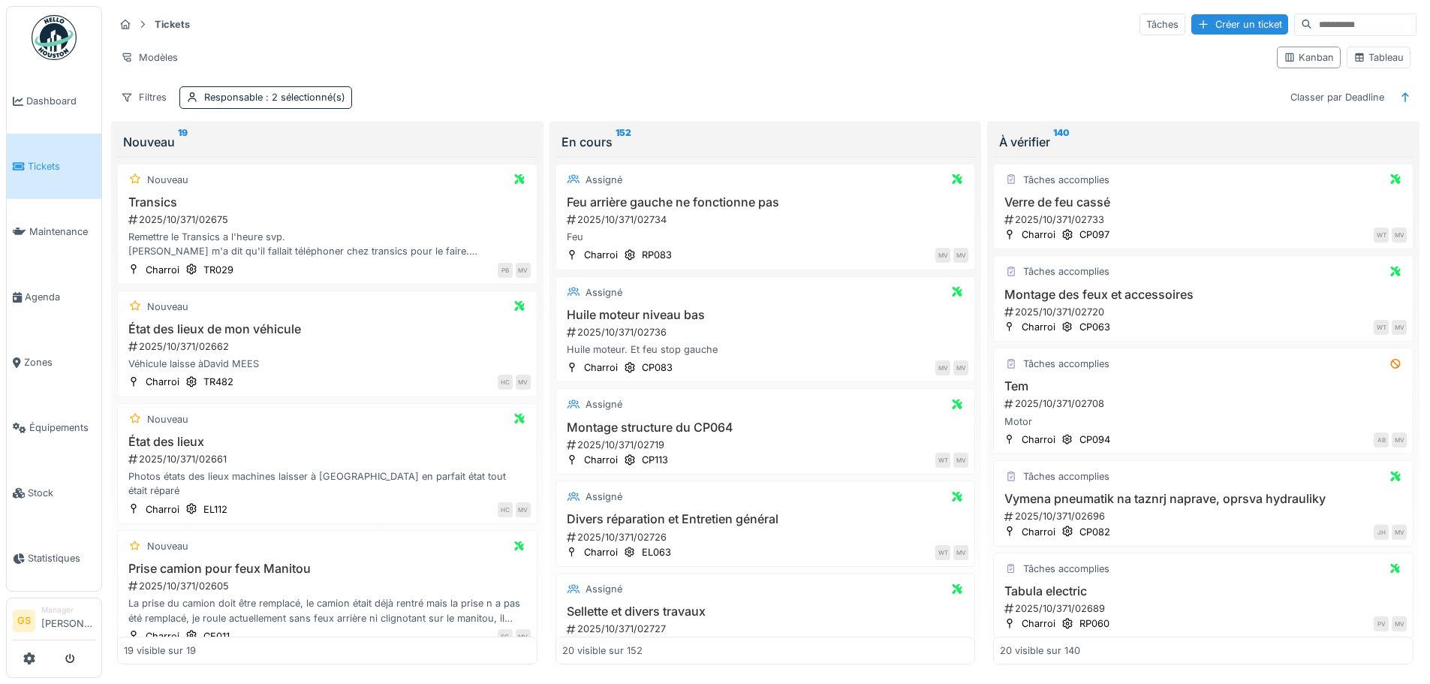
click at [51, 171] on link "Tickets" at bounding box center [54, 166] width 95 height 65
